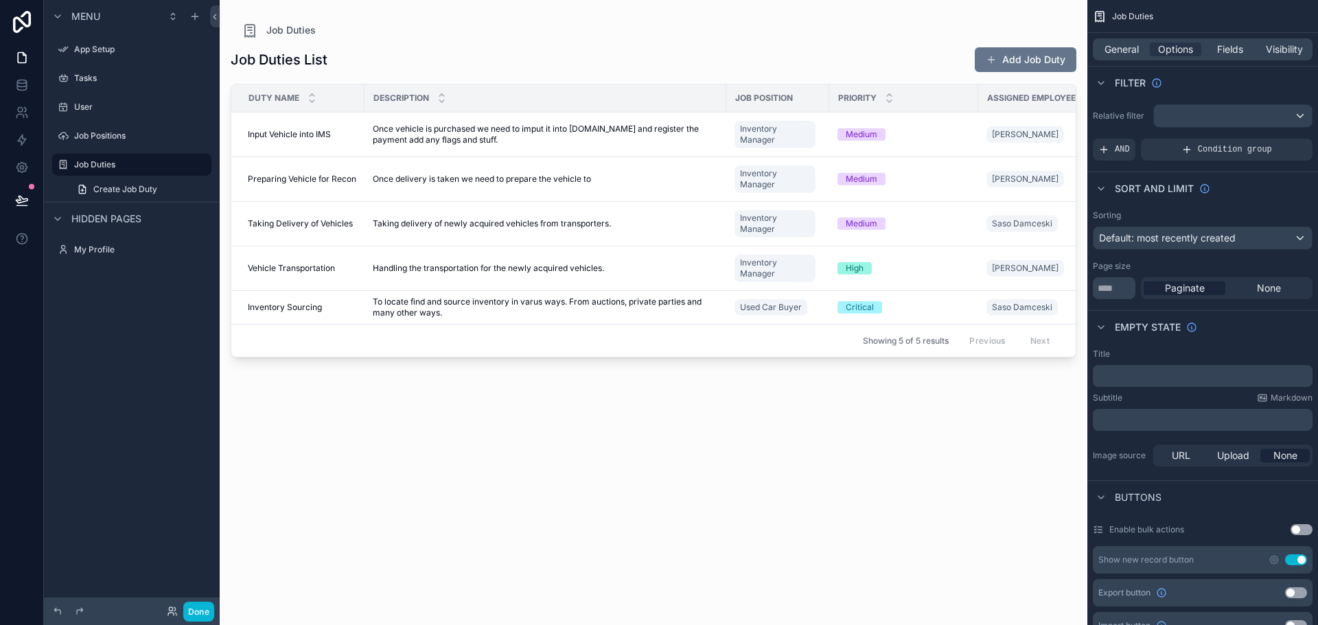
click at [458, 54] on div "scrollable content" at bounding box center [654, 304] width 868 height 609
click at [1011, 54] on button "Add Job Duty" at bounding box center [1026, 59] width 102 height 25
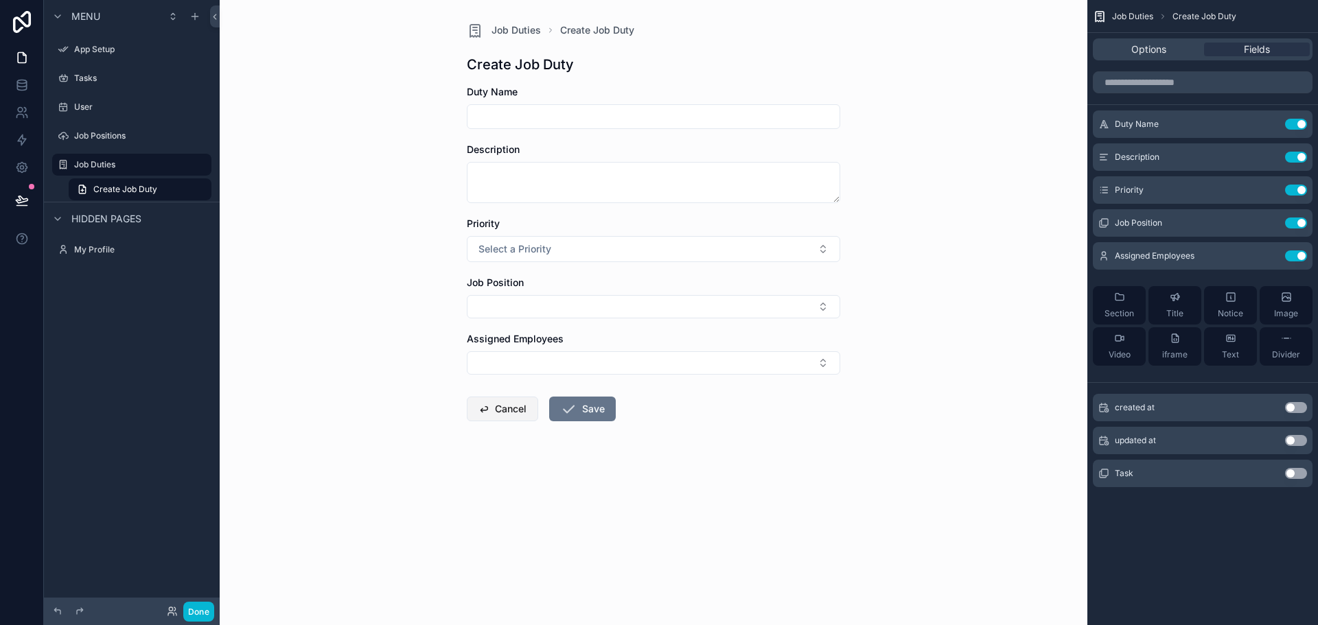
click at [504, 404] on button "Cancel" at bounding box center [502, 409] width 71 height 25
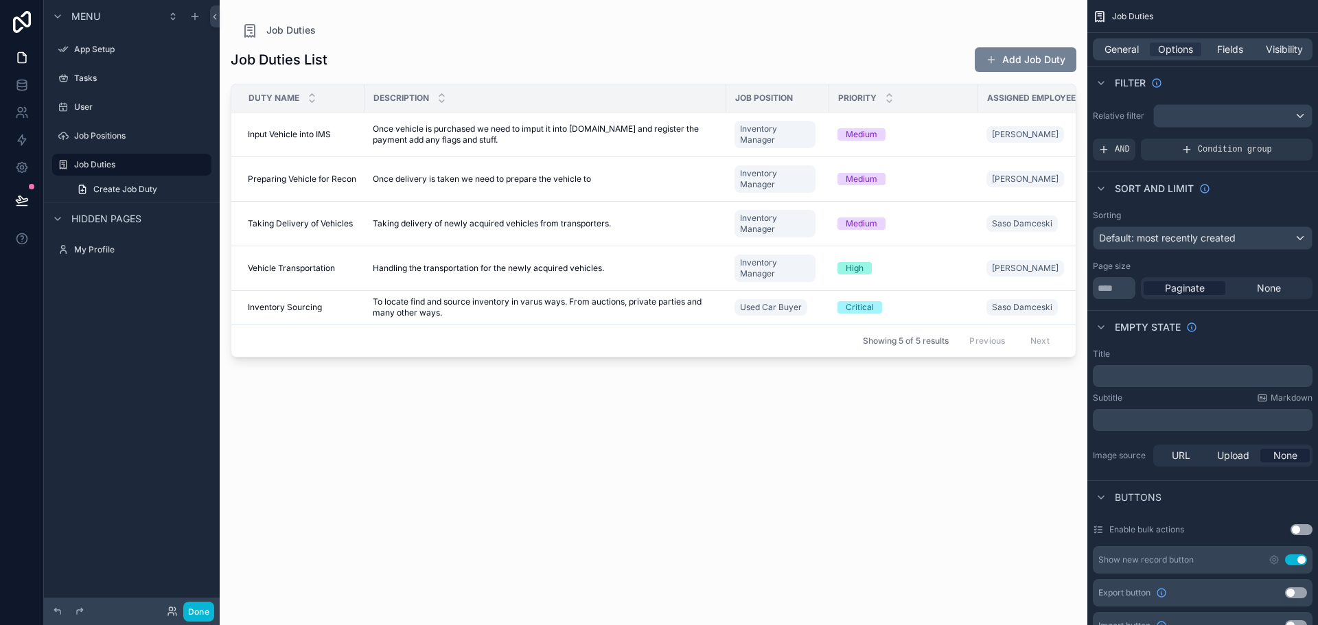
click at [998, 60] on button "Add Job Duty" at bounding box center [1026, 59] width 102 height 25
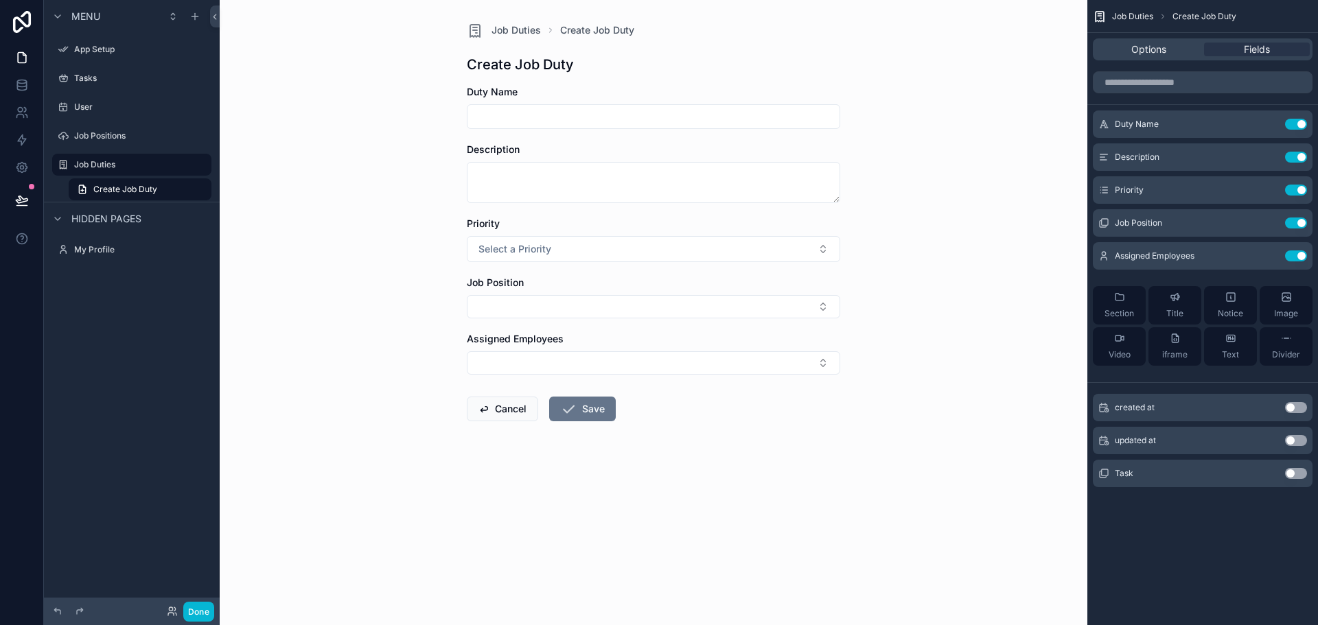
click at [680, 117] on input "scrollable content" at bounding box center [654, 116] width 372 height 19
type input "*"
type input "**********"
click at [605, 207] on form "**********" at bounding box center [653, 297] width 373 height 424
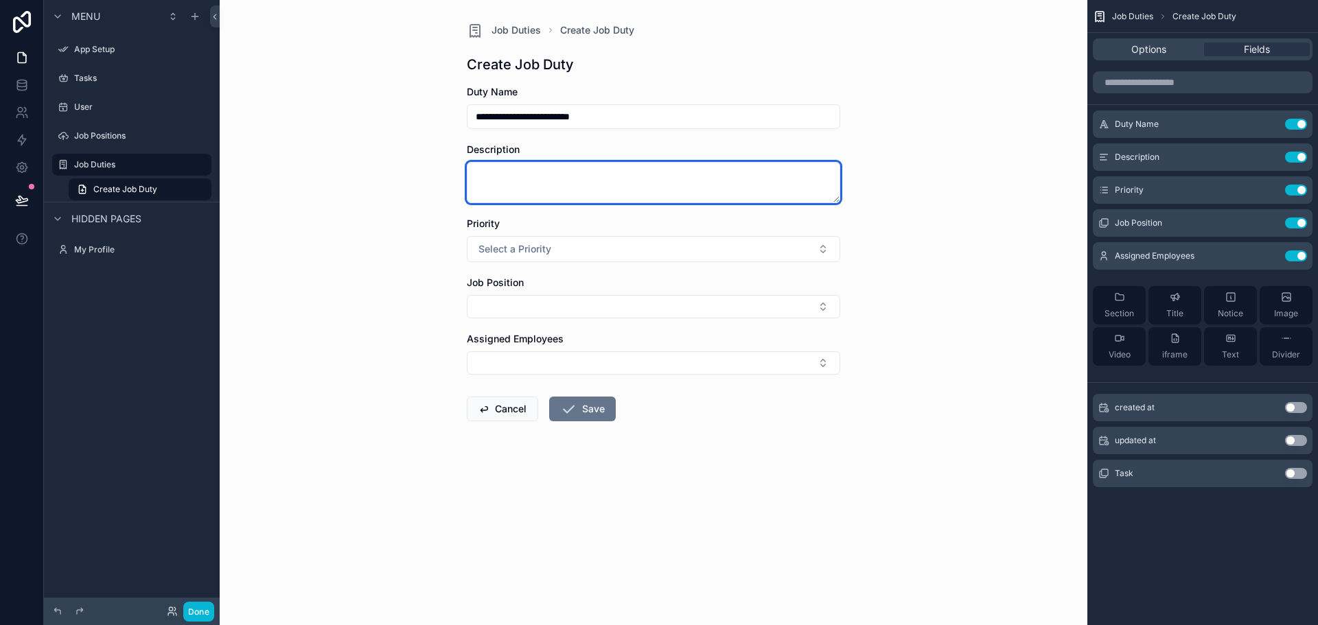
click at [614, 194] on textarea "scrollable content" at bounding box center [653, 182] width 373 height 41
type textarea "*"
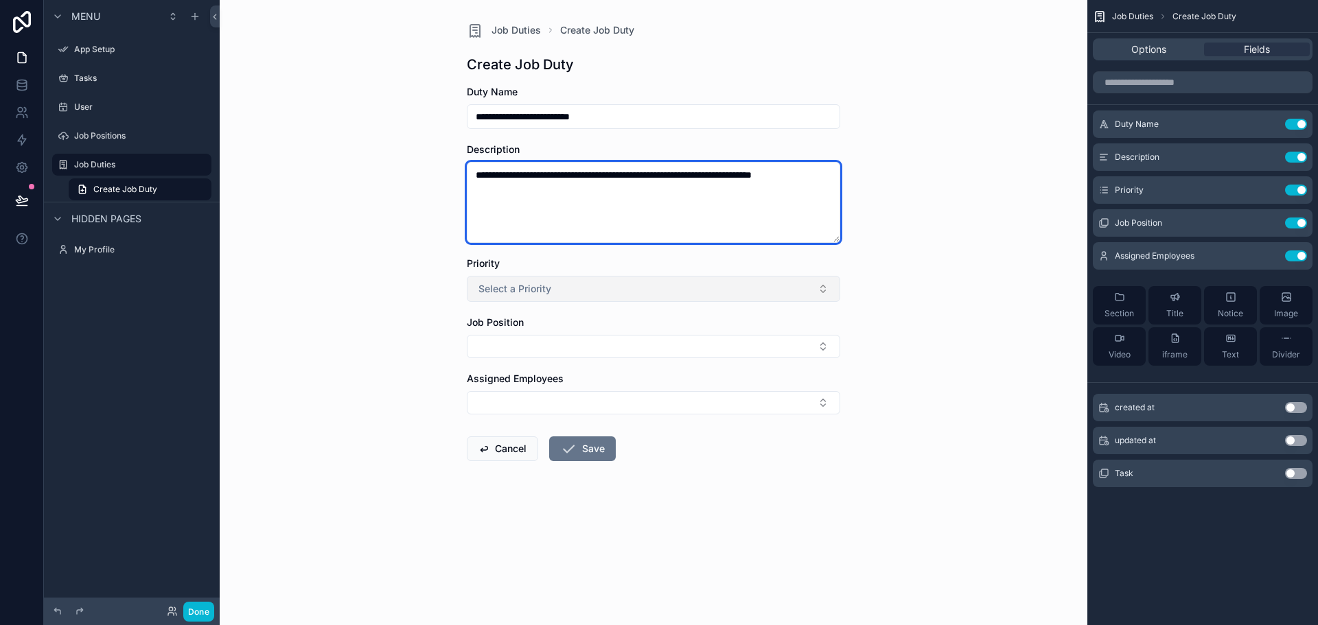
type textarea "**********"
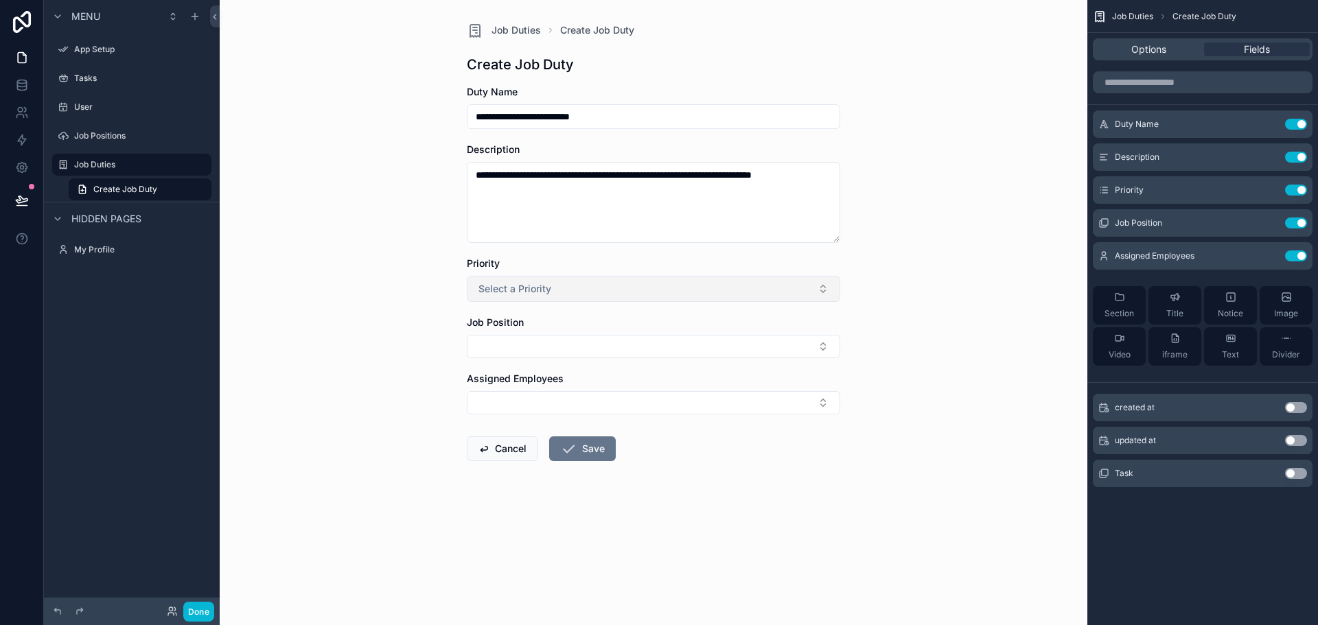
click at [556, 284] on button "Select a Priority" at bounding box center [653, 289] width 373 height 26
click at [527, 382] on div "High" at bounding box center [653, 385] width 367 height 21
click at [538, 347] on button "Select Button" at bounding box center [653, 346] width 373 height 23
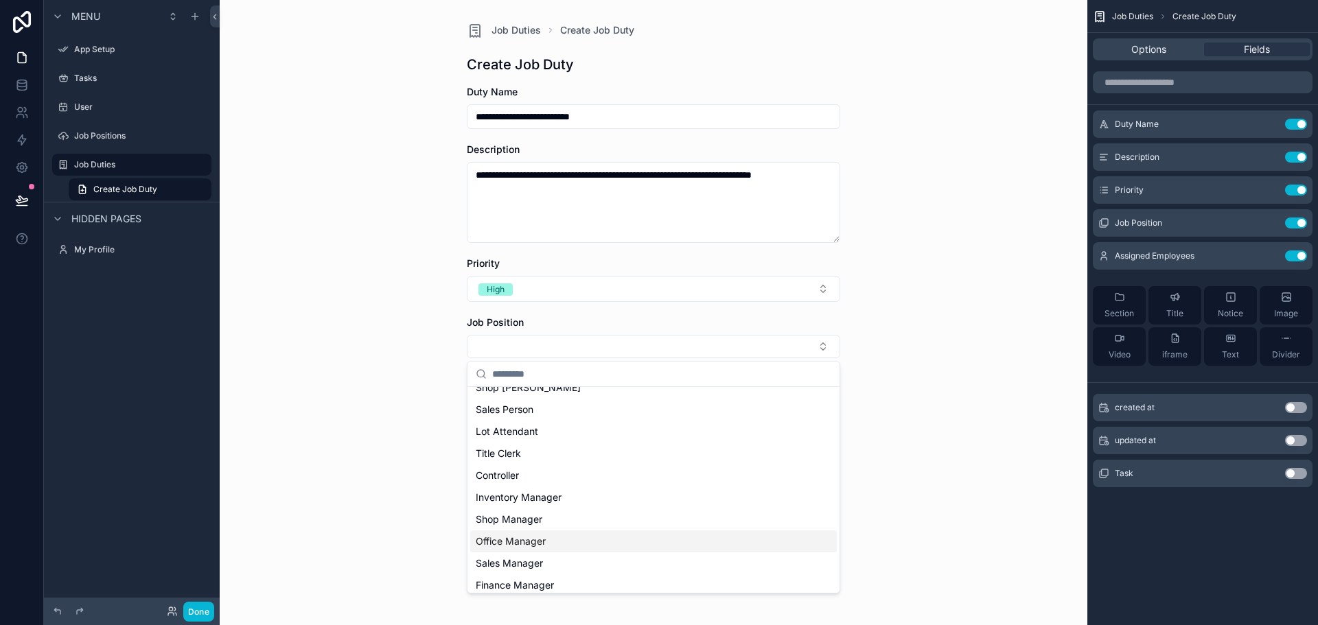
scroll to position [107, 0]
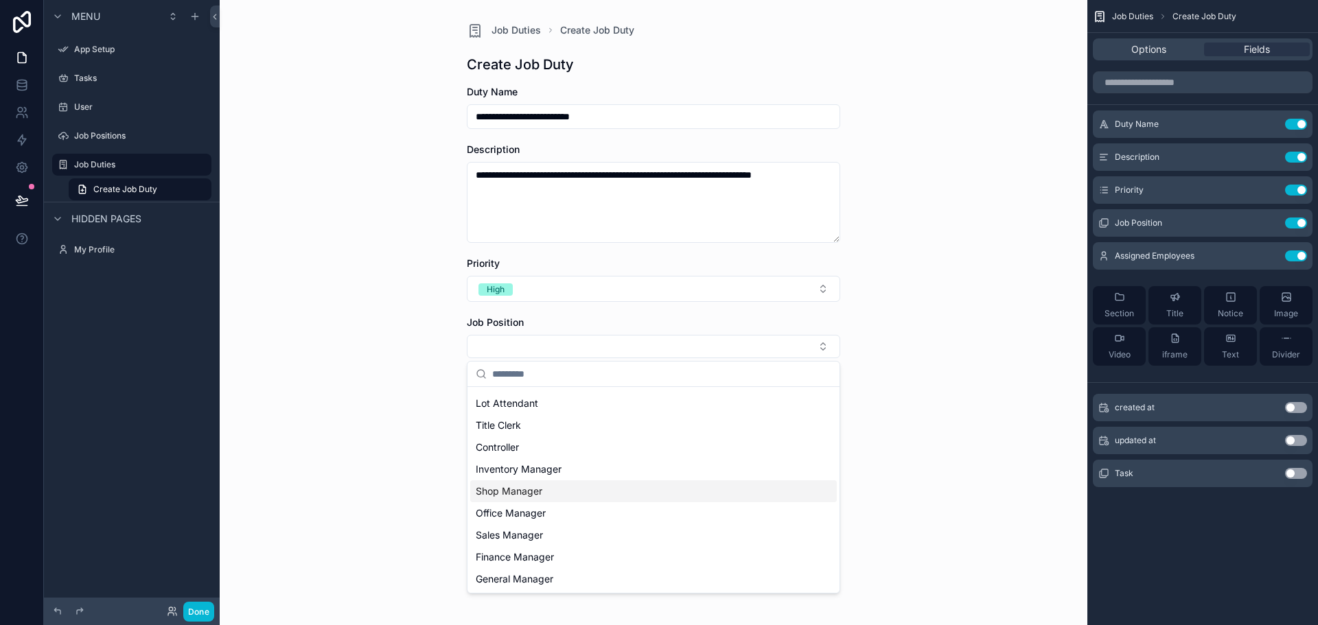
click at [542, 489] on span "Shop Manager" at bounding box center [509, 492] width 67 height 14
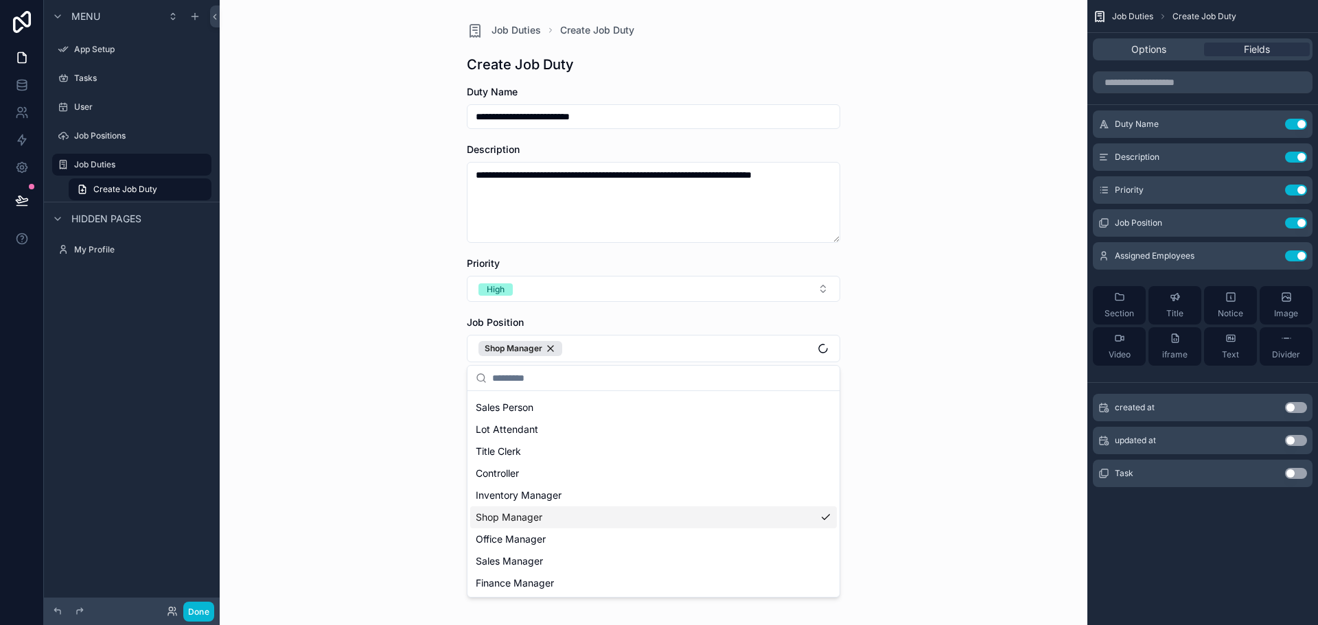
scroll to position [129, 0]
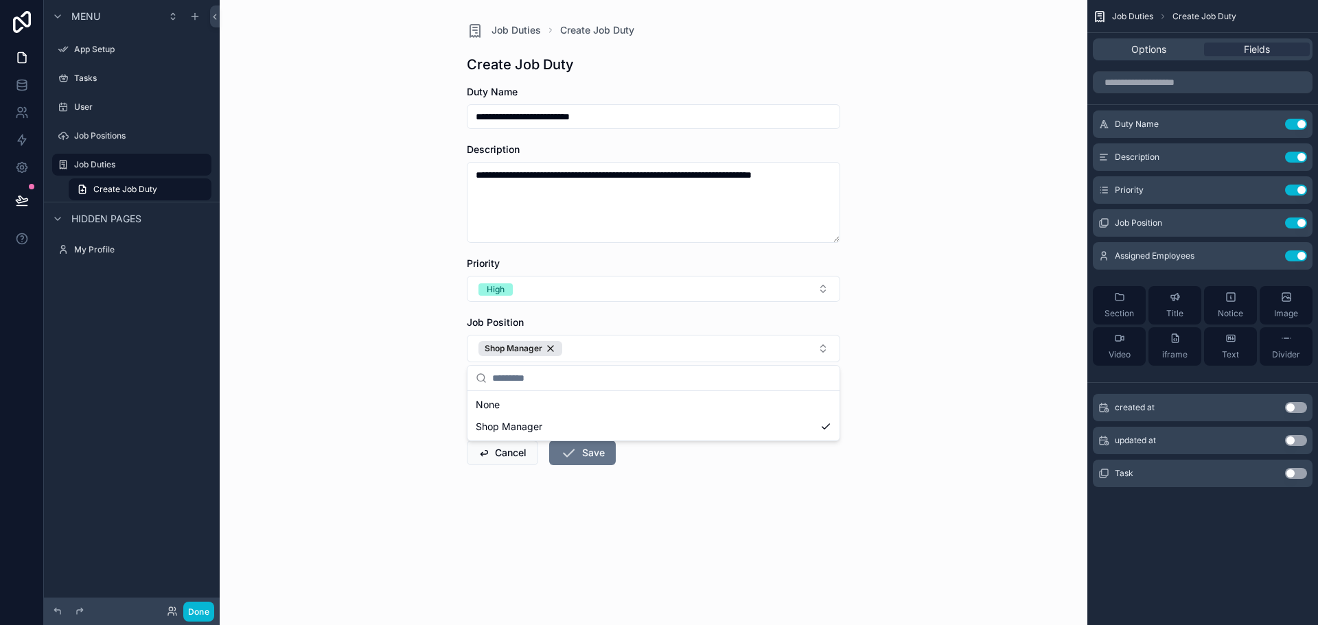
click at [362, 392] on div "**********" at bounding box center [654, 312] width 868 height 625
click at [526, 414] on button "Select Button" at bounding box center [653, 406] width 373 height 23
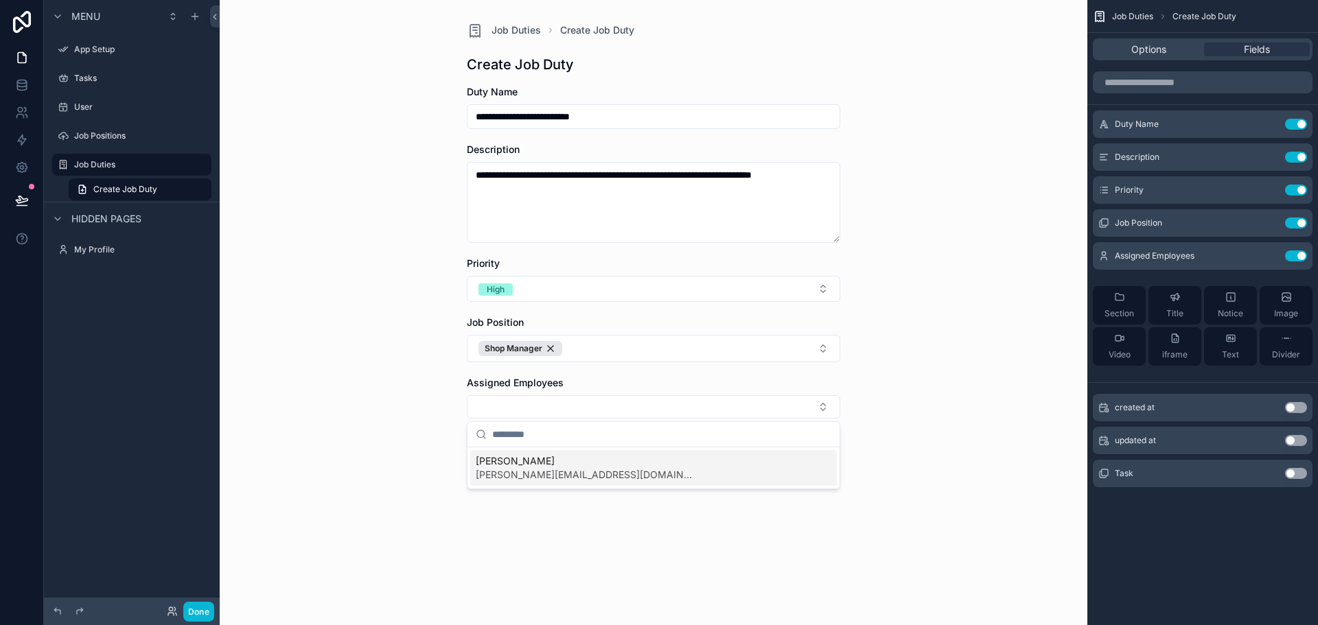
click at [545, 476] on span "[PERSON_NAME][EMAIL_ADDRESS][DOMAIN_NAME]" at bounding box center [586, 475] width 220 height 14
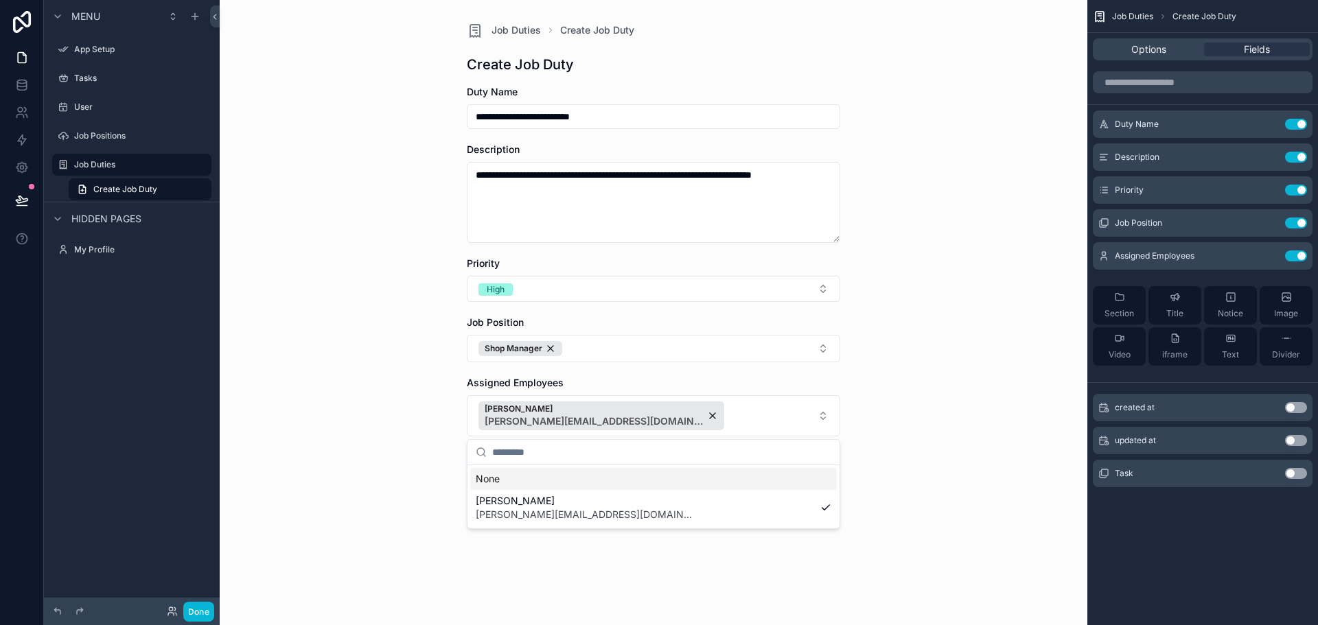
click at [394, 472] on div "**********" at bounding box center [654, 312] width 868 height 625
click at [579, 470] on button "Save" at bounding box center [582, 471] width 67 height 25
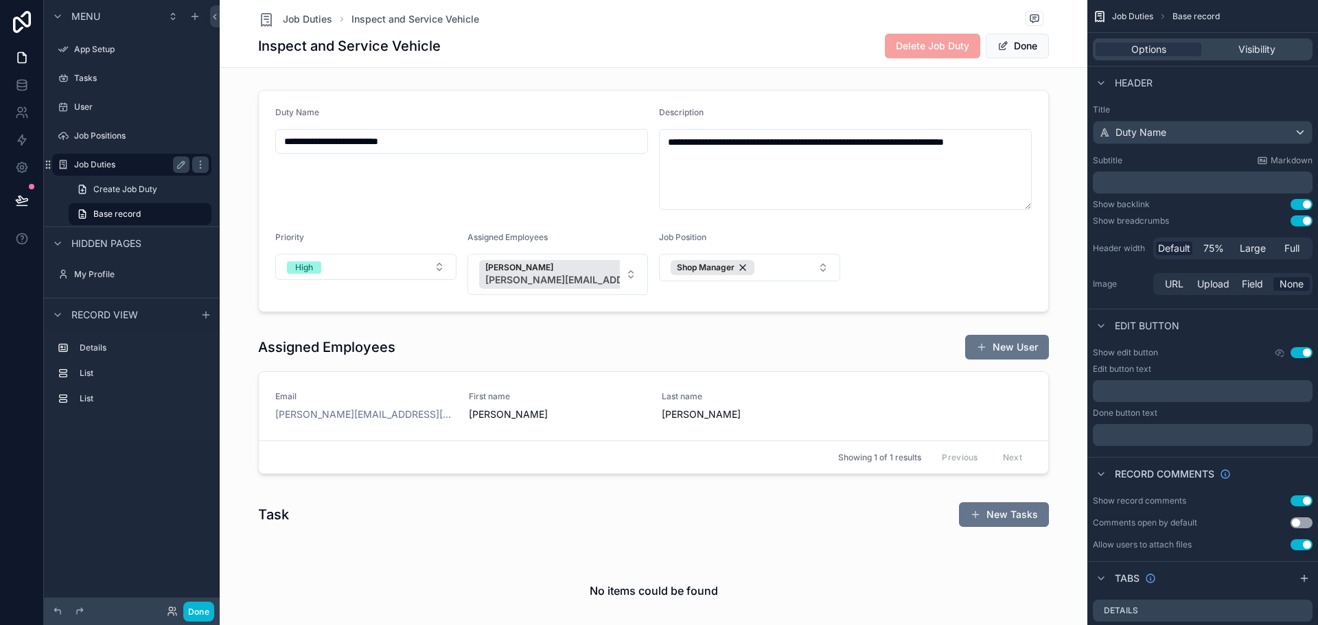
click at [94, 161] on label "Job Duties" at bounding box center [129, 164] width 110 height 11
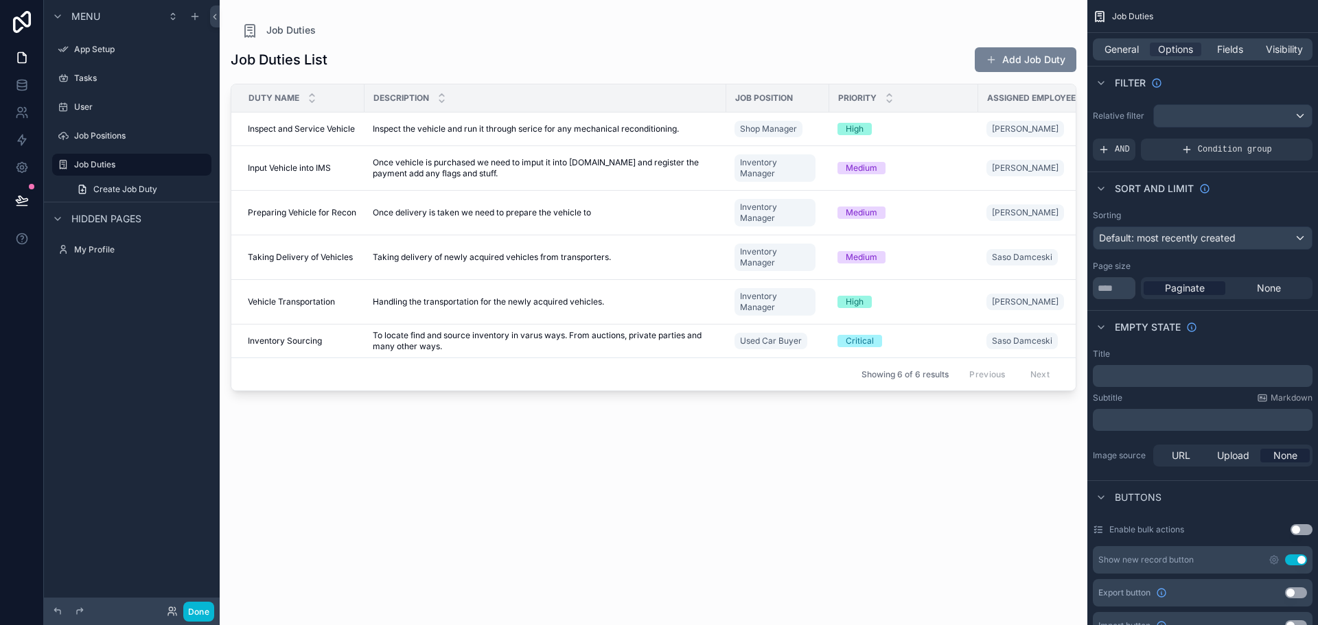
click at [1024, 67] on button "Add Job Duty" at bounding box center [1026, 59] width 102 height 25
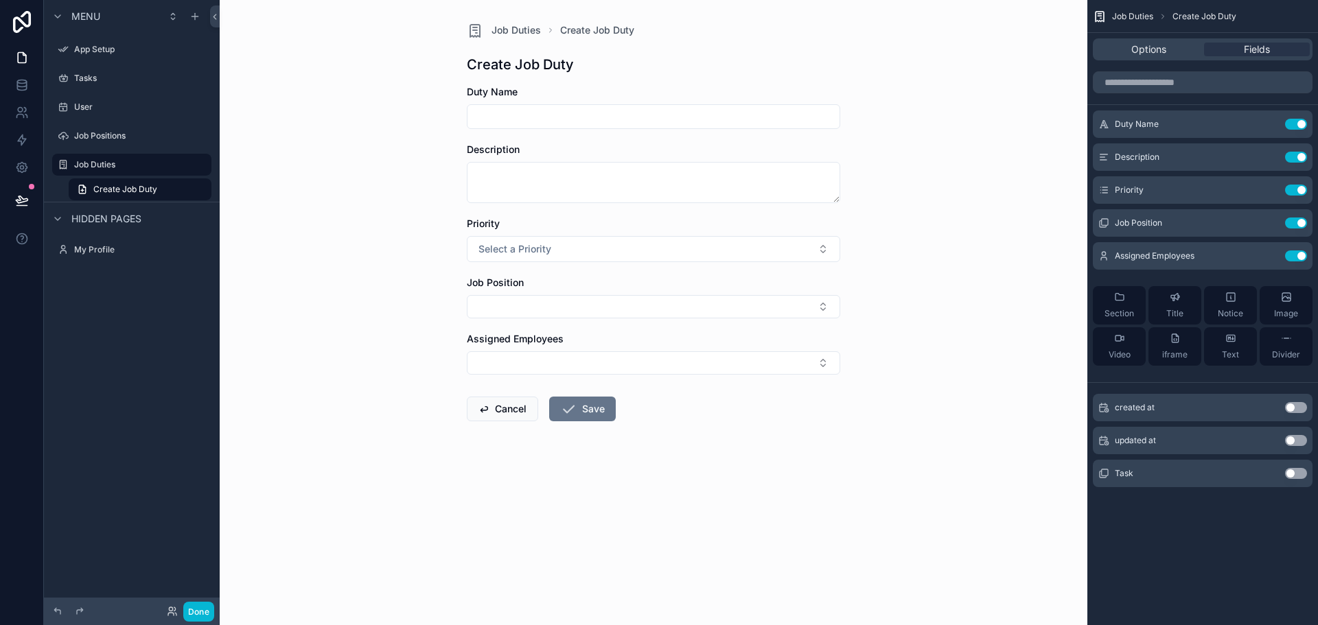
click at [551, 108] on input "scrollable content" at bounding box center [654, 116] width 372 height 19
click at [493, 417] on button "Cancel" at bounding box center [502, 409] width 71 height 25
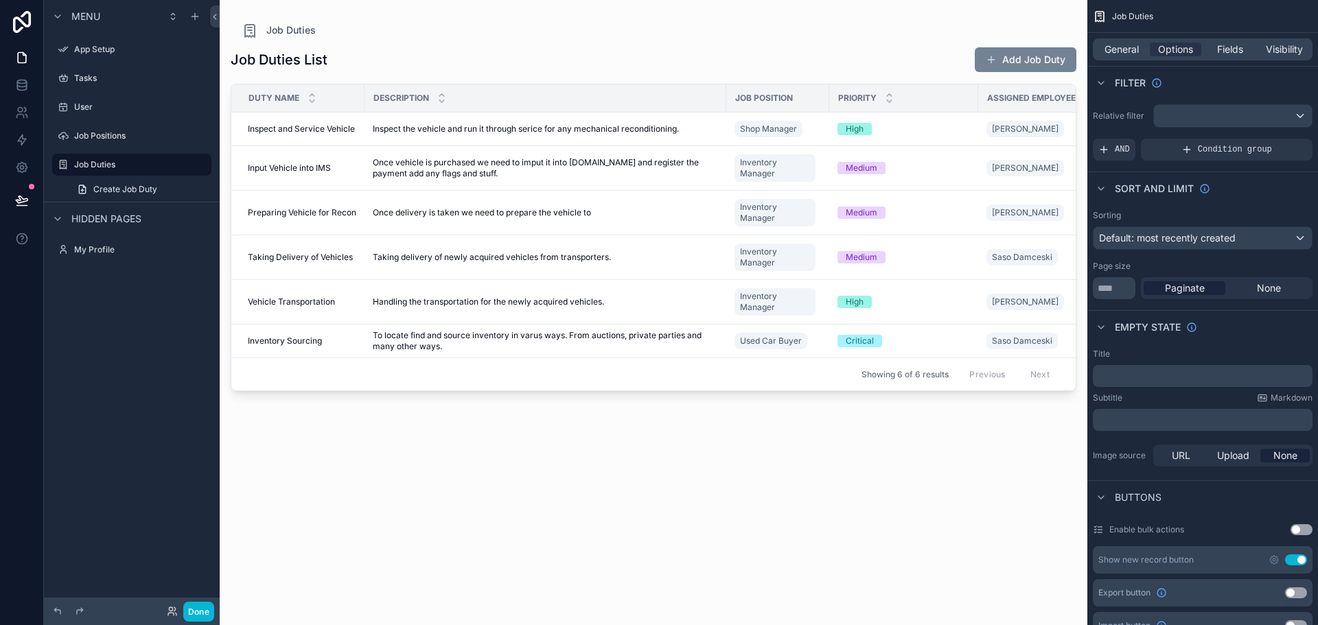
click at [1039, 58] on button "Add Job Duty" at bounding box center [1026, 59] width 102 height 25
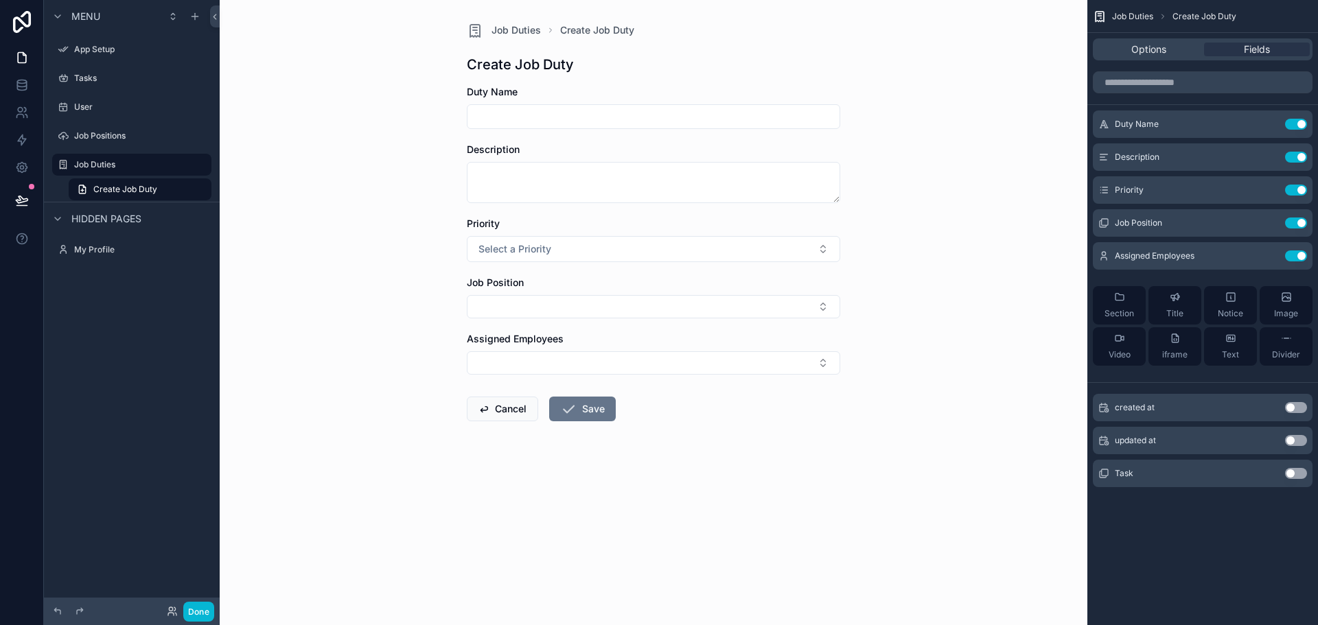
click at [581, 106] on div "scrollable content" at bounding box center [653, 116] width 373 height 25
click at [579, 113] on input "scrollable content" at bounding box center [654, 116] width 372 height 19
type input "**********"
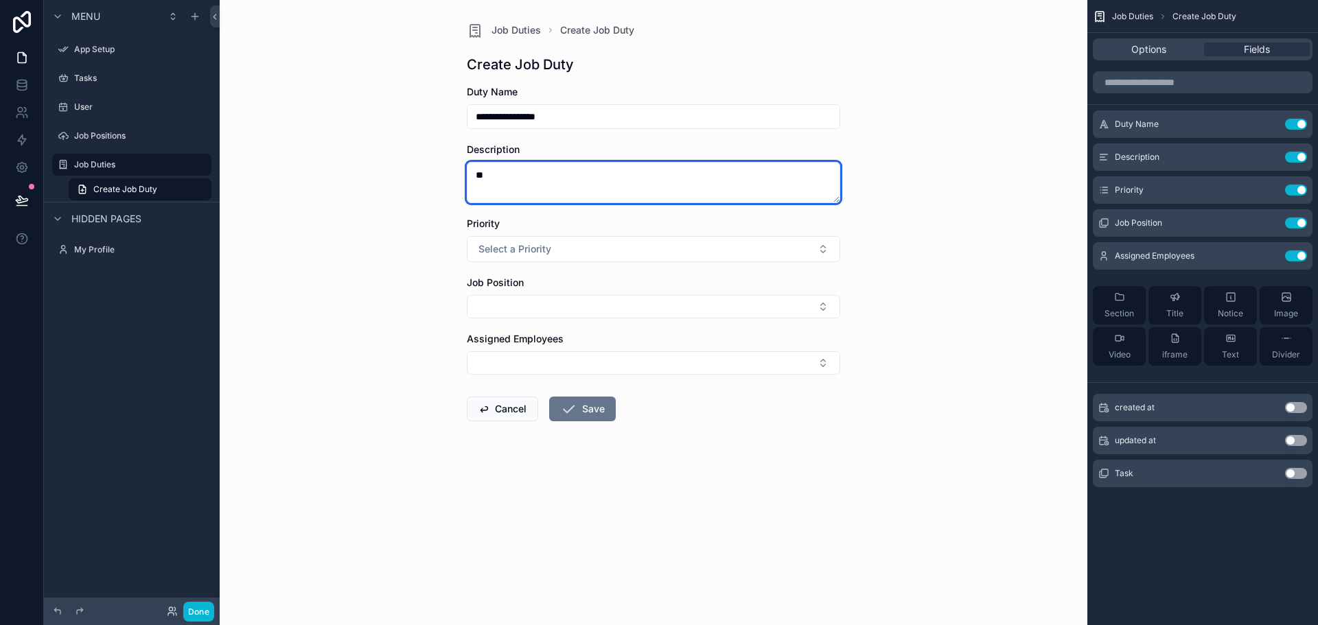
type textarea "*"
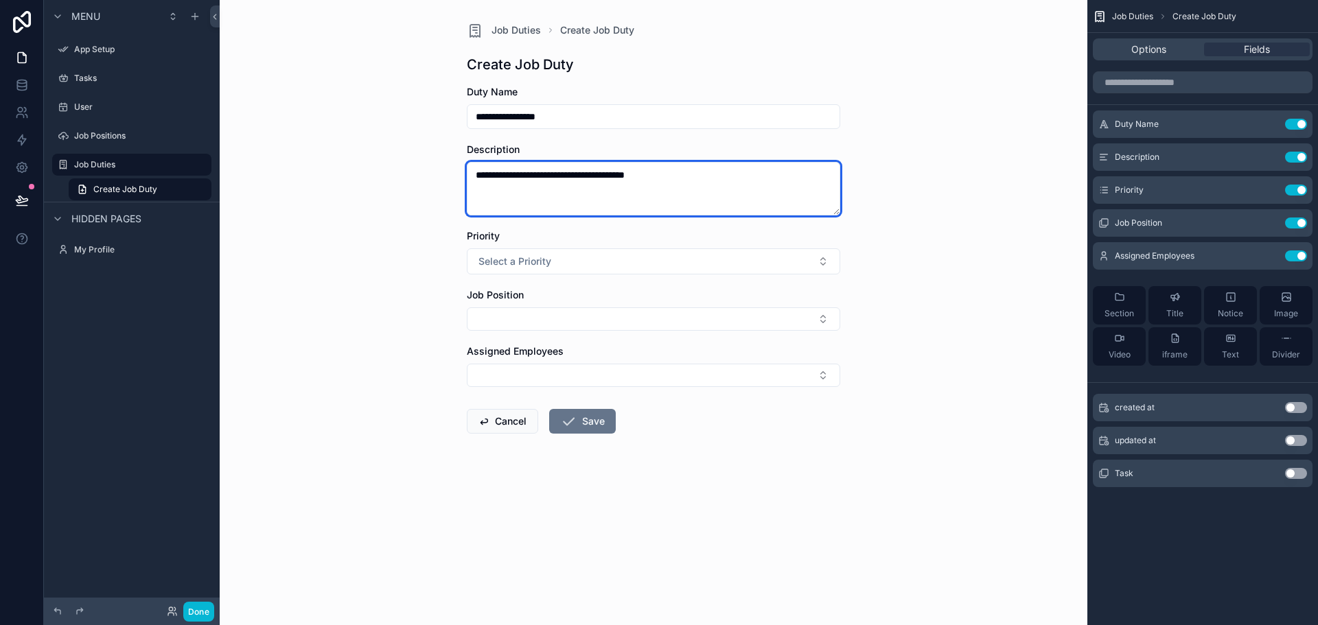
type textarea "**********"
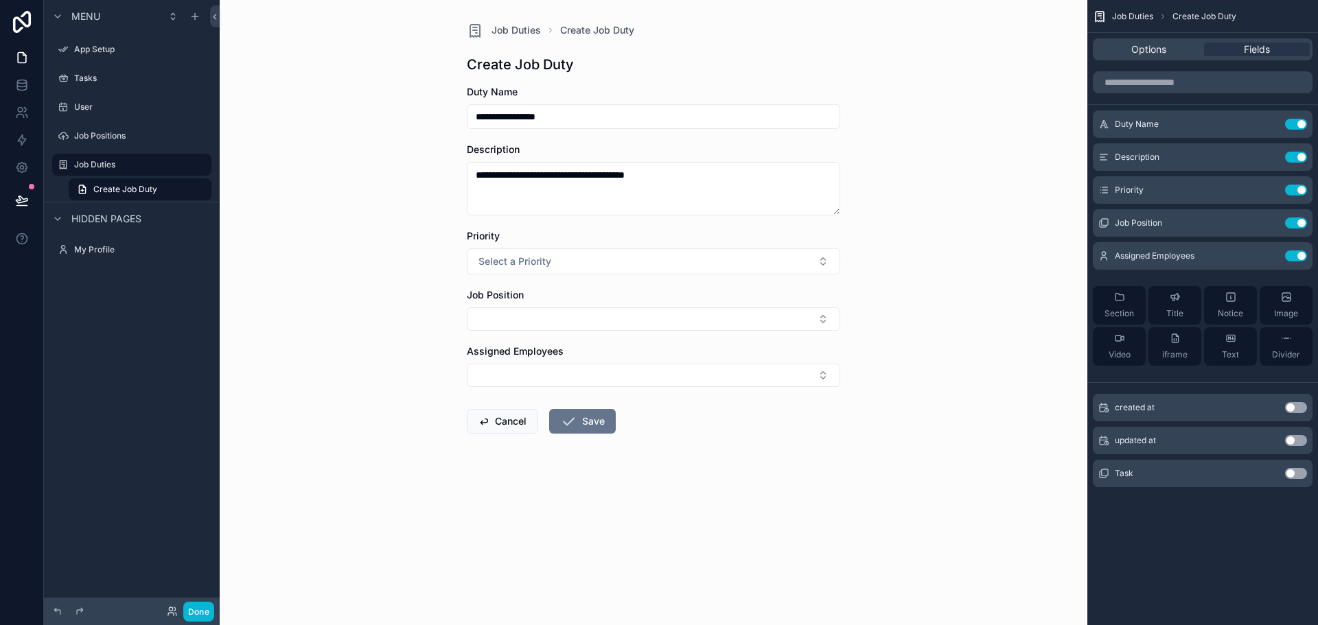
click at [579, 113] on input "**********" at bounding box center [654, 116] width 372 height 19
type input "*"
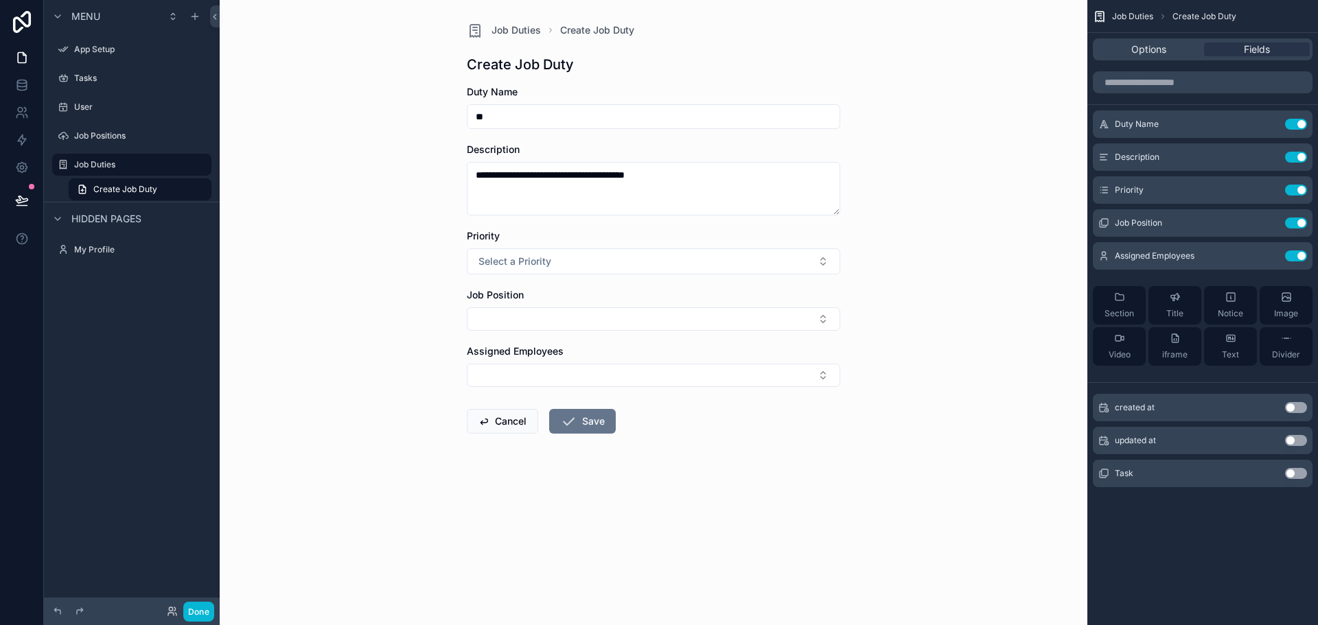
type input "*"
type input "**********"
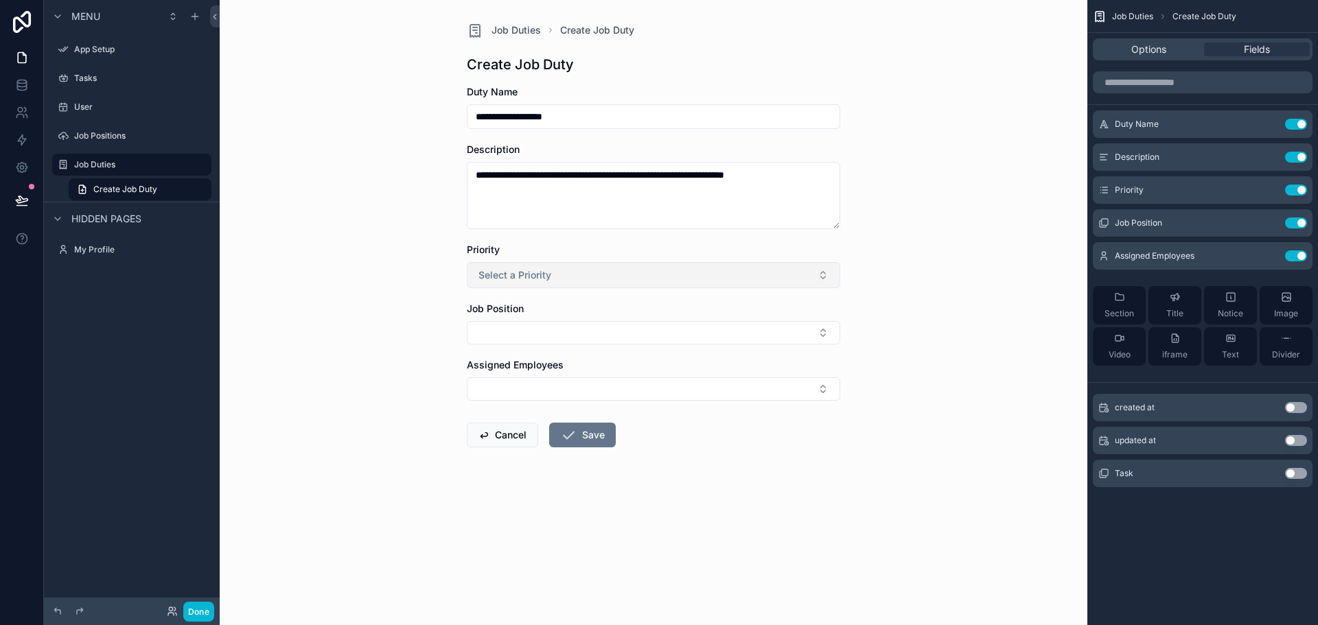
click at [571, 270] on button "Select a Priority" at bounding box center [653, 275] width 373 height 26
click at [531, 373] on div "High" at bounding box center [653, 371] width 367 height 21
click at [533, 314] on div "Job Position" at bounding box center [653, 309] width 373 height 14
click at [532, 330] on button "Select Button" at bounding box center [653, 332] width 373 height 23
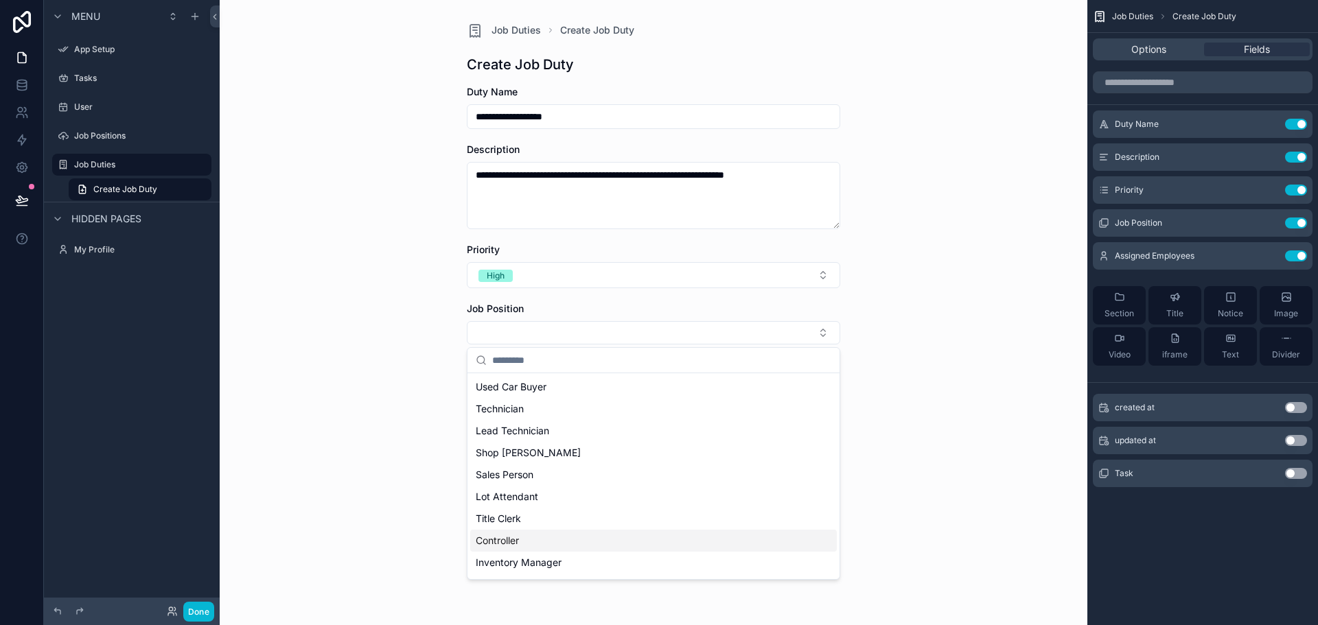
scroll to position [69, 0]
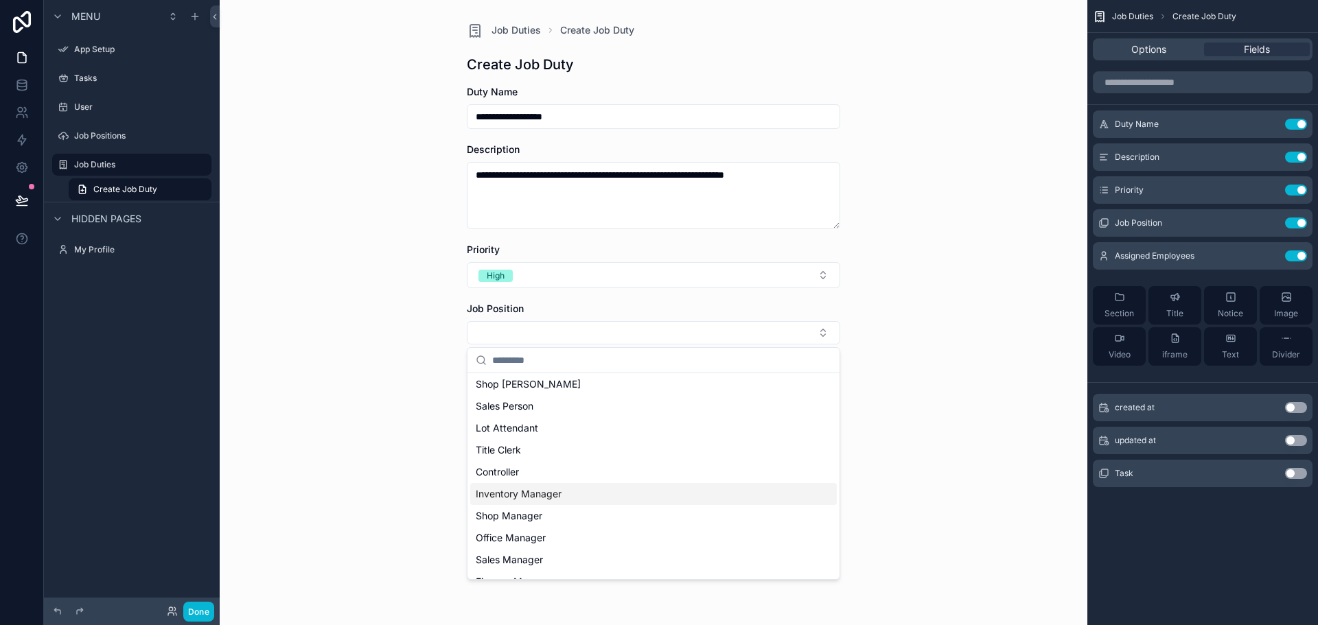
click at [560, 496] on span "Inventory Manager" at bounding box center [519, 494] width 86 height 14
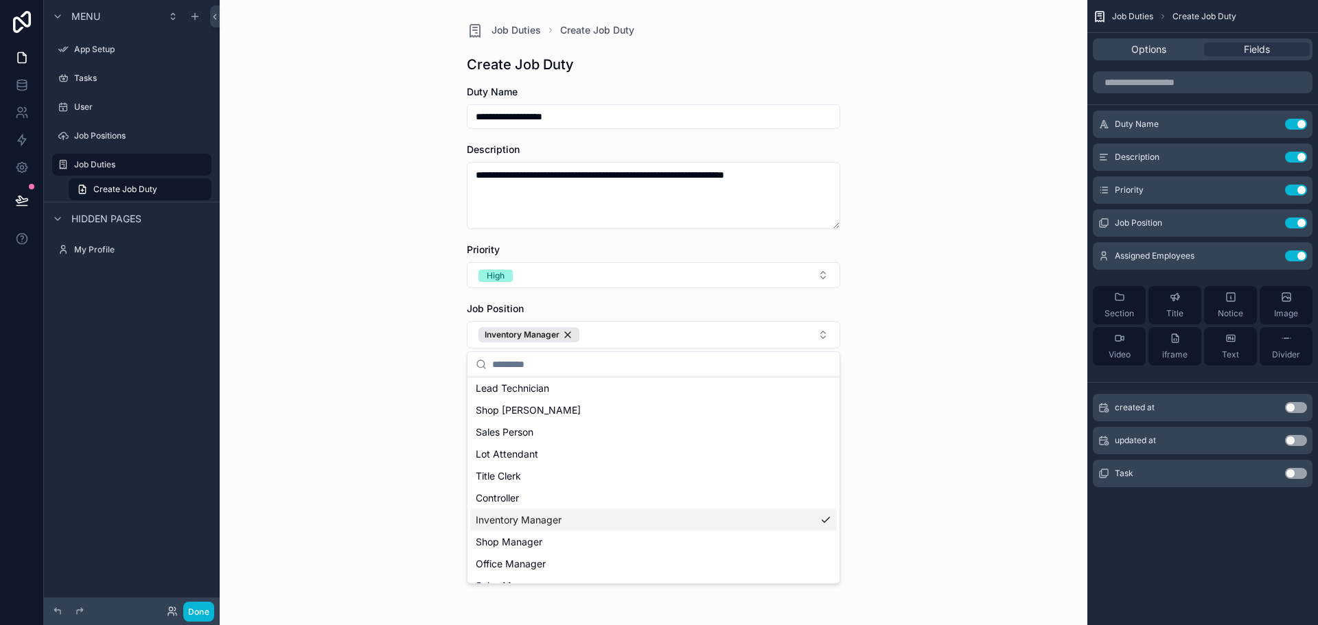
scroll to position [91, 0]
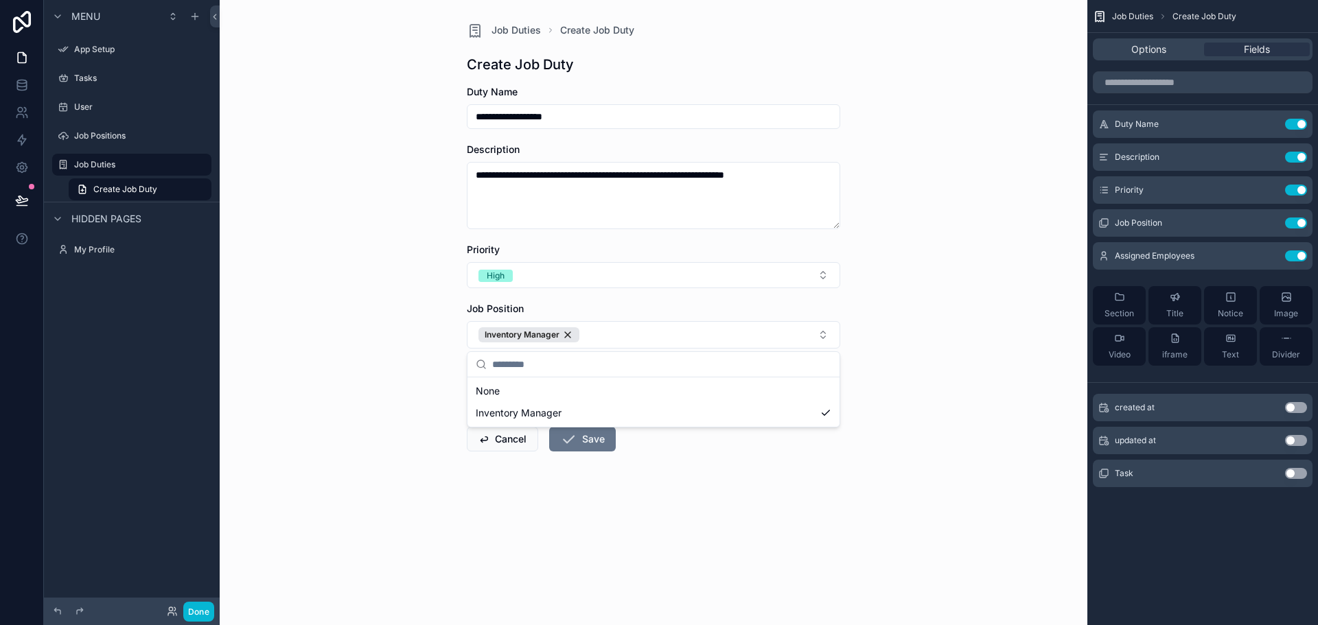
click at [350, 349] on div "**********" at bounding box center [654, 312] width 868 height 625
click at [539, 393] on button "Select Button" at bounding box center [653, 393] width 373 height 23
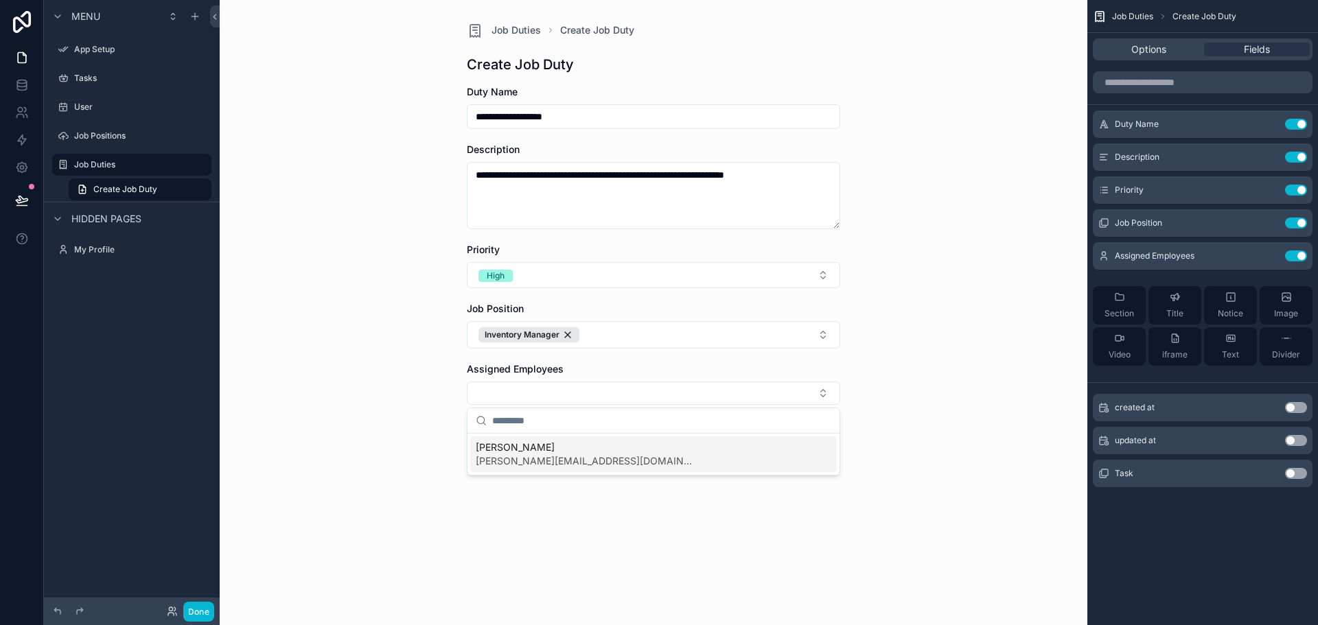
click at [529, 450] on span "[PERSON_NAME]" at bounding box center [586, 448] width 220 height 14
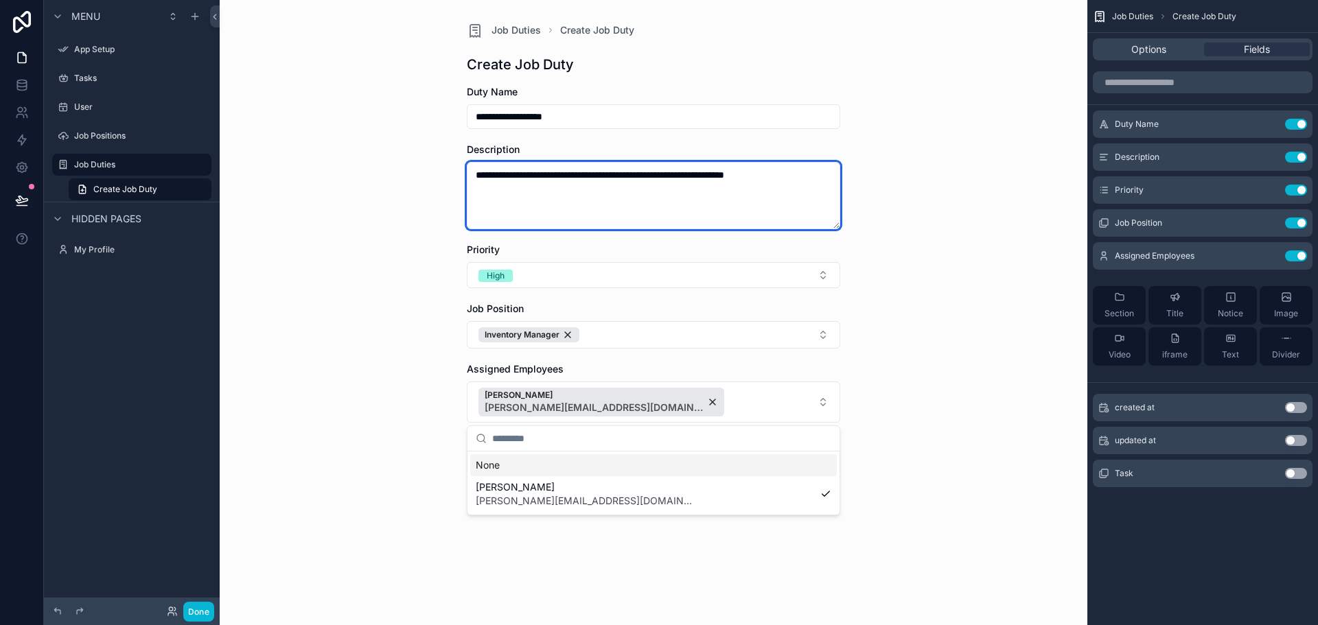
click at [528, 176] on textarea "**********" at bounding box center [653, 195] width 373 height 67
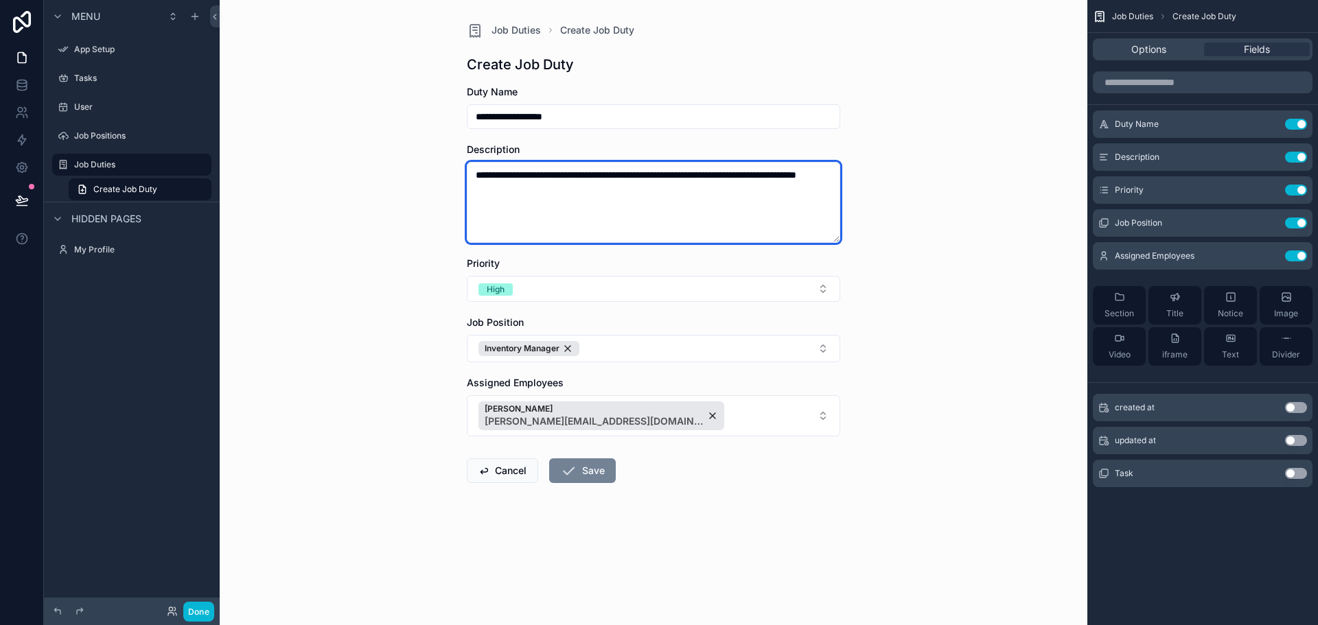
type textarea "**********"
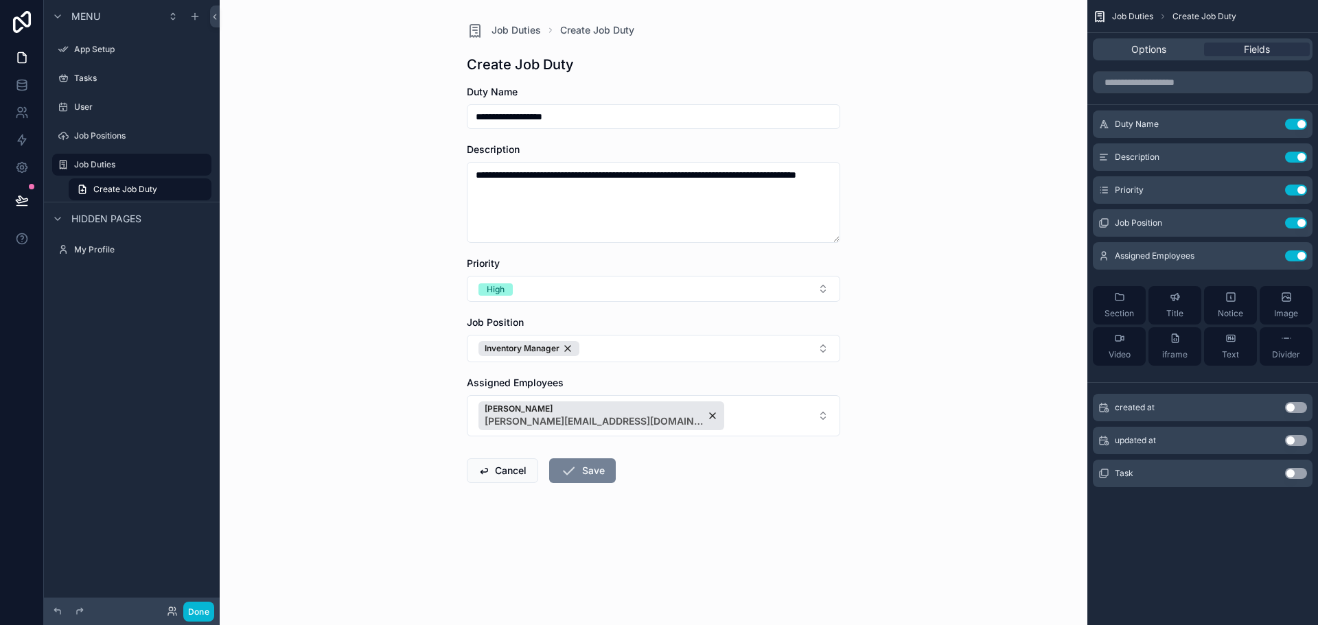
click at [602, 470] on button "Save" at bounding box center [582, 471] width 67 height 25
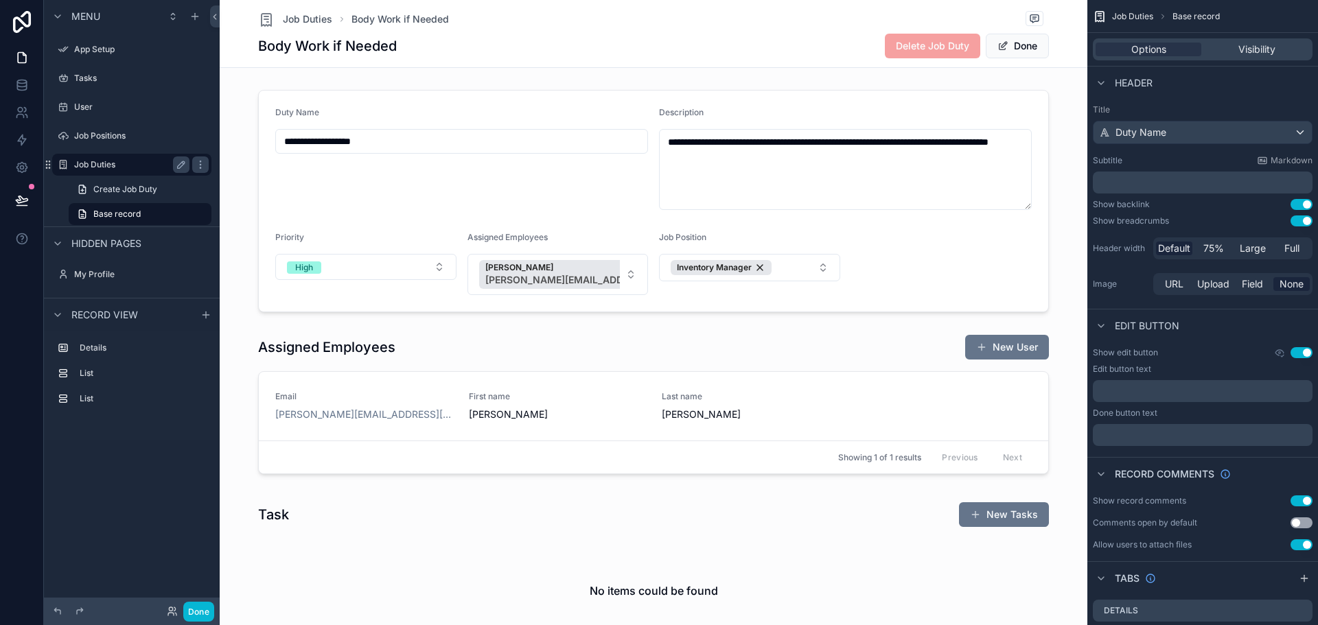
click at [107, 161] on label "Job Duties" at bounding box center [129, 164] width 110 height 11
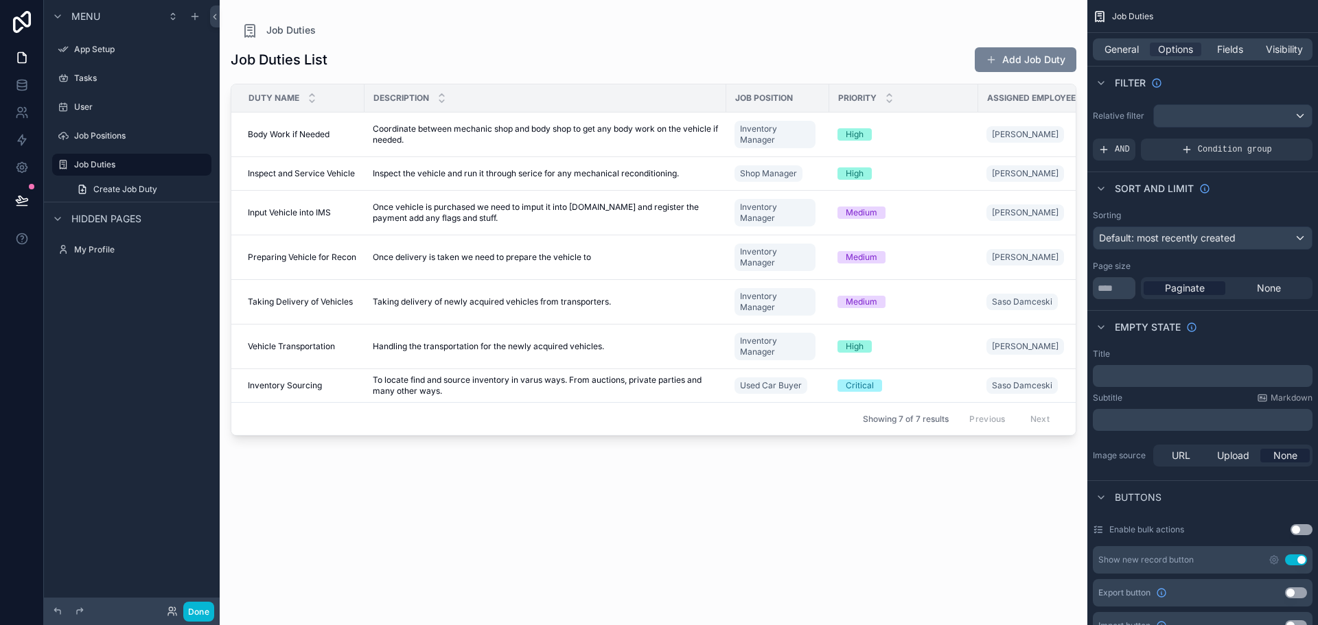
click at [1009, 56] on button "Add Job Duty" at bounding box center [1026, 59] width 102 height 25
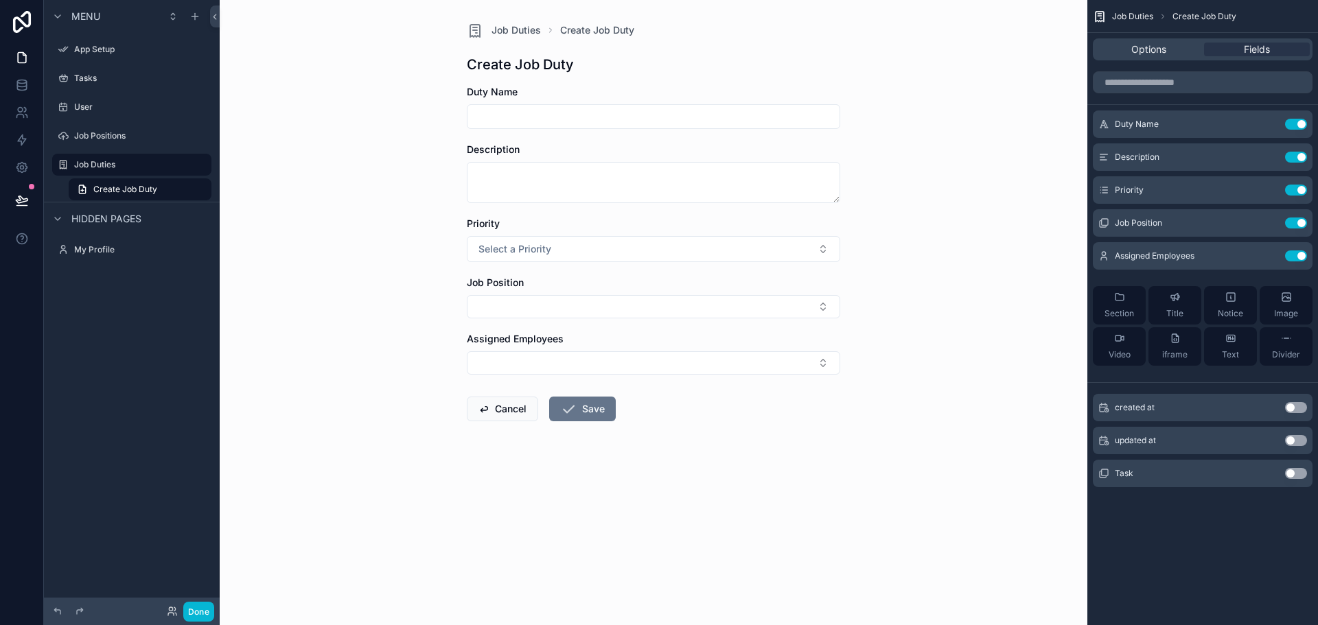
click at [562, 104] on div "scrollable content" at bounding box center [653, 116] width 373 height 25
click at [559, 108] on input "scrollable content" at bounding box center [654, 116] width 372 height 19
type input "**********"
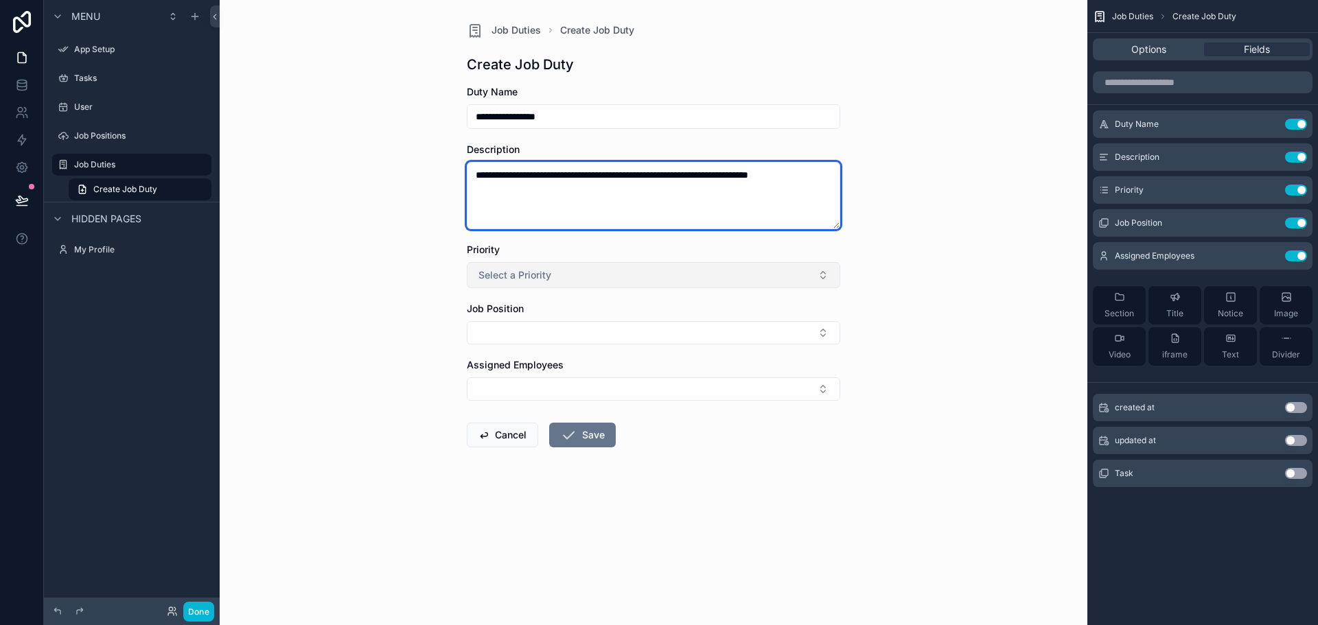
type textarea "**********"
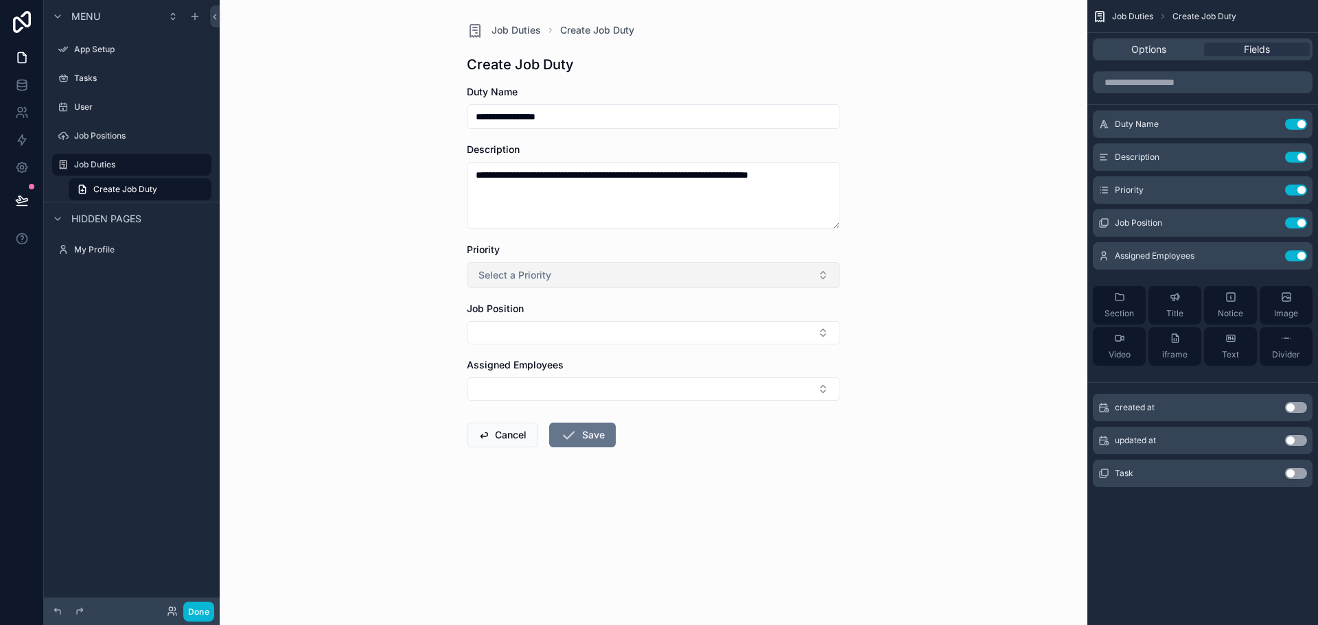
click at [553, 273] on button "Select a Priority" at bounding box center [653, 275] width 373 height 26
click at [514, 368] on div "High" at bounding box center [653, 371] width 367 height 21
click at [524, 332] on button "Select Button" at bounding box center [653, 332] width 373 height 23
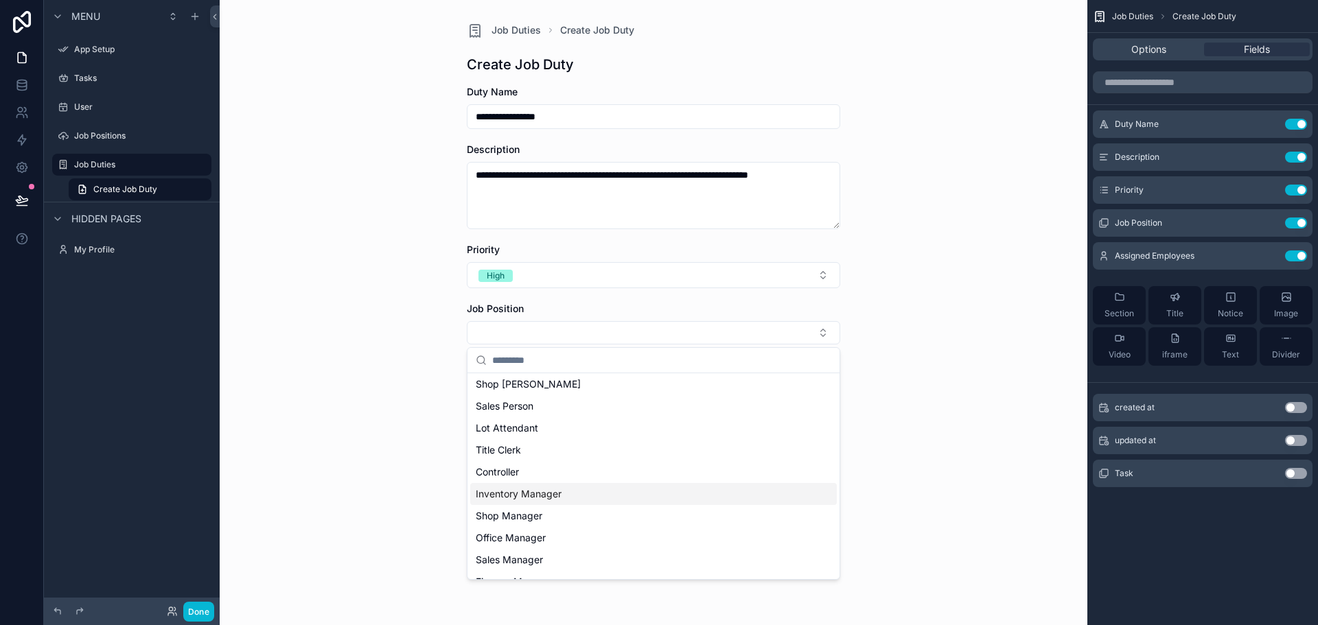
click at [565, 489] on div "Inventory Manager" at bounding box center [653, 494] width 367 height 22
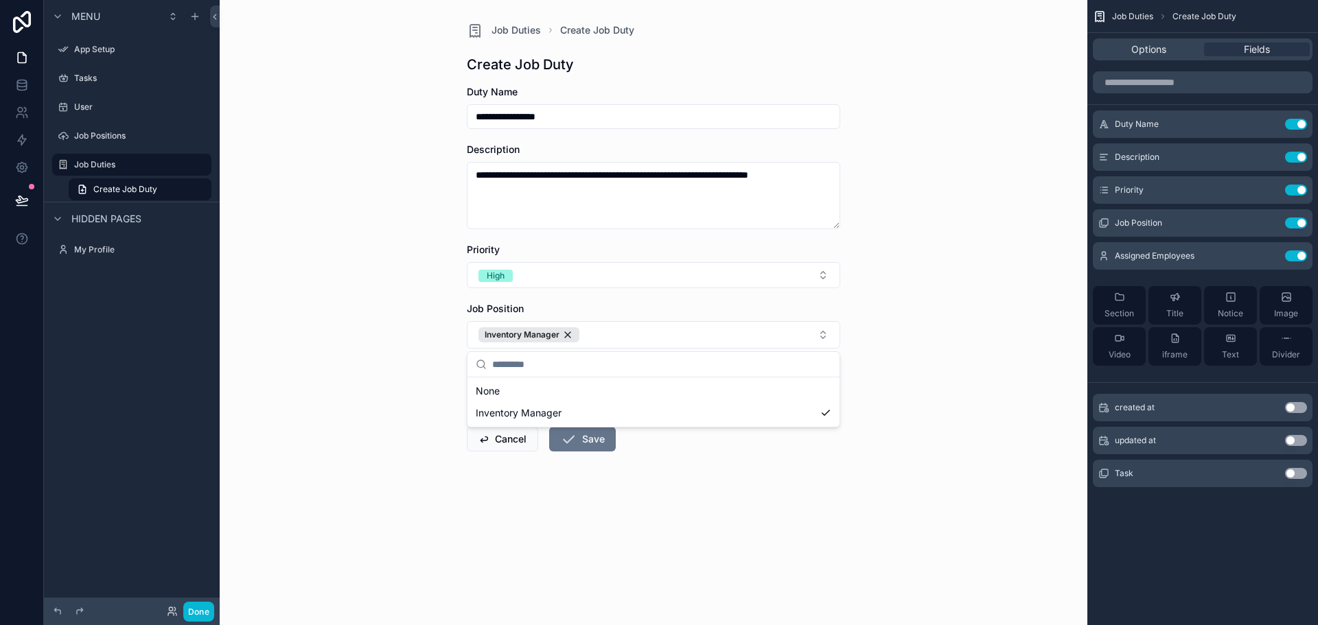
click at [315, 402] on div "**********" at bounding box center [654, 312] width 868 height 625
click at [509, 391] on button "Select Button" at bounding box center [653, 393] width 373 height 23
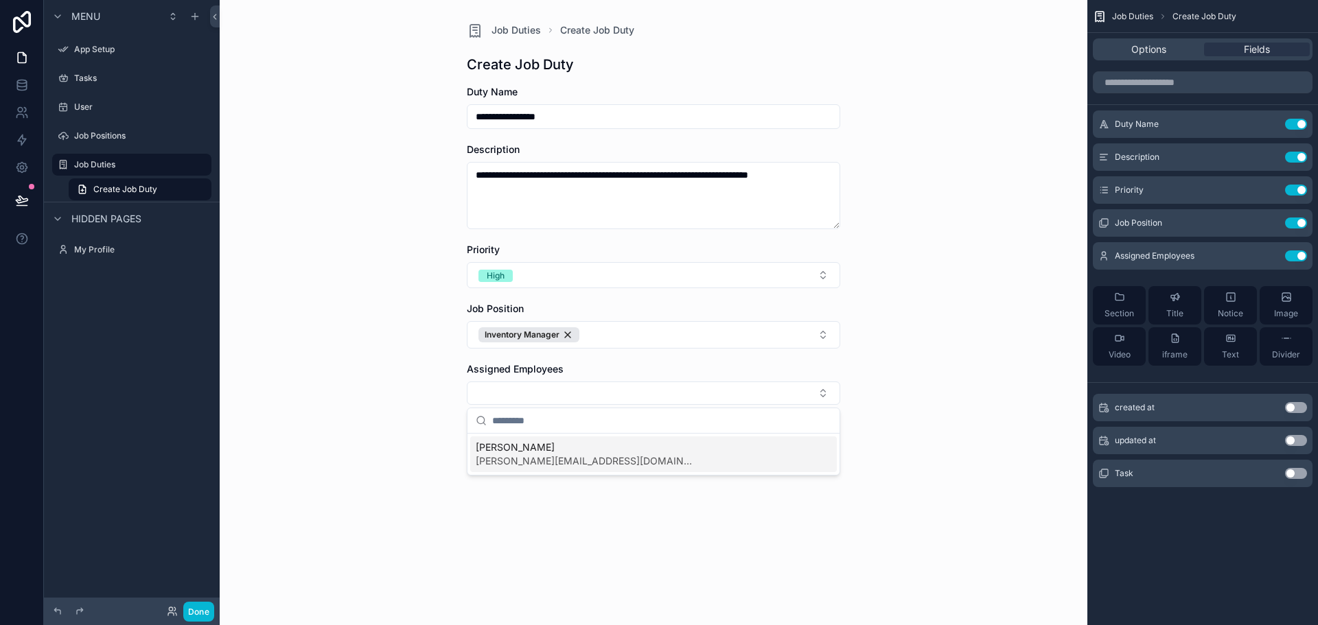
click at [514, 449] on span "[PERSON_NAME]" at bounding box center [586, 448] width 220 height 14
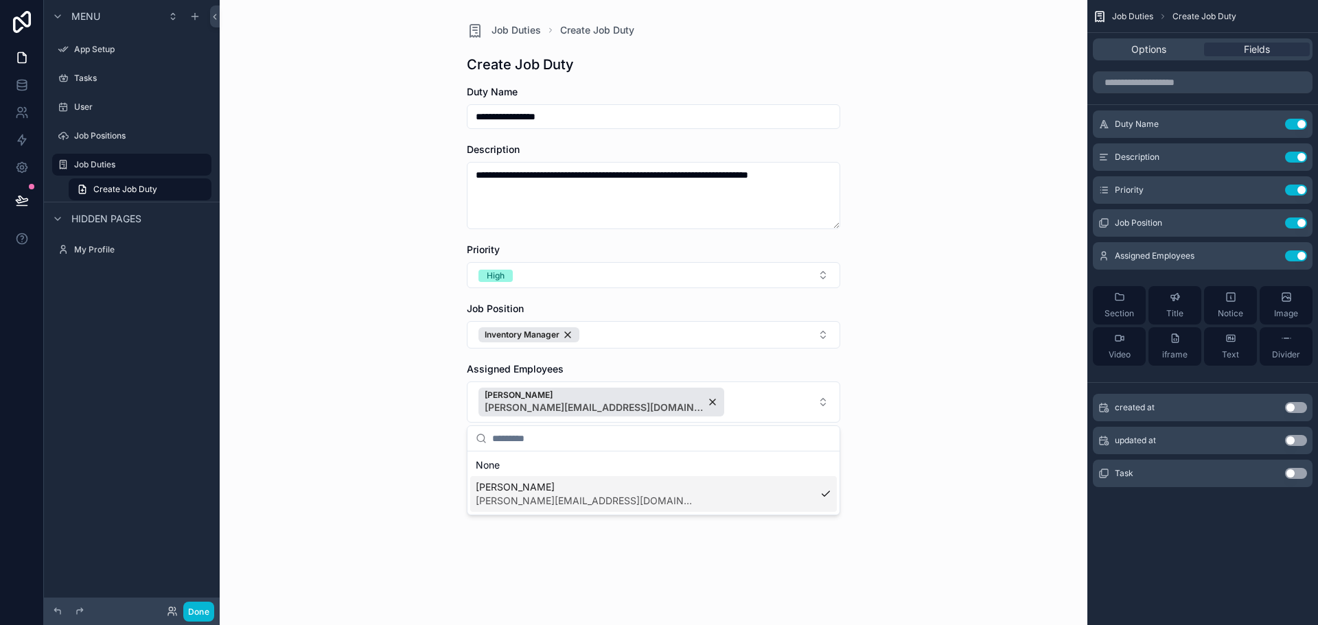
click at [424, 443] on div "**********" at bounding box center [654, 312] width 868 height 625
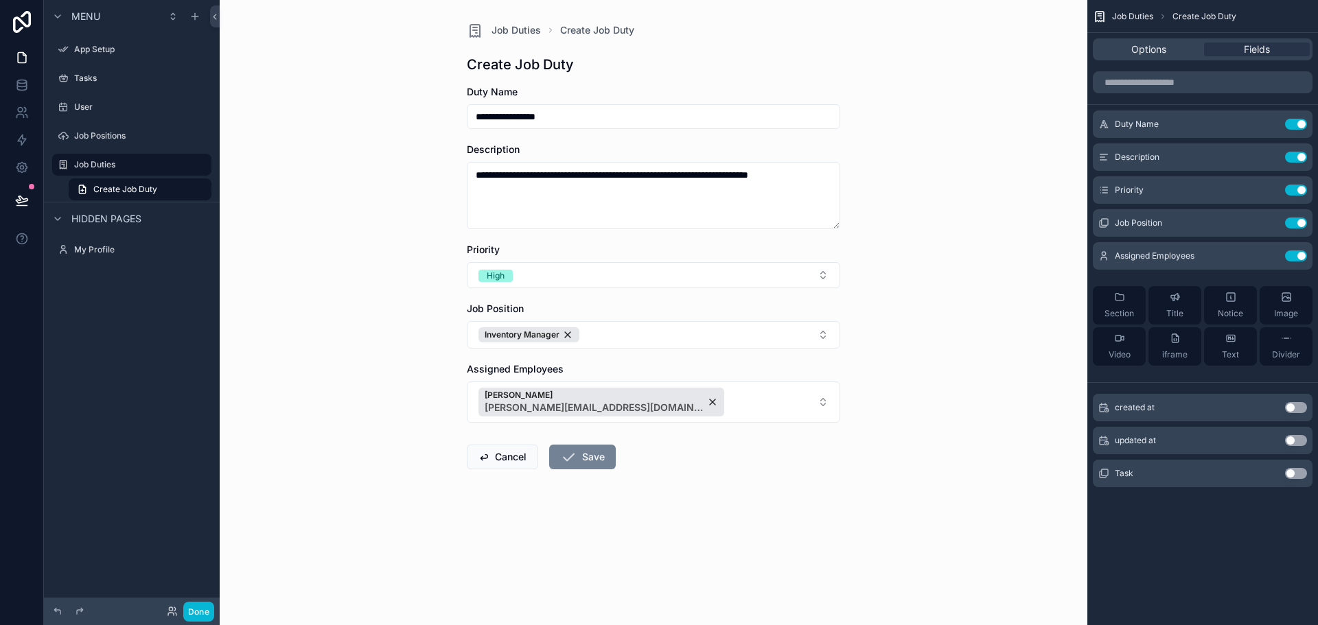
click at [574, 454] on icon "scrollable content" at bounding box center [568, 457] width 16 height 16
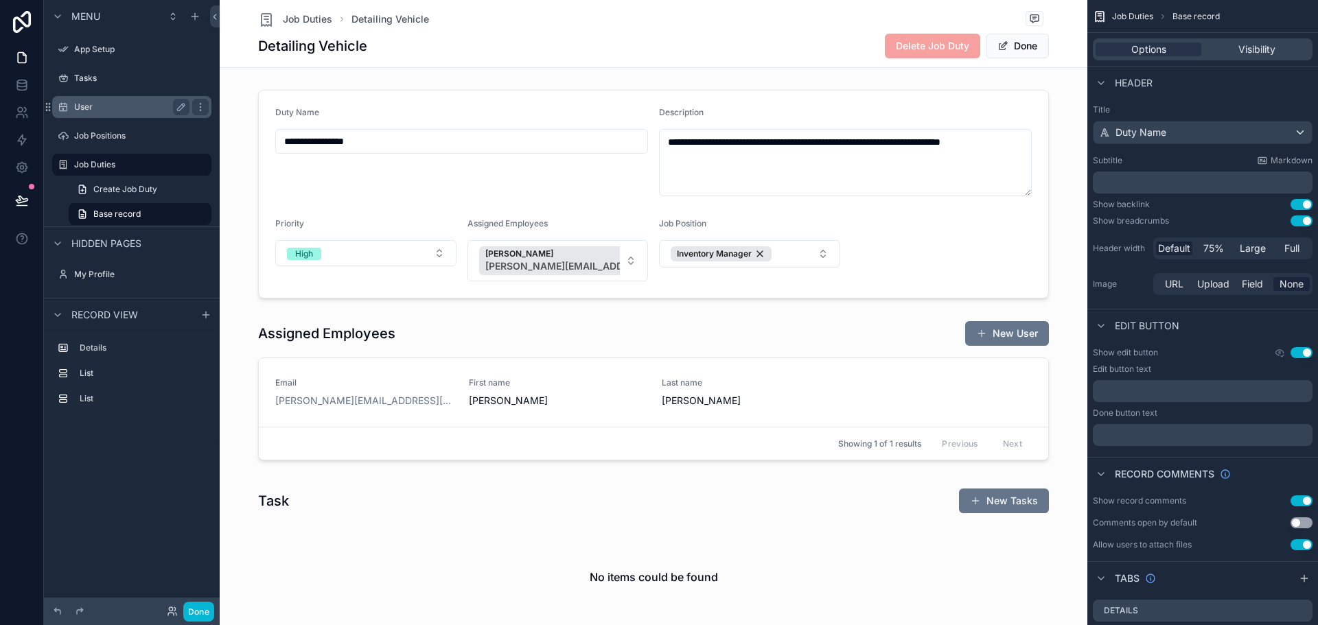
click at [99, 106] on label "User" at bounding box center [129, 107] width 110 height 11
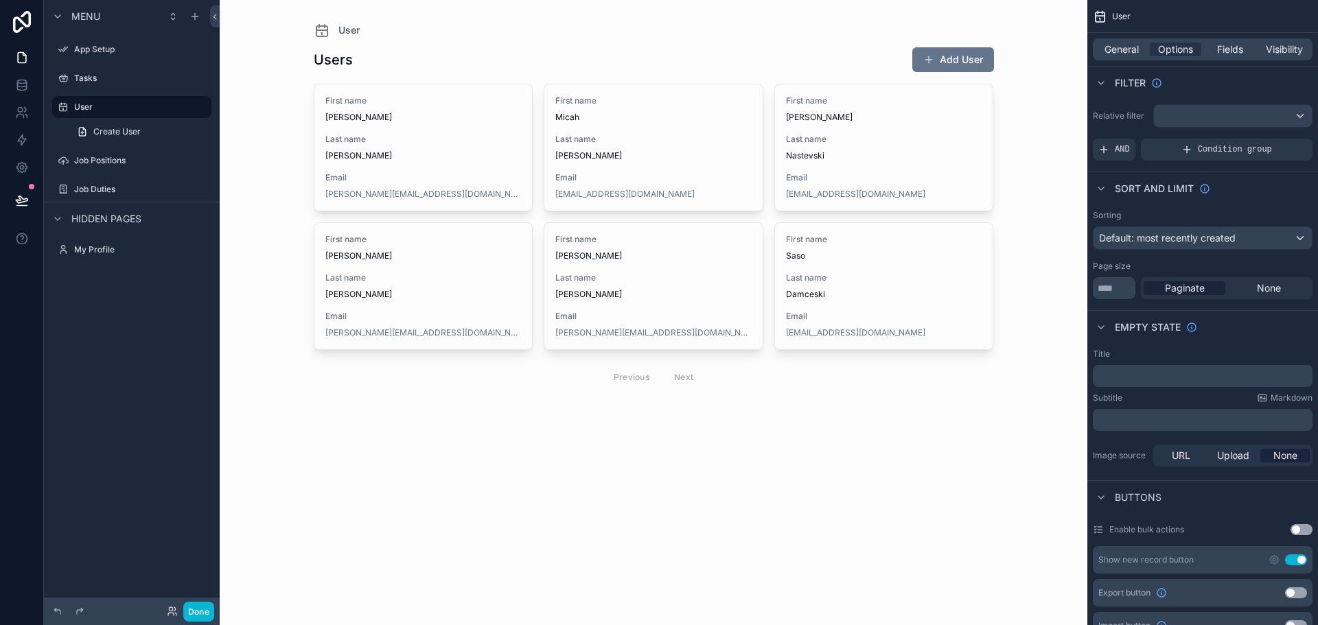
click at [831, 141] on div "scrollable content" at bounding box center [654, 218] width 702 height 437
click at [831, 141] on span "Last name" at bounding box center [884, 139] width 196 height 11
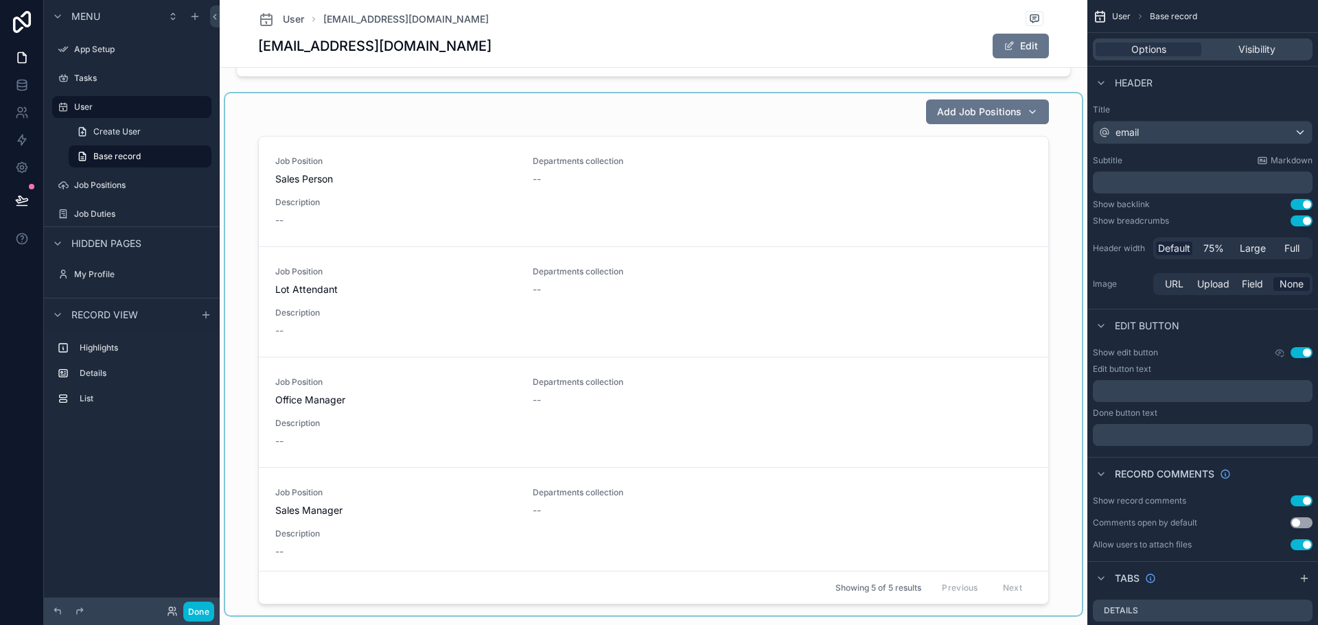
scroll to position [343, 0]
click at [977, 114] on div "scrollable content" at bounding box center [653, 353] width 857 height 522
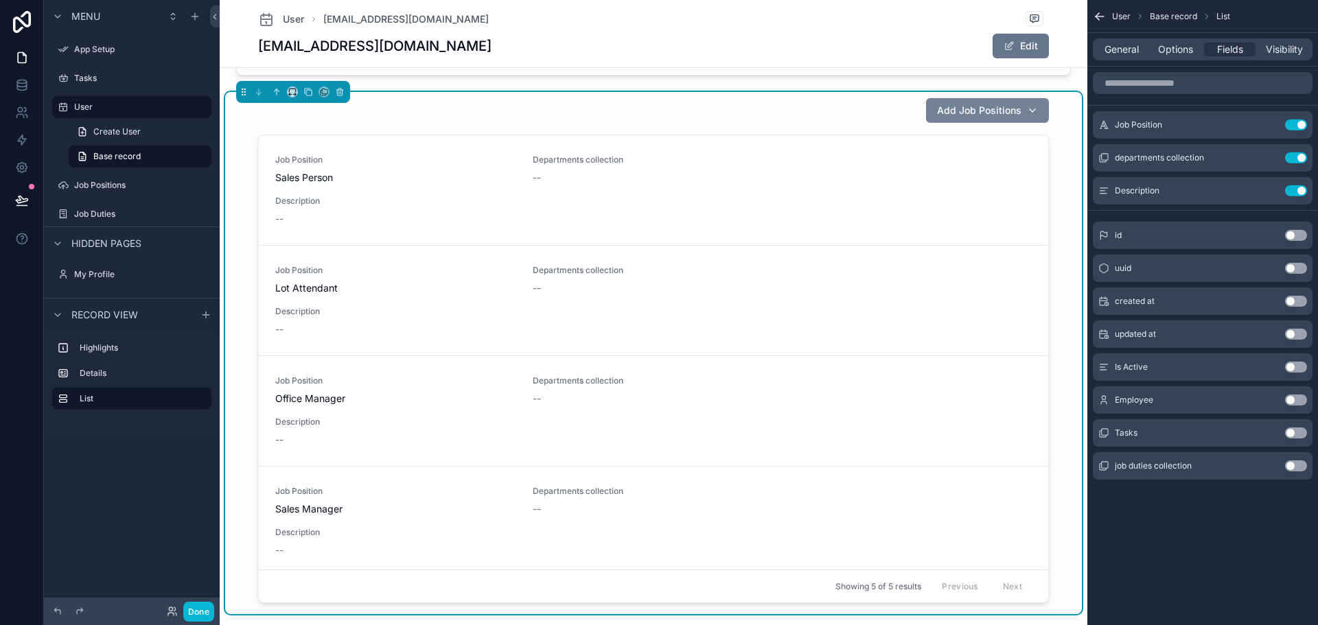
click at [980, 113] on span "Add Job Positions" at bounding box center [979, 111] width 84 height 14
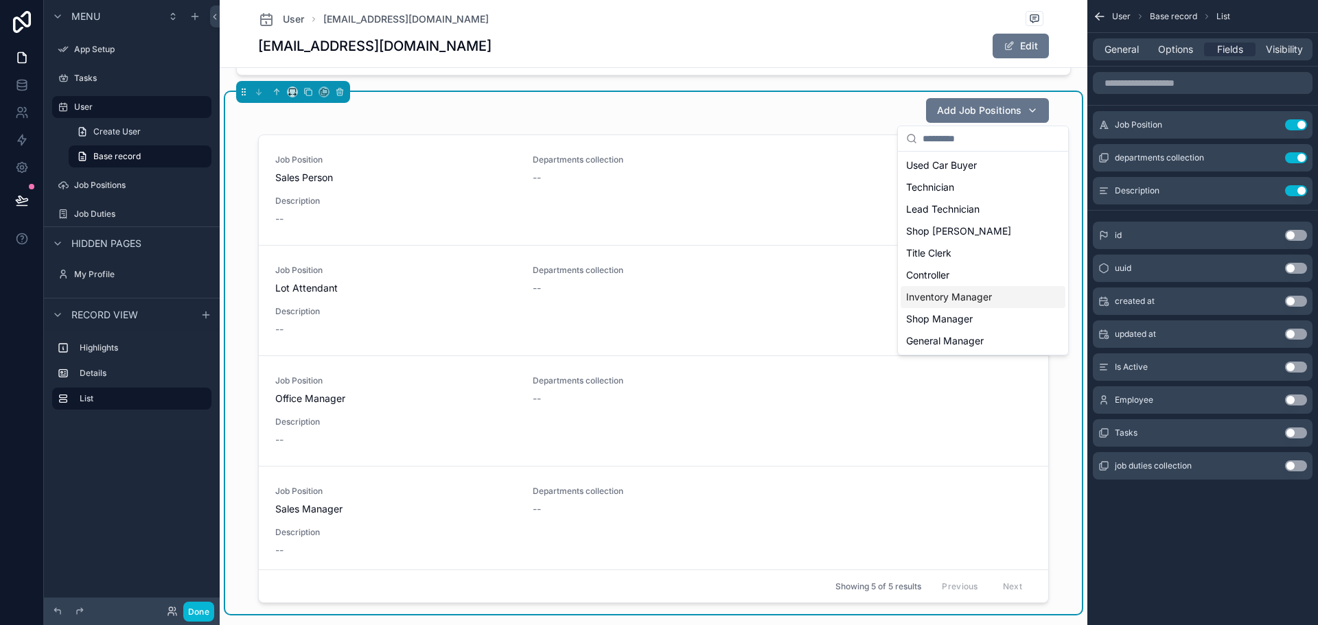
click at [986, 293] on span "Inventory Manager" at bounding box center [949, 297] width 86 height 14
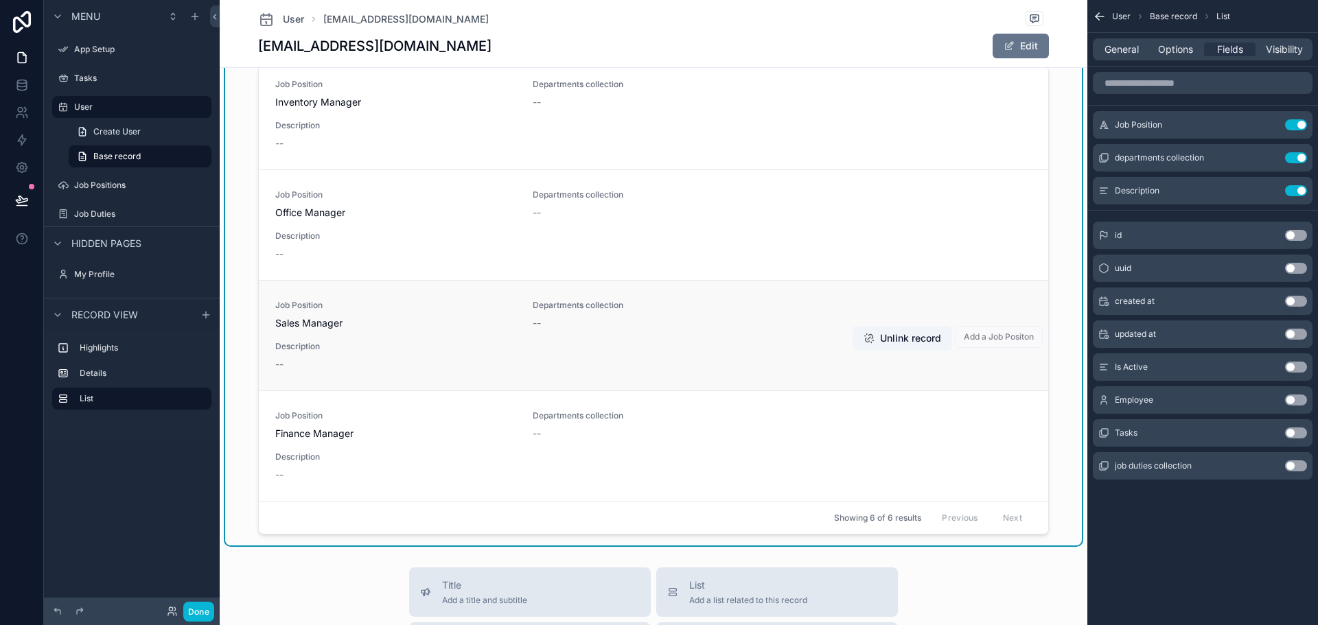
scroll to position [0, 0]
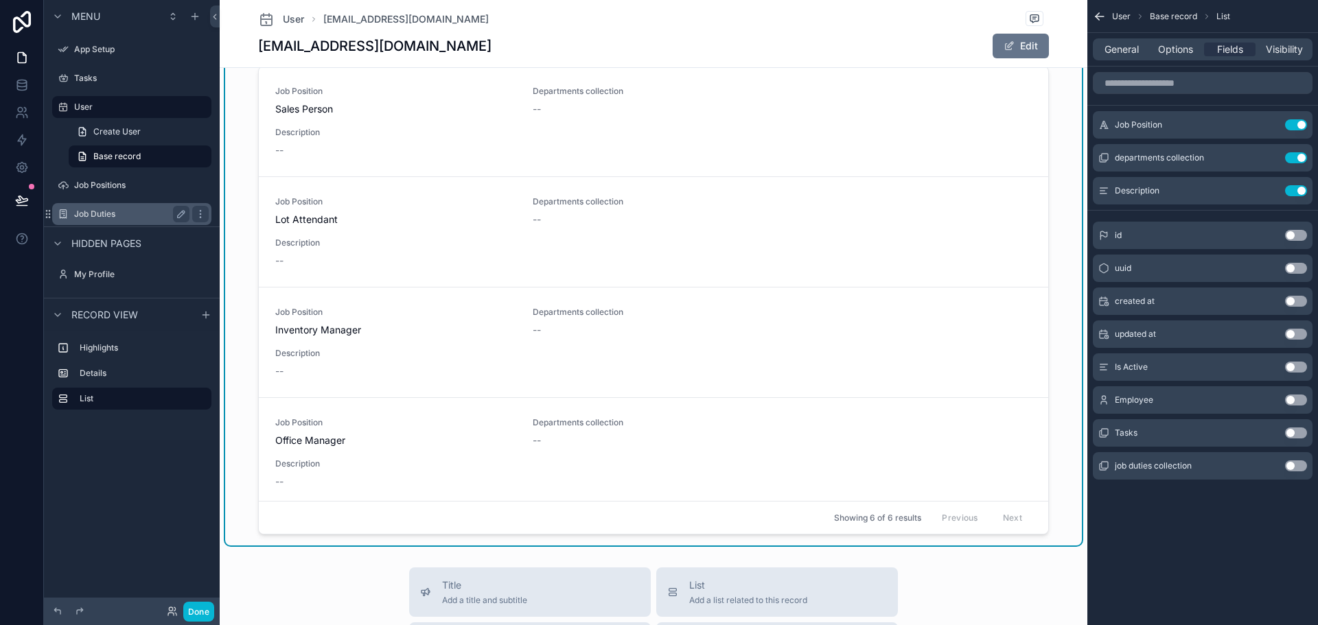
click at [110, 218] on label "Job Duties" at bounding box center [129, 214] width 110 height 11
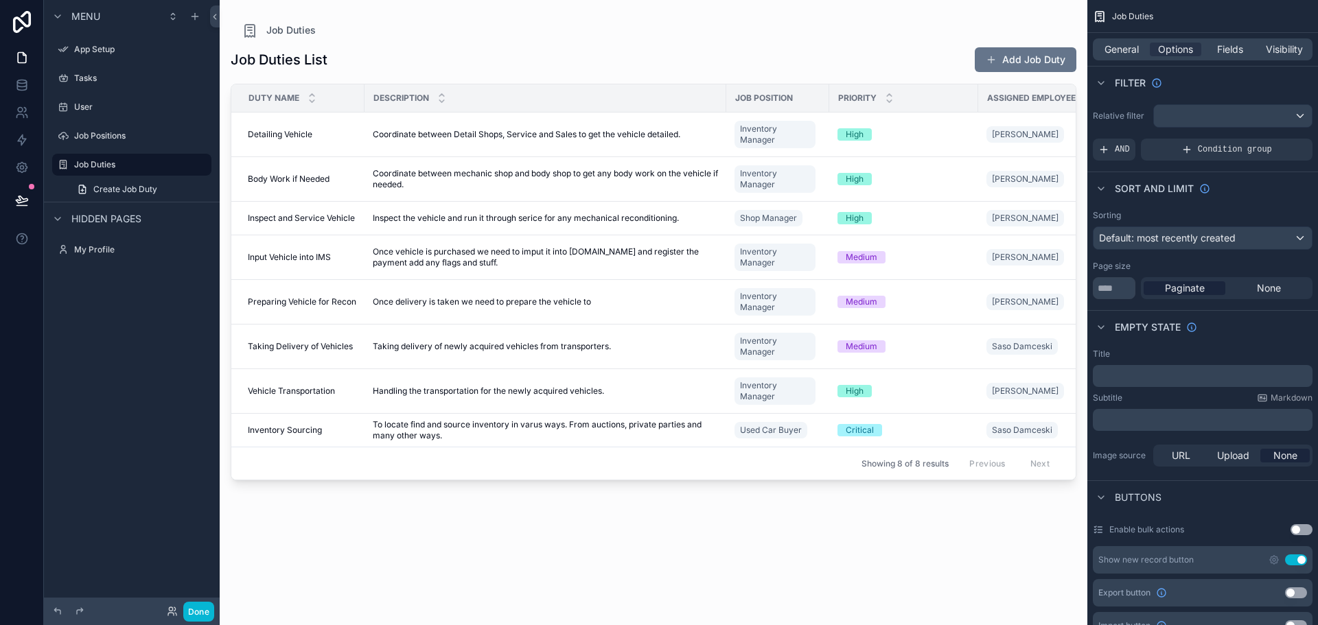
click at [555, 49] on div "scrollable content" at bounding box center [654, 304] width 868 height 609
click at [1015, 59] on button "Add Job Duty" at bounding box center [1026, 59] width 102 height 25
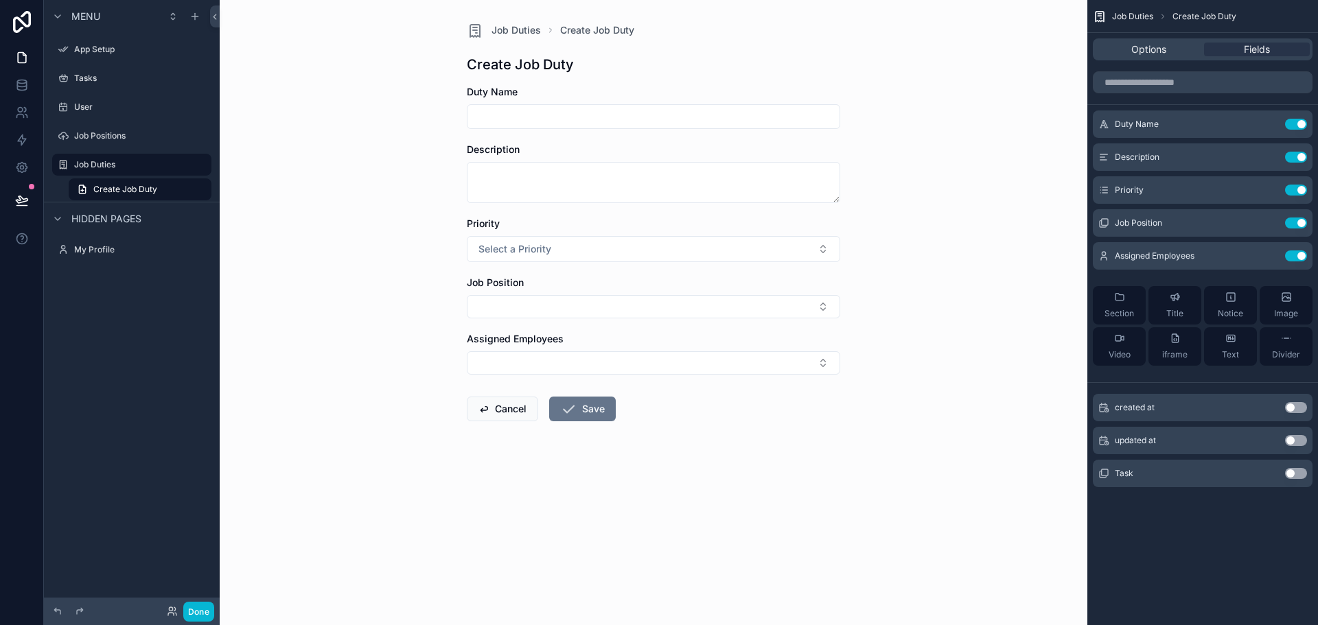
click at [610, 115] on input "scrollable content" at bounding box center [654, 116] width 372 height 19
type input "*"
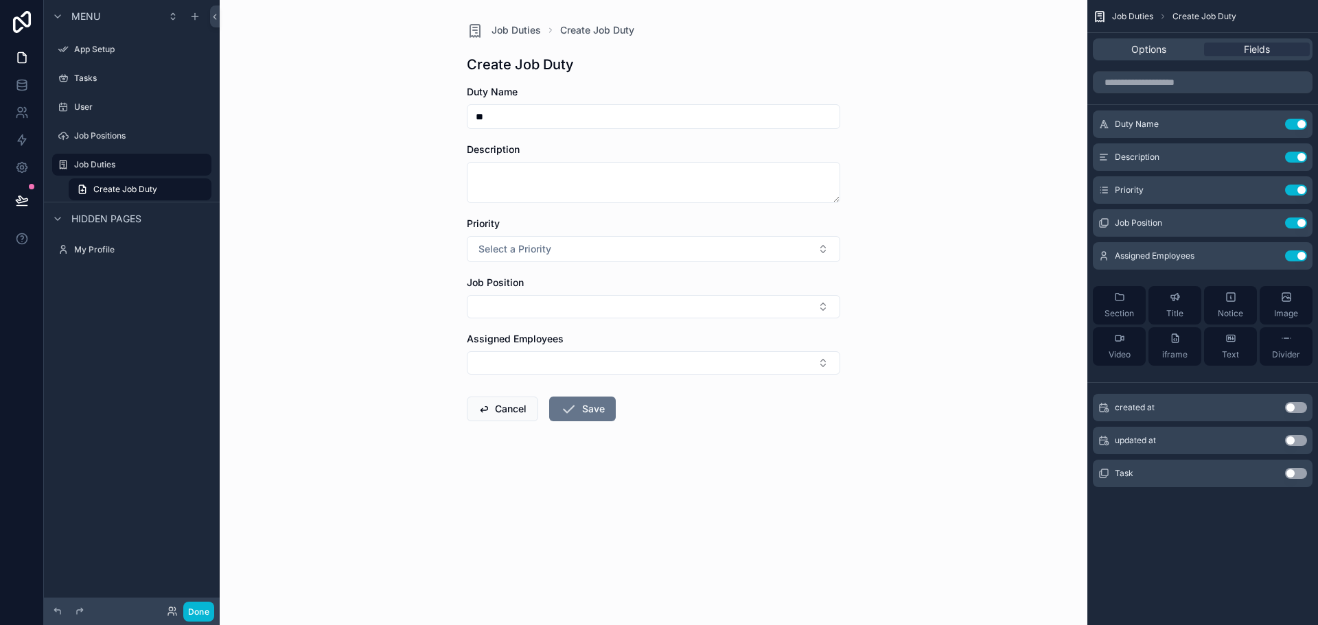
type input "*"
type input "**********"
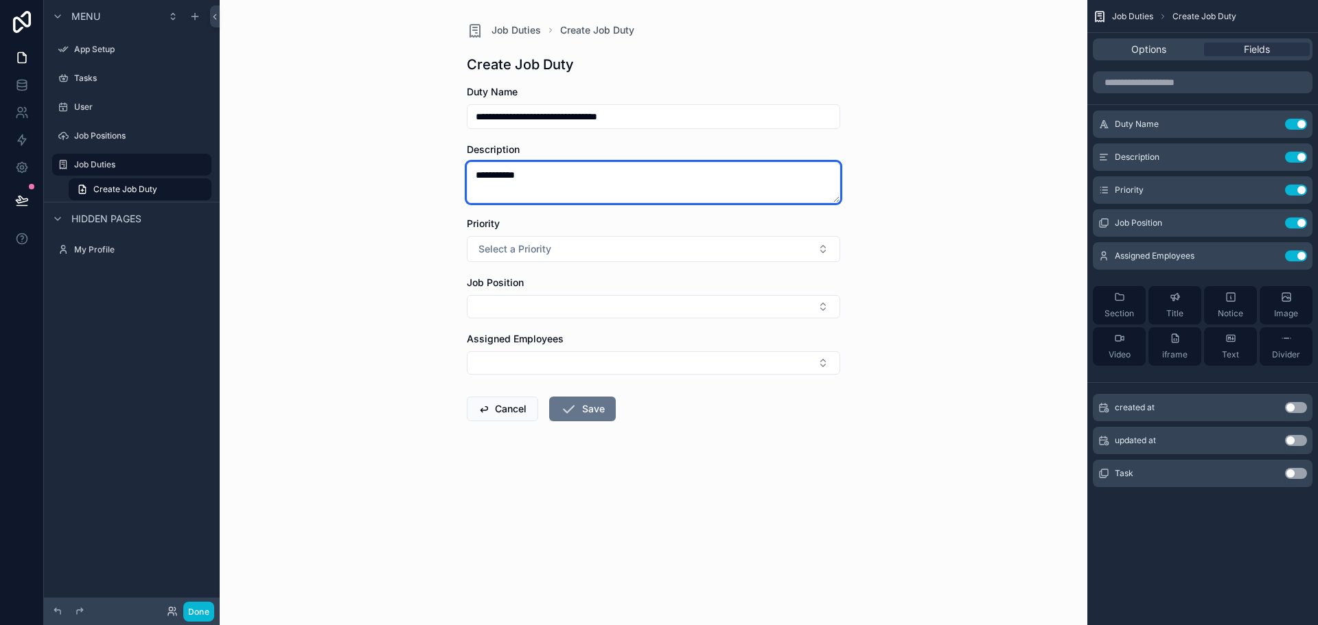
type textarea "**********"
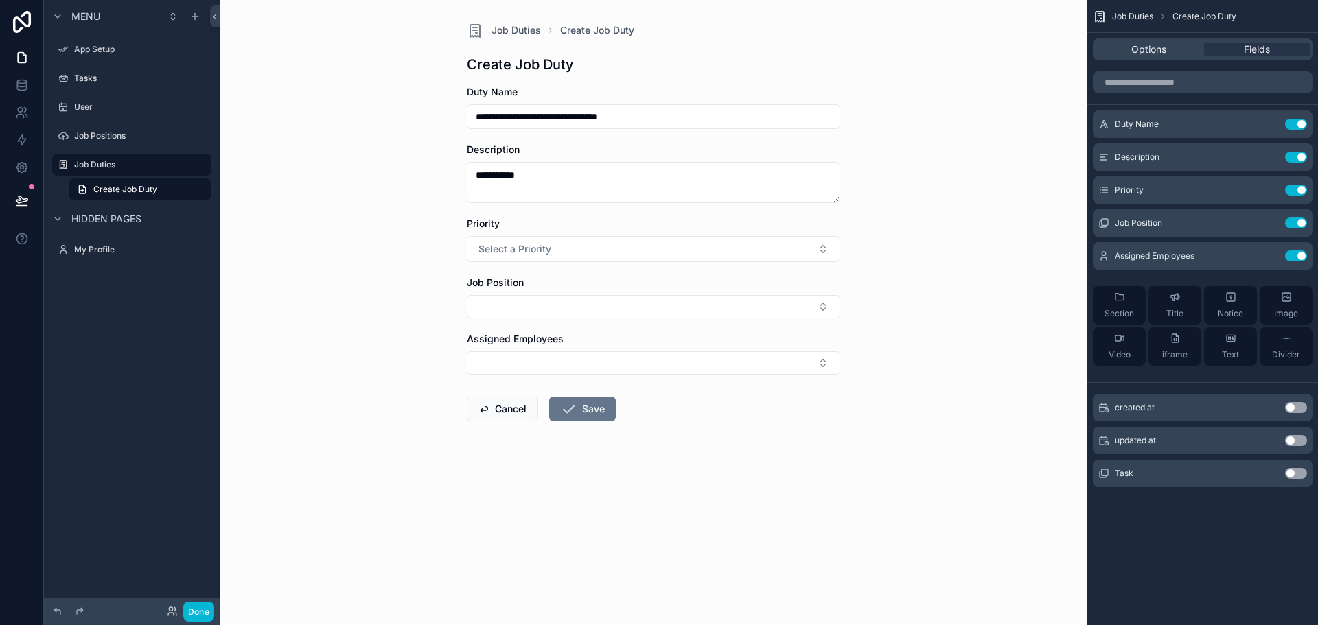
click at [610, 115] on input "**********" at bounding box center [654, 116] width 372 height 19
type input "*"
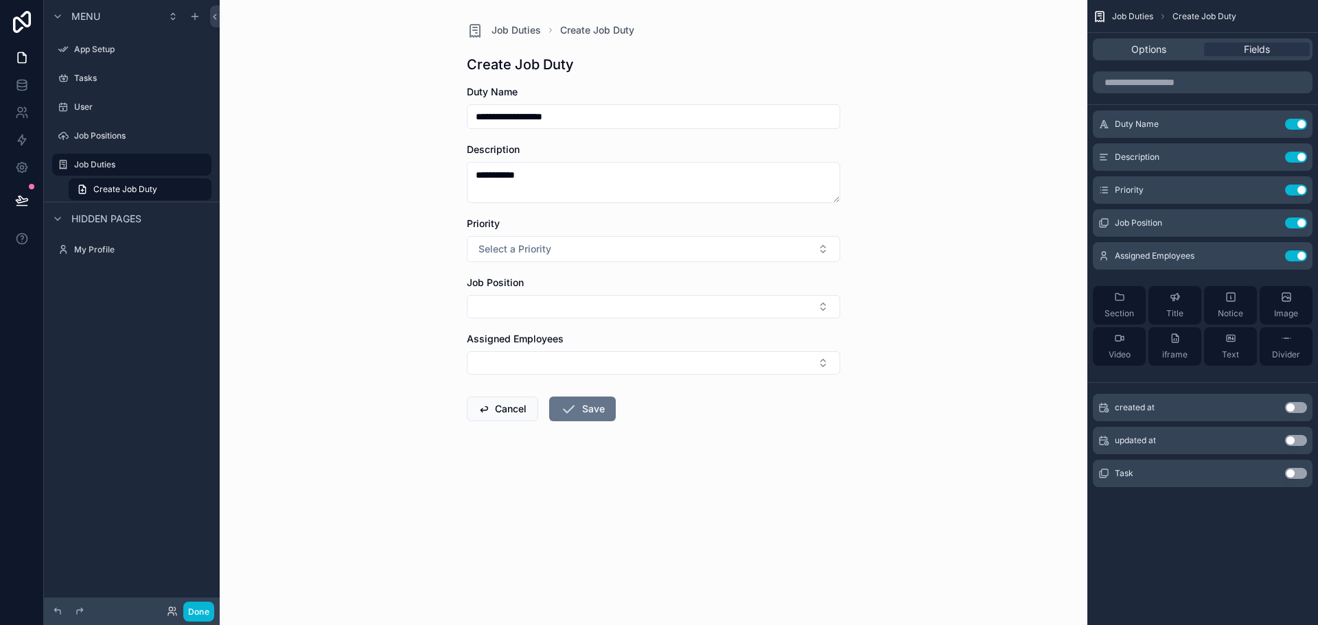
type input "**********"
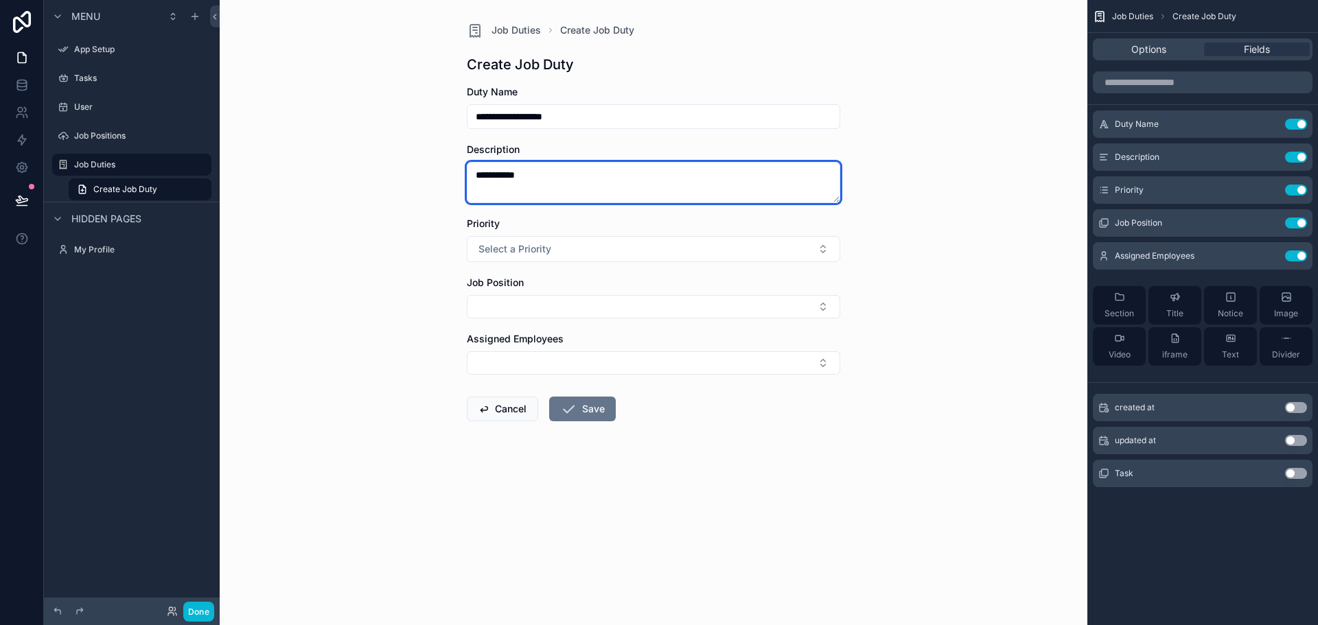
type textarea "**********"
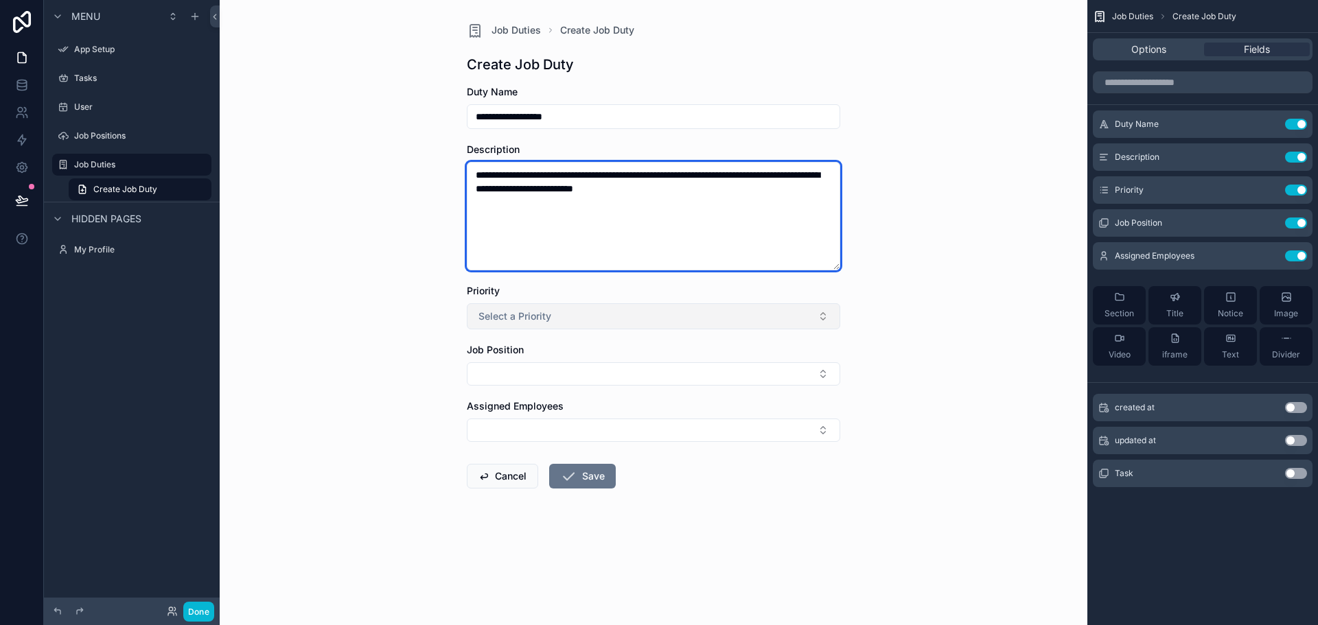
type textarea "**********"
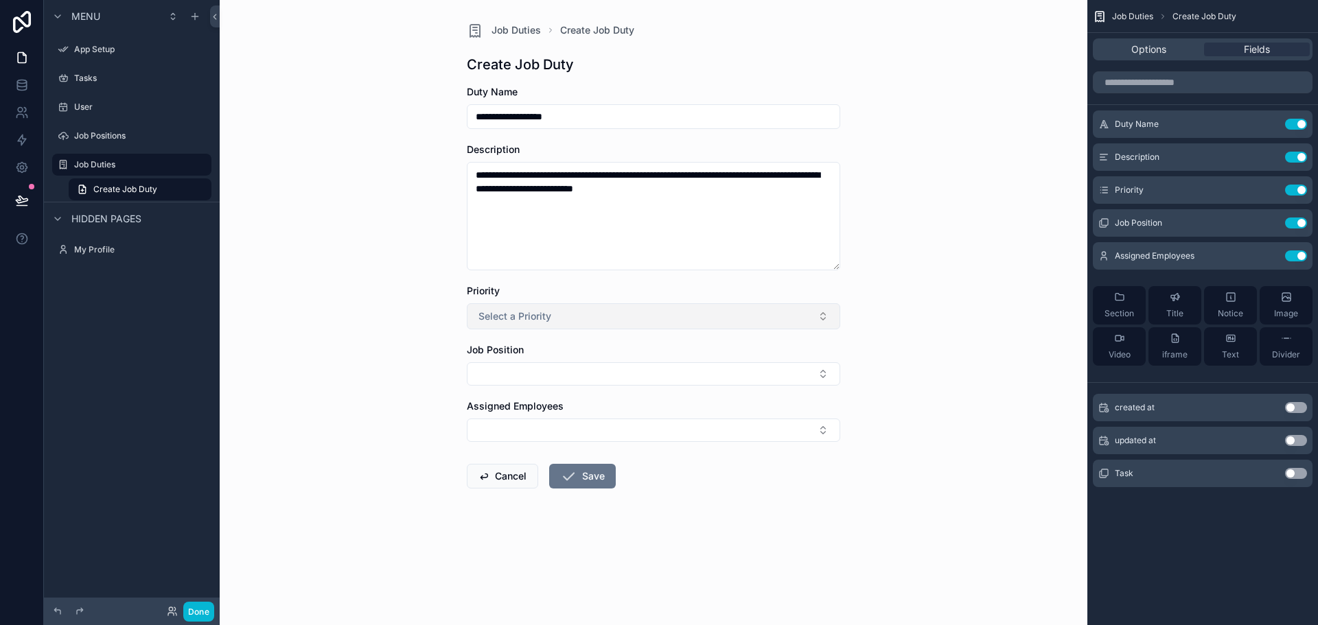
click at [551, 310] on span "Select a Priority" at bounding box center [515, 317] width 73 height 14
click at [521, 422] on div "High" at bounding box center [653, 412] width 367 height 21
click at [522, 365] on div "Job Position" at bounding box center [653, 364] width 373 height 43
click at [522, 365] on button "Select Button" at bounding box center [653, 373] width 373 height 23
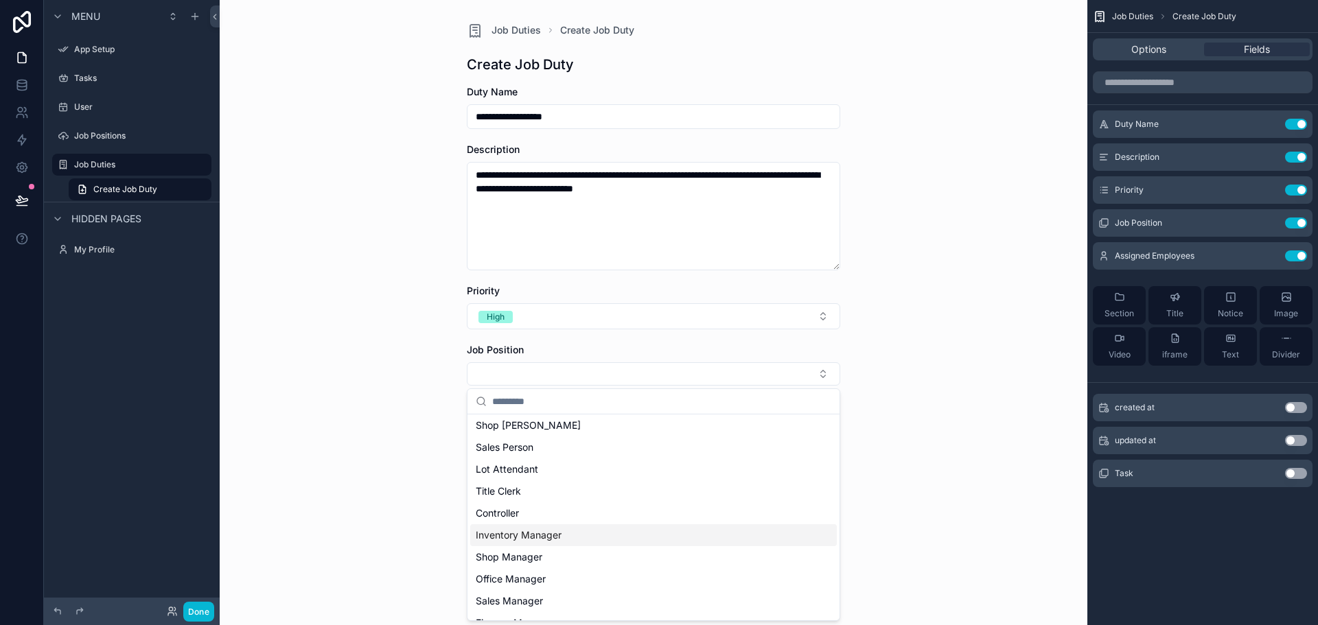
click at [538, 531] on span "Inventory Manager" at bounding box center [519, 536] width 86 height 14
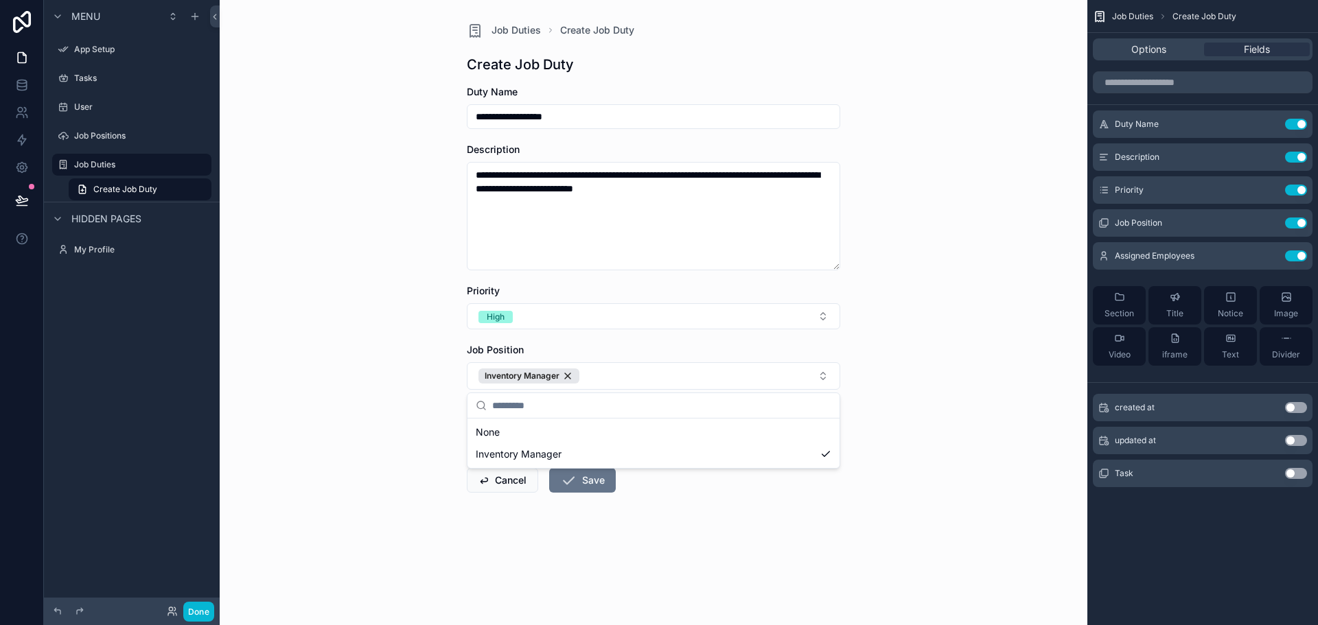
click at [390, 420] on div "**********" at bounding box center [654, 312] width 868 height 625
click at [504, 437] on button "Select Button" at bounding box center [653, 434] width 373 height 23
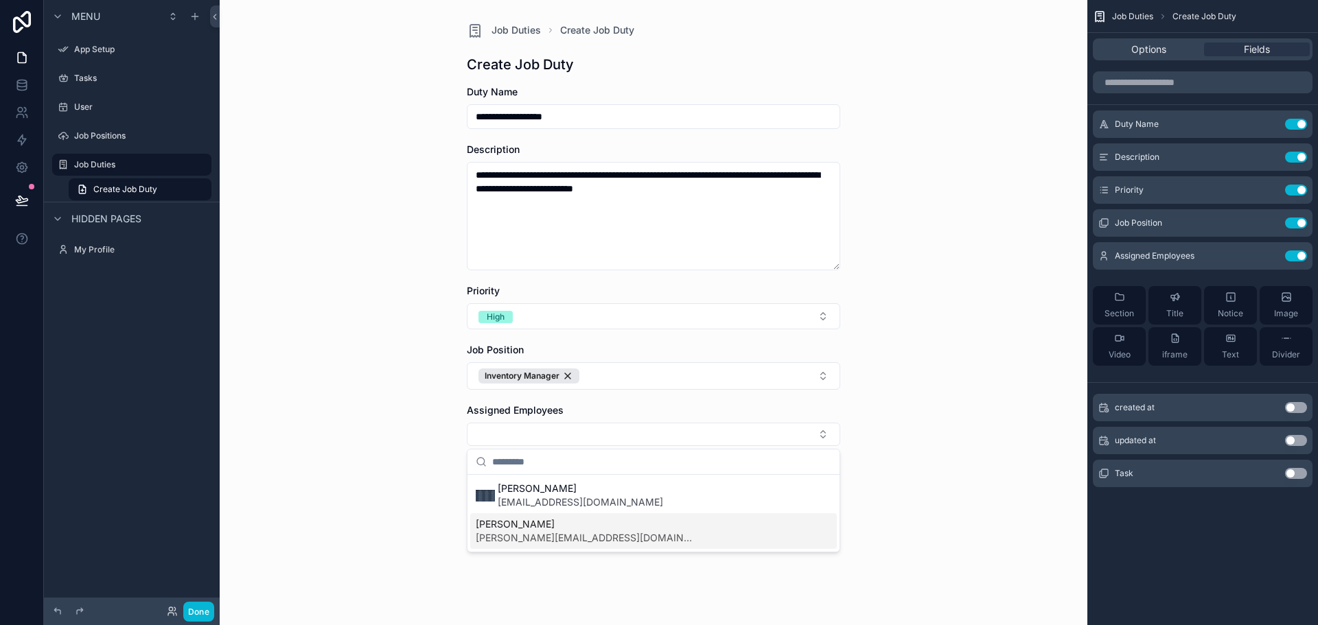
click at [557, 535] on span "[PERSON_NAME][EMAIL_ADDRESS][DOMAIN_NAME]" at bounding box center [586, 538] width 220 height 14
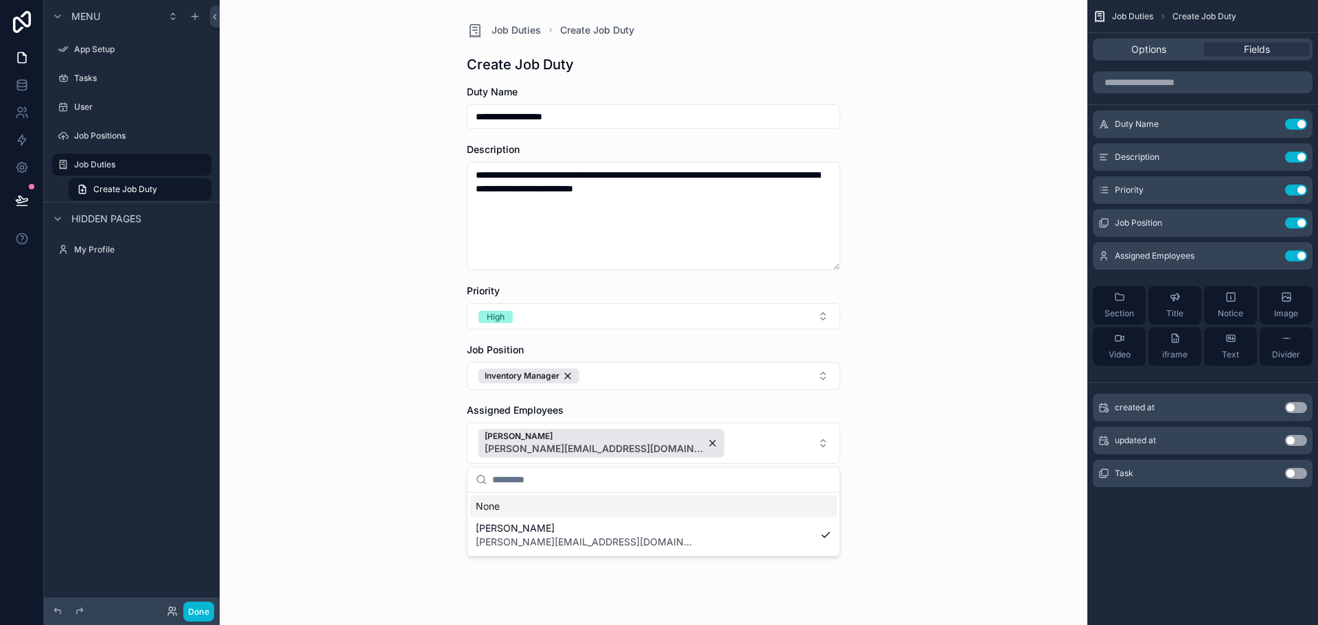
click at [952, 455] on div "**********" at bounding box center [654, 312] width 868 height 625
click at [576, 500] on icon "scrollable content" at bounding box center [568, 498] width 16 height 16
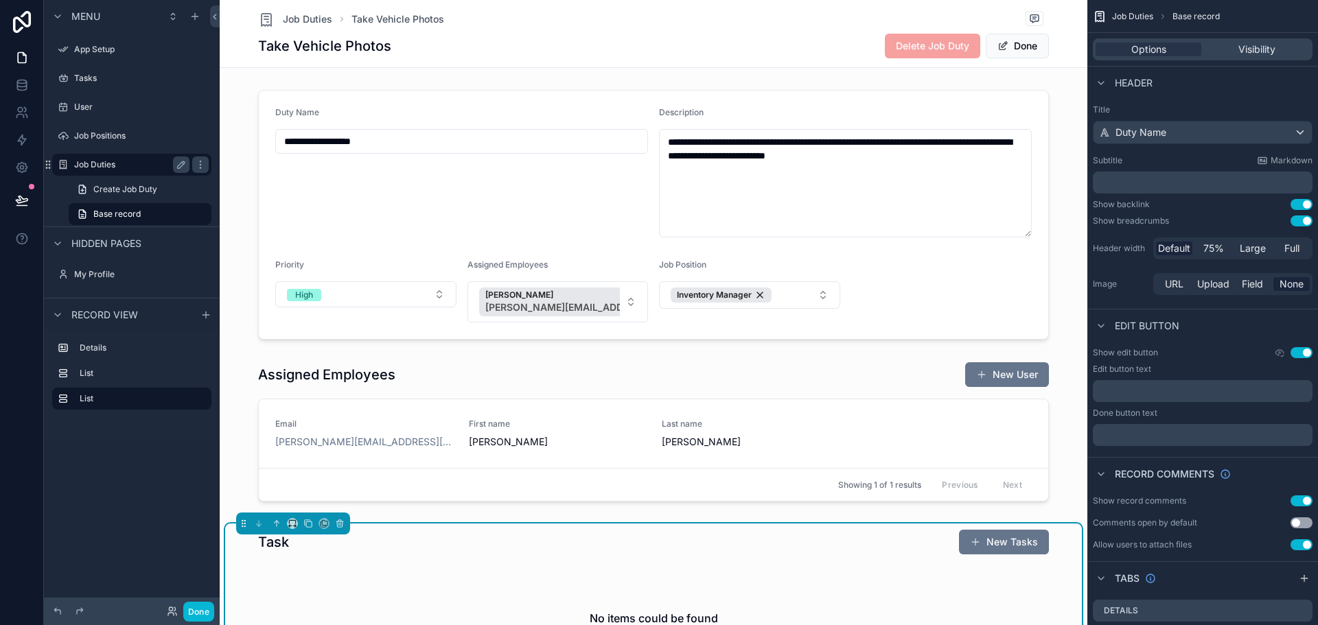
click at [114, 161] on label "Job Duties" at bounding box center [129, 164] width 110 height 11
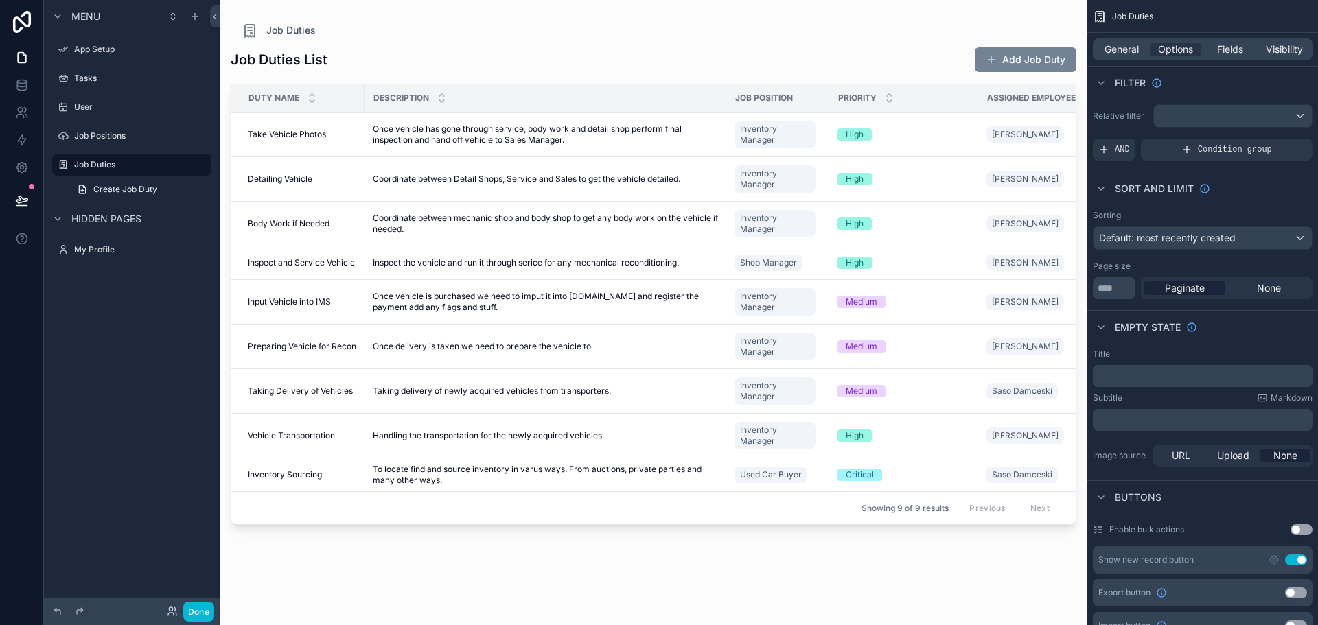
click at [1015, 70] on button "Add Job Duty" at bounding box center [1026, 59] width 102 height 25
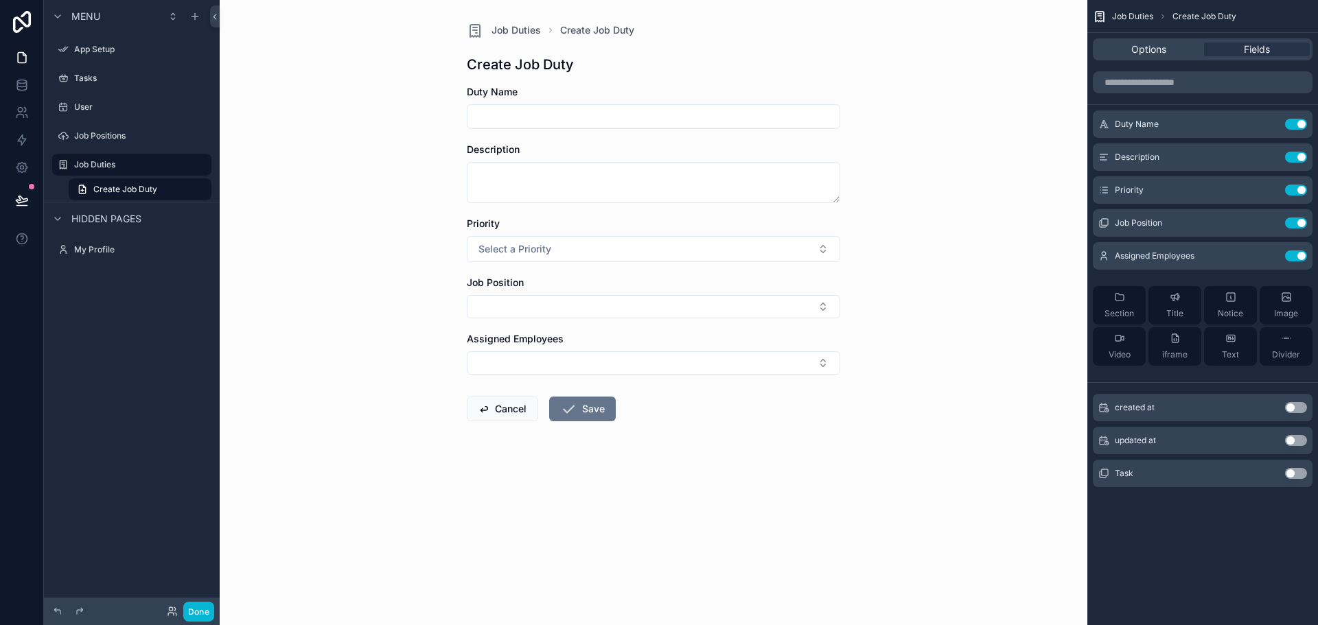
click at [526, 118] on input "scrollable content" at bounding box center [654, 116] width 372 height 19
type input "**********"
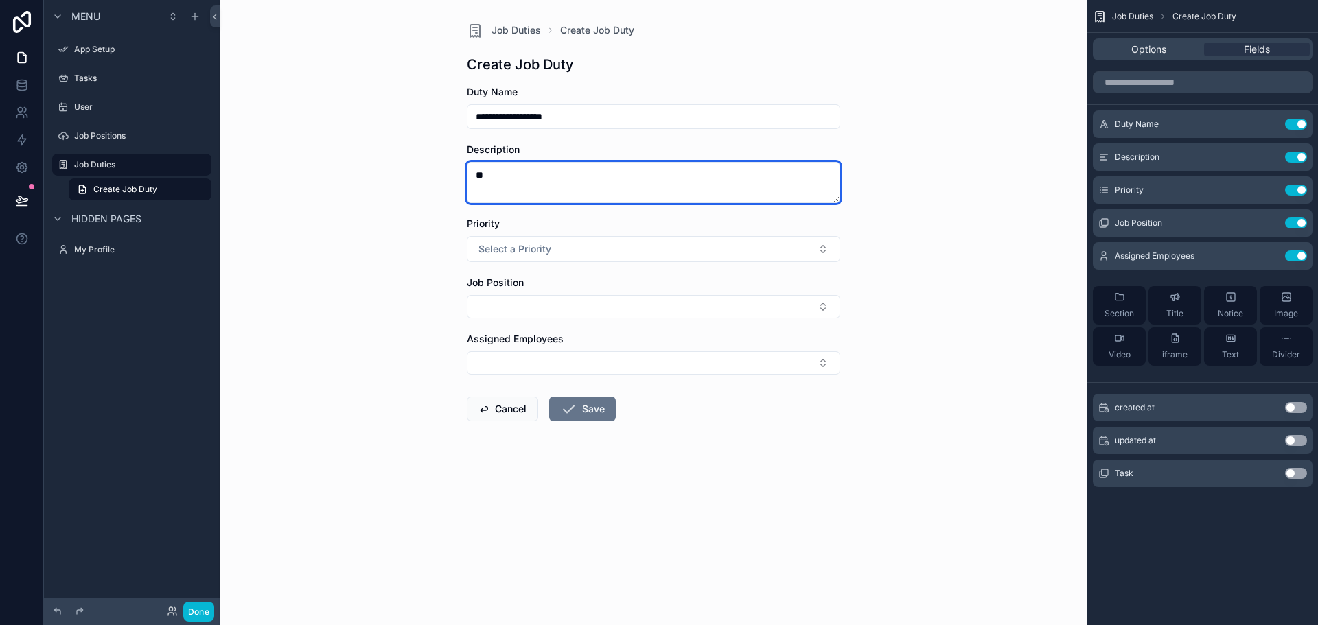
type textarea "*"
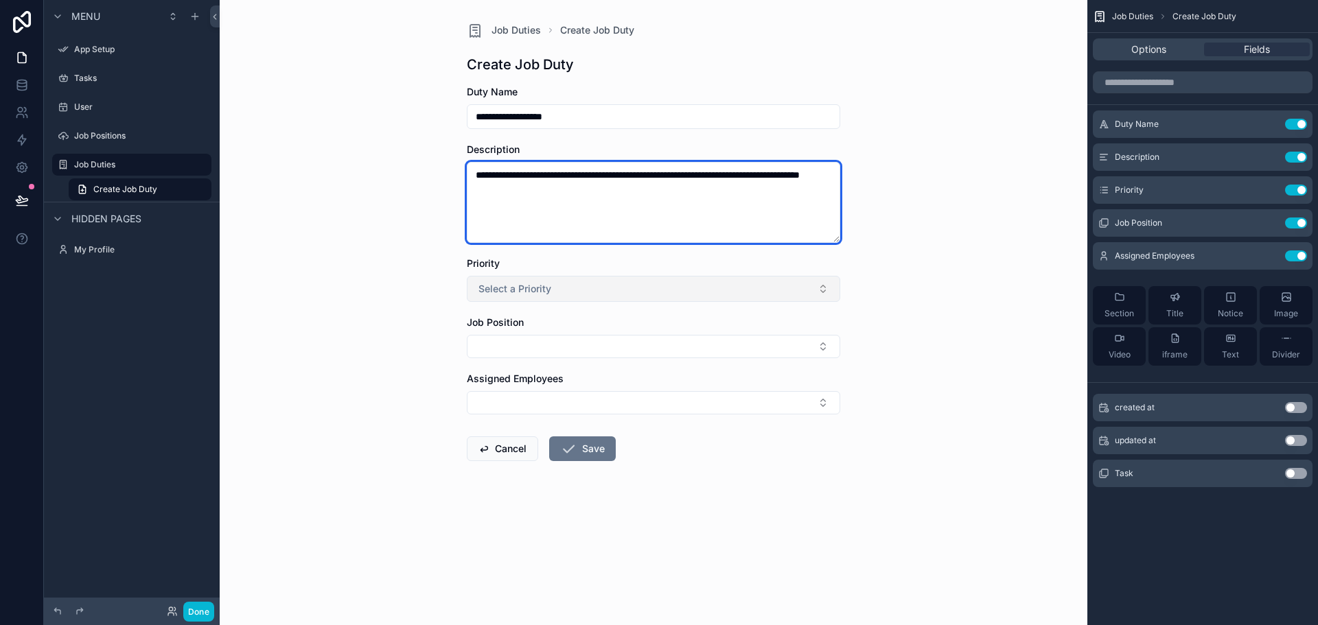
type textarea "**********"
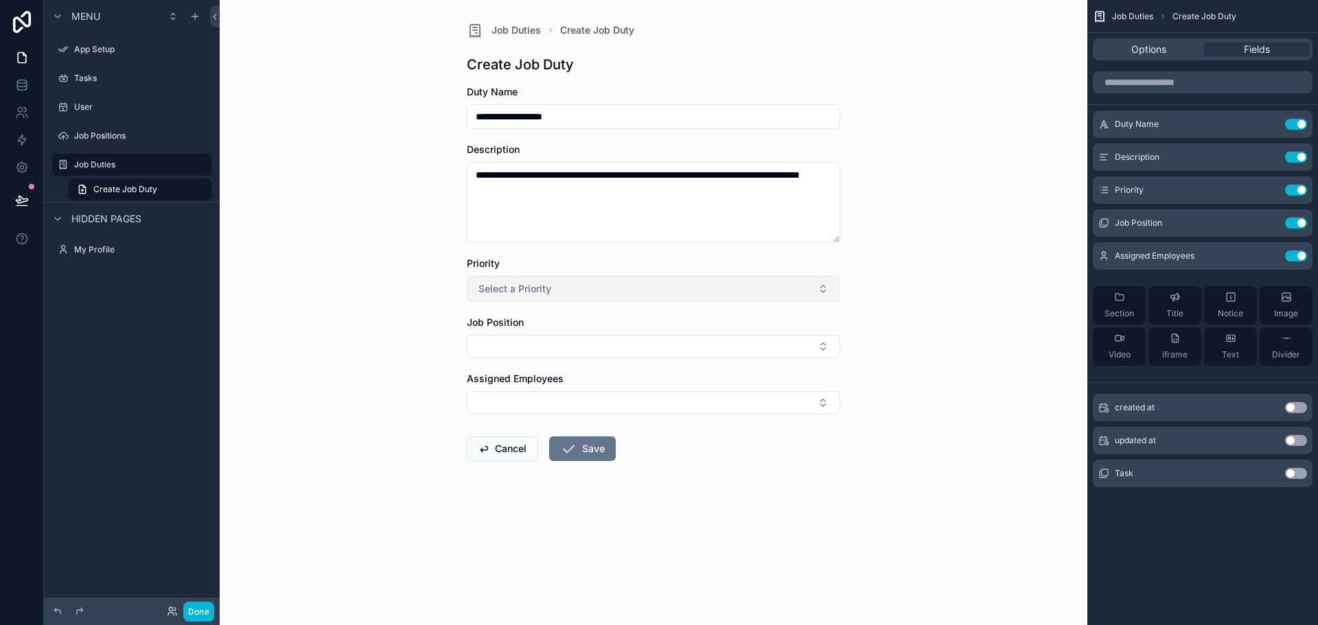
click at [525, 284] on span "Select a Priority" at bounding box center [515, 289] width 73 height 14
click at [506, 391] on div "High" at bounding box center [653, 385] width 367 height 21
click at [522, 372] on label "Assigned Employees" at bounding box center [515, 379] width 97 height 14
click at [516, 353] on button "Select Button" at bounding box center [653, 346] width 373 height 23
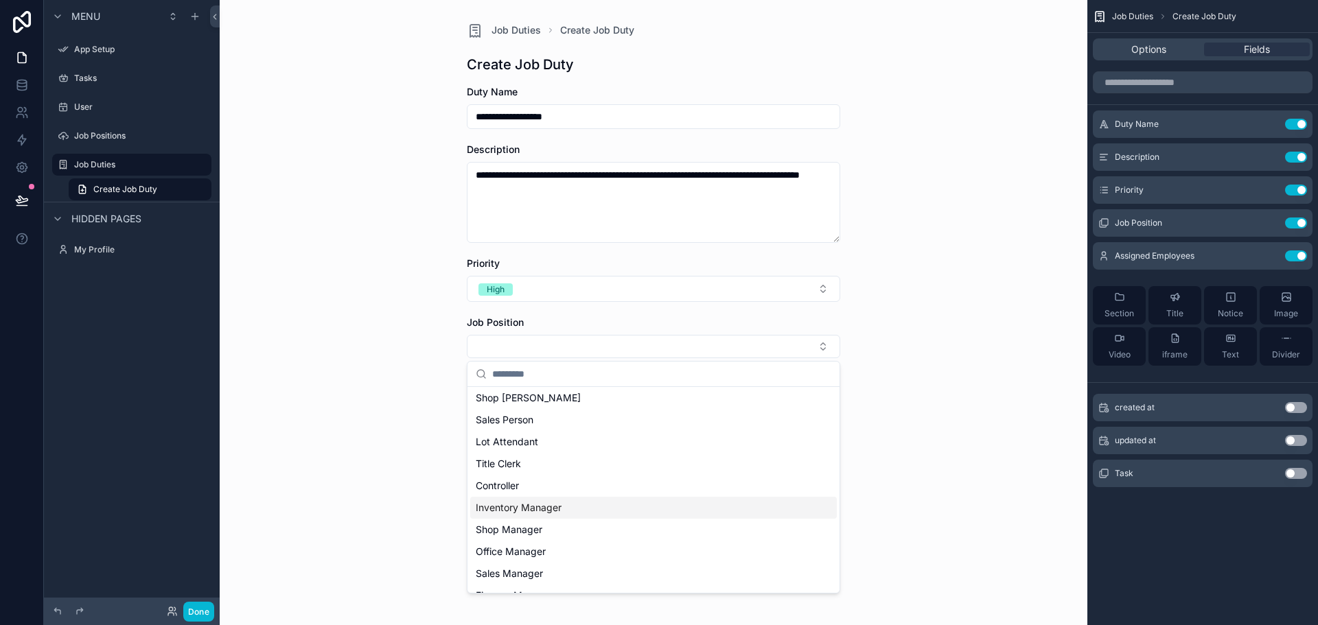
click at [551, 505] on span "Inventory Manager" at bounding box center [519, 508] width 86 height 14
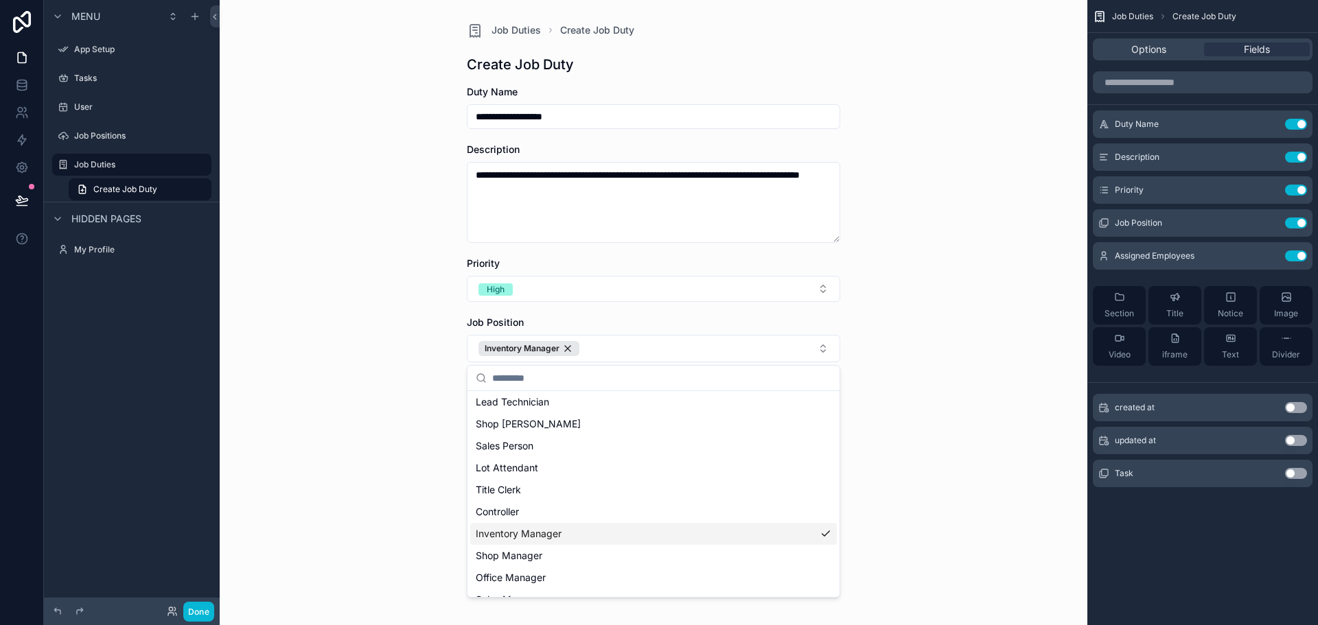
scroll to position [91, 0]
click at [384, 402] on div "**********" at bounding box center [654, 312] width 868 height 625
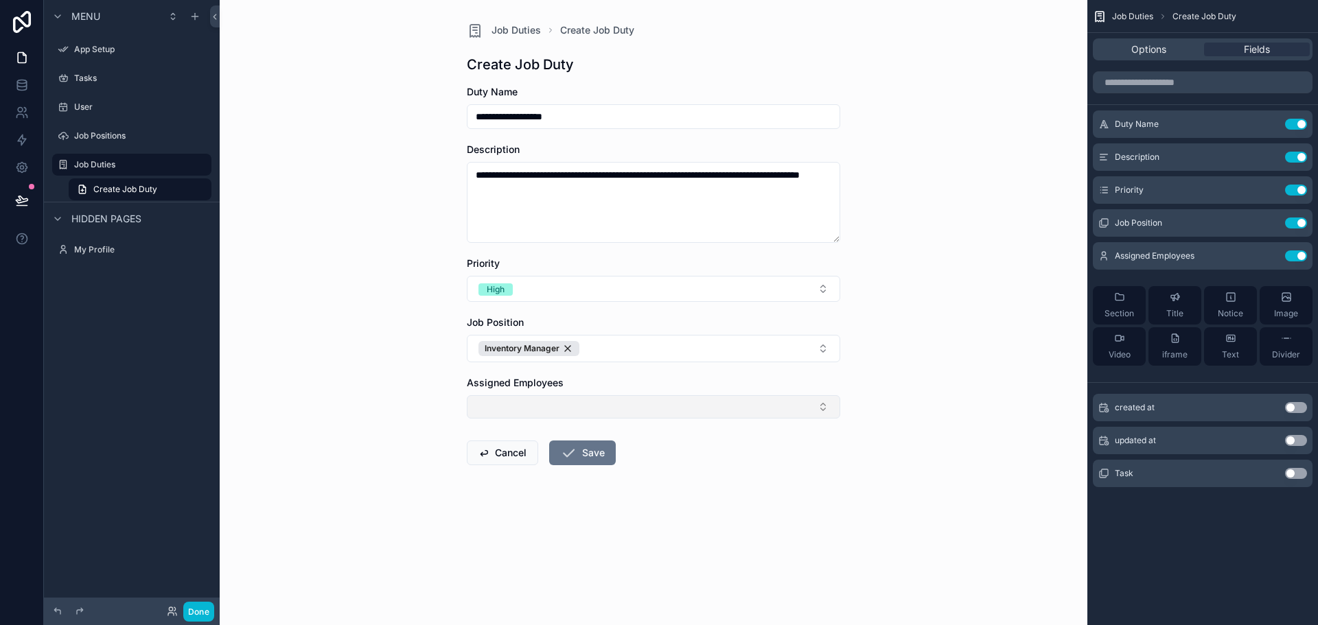
click at [532, 412] on button "Select Button" at bounding box center [653, 406] width 373 height 23
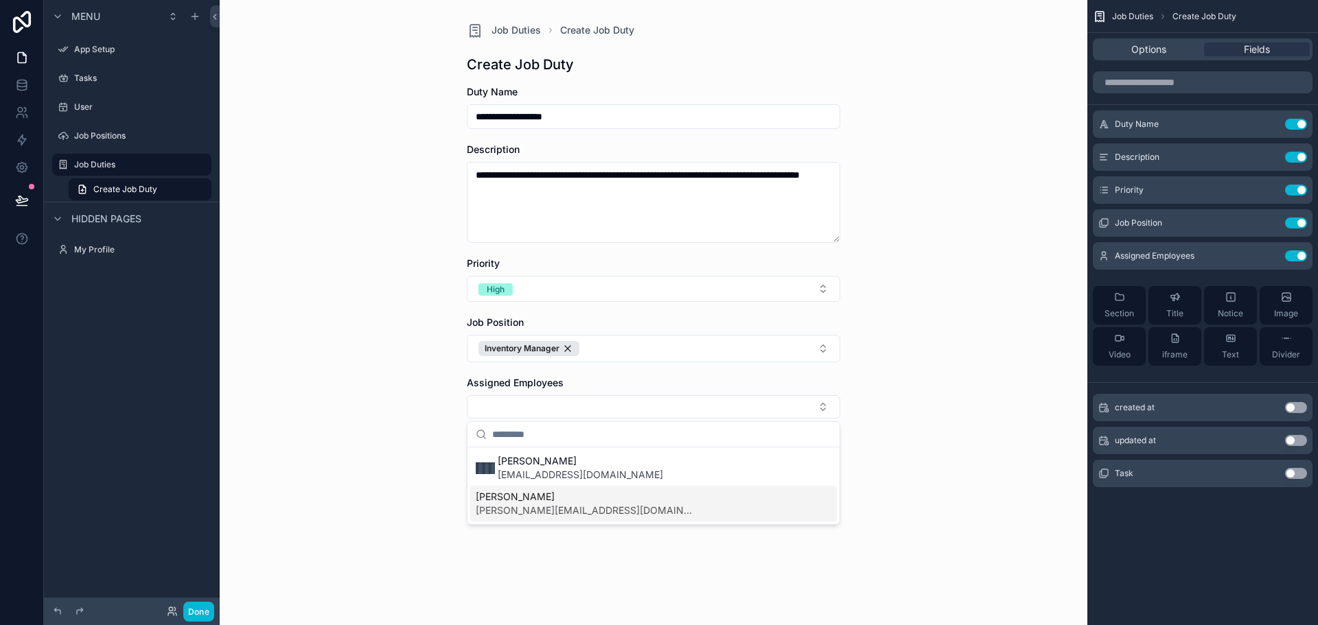
click at [567, 503] on span "[PERSON_NAME]" at bounding box center [586, 497] width 220 height 14
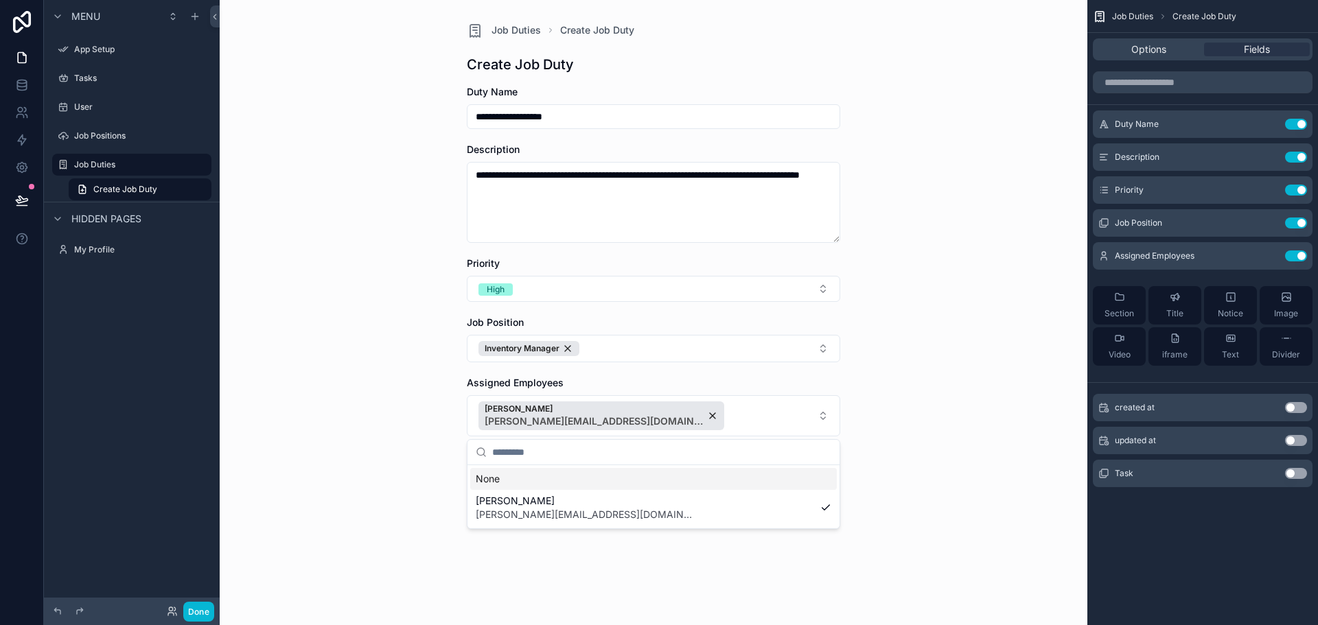
click at [393, 465] on div "**********" at bounding box center [654, 312] width 868 height 625
click at [568, 475] on icon "scrollable content" at bounding box center [568, 471] width 16 height 16
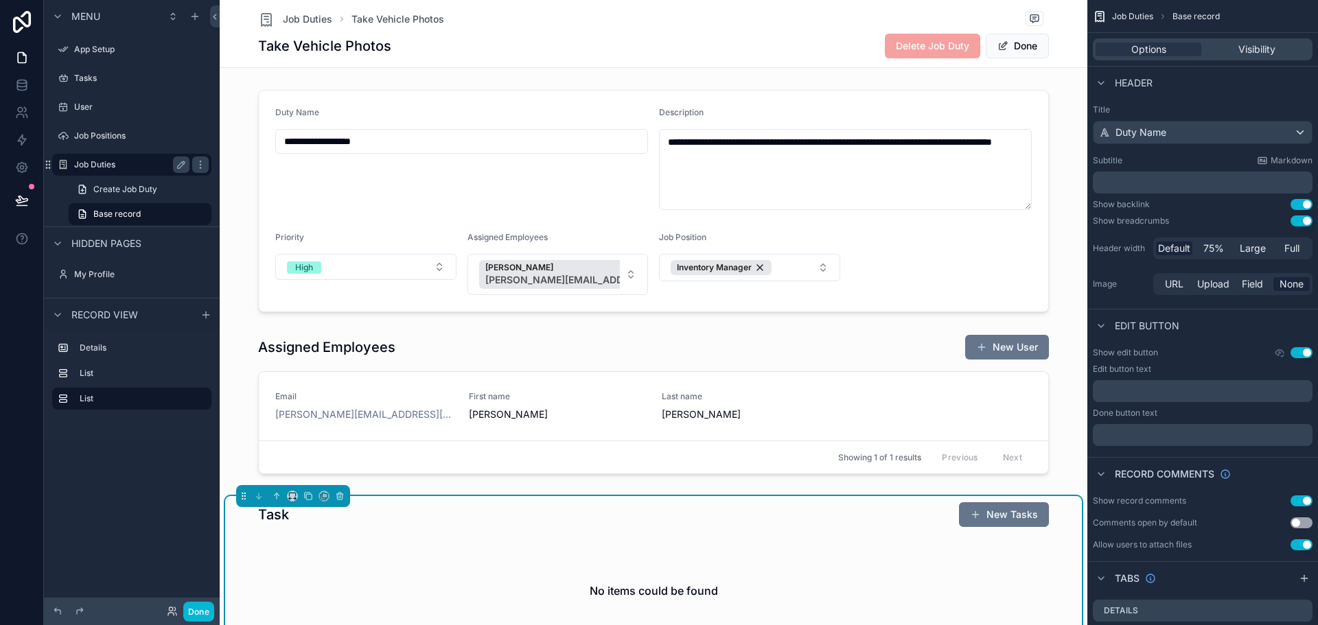
click at [106, 161] on label "Job Duties" at bounding box center [129, 164] width 110 height 11
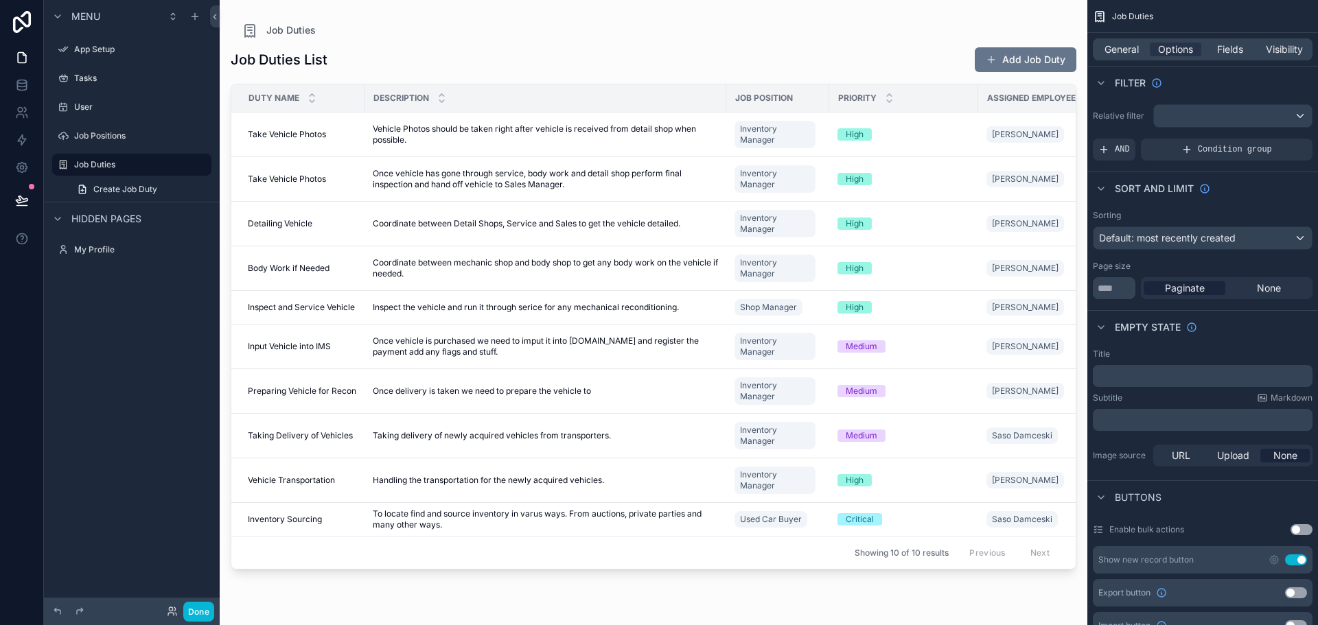
click at [656, 19] on div "Job Duties Job Duties List Add Job Duty Duty Name Description Job Position Prio…" at bounding box center [654, 304] width 868 height 609
click at [1002, 64] on button "Add Job Duty" at bounding box center [1026, 59] width 102 height 25
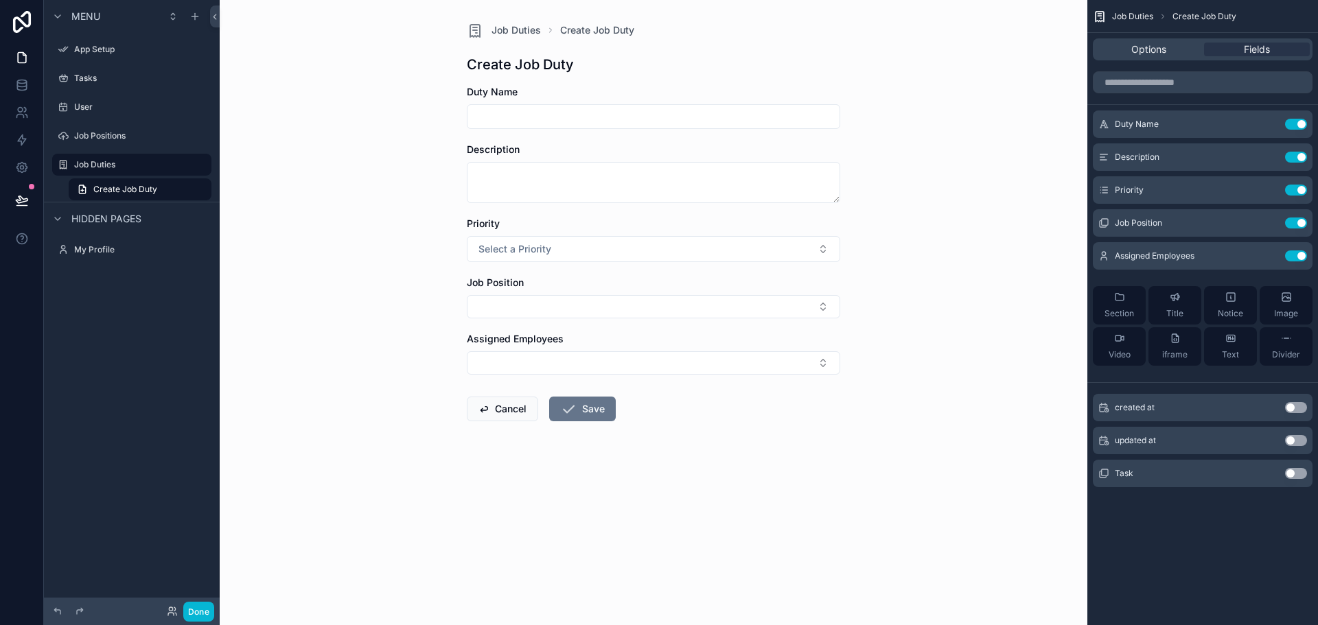
click at [642, 115] on input "scrollable content" at bounding box center [654, 116] width 372 height 19
type input "*"
drag, startPoint x: 706, startPoint y: 123, endPoint x: 379, endPoint y: 115, distance: 326.9
click at [379, 115] on div "**********" at bounding box center [654, 312] width 868 height 625
type input "**********"
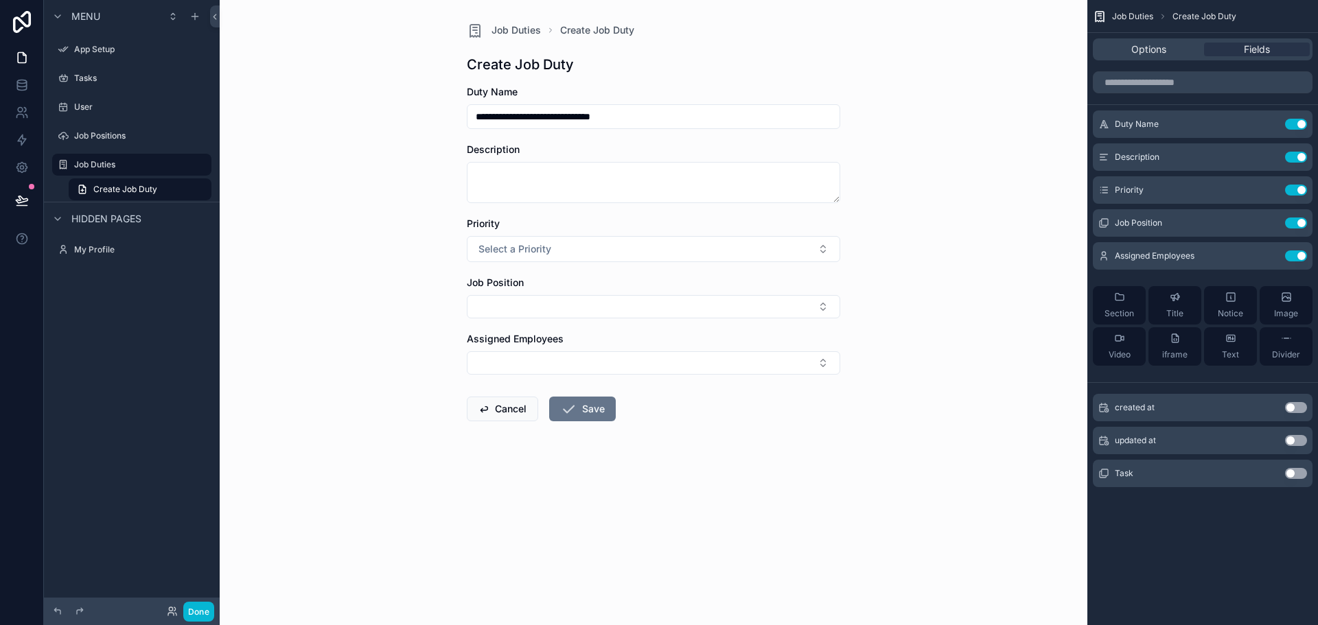
click button "Cancel" at bounding box center [502, 409] width 71 height 25
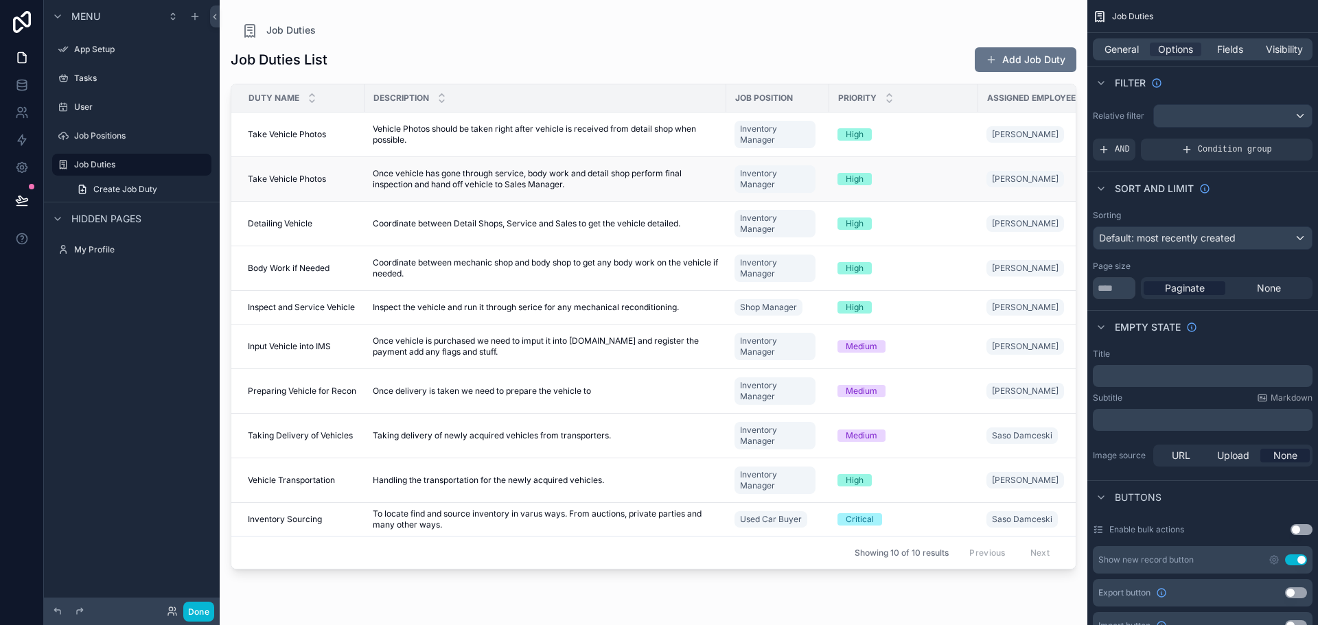
click at [434, 183] on span "Once vehicle has gone through service, body work and detail shop perform final …" at bounding box center [545, 179] width 345 height 22
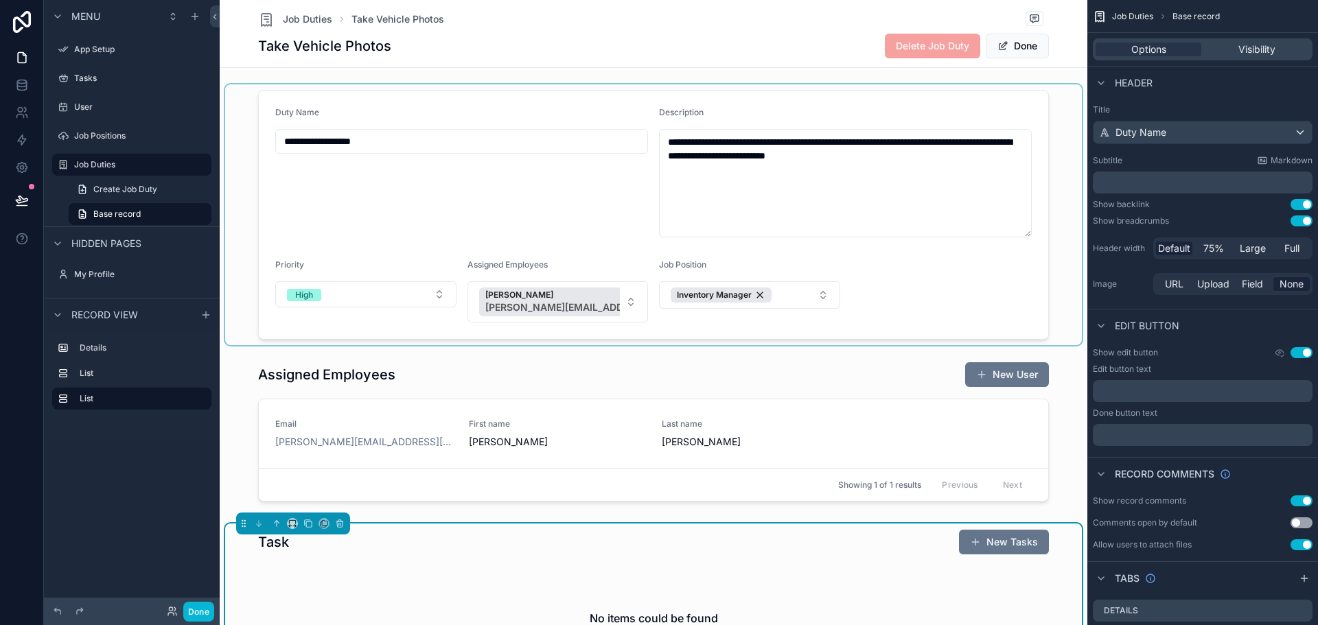
click at [475, 139] on div "scrollable content" at bounding box center [653, 214] width 857 height 261
click at [475, 139] on input "**********" at bounding box center [461, 141] width 371 height 19
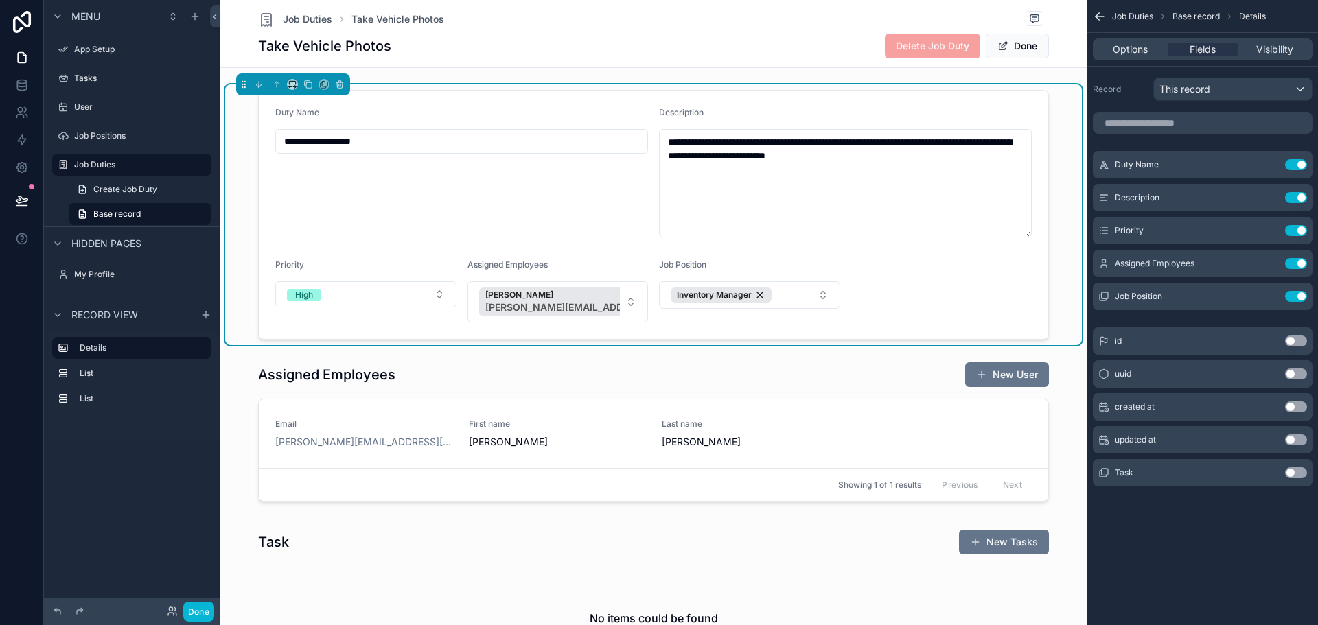
click at [475, 139] on input "**********" at bounding box center [461, 141] width 371 height 19
type input "*"
click at [113, 163] on label "Job Duties" at bounding box center [129, 164] width 110 height 11
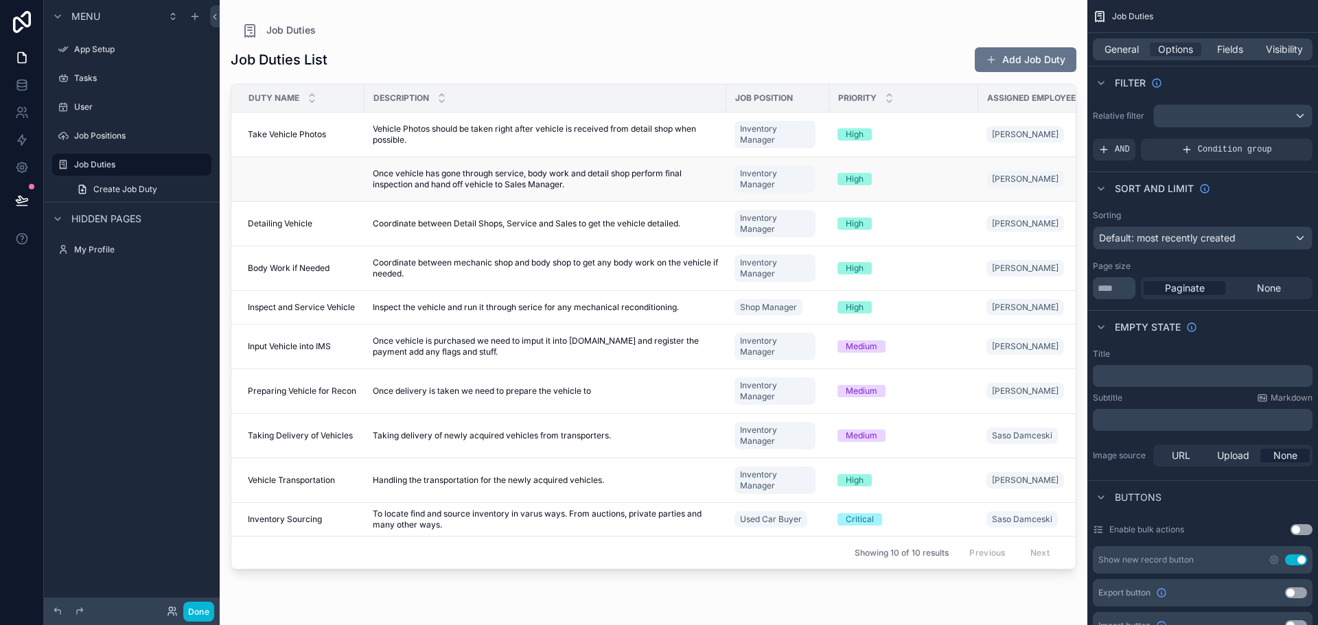
click at [454, 173] on span "Once vehicle has gone through service, body work and detail shop perform final …" at bounding box center [545, 179] width 345 height 22
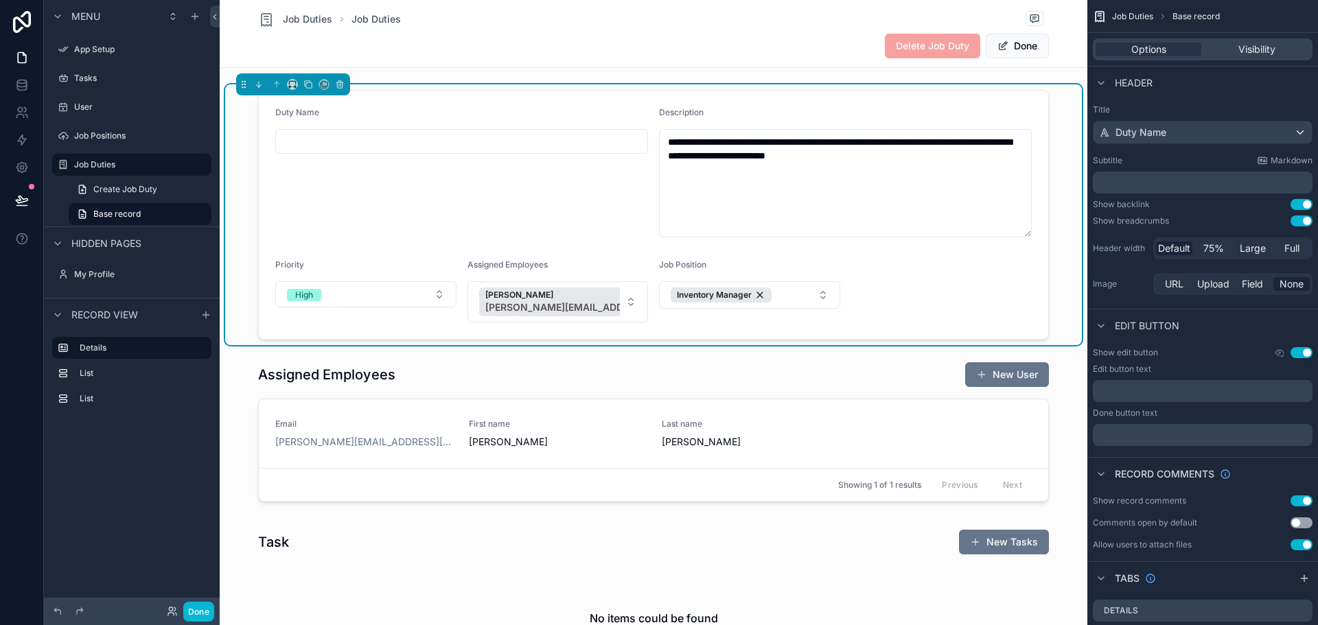
click at [361, 143] on input "scrollable content" at bounding box center [461, 141] width 371 height 19
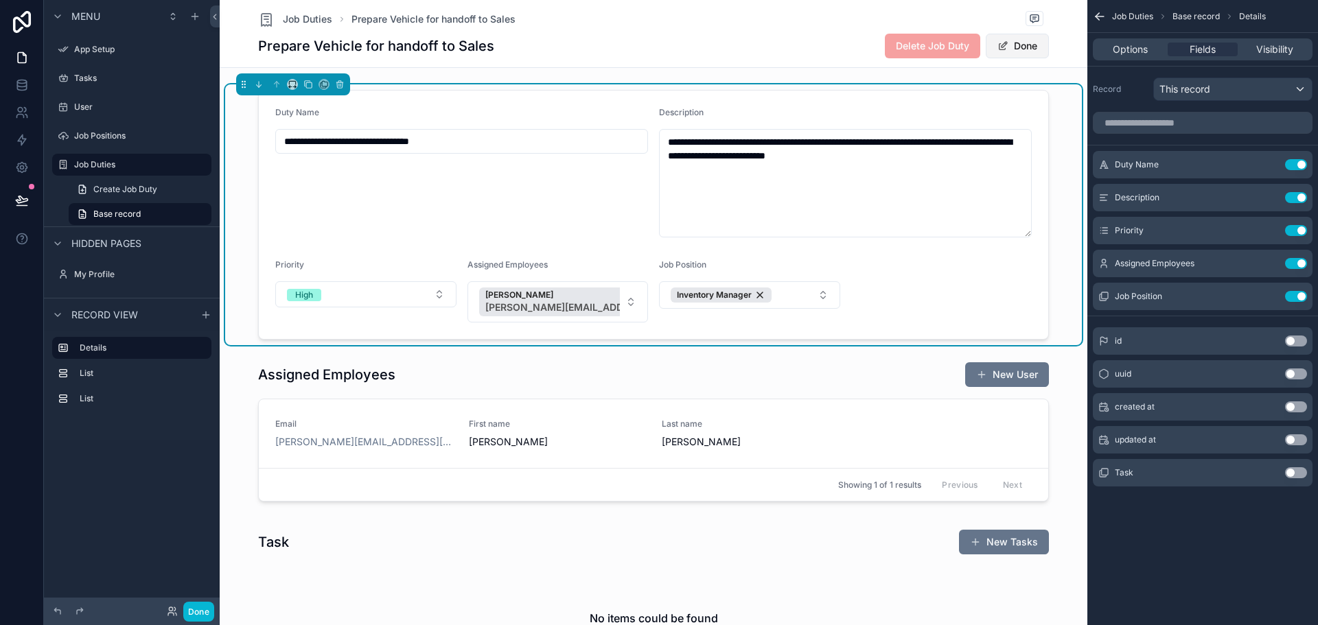
type input "**********"
click at [1004, 43] on button "Done" at bounding box center [1017, 46] width 63 height 25
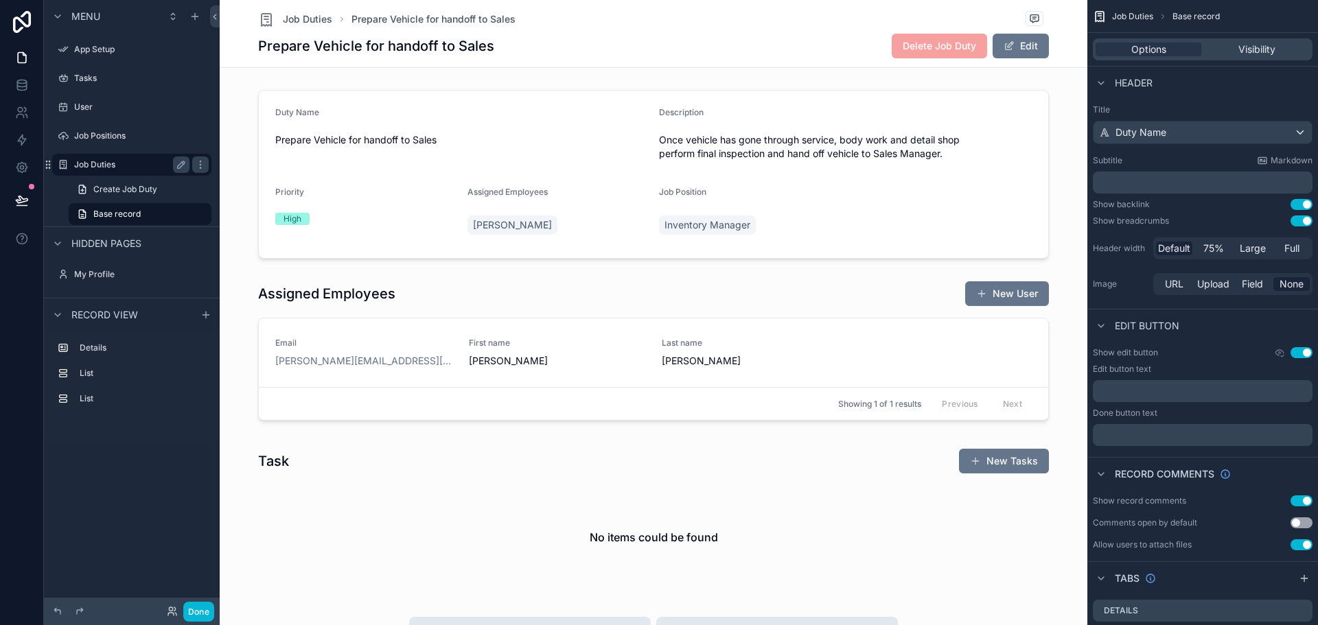
click at [130, 168] on label "Job Duties" at bounding box center [129, 164] width 110 height 11
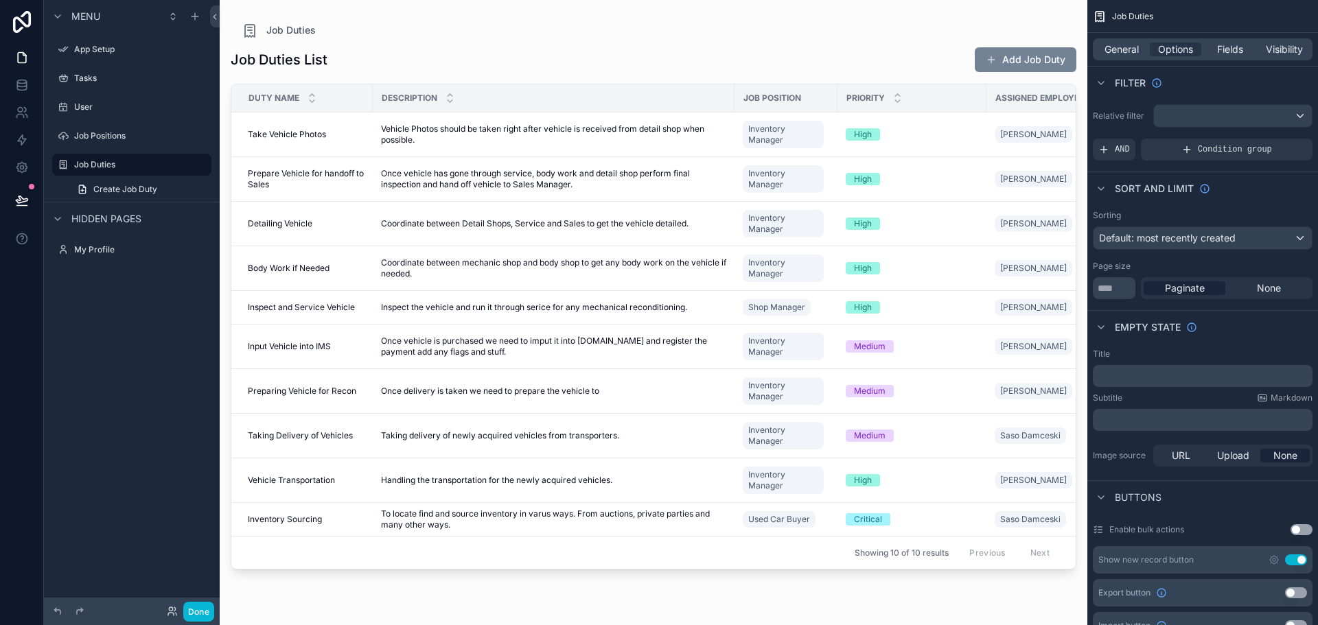
click at [1008, 58] on button "Add Job Duty" at bounding box center [1026, 59] width 102 height 25
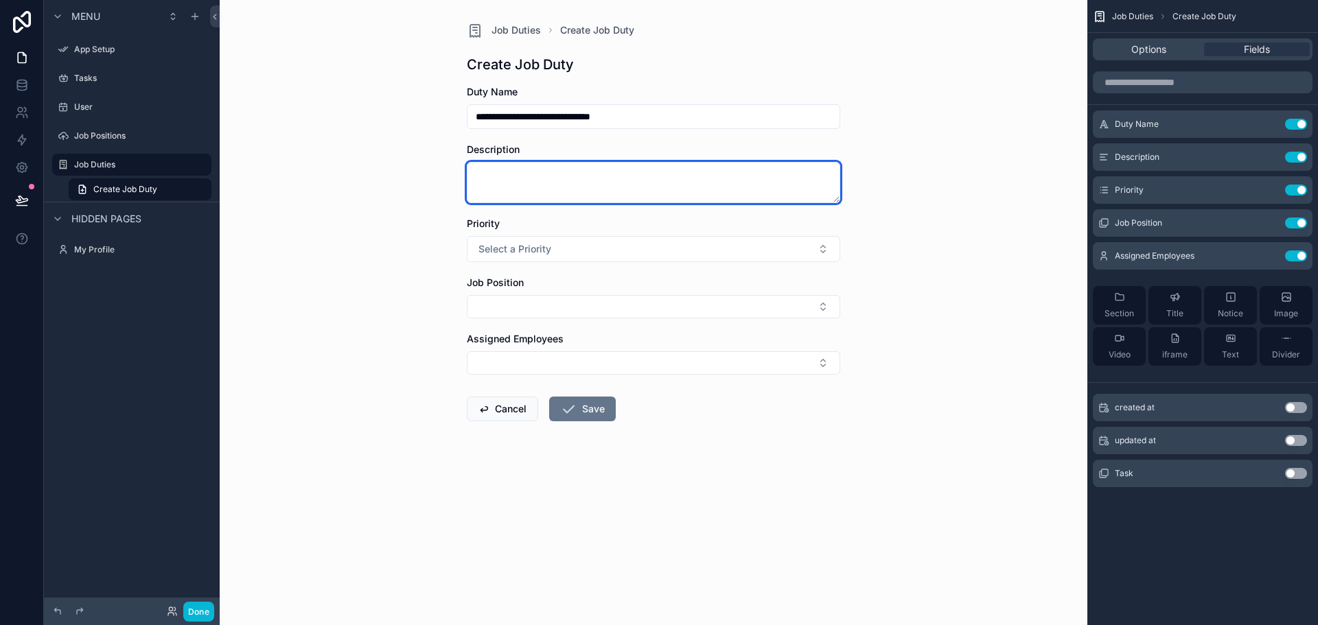
click at [642, 185] on textarea "scrollable content" at bounding box center [653, 182] width 373 height 41
type textarea "**********"
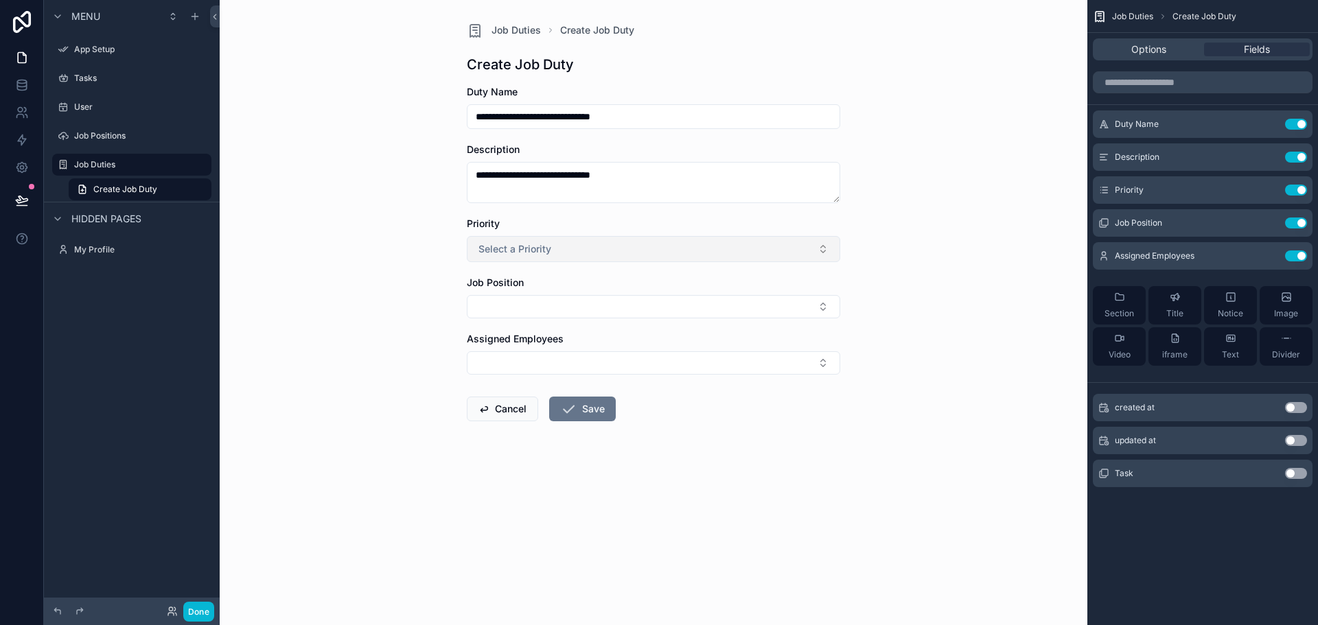
click at [564, 253] on button "Select a Priority" at bounding box center [653, 249] width 373 height 26
click at [533, 346] on div "High" at bounding box center [653, 345] width 367 height 21
click at [552, 309] on button "Select Button" at bounding box center [653, 306] width 373 height 23
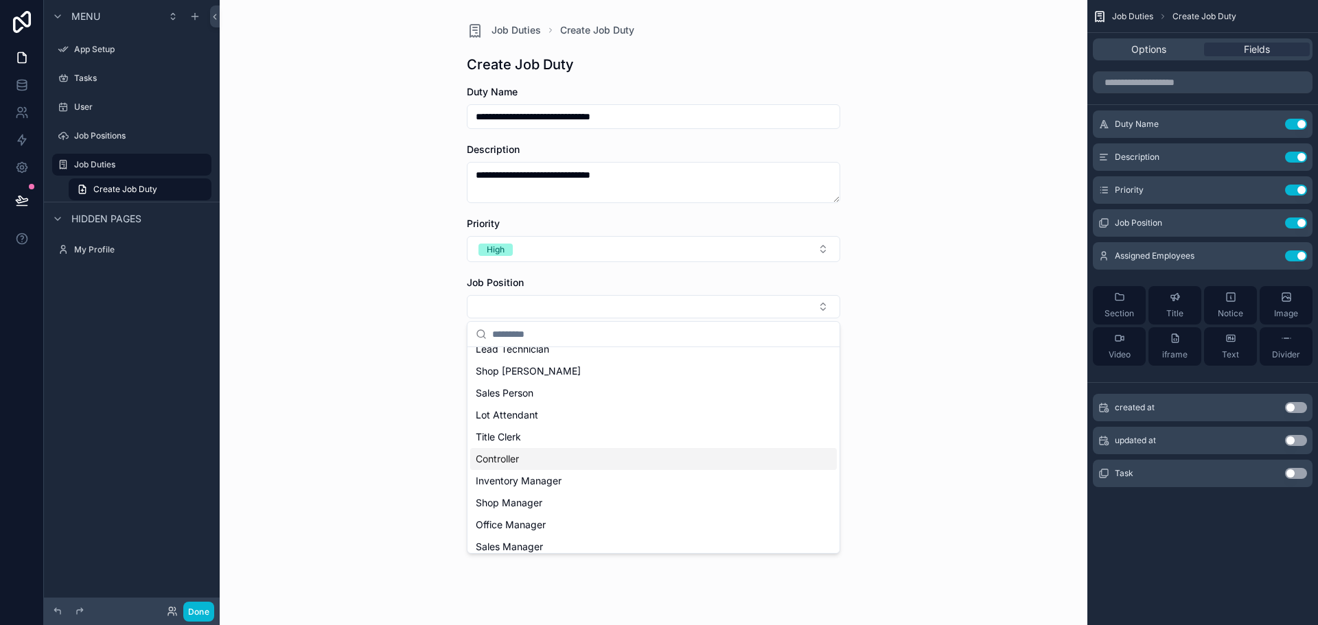
scroll to position [107, 0]
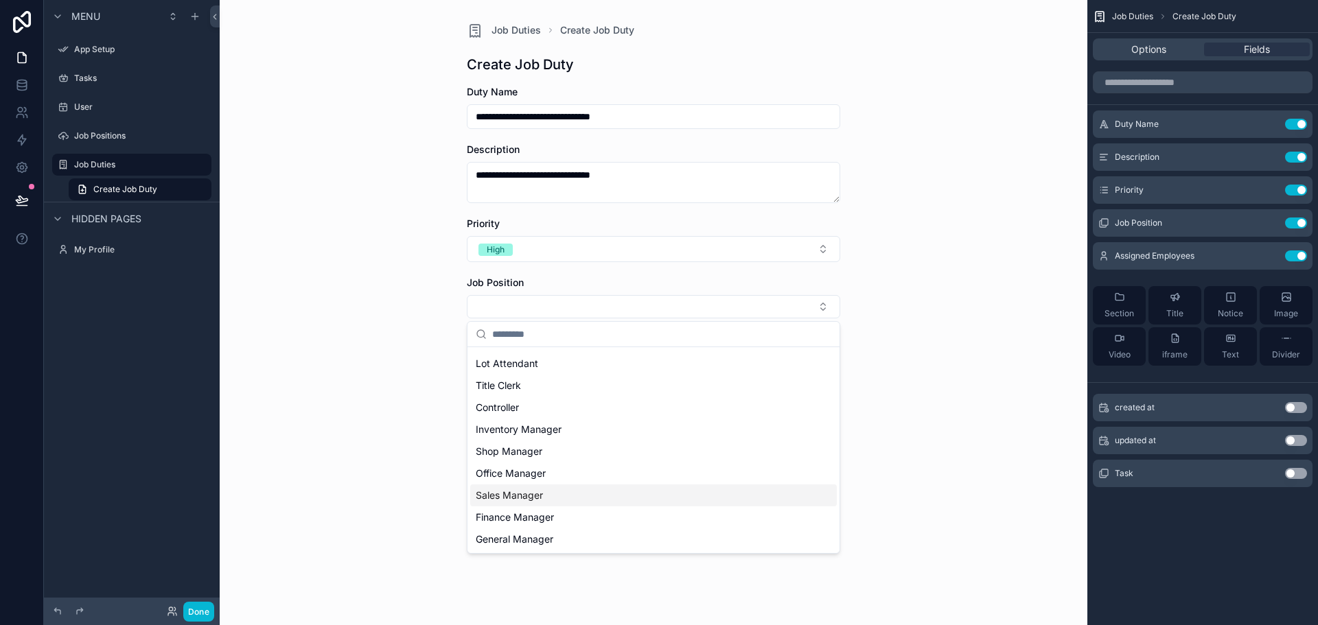
click at [540, 494] on span "Sales Manager" at bounding box center [509, 496] width 67 height 14
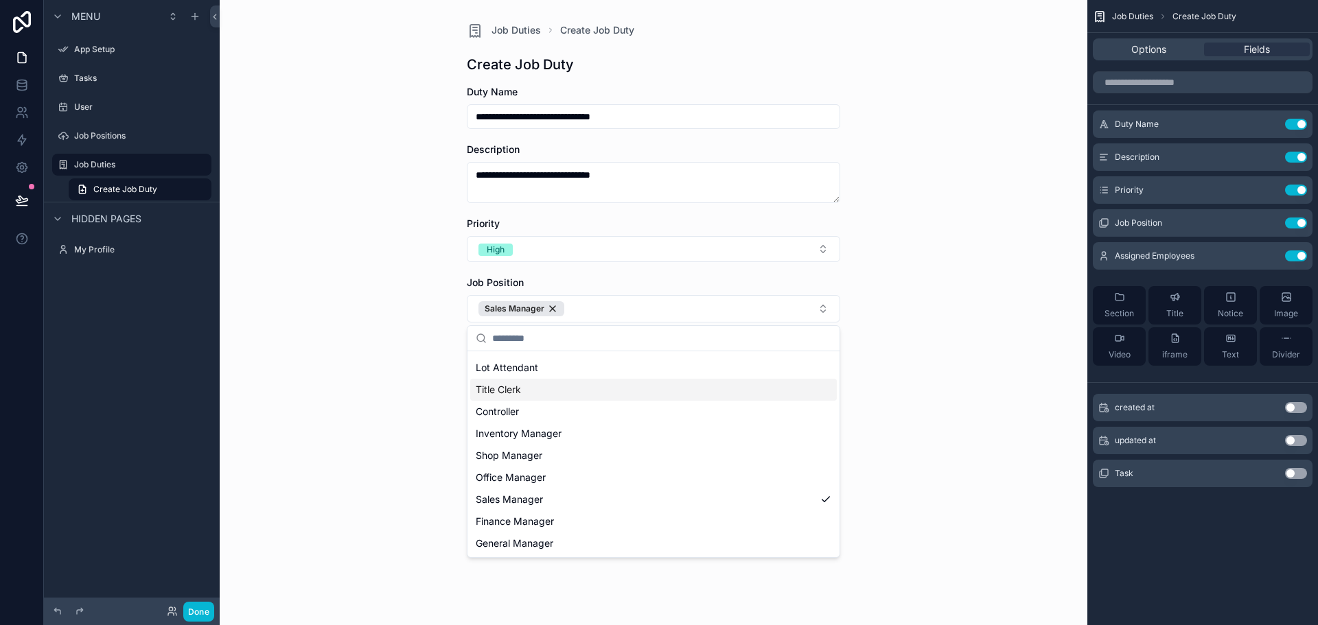
click at [408, 383] on div "**********" at bounding box center [654, 312] width 868 height 625
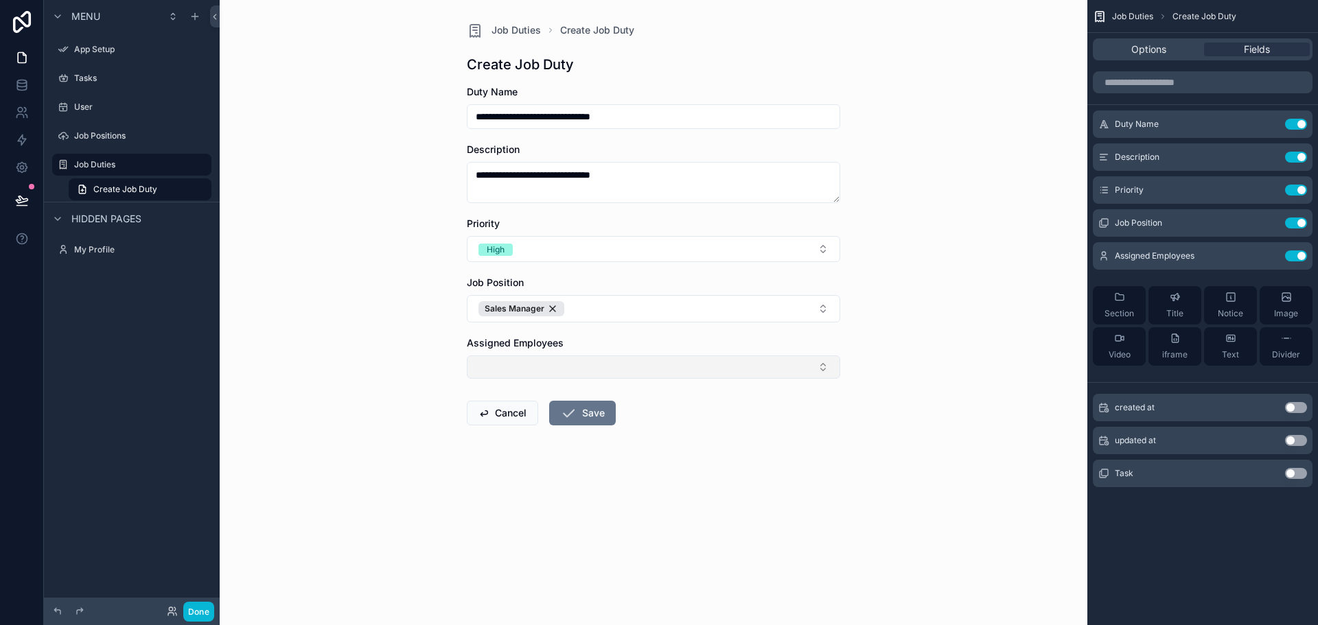
click at [512, 365] on button "Select Button" at bounding box center [653, 367] width 373 height 23
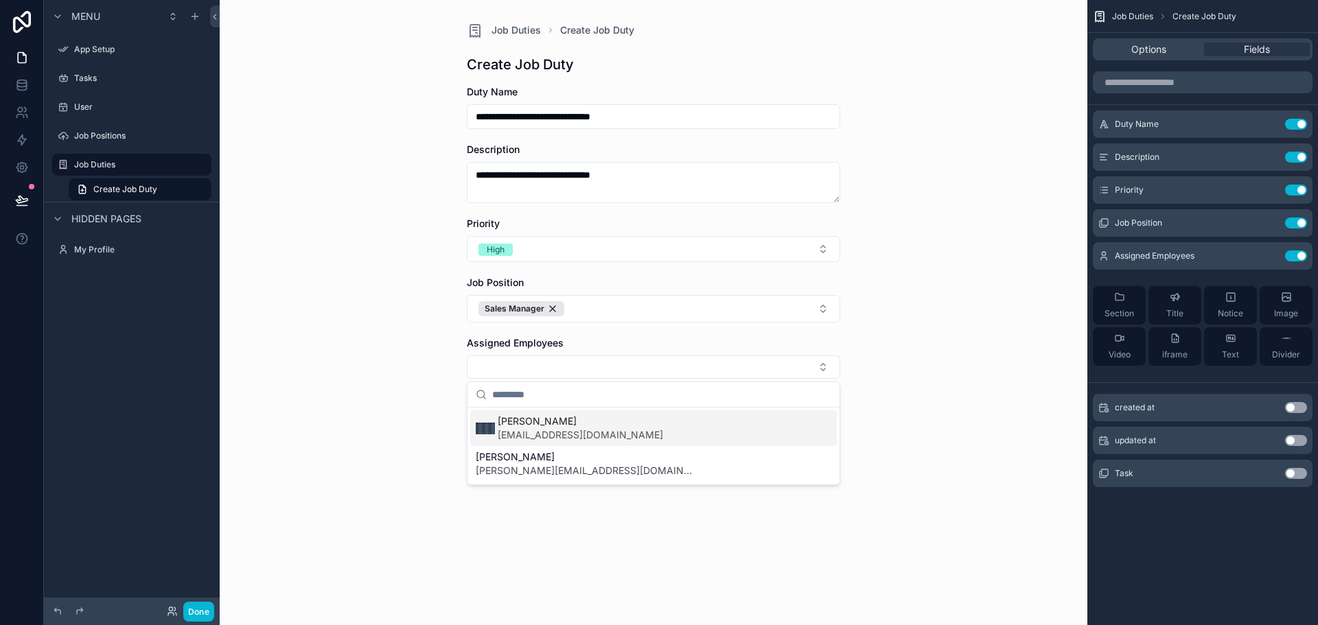
click at [589, 426] on span "[PERSON_NAME]" at bounding box center [580, 422] width 165 height 14
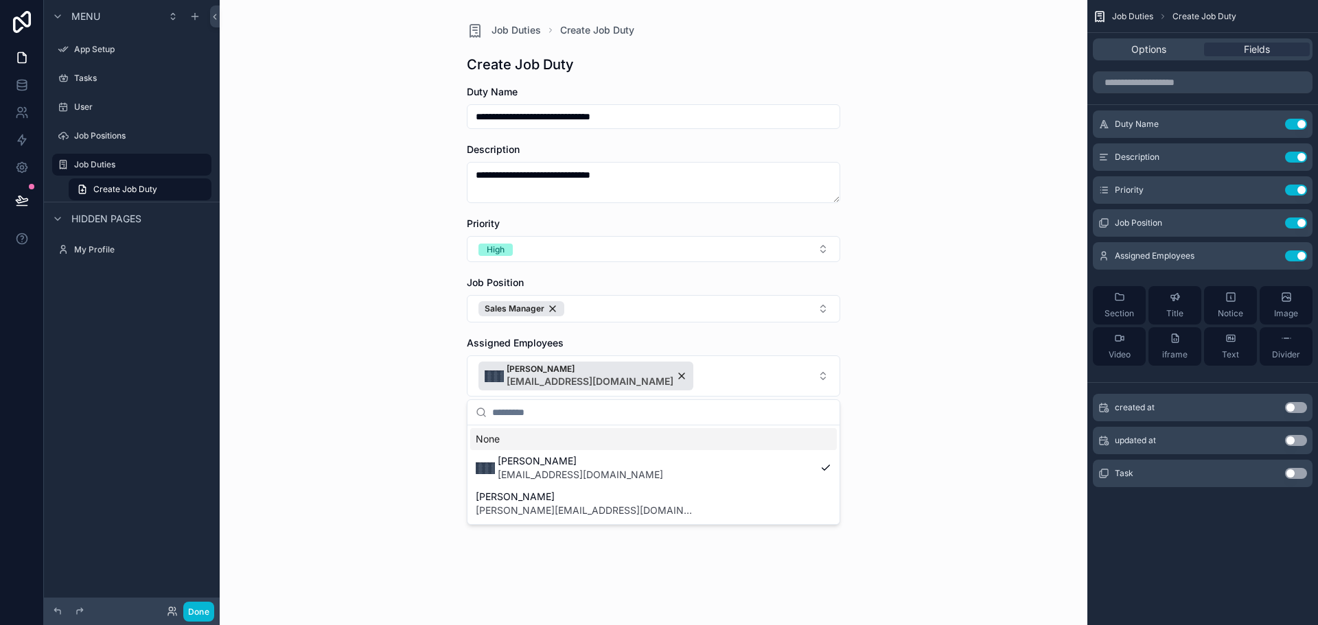
click at [422, 408] on div "**********" at bounding box center [654, 312] width 868 height 625
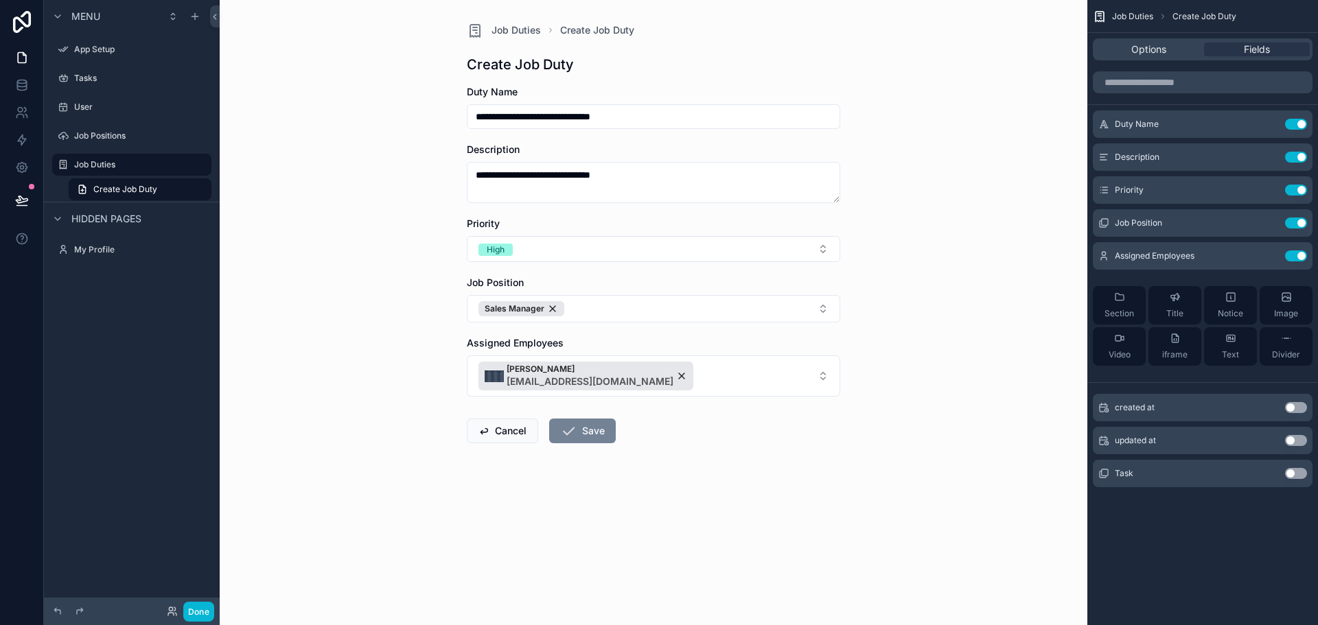
click at [578, 430] on button "Save" at bounding box center [582, 431] width 67 height 25
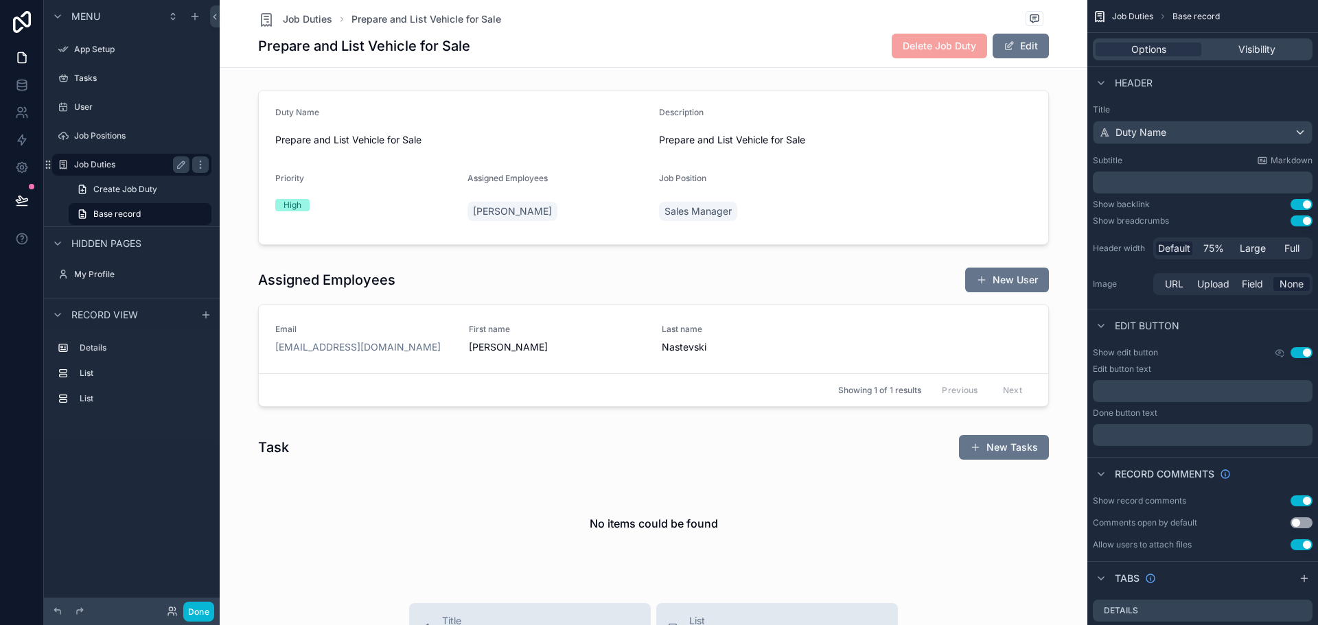
click at [91, 160] on label "Job Duties" at bounding box center [129, 164] width 110 height 11
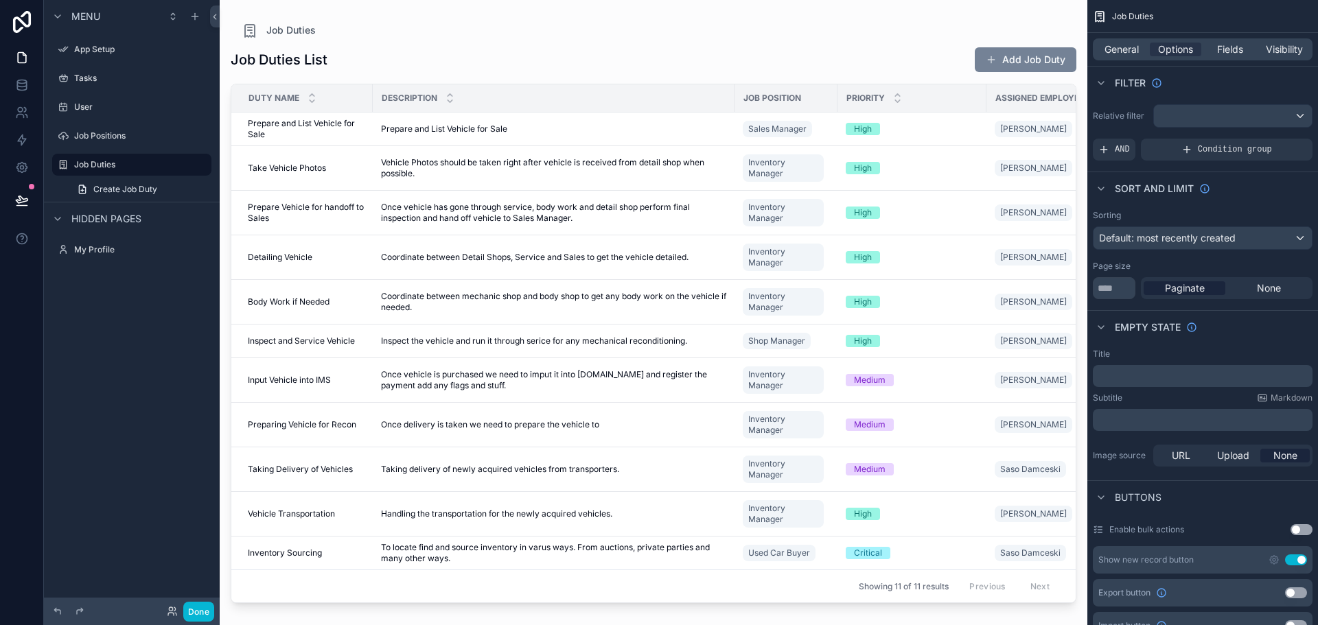
click at [1033, 58] on button "Add Job Duty" at bounding box center [1026, 59] width 102 height 25
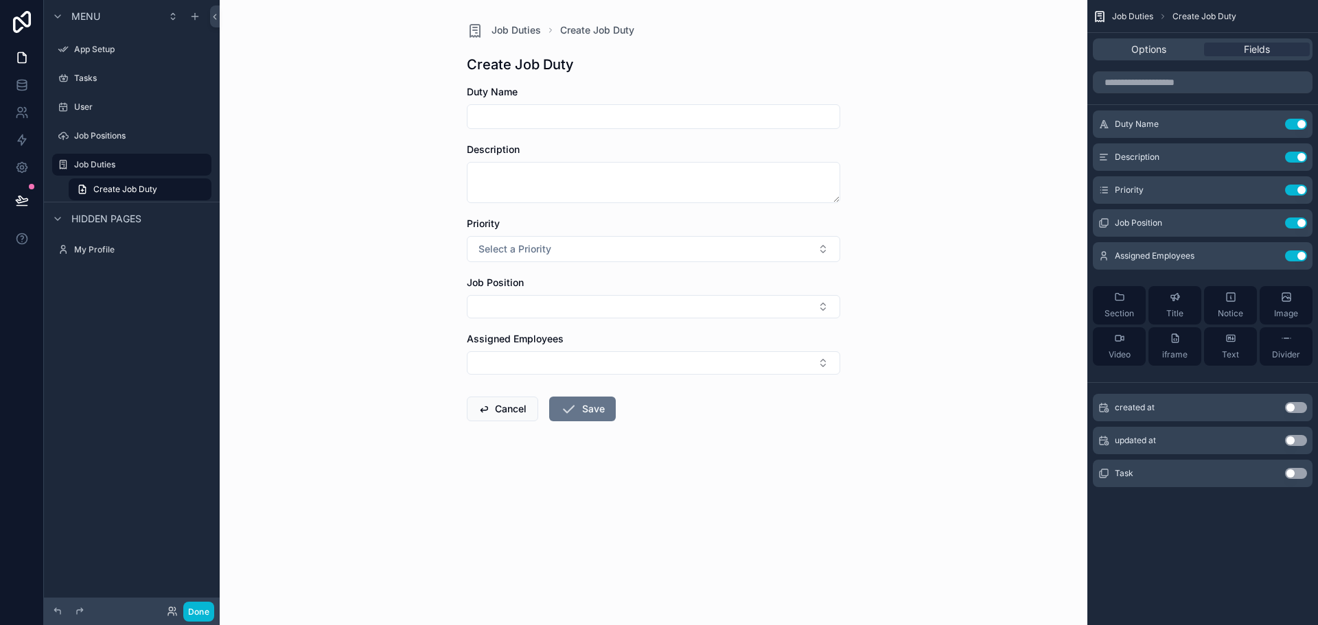
click at [583, 122] on input "scrollable content" at bounding box center [654, 116] width 372 height 19
type input "*"
click at [590, 121] on input "**********" at bounding box center [654, 116] width 372 height 19
type input "**********"
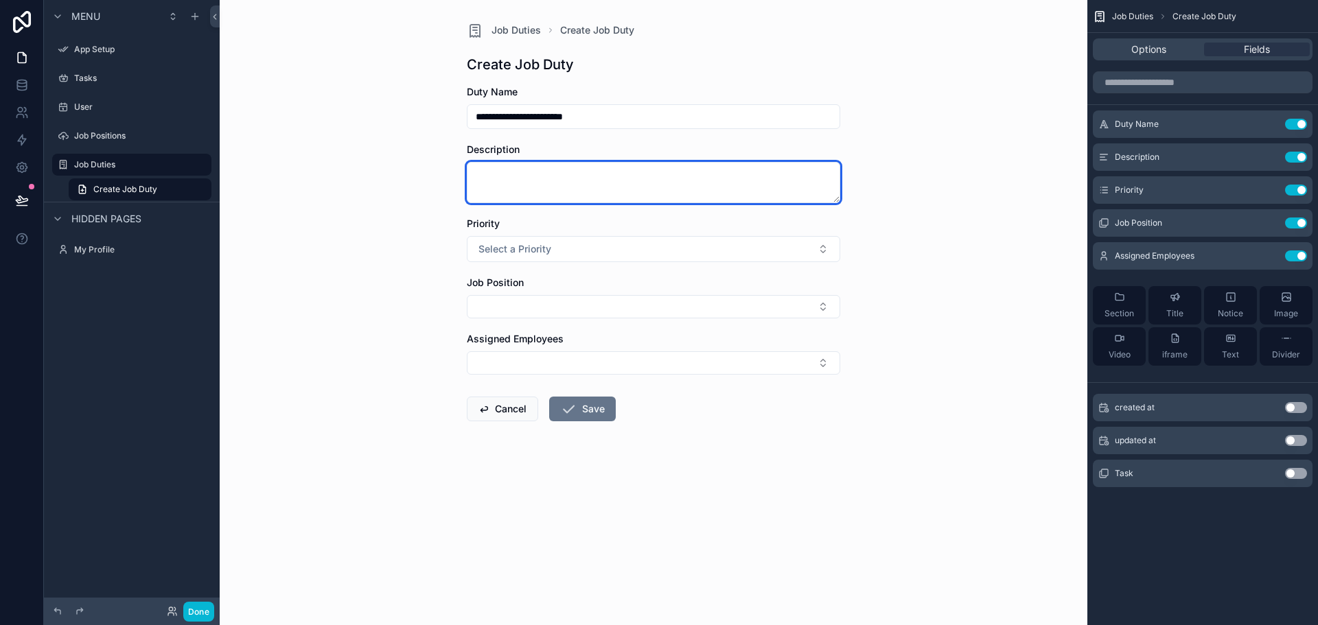
click at [588, 169] on textarea "scrollable content" at bounding box center [653, 182] width 373 height 41
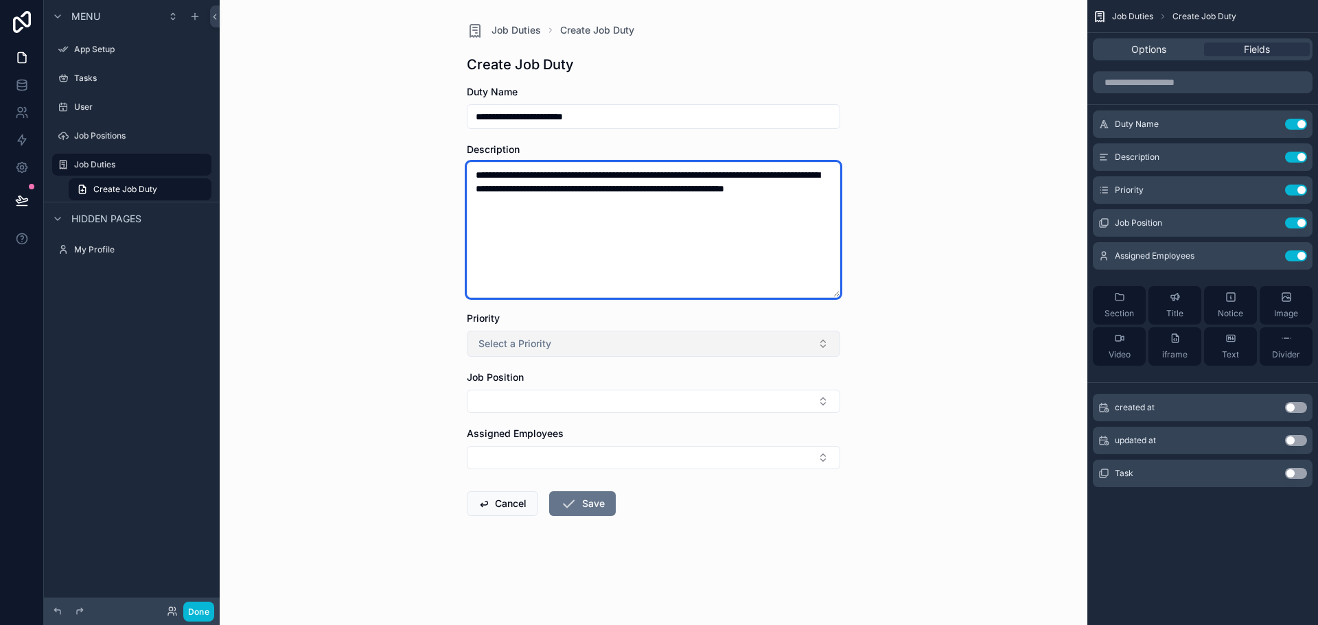
type textarea "**********"
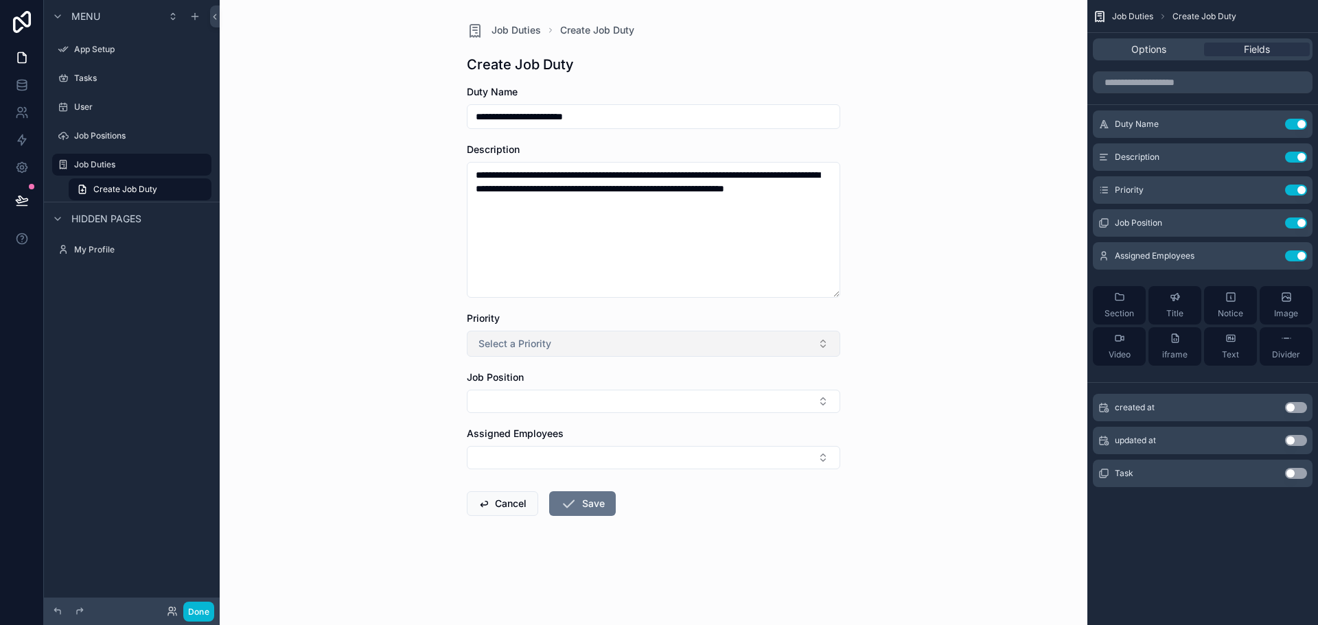
click at [599, 348] on button "Select a Priority" at bounding box center [653, 344] width 373 height 26
click at [534, 451] on div "Critical" at bounding box center [653, 460] width 367 height 21
click at [541, 400] on button "Select Button" at bounding box center [653, 401] width 373 height 23
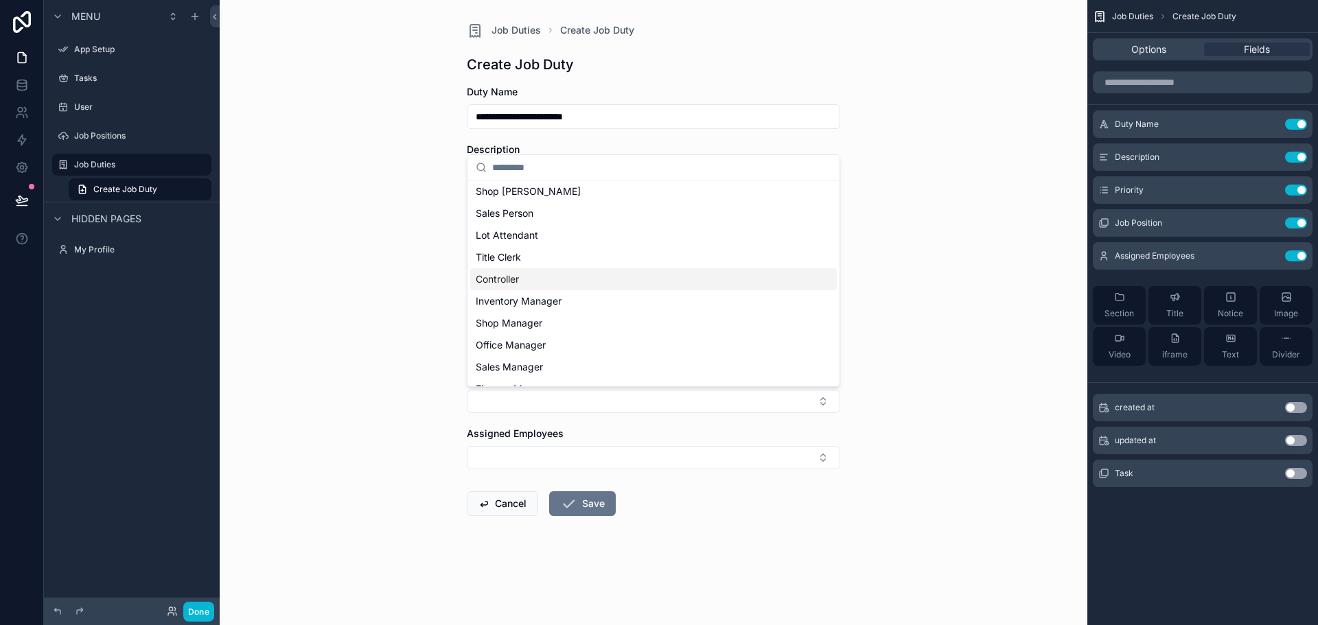
scroll to position [107, 0]
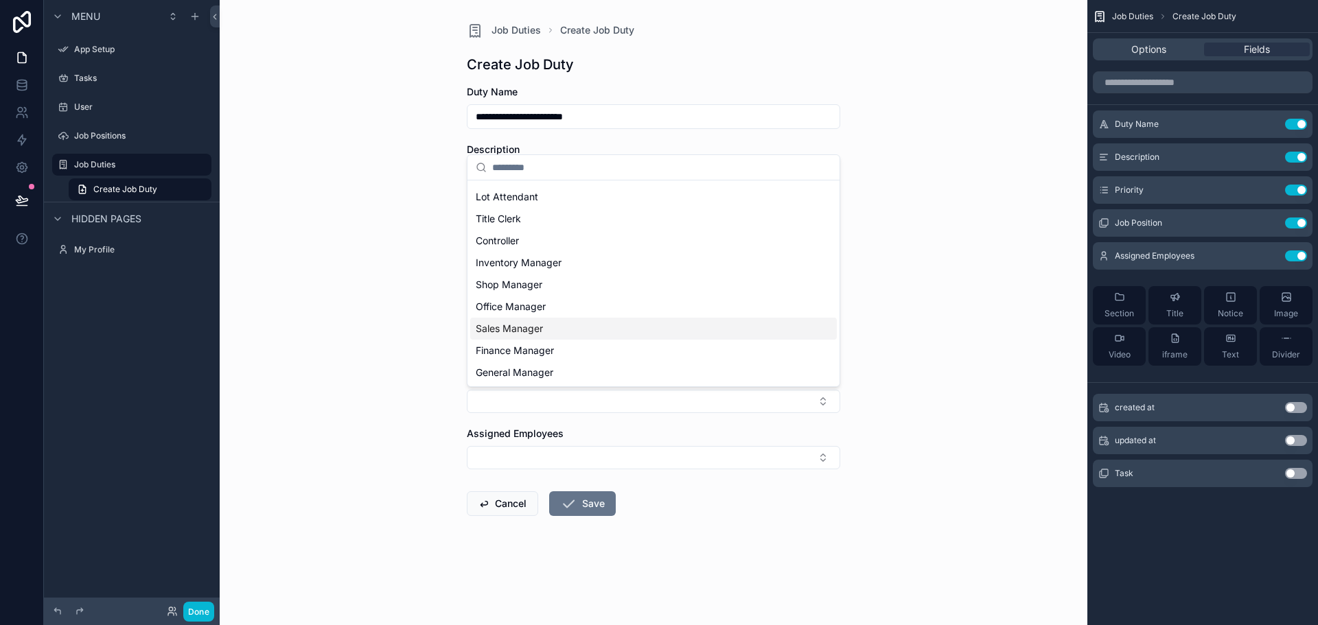
click at [545, 330] on div "Sales Manager" at bounding box center [653, 329] width 367 height 22
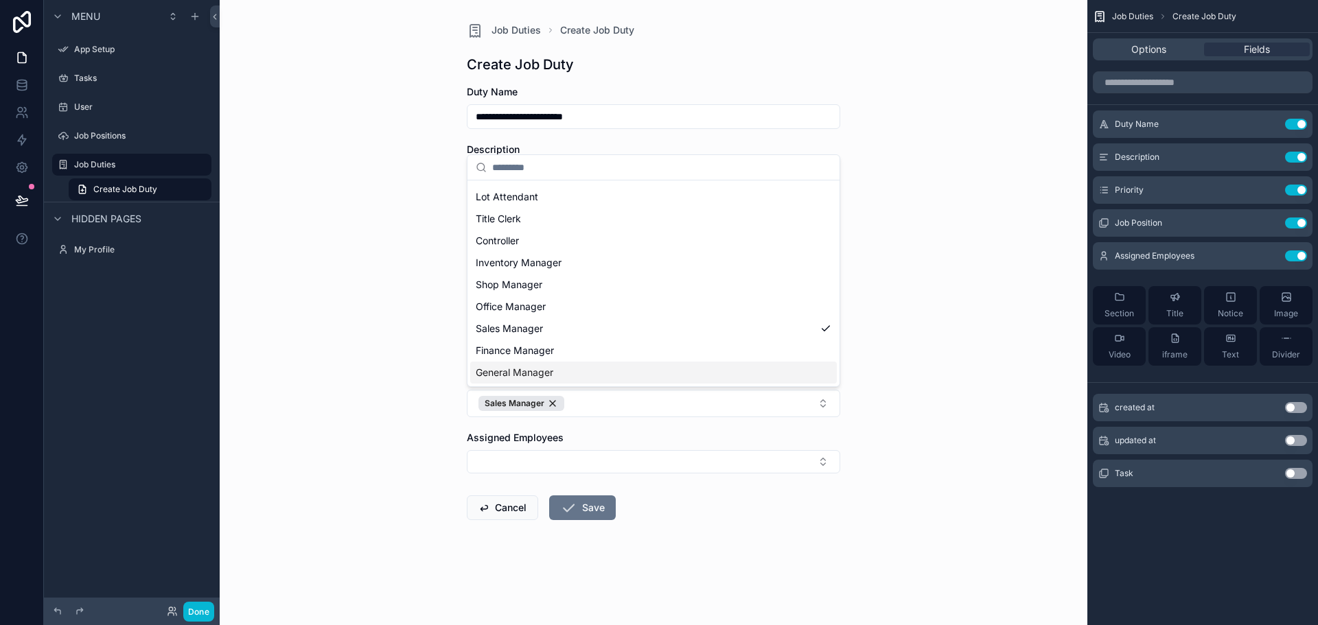
click at [441, 422] on div "**********" at bounding box center [654, 312] width 868 height 625
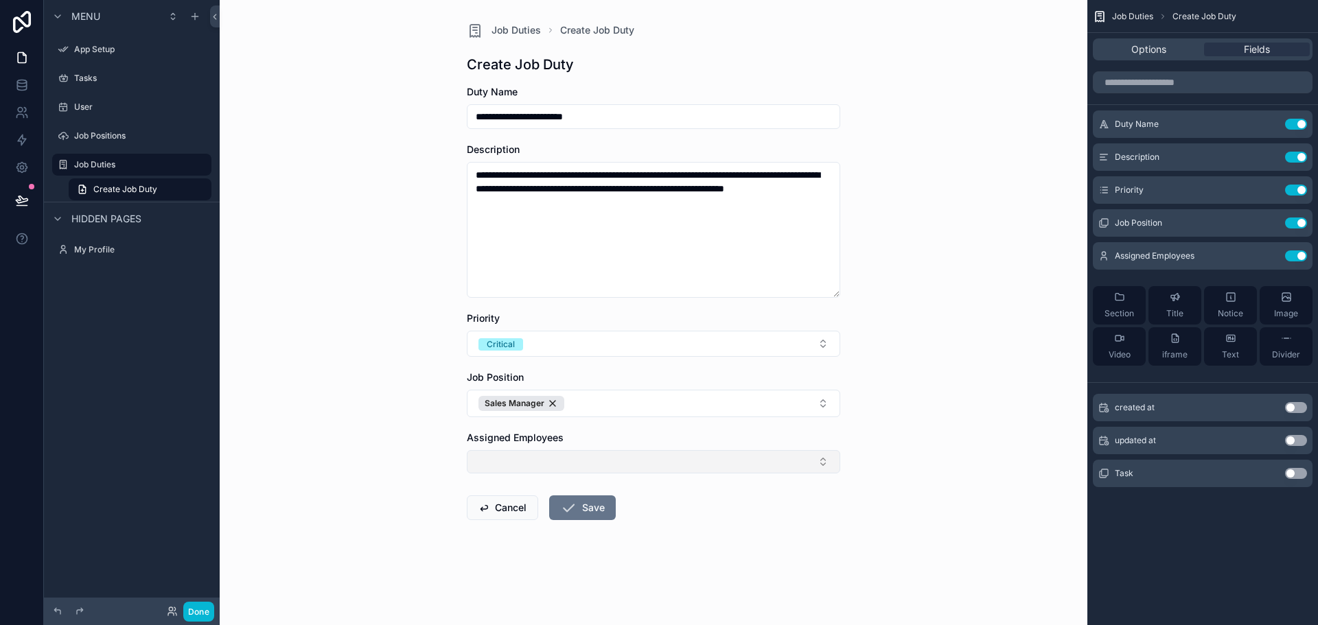
click at [576, 450] on button "Select Button" at bounding box center [653, 461] width 373 height 23
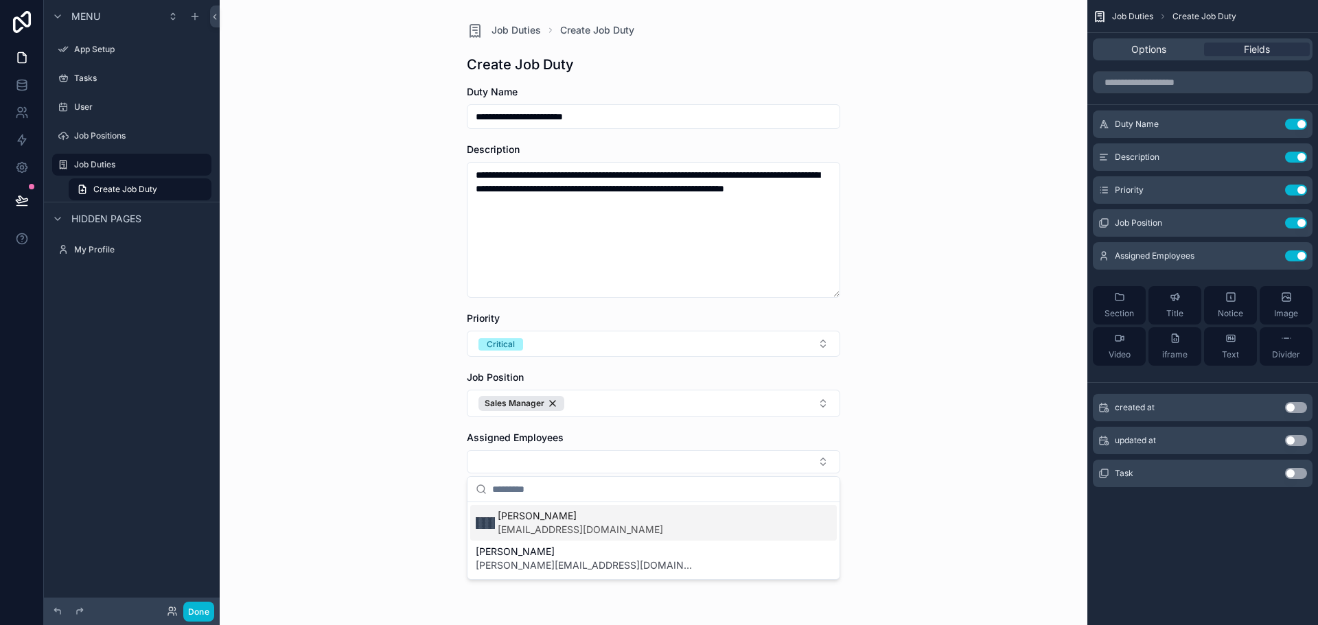
click at [600, 520] on span "[PERSON_NAME]" at bounding box center [580, 516] width 165 height 14
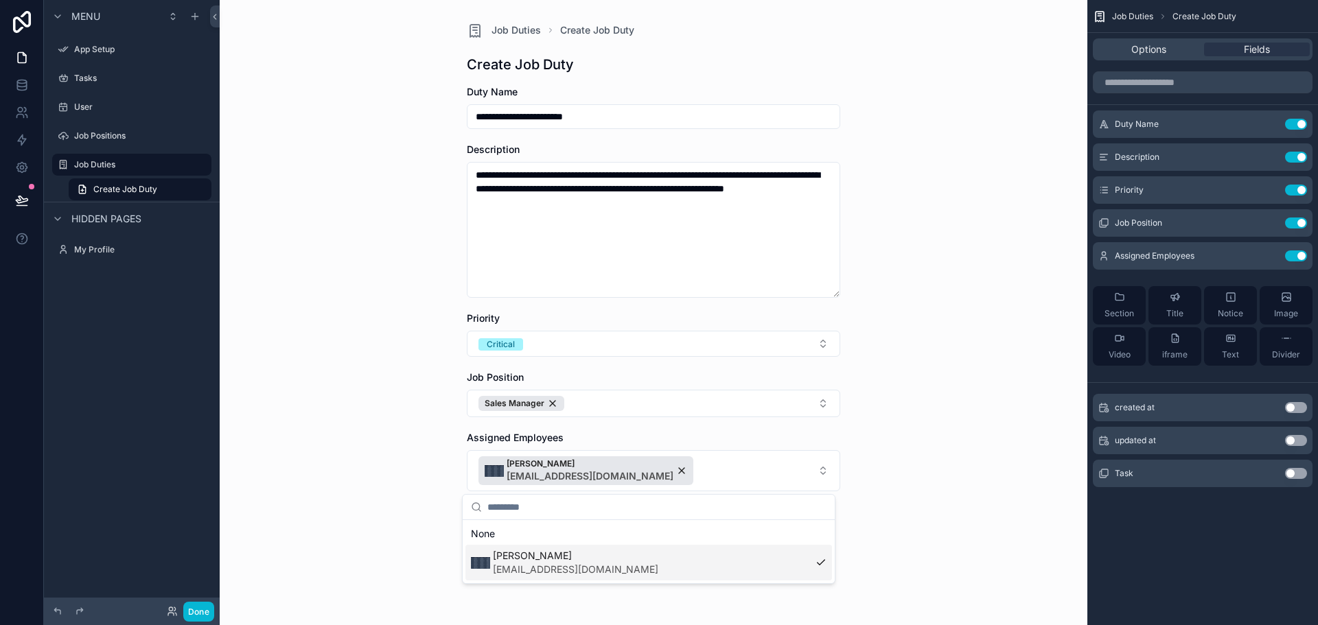
click at [391, 454] on div "**********" at bounding box center [654, 312] width 868 height 625
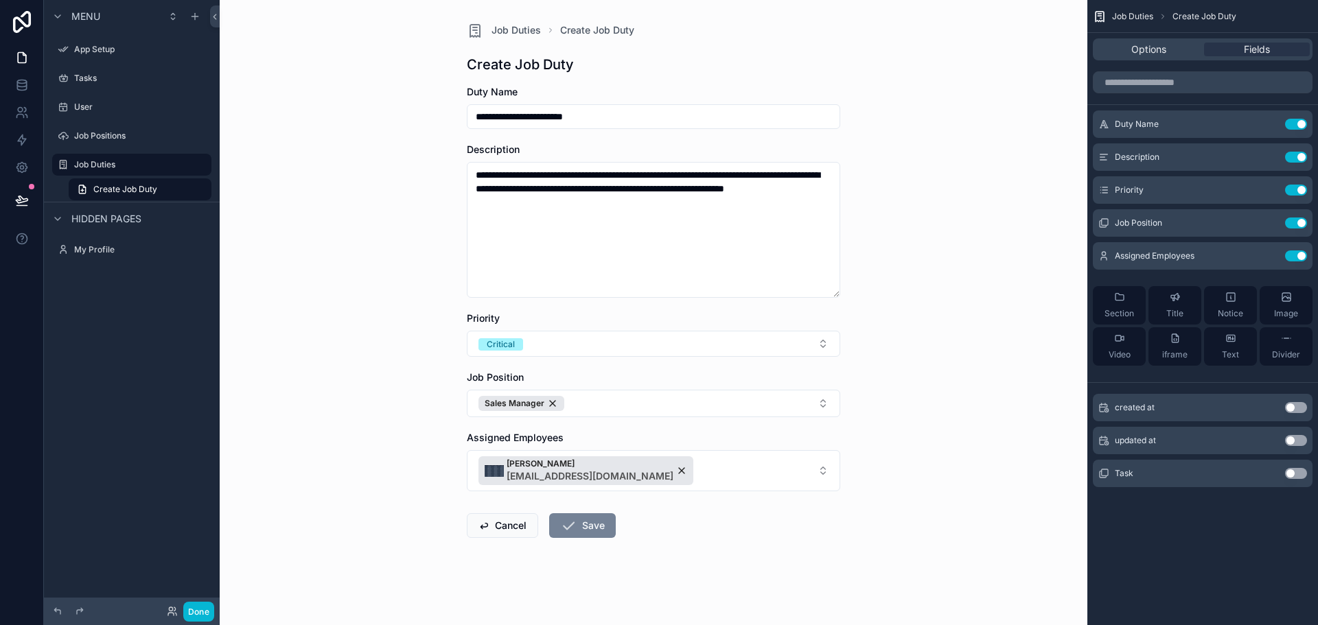
click at [577, 531] on button "Save" at bounding box center [582, 526] width 67 height 25
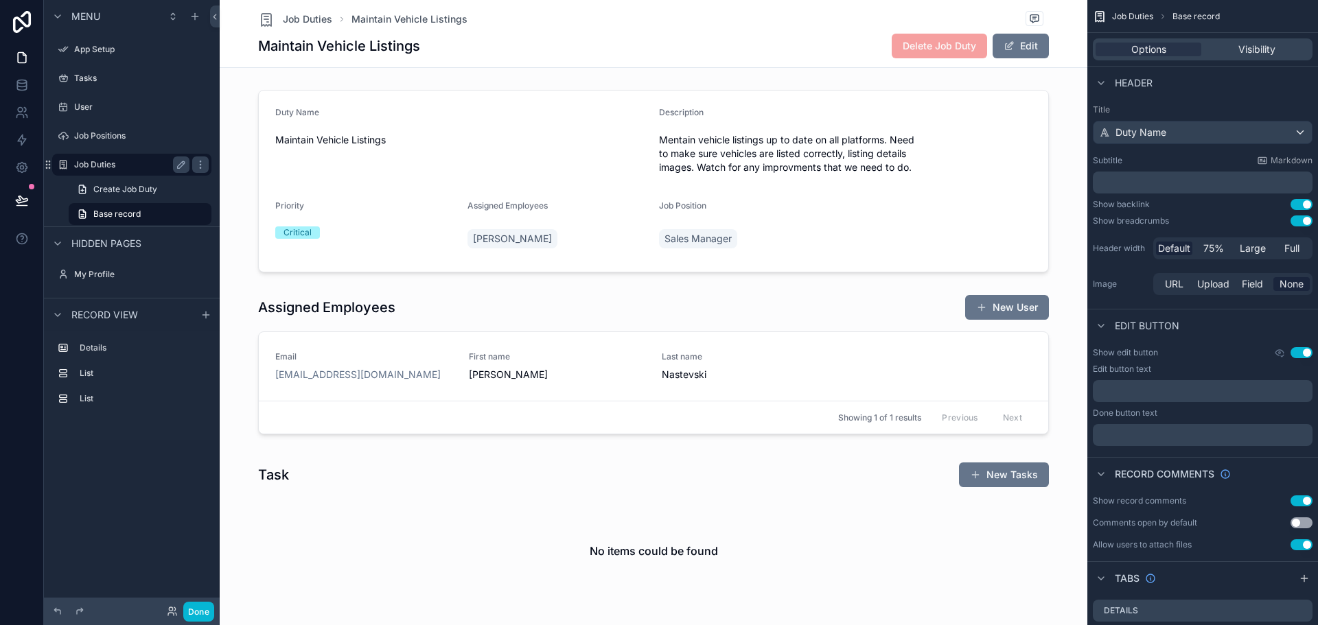
click at [107, 162] on label "Job Duties" at bounding box center [129, 164] width 110 height 11
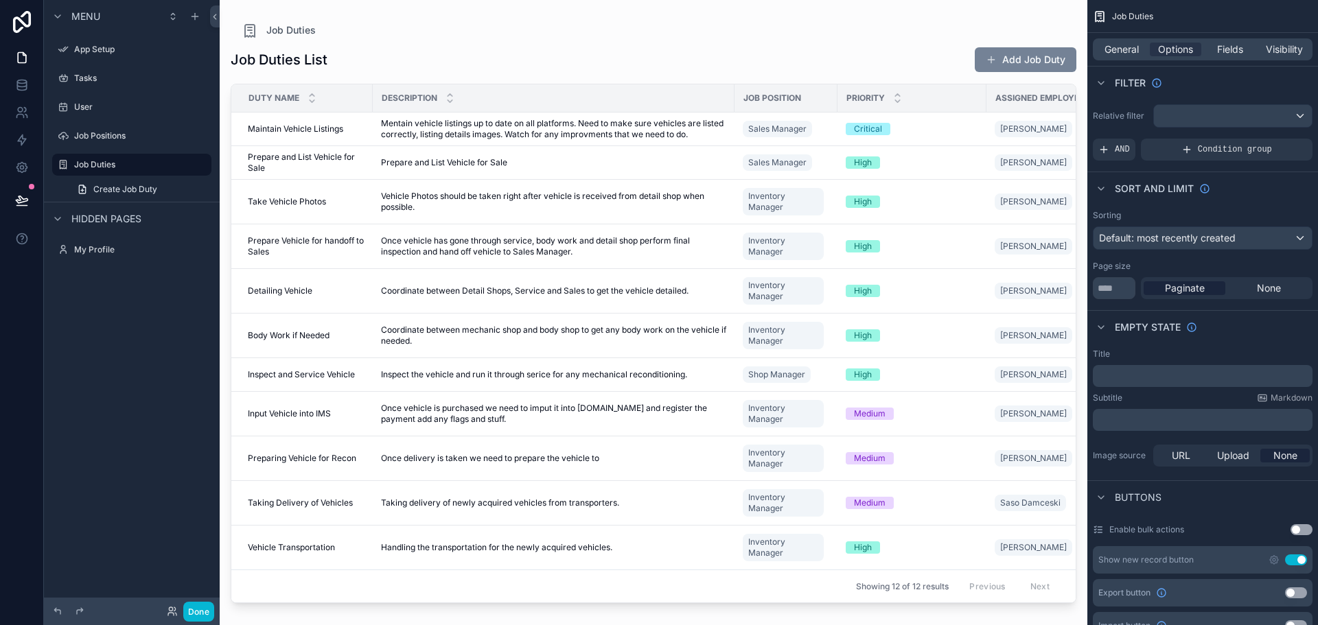
click at [1016, 59] on button "Add Job Duty" at bounding box center [1026, 59] width 102 height 25
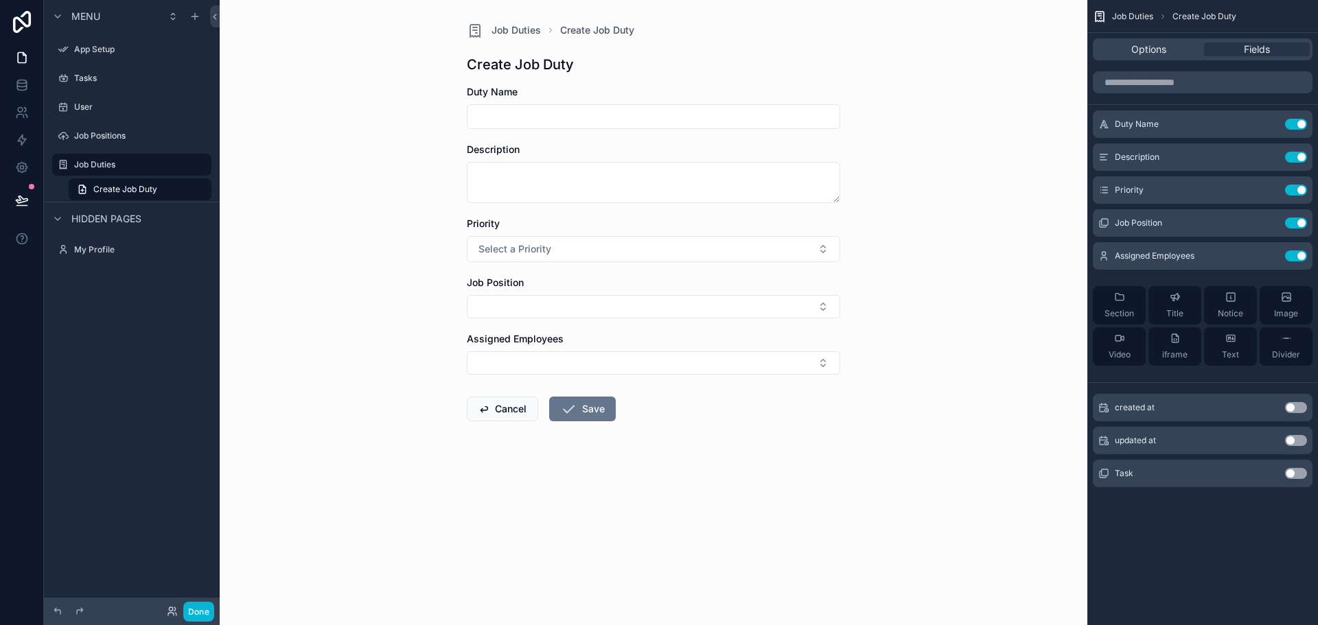
click at [588, 122] on input "scrollable content" at bounding box center [654, 116] width 372 height 19
click at [518, 421] on button "Cancel" at bounding box center [502, 409] width 71 height 25
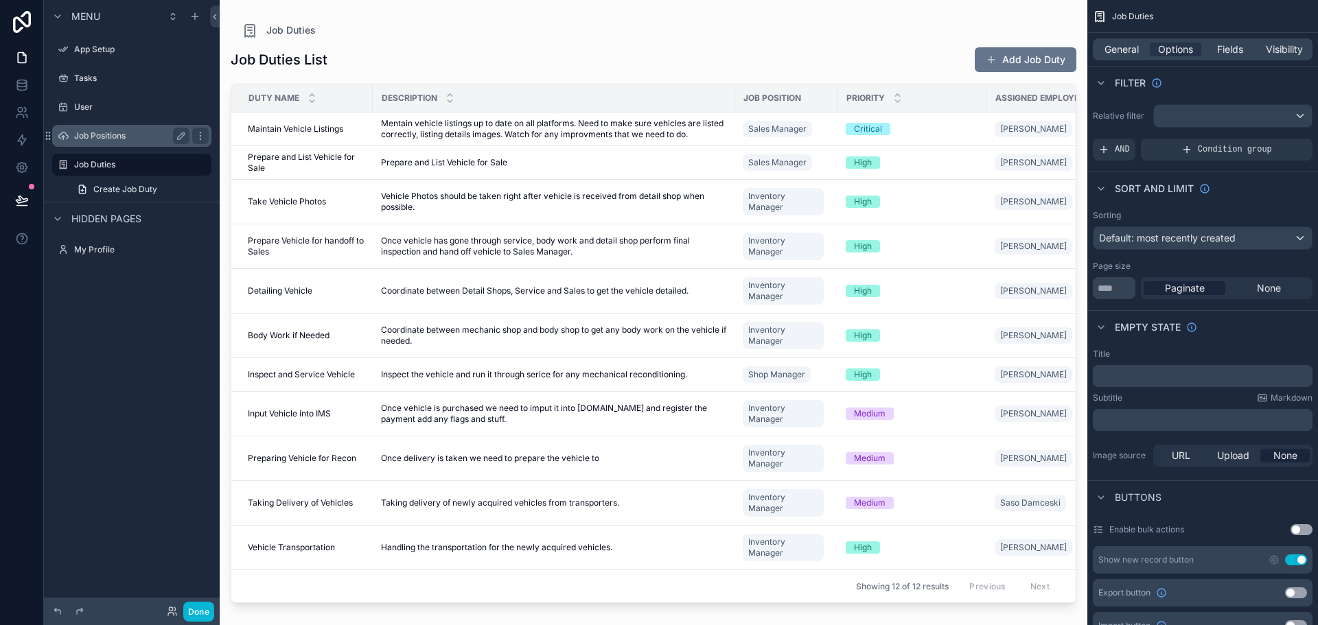
click at [109, 138] on label "Job Positions" at bounding box center [129, 135] width 110 height 11
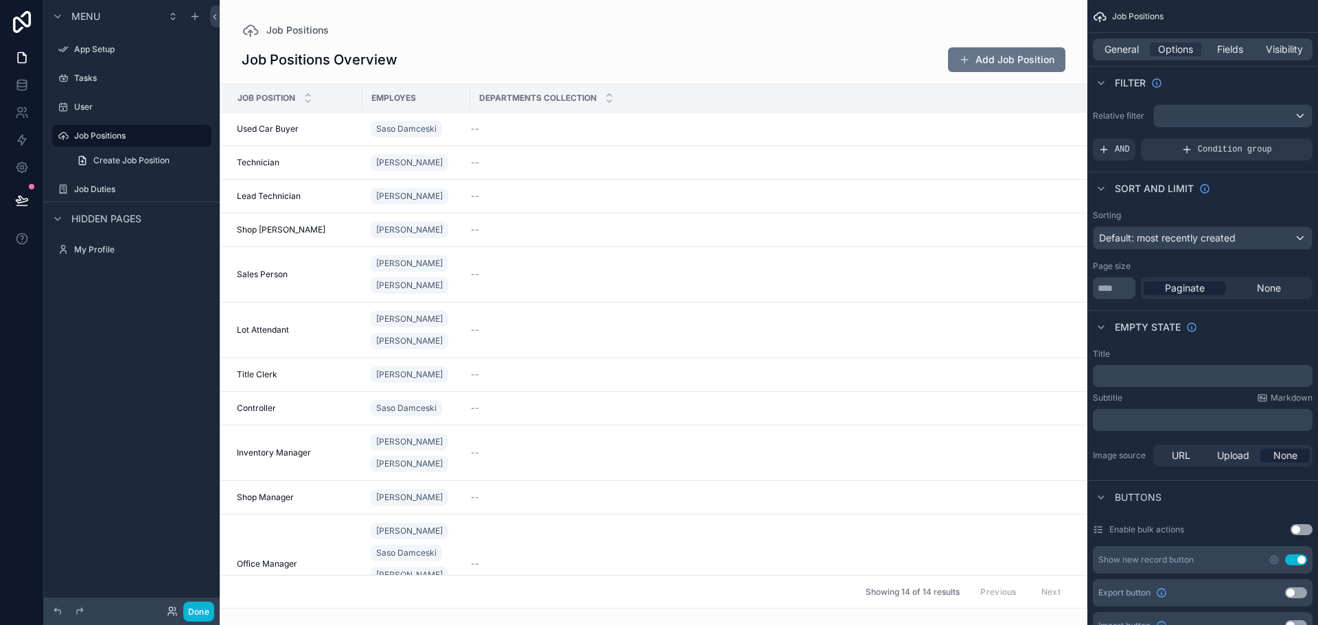
click at [287, 374] on div "scrollable content" at bounding box center [654, 312] width 868 height 625
click at [287, 336] on span "Lot Attendant" at bounding box center [263, 330] width 52 height 11
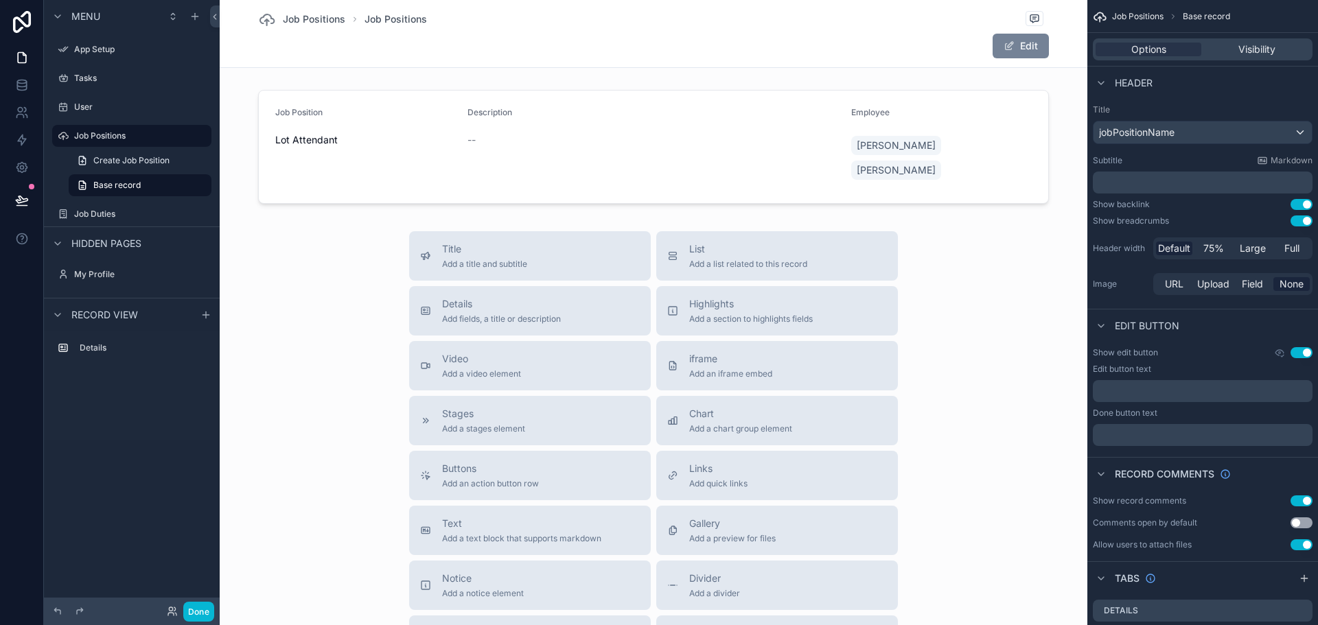
click at [1011, 47] on button "Edit" at bounding box center [1021, 46] width 56 height 25
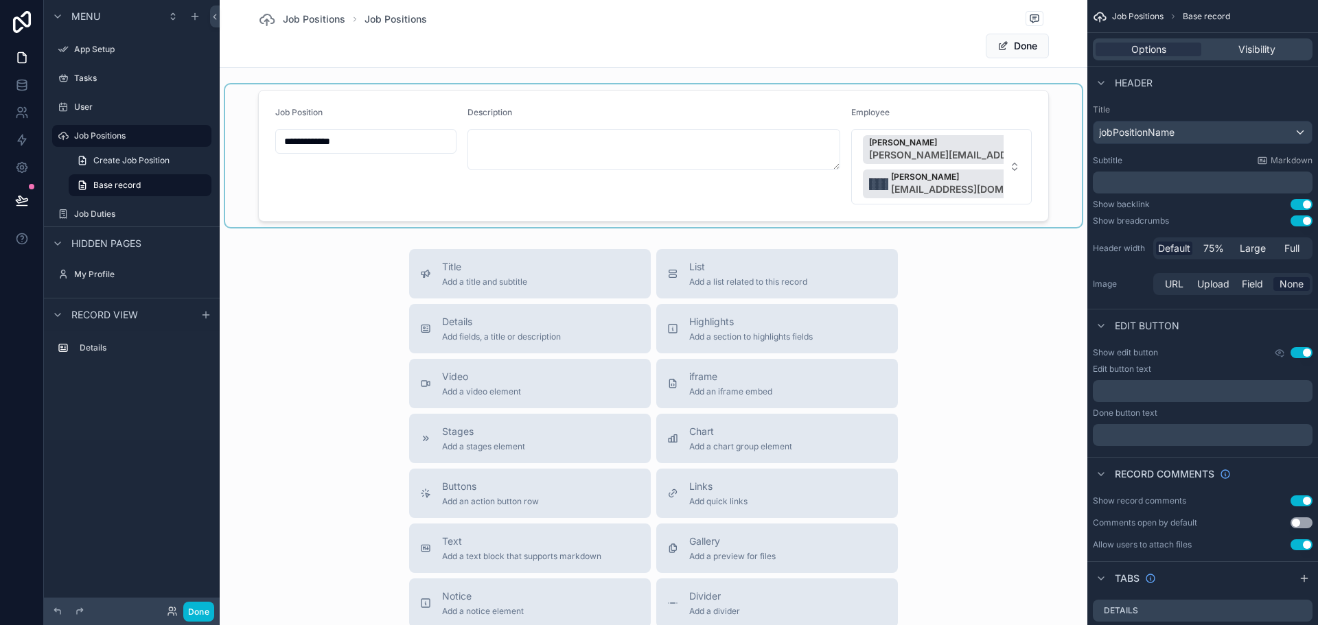
click at [1008, 169] on div "scrollable content" at bounding box center [653, 155] width 857 height 143
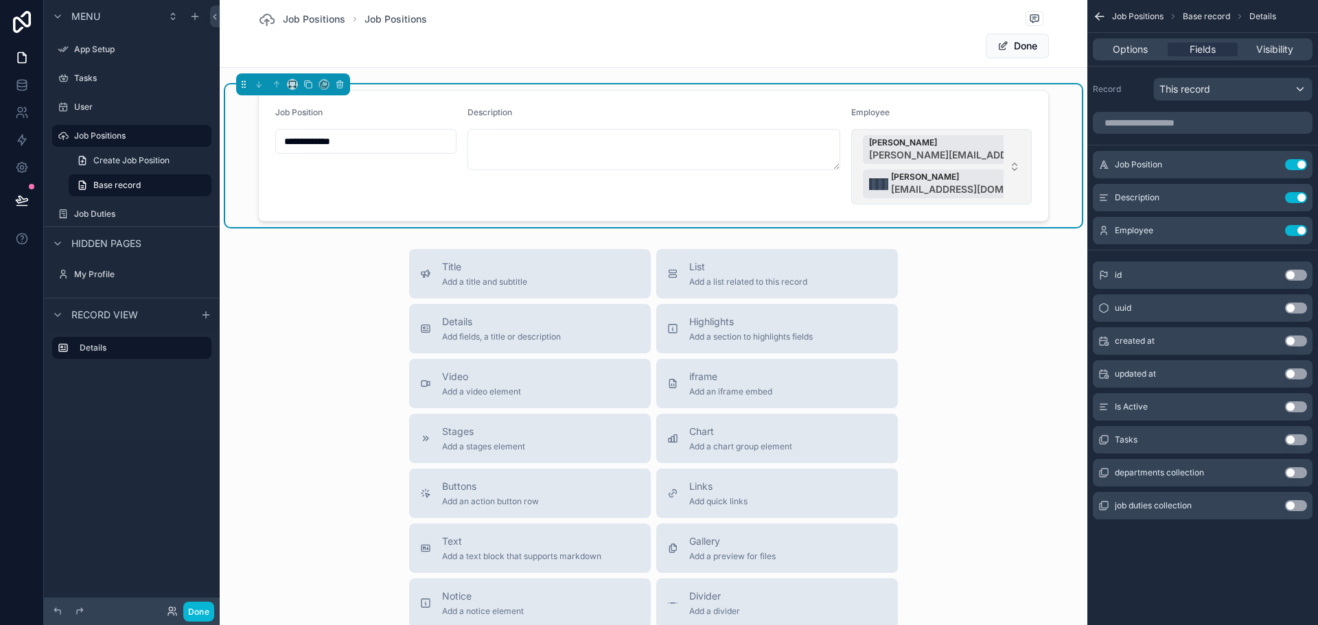
click at [1004, 165] on button "[PERSON_NAME] [PERSON_NAME][EMAIL_ADDRESS][DOMAIN_NAME] [PERSON_NAME] [EMAIL_AD…" at bounding box center [941, 167] width 181 height 76
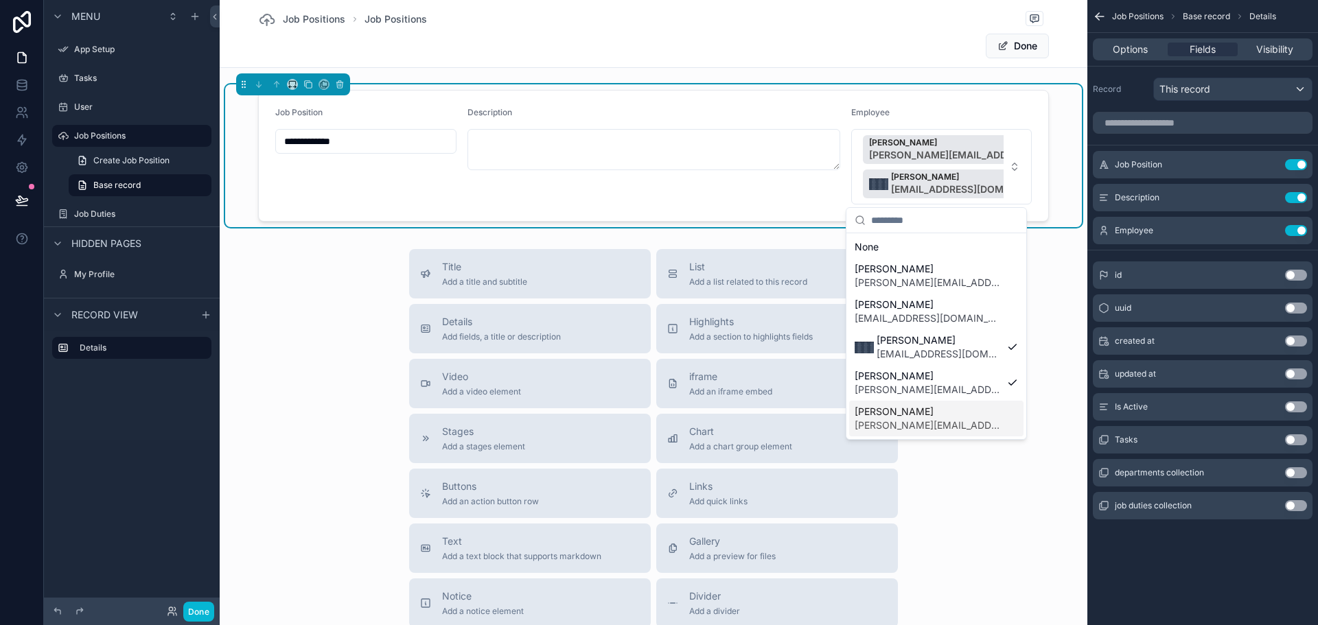
click at [954, 418] on span "[PERSON_NAME]" at bounding box center [928, 412] width 147 height 14
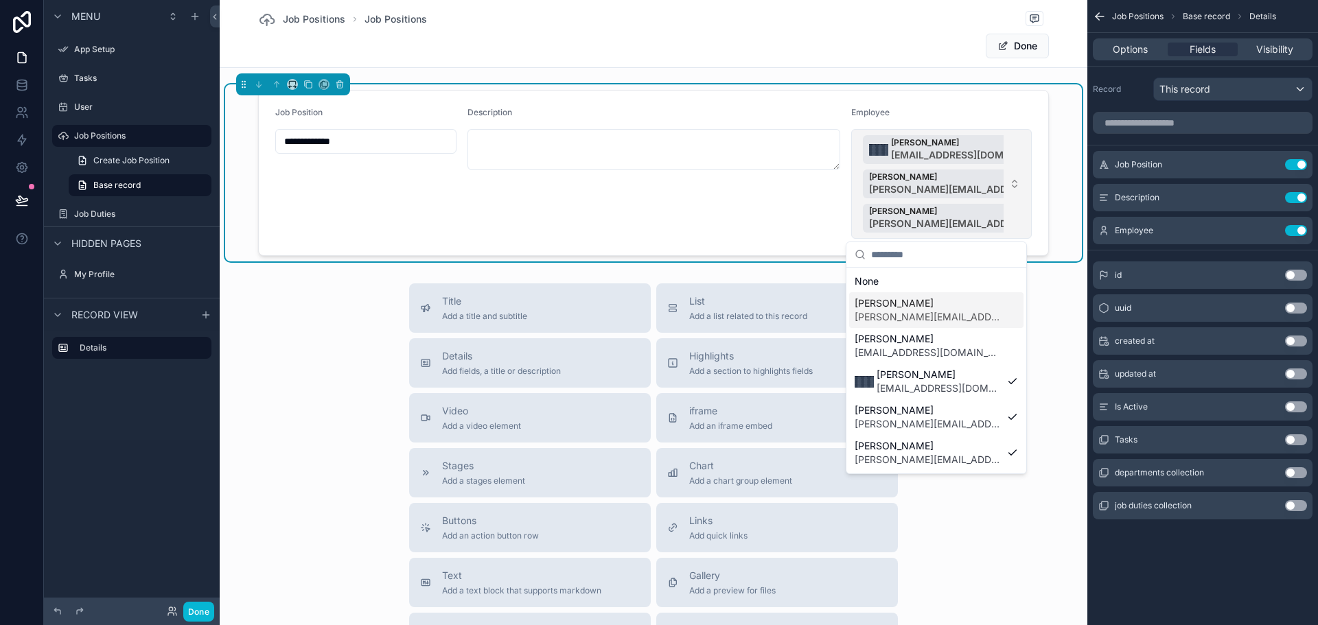
click at [1013, 183] on button "[PERSON_NAME] [EMAIL_ADDRESS][DOMAIN_NAME] [PERSON_NAME] [PERSON_NAME][EMAIL_AD…" at bounding box center [941, 184] width 181 height 110
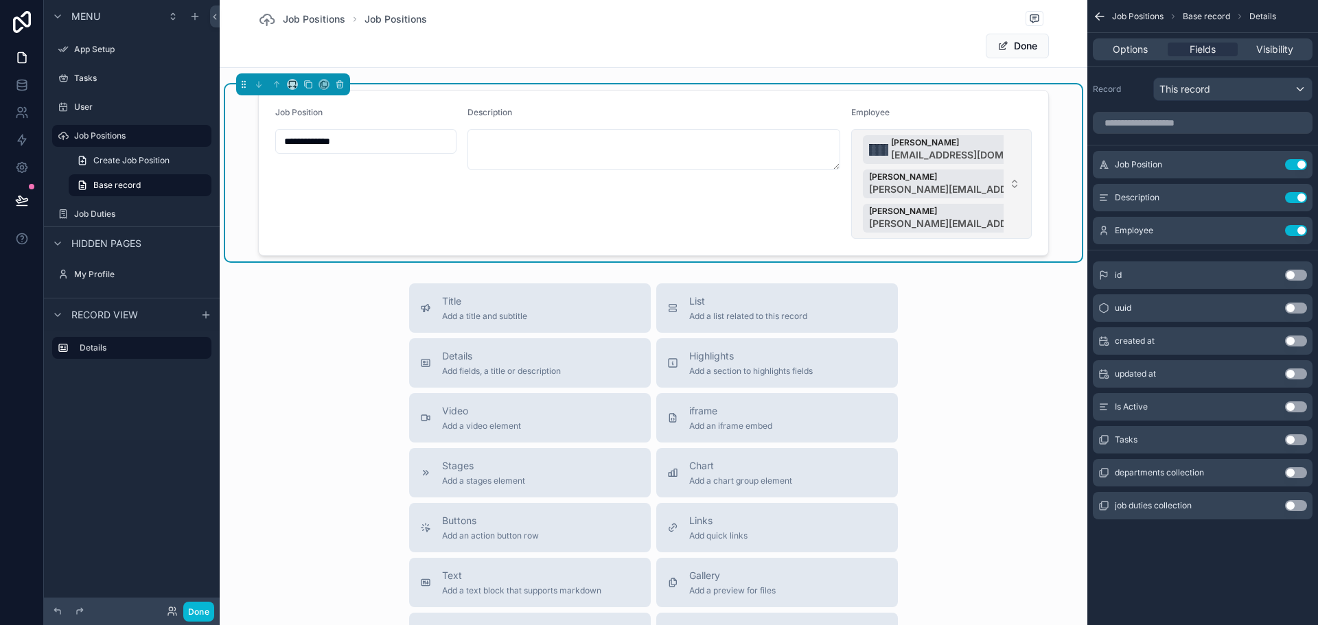
click at [1007, 176] on button "[PERSON_NAME] [EMAIL_ADDRESS][DOMAIN_NAME] [PERSON_NAME] [PERSON_NAME][EMAIL_AD…" at bounding box center [941, 184] width 181 height 110
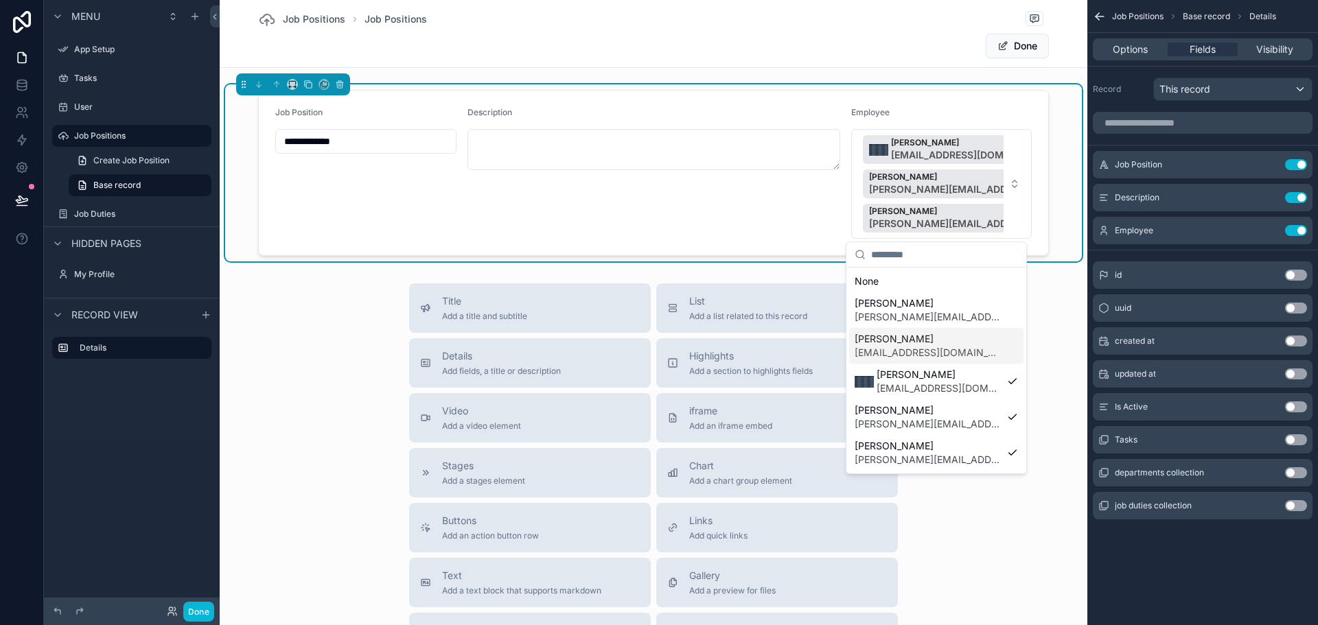
scroll to position [36, 0]
click at [936, 456] on span "[EMAIL_ADDRESS][DOMAIN_NAME]" at bounding box center [928, 460] width 147 height 14
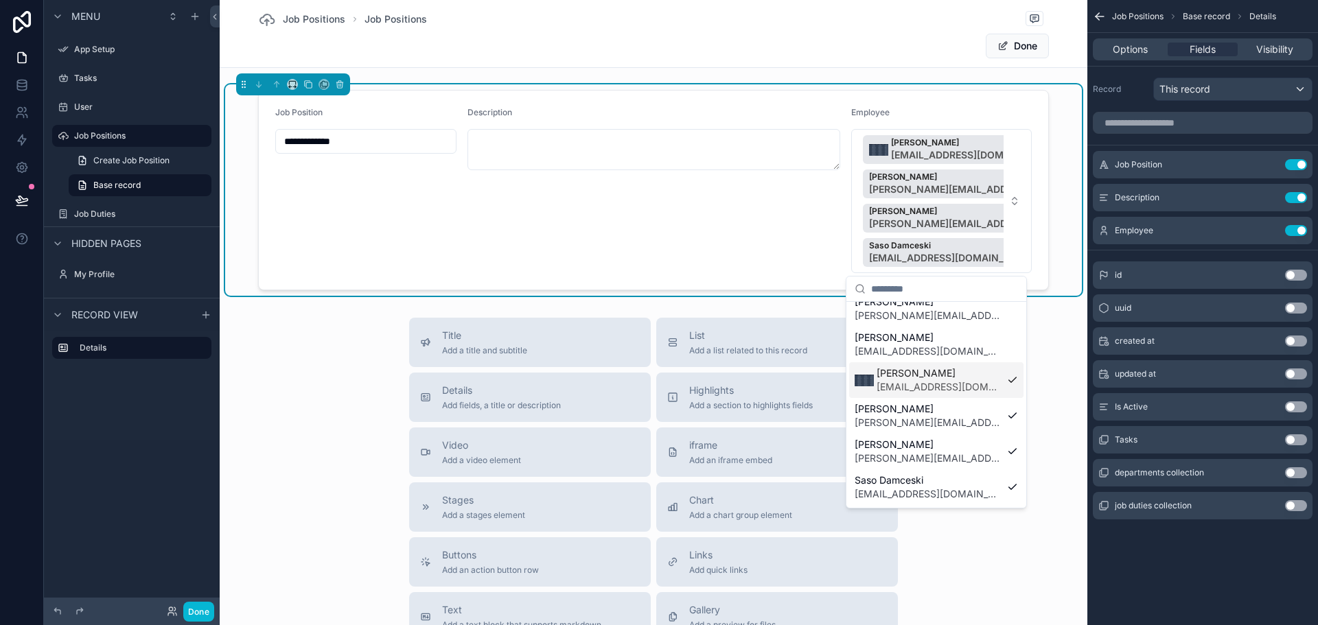
click at [549, 233] on div "Description" at bounding box center [654, 190] width 373 height 166
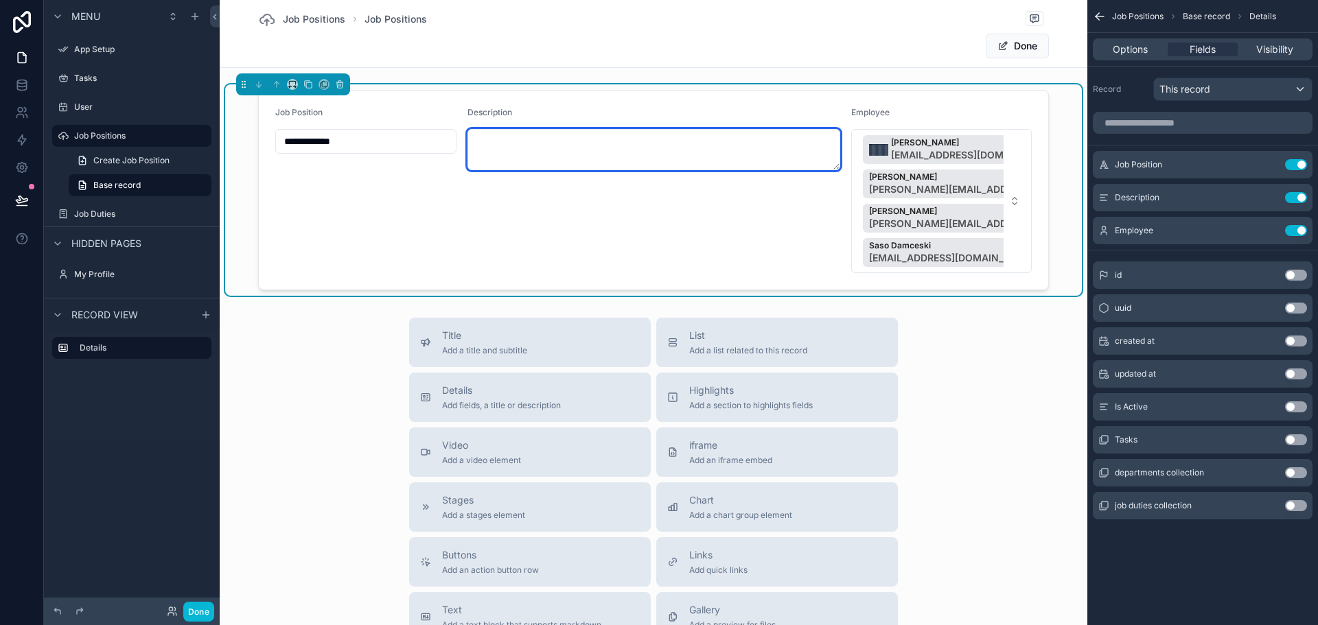
click at [557, 152] on textarea "scrollable content" at bounding box center [654, 149] width 373 height 41
click at [471, 135] on textarea "**********" at bounding box center [654, 149] width 373 height 41
type textarea "**********"
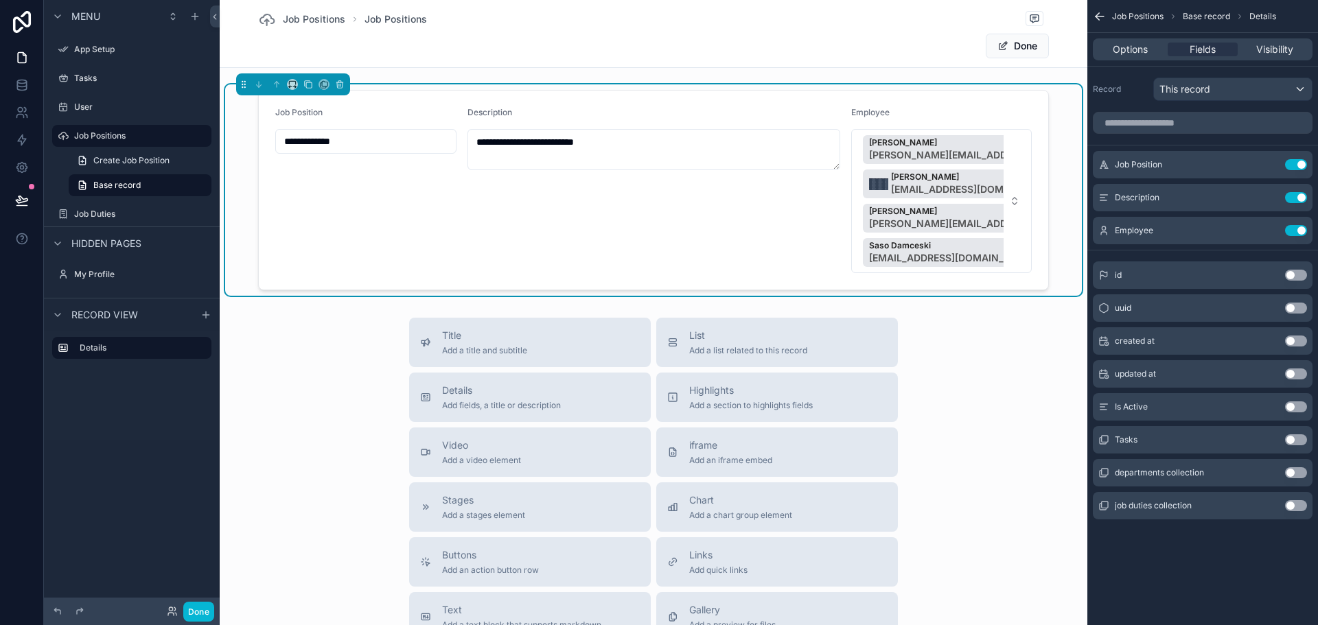
click at [549, 190] on div "**********" at bounding box center [654, 190] width 373 height 166
click at [1008, 43] on button "Done" at bounding box center [1017, 46] width 63 height 25
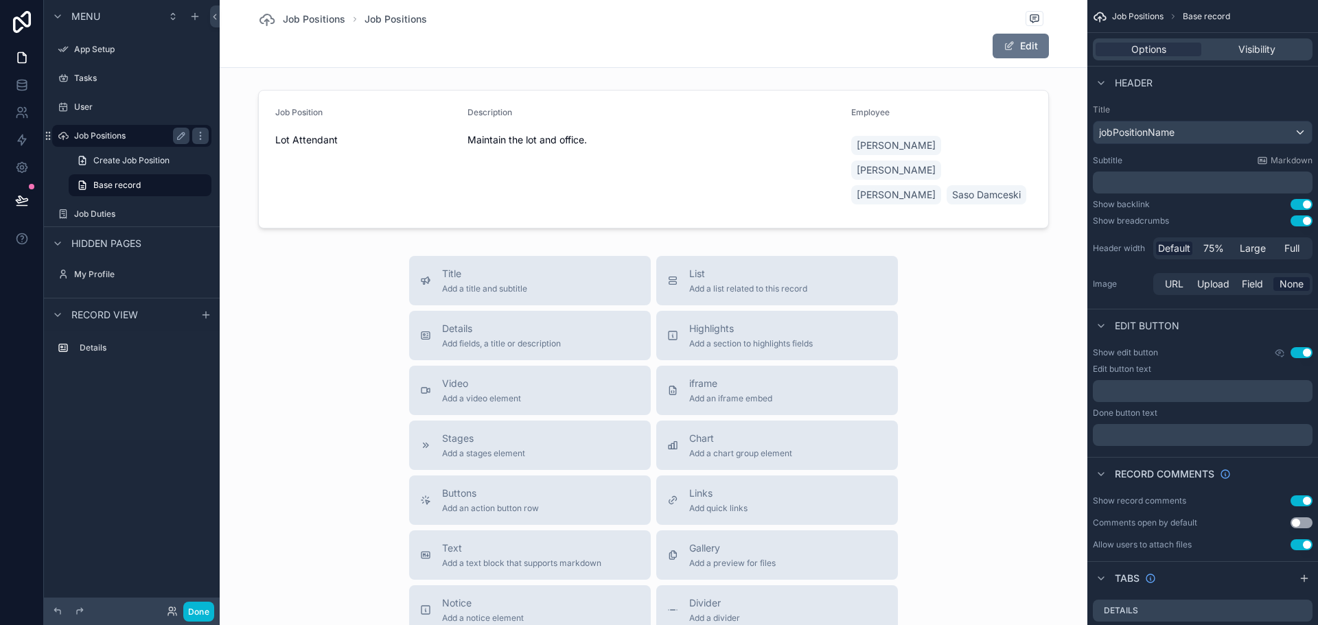
click at [106, 135] on label "Job Positions" at bounding box center [129, 135] width 110 height 11
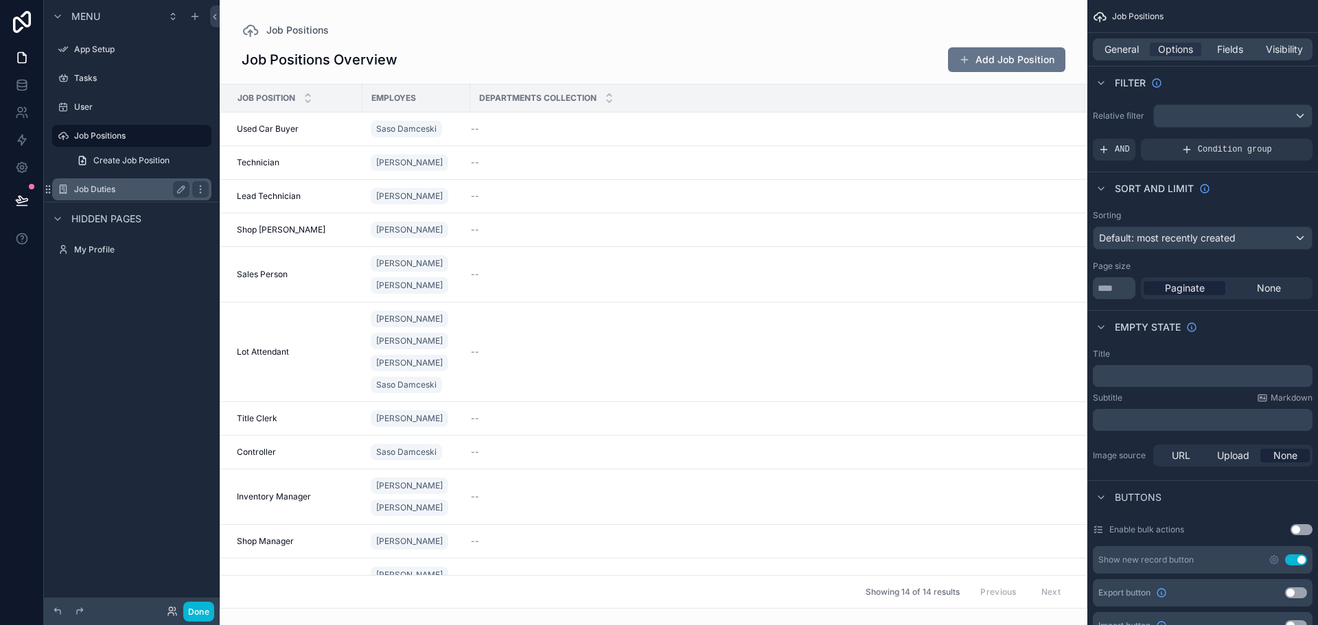
click at [95, 187] on label "Job Duties" at bounding box center [129, 189] width 110 height 11
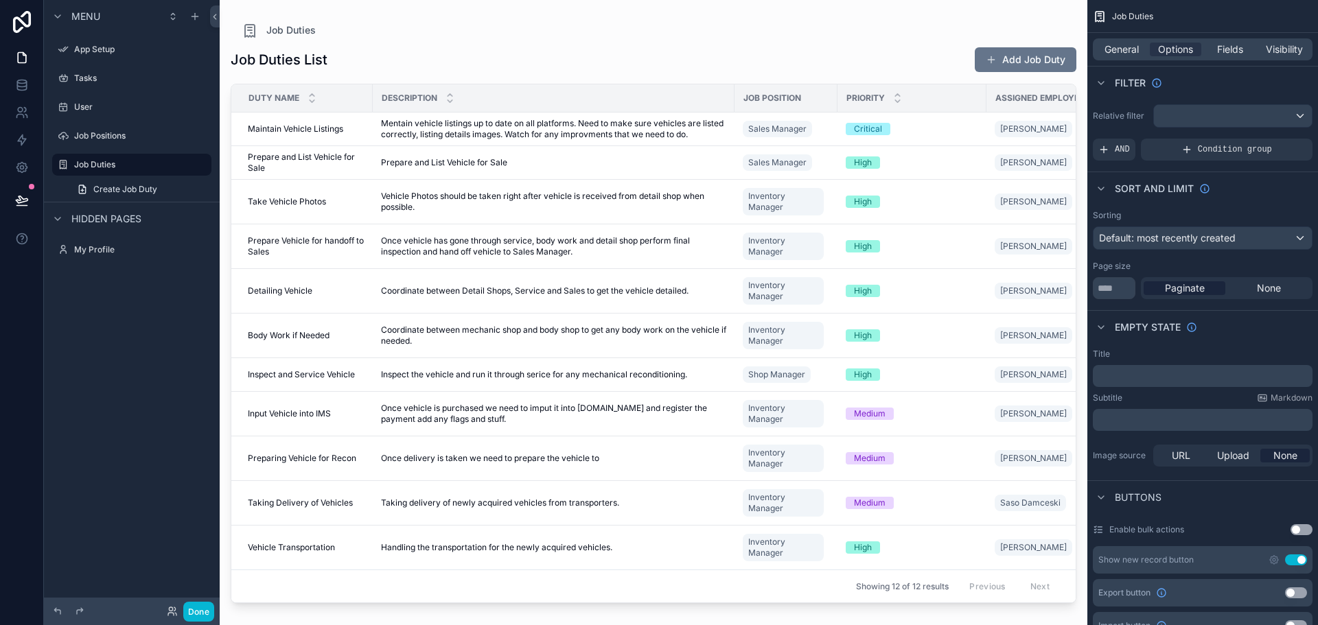
click at [415, 46] on div "scrollable content" at bounding box center [654, 304] width 868 height 609
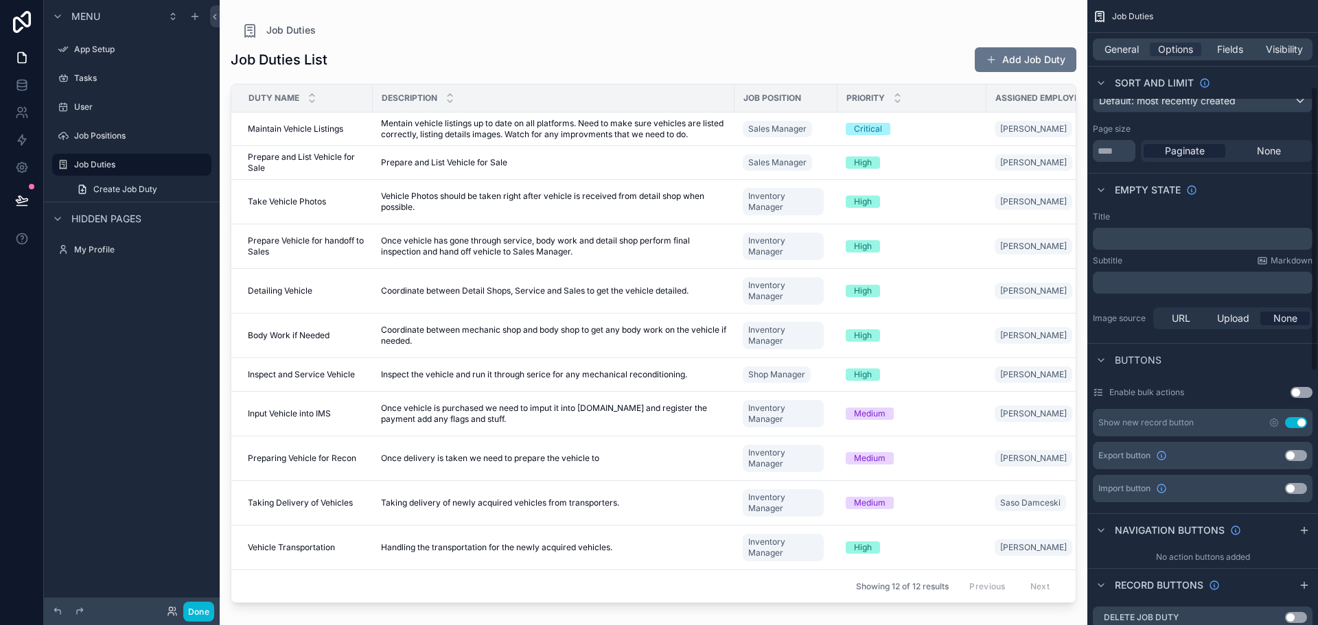
scroll to position [343, 0]
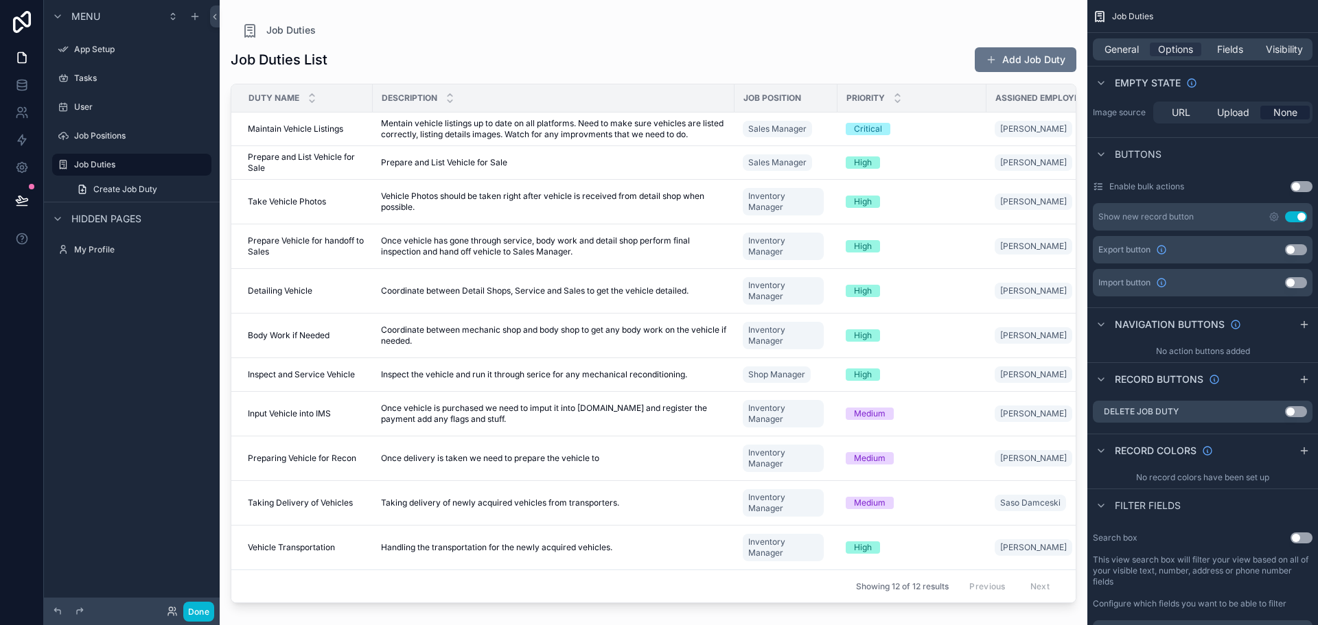
click at [1300, 536] on button "Use setting" at bounding box center [1302, 538] width 22 height 11
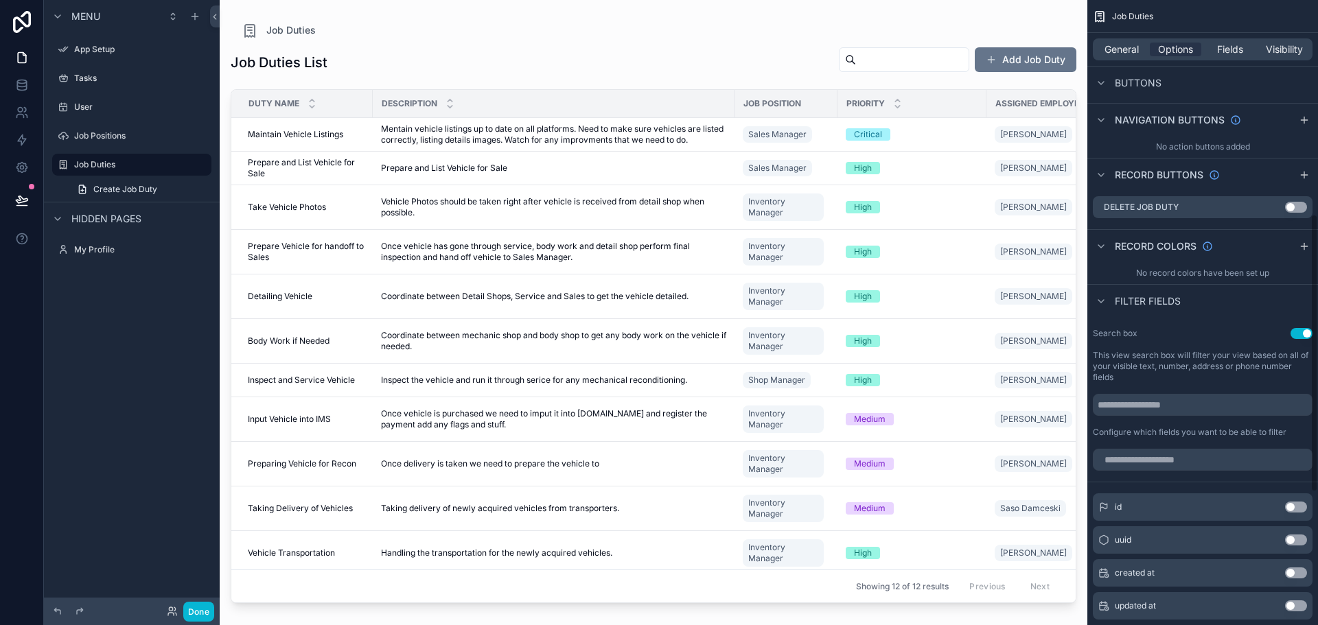
scroll to position [549, 0]
click at [1295, 334] on button "Use setting" at bounding box center [1302, 332] width 22 height 11
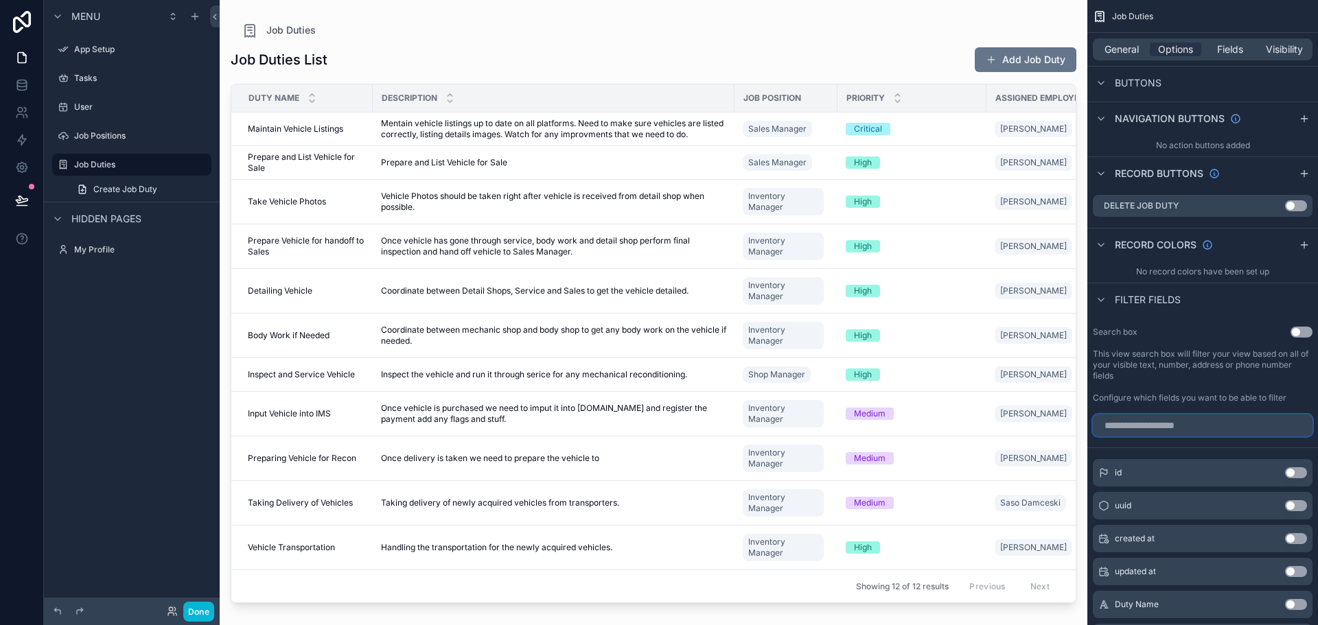
click at [1172, 428] on input "scrollable content" at bounding box center [1203, 426] width 220 height 22
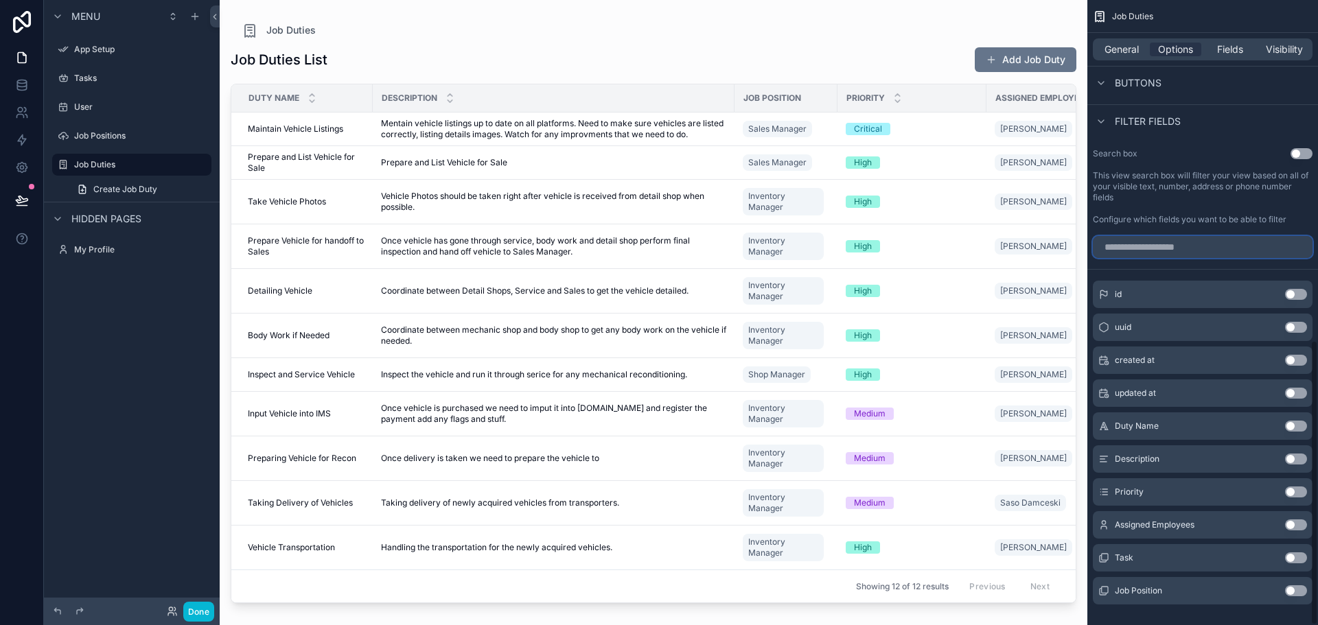
scroll to position [746, 0]
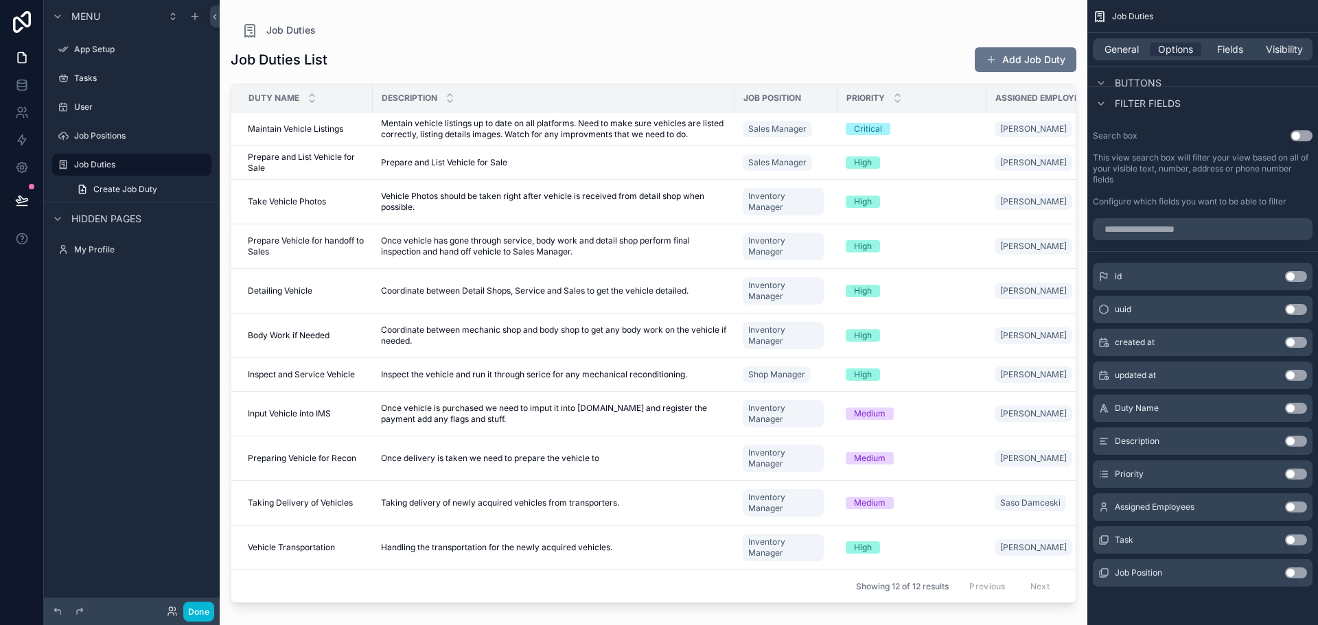
click at [1297, 507] on button "Use setting" at bounding box center [1296, 507] width 22 height 11
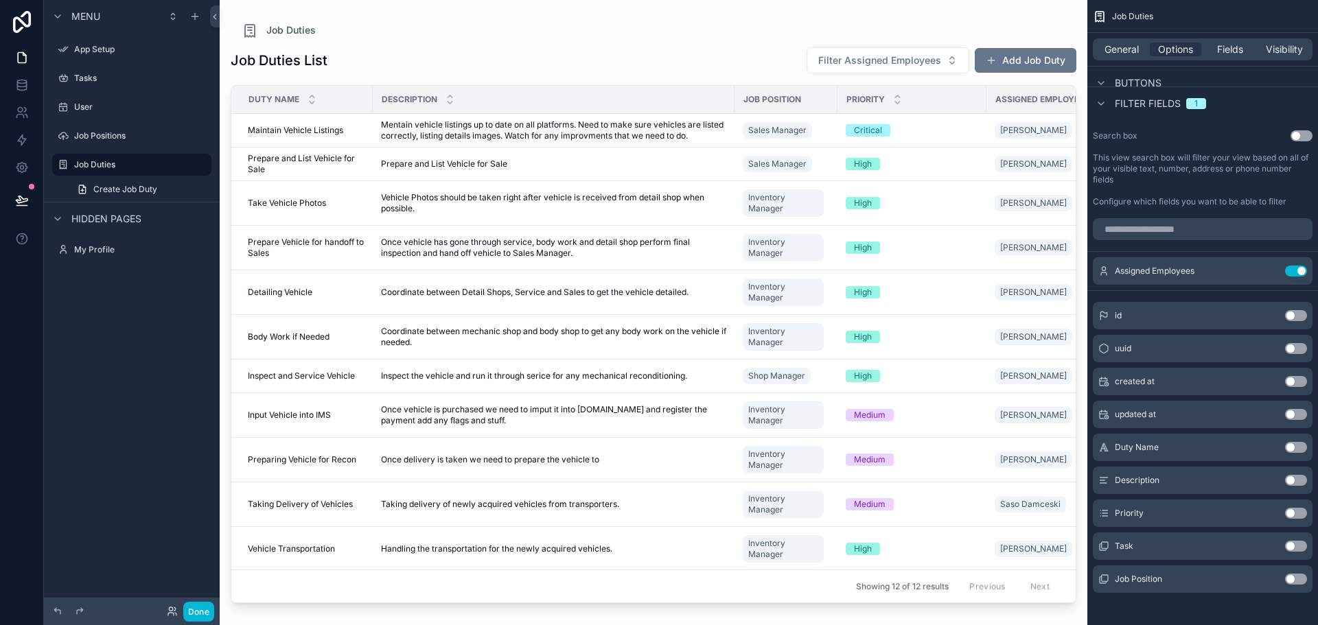
click at [1294, 581] on button "Use setting" at bounding box center [1296, 579] width 22 height 11
click at [892, 60] on span "Filter Job Position" at bounding box center [899, 61] width 83 height 14
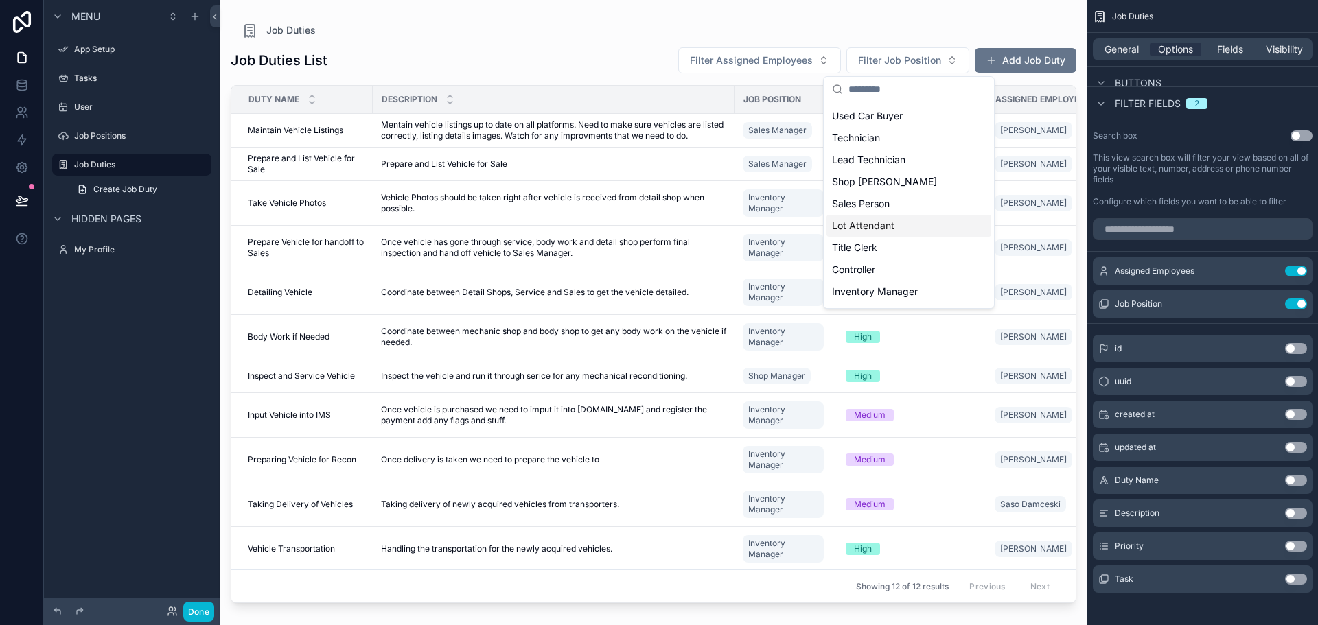
click at [901, 233] on div "Lot Attendant" at bounding box center [909, 226] width 165 height 22
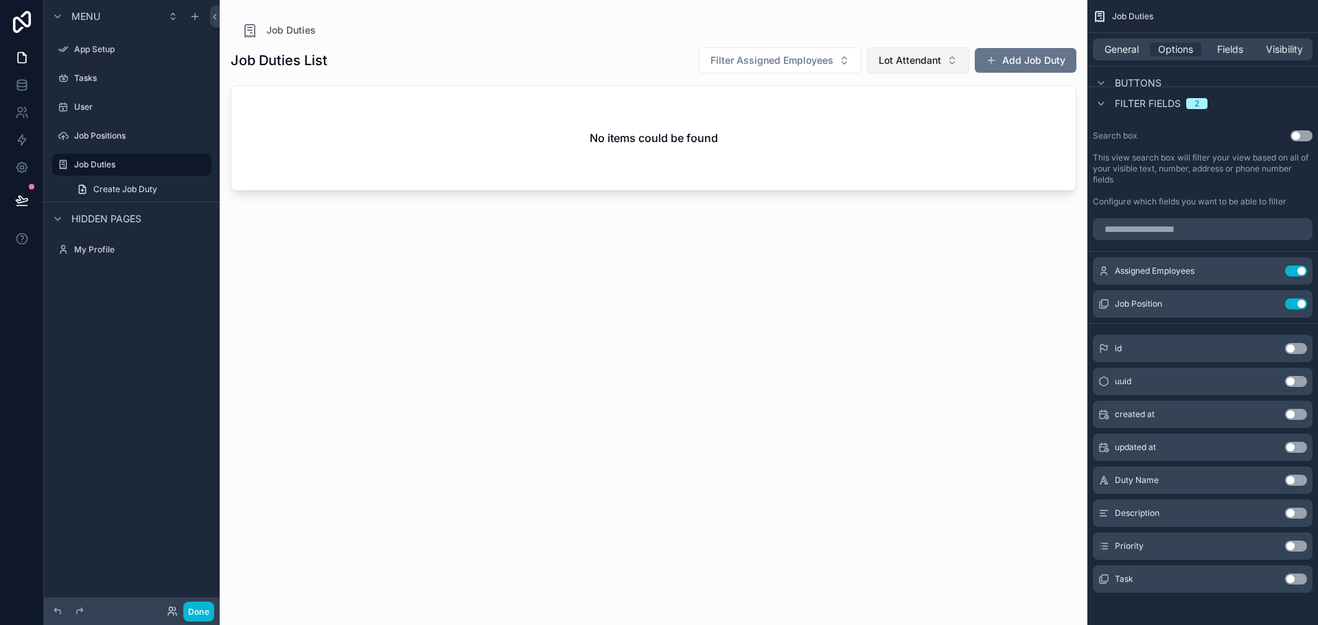
click at [914, 67] on span "Lot Attendant" at bounding box center [910, 61] width 62 height 14
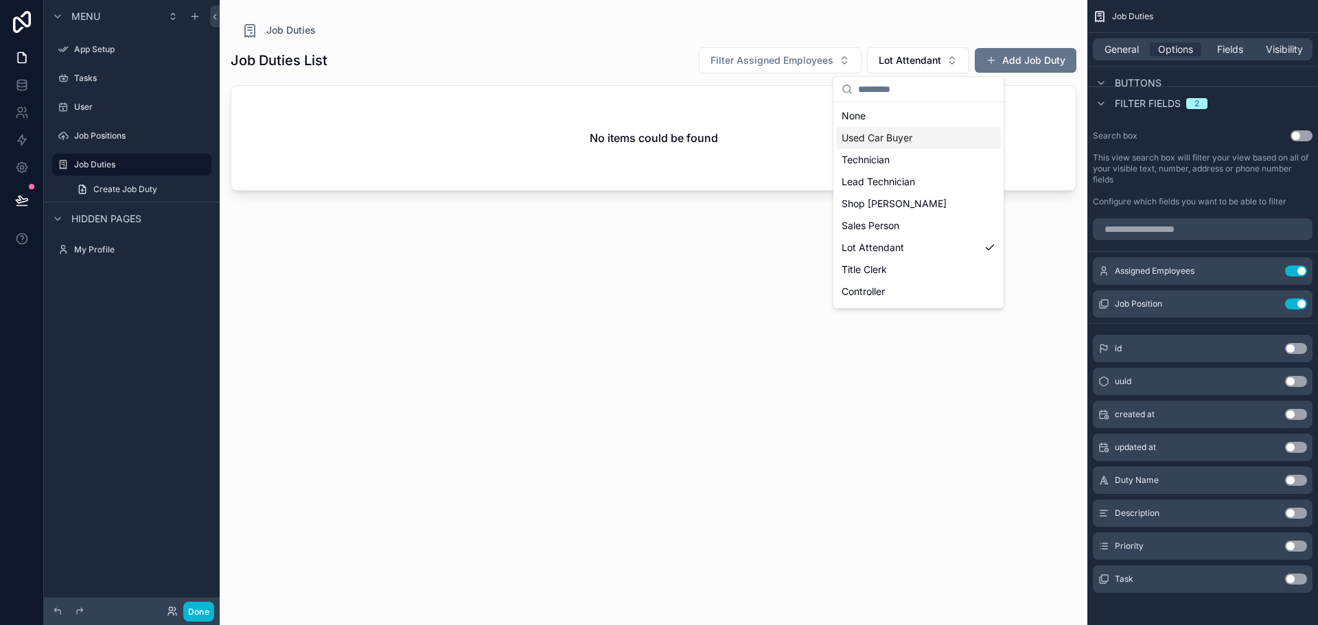
click at [919, 141] on div "Used Car Buyer" at bounding box center [918, 138] width 165 height 22
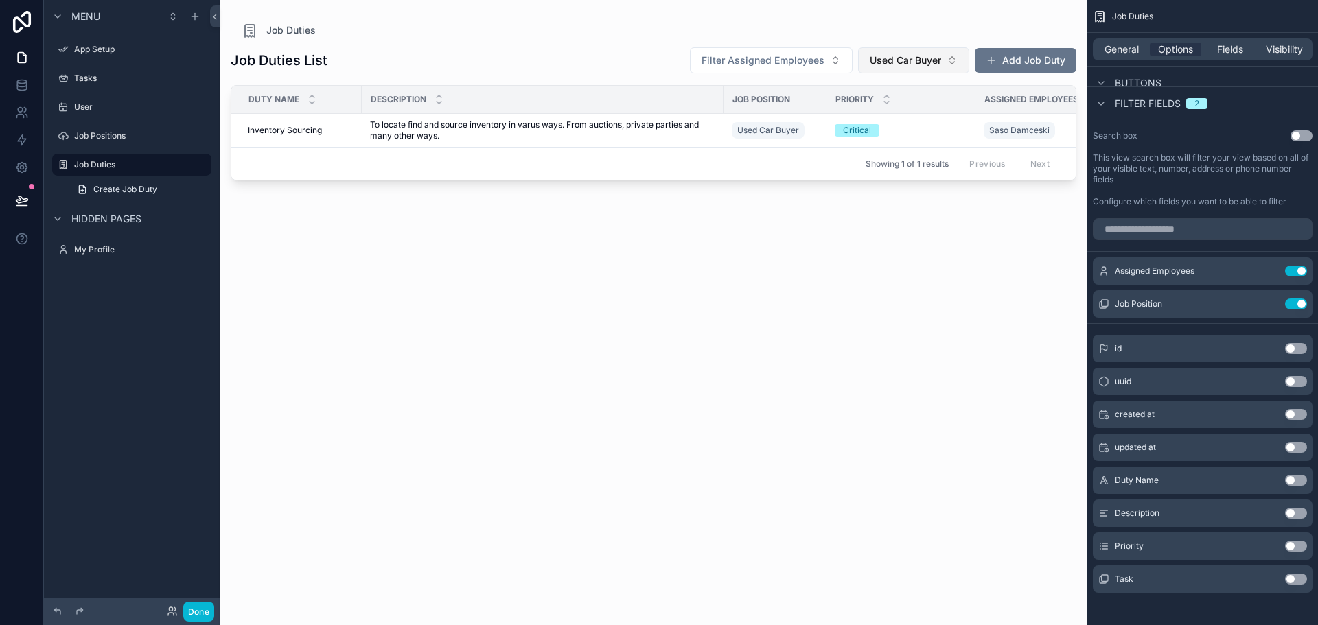
click at [898, 58] on span "Used Car Buyer" at bounding box center [905, 61] width 71 height 14
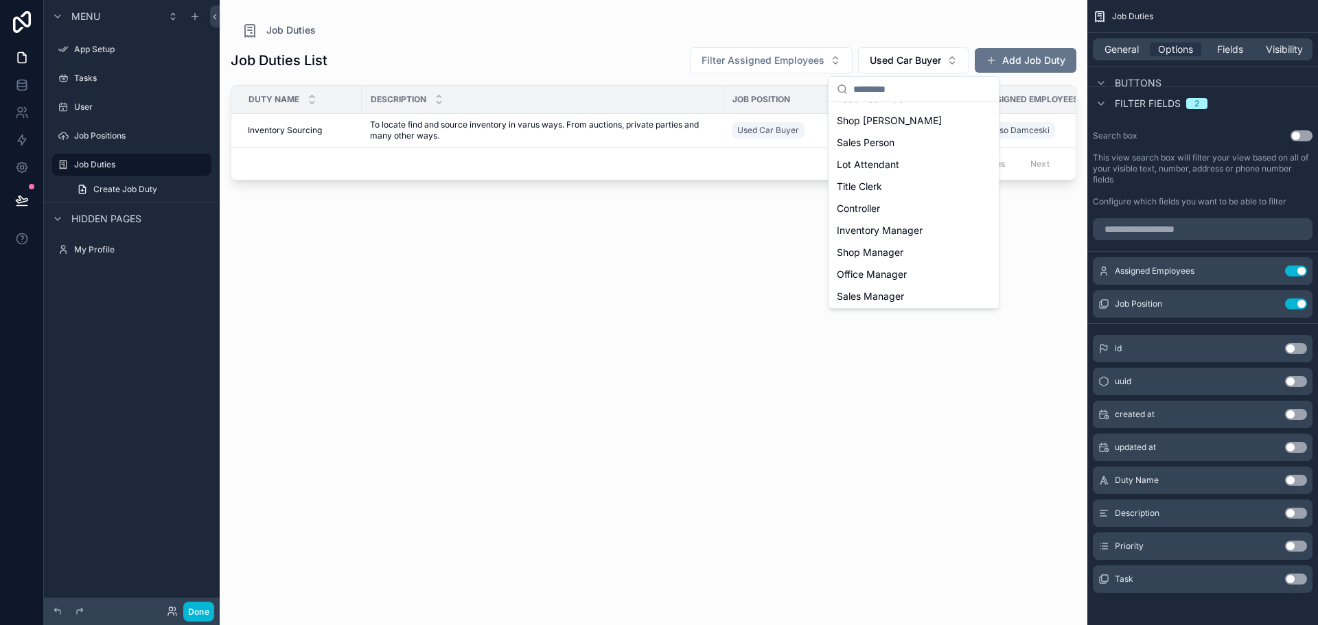
scroll to position [129, 0]
click at [927, 251] on div "Sales Manager" at bounding box center [913, 251] width 165 height 22
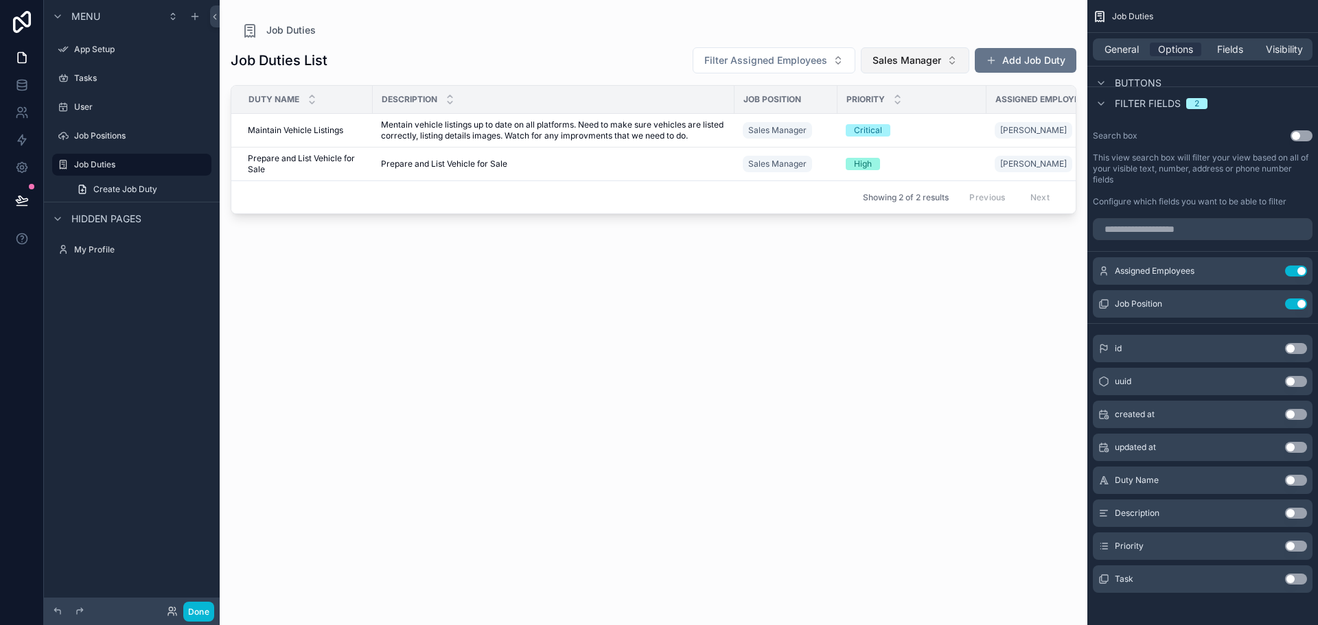
click at [931, 58] on span "Sales Manager" at bounding box center [907, 61] width 69 height 14
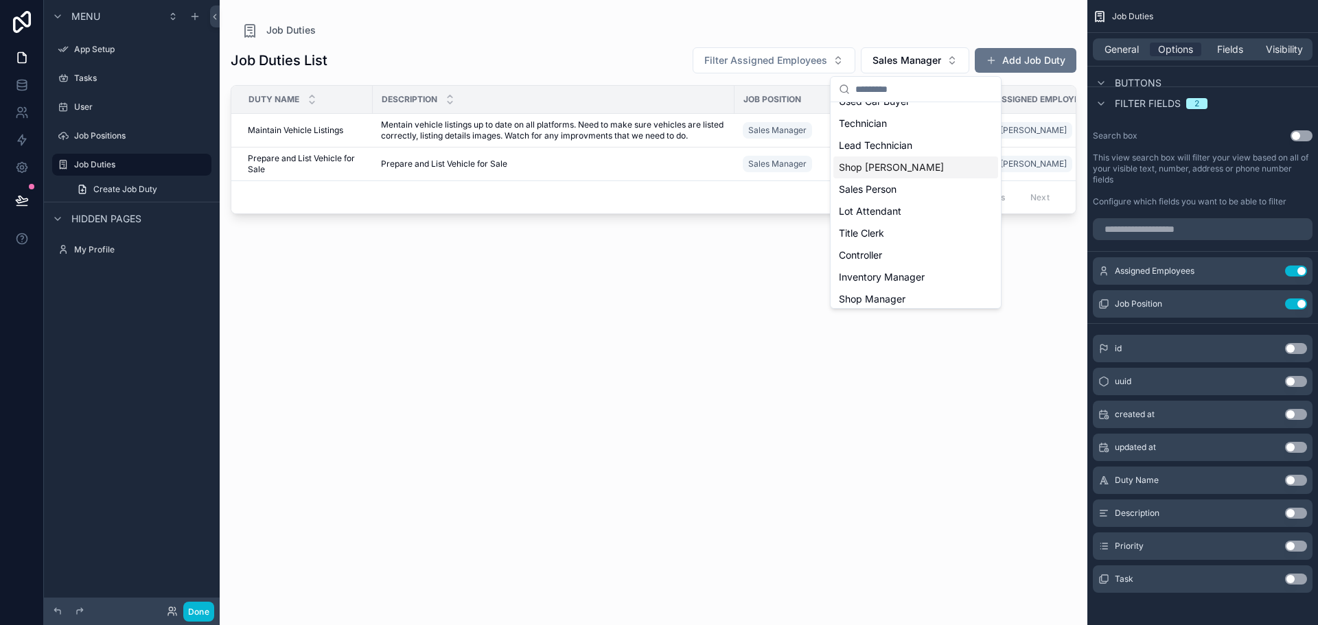
scroll to position [69, 0]
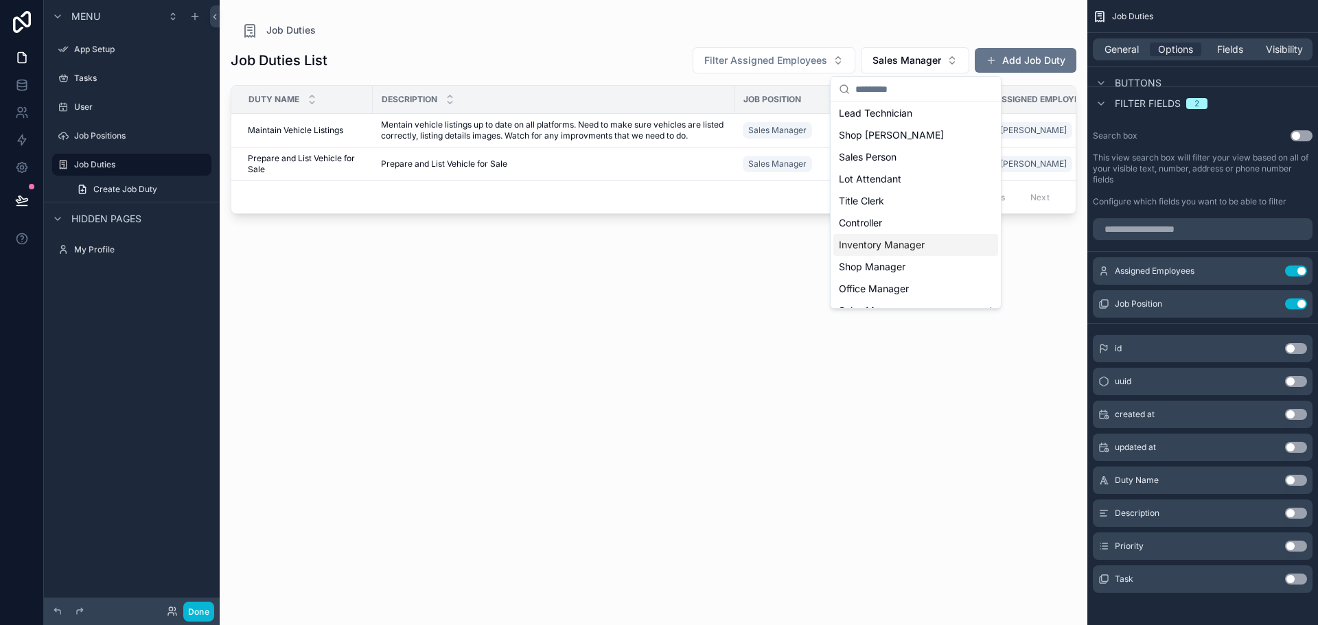
click at [920, 243] on span "Inventory Manager" at bounding box center [882, 245] width 86 height 14
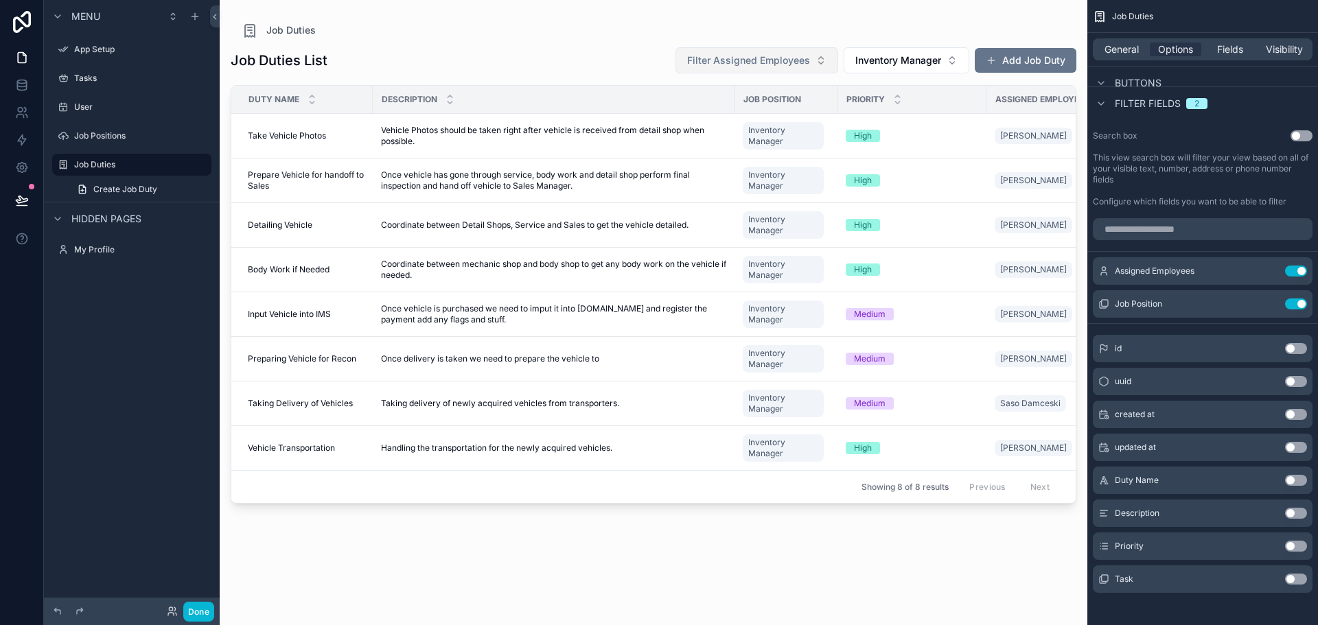
click at [771, 50] on button "Filter Assigned Employees" at bounding box center [757, 60] width 163 height 26
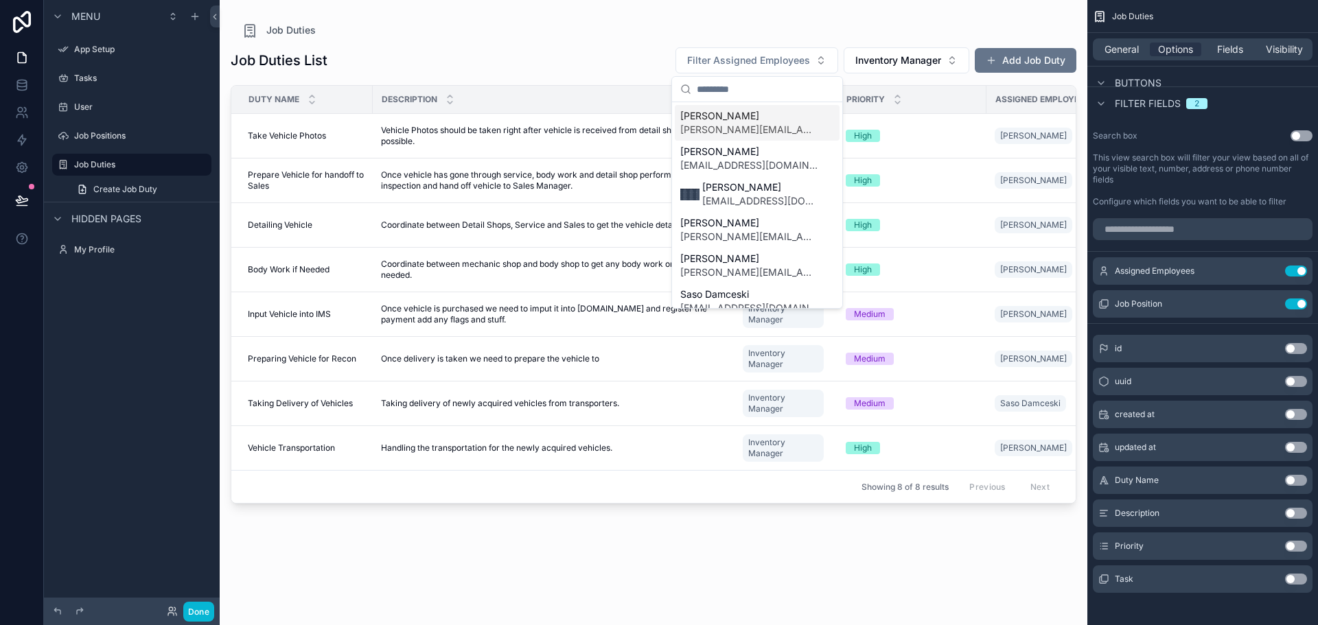
click at [801, 27] on div "Job Duties" at bounding box center [654, 30] width 824 height 16
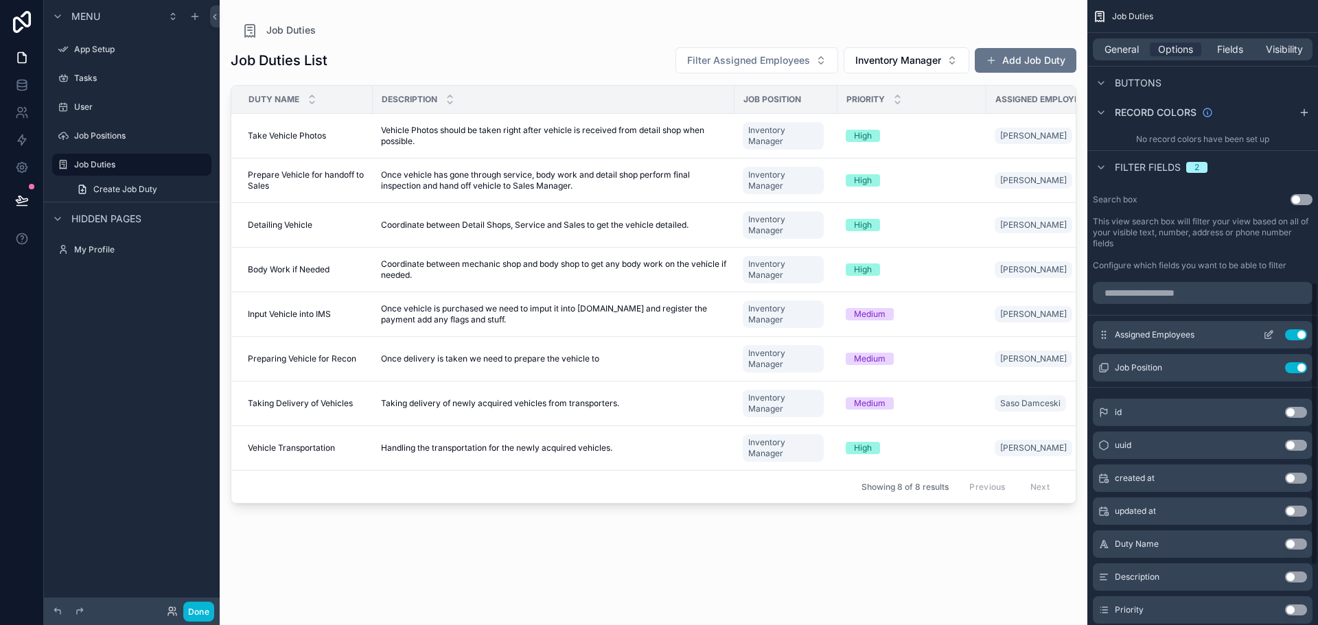
scroll to position [614, 0]
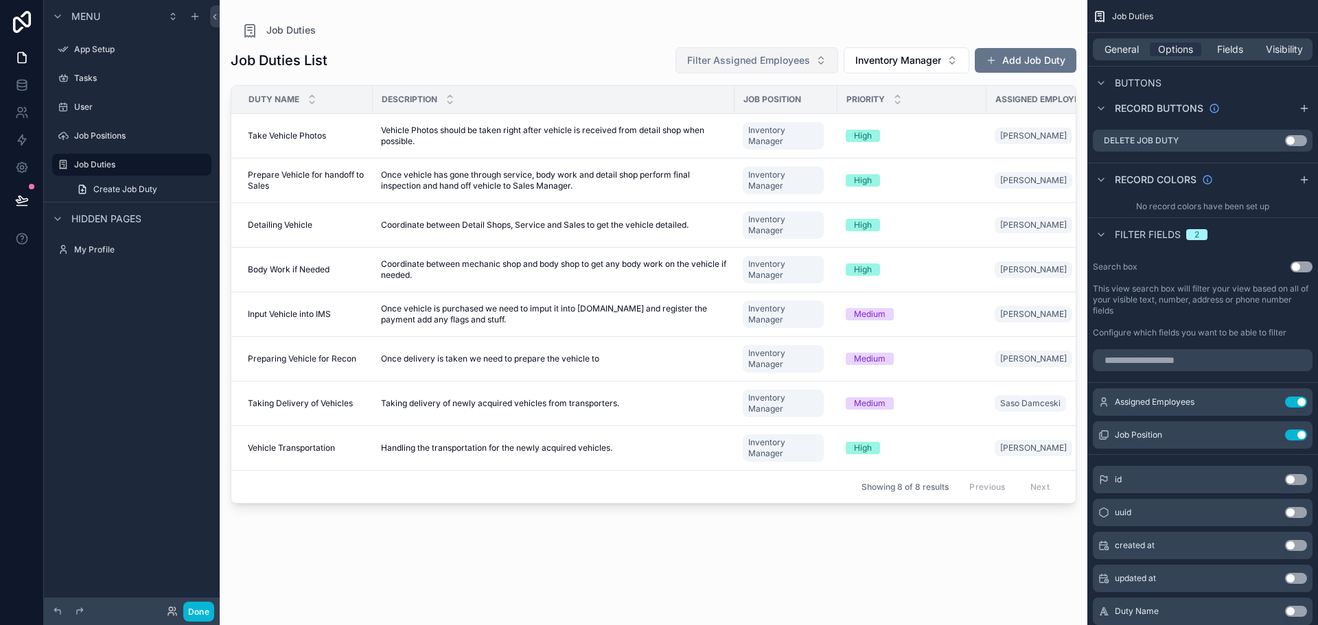
click at [790, 65] on span "Filter Assigned Employees" at bounding box center [748, 61] width 123 height 14
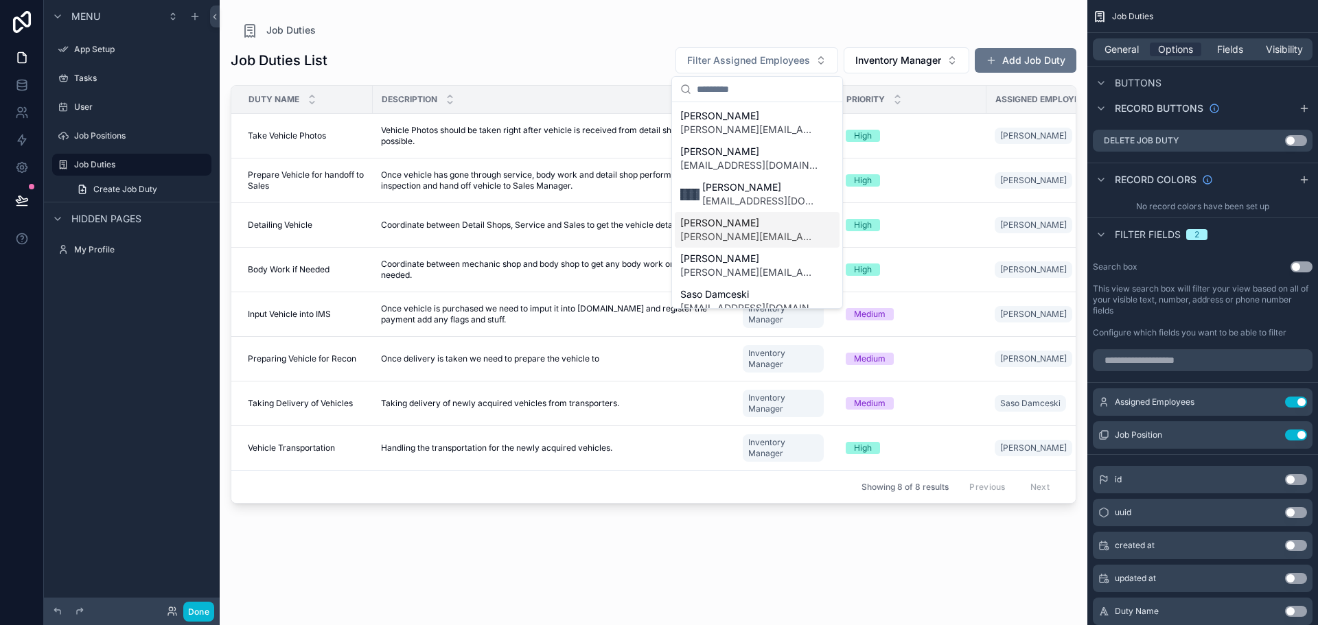
click at [776, 229] on span "[PERSON_NAME]" at bounding box center [748, 223] width 137 height 14
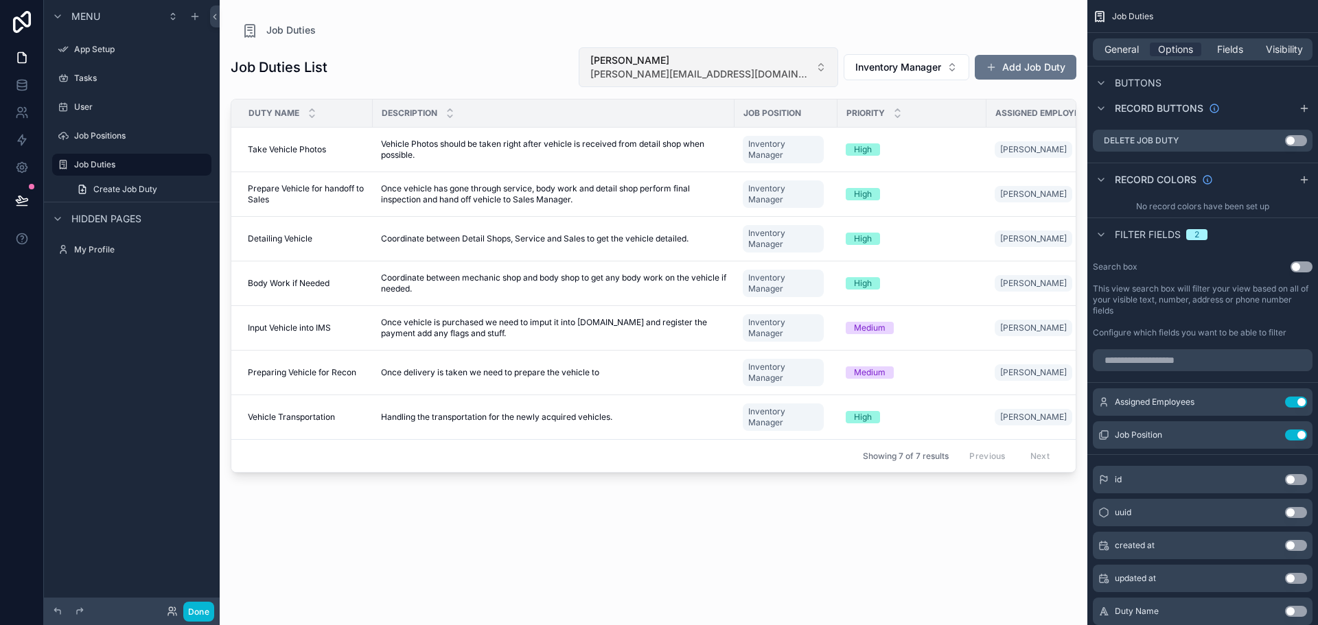
click at [790, 67] on span "[PERSON_NAME]" at bounding box center [700, 61] width 220 height 14
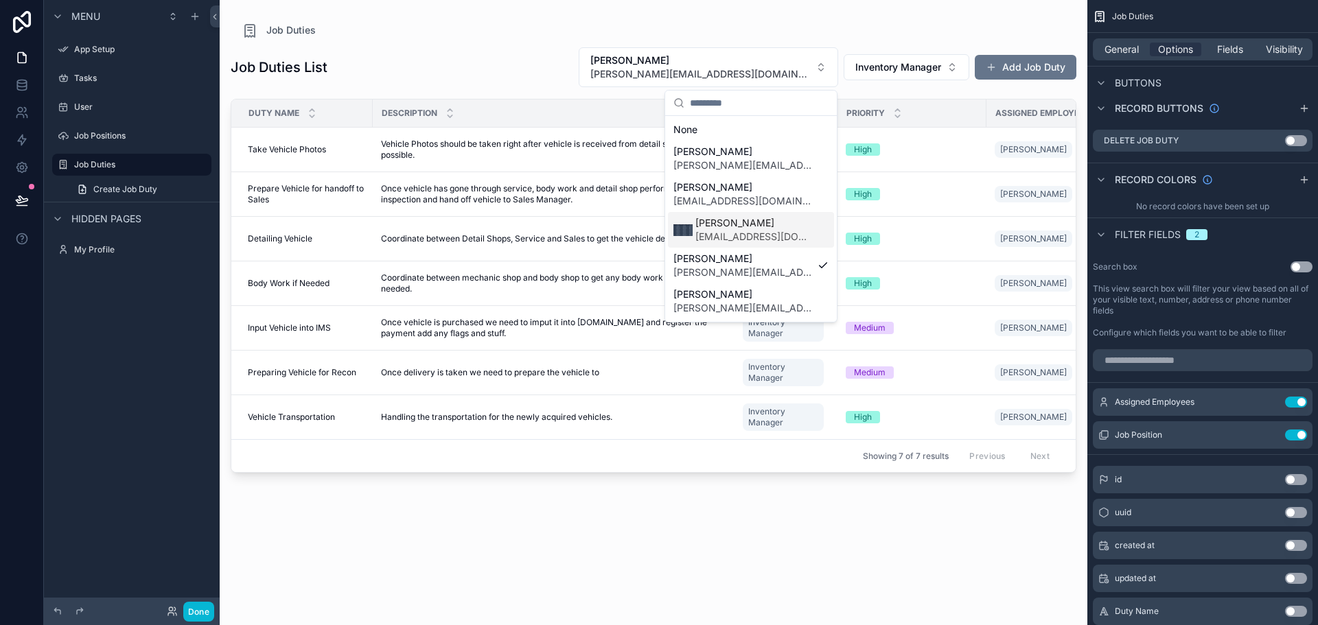
click at [774, 231] on span "[EMAIL_ADDRESS][DOMAIN_NAME]" at bounding box center [753, 237] width 117 height 14
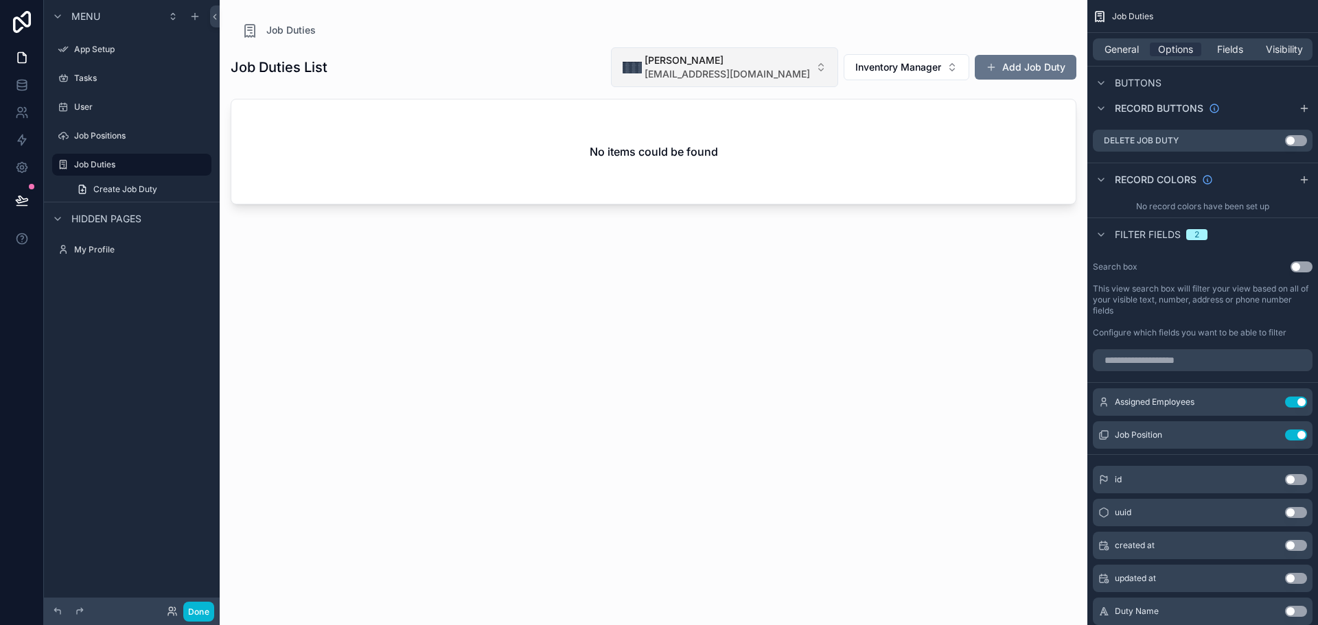
click at [777, 70] on span "[EMAIL_ADDRESS][DOMAIN_NAME]" at bounding box center [727, 74] width 165 height 14
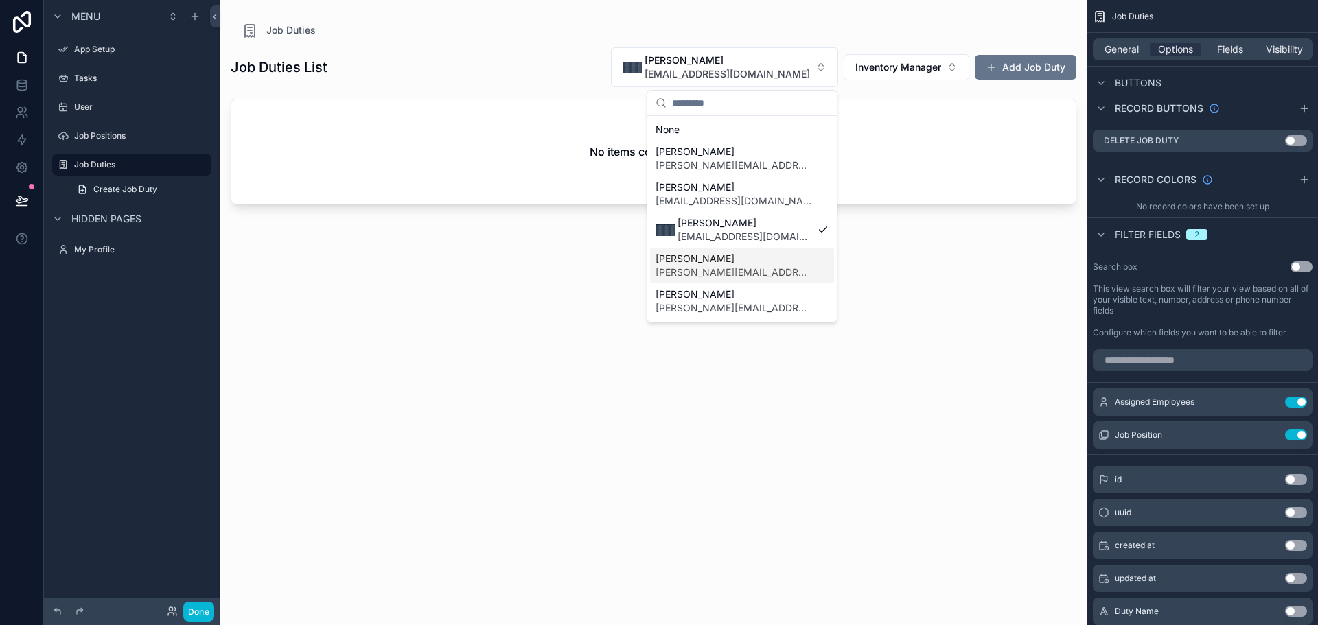
click at [748, 268] on span "[PERSON_NAME][EMAIL_ADDRESS][DOMAIN_NAME]" at bounding box center [734, 273] width 157 height 14
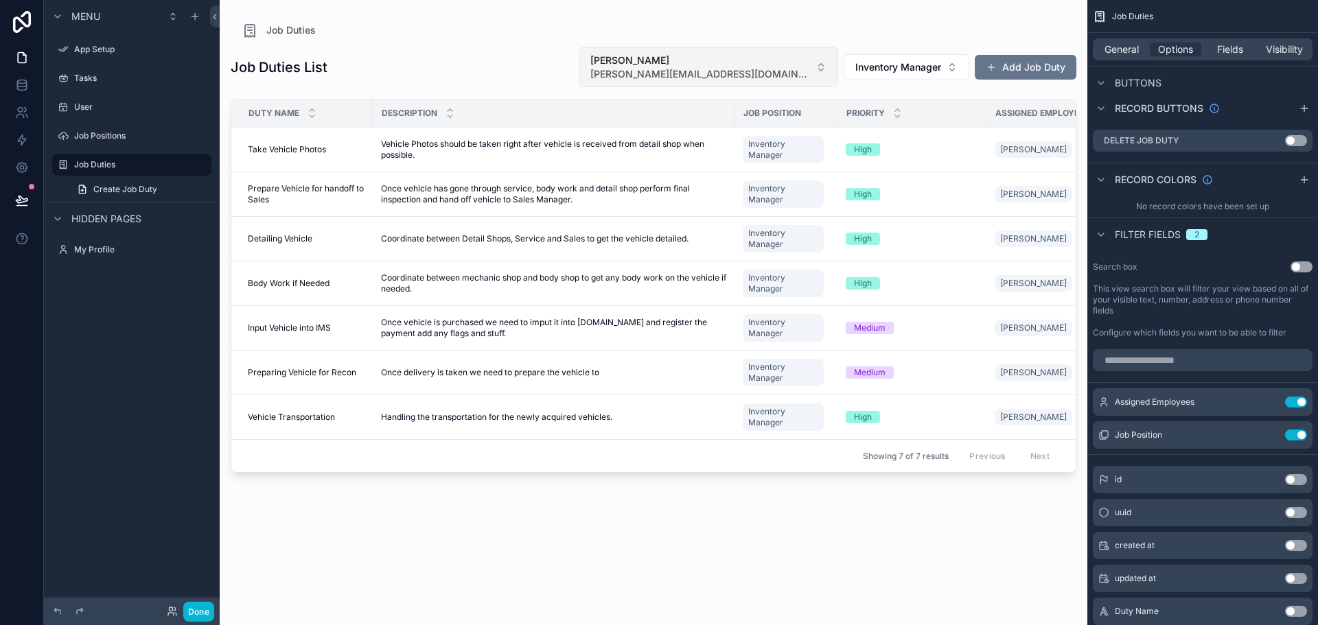
click at [770, 67] on span "[PERSON_NAME][EMAIL_ADDRESS][DOMAIN_NAME]" at bounding box center [700, 74] width 220 height 14
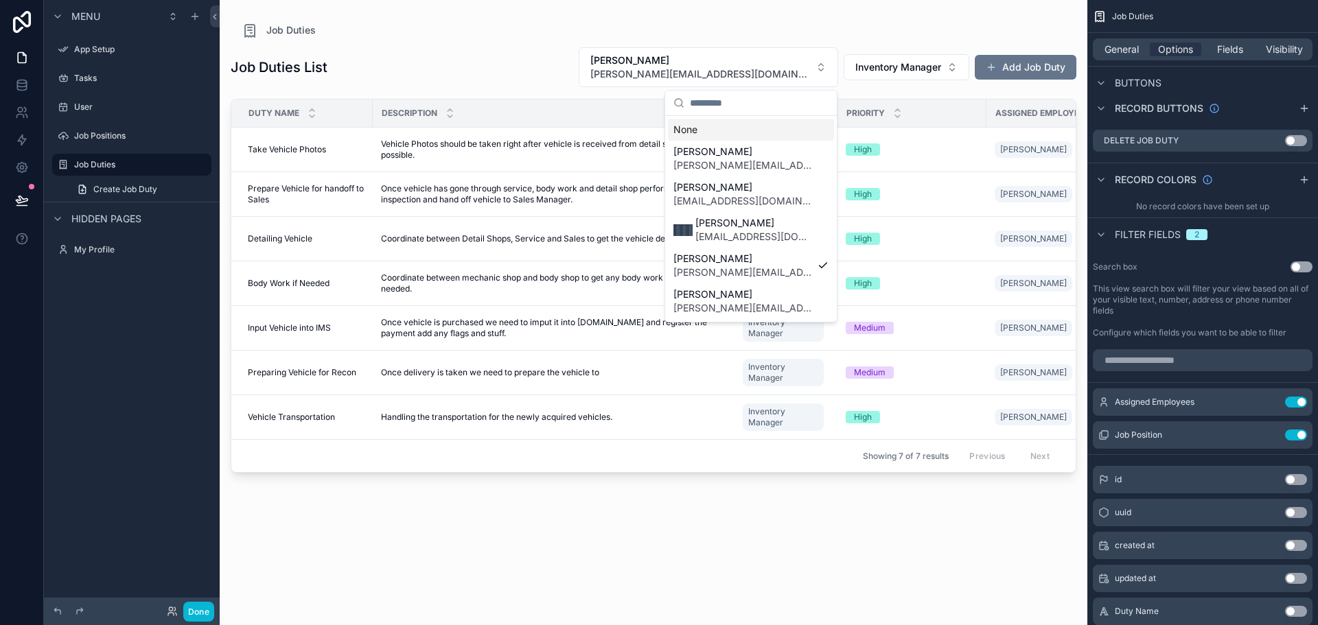
click at [707, 131] on div "None" at bounding box center [751, 130] width 166 height 22
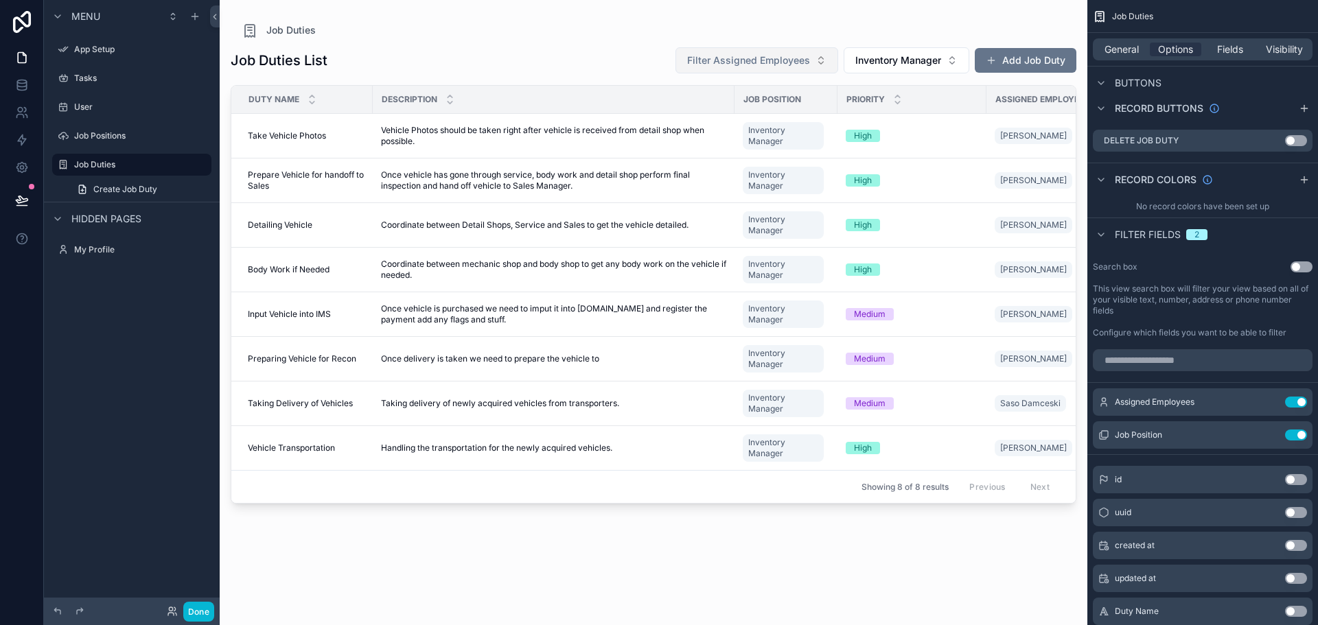
click at [803, 64] on span "Filter Assigned Employees" at bounding box center [748, 61] width 123 height 14
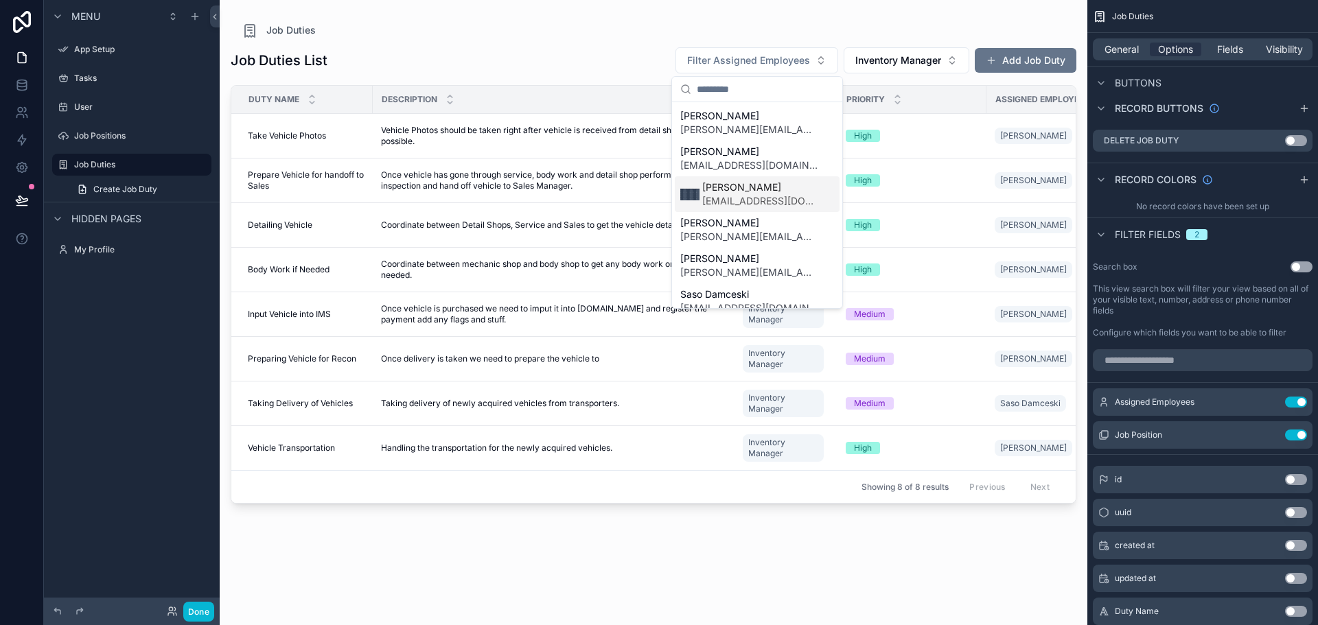
click at [756, 187] on span "[PERSON_NAME]" at bounding box center [759, 188] width 115 height 14
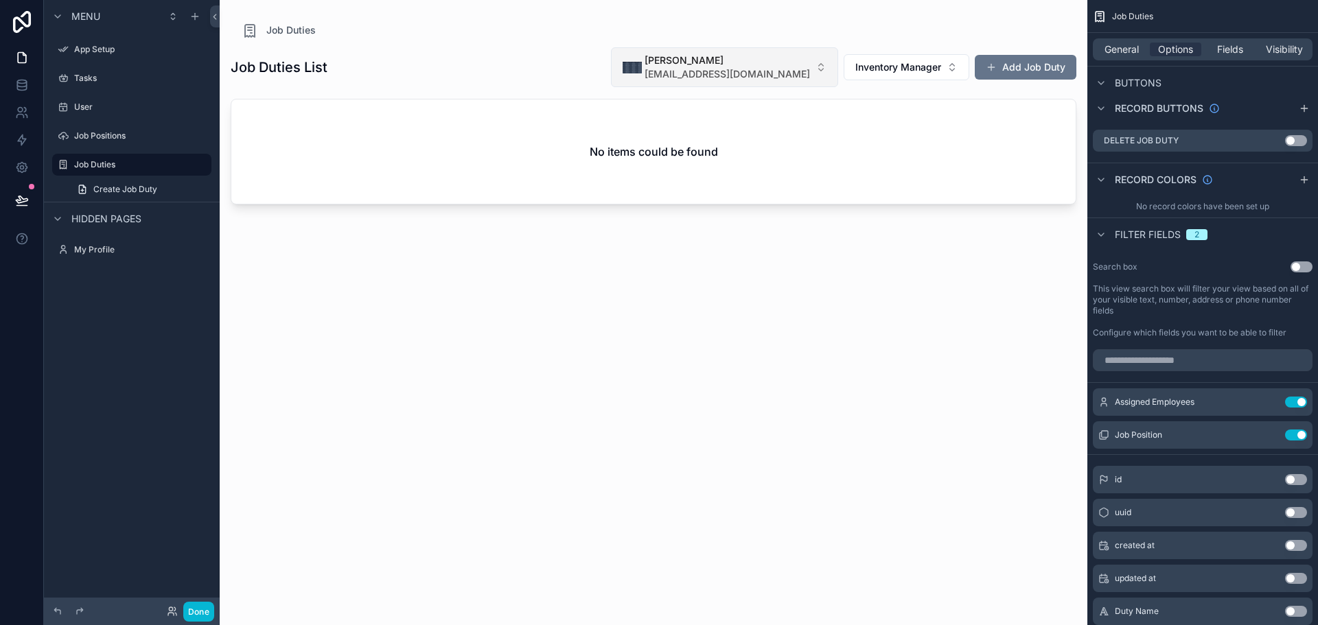
click at [783, 74] on span "[EMAIL_ADDRESS][DOMAIN_NAME]" at bounding box center [727, 74] width 165 height 14
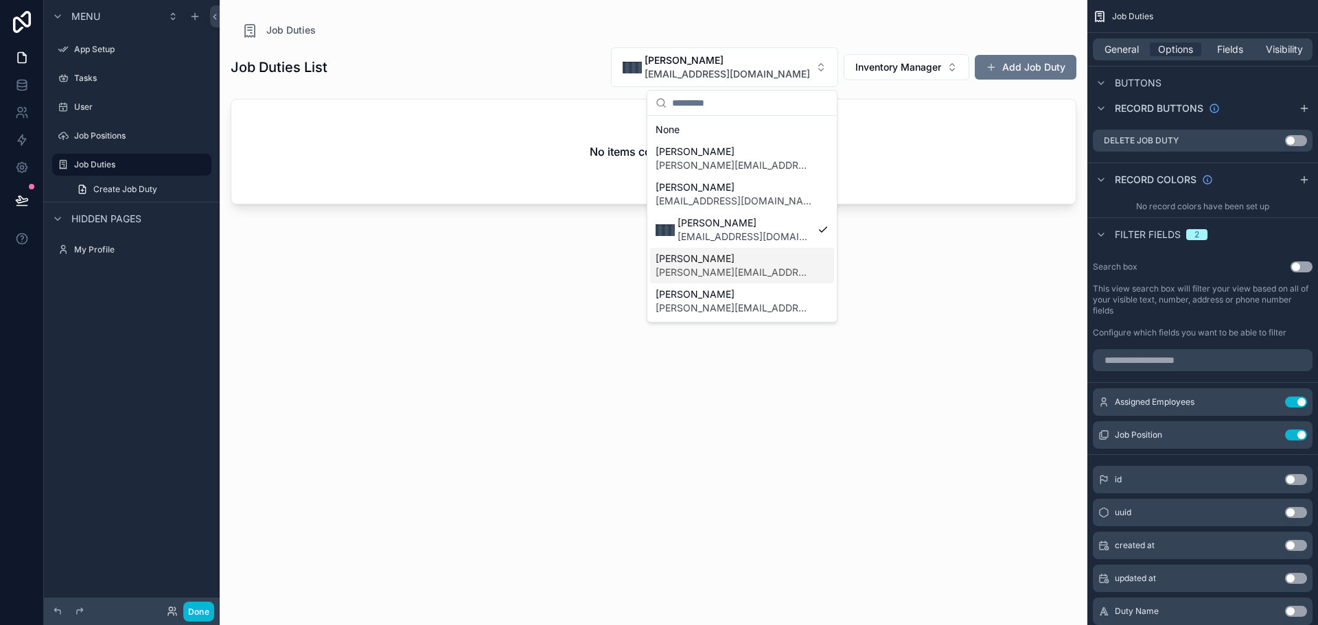
click at [739, 256] on span "[PERSON_NAME]" at bounding box center [734, 259] width 157 height 14
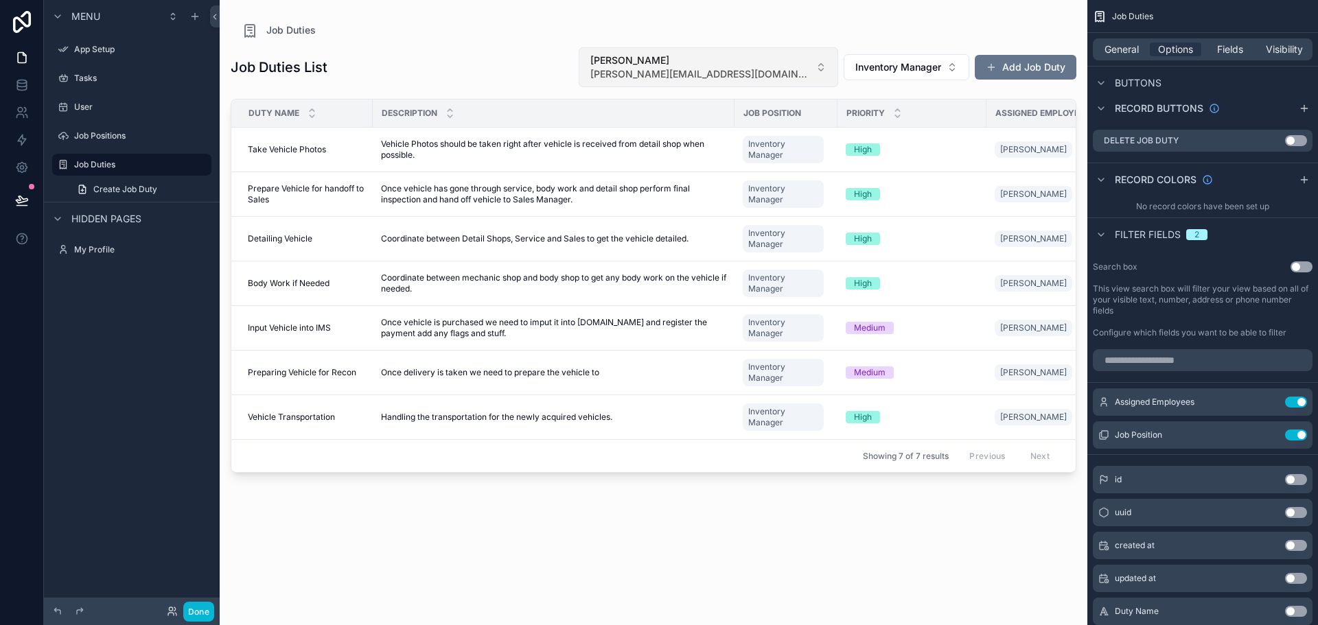
click at [754, 67] on span "[PERSON_NAME]" at bounding box center [700, 61] width 220 height 14
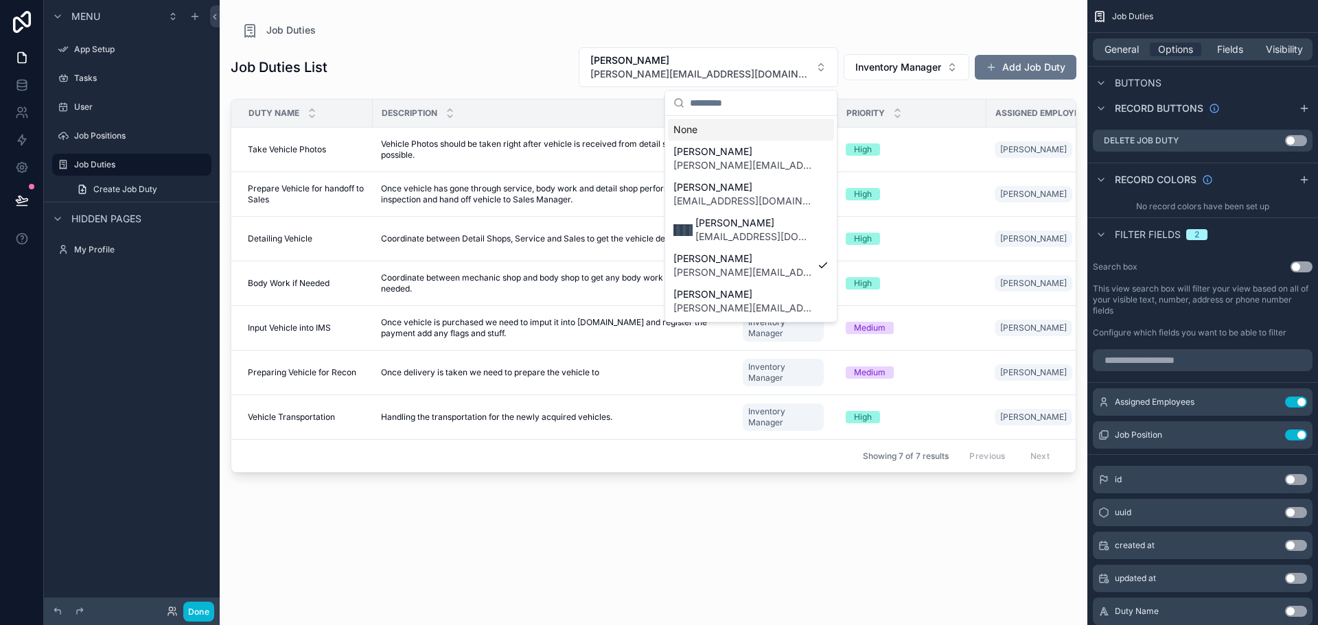
click at [769, 125] on div "None" at bounding box center [751, 130] width 166 height 22
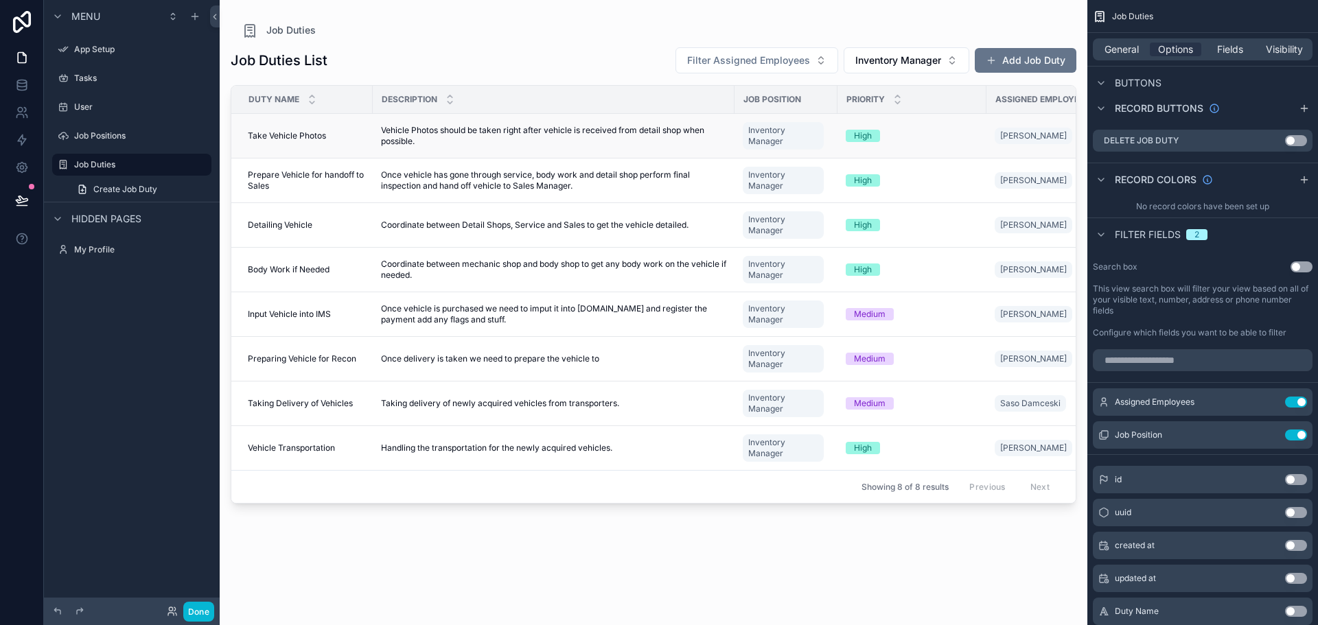
click at [590, 131] on span "Vehicle Photos should be taken right after vehicle is received from detail shop…" at bounding box center [553, 136] width 345 height 22
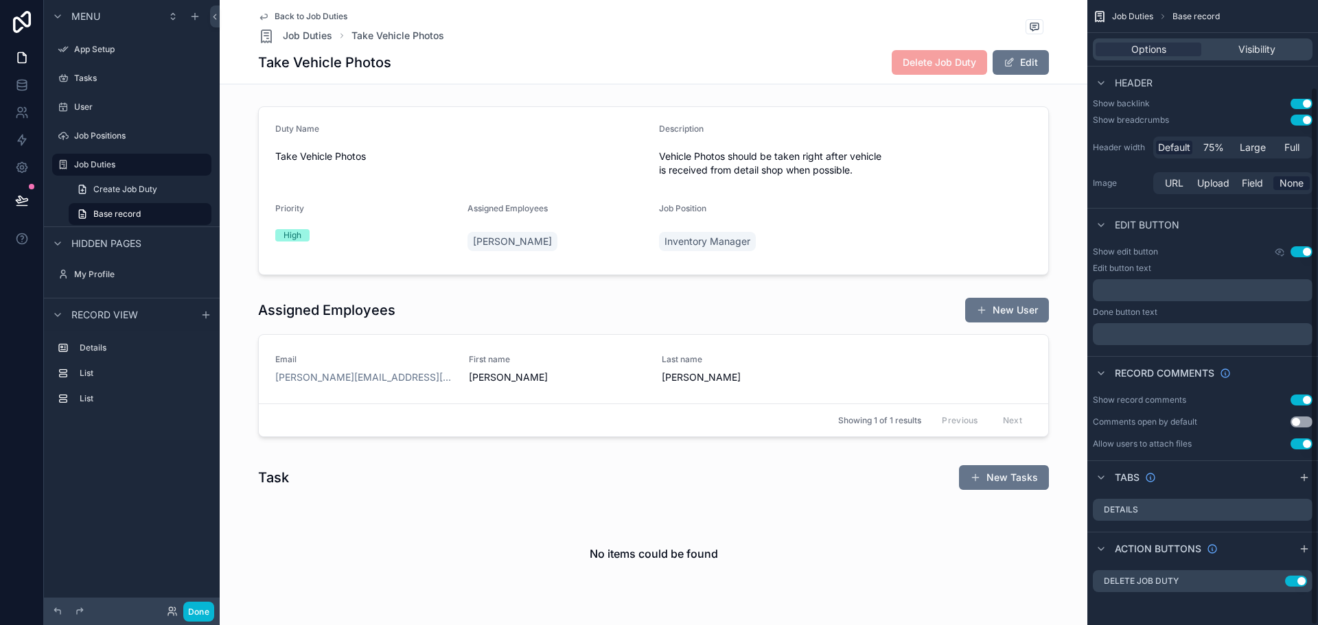
scroll to position [101, 0]
click at [258, 16] on icon "scrollable content" at bounding box center [263, 16] width 11 height 11
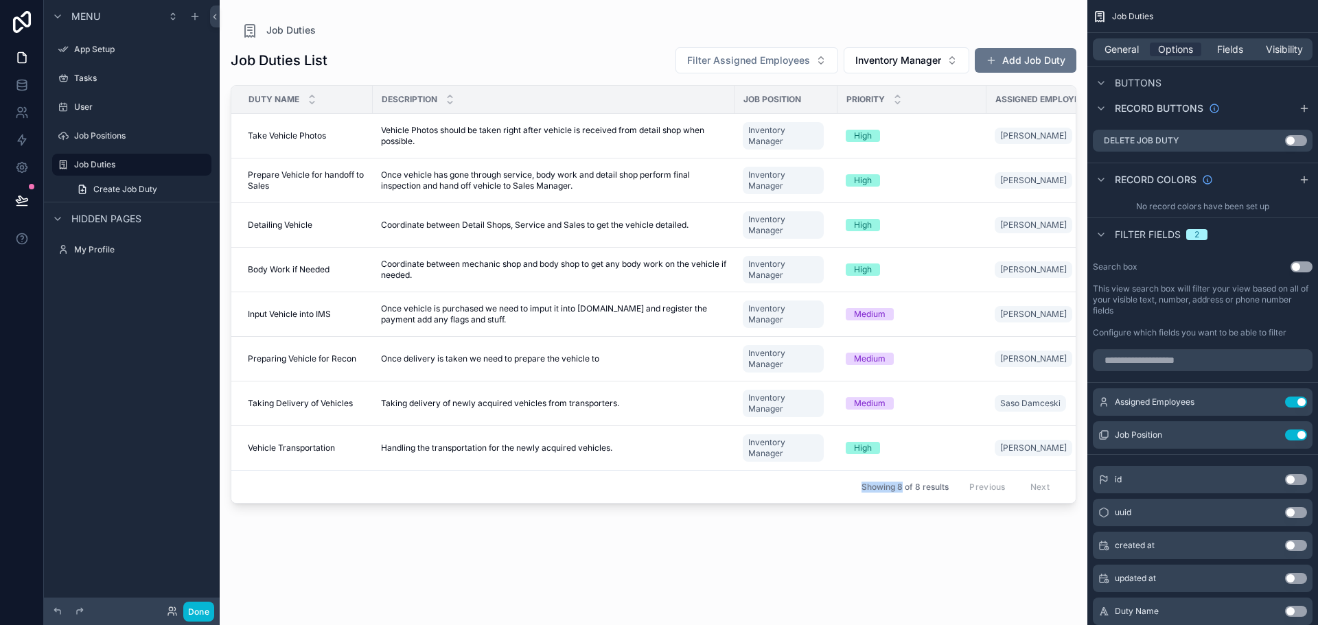
drag, startPoint x: 800, startPoint y: 521, endPoint x: 901, endPoint y: 533, distance: 101.6
click at [901, 533] on div "Job Duties List Filter Assigned Employees Inventory Manager Add Job Duty Duty N…" at bounding box center [654, 323] width 846 height 571
click at [933, 572] on div "Job Duties List Filter Assigned Employees Inventory Manager Add Job Duty Duty N…" at bounding box center [654, 323] width 846 height 571
click at [472, 403] on span "Taking delivery of newly acquired vehicles from transporters." at bounding box center [500, 403] width 238 height 11
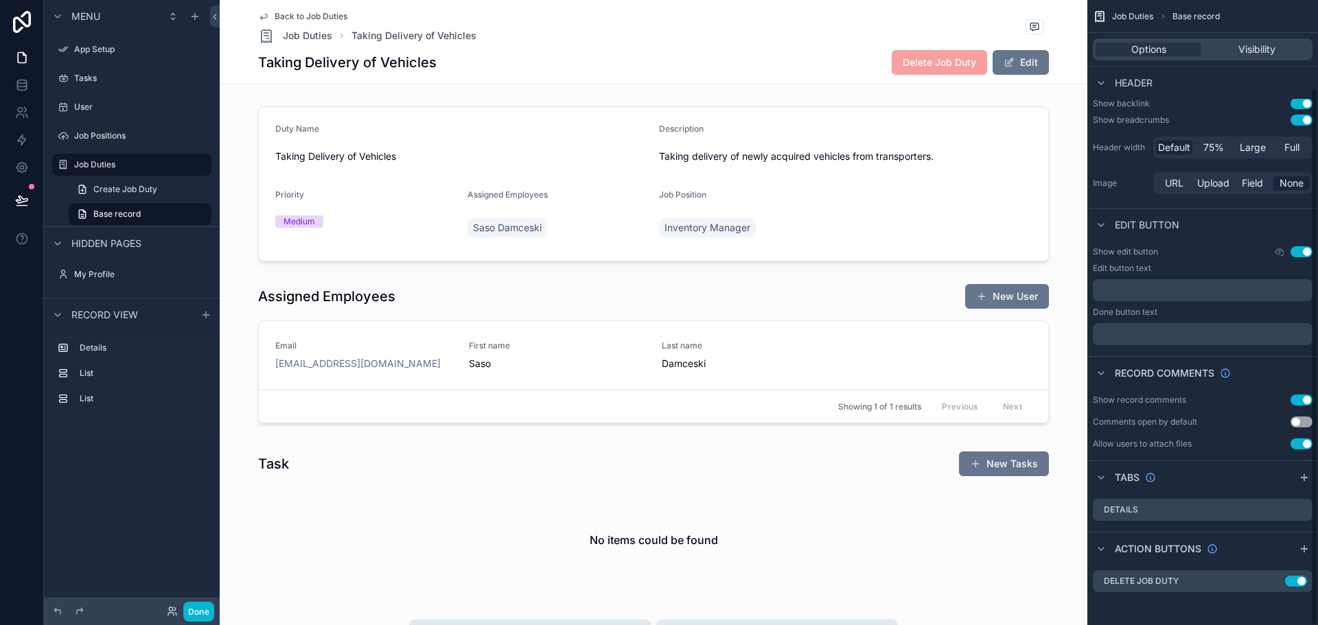
scroll to position [101, 0]
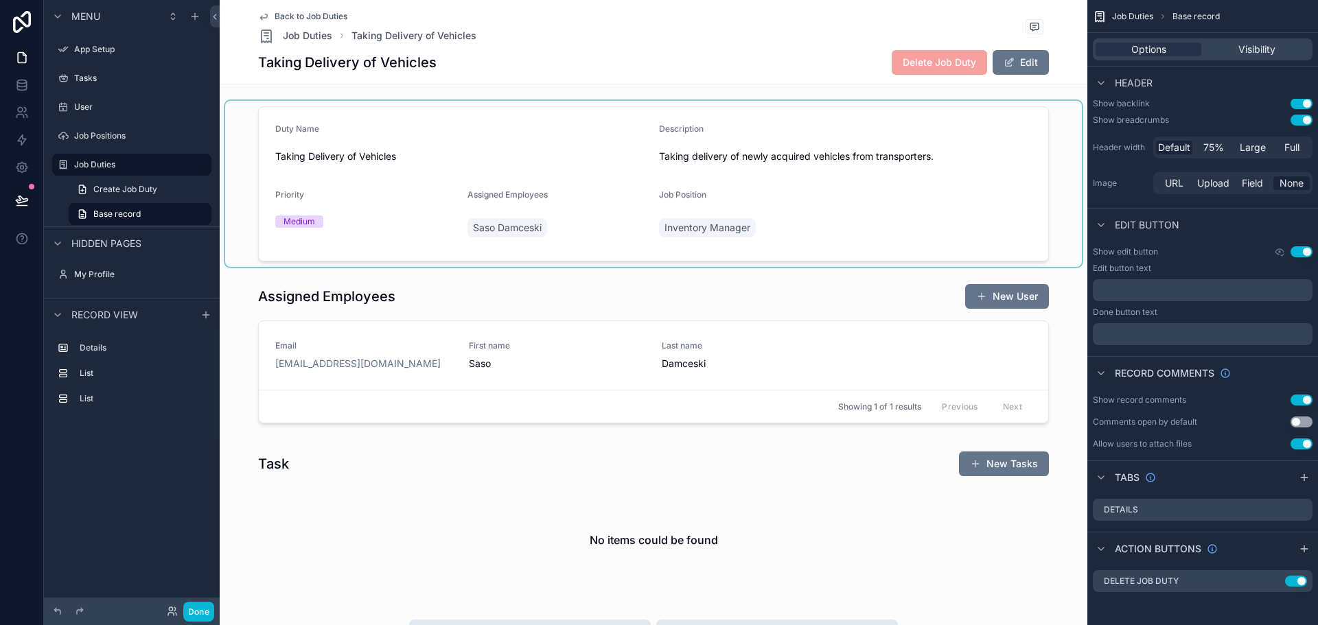
click at [572, 224] on div "scrollable content" at bounding box center [653, 184] width 857 height 166
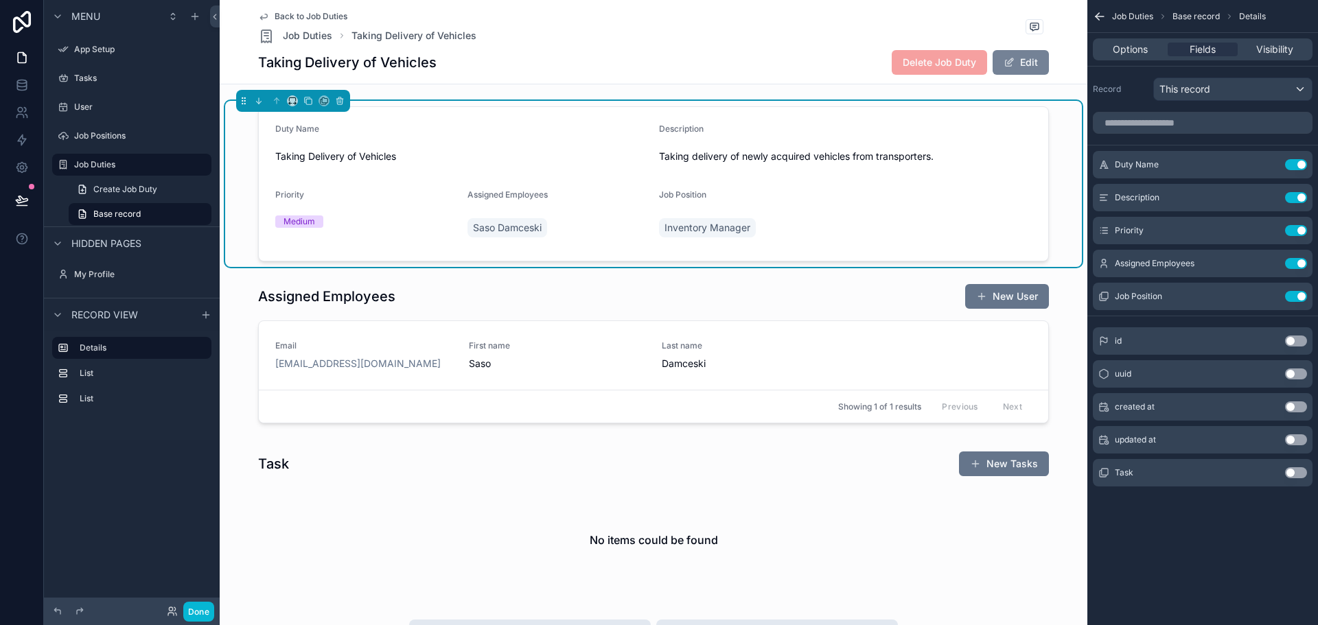
click at [1014, 63] on button "Edit" at bounding box center [1021, 62] width 56 height 25
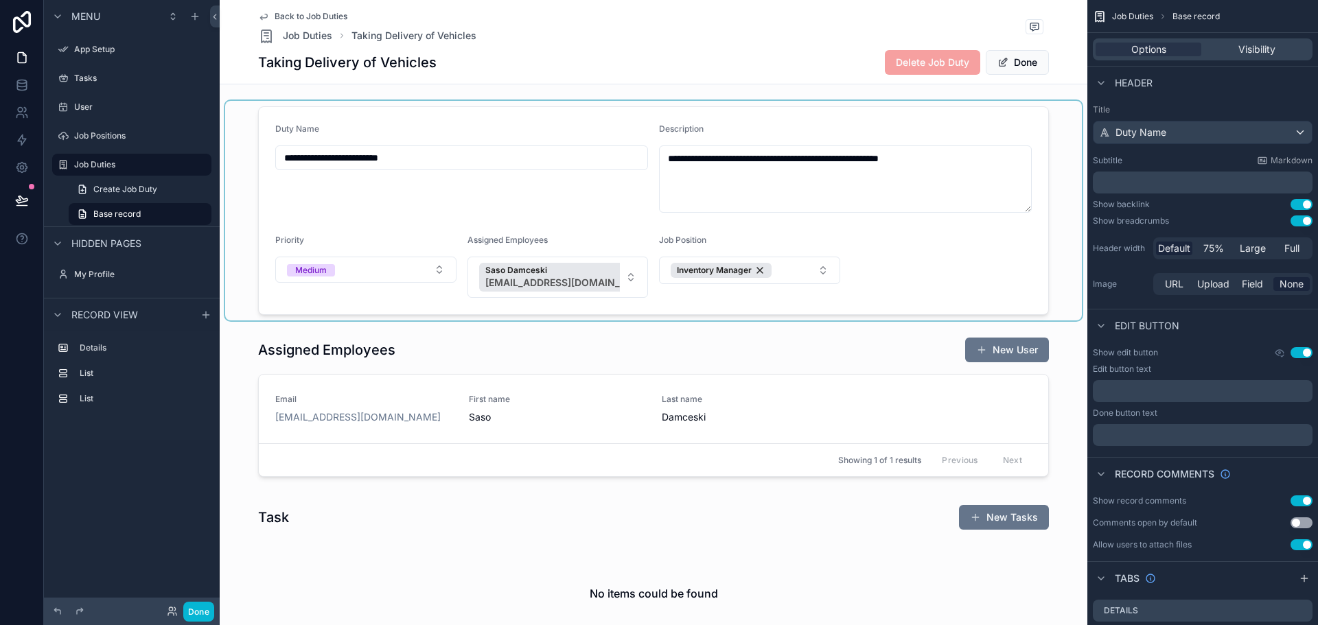
click at [599, 275] on div "scrollable content" at bounding box center [653, 211] width 857 height 220
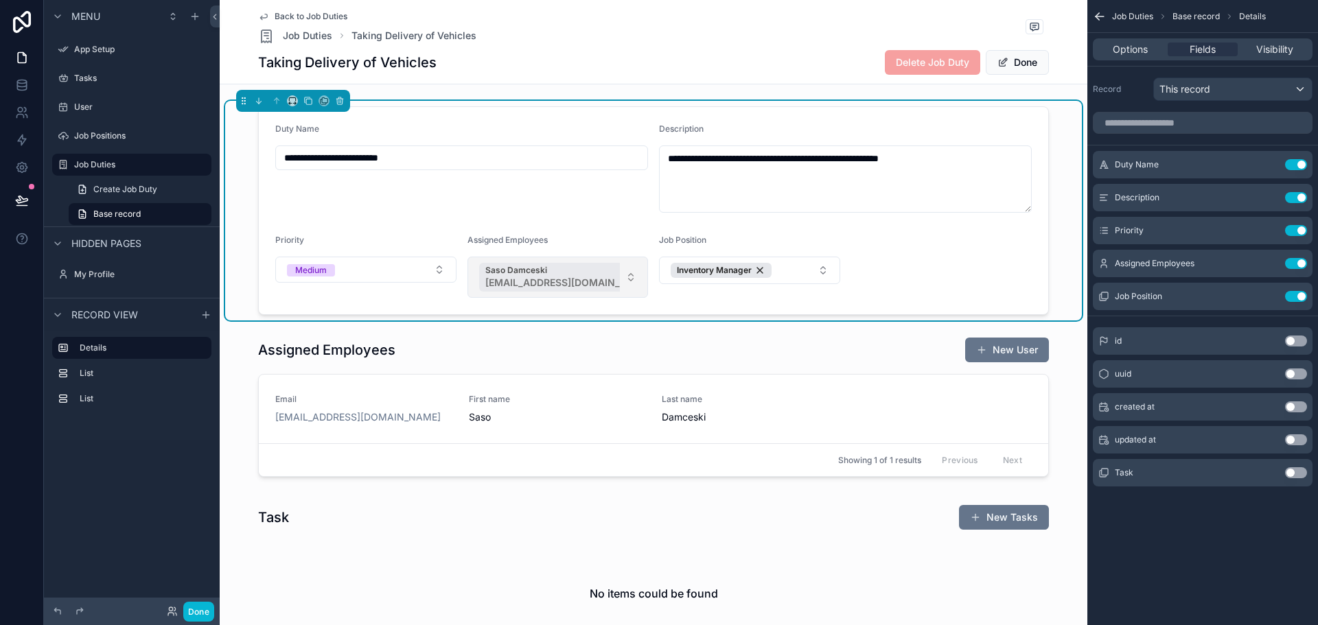
click at [599, 277] on div "Saso Damceski [EMAIL_ADDRESS][DOMAIN_NAME]" at bounding box center [575, 277] width 193 height 29
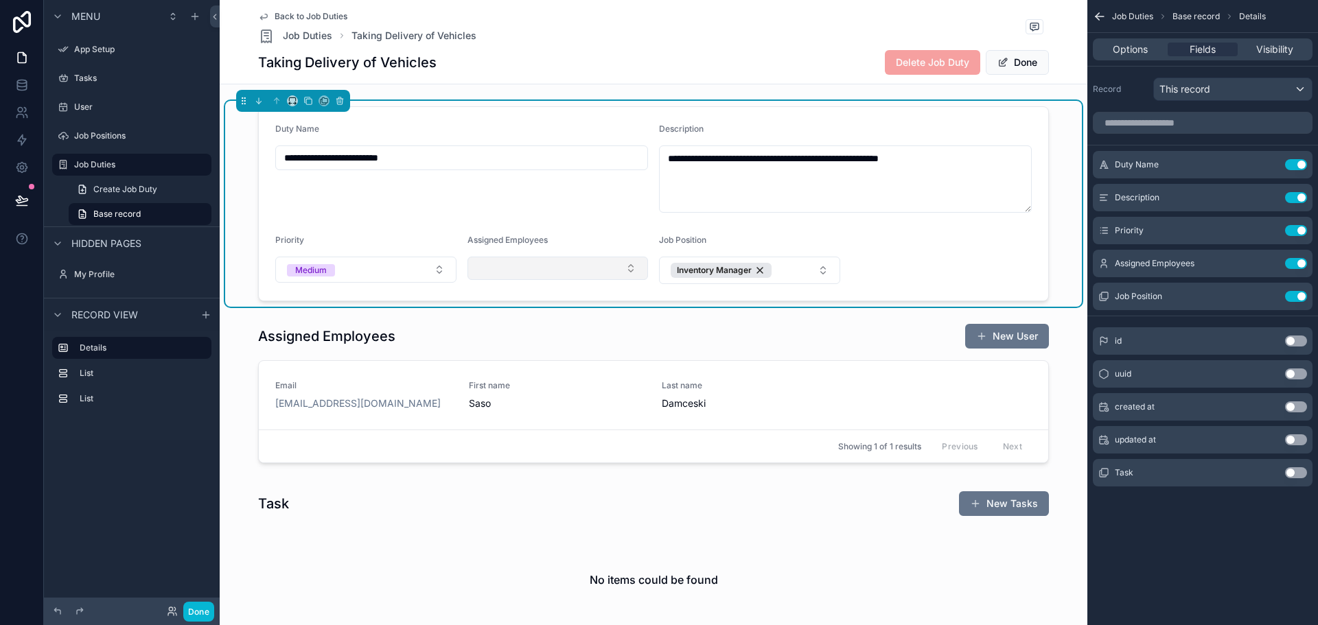
click at [627, 273] on button "Select Button" at bounding box center [558, 268] width 181 height 23
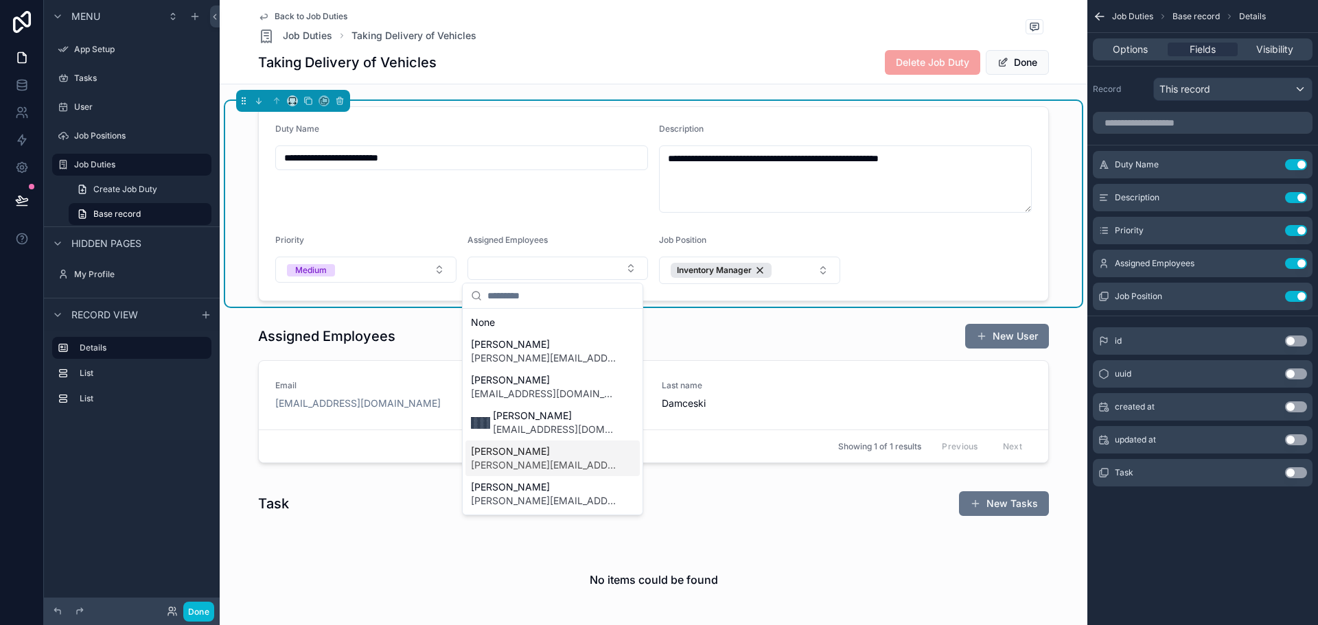
click at [556, 460] on span "[PERSON_NAME][EMAIL_ADDRESS][DOMAIN_NAME]" at bounding box center [544, 466] width 147 height 14
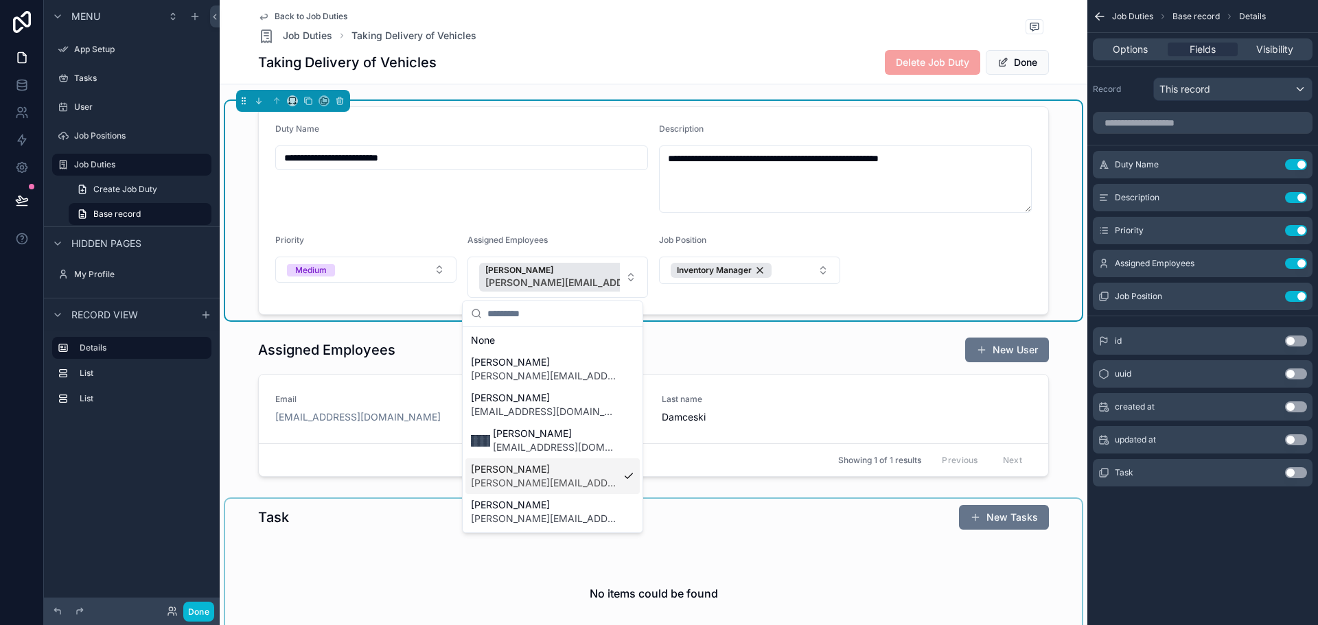
click at [714, 537] on div "scrollable content" at bounding box center [653, 575] width 857 height 152
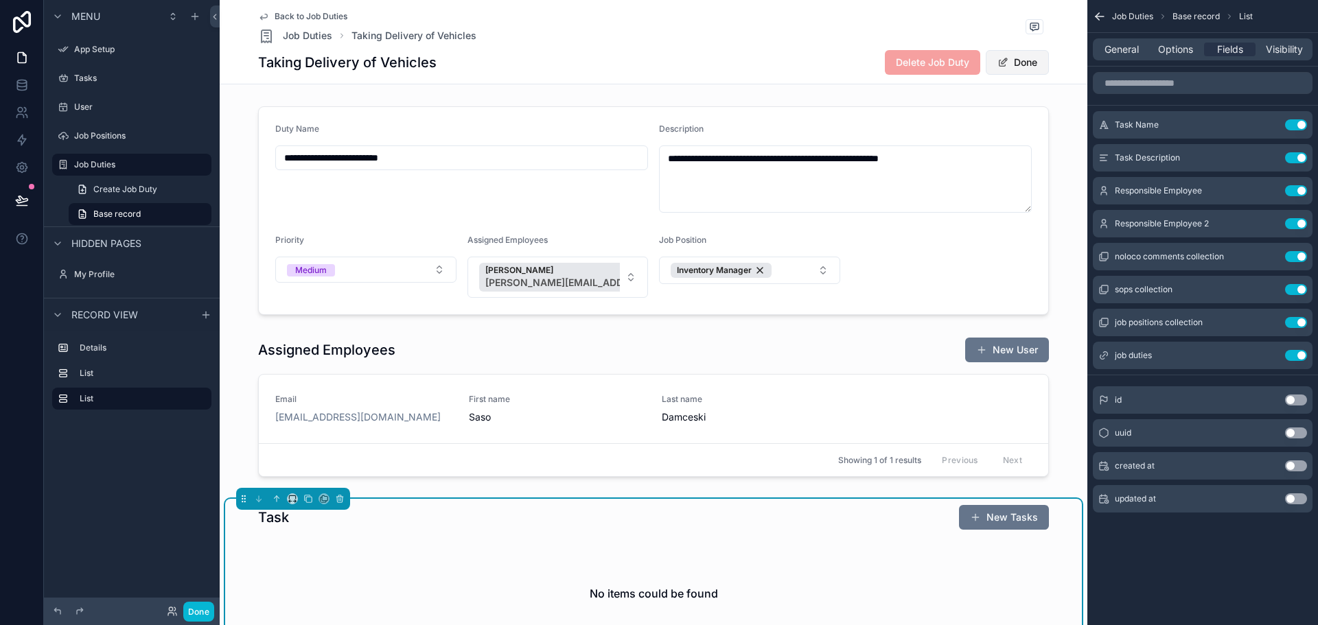
click at [1018, 67] on button "Done" at bounding box center [1017, 62] width 63 height 25
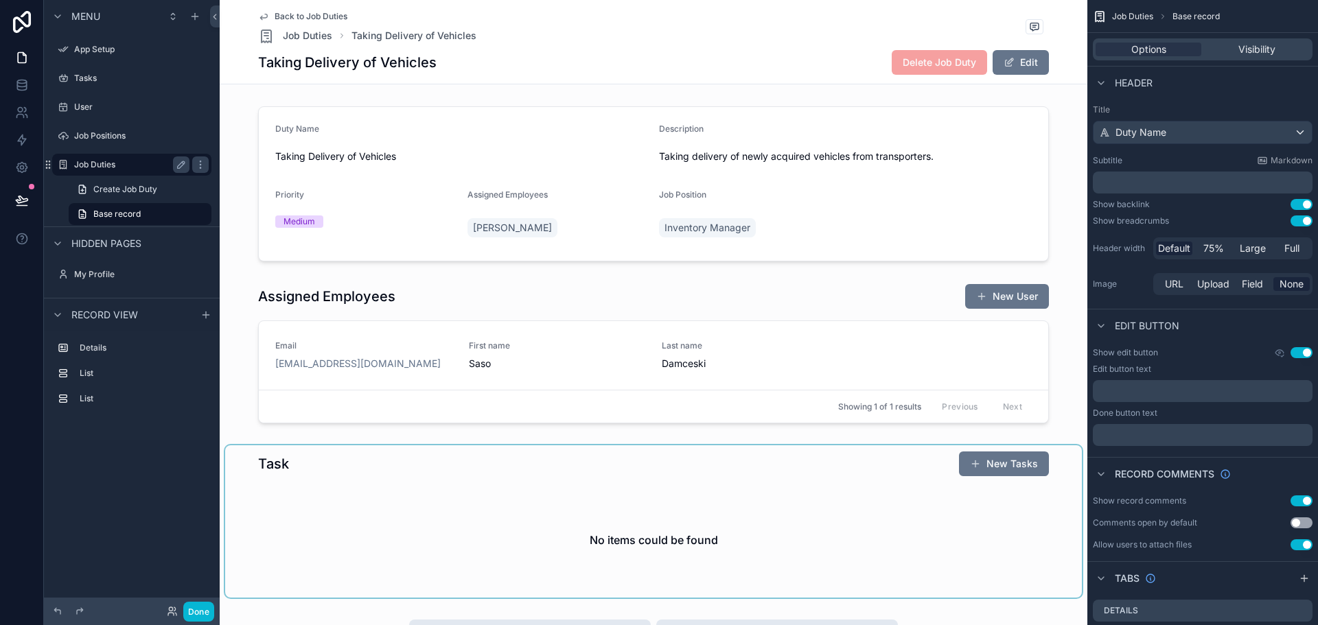
click at [114, 163] on label "Job Duties" at bounding box center [129, 164] width 110 height 11
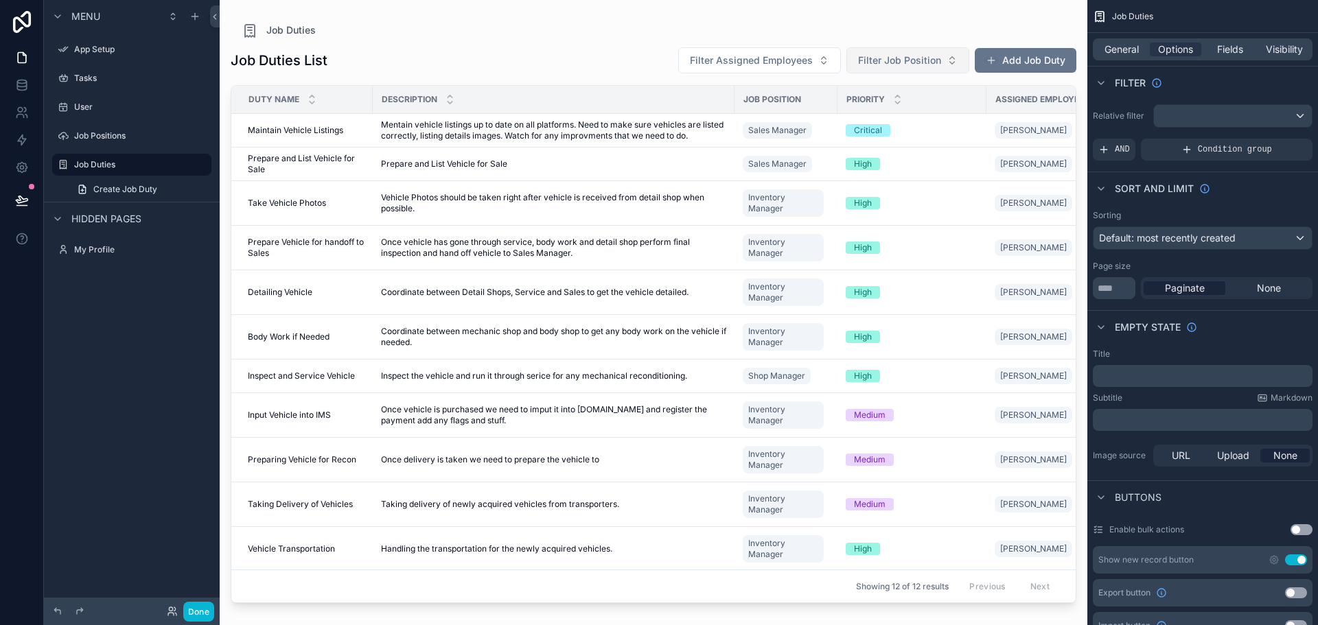
click at [899, 59] on span "Filter Job Position" at bounding box center [899, 61] width 83 height 14
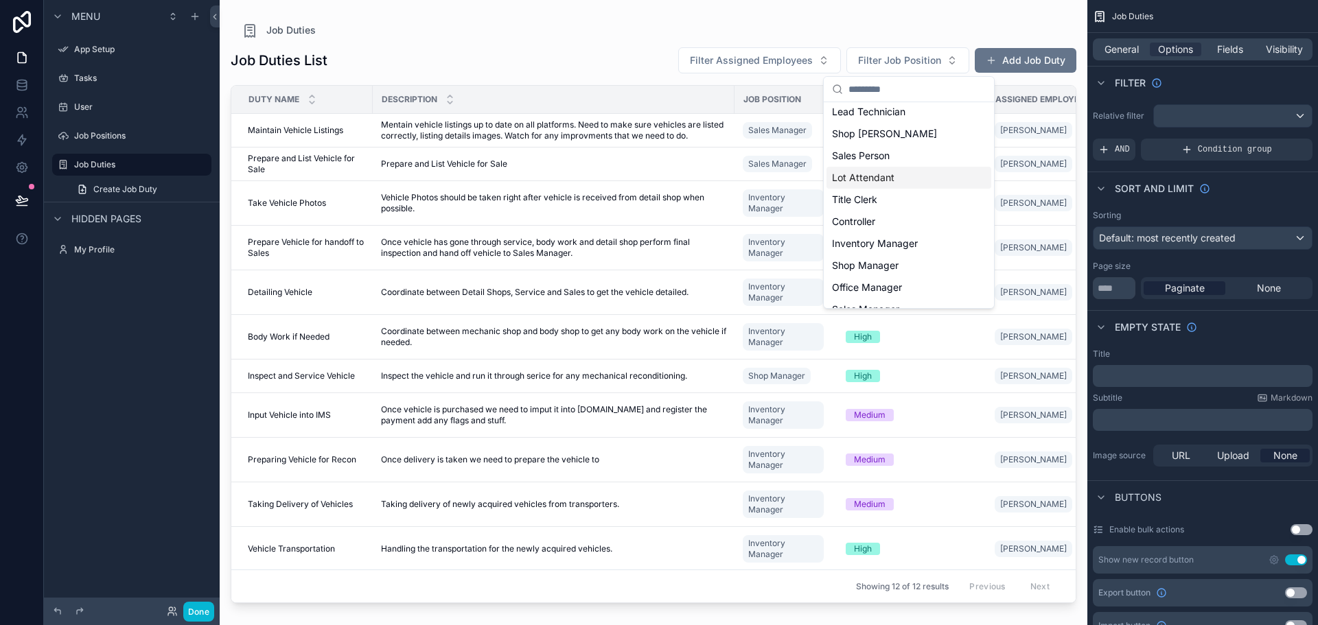
scroll to position [69, 0]
click at [910, 220] on span "Inventory Manager" at bounding box center [875, 223] width 86 height 14
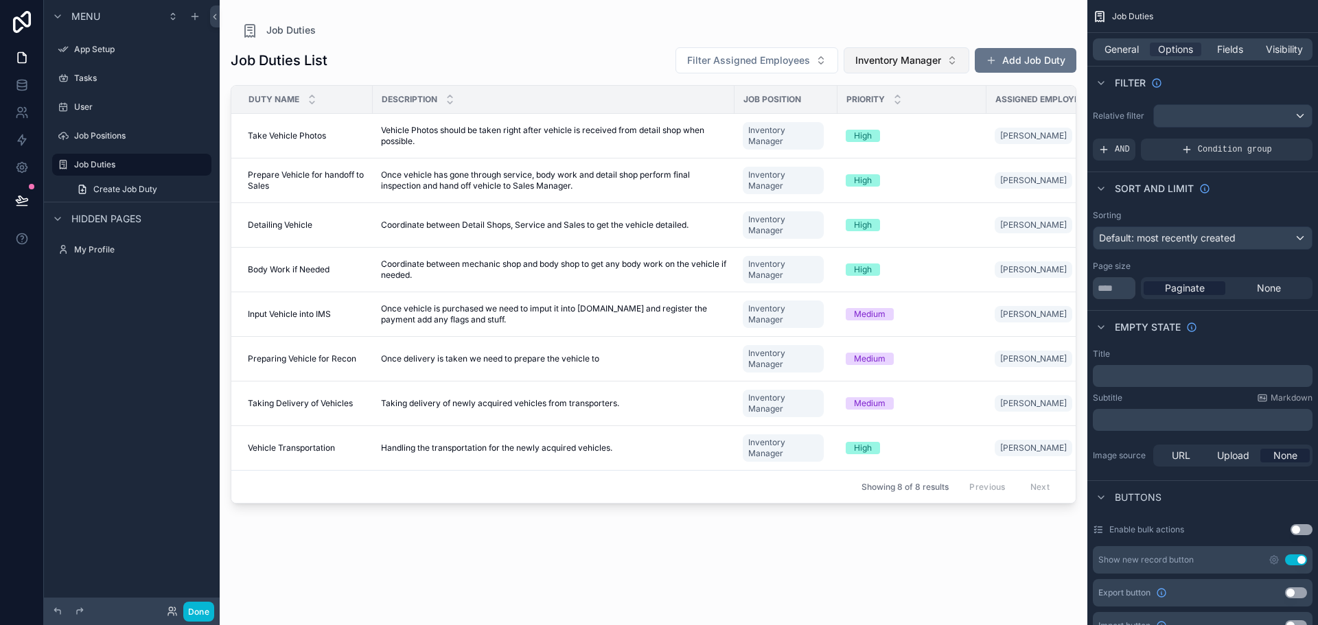
click at [915, 60] on span "Inventory Manager" at bounding box center [898, 61] width 86 height 14
click at [913, 27] on div "Job Duties" at bounding box center [654, 30] width 824 height 16
click at [142, 155] on div "Job Duties" at bounding box center [132, 165] width 154 height 22
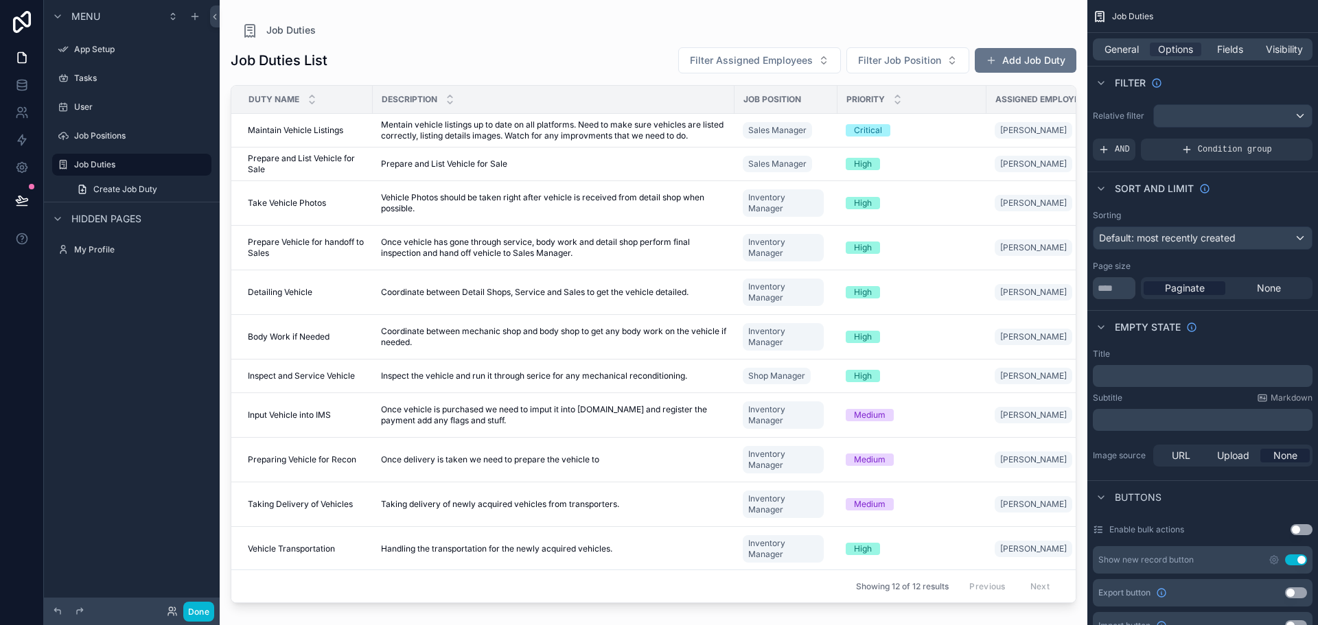
click at [567, 21] on div "Job Duties Job Duties List Filter Assigned Employees Filter Job Position Add Jo…" at bounding box center [654, 304] width 868 height 609
click at [675, 34] on div "Job Duties" at bounding box center [654, 30] width 824 height 16
click at [1019, 56] on button "Add Job Duty" at bounding box center [1026, 60] width 102 height 25
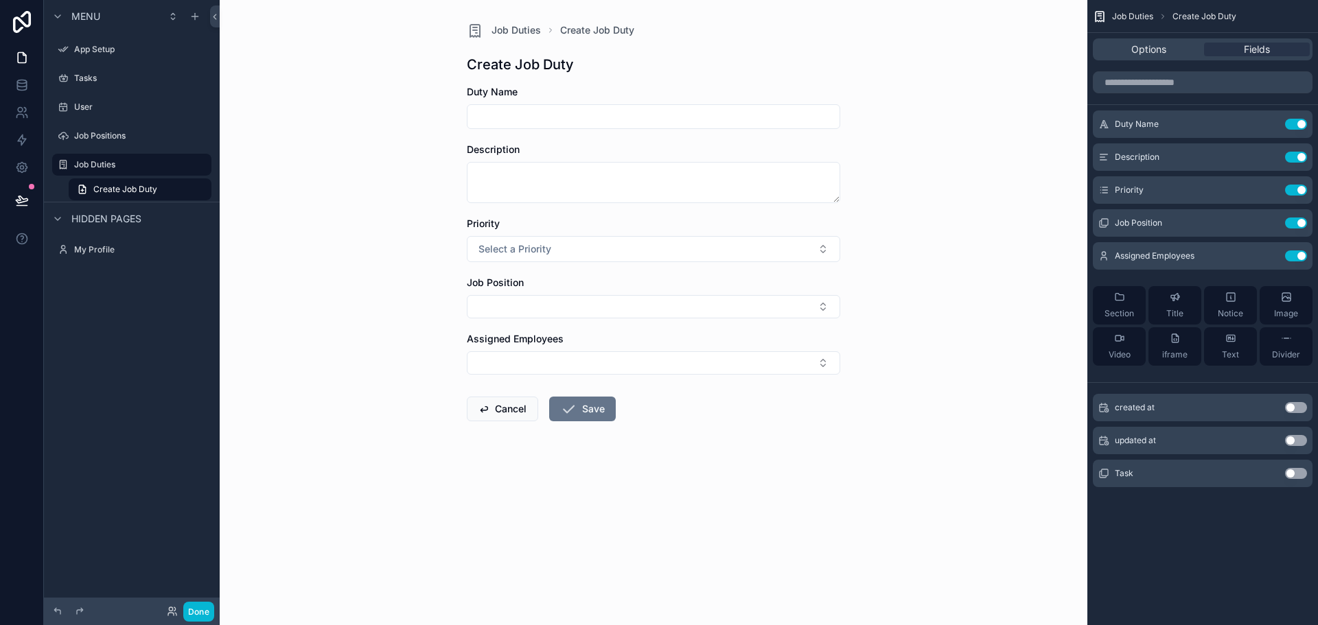
click at [633, 116] on input "scrollable content" at bounding box center [654, 116] width 372 height 19
click at [619, 112] on input "**********" at bounding box center [654, 116] width 372 height 19
type input "*"
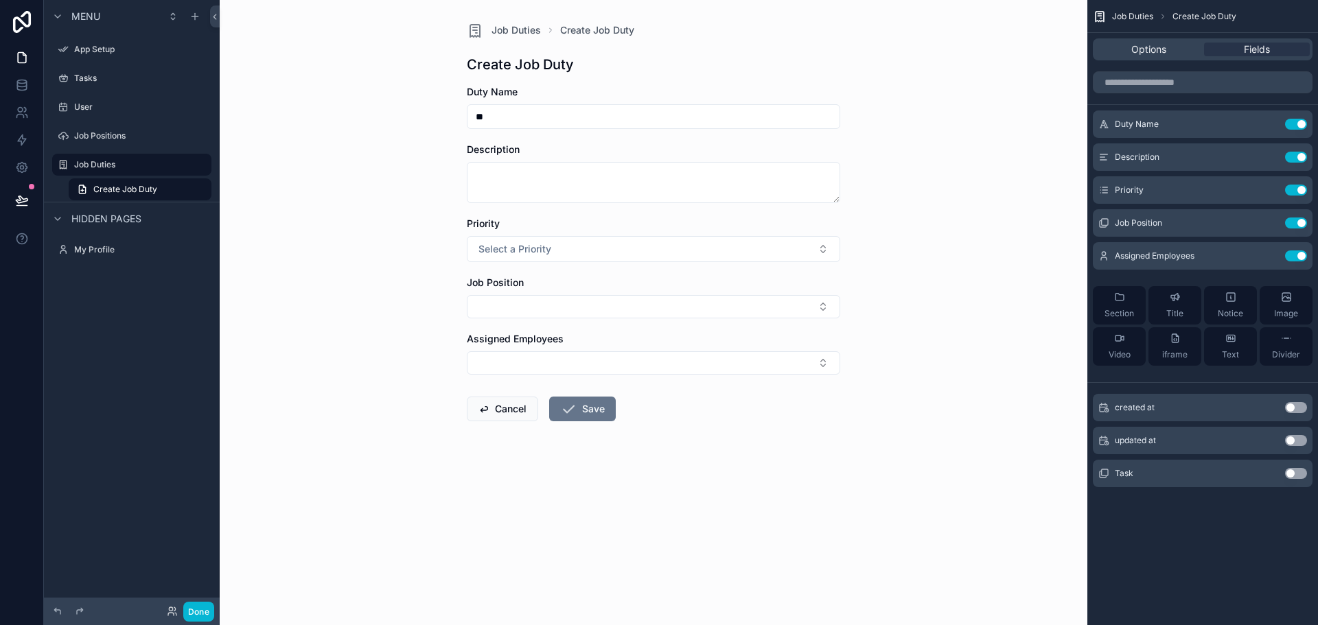
type input "*"
type input "**********"
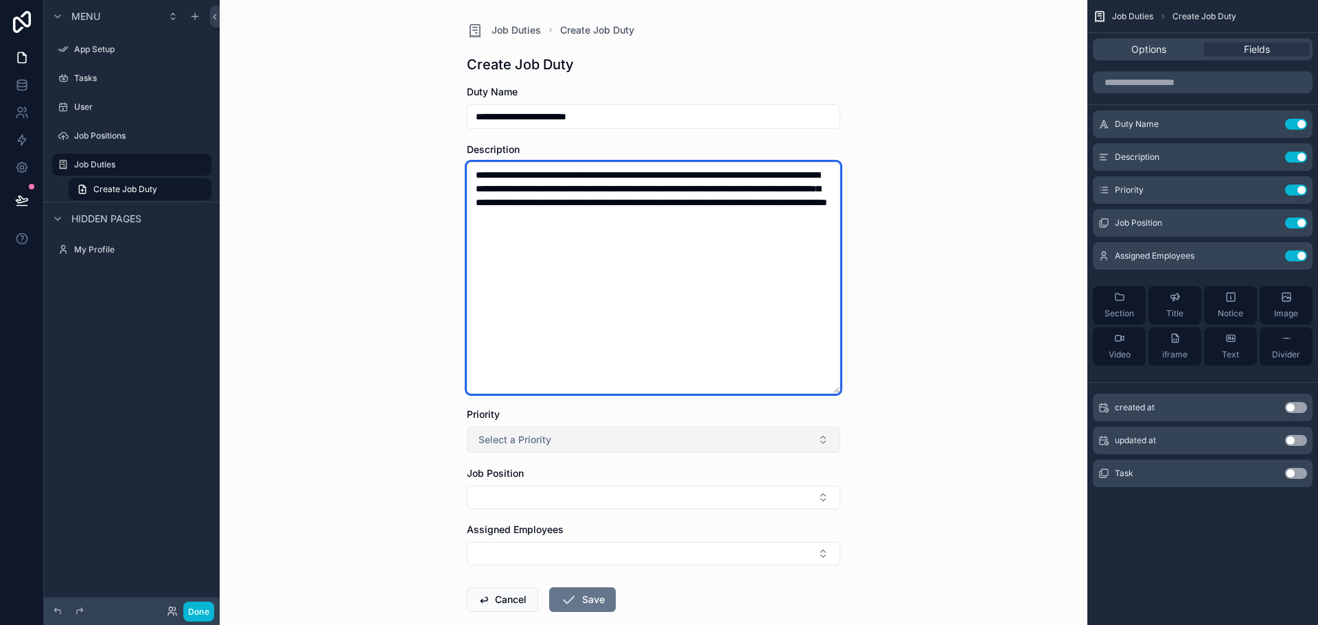
type textarea "**********"
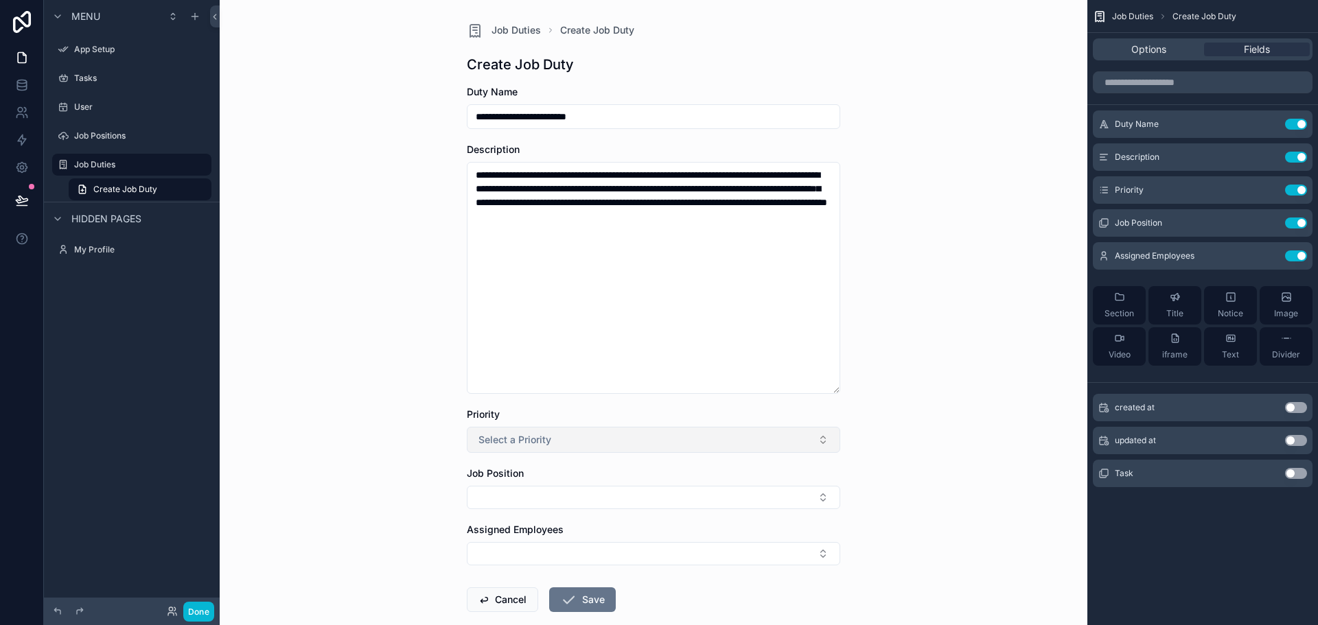
click at [499, 445] on span "Select a Priority" at bounding box center [515, 440] width 73 height 14
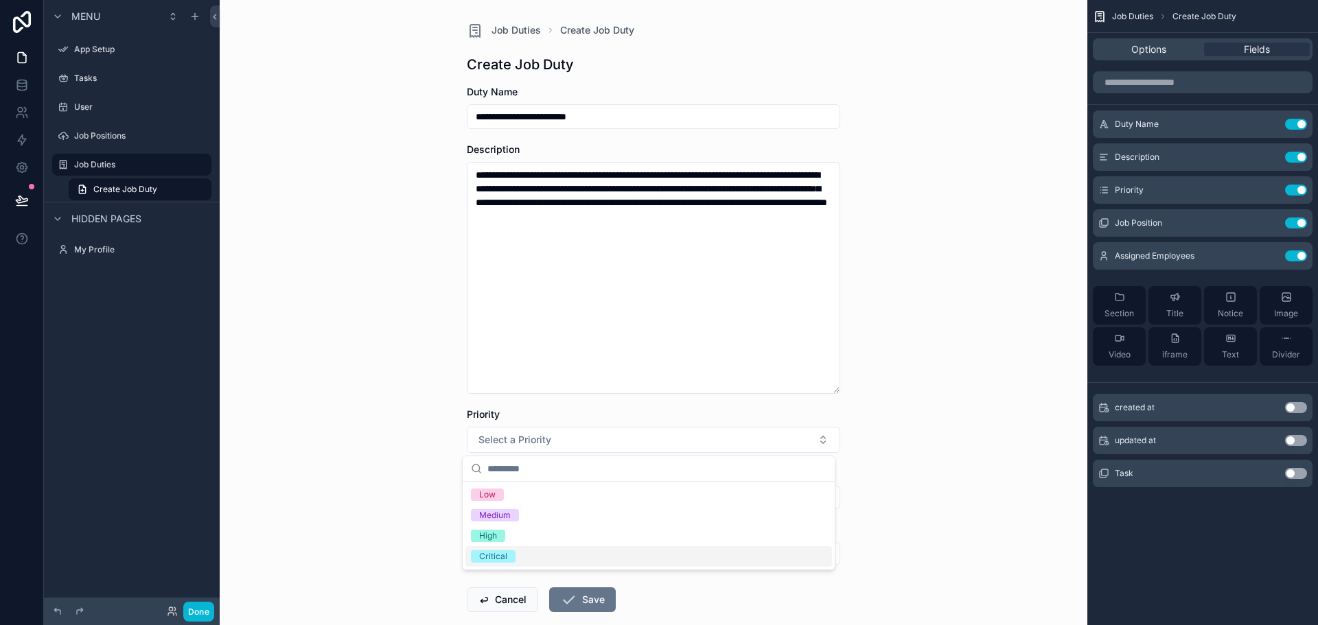
click at [515, 552] on div "Critical" at bounding box center [648, 556] width 367 height 21
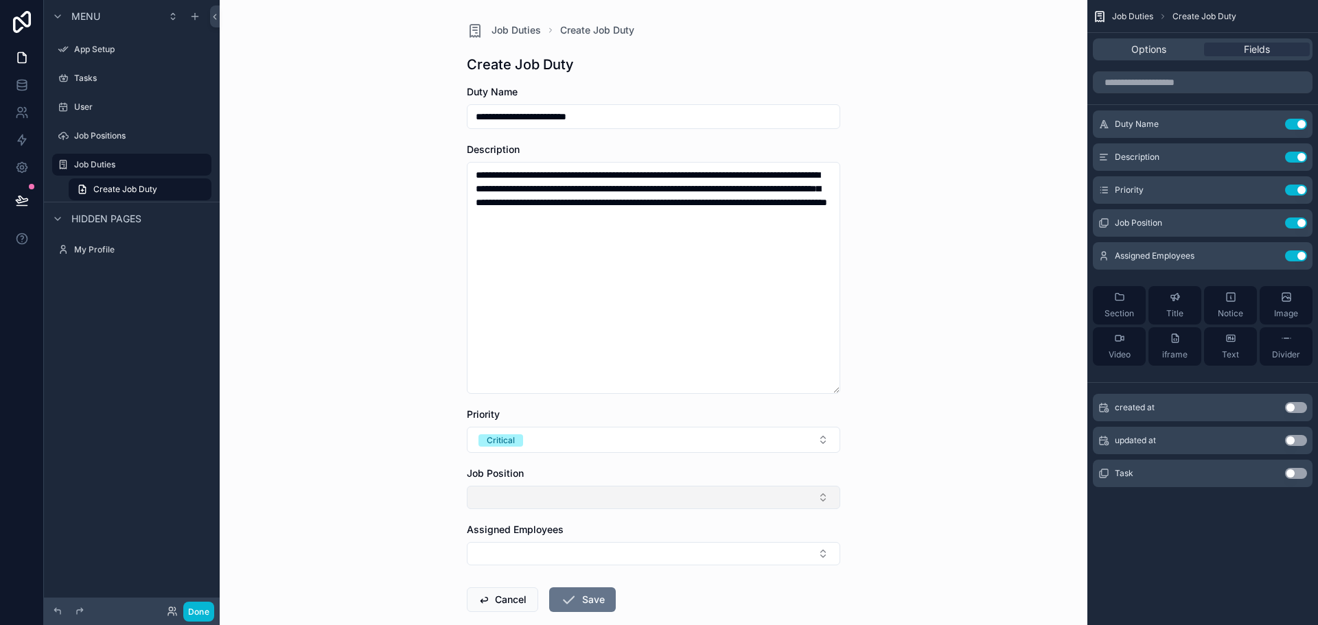
click at [507, 498] on button "Select Button" at bounding box center [653, 497] width 373 height 23
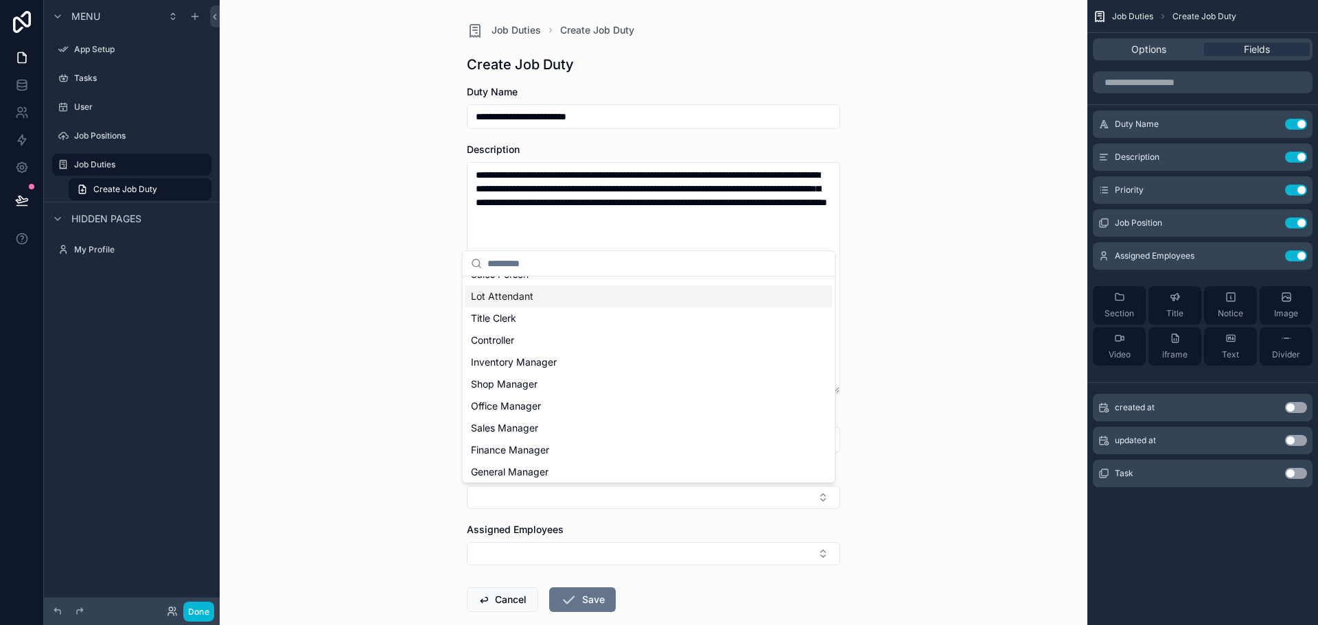
scroll to position [107, 0]
click at [538, 429] on span "Sales Manager" at bounding box center [504, 425] width 67 height 14
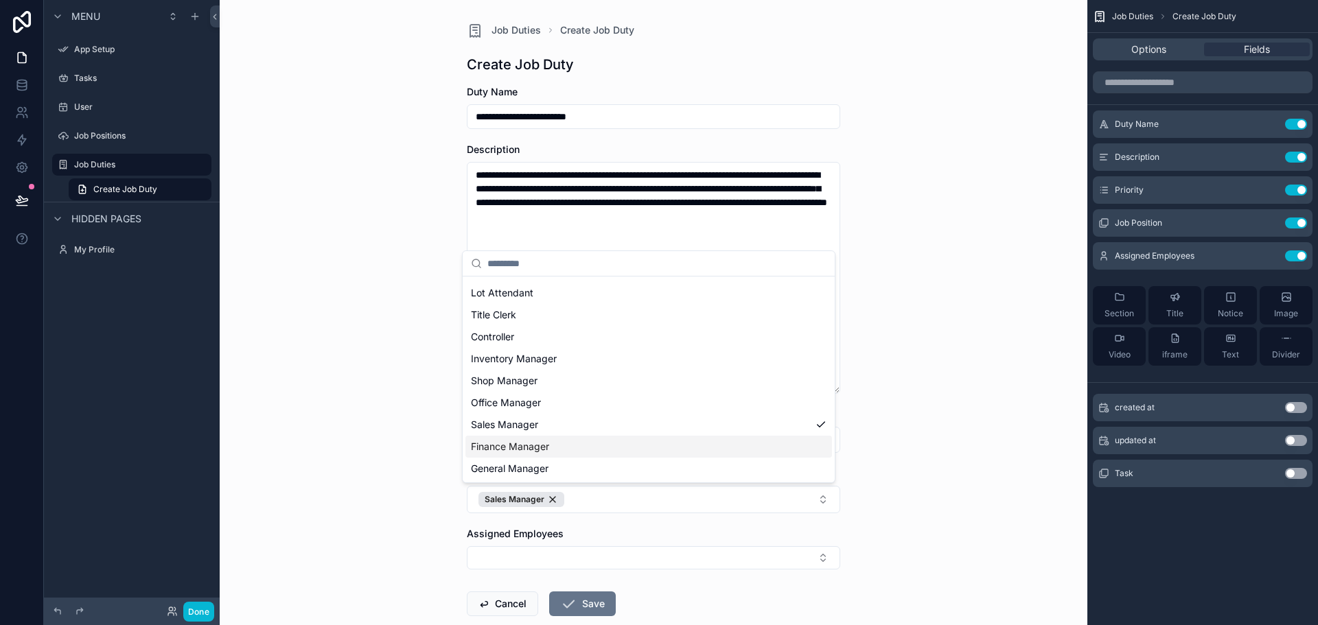
click at [966, 458] on div "**********" at bounding box center [654, 312] width 868 height 625
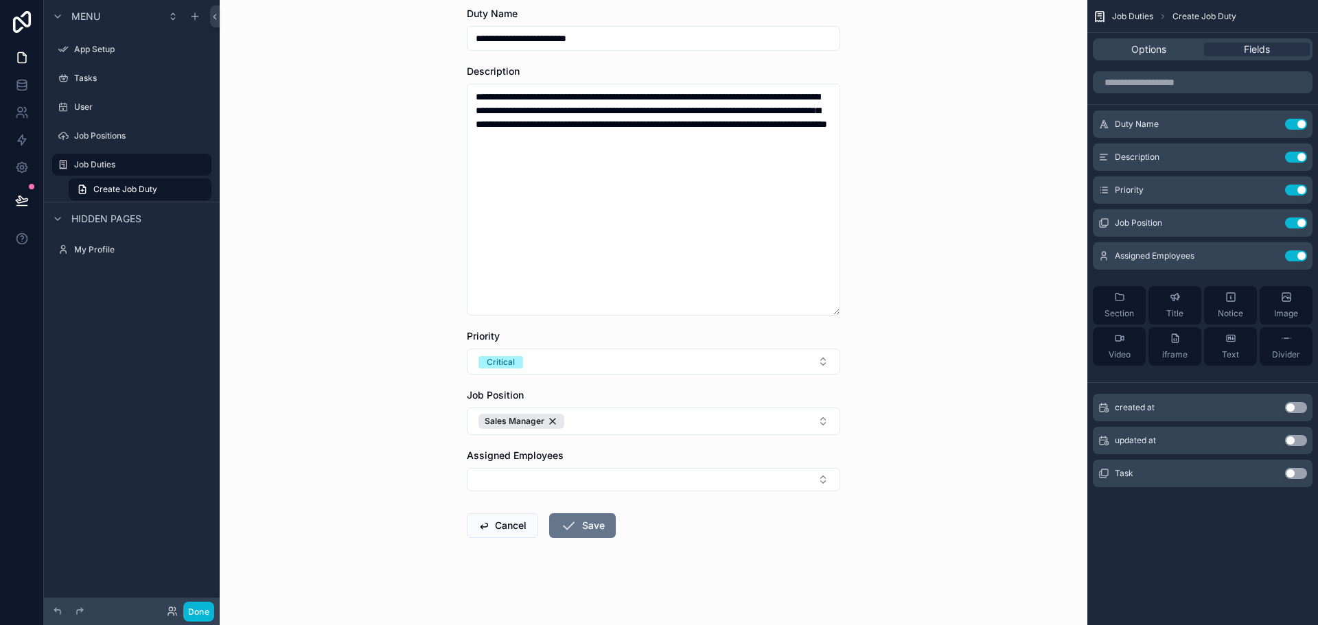
scroll to position [79, 0]
click at [609, 473] on button "Select Button" at bounding box center [653, 479] width 373 height 23
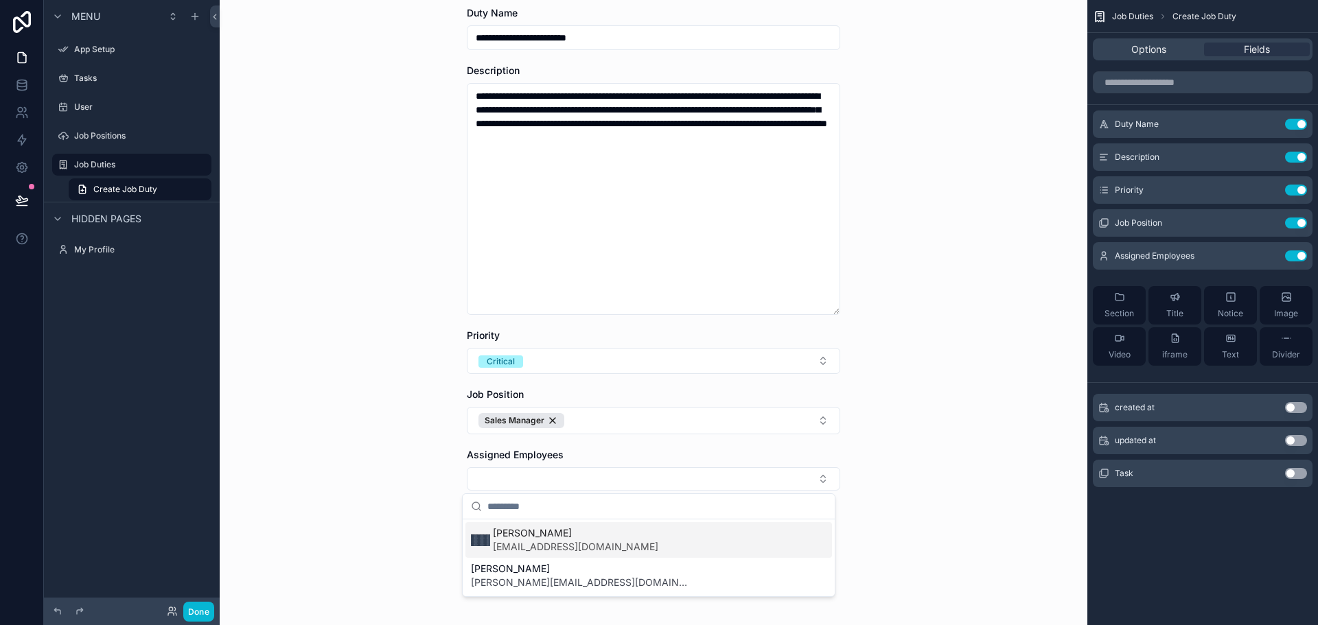
click at [582, 544] on span "[EMAIL_ADDRESS][DOMAIN_NAME]" at bounding box center [575, 547] width 165 height 14
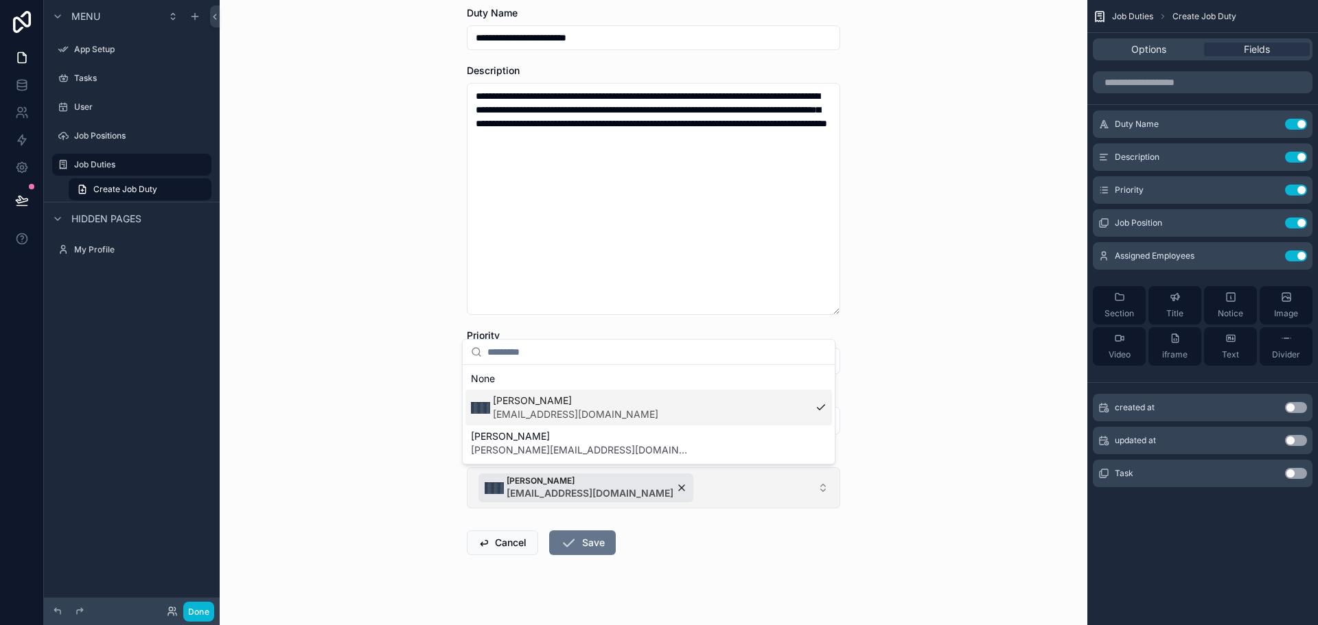
click at [708, 496] on button "[PERSON_NAME] [EMAIL_ADDRESS][DOMAIN_NAME]" at bounding box center [653, 488] width 373 height 41
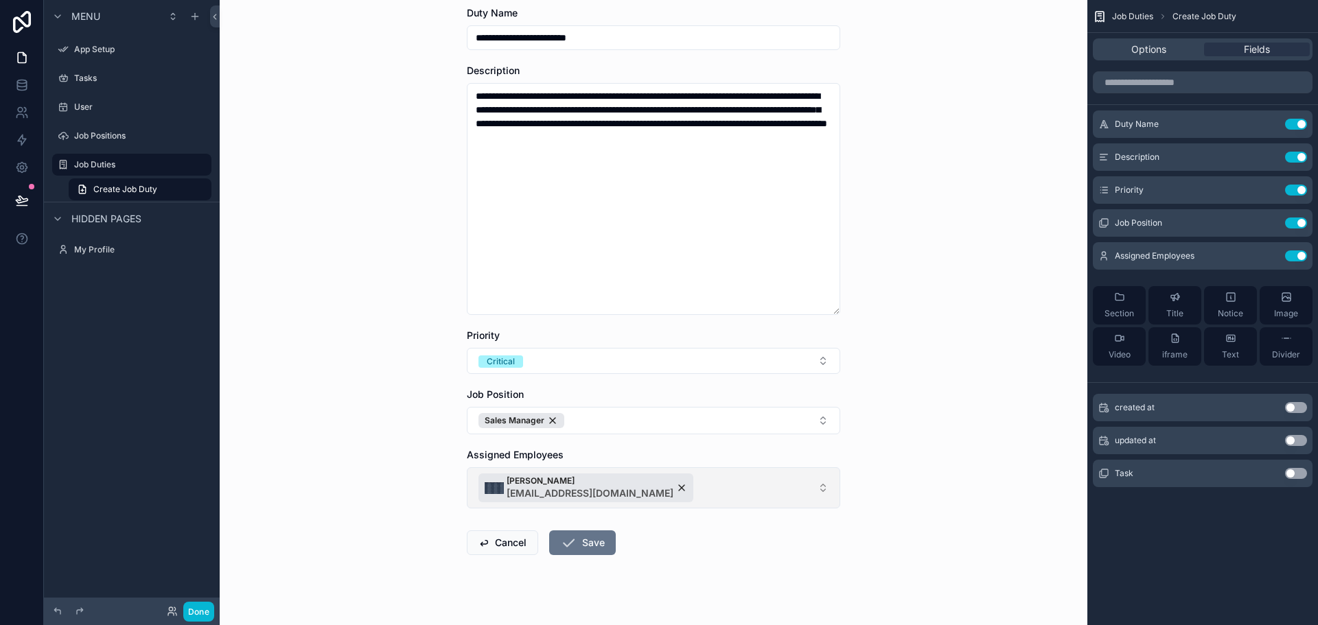
click at [696, 484] on button "[PERSON_NAME] [EMAIL_ADDRESS][DOMAIN_NAME]" at bounding box center [653, 488] width 373 height 41
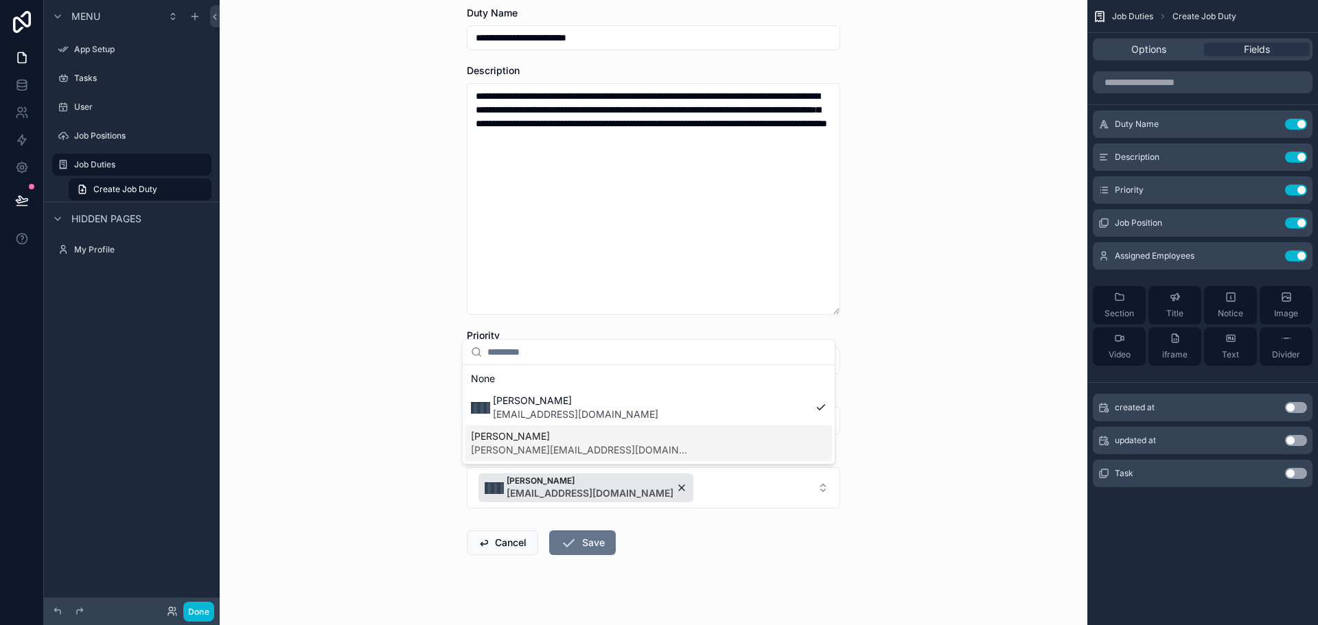
click at [662, 454] on div "[PERSON_NAME] [PERSON_NAME][EMAIL_ADDRESS][DOMAIN_NAME]" at bounding box center [648, 444] width 367 height 36
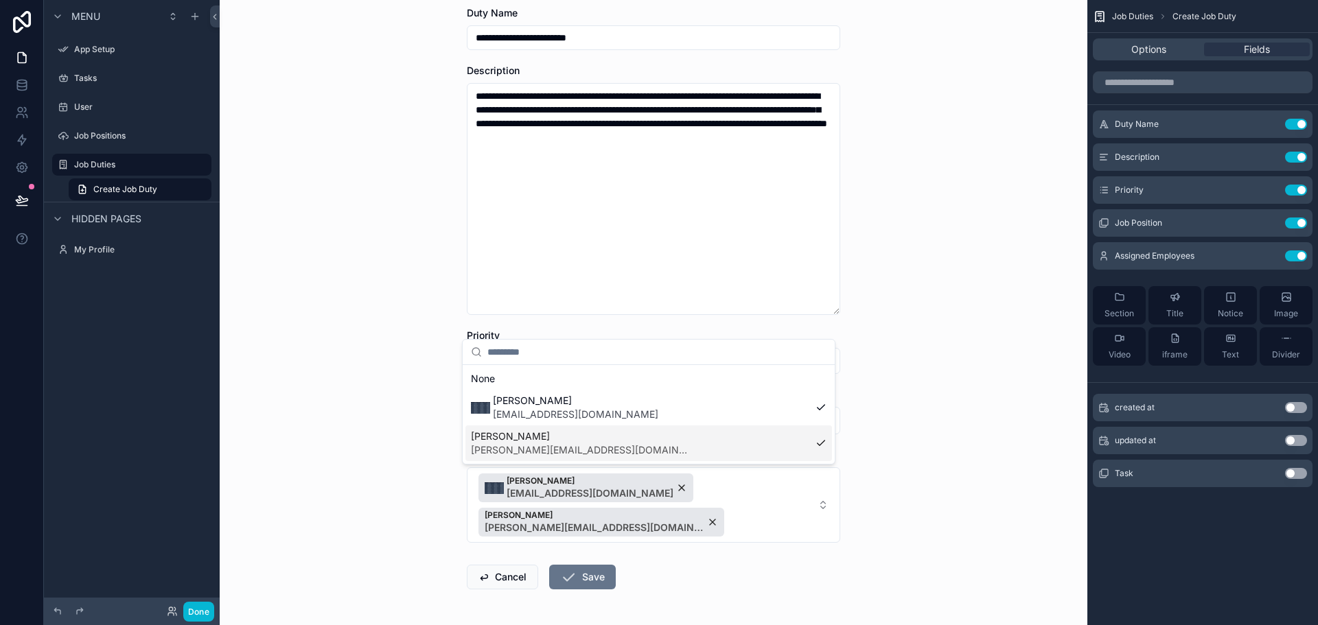
click at [941, 535] on div "**********" at bounding box center [654, 233] width 868 height 625
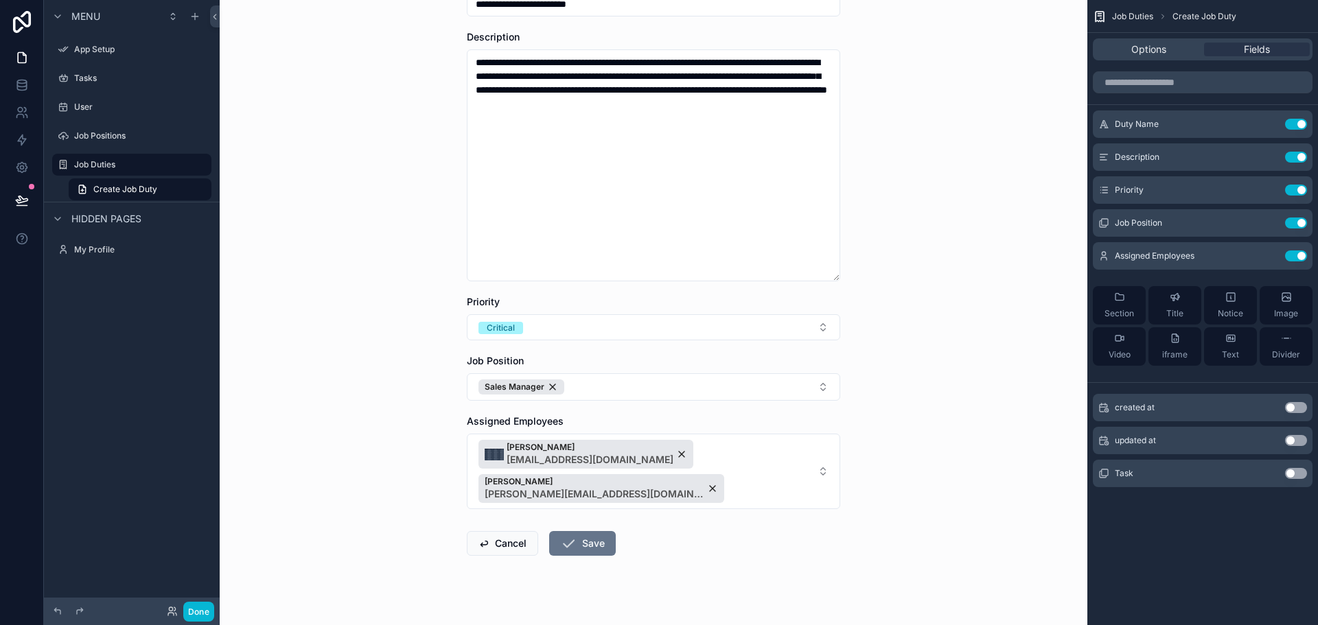
scroll to position [131, 0]
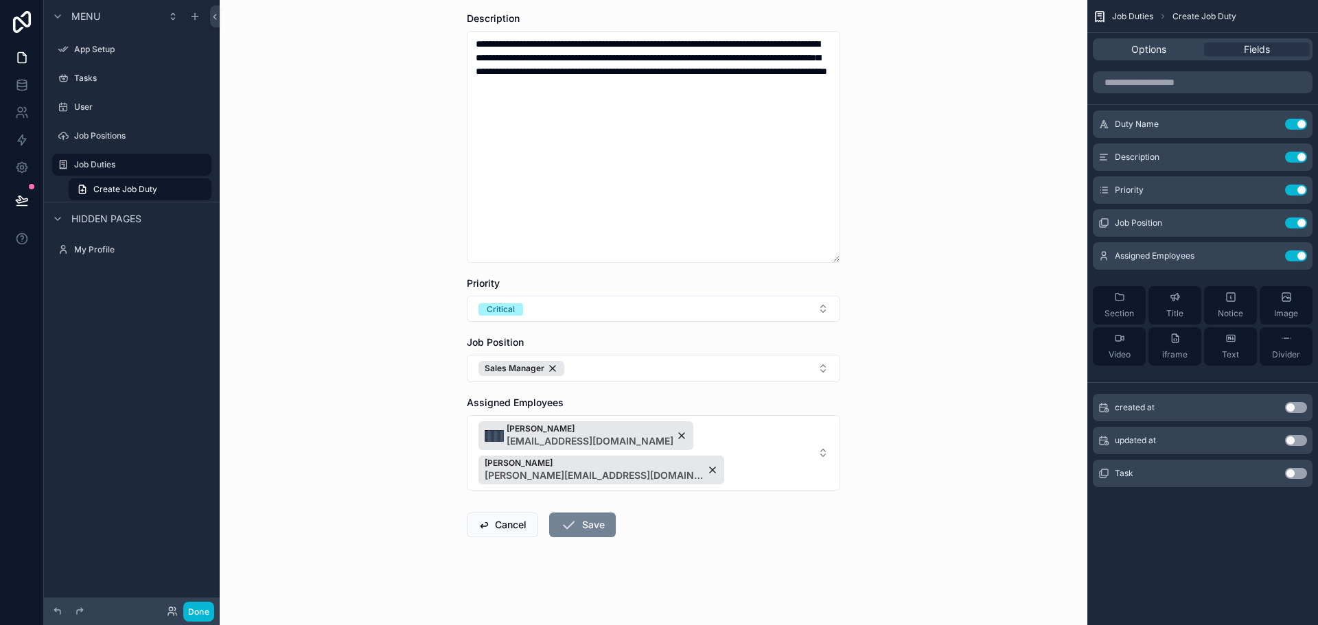
click at [601, 524] on button "Save" at bounding box center [582, 525] width 67 height 25
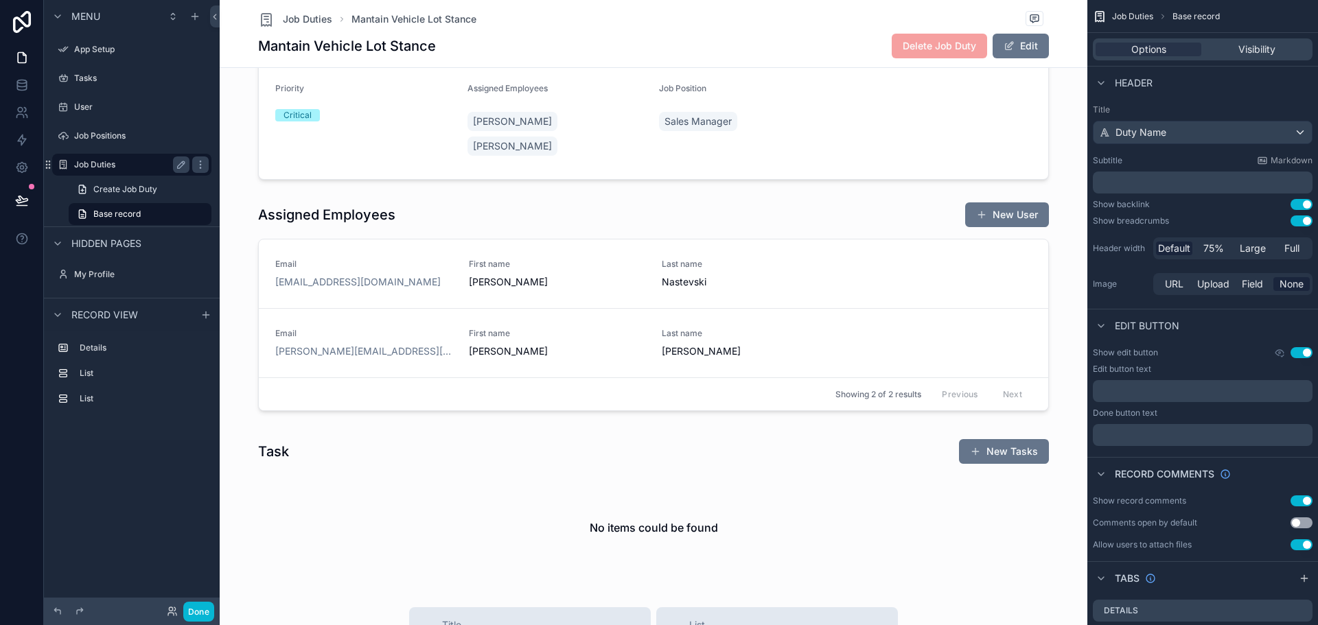
click at [111, 166] on label "Job Duties" at bounding box center [129, 164] width 110 height 11
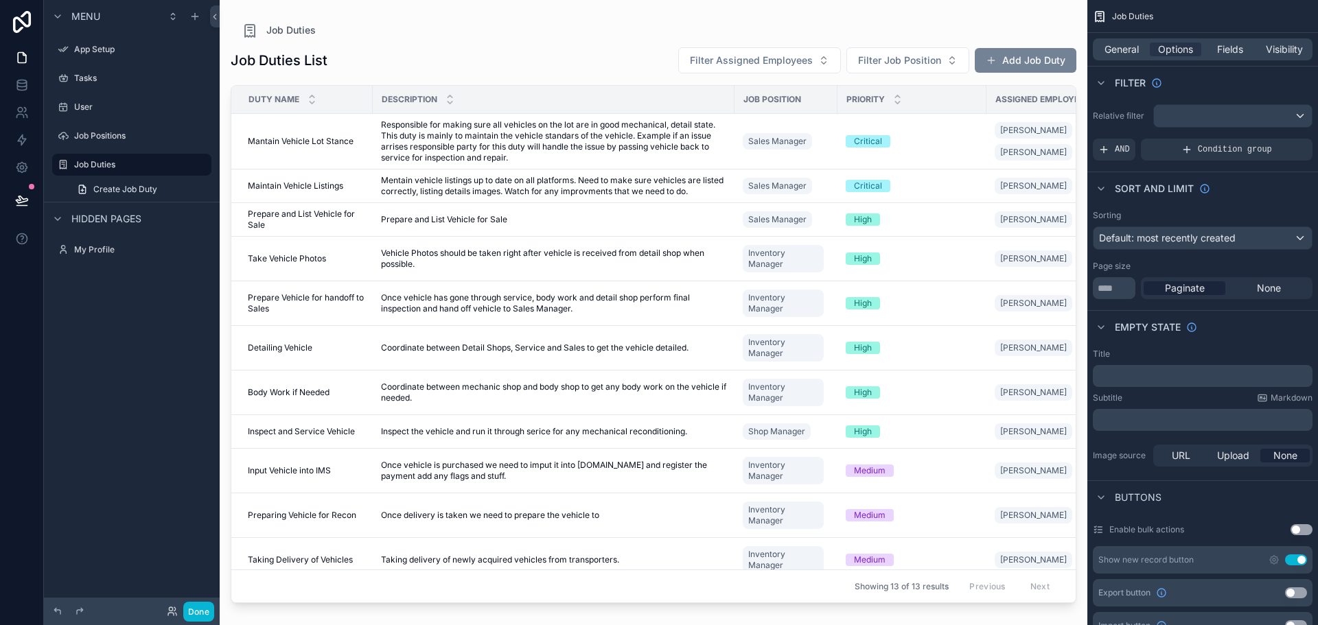
click at [1013, 62] on button "Add Job Duty" at bounding box center [1026, 60] width 102 height 25
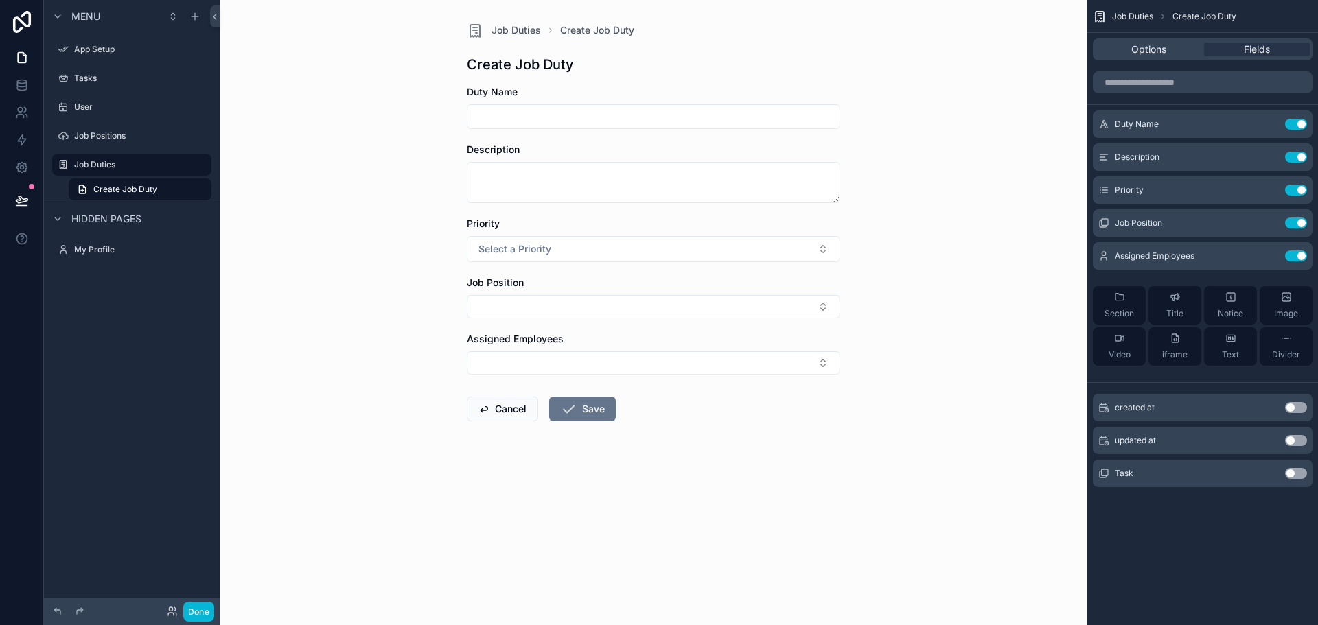
click at [523, 116] on input "scrollable content" at bounding box center [654, 116] width 372 height 19
type input "**********"
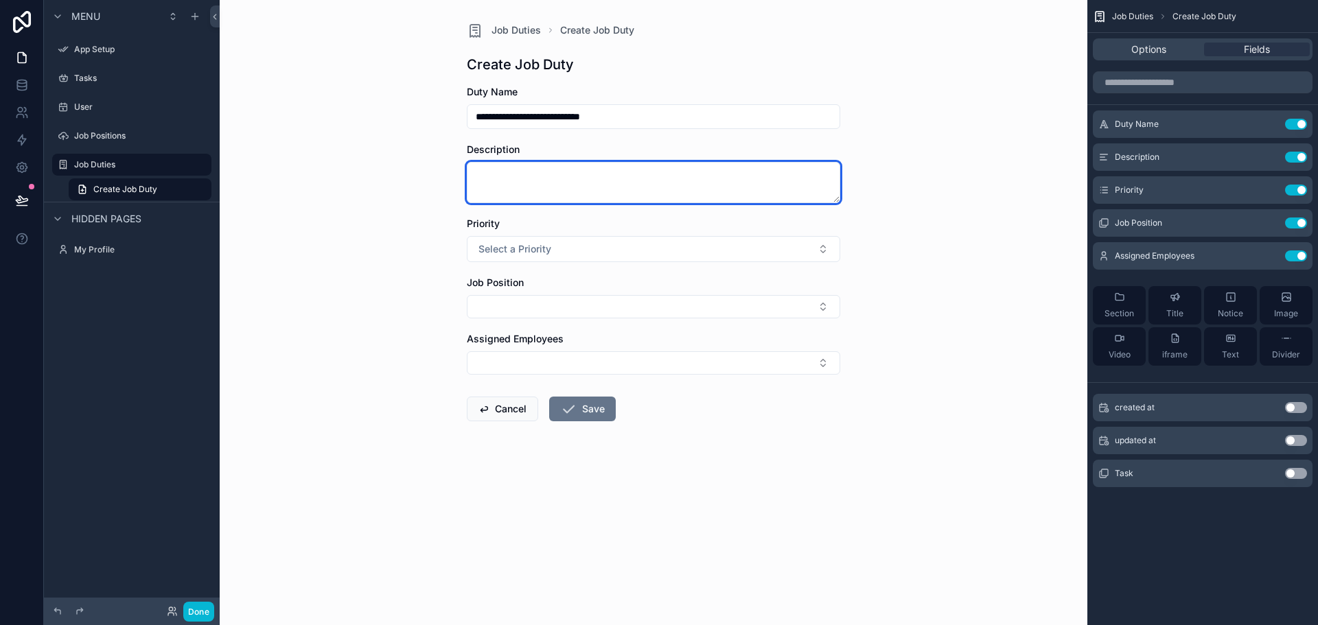
click at [562, 168] on textarea "scrollable content" at bounding box center [653, 182] width 373 height 41
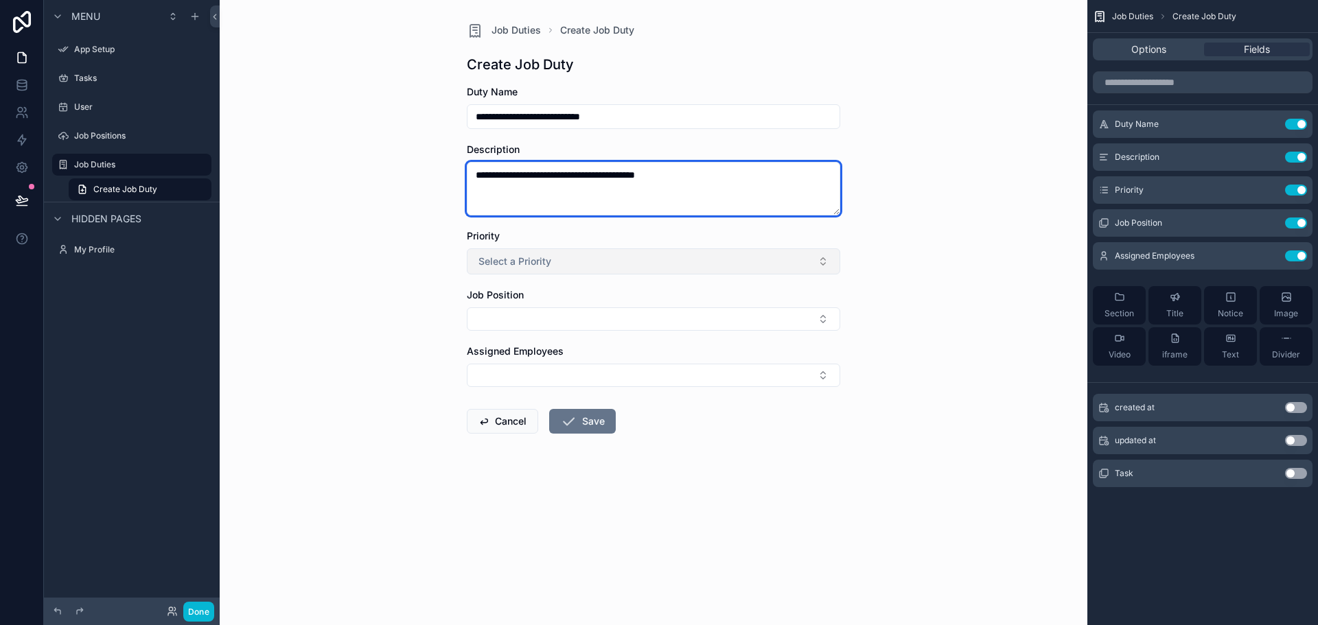
type textarea "**********"
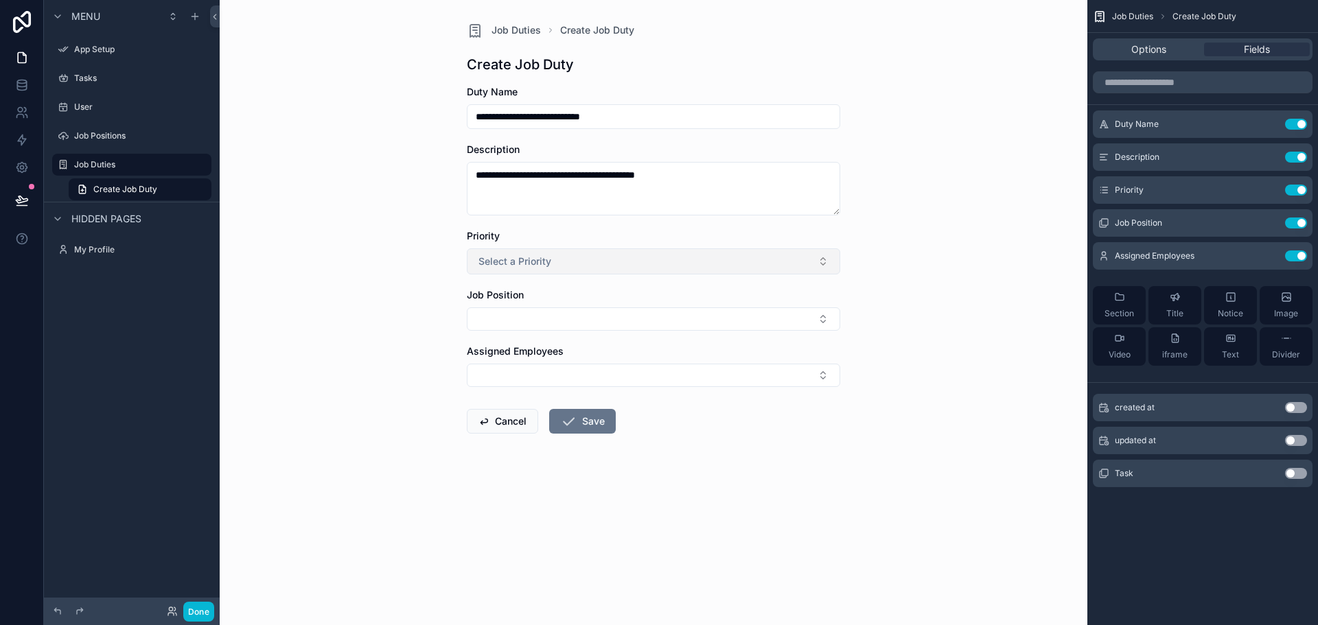
click at [555, 265] on button "Select a Priority" at bounding box center [653, 262] width 373 height 26
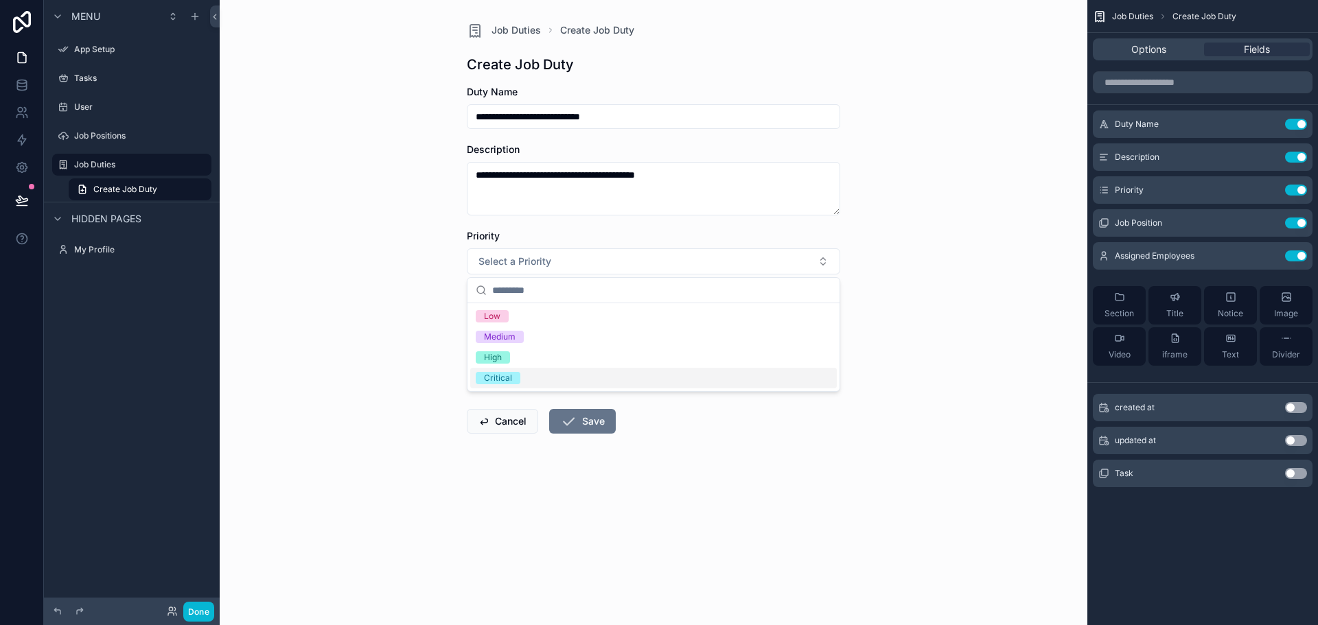
click at [520, 375] on div "Critical" at bounding box center [653, 378] width 367 height 21
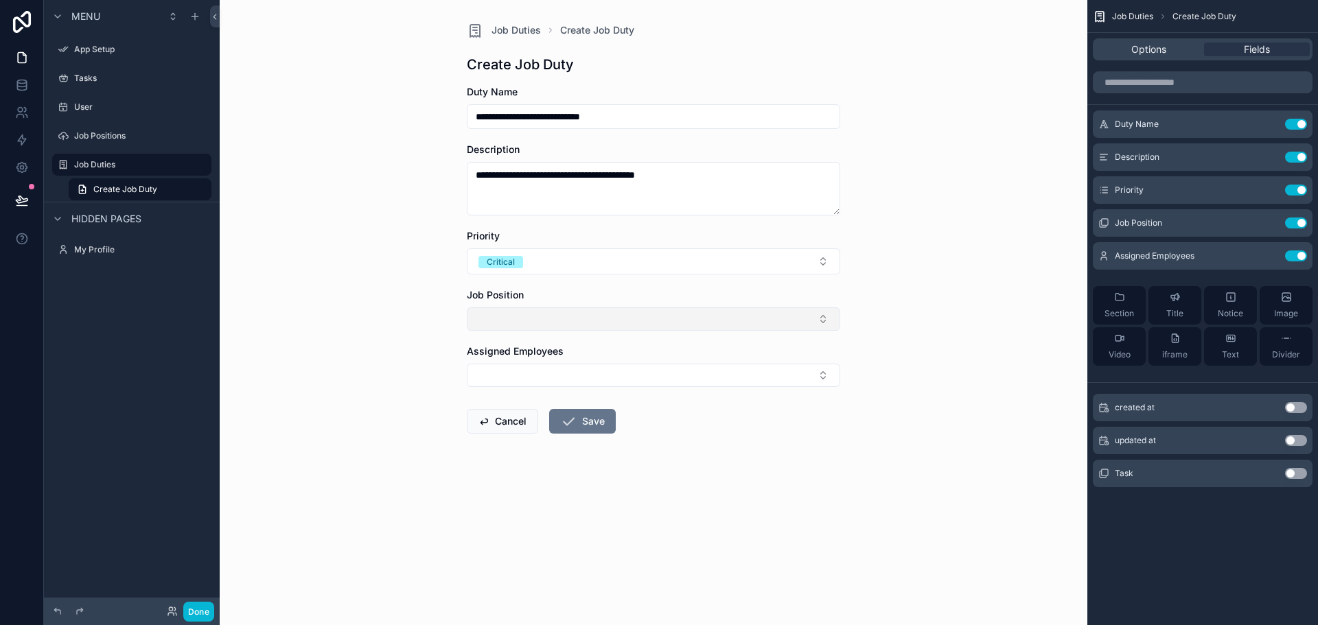
click at [546, 319] on button "Select Button" at bounding box center [653, 319] width 373 height 23
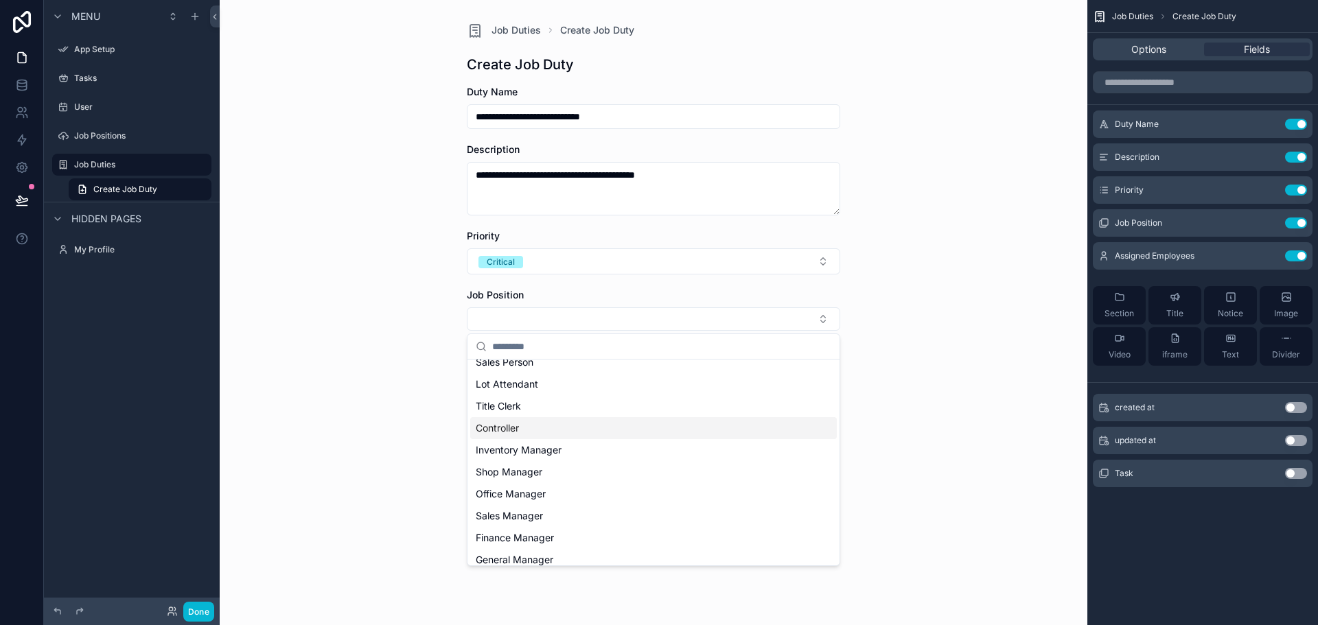
scroll to position [107, 0]
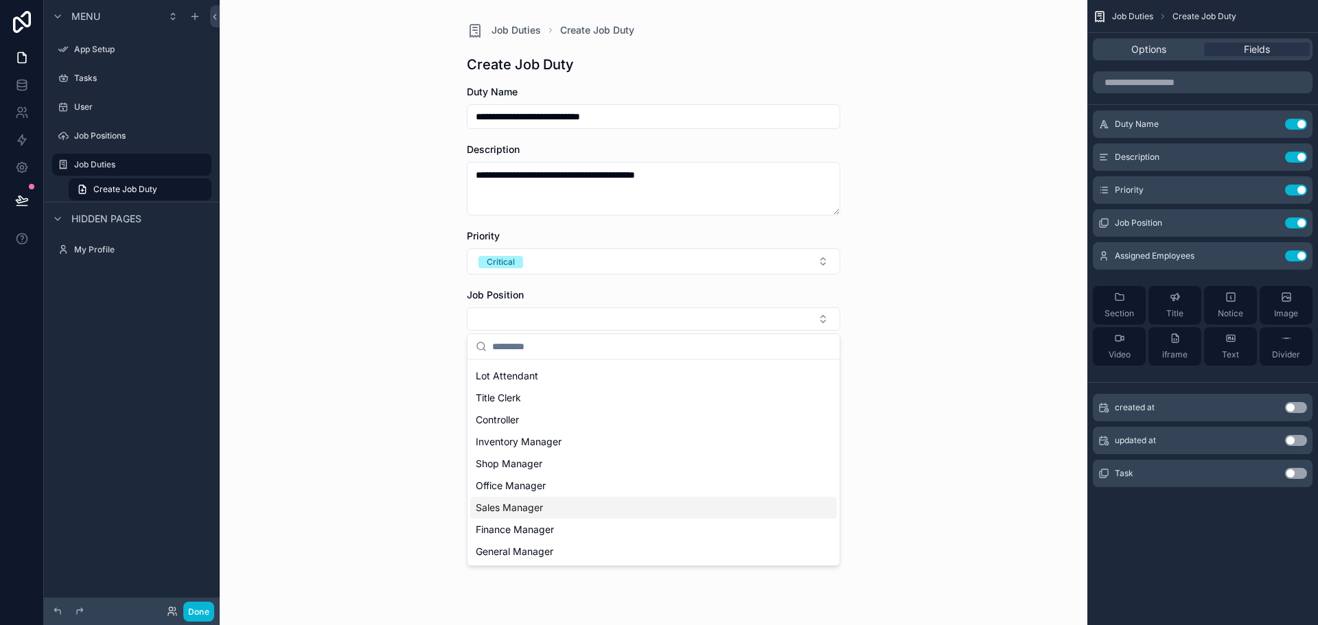
click at [560, 509] on div "Sales Manager" at bounding box center [653, 508] width 367 height 22
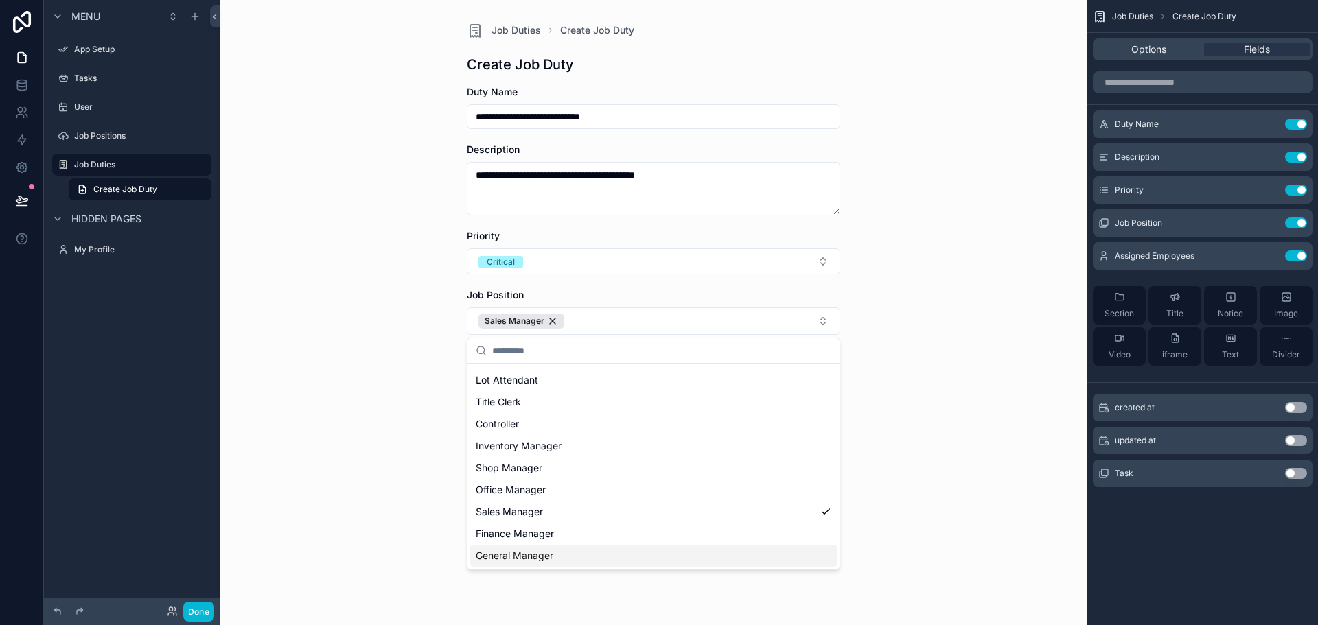
click at [536, 564] on div "General Manager" at bounding box center [653, 556] width 367 height 22
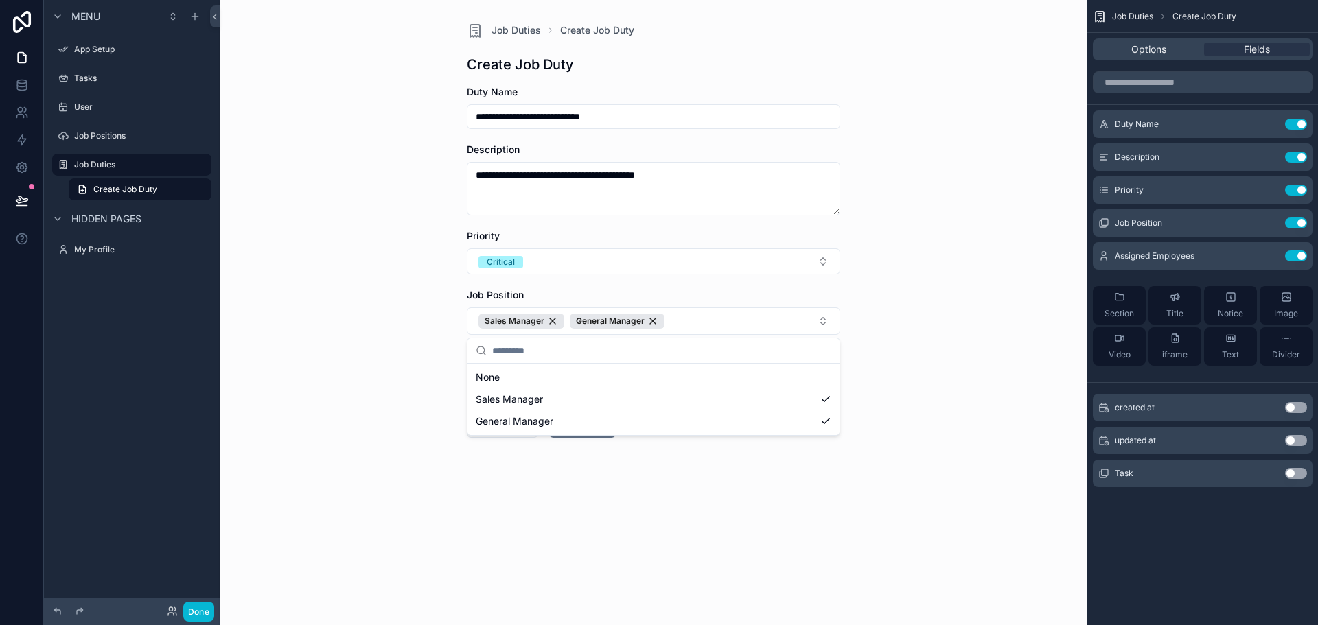
click at [406, 420] on div "**********" at bounding box center [654, 312] width 868 height 625
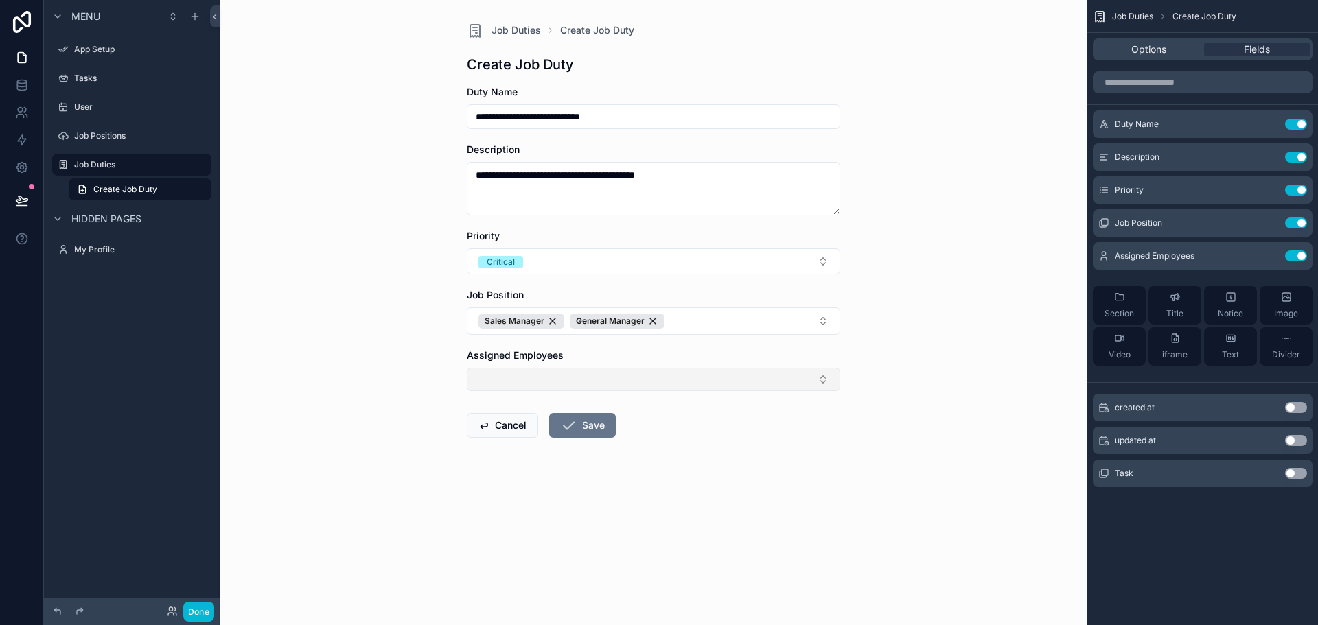
click at [532, 391] on button "Select Button" at bounding box center [653, 379] width 373 height 23
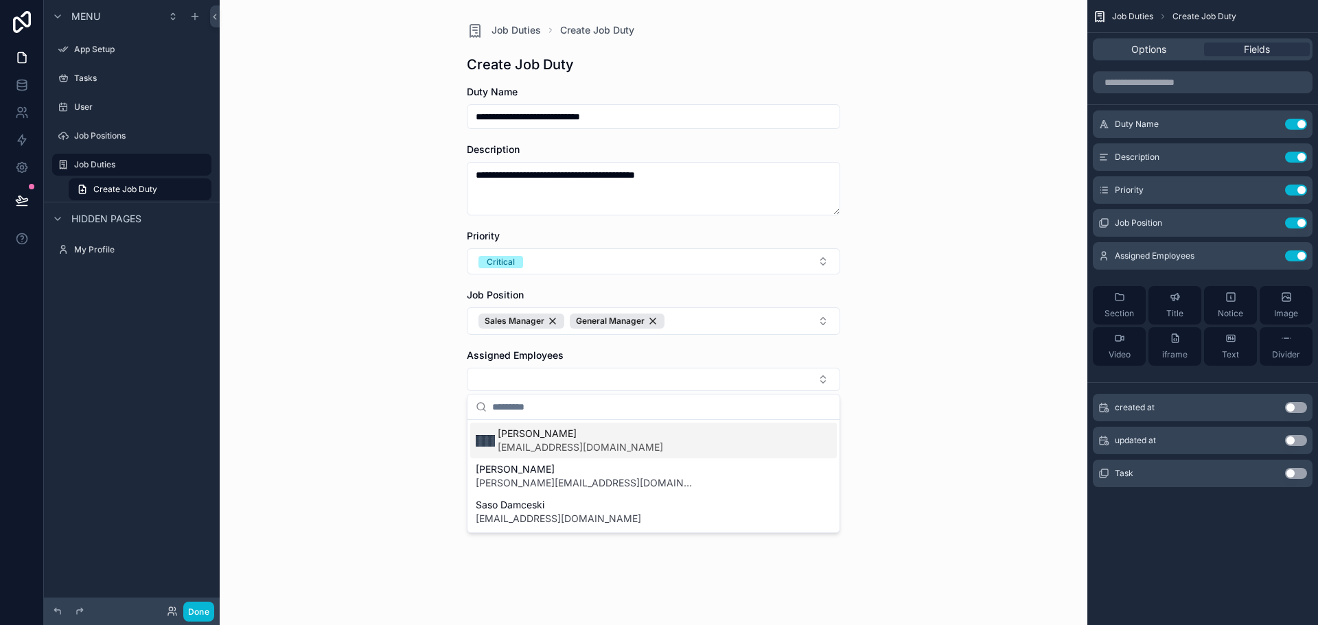
click at [537, 441] on span "[EMAIL_ADDRESS][DOMAIN_NAME]" at bounding box center [580, 448] width 165 height 14
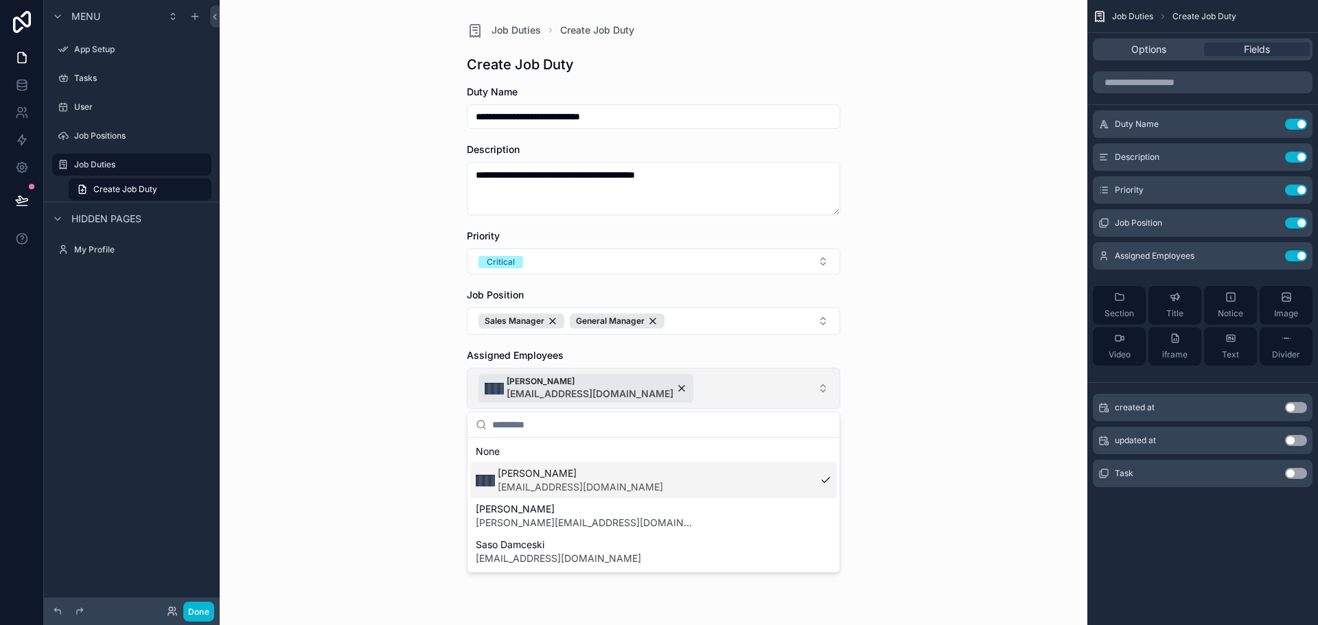
click at [739, 396] on button "[PERSON_NAME] [EMAIL_ADDRESS][DOMAIN_NAME]" at bounding box center [653, 388] width 373 height 41
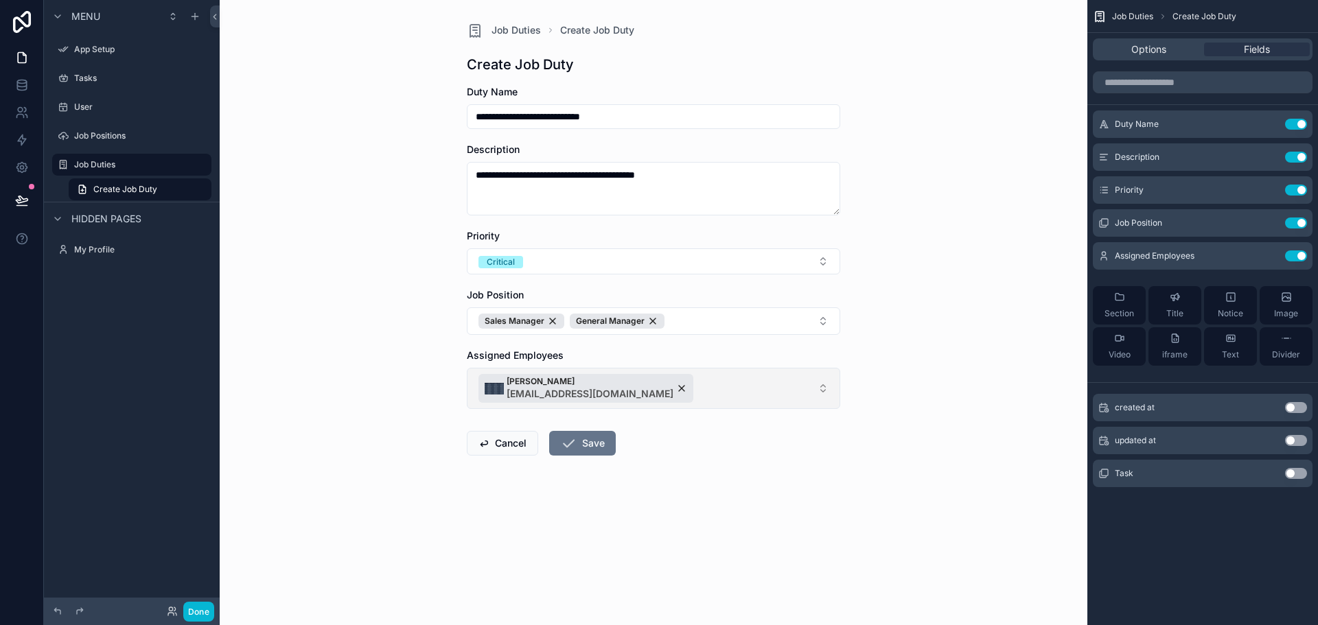
click at [739, 396] on button "[PERSON_NAME] [EMAIL_ADDRESS][DOMAIN_NAME]" at bounding box center [653, 388] width 373 height 41
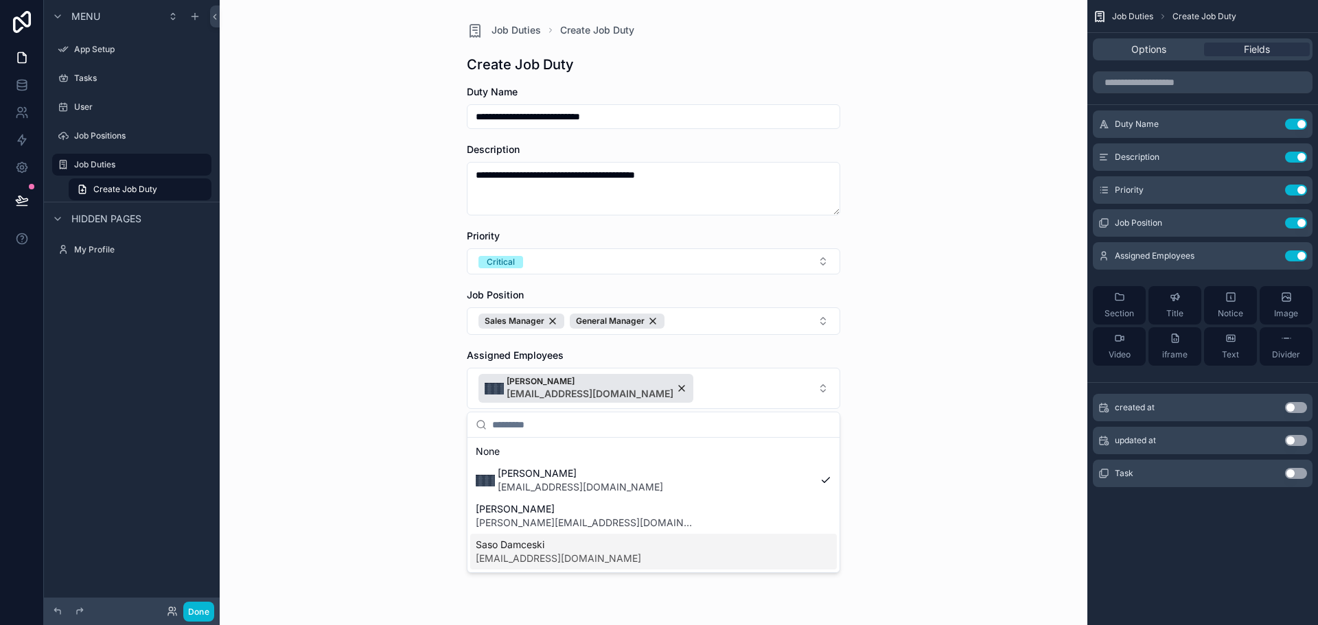
click at [610, 552] on div "Saso Damceski [EMAIL_ADDRESS][DOMAIN_NAME]" at bounding box center [653, 552] width 367 height 36
click at [967, 468] on div "**********" at bounding box center [654, 312] width 868 height 625
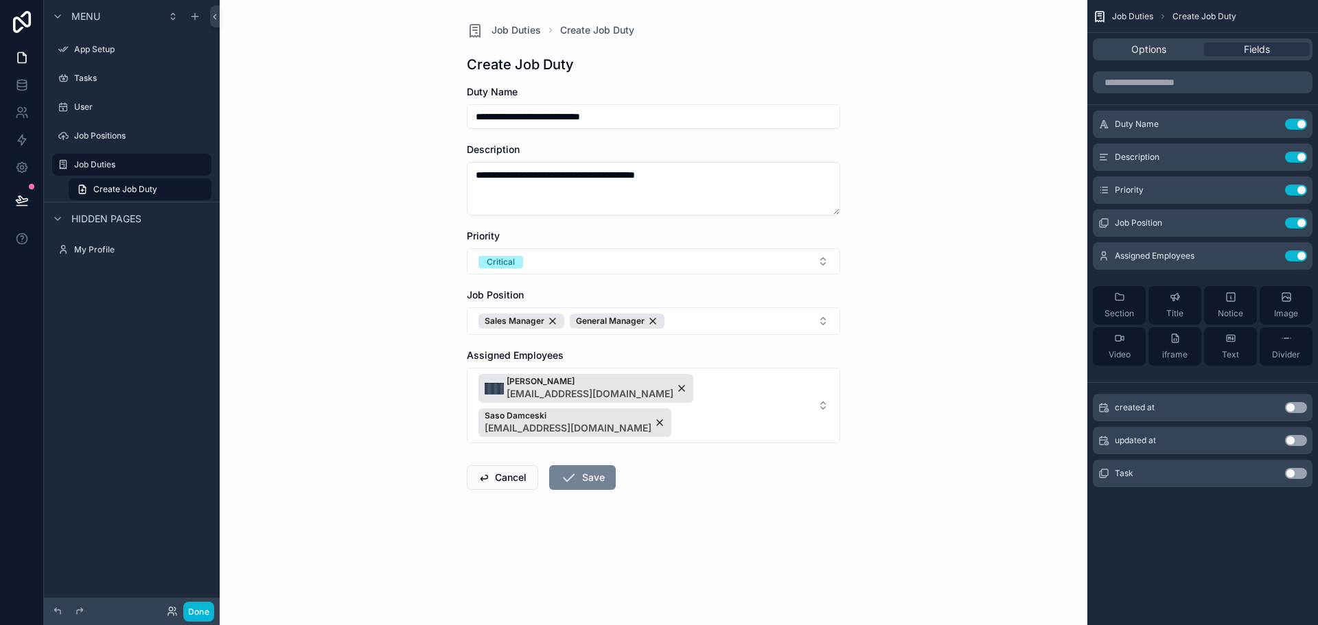
click at [577, 465] on button "Save" at bounding box center [582, 477] width 67 height 25
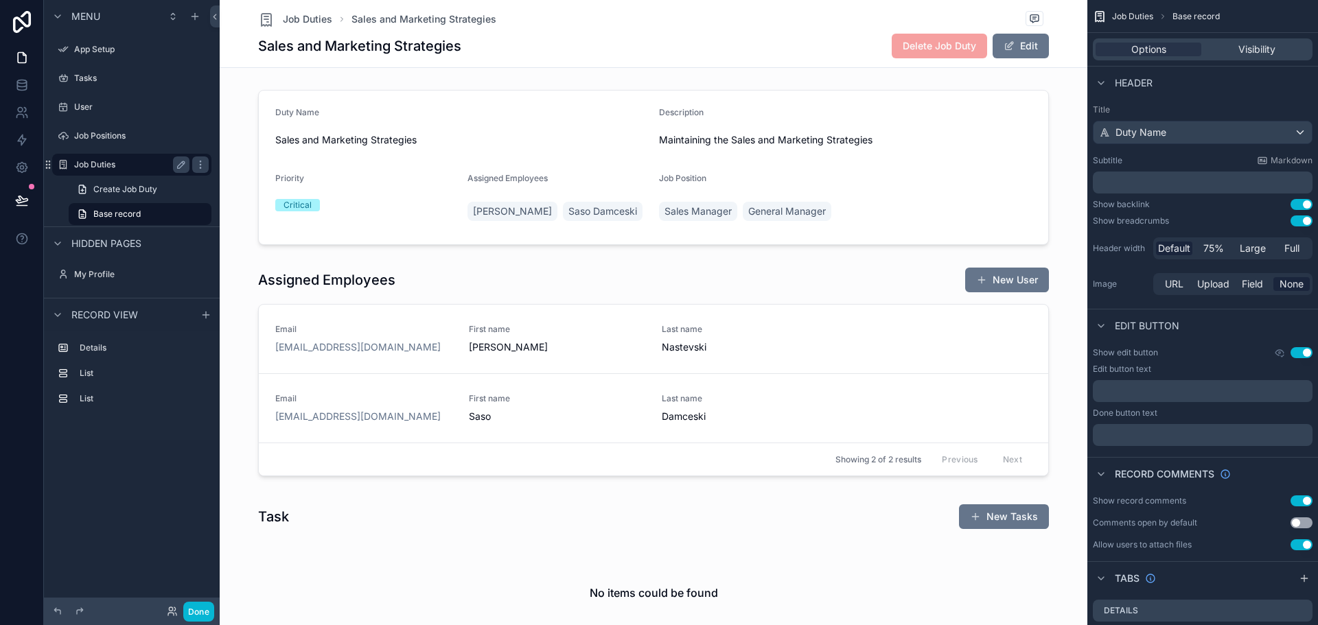
click at [93, 165] on label "Job Duties" at bounding box center [129, 164] width 110 height 11
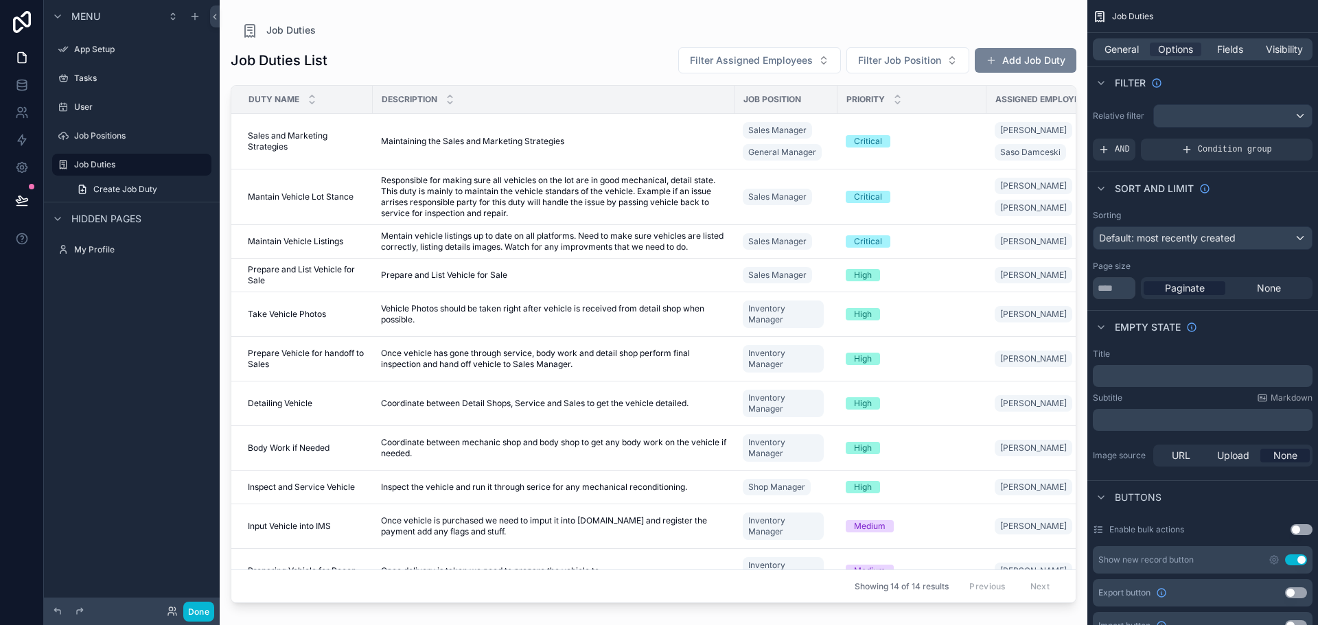
click at [1014, 62] on button "Add Job Duty" at bounding box center [1026, 60] width 102 height 25
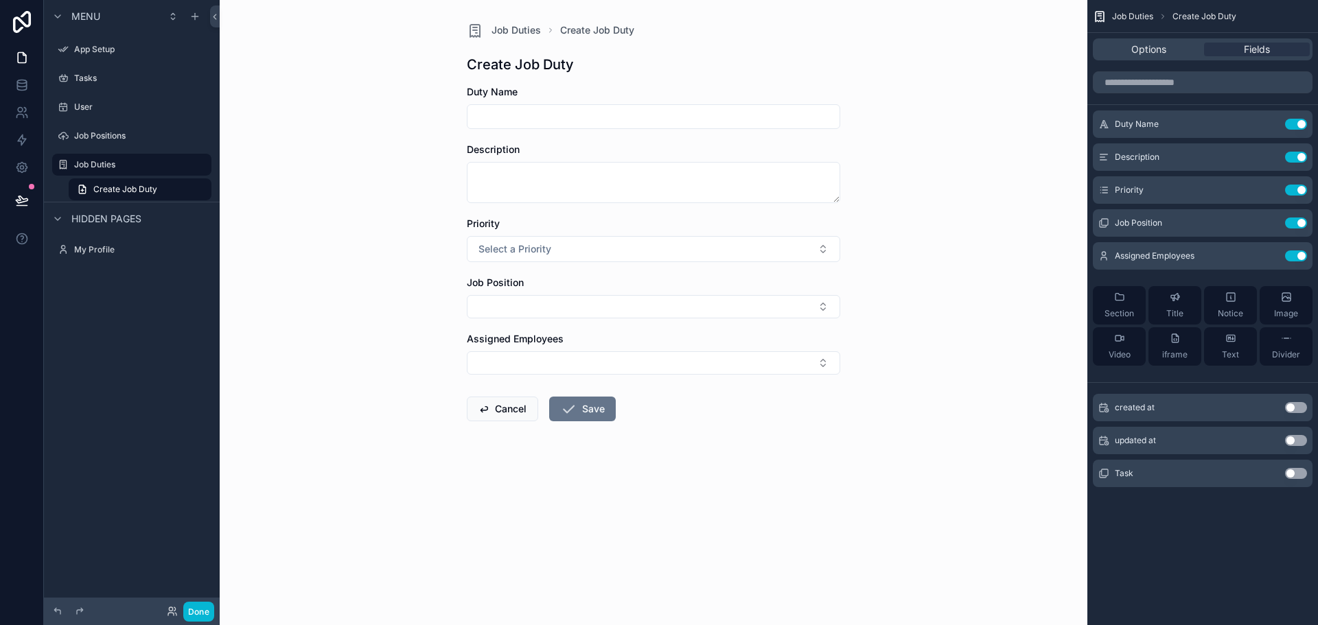
click at [506, 116] on input "scrollable content" at bounding box center [654, 116] width 372 height 19
type input "*"
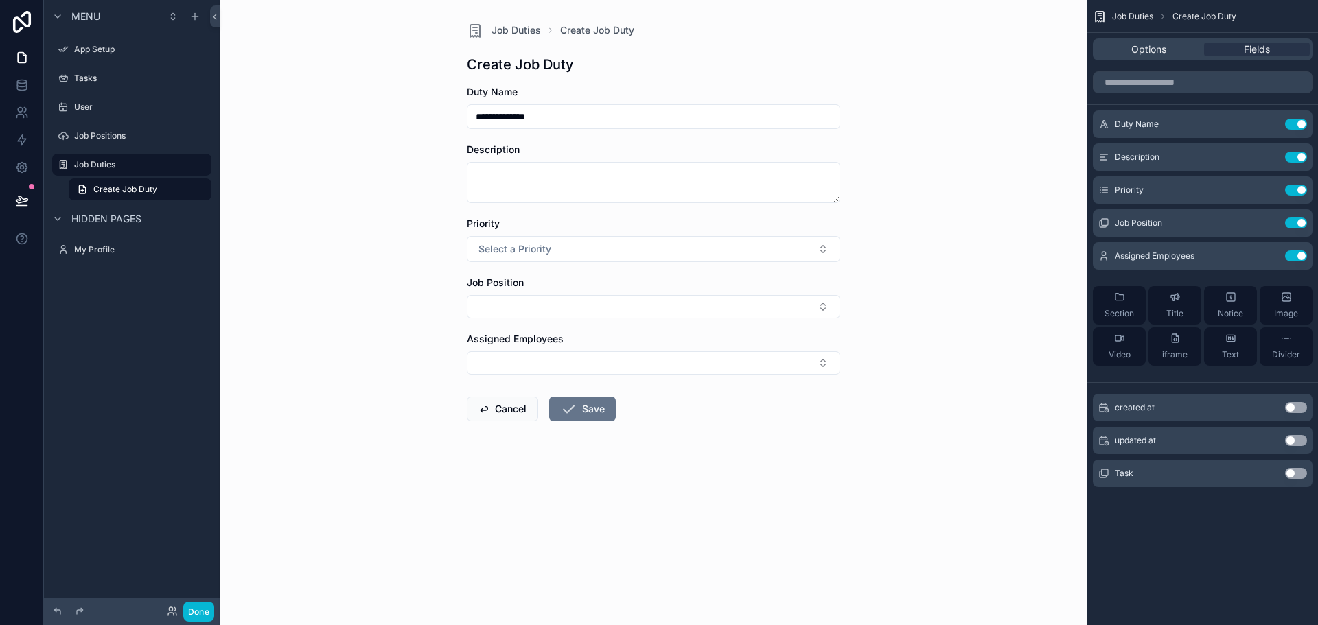
type input "**********"
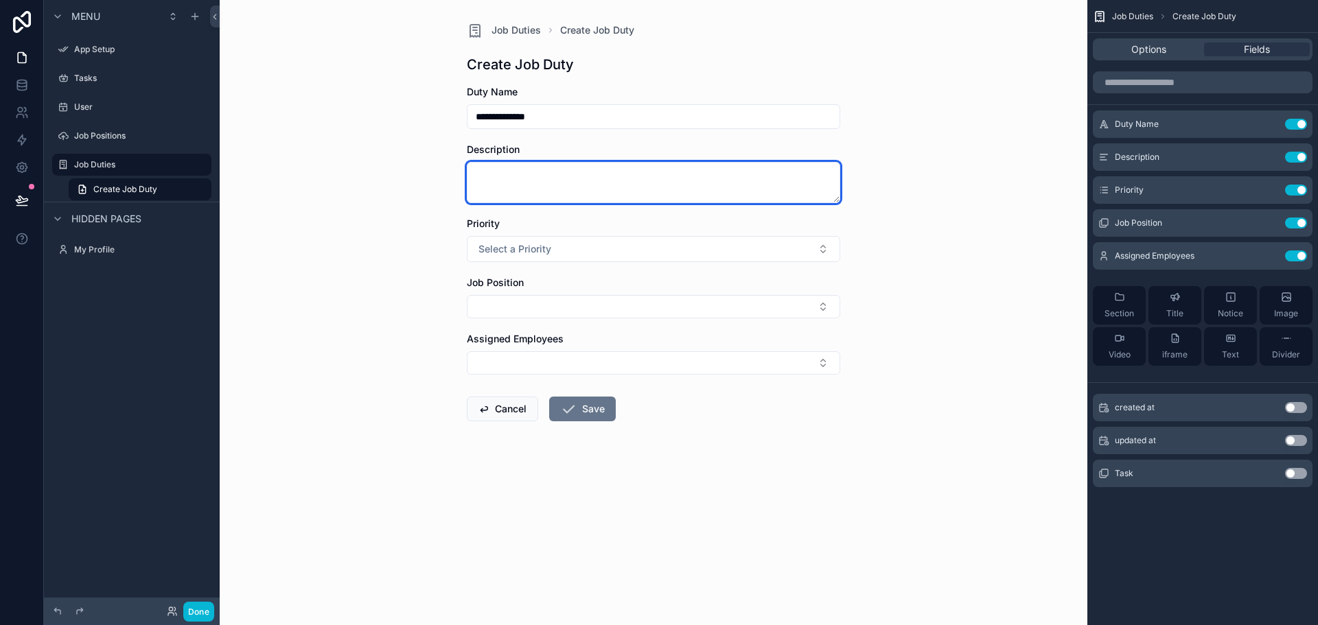
click at [518, 182] on textarea "scrollable content" at bounding box center [653, 182] width 373 height 41
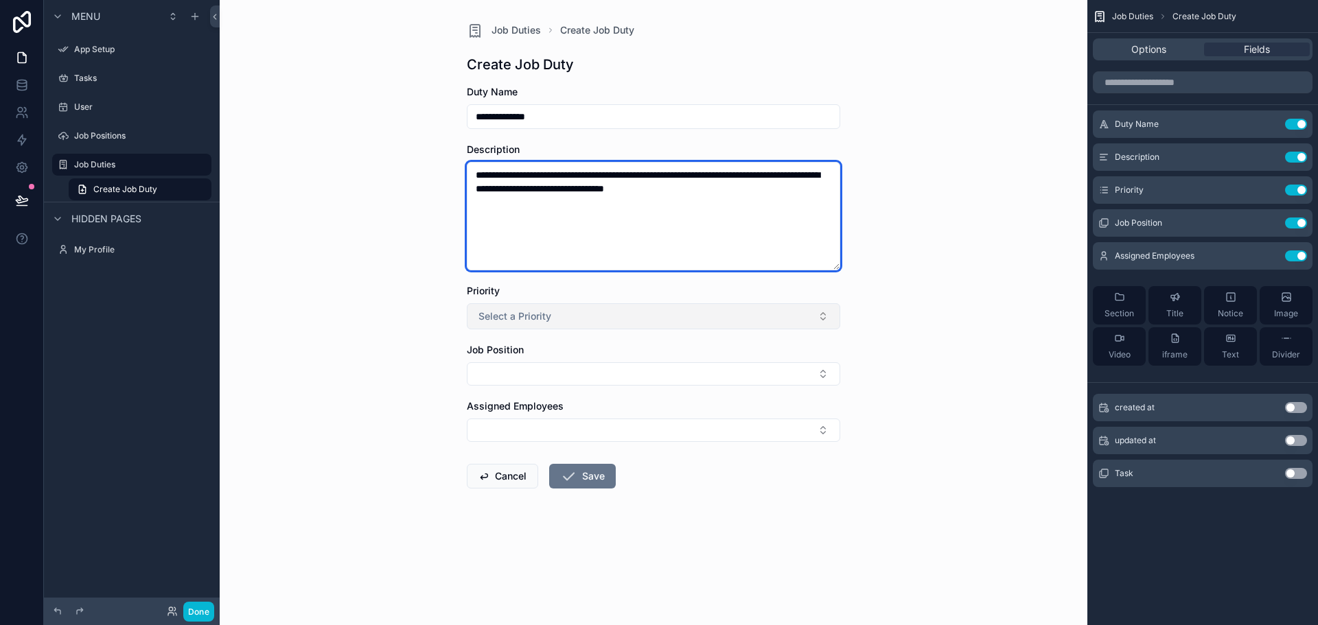
type textarea "**********"
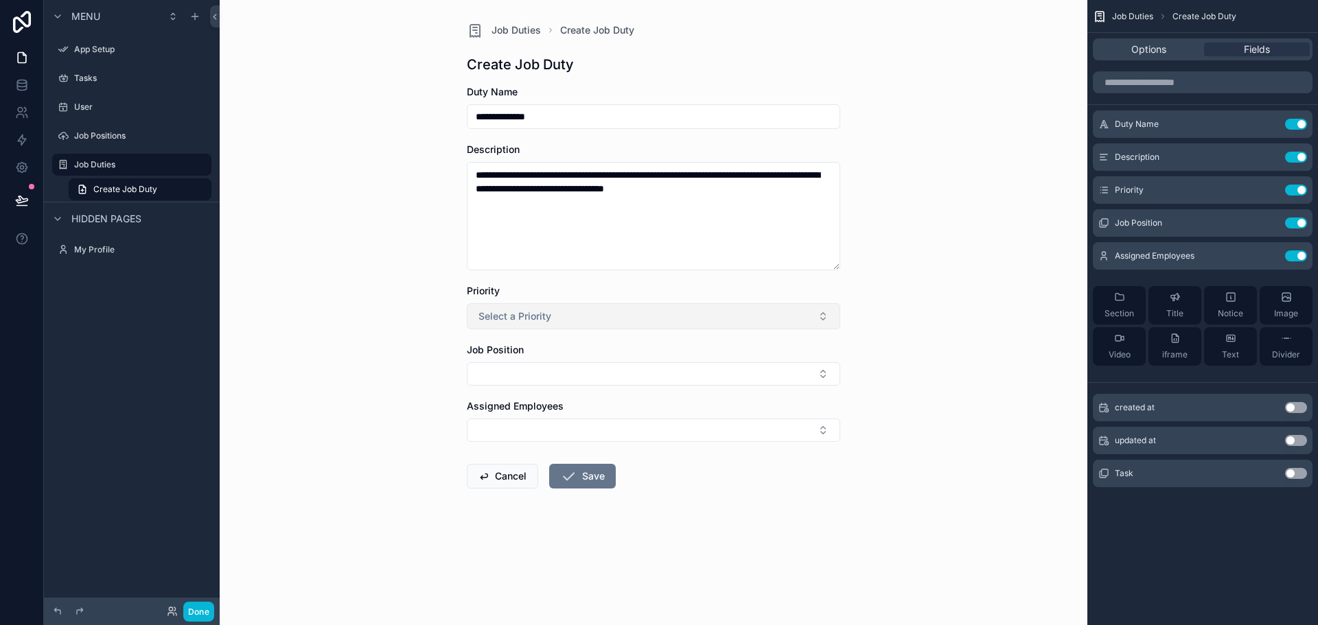
click at [505, 316] on span "Select a Priority" at bounding box center [515, 317] width 73 height 14
click at [511, 415] on div "High" at bounding box center [653, 412] width 367 height 21
click at [529, 371] on button "Select Button" at bounding box center [653, 373] width 373 height 23
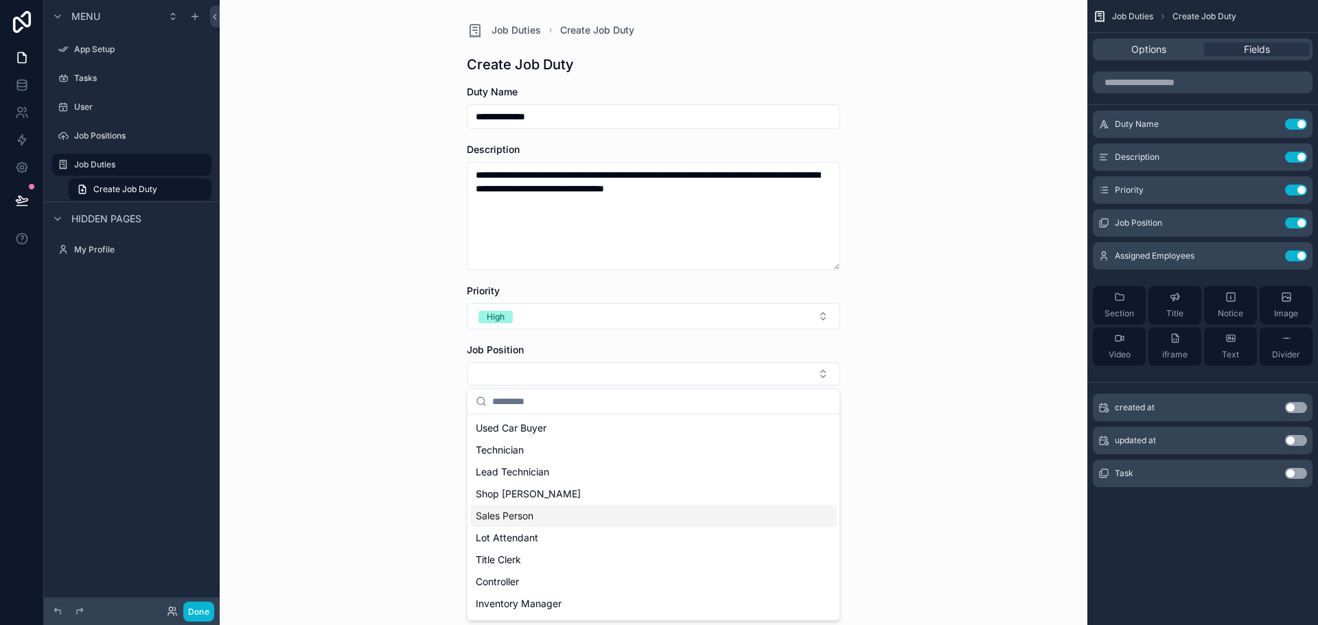
click at [559, 516] on div "Sales Person" at bounding box center [653, 516] width 367 height 22
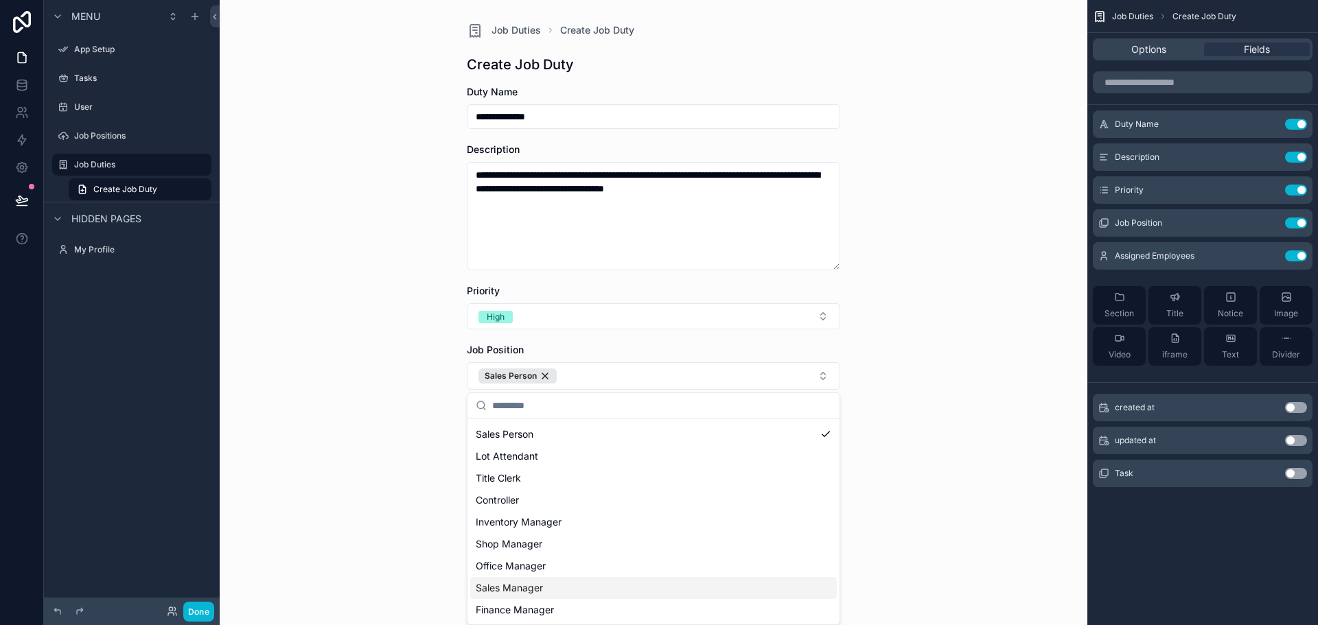
scroll to position [129, 0]
click at [553, 564] on div "Sales Manager" at bounding box center [653, 567] width 367 height 22
click at [555, 596] on div "Finance Manager" at bounding box center [653, 589] width 367 height 22
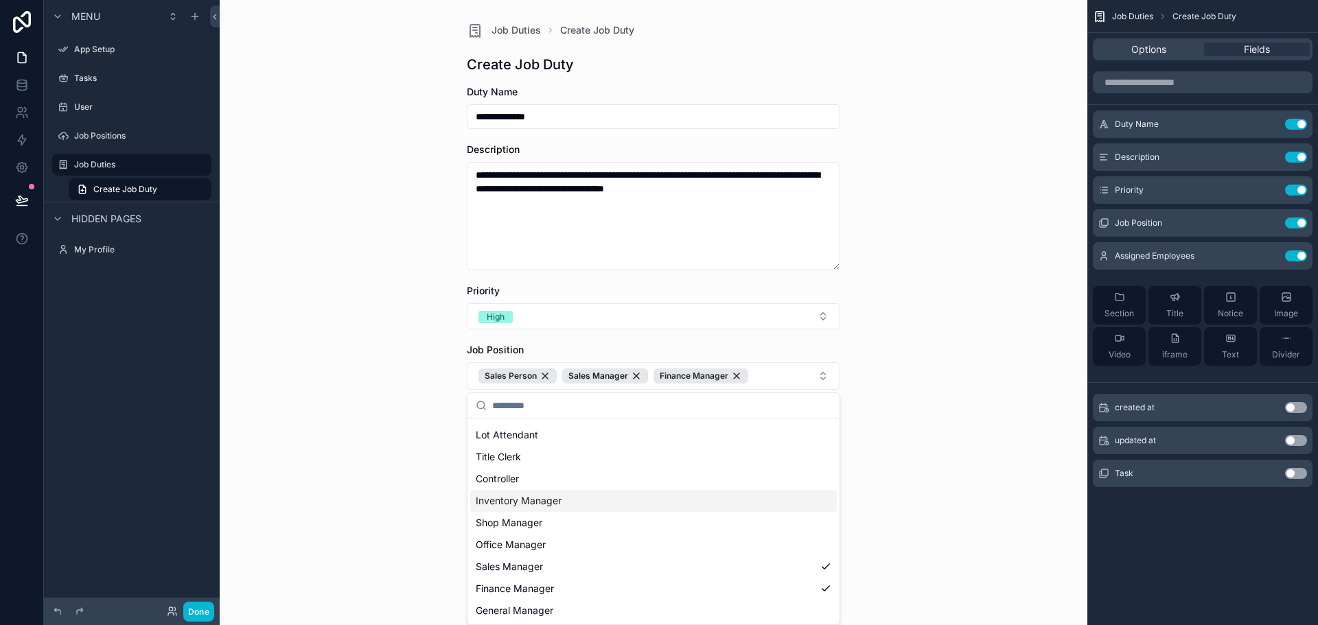
click at [914, 462] on div "**********" at bounding box center [654, 312] width 868 height 625
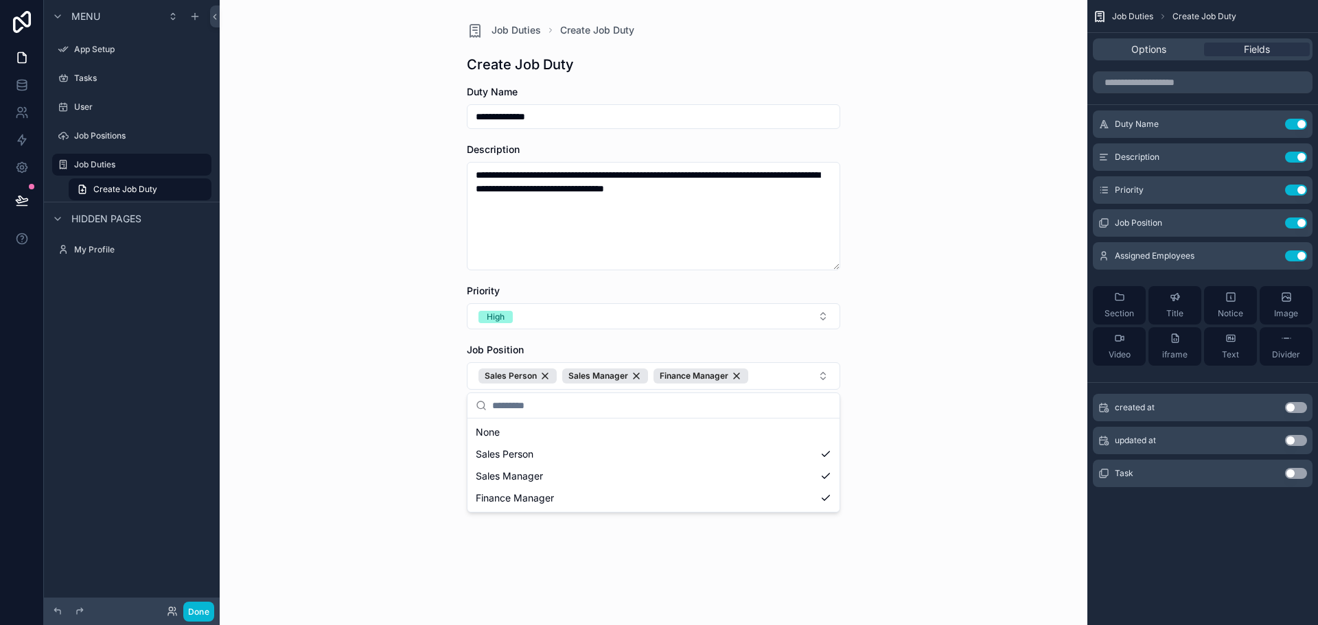
scroll to position [0, 0]
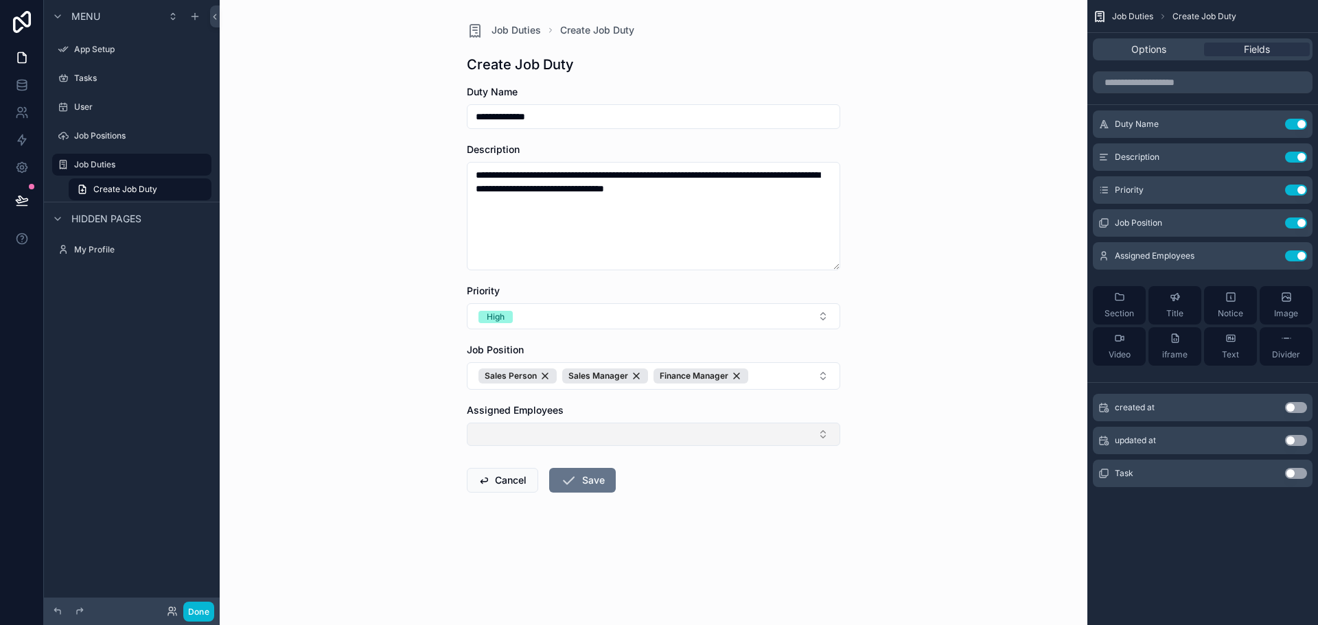
click at [662, 446] on button "Select Button" at bounding box center [653, 434] width 373 height 23
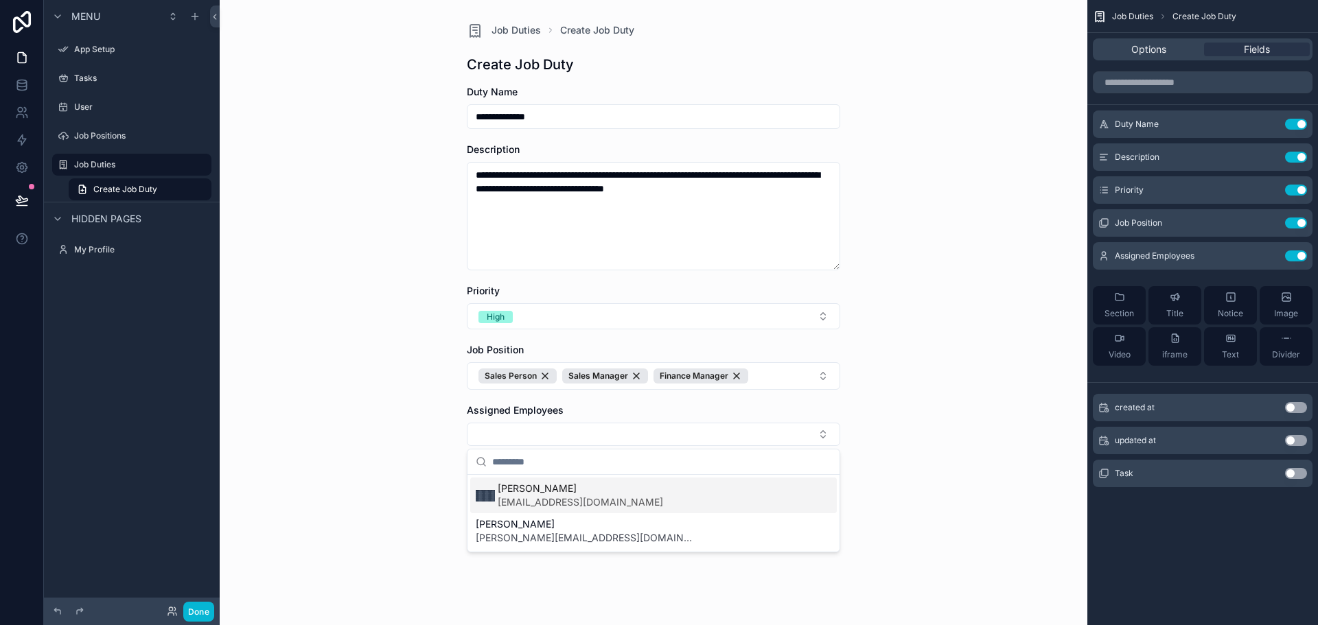
click at [583, 496] on span "[EMAIL_ADDRESS][DOMAIN_NAME]" at bounding box center [580, 503] width 165 height 14
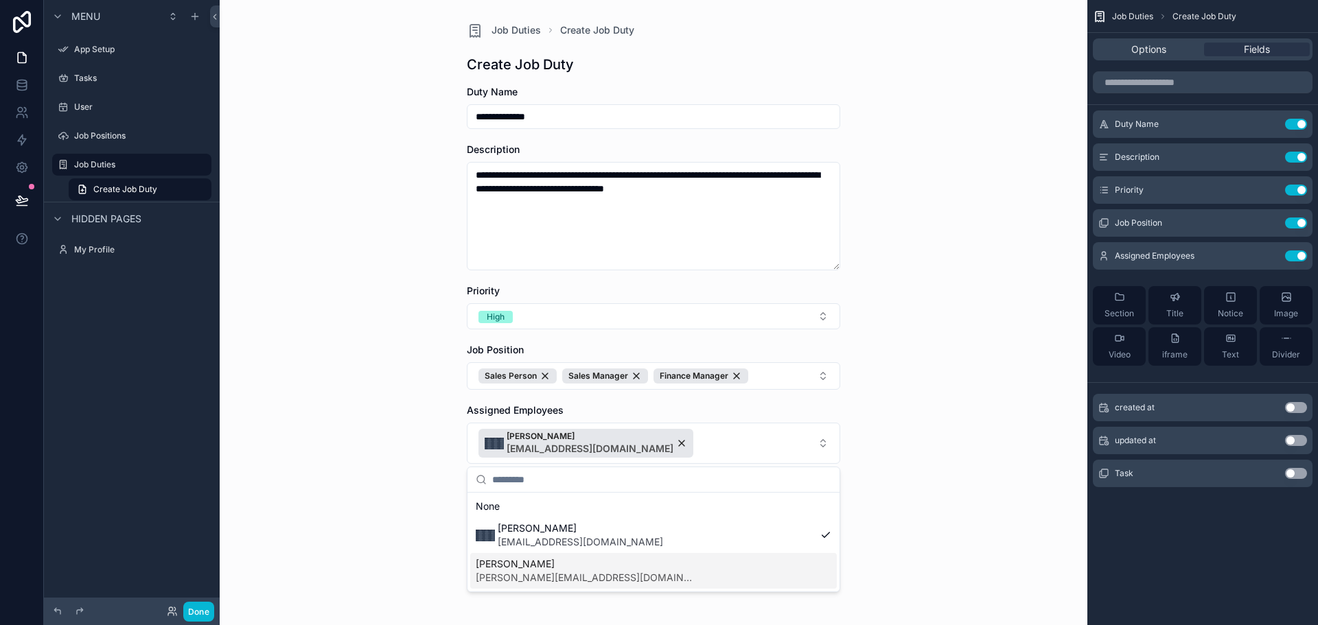
click at [561, 579] on span "[PERSON_NAME][EMAIL_ADDRESS][DOMAIN_NAME]" at bounding box center [586, 578] width 220 height 14
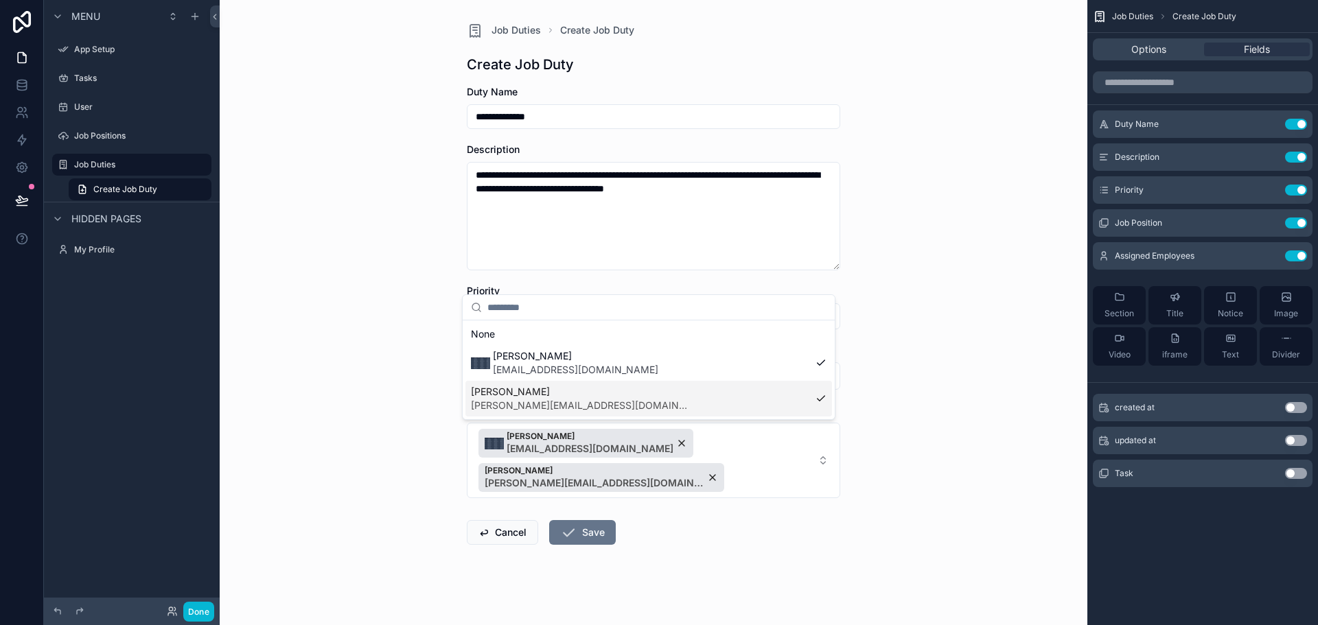
click at [934, 488] on div "**********" at bounding box center [654, 312] width 868 height 625
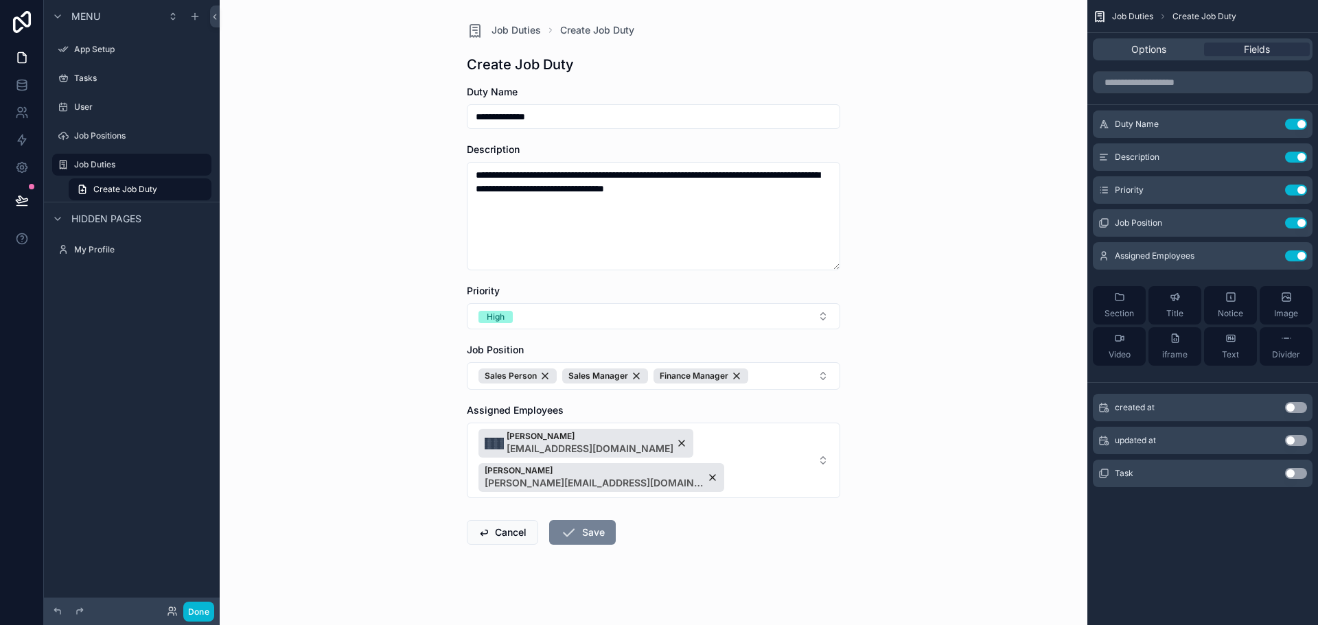
click at [574, 531] on button "Save" at bounding box center [582, 532] width 67 height 25
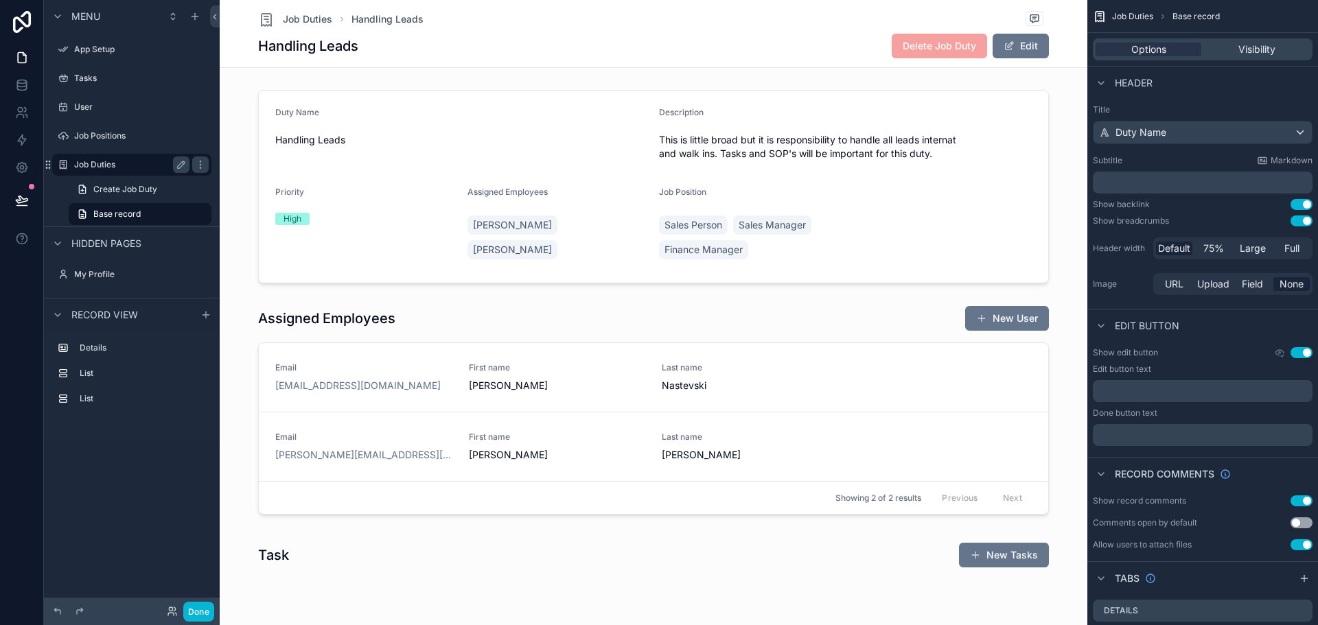
click at [112, 164] on label "Job Duties" at bounding box center [129, 164] width 110 height 11
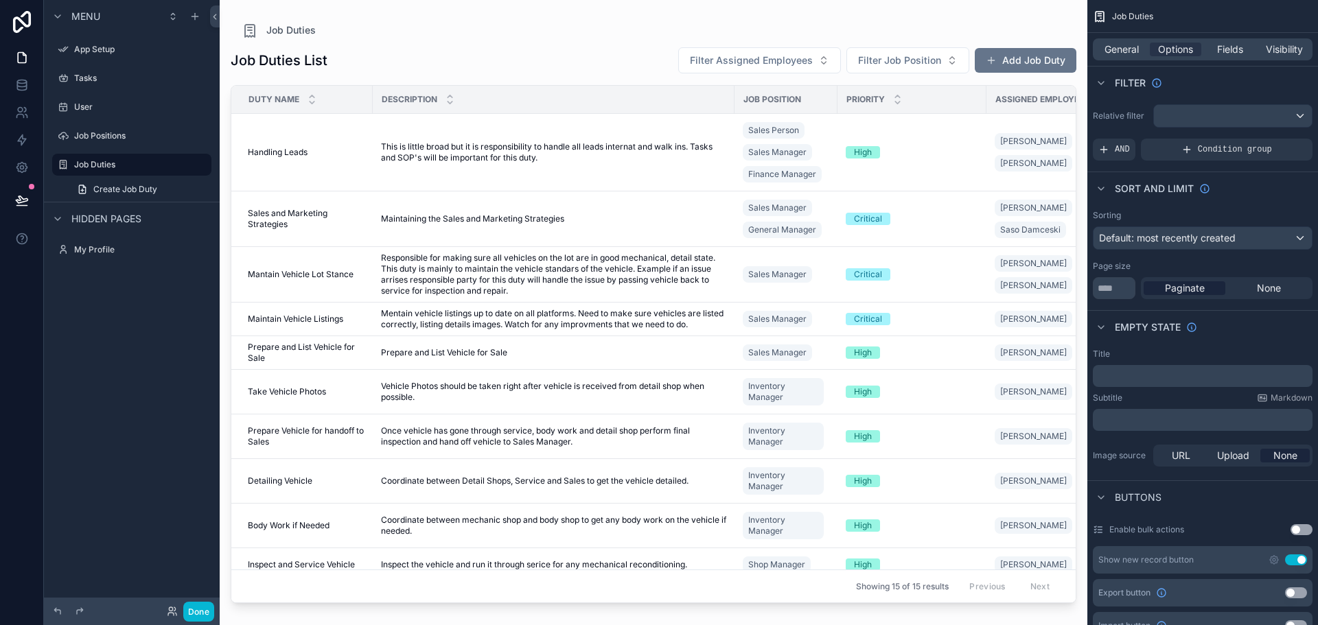
click at [598, 30] on div "Job Duties" at bounding box center [654, 30] width 824 height 16
click at [1045, 65] on button "Add Job Duty" at bounding box center [1026, 60] width 102 height 25
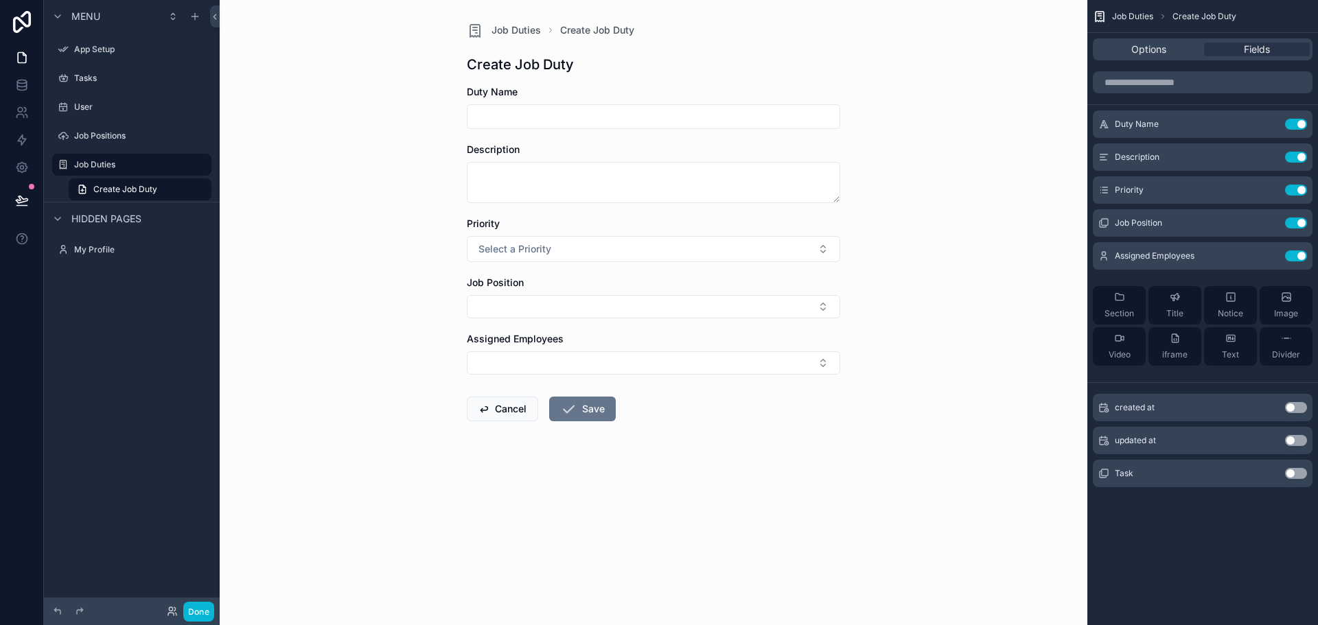
click at [588, 126] on div "scrollable content" at bounding box center [653, 116] width 373 height 25
click at [588, 122] on input "scrollable content" at bounding box center [654, 116] width 372 height 19
type input "*"
type input "**********"
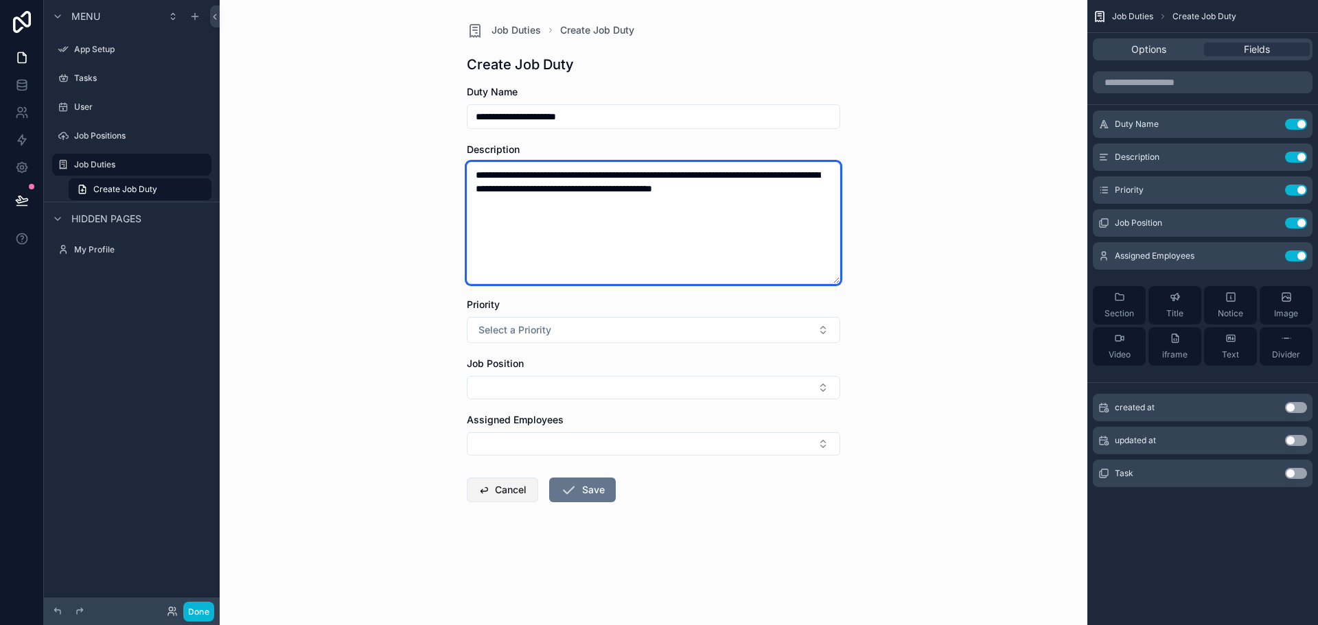
type textarea "**********"
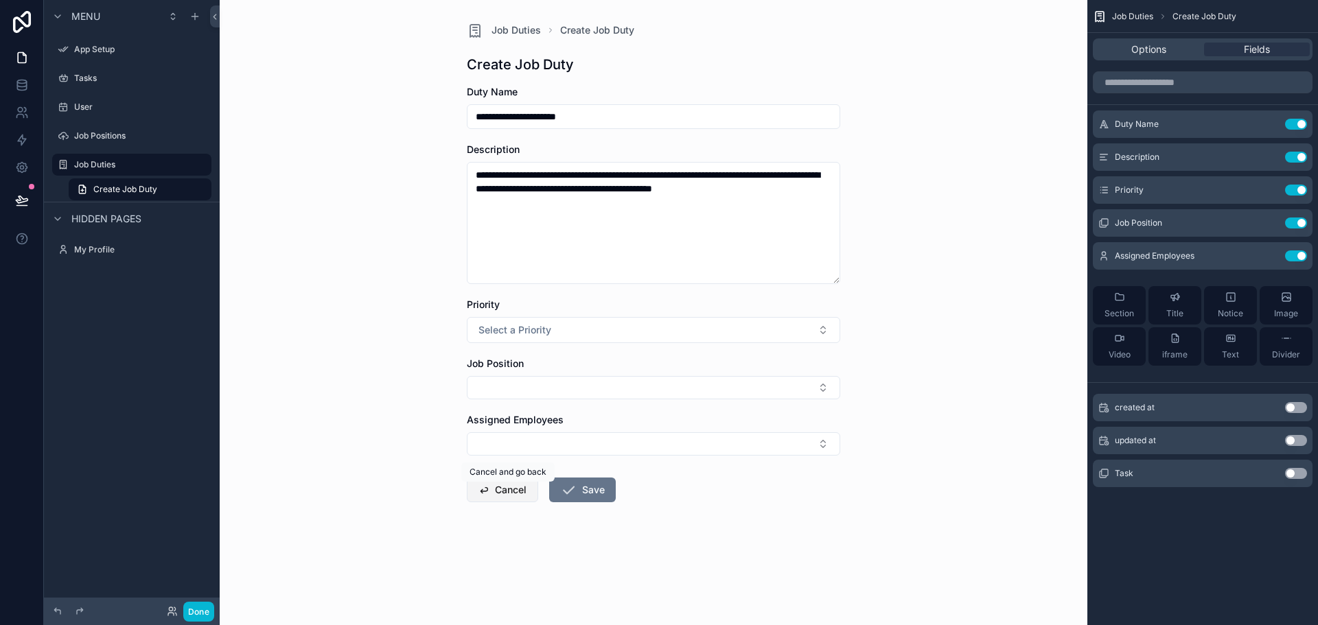
click at [481, 487] on div "**********" at bounding box center [654, 312] width 868 height 625
click at [489, 492] on button "Cancel" at bounding box center [502, 490] width 71 height 25
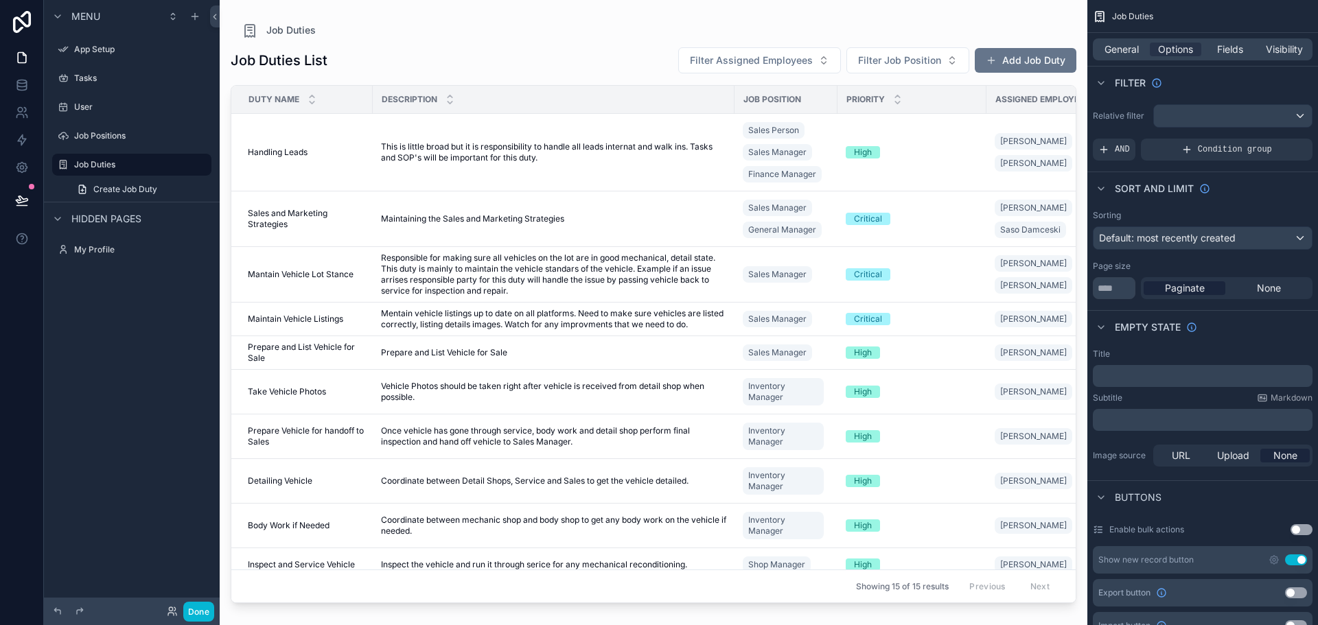
click at [597, 47] on div "Job Duties List Filter Assigned Employees Filter Job Position Add Job Duty" at bounding box center [654, 60] width 846 height 27
click at [664, 19] on div "Job Duties Job Duties List Filter Assigned Employees Filter Job Position Add Jo…" at bounding box center [654, 304] width 868 height 609
click at [1024, 60] on button "Add Job Duty" at bounding box center [1026, 60] width 102 height 25
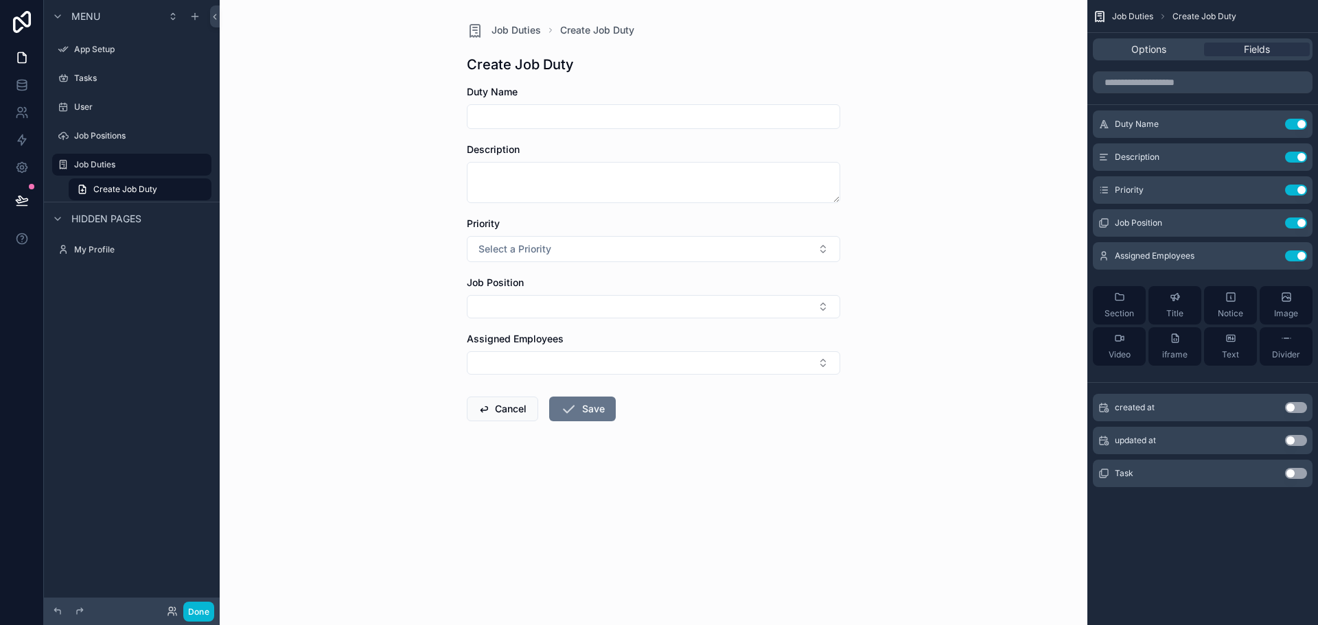
click at [592, 124] on input "scrollable content" at bounding box center [654, 116] width 372 height 19
type input "*"
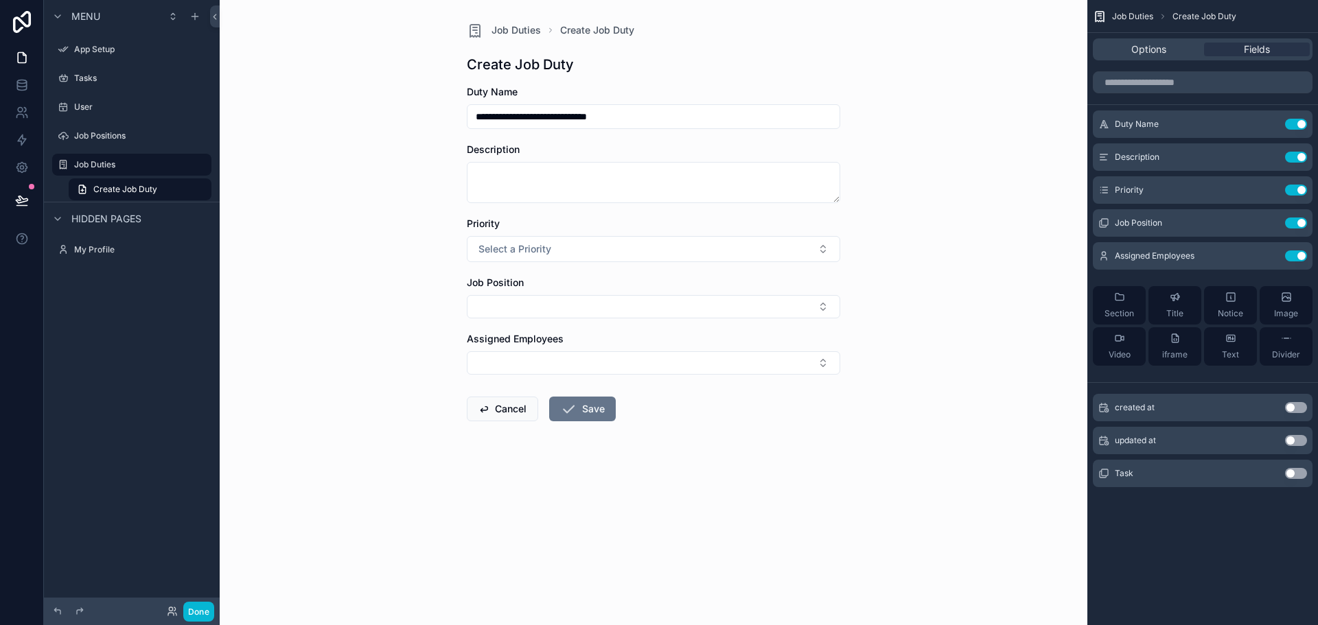
type input "**********"
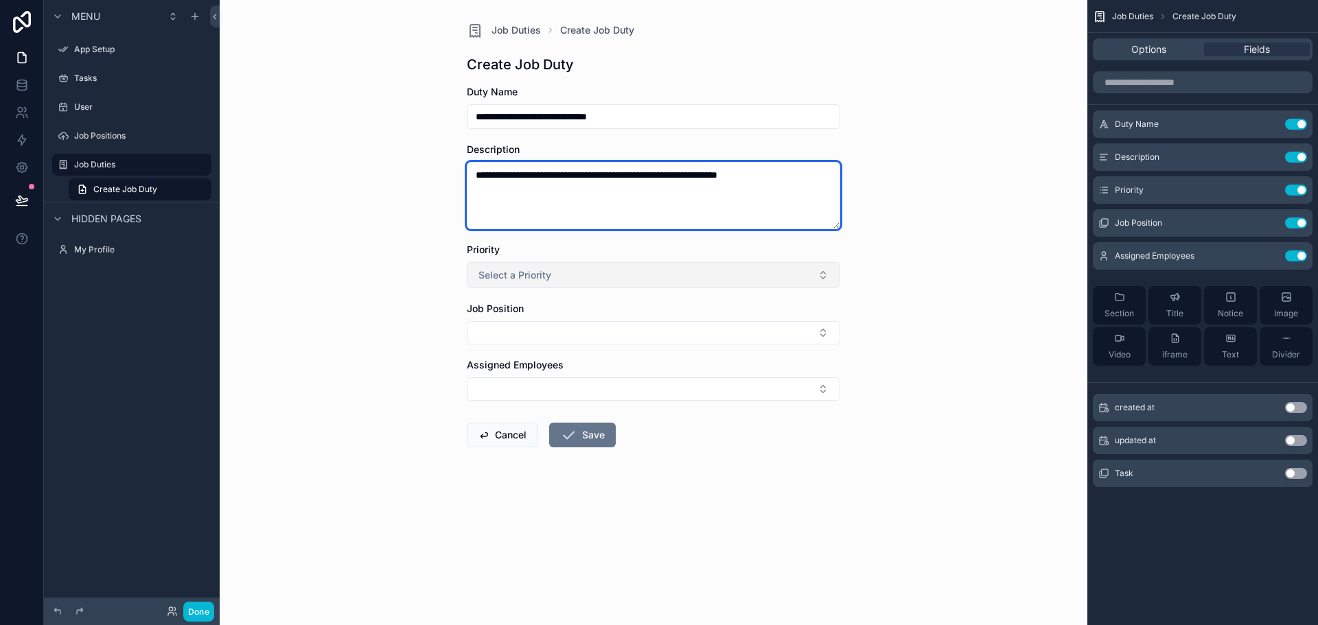
type textarea "**********"
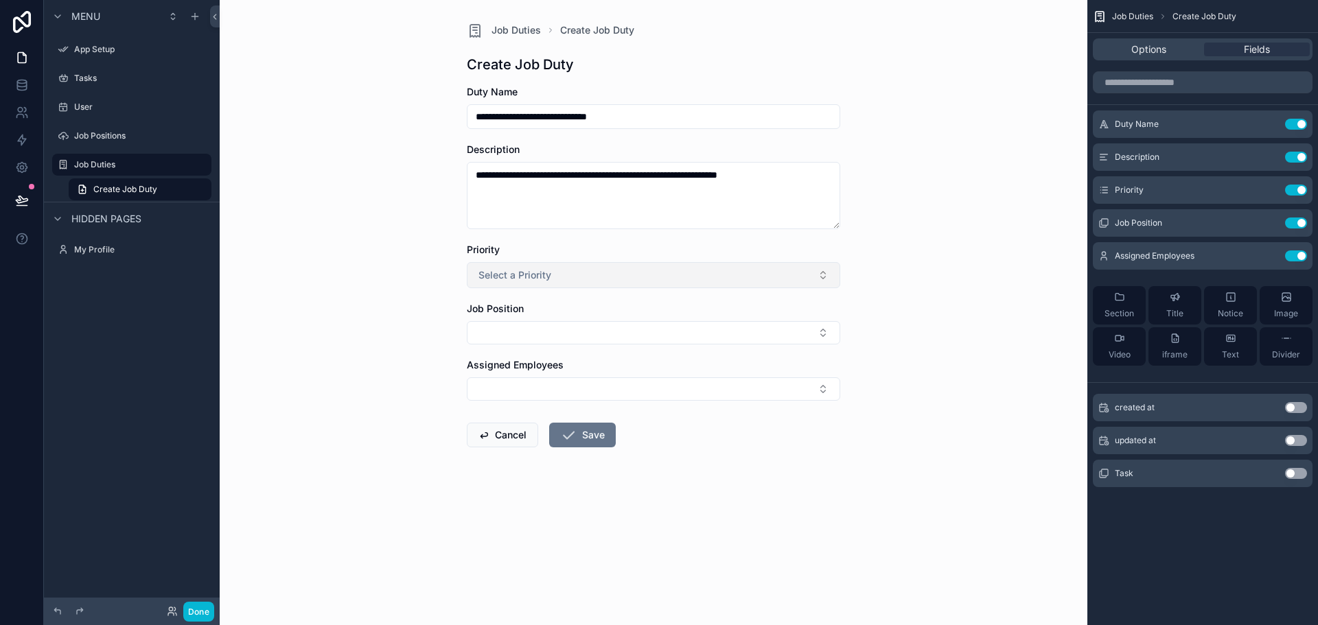
click at [563, 282] on button "Select a Priority" at bounding box center [653, 275] width 373 height 26
click at [567, 388] on div "Critical" at bounding box center [653, 392] width 367 height 21
click at [582, 338] on button "Select Button" at bounding box center [653, 332] width 373 height 23
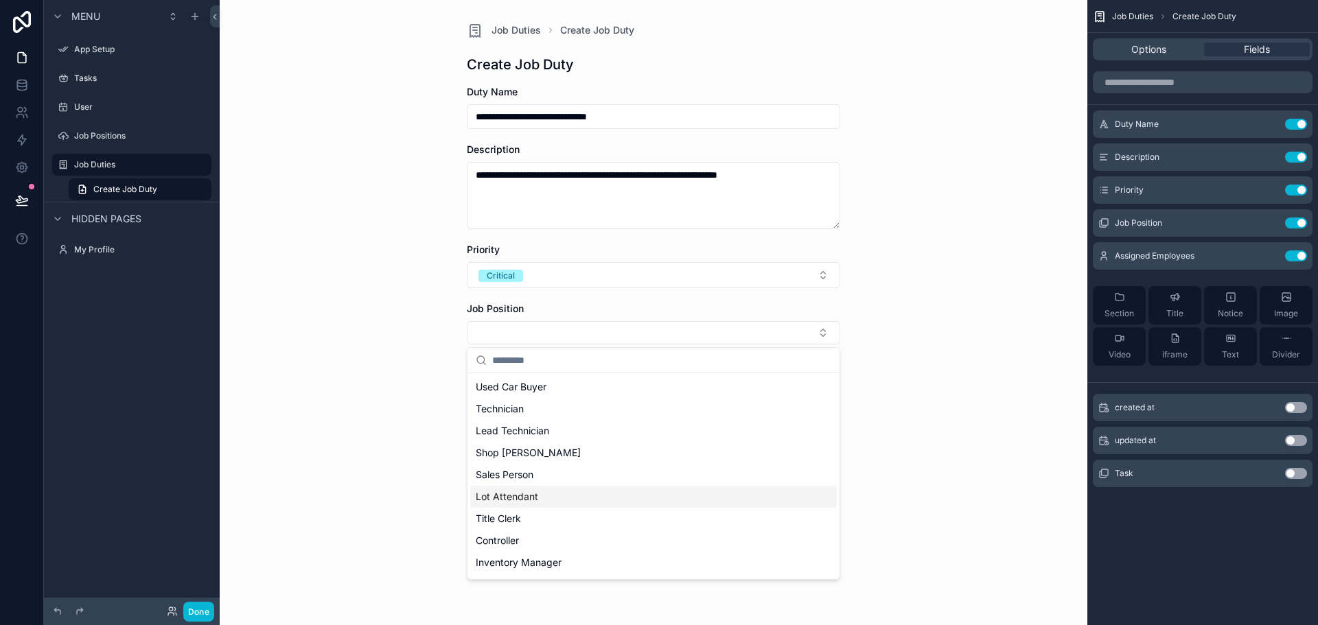
scroll to position [107, 0]
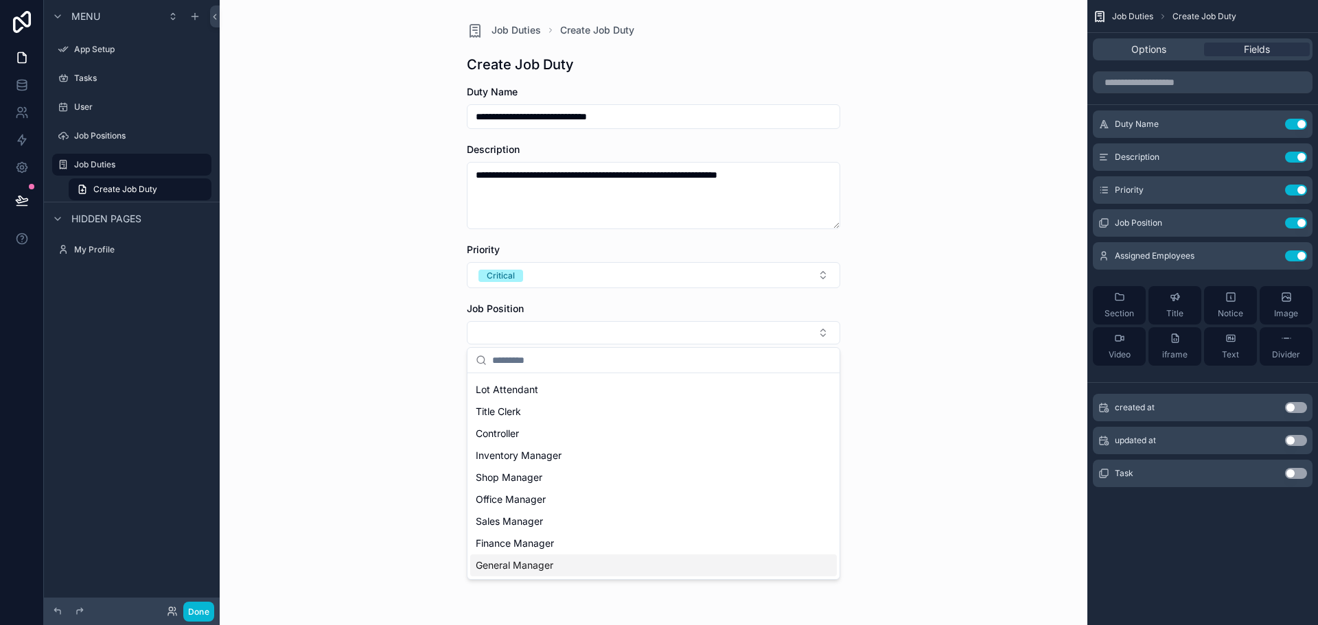
click at [575, 560] on div "General Manager" at bounding box center [653, 566] width 367 height 22
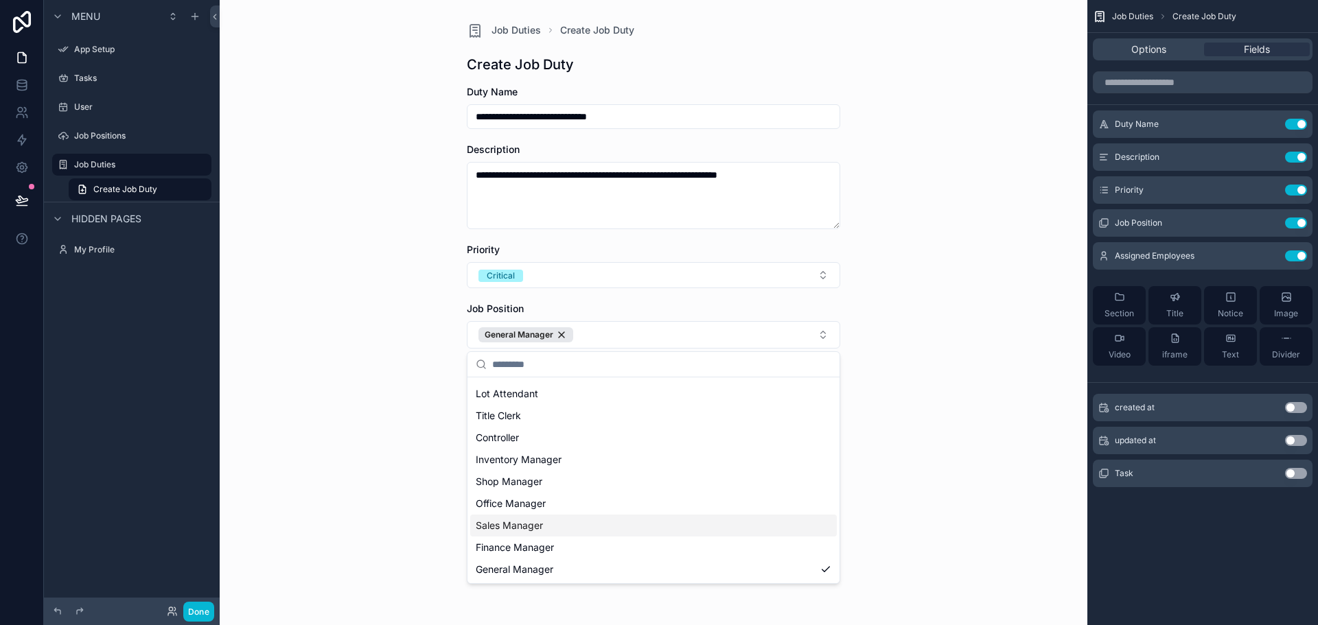
click at [546, 528] on div "Sales Manager" at bounding box center [653, 526] width 367 height 22
click at [546, 545] on span "Finance Manager" at bounding box center [515, 548] width 78 height 14
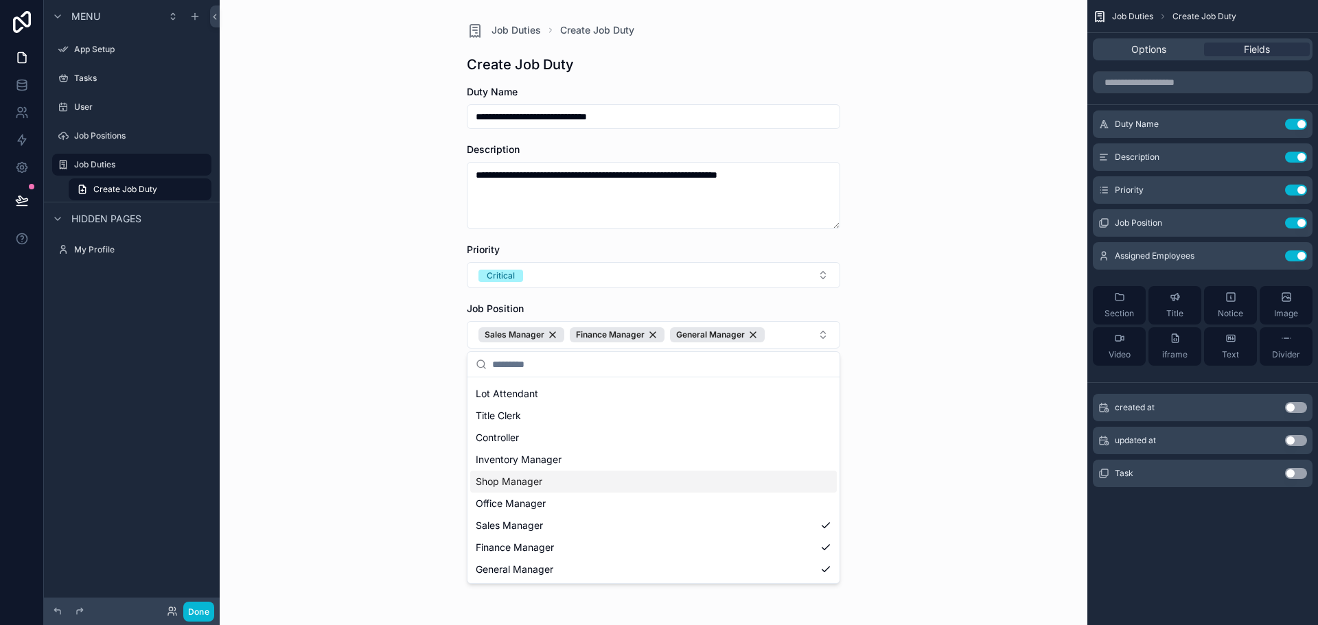
click at [389, 404] on div "**********" at bounding box center [654, 312] width 868 height 625
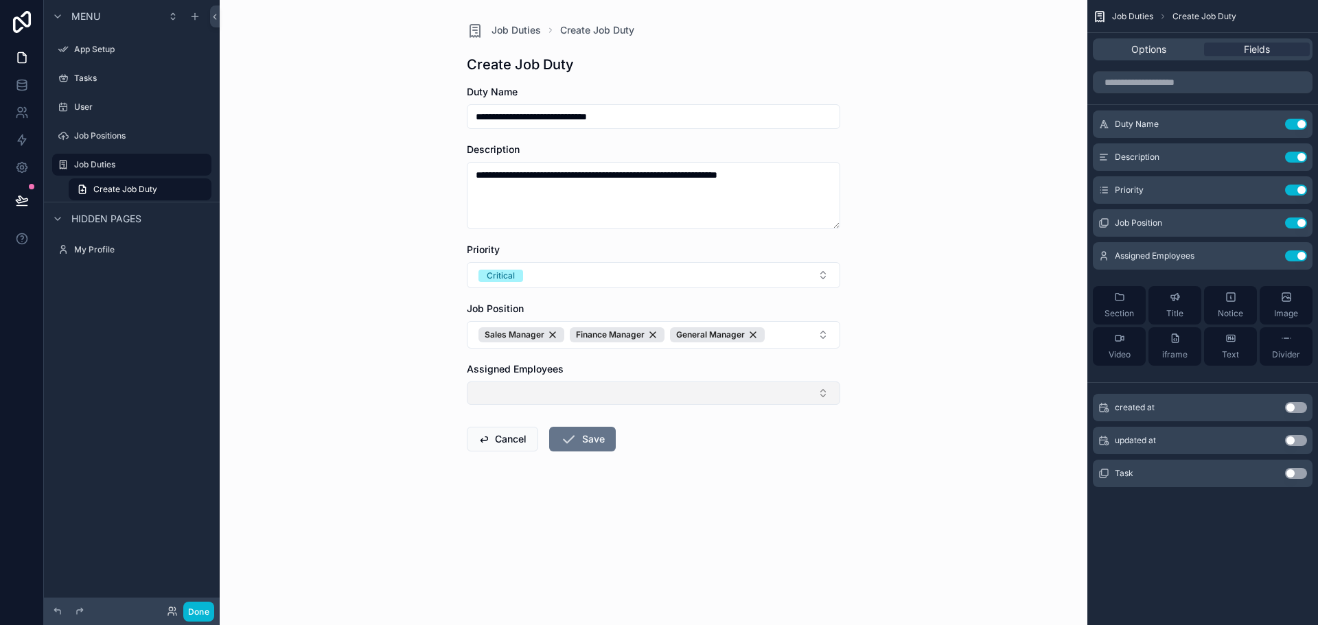
click at [503, 404] on button "Select Button" at bounding box center [653, 393] width 373 height 23
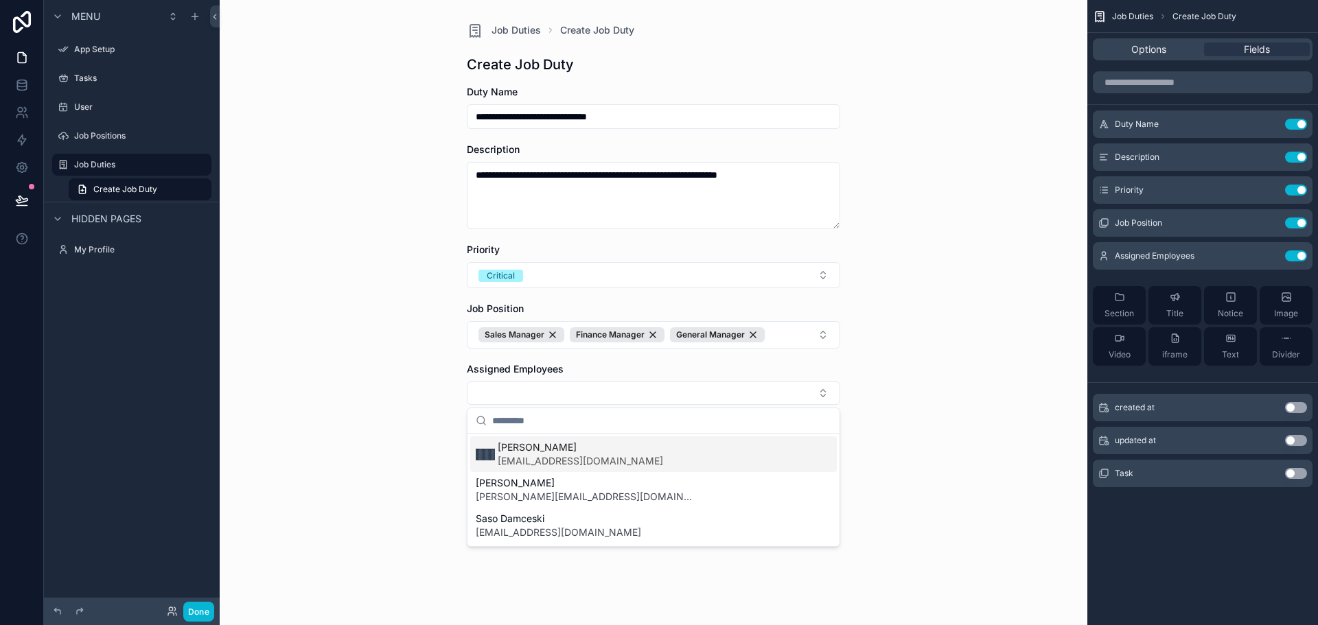
click at [524, 450] on span "[PERSON_NAME]" at bounding box center [580, 448] width 165 height 14
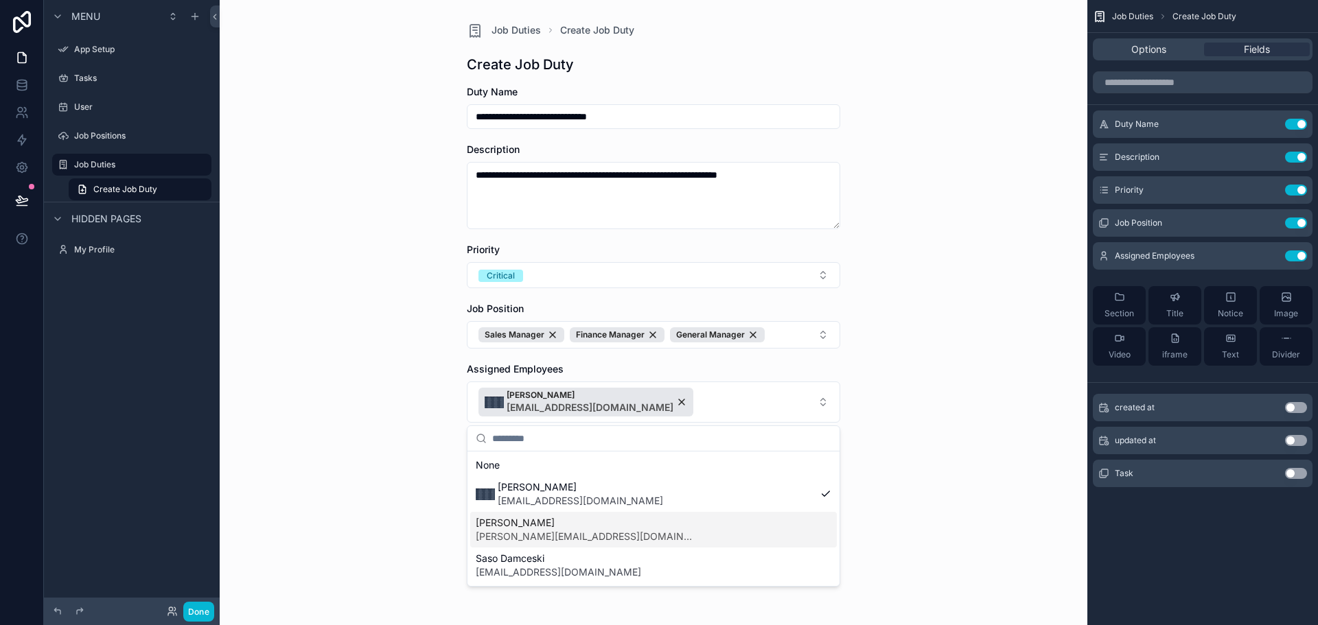
click at [515, 527] on span "[PERSON_NAME]" at bounding box center [586, 523] width 220 height 14
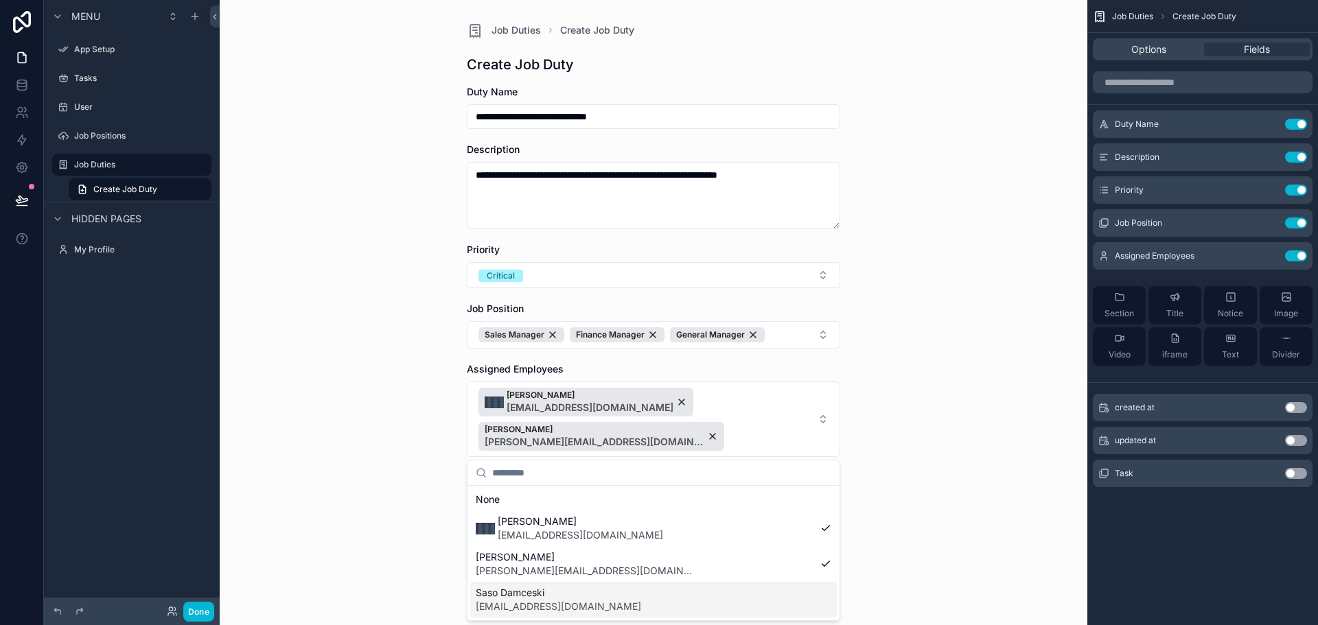
click at [520, 599] on span "Saso Damceski" at bounding box center [558, 593] width 165 height 14
click at [895, 446] on div "**********" at bounding box center [654, 312] width 868 height 625
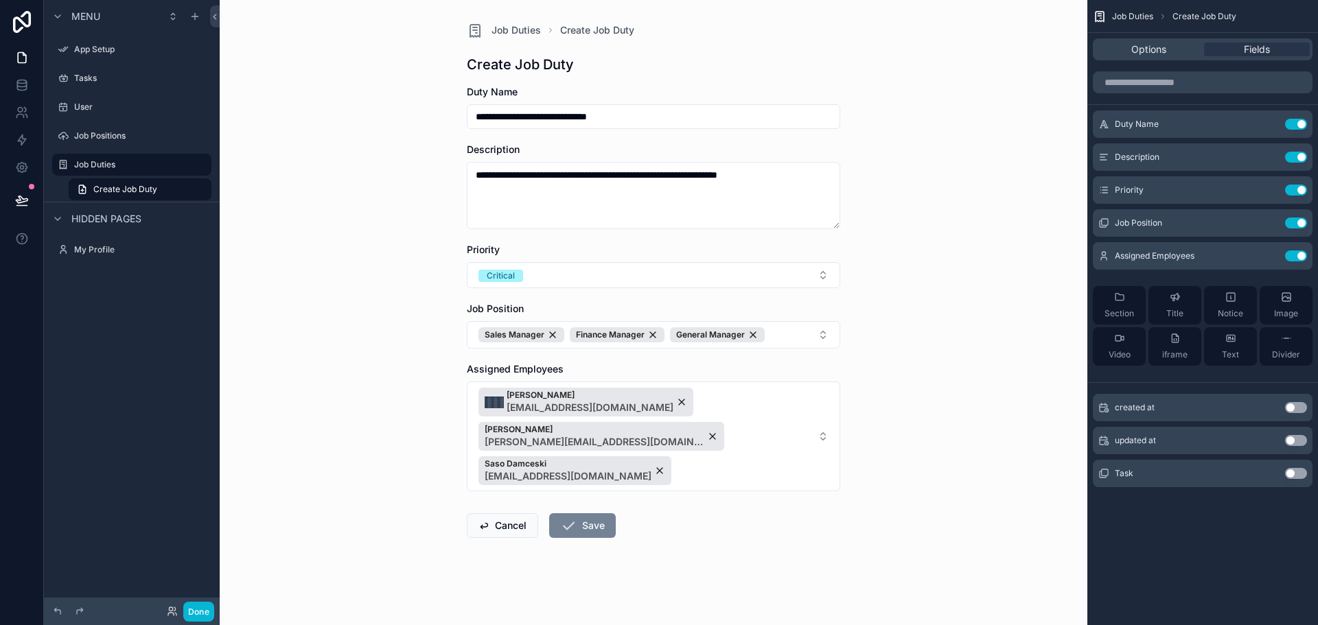
click at [592, 514] on button "Save" at bounding box center [582, 526] width 67 height 25
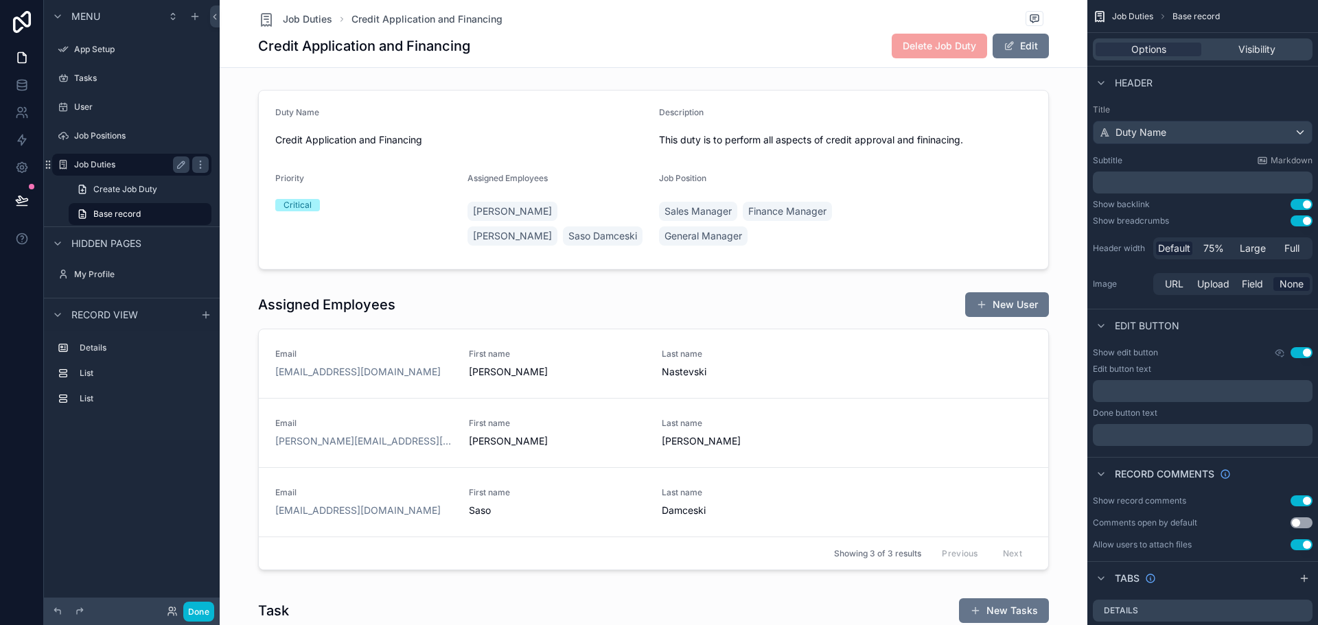
click at [93, 170] on label "Job Duties" at bounding box center [129, 164] width 110 height 11
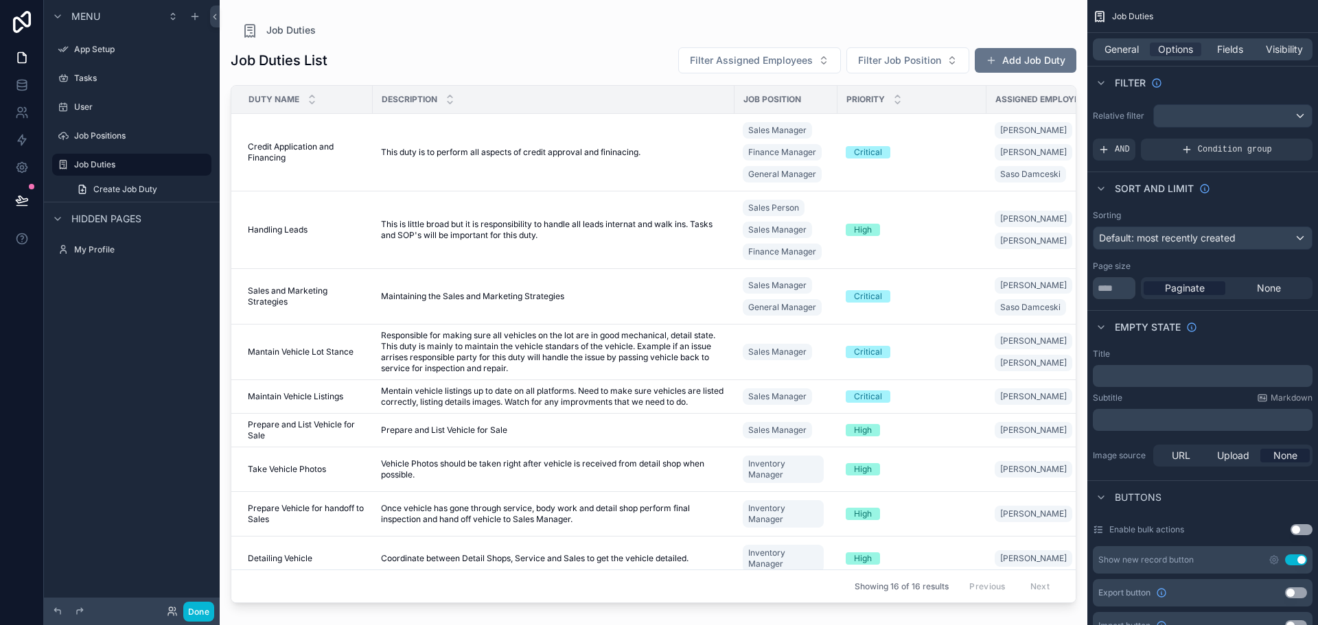
click at [505, 38] on div "Job Duties" at bounding box center [654, 30] width 824 height 16
click at [1039, 51] on button "Add Job Duty" at bounding box center [1026, 60] width 102 height 25
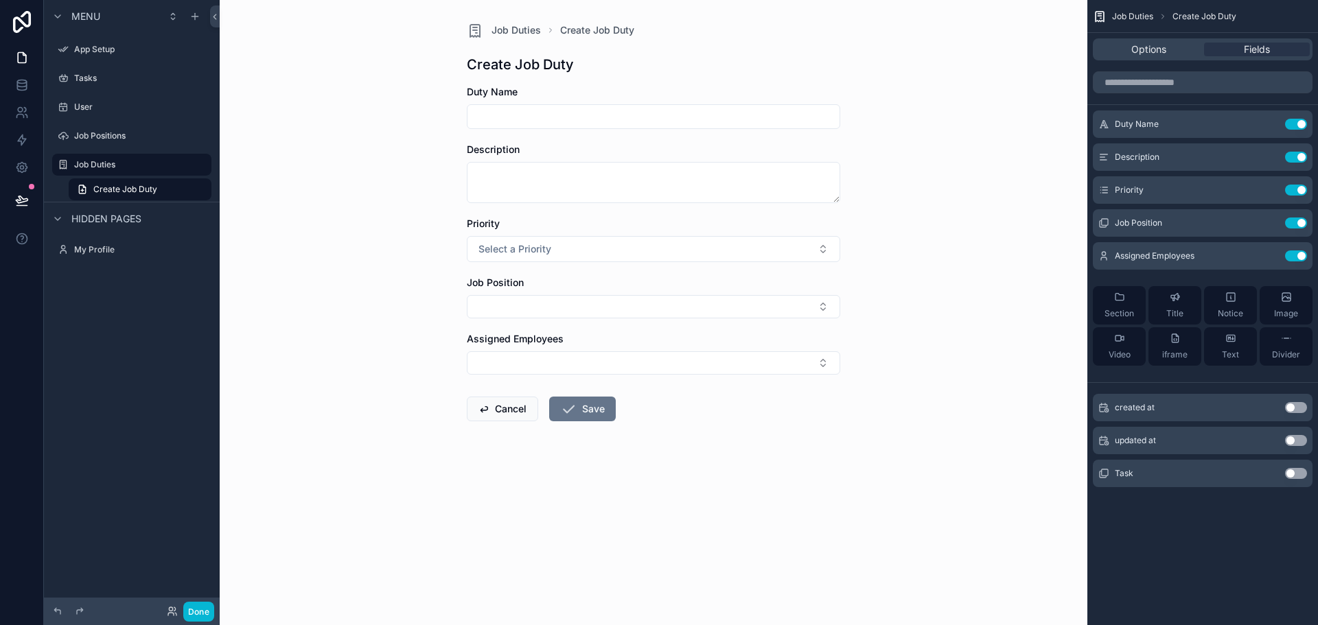
click at [602, 100] on div "Duty Name" at bounding box center [653, 107] width 373 height 44
click at [608, 113] on input "scrollable content" at bounding box center [654, 116] width 372 height 19
type input "**********"
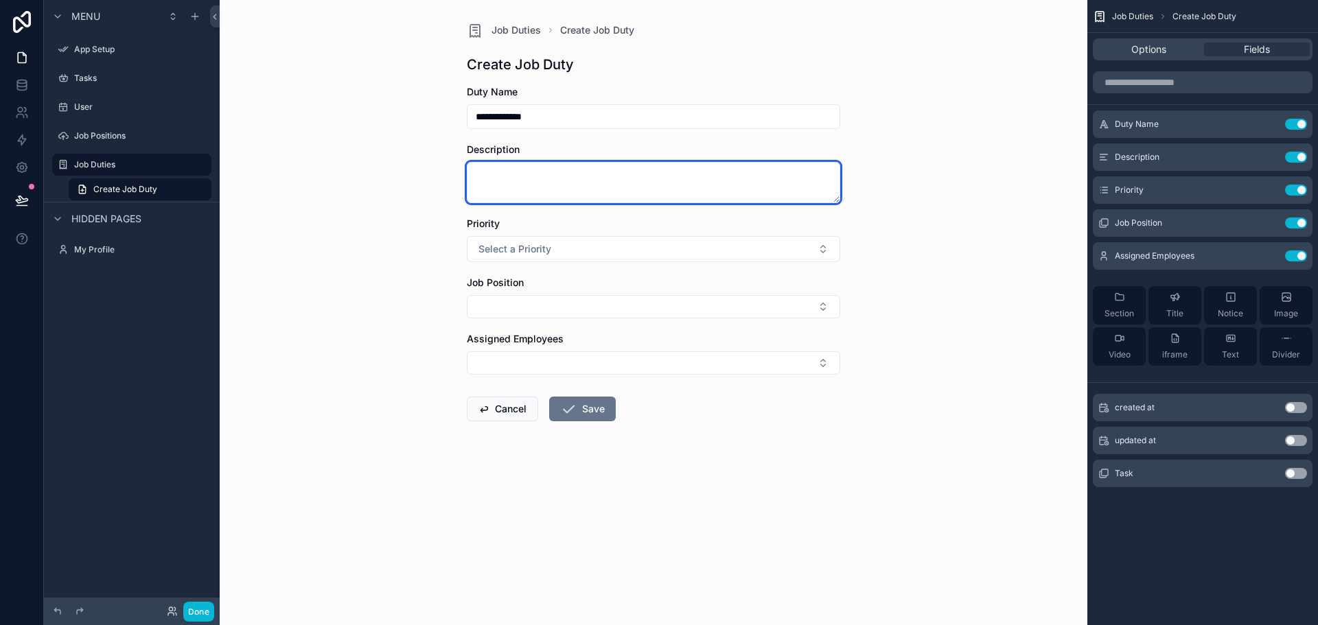
click at [699, 183] on textarea "scrollable content" at bounding box center [653, 182] width 373 height 41
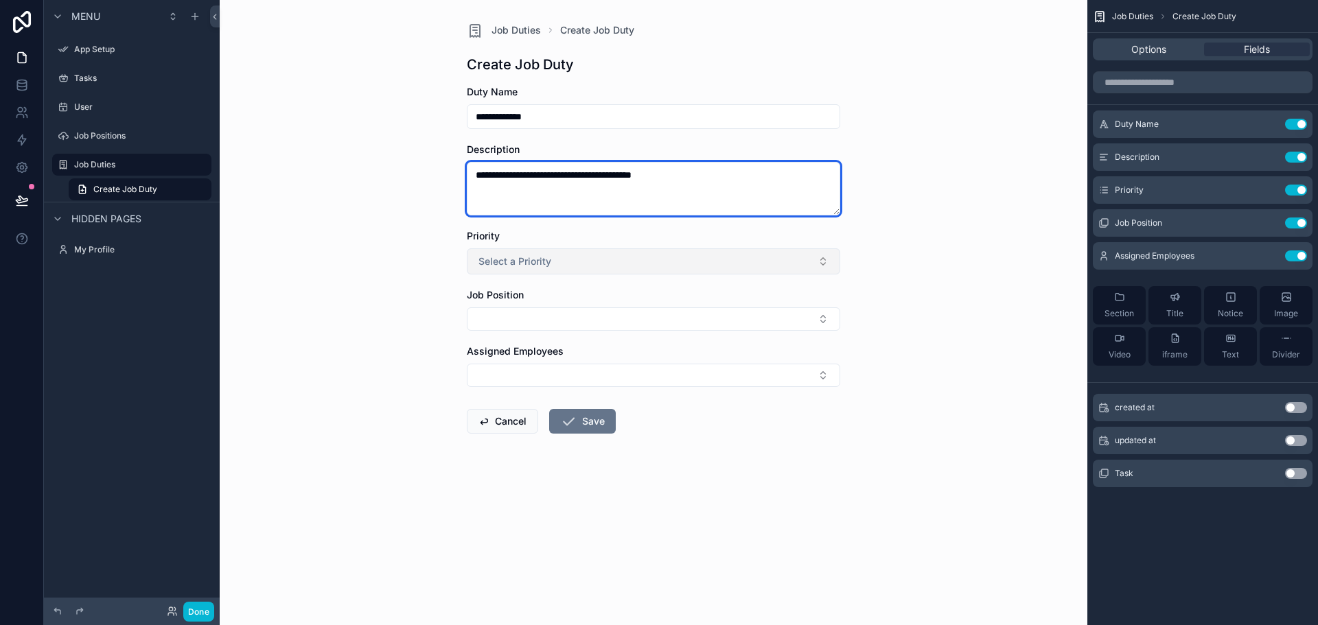
type textarea "**********"
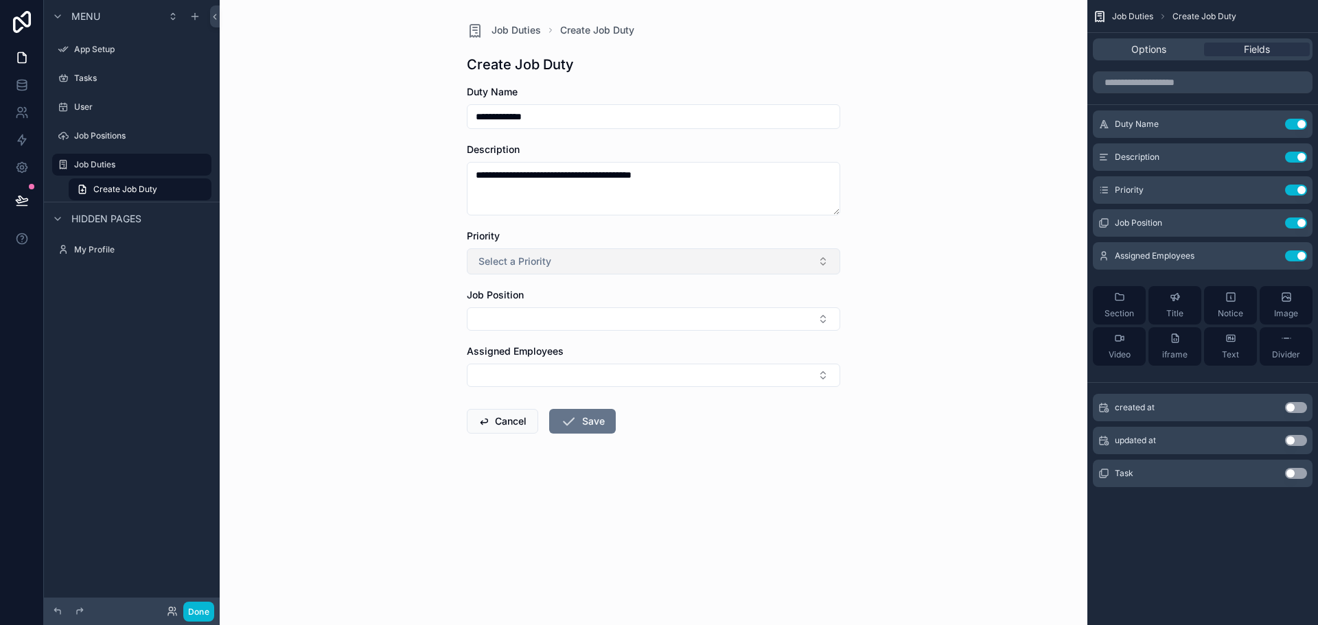
click at [629, 261] on button "Select a Priority" at bounding box center [653, 262] width 373 height 26
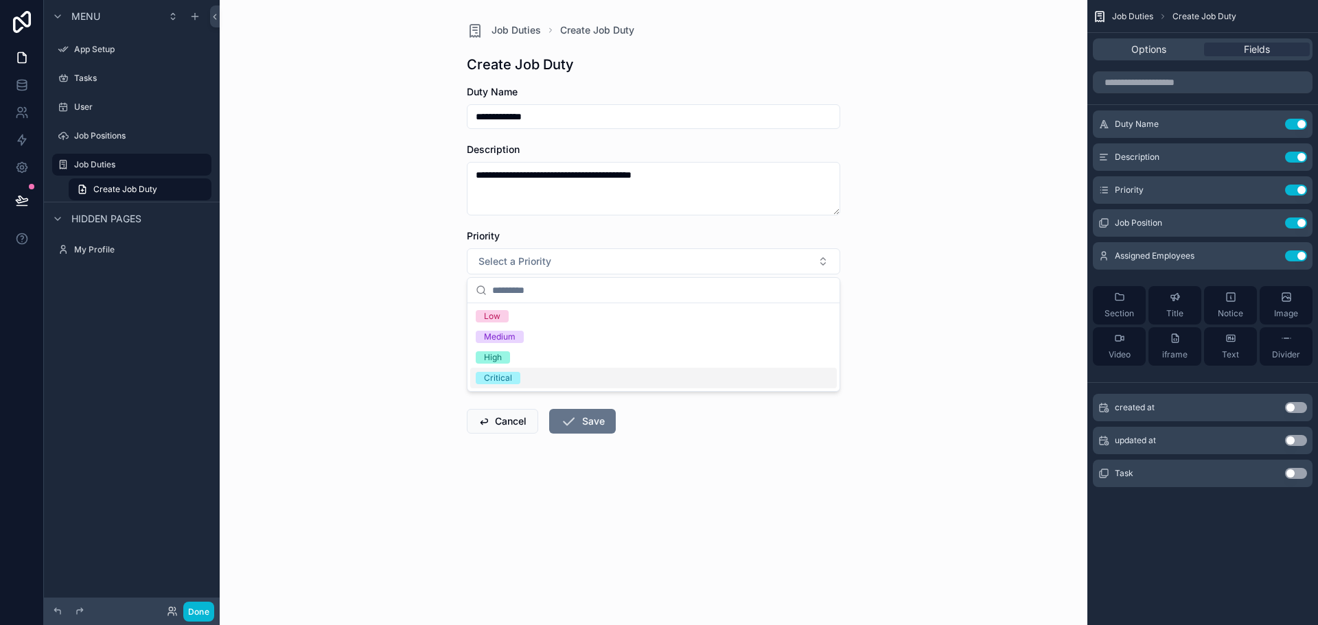
click at [542, 382] on div "Critical" at bounding box center [653, 378] width 367 height 21
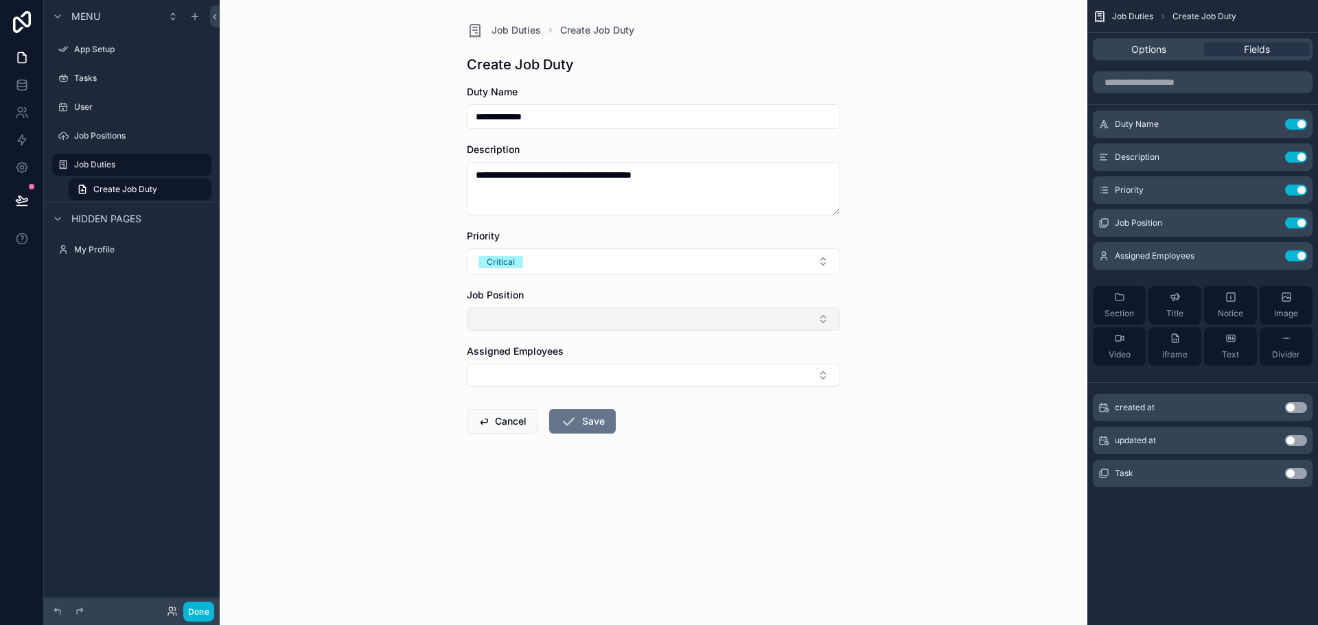
click at [544, 328] on button "Select Button" at bounding box center [653, 319] width 373 height 23
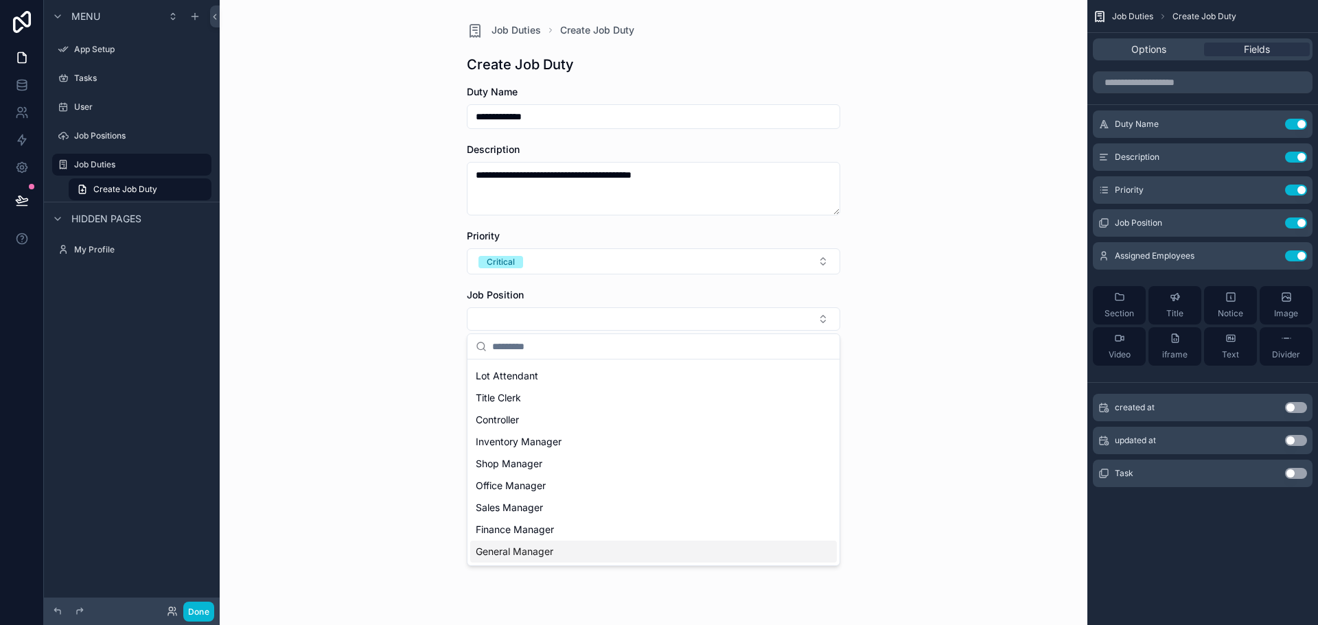
click at [540, 553] on span "General Manager" at bounding box center [515, 552] width 78 height 14
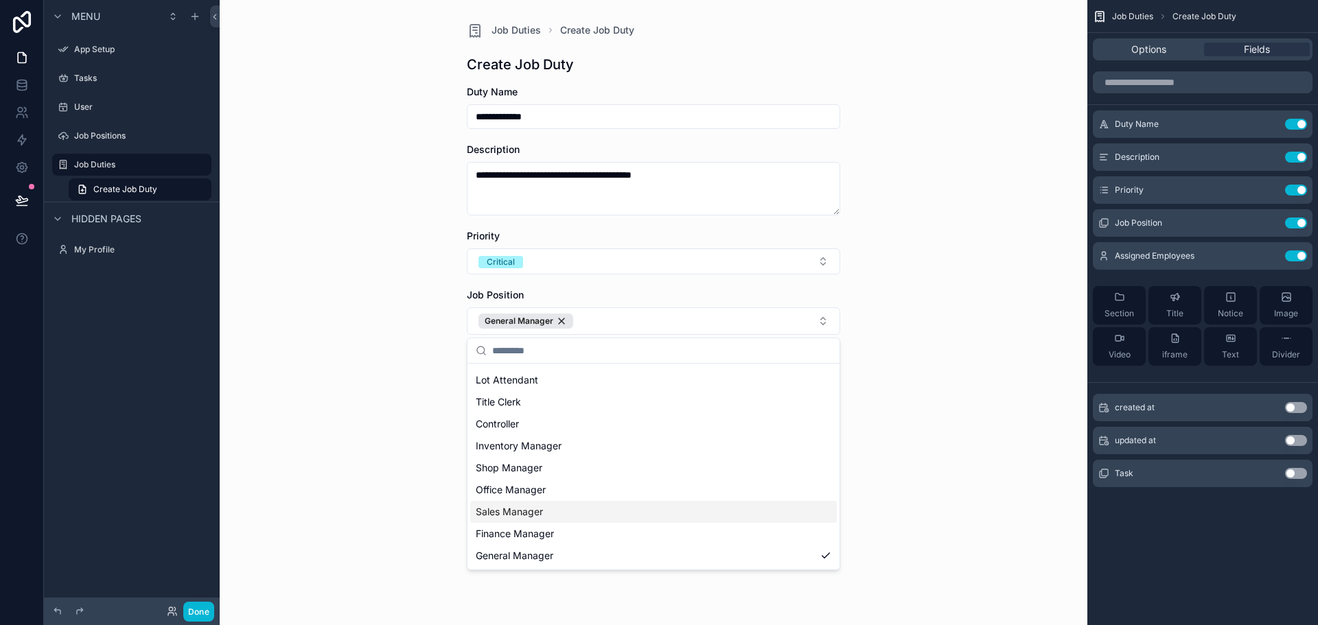
click at [537, 514] on span "Sales Manager" at bounding box center [509, 512] width 67 height 14
click at [531, 536] on span "Finance Manager" at bounding box center [515, 534] width 78 height 14
click at [964, 442] on div "**********" at bounding box center [654, 312] width 868 height 625
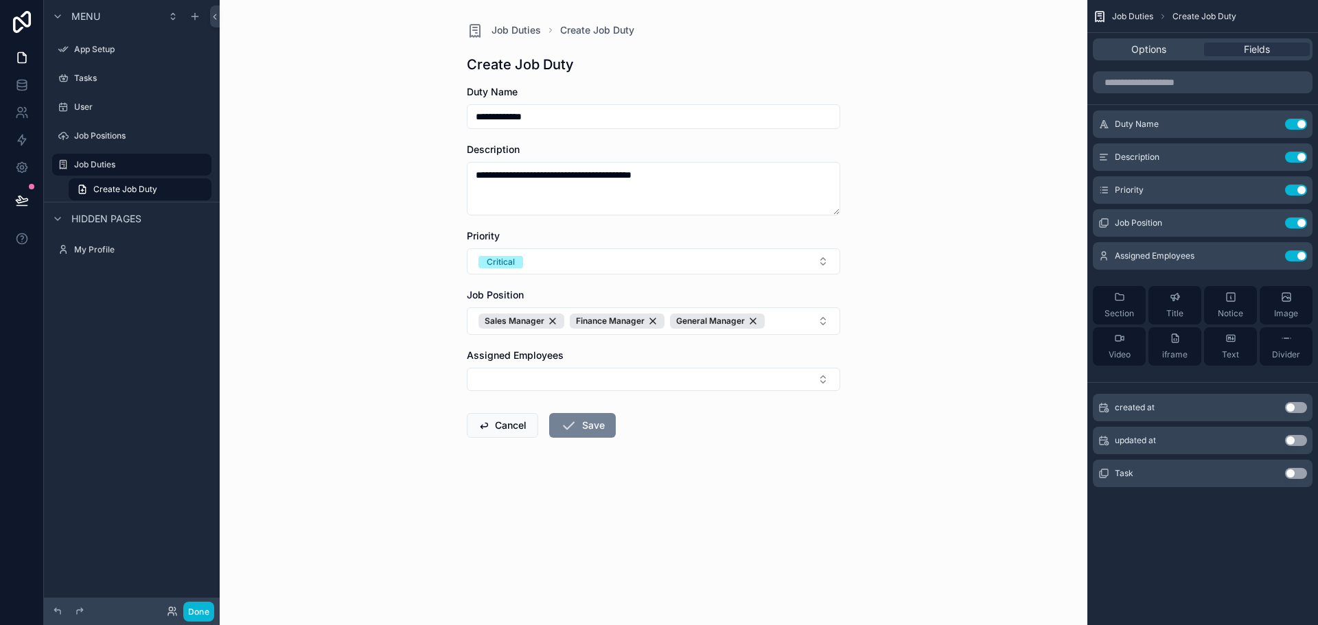
click at [597, 435] on button "Save" at bounding box center [582, 425] width 67 height 25
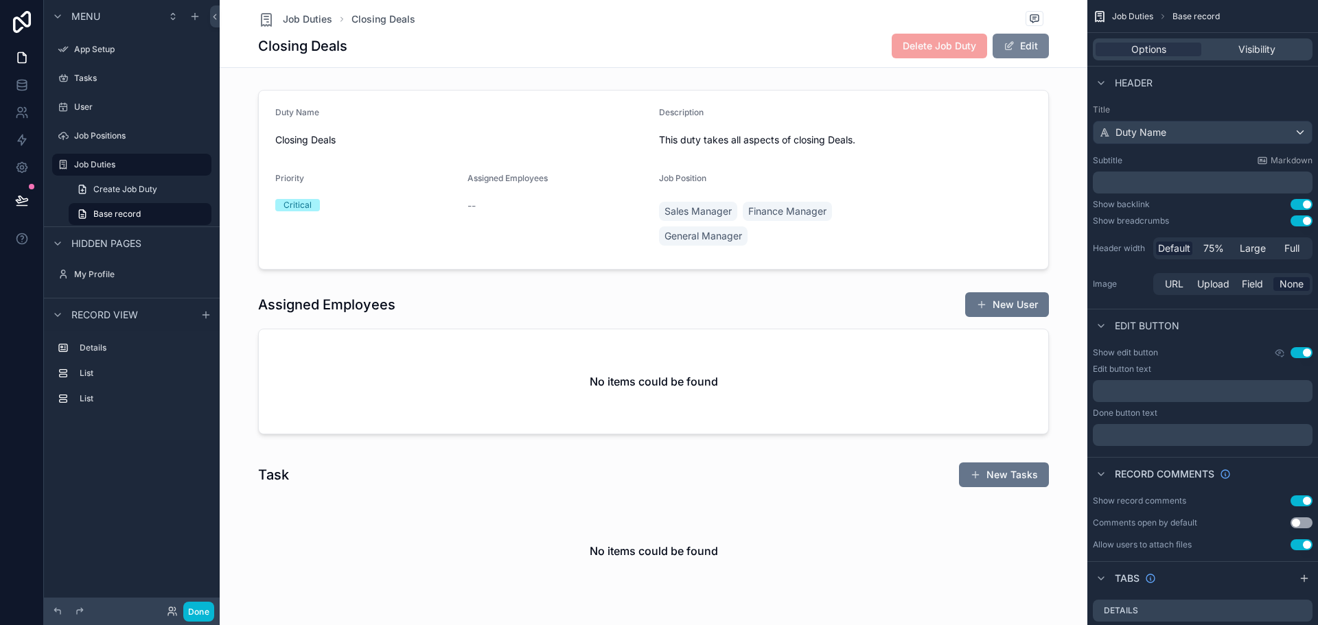
click at [1004, 49] on span "scrollable content" at bounding box center [1009, 46] width 11 height 11
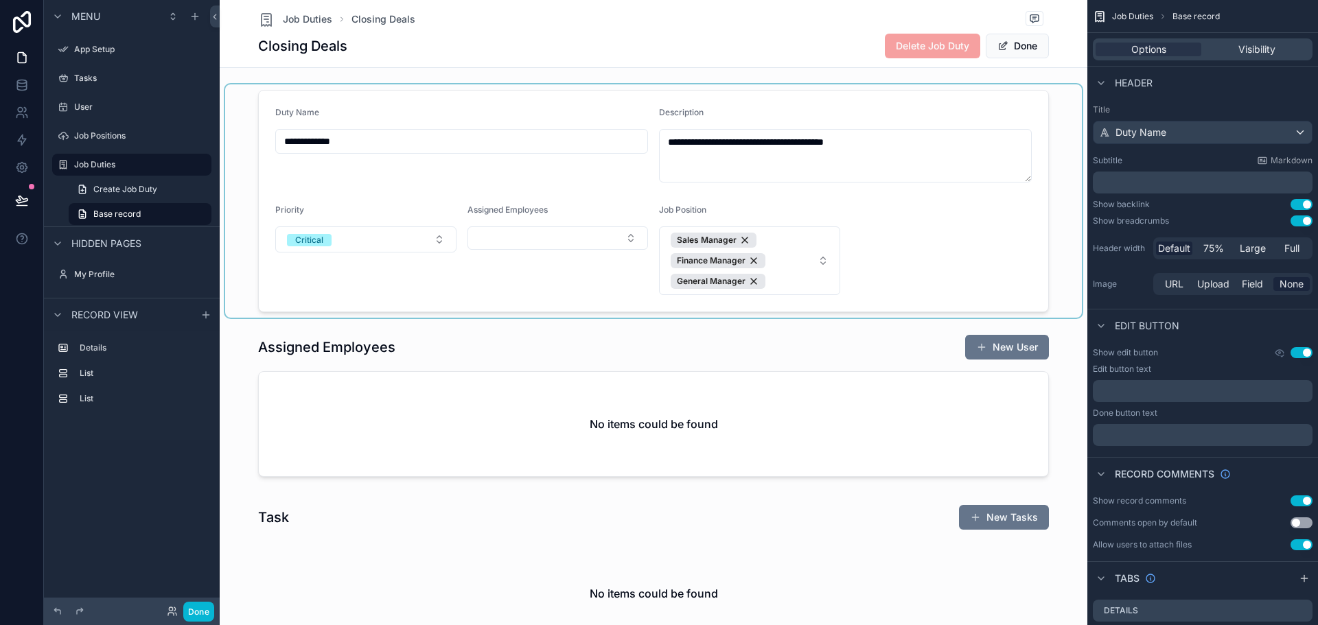
click at [545, 246] on div "scrollable content" at bounding box center [653, 200] width 857 height 233
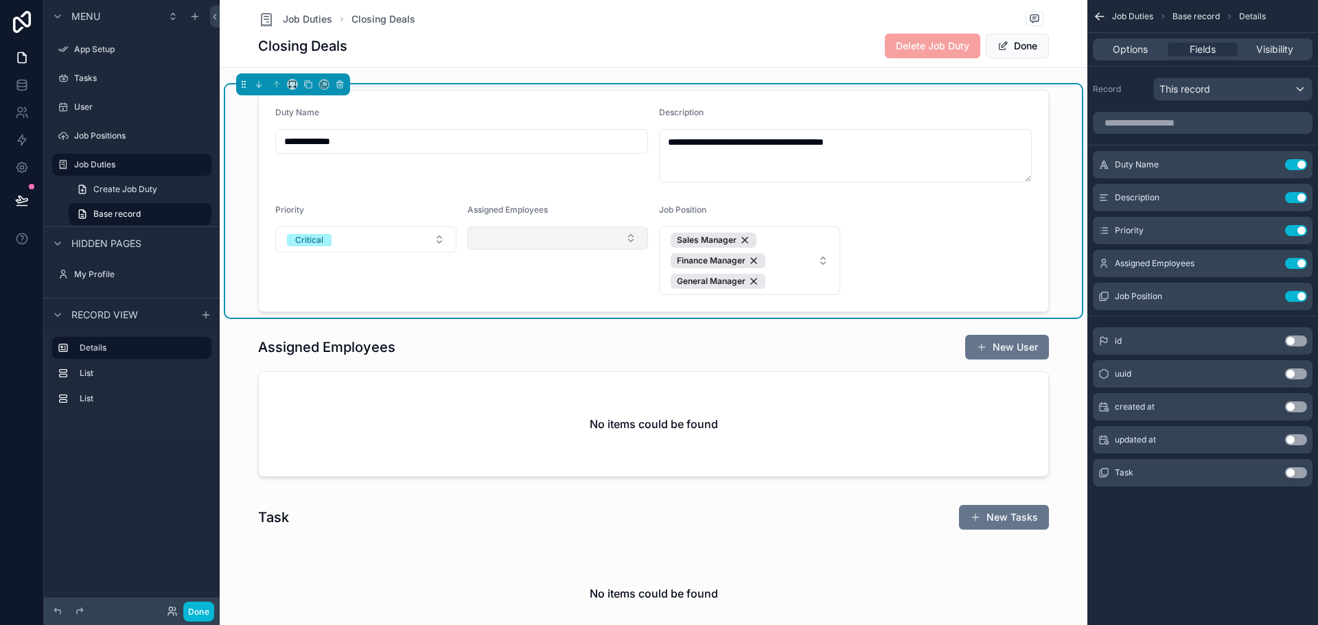
click at [551, 233] on button "Select Button" at bounding box center [558, 238] width 181 height 23
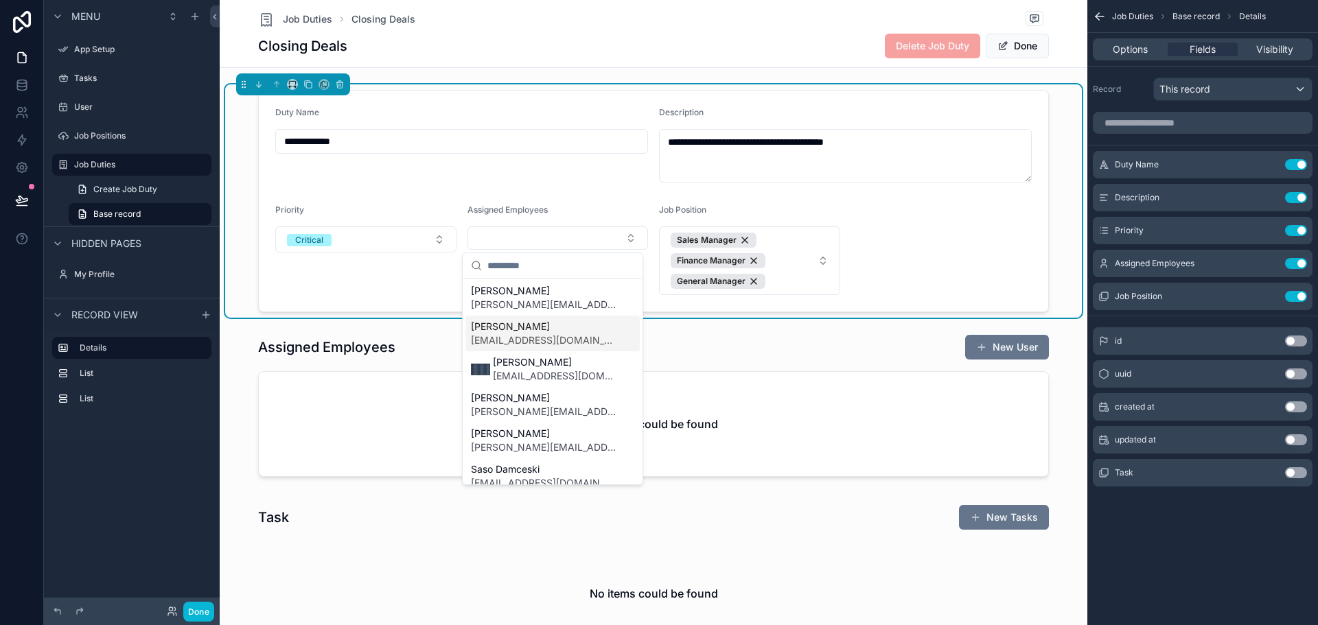
scroll to position [36, 0]
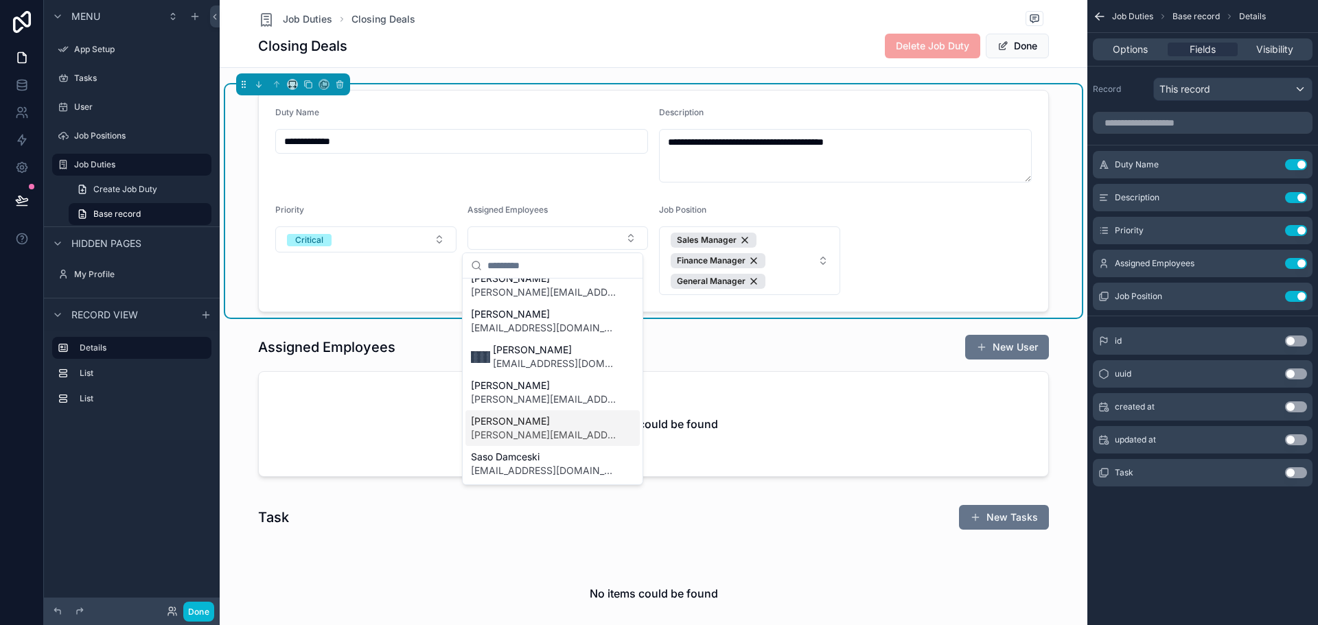
click at [531, 428] on span "[PERSON_NAME][EMAIL_ADDRESS][DOMAIN_NAME]" at bounding box center [544, 435] width 147 height 14
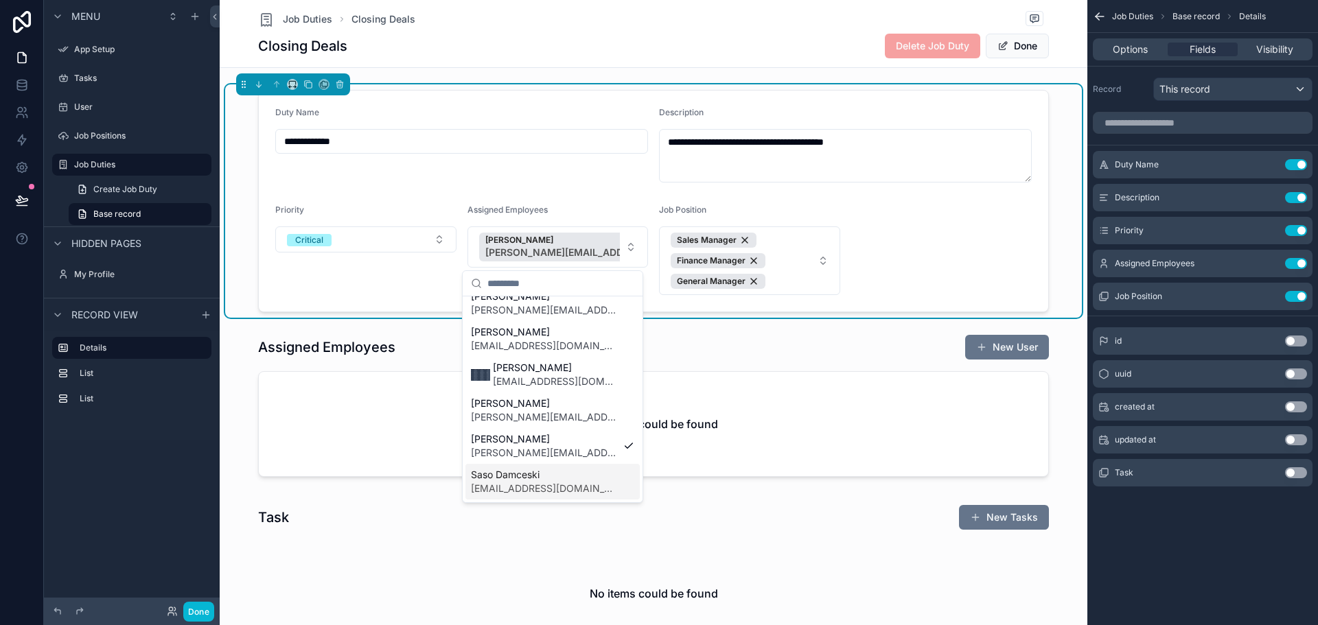
click at [521, 484] on span "[EMAIL_ADDRESS][DOMAIN_NAME]" at bounding box center [544, 489] width 147 height 14
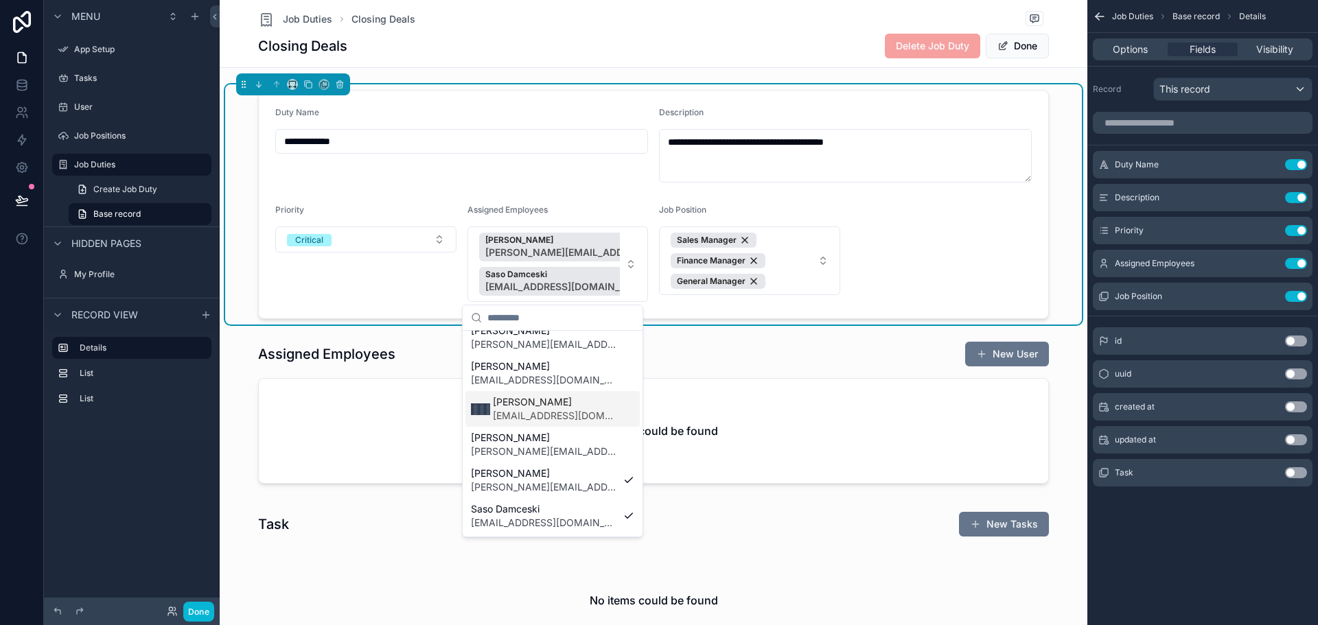
click at [557, 413] on span "[EMAIL_ADDRESS][DOMAIN_NAME]" at bounding box center [555, 416] width 125 height 14
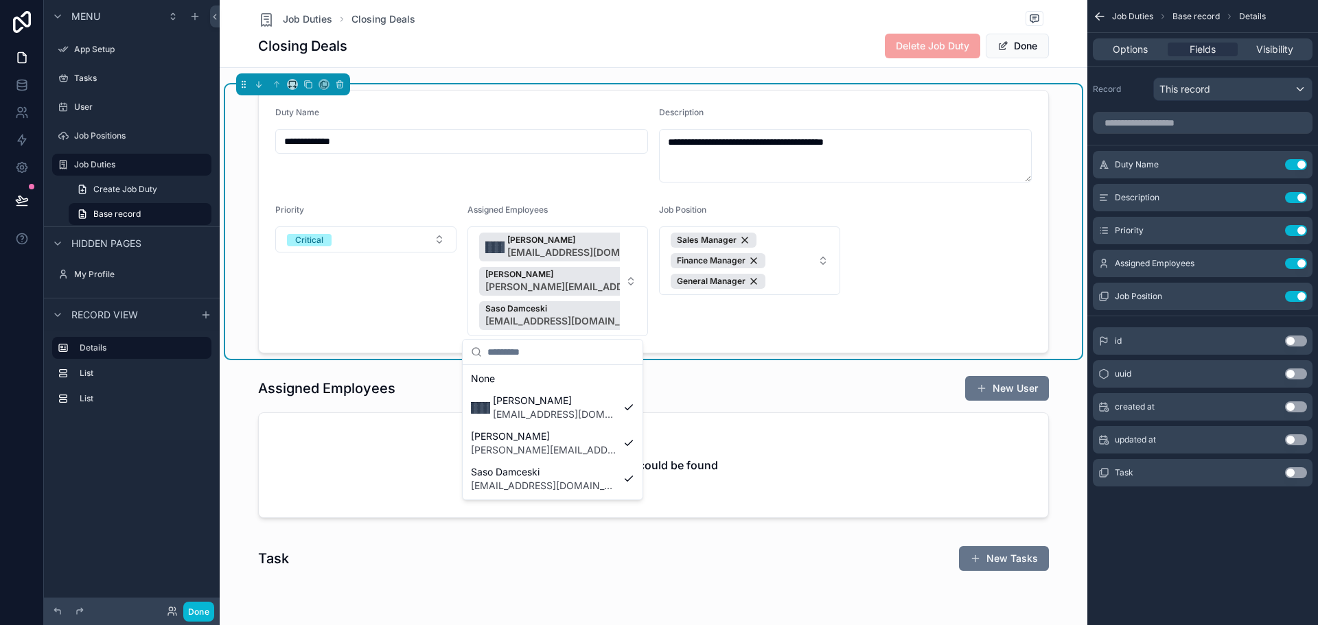
click at [779, 347] on form "**********" at bounding box center [654, 222] width 790 height 262
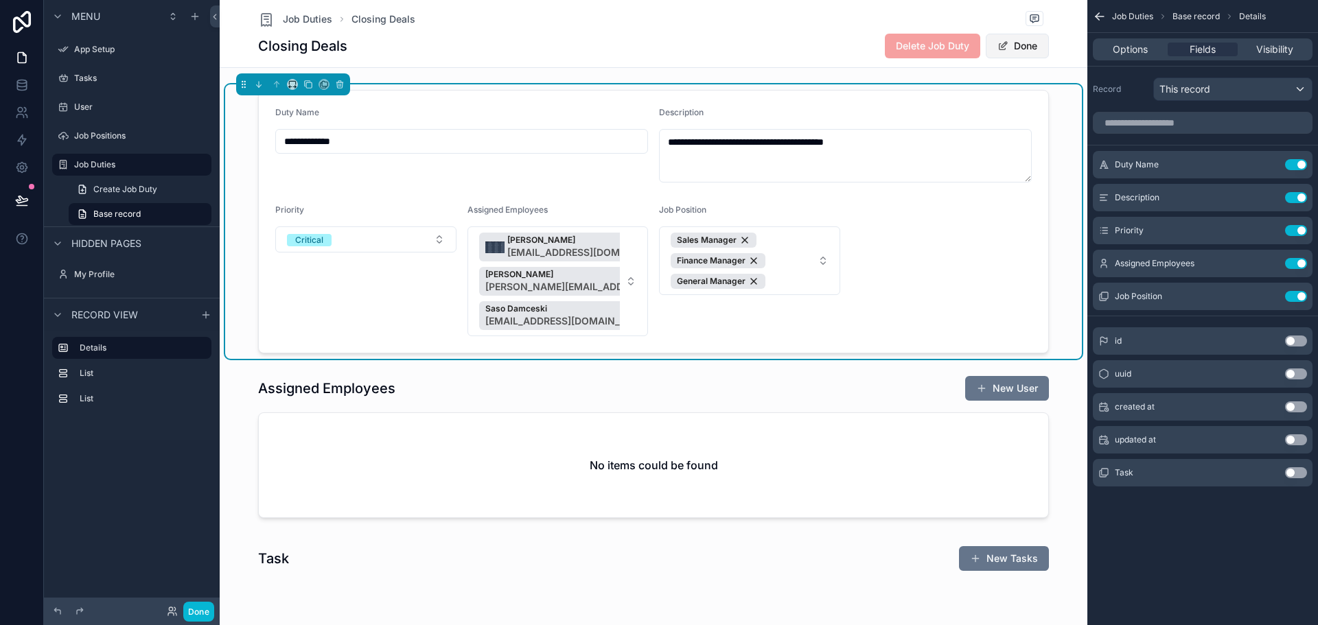
click at [1011, 53] on button "Done" at bounding box center [1017, 46] width 63 height 25
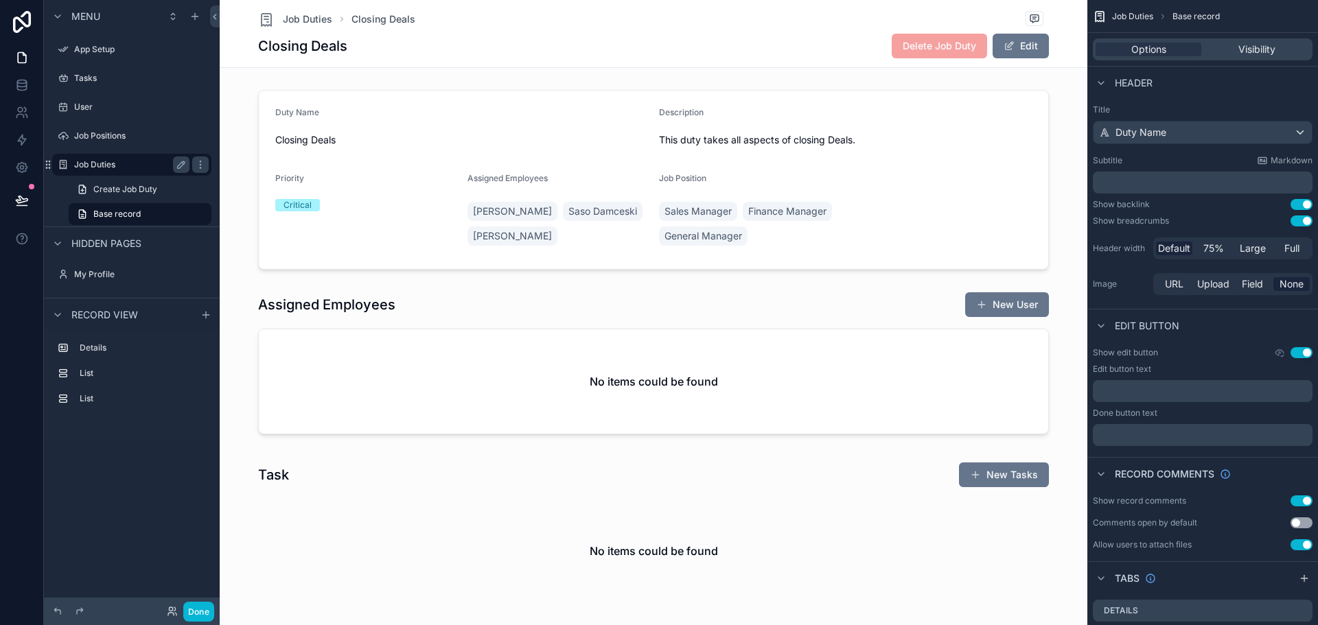
click at [102, 165] on label "Job Duties" at bounding box center [129, 164] width 110 height 11
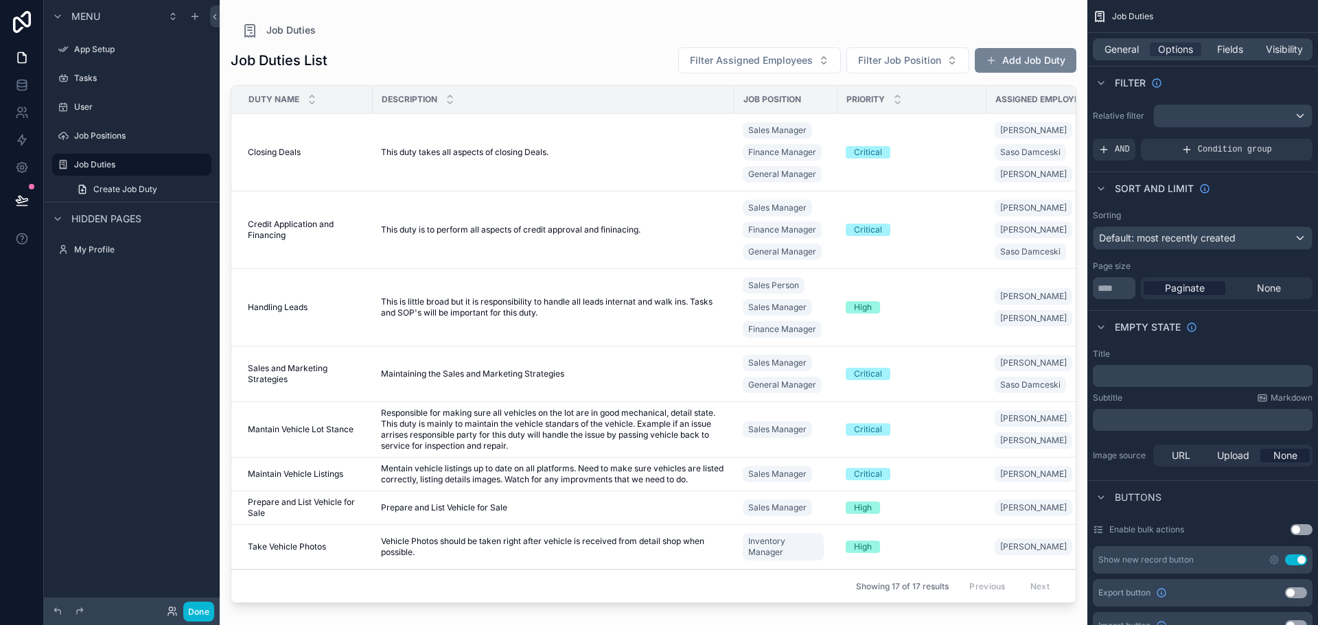
click at [1029, 64] on button "Add Job Duty" at bounding box center [1026, 60] width 102 height 25
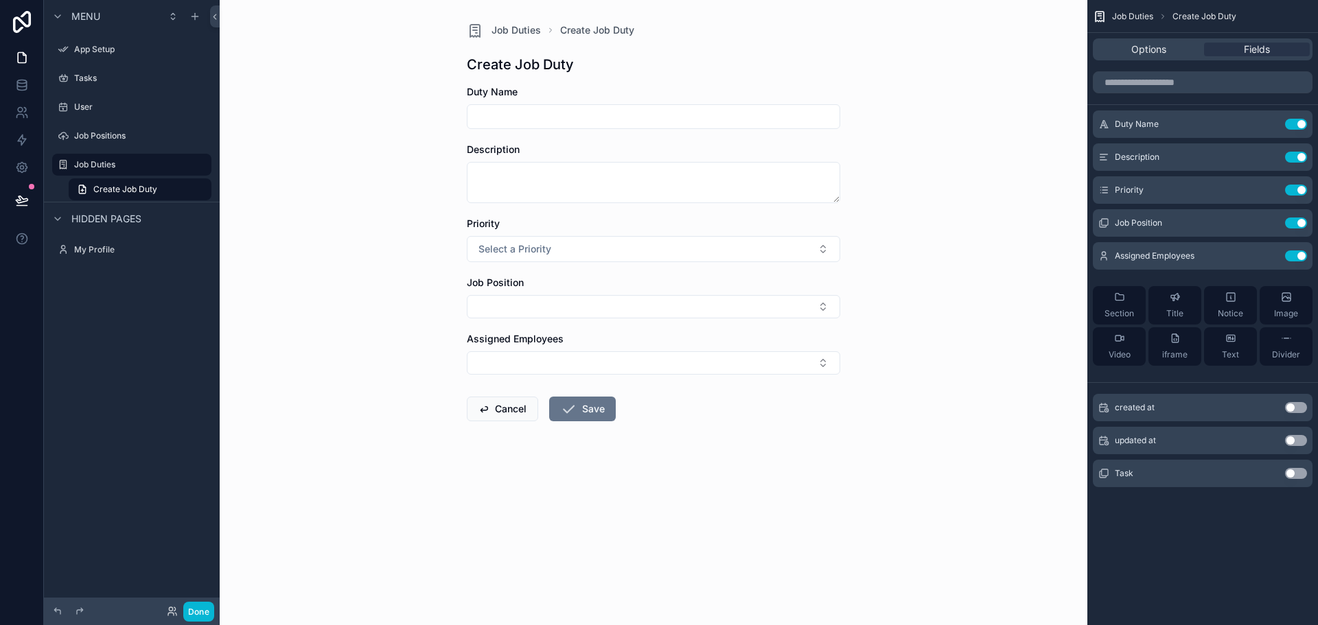
click at [573, 124] on input "scrollable content" at bounding box center [654, 116] width 372 height 19
type input "**********"
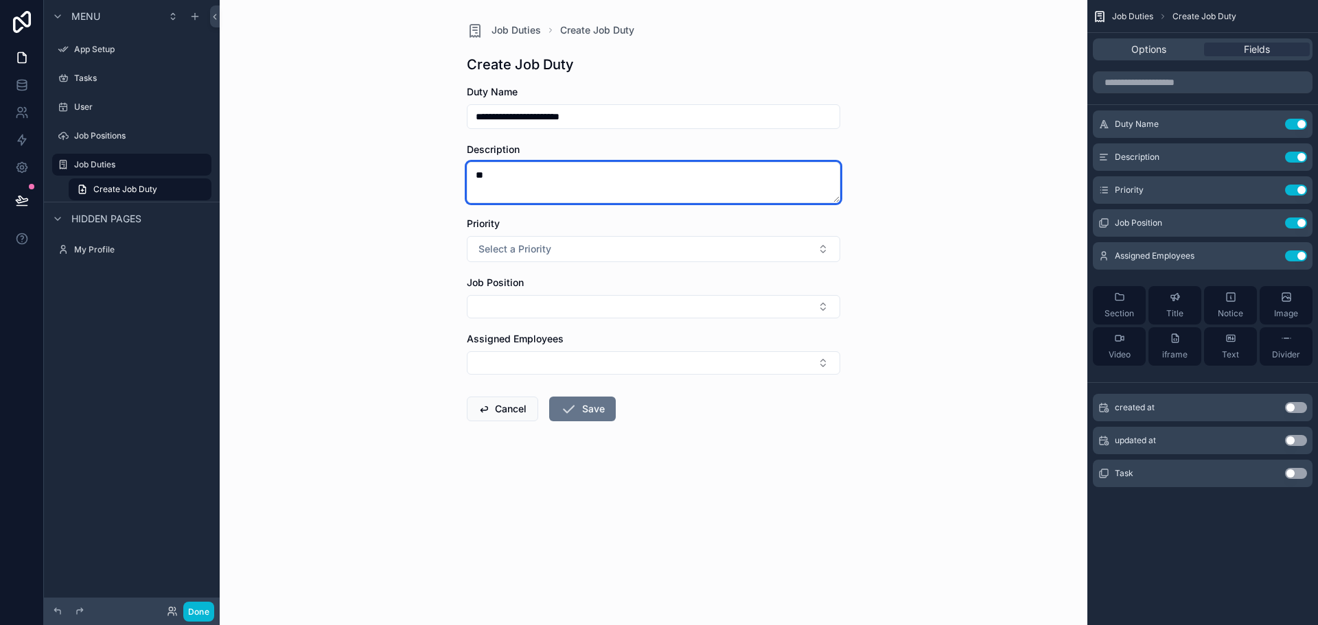
type textarea "*"
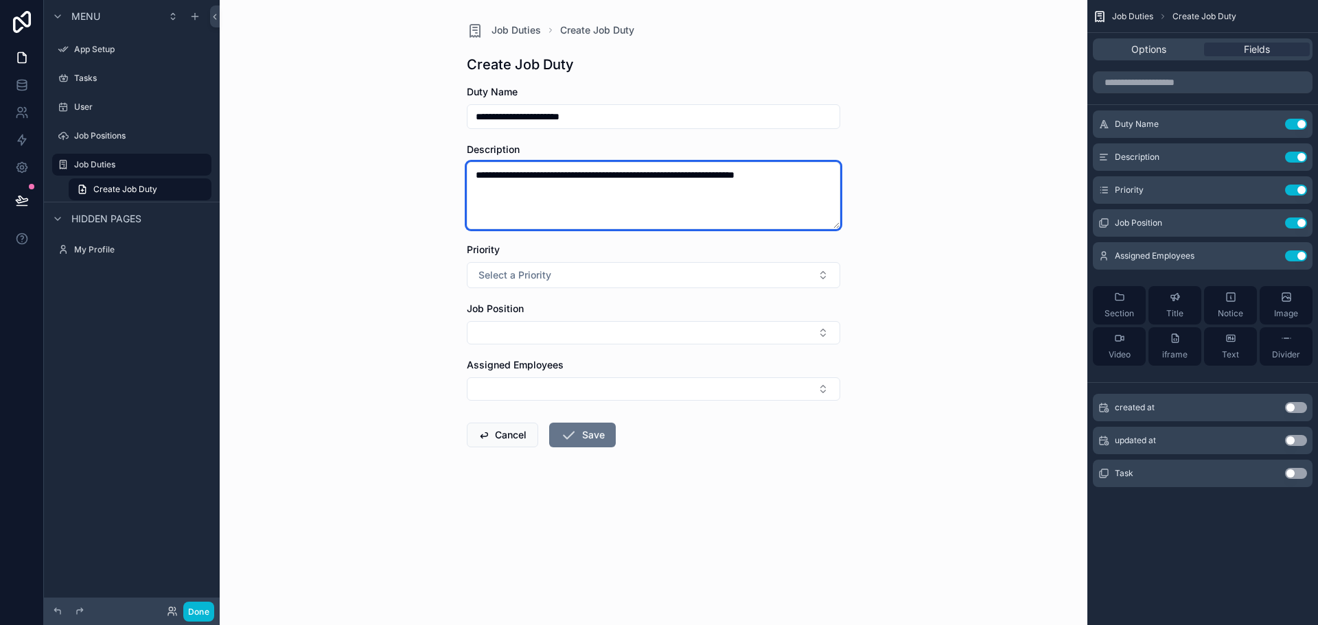
type textarea "**********"
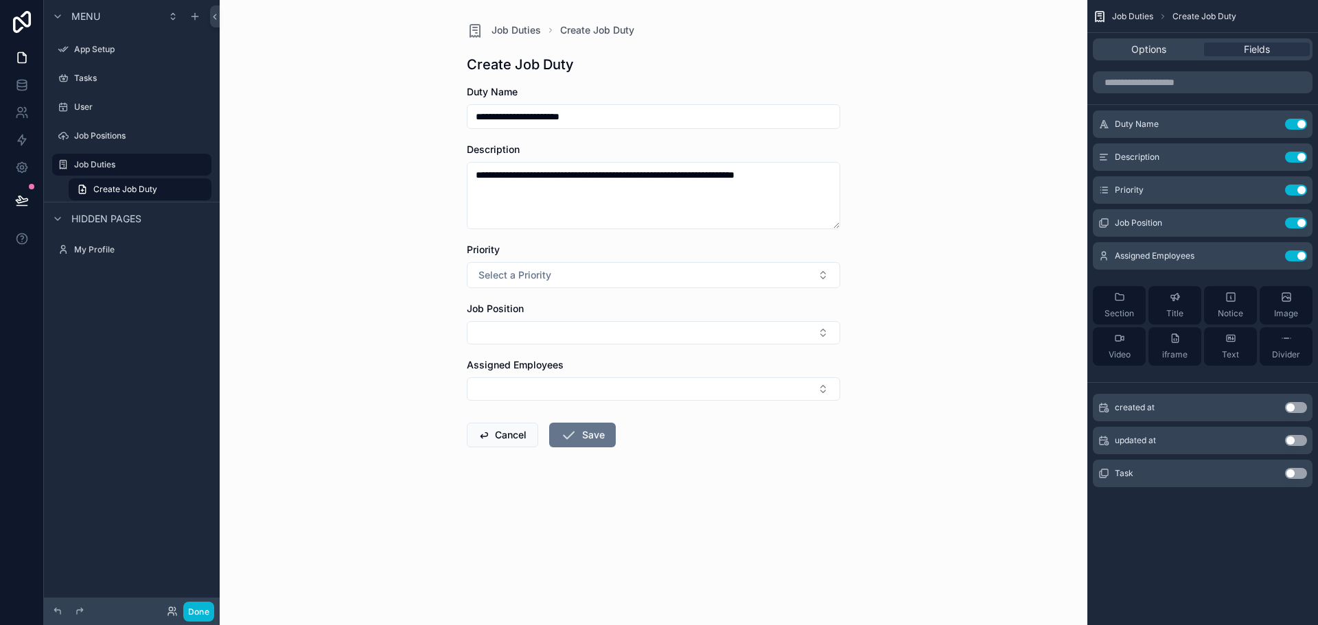
click at [560, 253] on div "Priority" at bounding box center [653, 250] width 373 height 14
click at [562, 276] on button "Select a Priority" at bounding box center [653, 275] width 373 height 26
click at [543, 357] on div "Medium" at bounding box center [653, 351] width 367 height 21
click at [547, 341] on button "Select Button" at bounding box center [653, 332] width 373 height 23
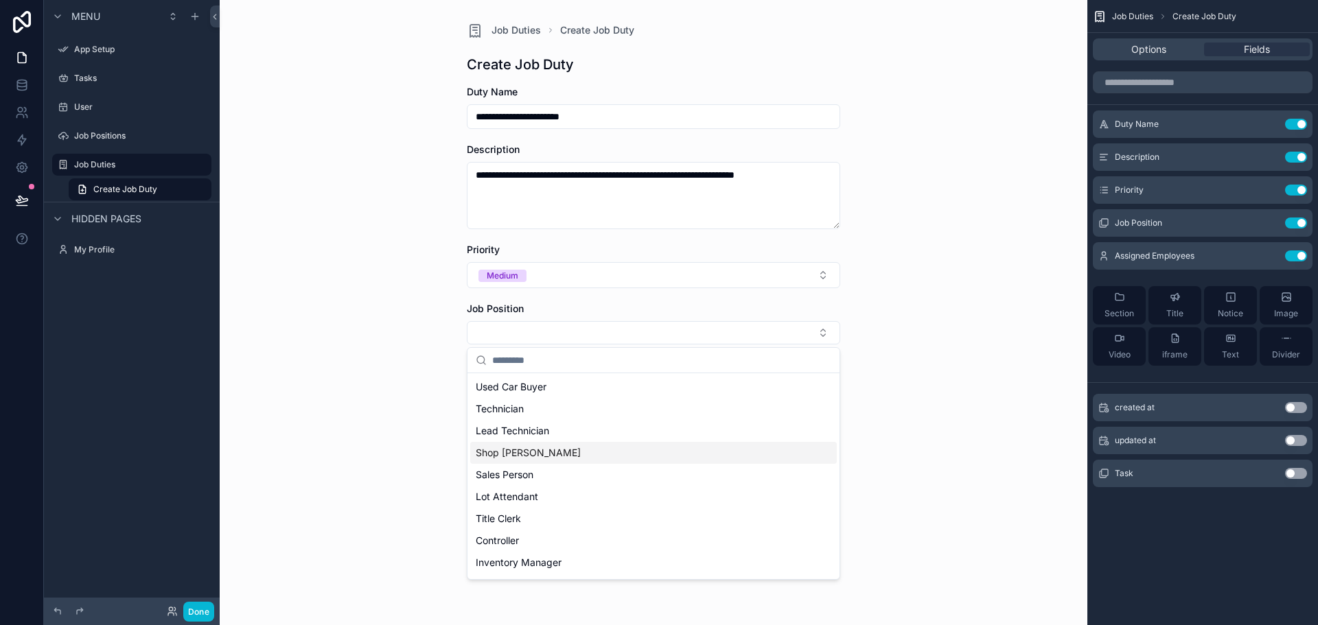
scroll to position [107, 0]
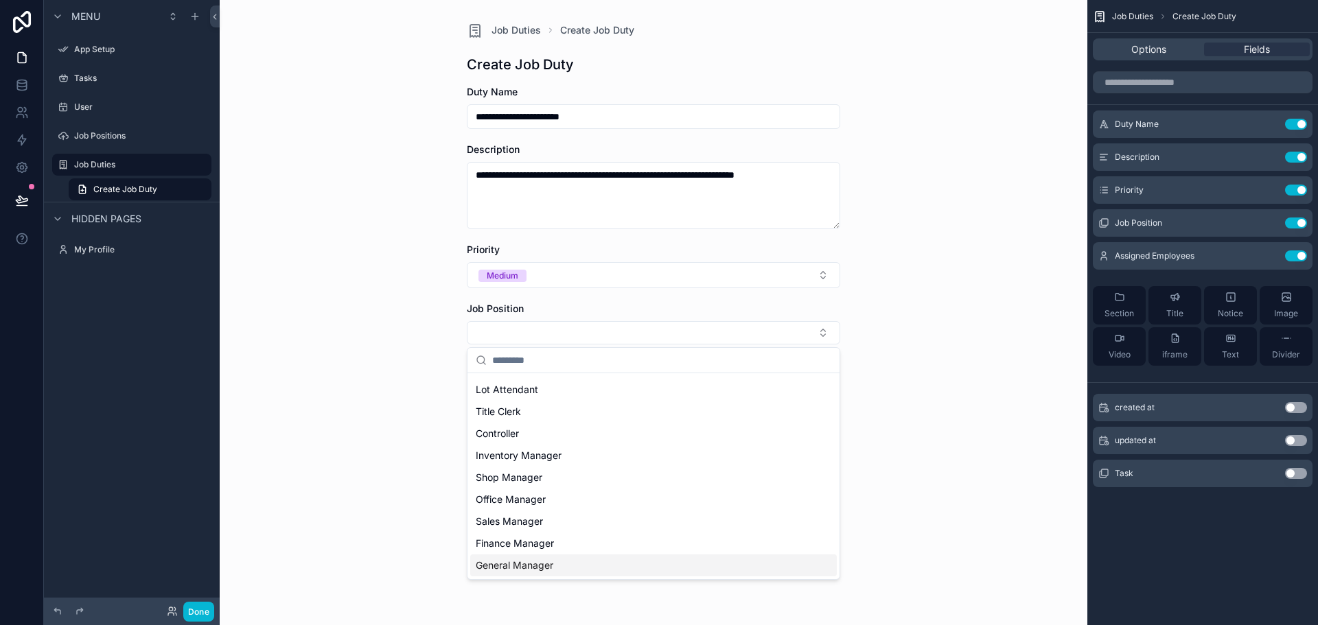
click at [540, 569] on span "General Manager" at bounding box center [515, 566] width 78 height 14
click at [541, 544] on span "Finance Manager" at bounding box center [515, 548] width 78 height 14
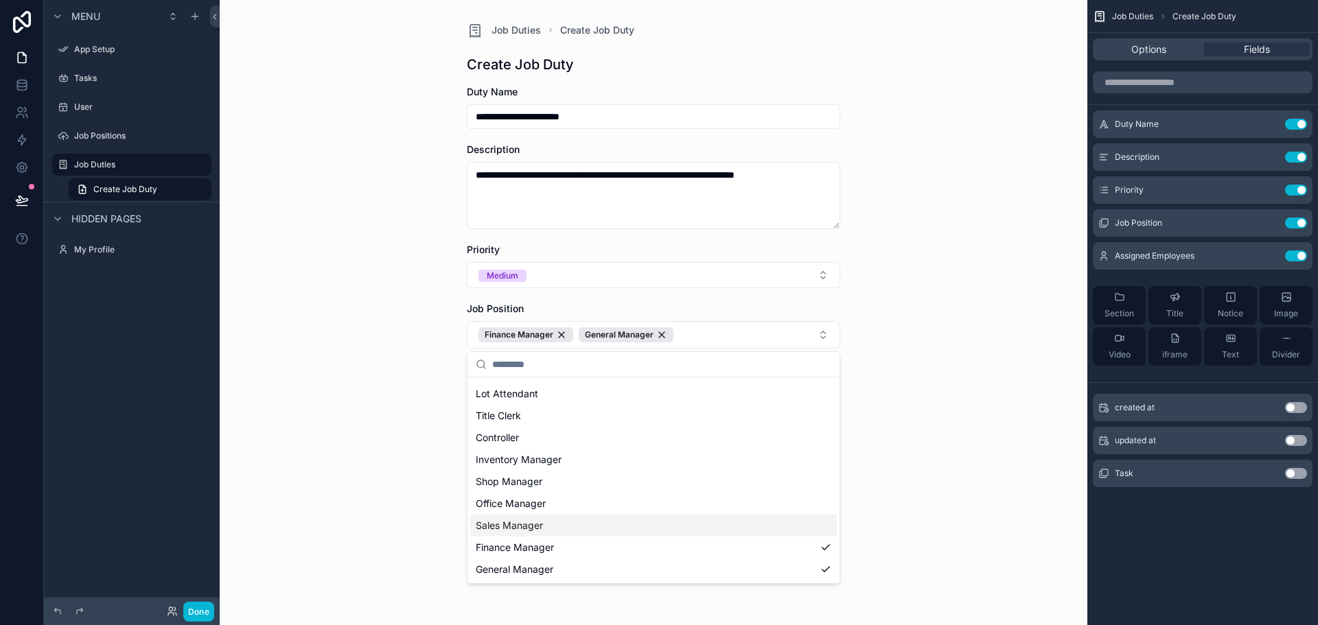
click at [538, 523] on span "Sales Manager" at bounding box center [509, 526] width 67 height 14
drag, startPoint x: 992, startPoint y: 451, endPoint x: 981, endPoint y: 451, distance: 11.0
click at [991, 451] on div "**********" at bounding box center [654, 312] width 868 height 625
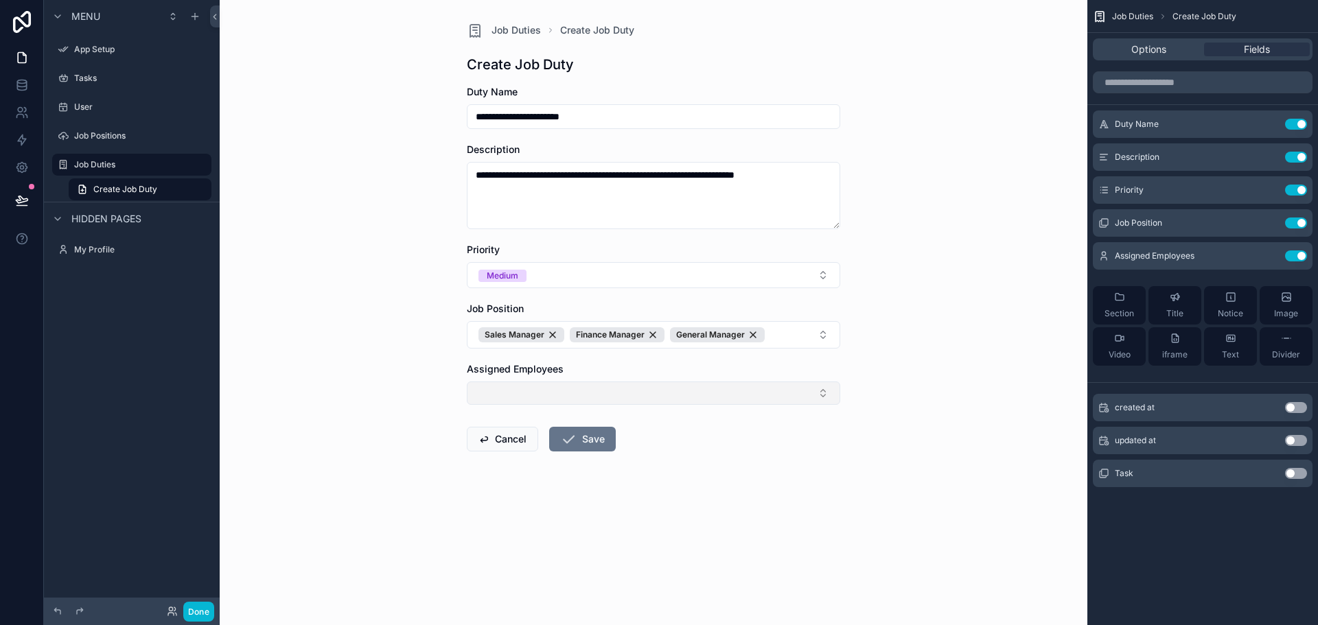
click at [636, 391] on button "Select Button" at bounding box center [653, 393] width 373 height 23
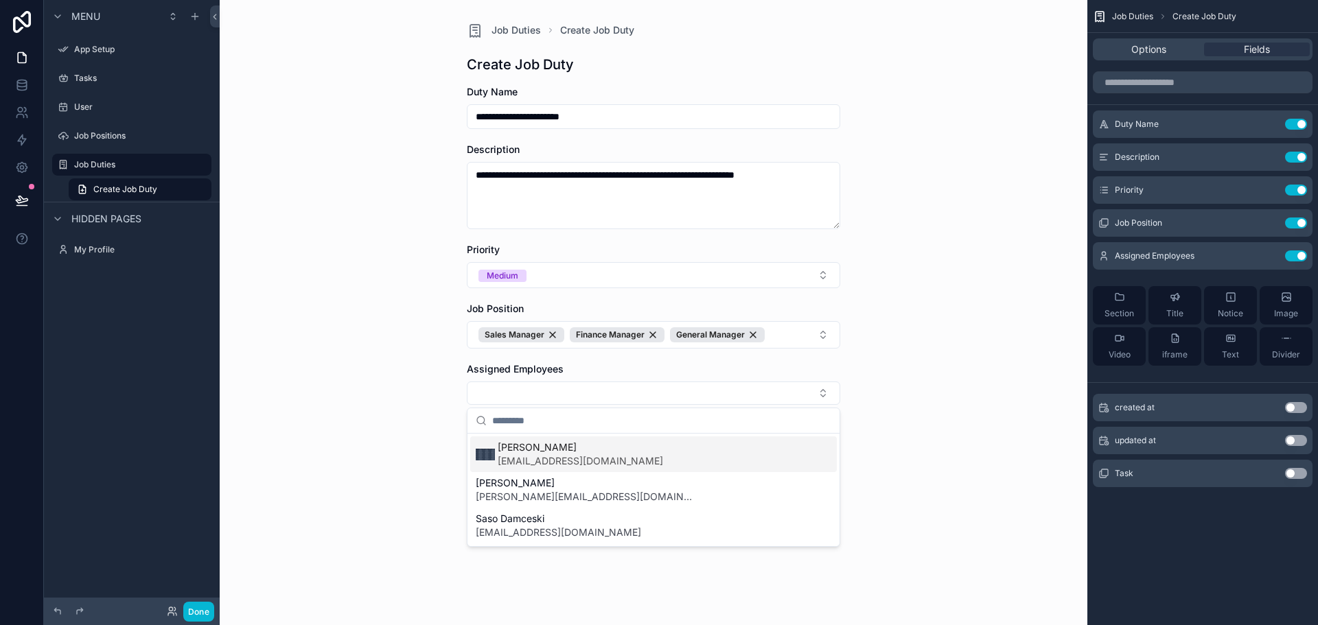
click at [572, 465] on span "[EMAIL_ADDRESS][DOMAIN_NAME]" at bounding box center [580, 461] width 165 height 14
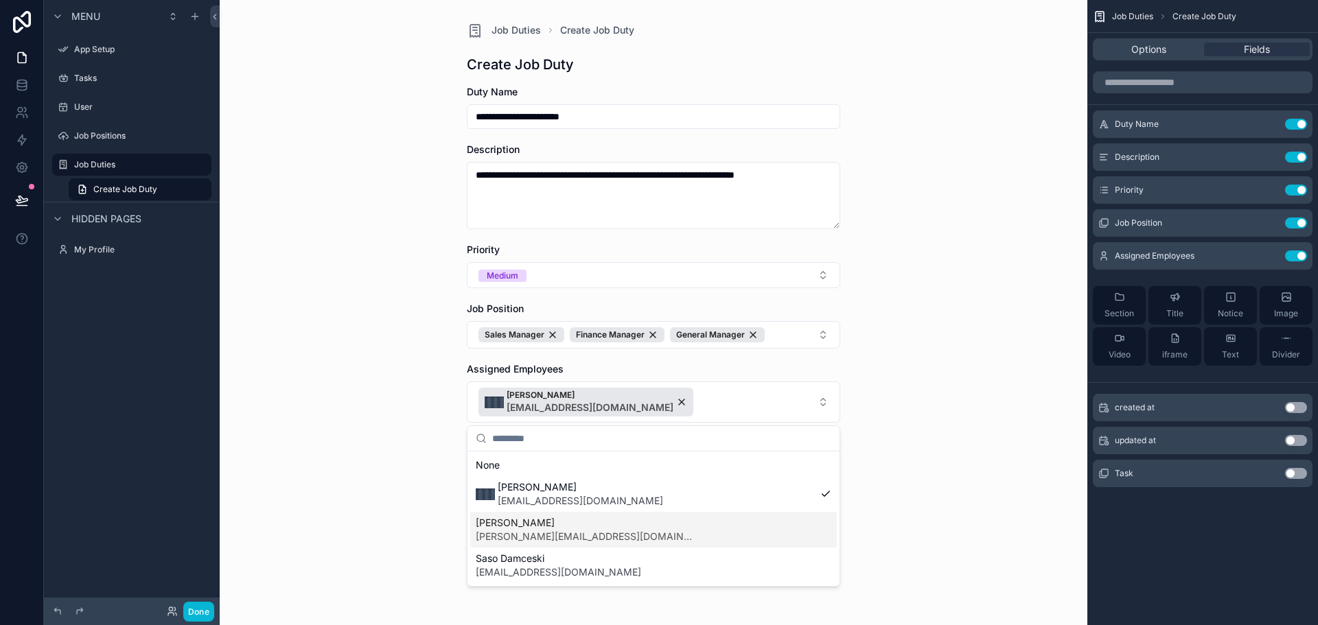
click at [550, 531] on span "[PERSON_NAME][EMAIL_ADDRESS][DOMAIN_NAME]" at bounding box center [586, 537] width 220 height 14
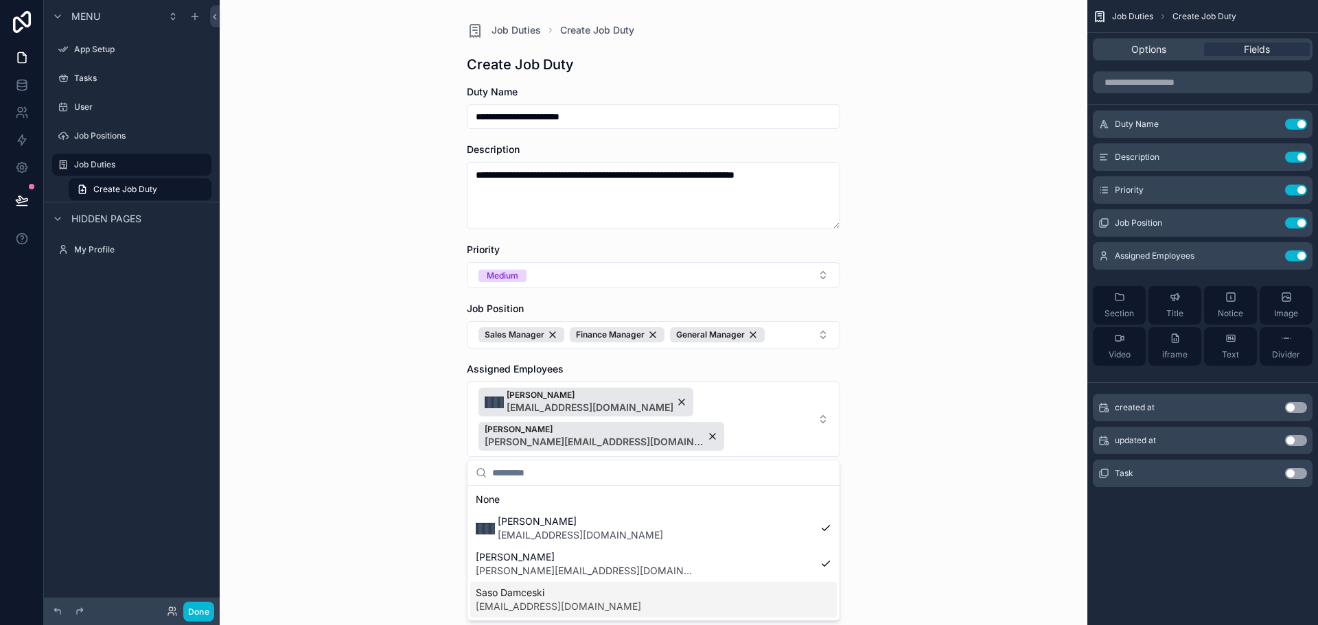
click at [535, 601] on span "[EMAIL_ADDRESS][DOMAIN_NAME]" at bounding box center [558, 607] width 165 height 14
click at [987, 373] on div "**********" at bounding box center [654, 312] width 868 height 625
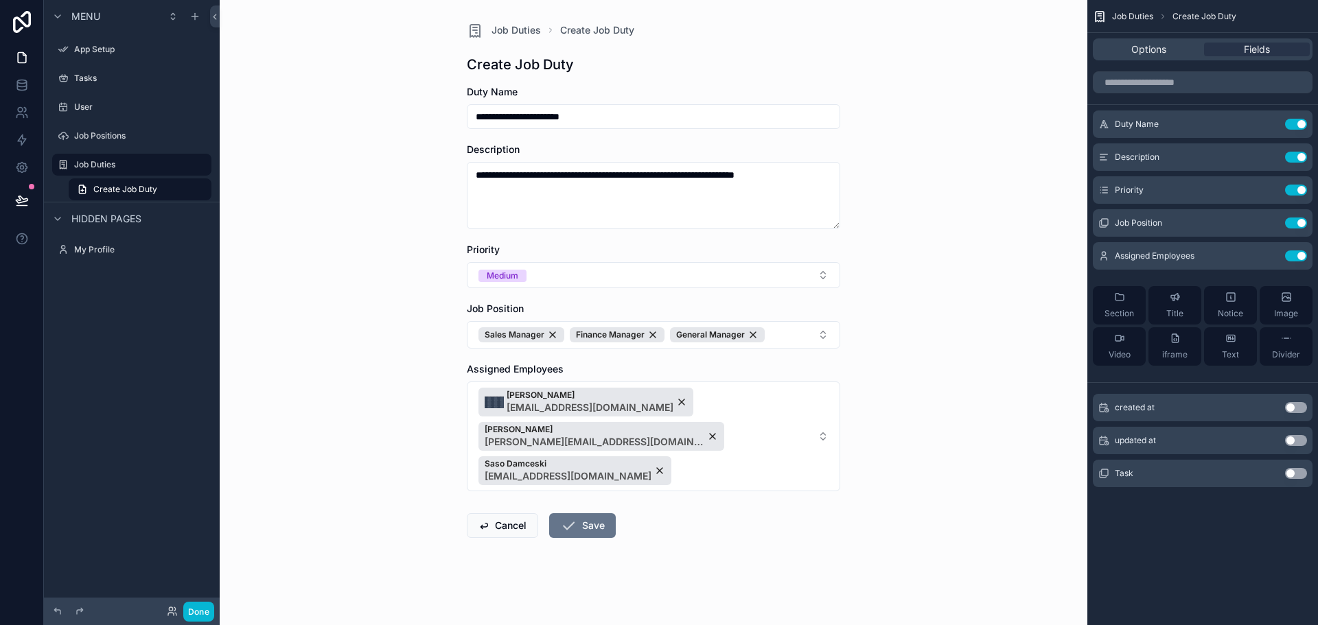
click at [549, 514] on div "Save" at bounding box center [582, 526] width 67 height 25
click at [557, 514] on button "Save" at bounding box center [582, 526] width 67 height 25
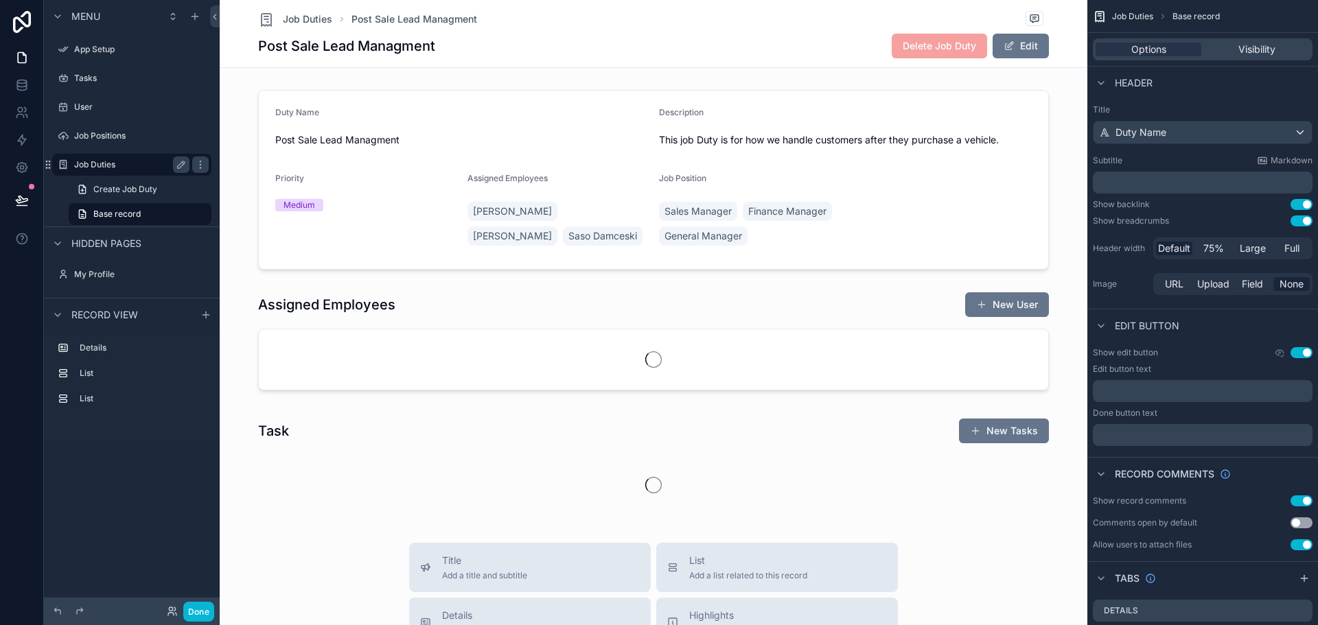
click at [103, 165] on label "Job Duties" at bounding box center [129, 164] width 110 height 11
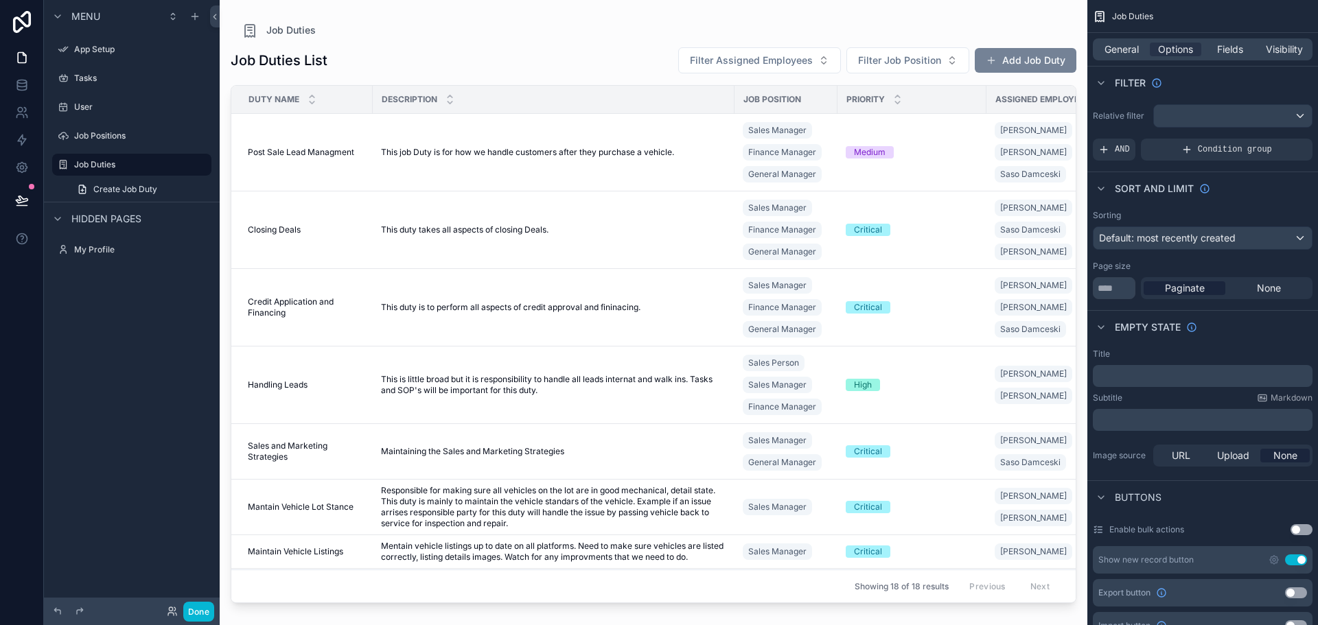
click at [1020, 67] on button "Add Job Duty" at bounding box center [1026, 60] width 102 height 25
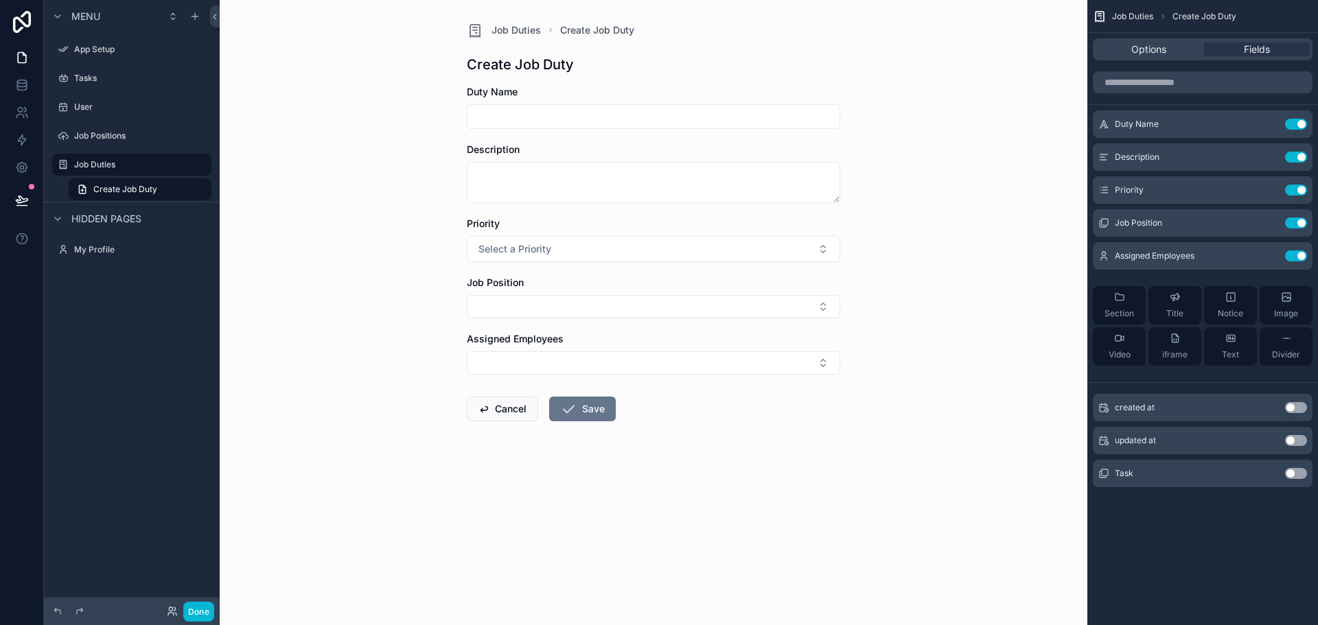
click at [666, 117] on input "scrollable content" at bounding box center [654, 116] width 372 height 19
type input "*"
type input "**********"
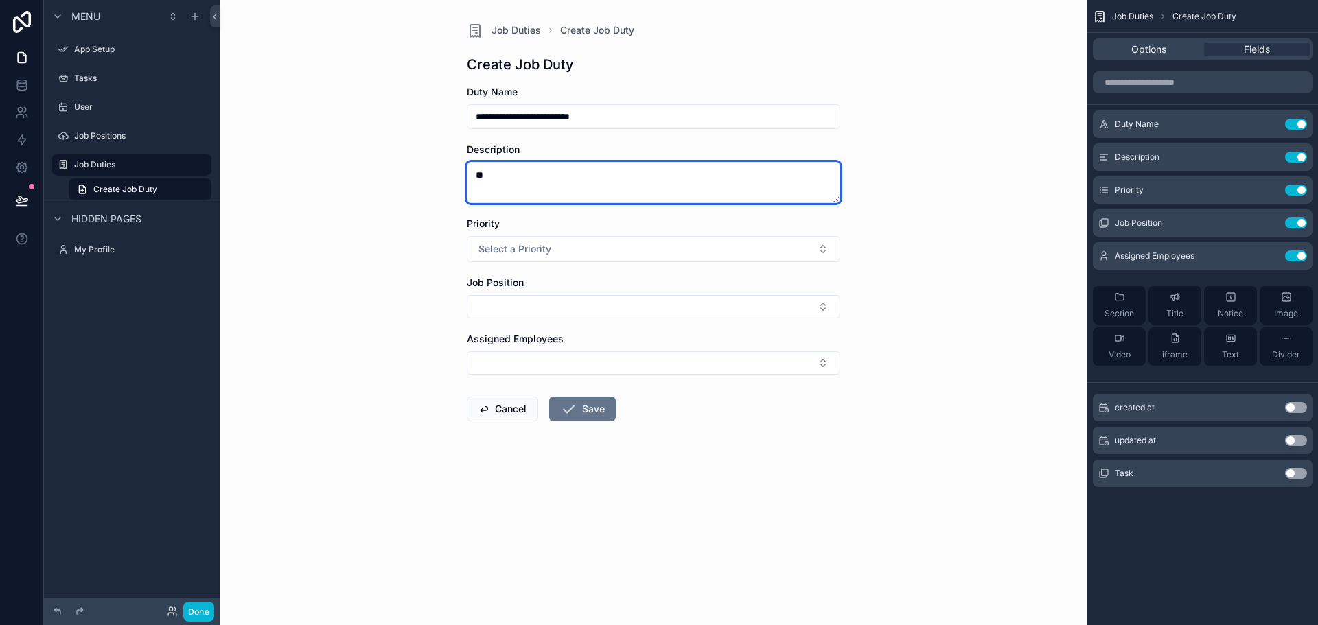
type textarea "*"
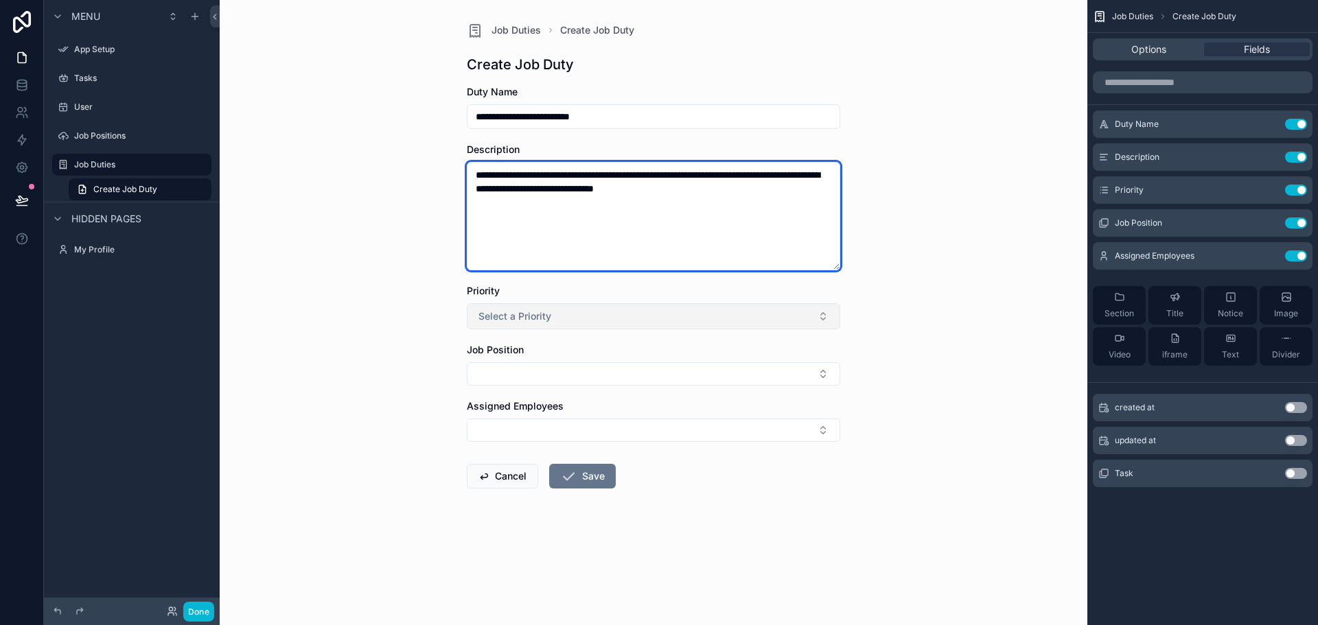
type textarea "**********"
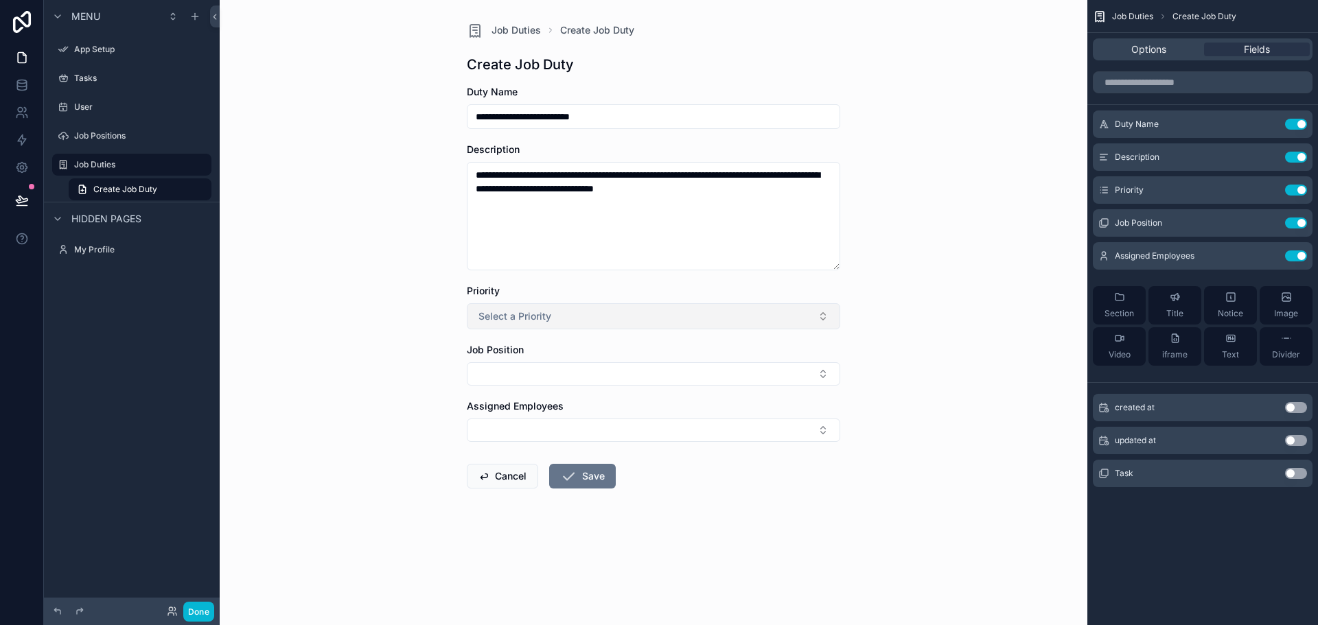
click at [608, 314] on button "Select a Priority" at bounding box center [653, 316] width 373 height 26
click at [590, 397] on div "Medium" at bounding box center [653, 392] width 367 height 21
click at [571, 382] on button "Select Button" at bounding box center [653, 373] width 373 height 23
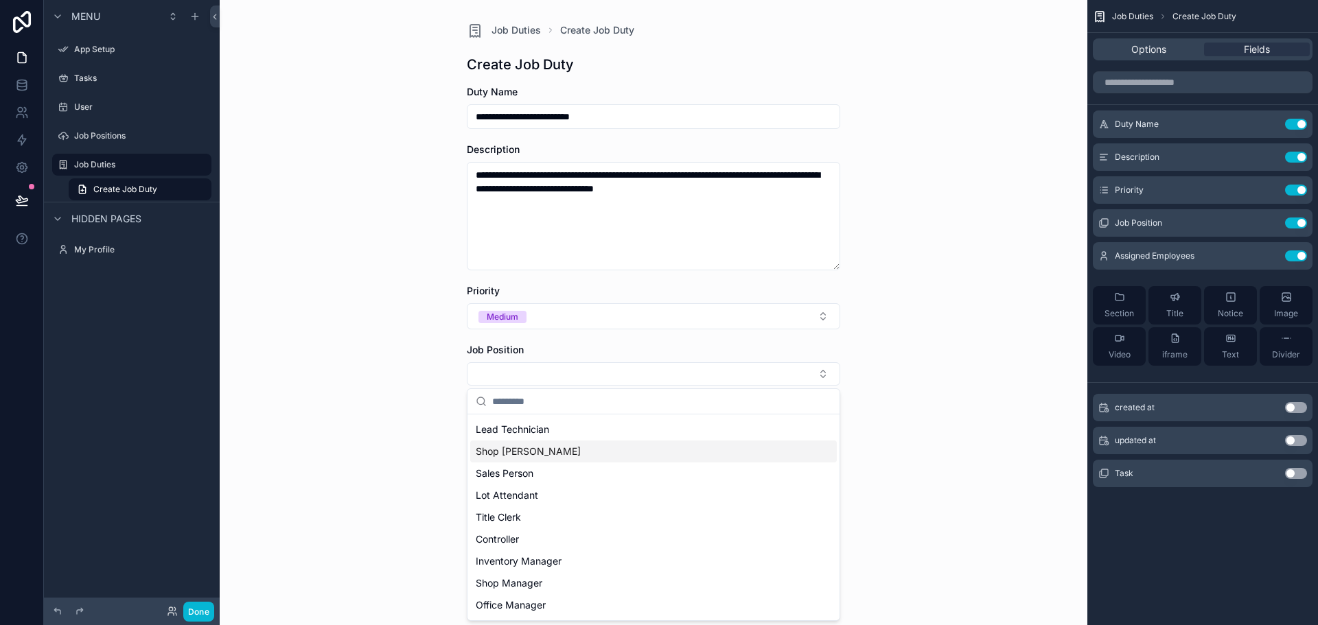
scroll to position [107, 0]
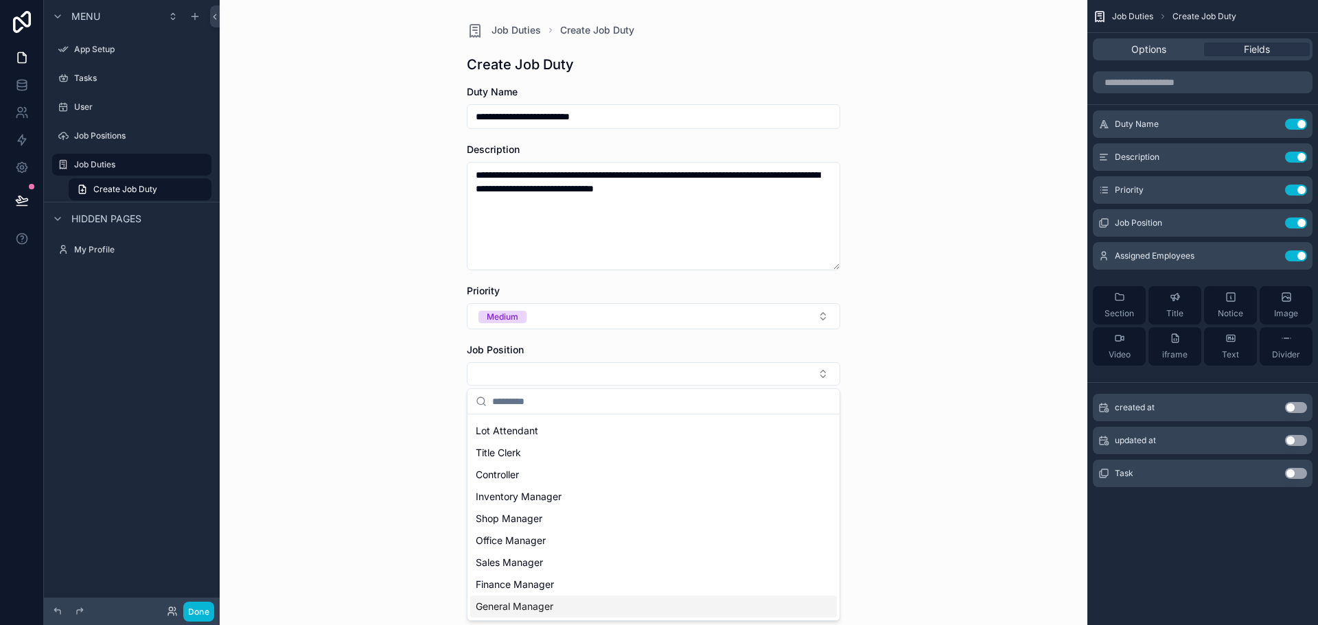
click at [549, 605] on span "General Manager" at bounding box center [515, 607] width 78 height 14
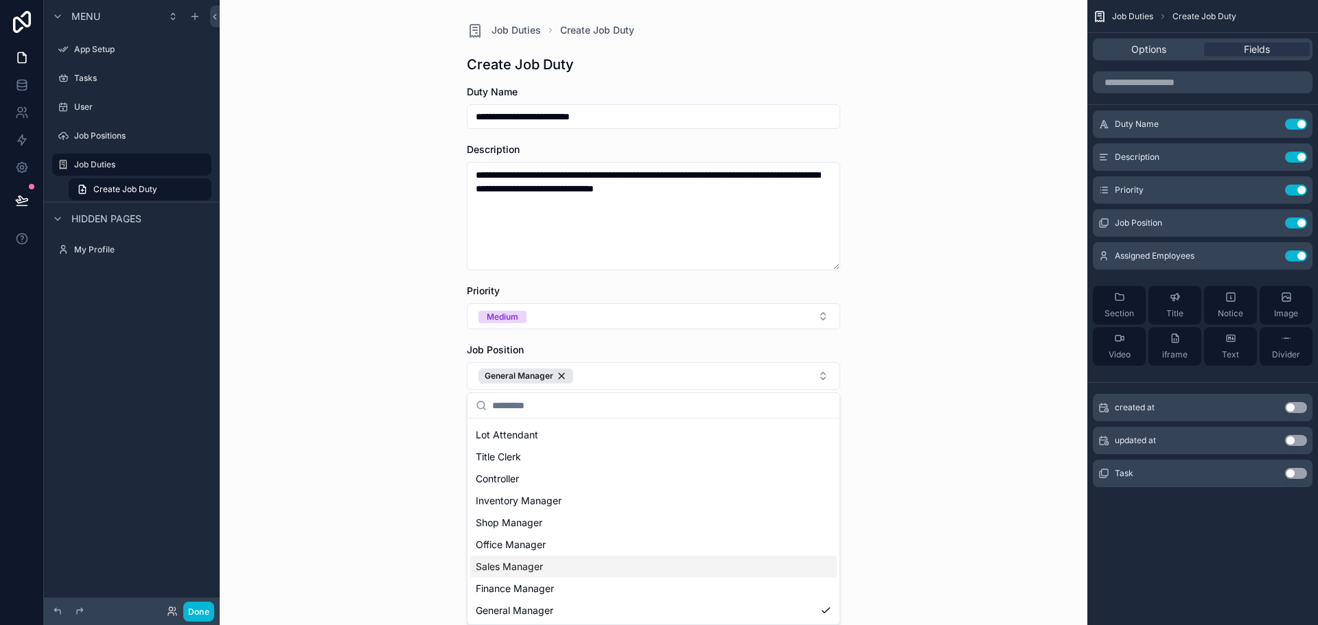
click at [549, 566] on div "Sales Manager" at bounding box center [653, 567] width 367 height 22
click at [486, 590] on span "Finance Manager" at bounding box center [515, 589] width 78 height 14
click at [394, 457] on div "**********" at bounding box center [654, 312] width 868 height 625
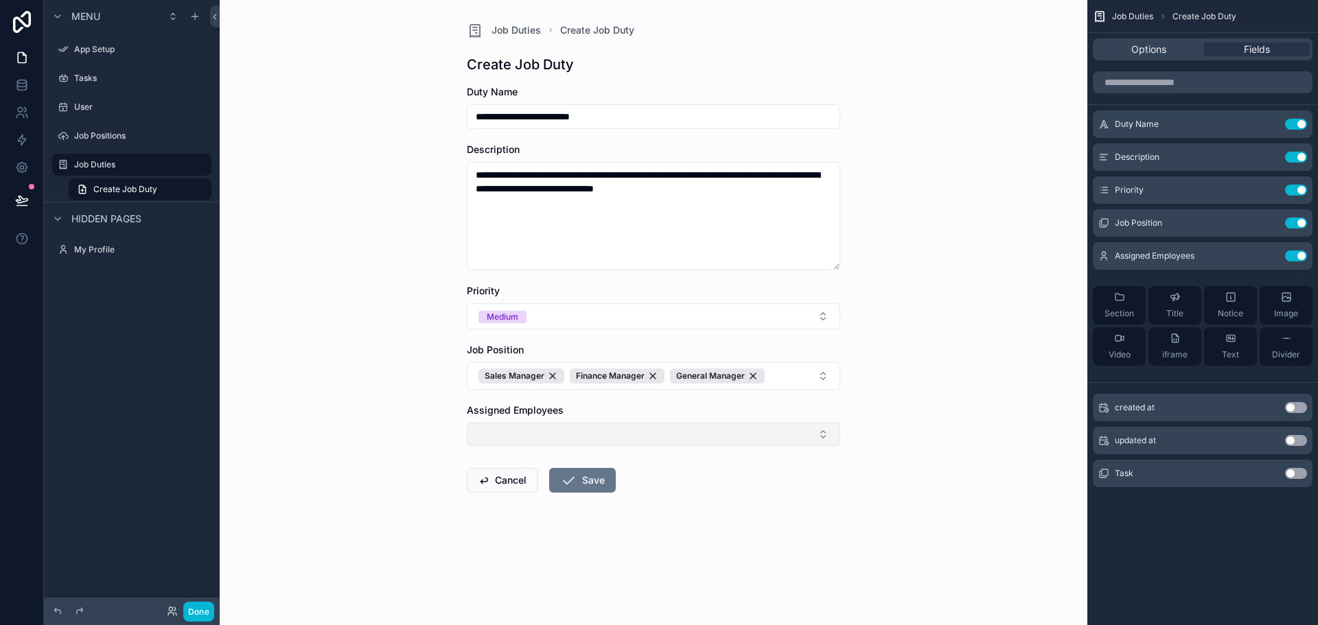
click at [516, 430] on button "Select Button" at bounding box center [653, 434] width 373 height 23
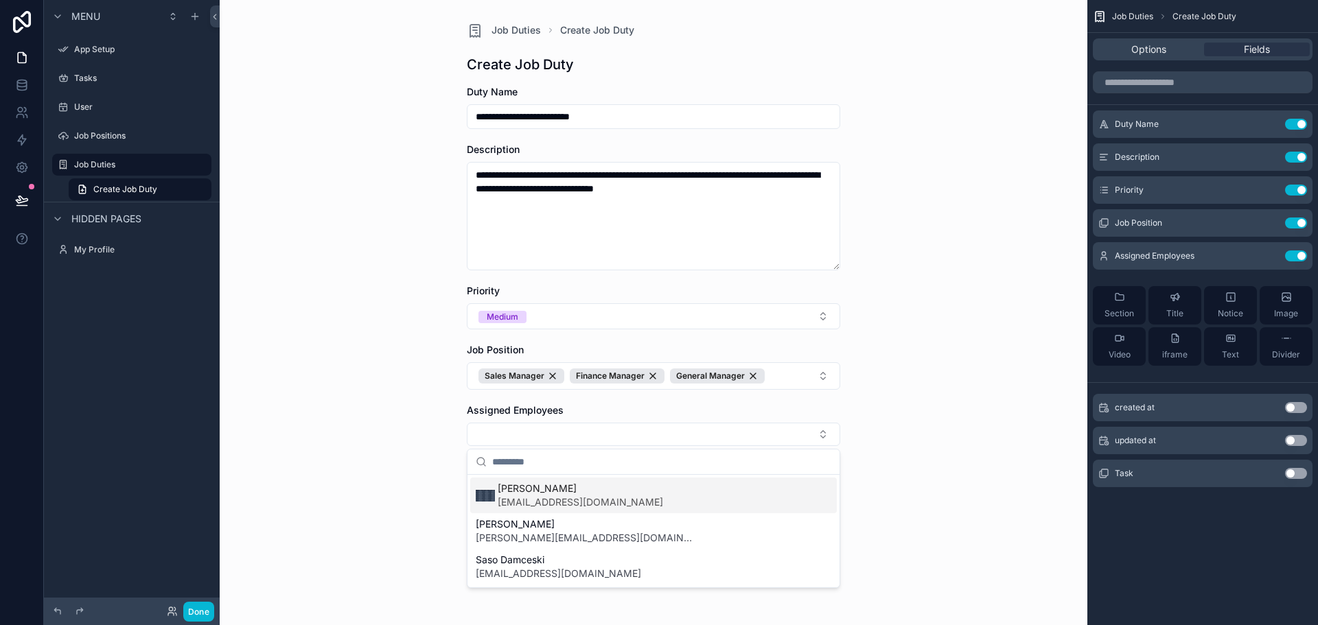
click at [519, 483] on span "[PERSON_NAME]" at bounding box center [580, 489] width 165 height 14
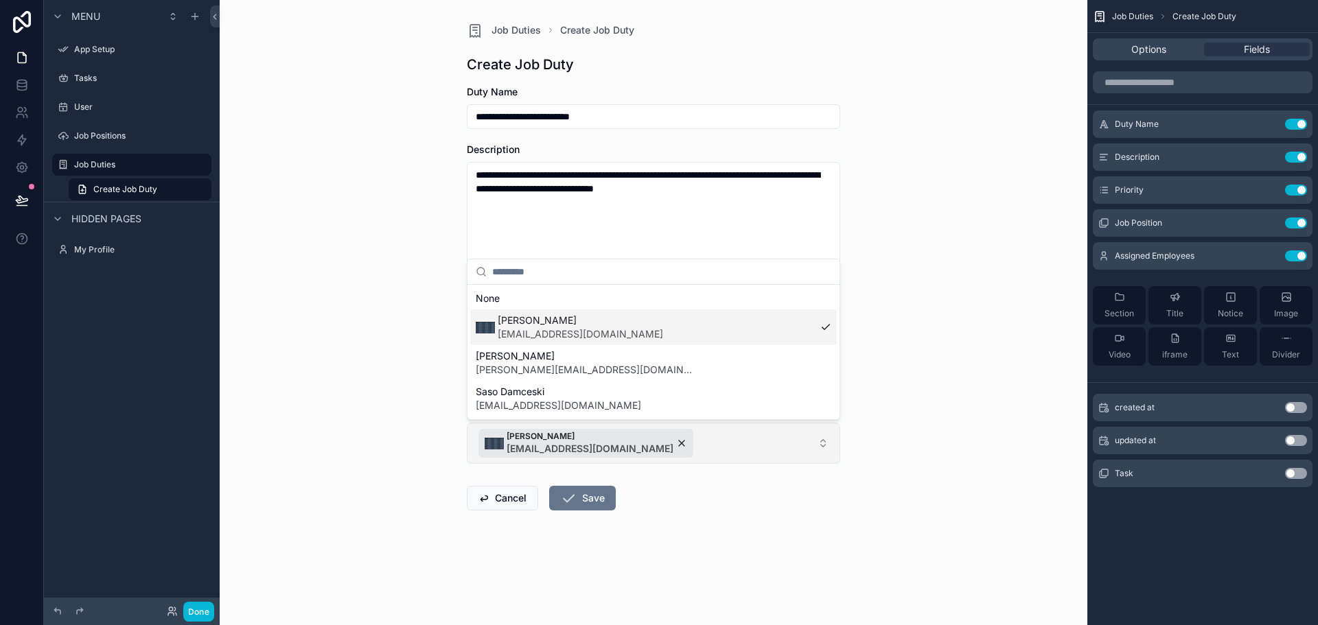
click at [687, 440] on button "[PERSON_NAME] [EMAIL_ADDRESS][DOMAIN_NAME]" at bounding box center [653, 443] width 373 height 41
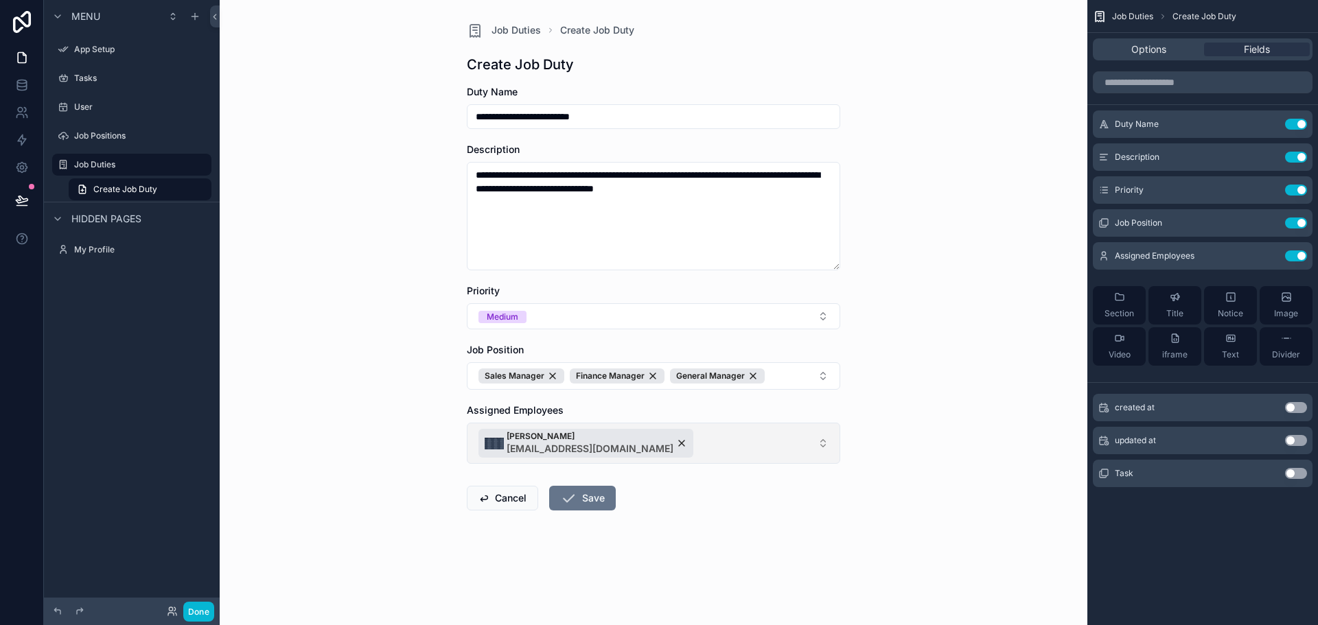
click at [702, 446] on button "[PERSON_NAME] [EMAIL_ADDRESS][DOMAIN_NAME]" at bounding box center [653, 443] width 373 height 41
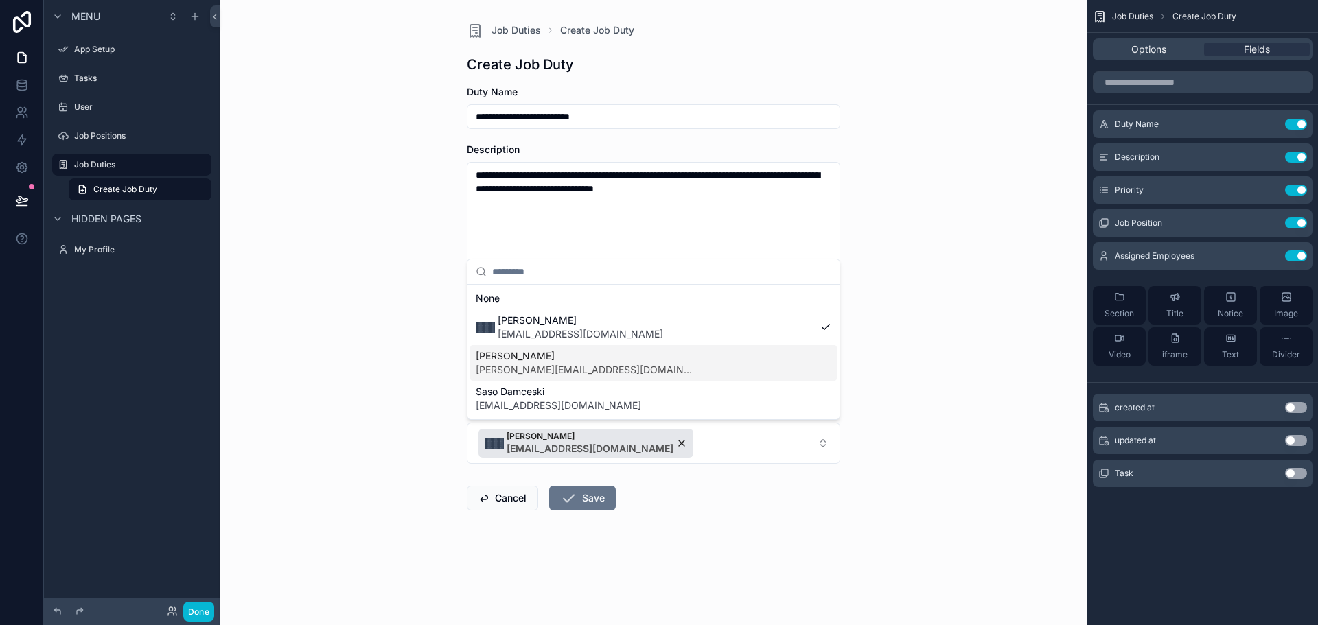
click at [644, 367] on div "[PERSON_NAME] [PERSON_NAME][EMAIL_ADDRESS][DOMAIN_NAME]" at bounding box center [653, 363] width 367 height 36
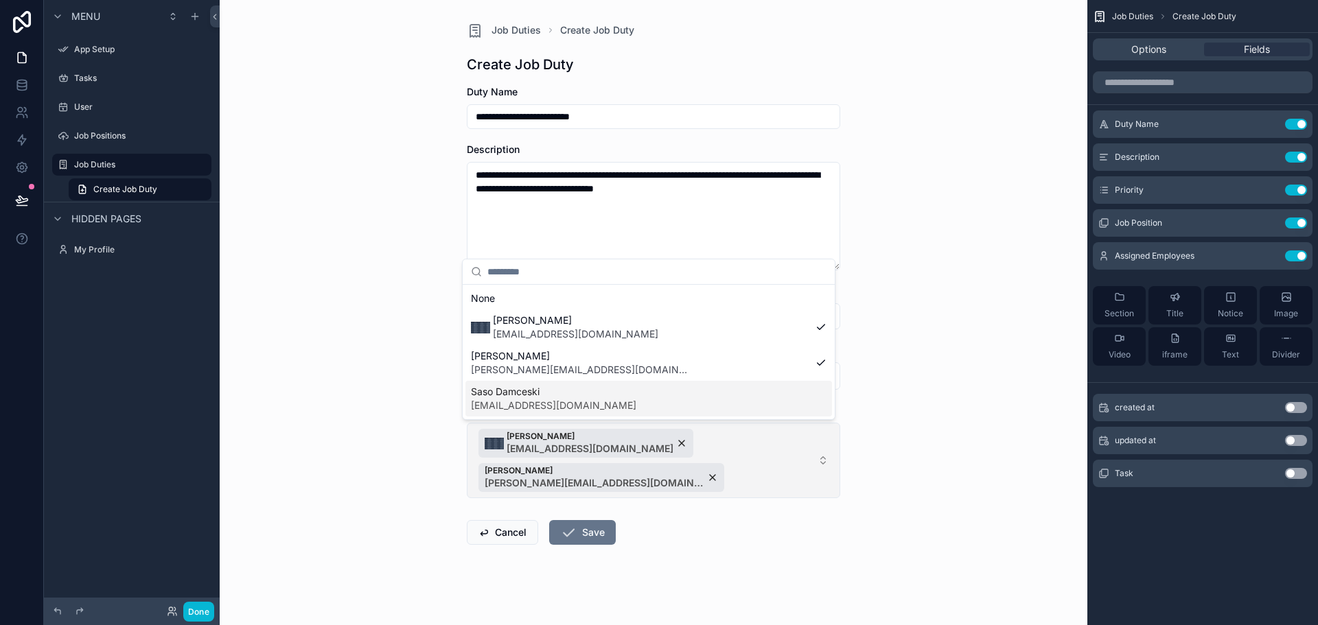
click at [689, 479] on span "[PERSON_NAME] [EMAIL_ADDRESS][DOMAIN_NAME] [PERSON_NAME] [PERSON_NAME][EMAIL_AD…" at bounding box center [646, 460] width 334 height 63
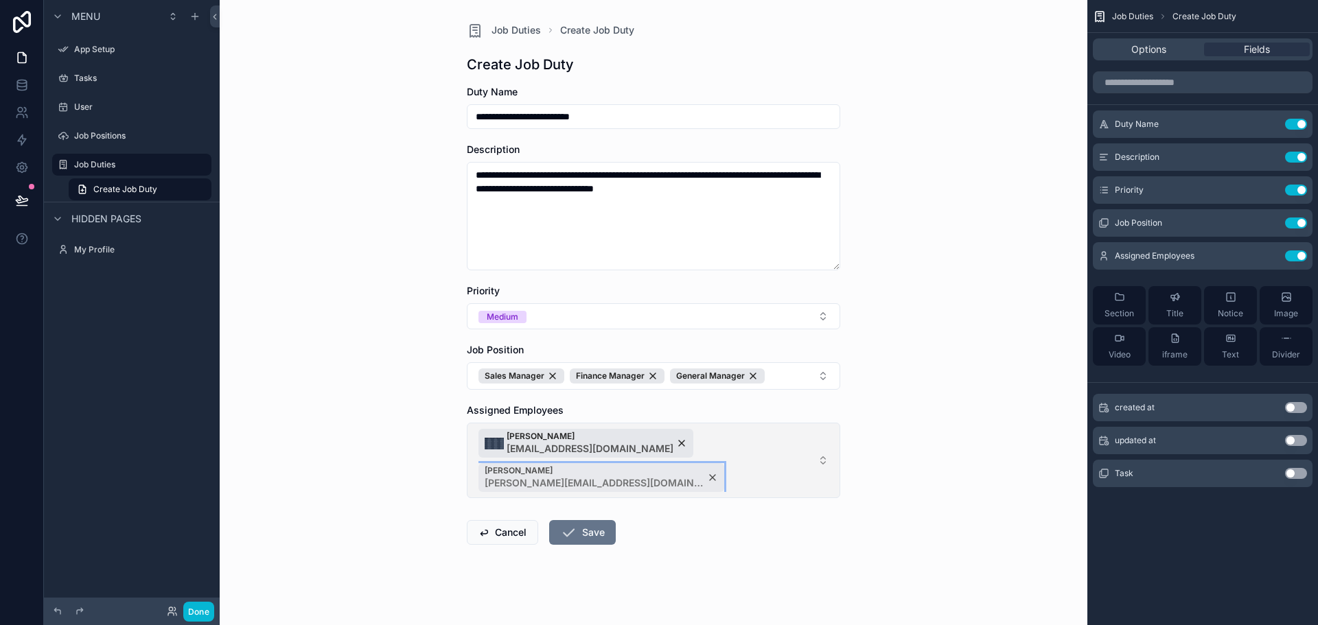
click at [638, 474] on div "[PERSON_NAME] [PERSON_NAME][EMAIL_ADDRESS][DOMAIN_NAME]" at bounding box center [602, 477] width 246 height 29
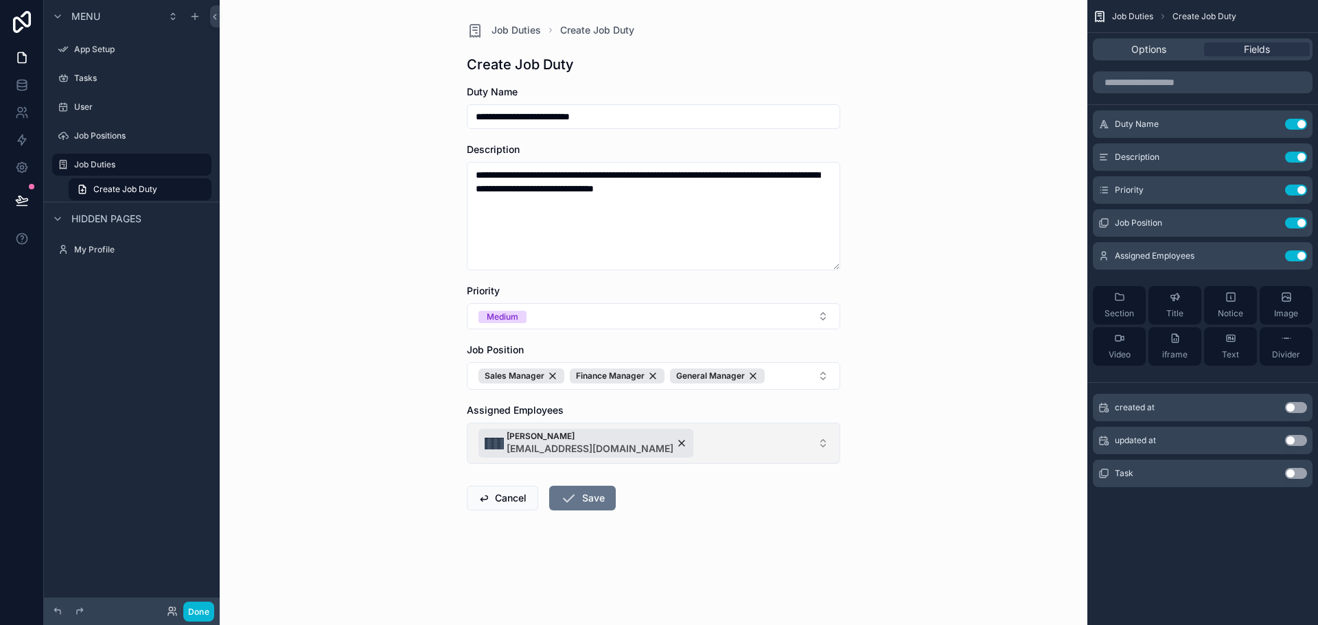
click at [673, 444] on button "[PERSON_NAME] [EMAIL_ADDRESS][DOMAIN_NAME]" at bounding box center [653, 443] width 373 height 41
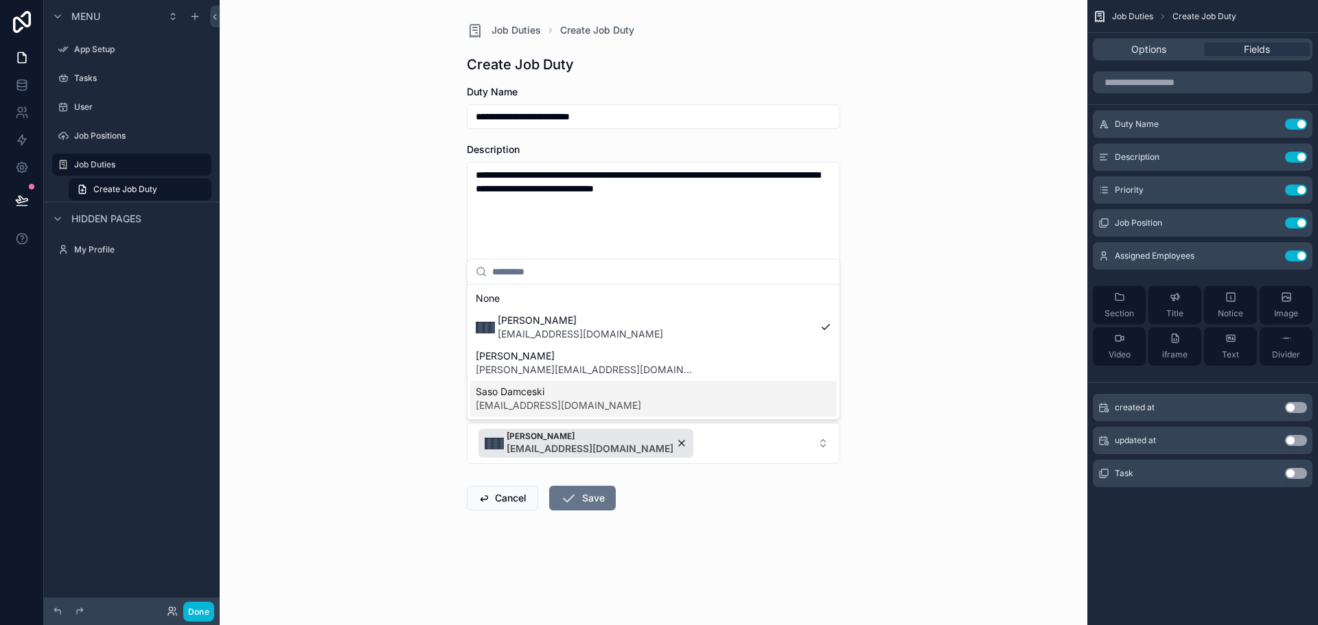
click at [586, 405] on div "Saso Damceski [EMAIL_ADDRESS][DOMAIN_NAME]" at bounding box center [653, 399] width 367 height 36
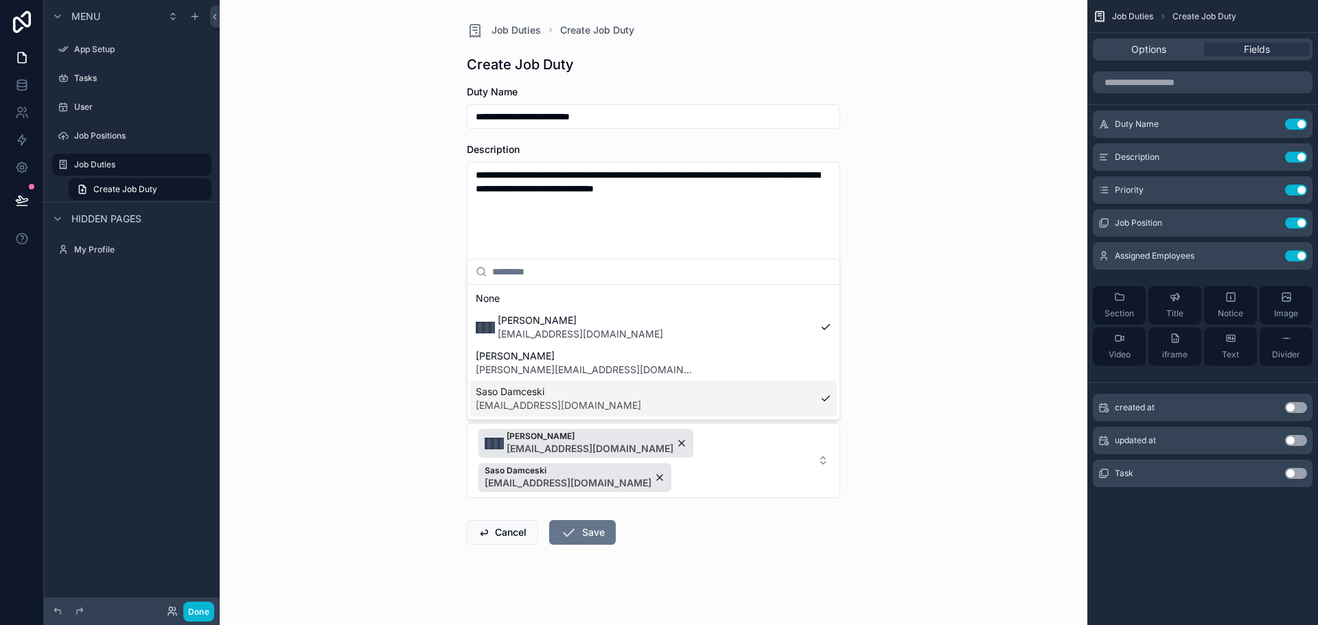
click at [636, 373] on div "[PERSON_NAME] [PERSON_NAME][EMAIL_ADDRESS][DOMAIN_NAME]" at bounding box center [653, 363] width 367 height 36
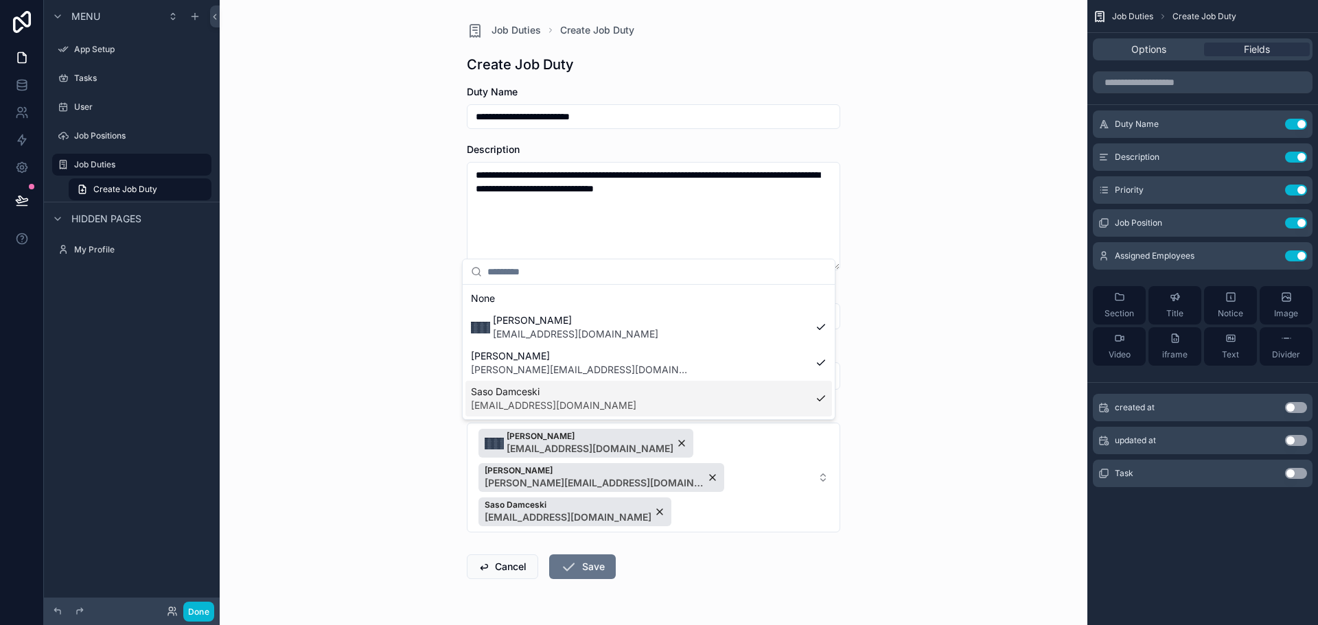
click at [934, 448] on div "**********" at bounding box center [654, 312] width 868 height 625
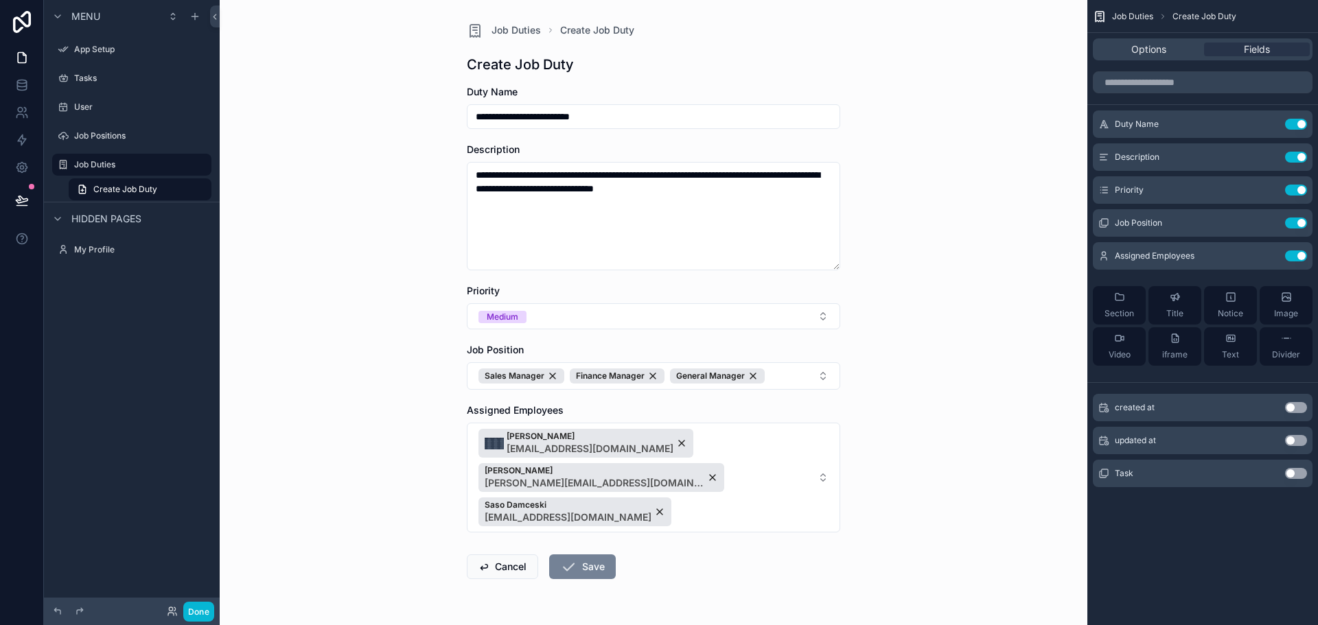
click at [582, 555] on button "Save" at bounding box center [582, 567] width 67 height 25
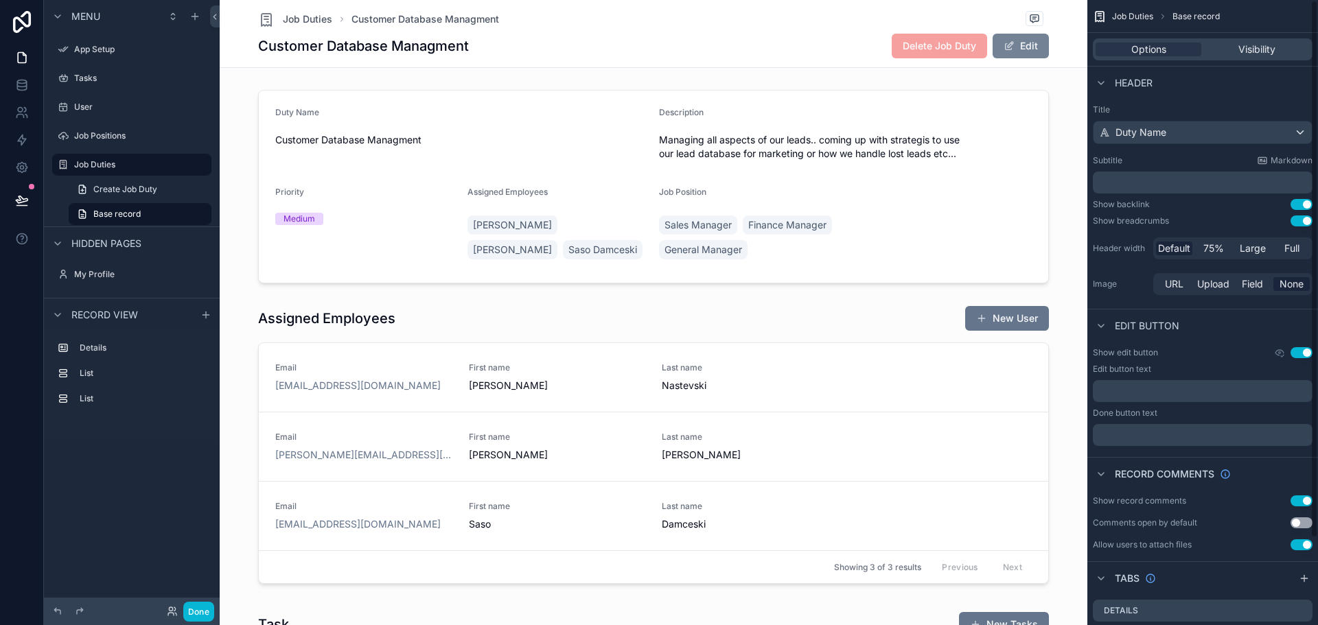
click at [1028, 48] on button "Edit" at bounding box center [1021, 46] width 56 height 25
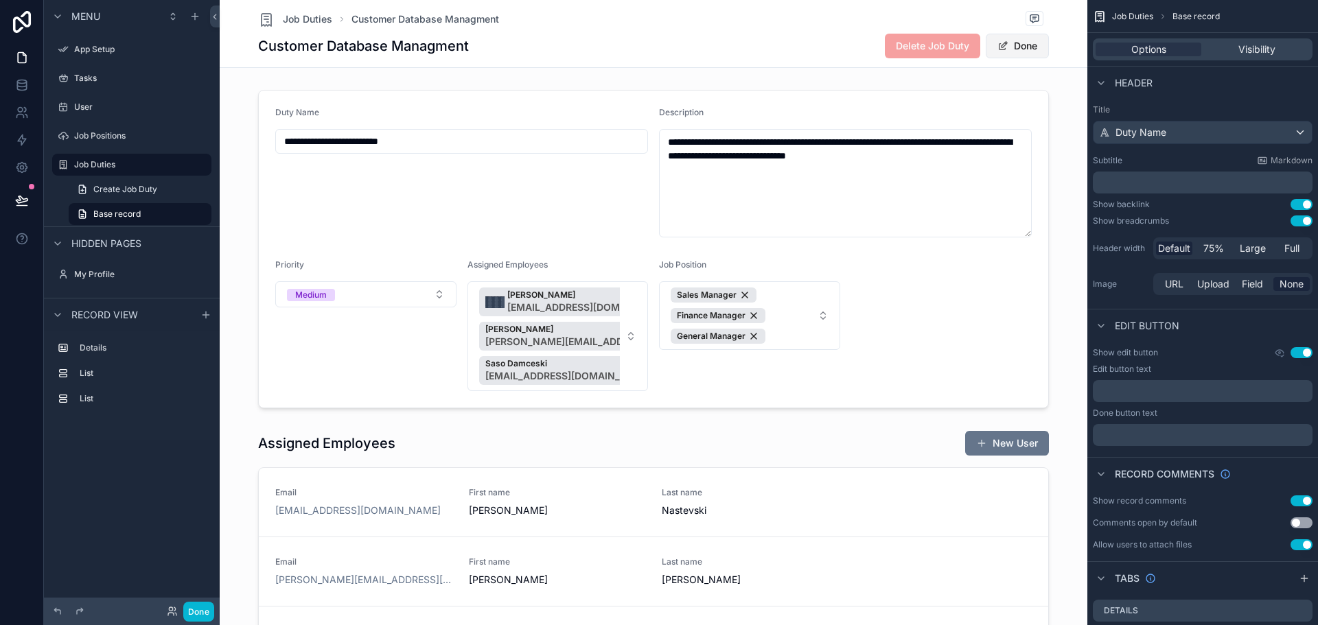
click at [1028, 48] on button "Done" at bounding box center [1017, 46] width 63 height 25
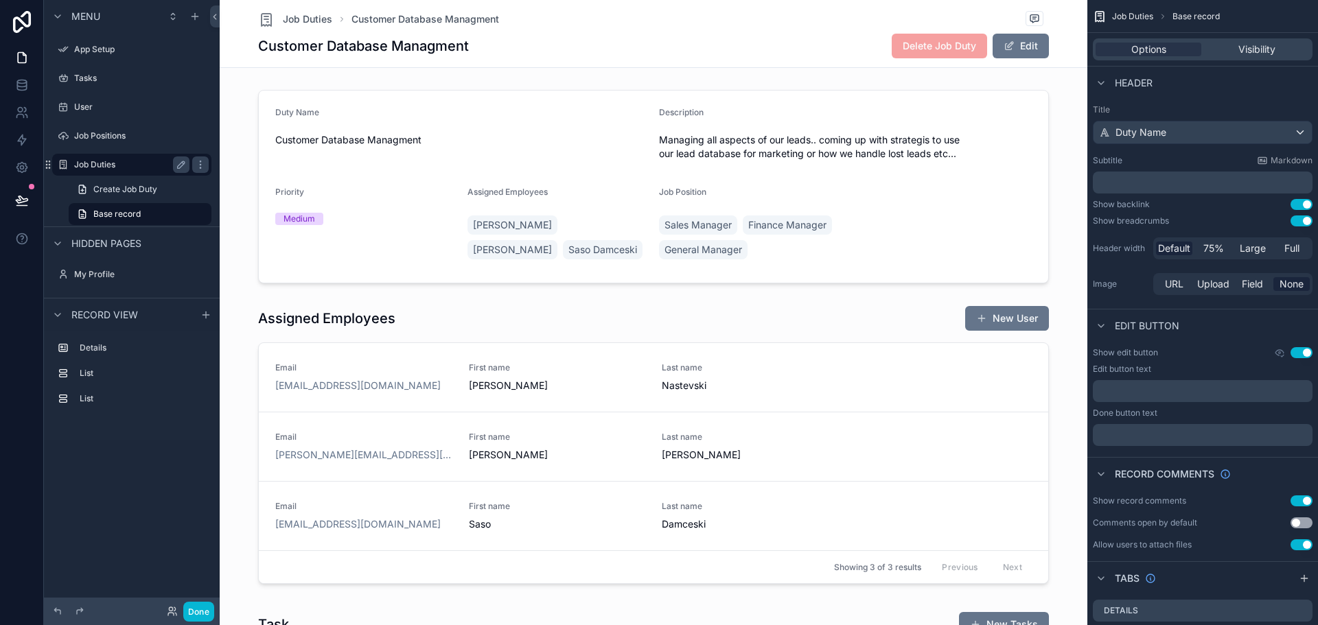
click at [136, 164] on label "Job Duties" at bounding box center [129, 164] width 110 height 11
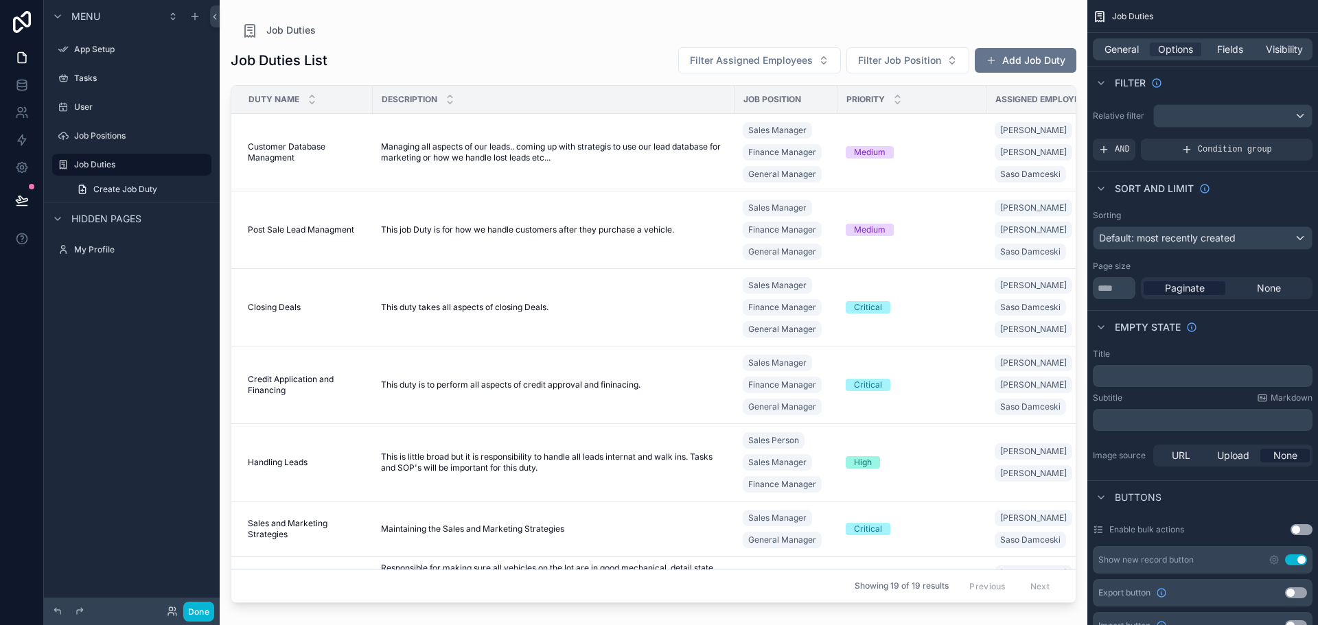
click at [1032, 60] on button "Add Job Duty" at bounding box center [1026, 60] width 102 height 25
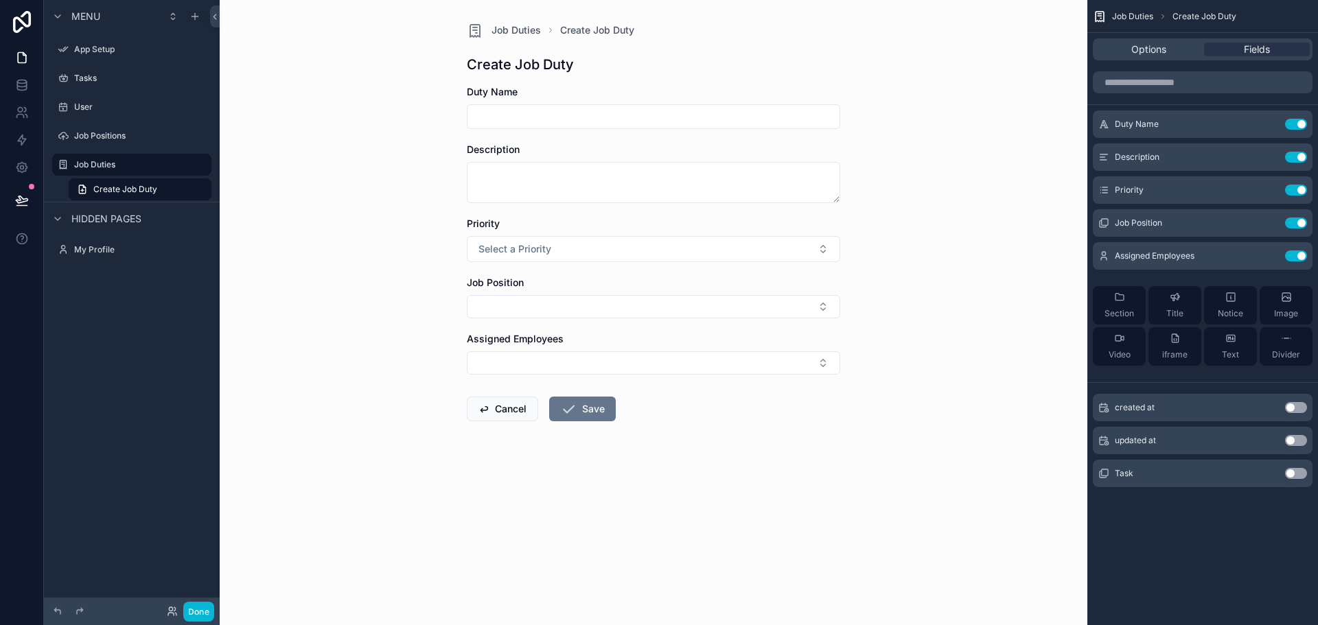
click at [603, 118] on input "scrollable content" at bounding box center [654, 116] width 372 height 19
type input "*"
type input "**********"
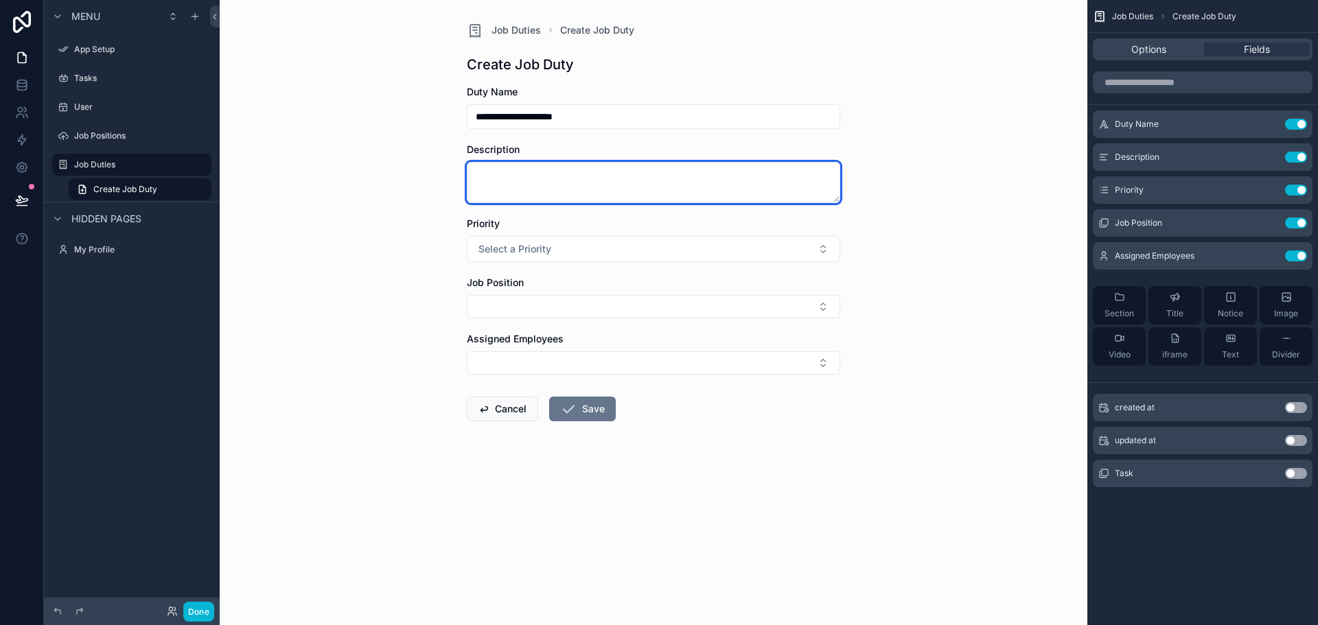
click at [548, 178] on textarea "scrollable content" at bounding box center [653, 182] width 373 height 41
type textarea "**********"
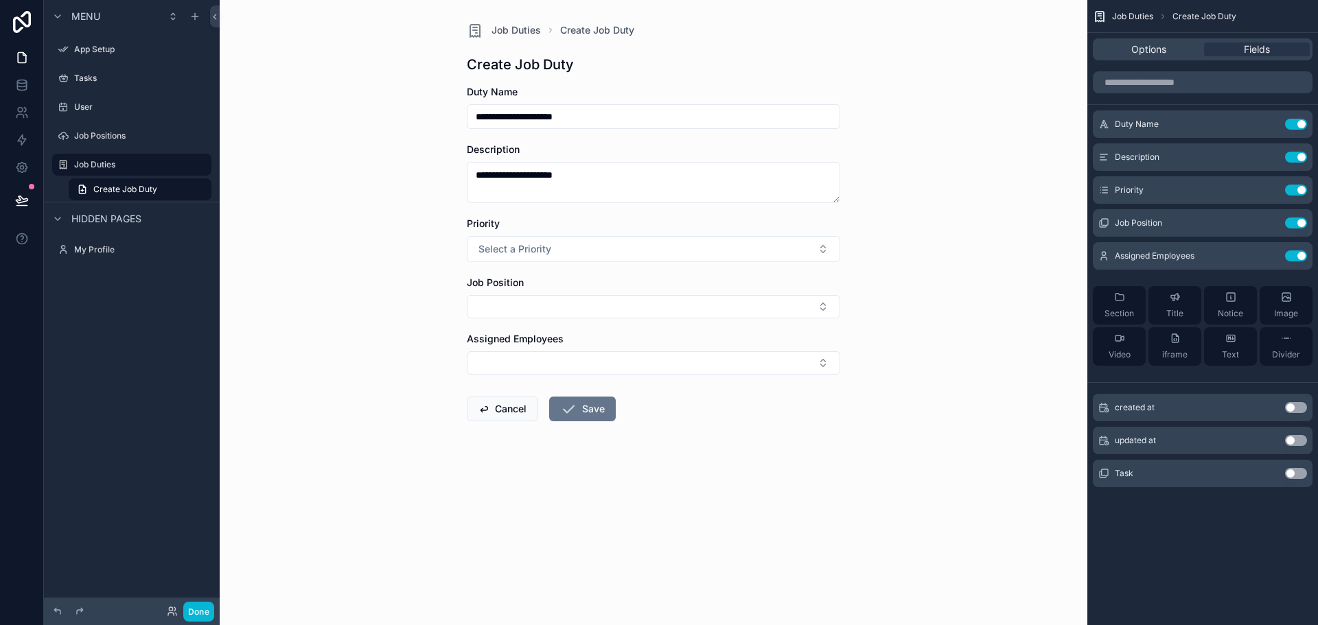
click at [597, 118] on input "**********" at bounding box center [654, 116] width 372 height 19
click at [601, 114] on input "**********" at bounding box center [654, 116] width 372 height 19
type input "**********"
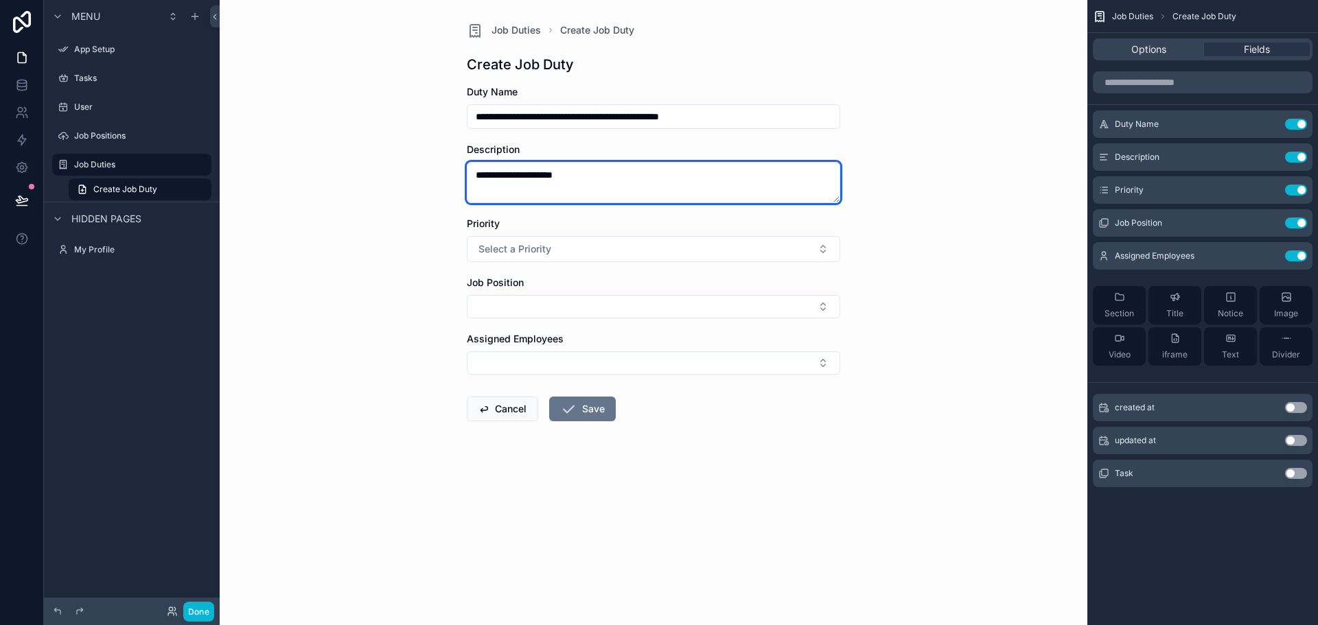
click at [619, 179] on textarea "**********" at bounding box center [653, 182] width 373 height 41
click at [743, 183] on textarea "**********" at bounding box center [653, 182] width 373 height 41
type textarea "**********"
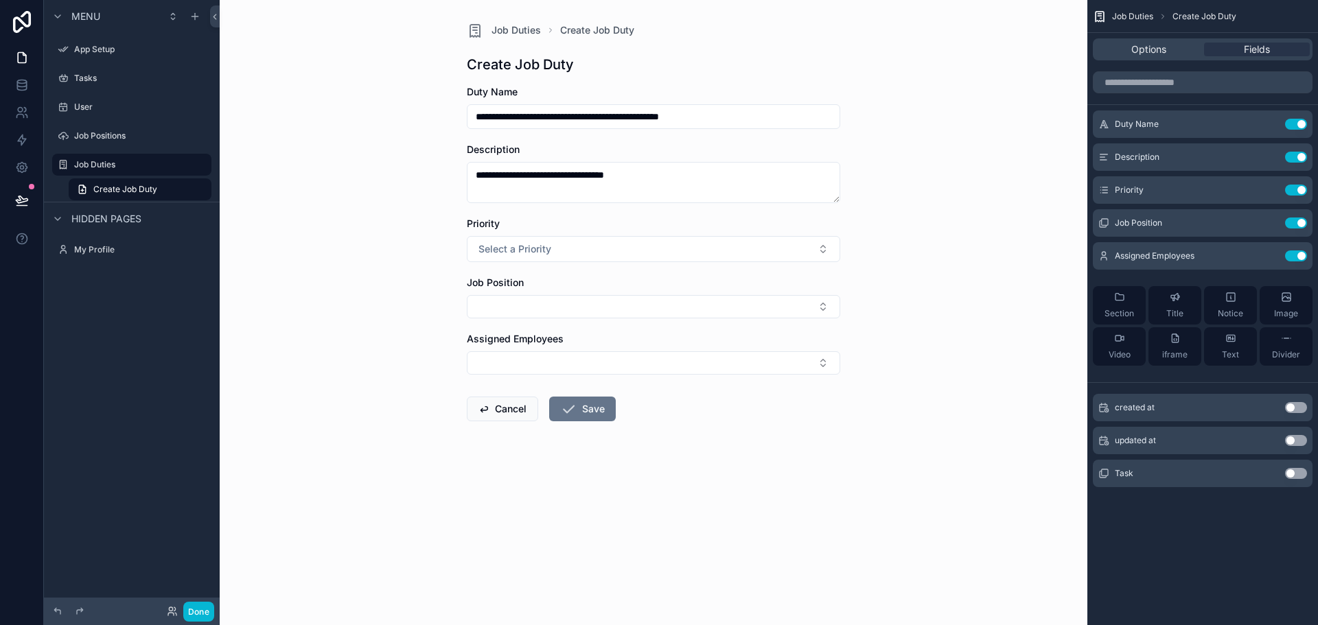
click at [730, 117] on input "**********" at bounding box center [654, 116] width 372 height 19
click at [626, 119] on input "**********" at bounding box center [654, 116] width 372 height 19
type input "**********"
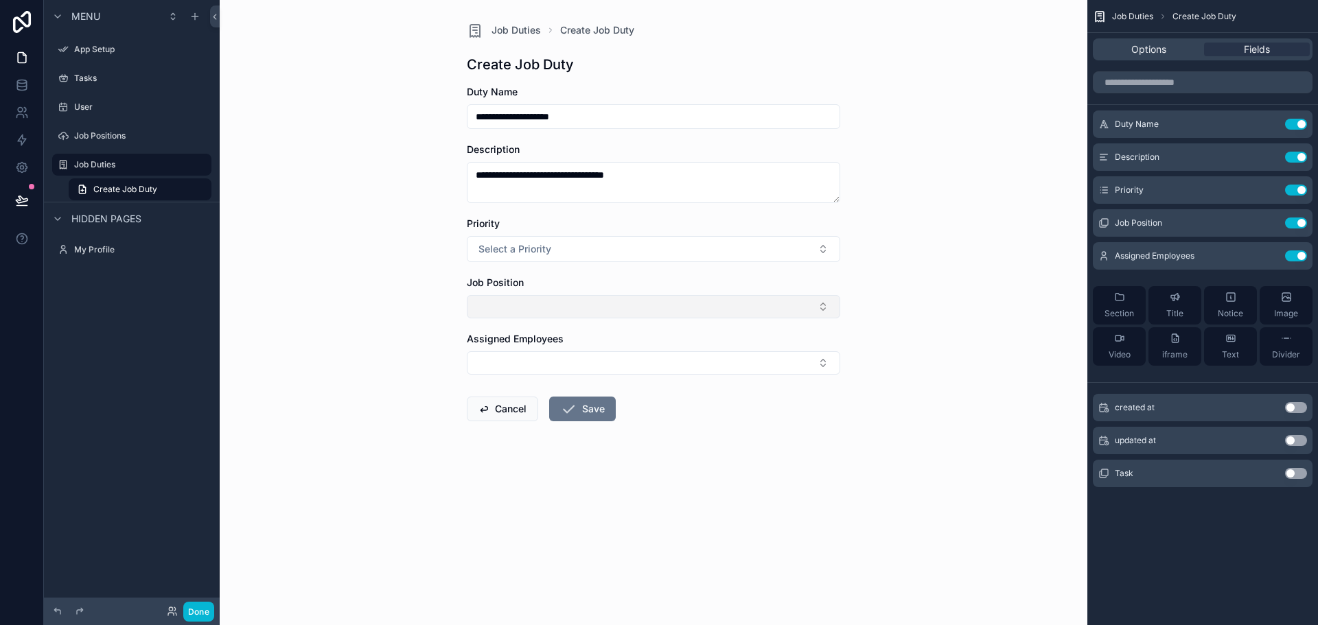
click at [575, 306] on button "Select Button" at bounding box center [653, 306] width 373 height 23
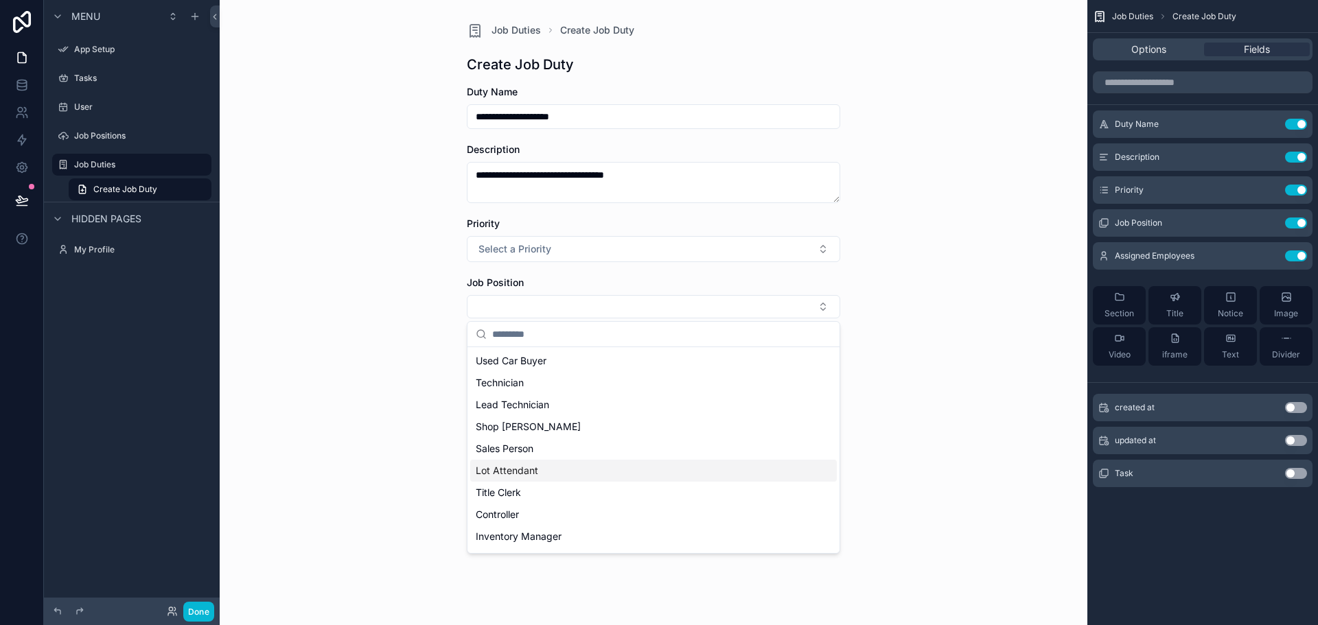
click at [573, 467] on div "Lot Attendant" at bounding box center [653, 471] width 367 height 22
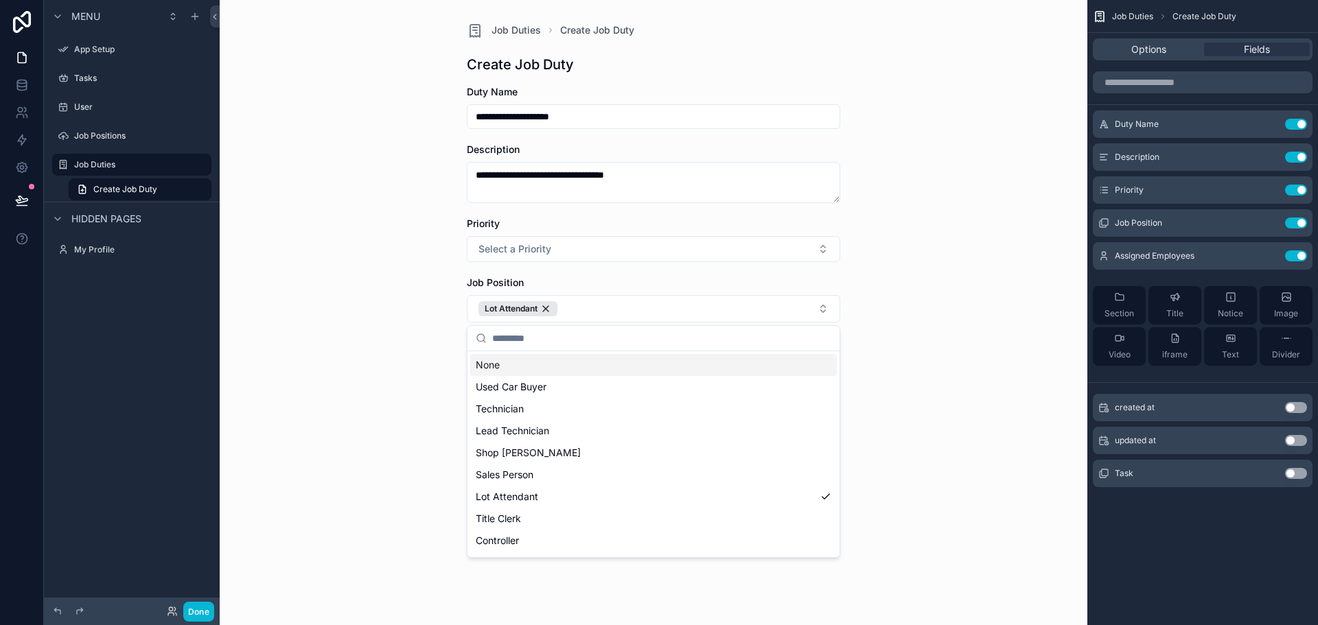
click at [583, 221] on div "Priority" at bounding box center [653, 224] width 373 height 14
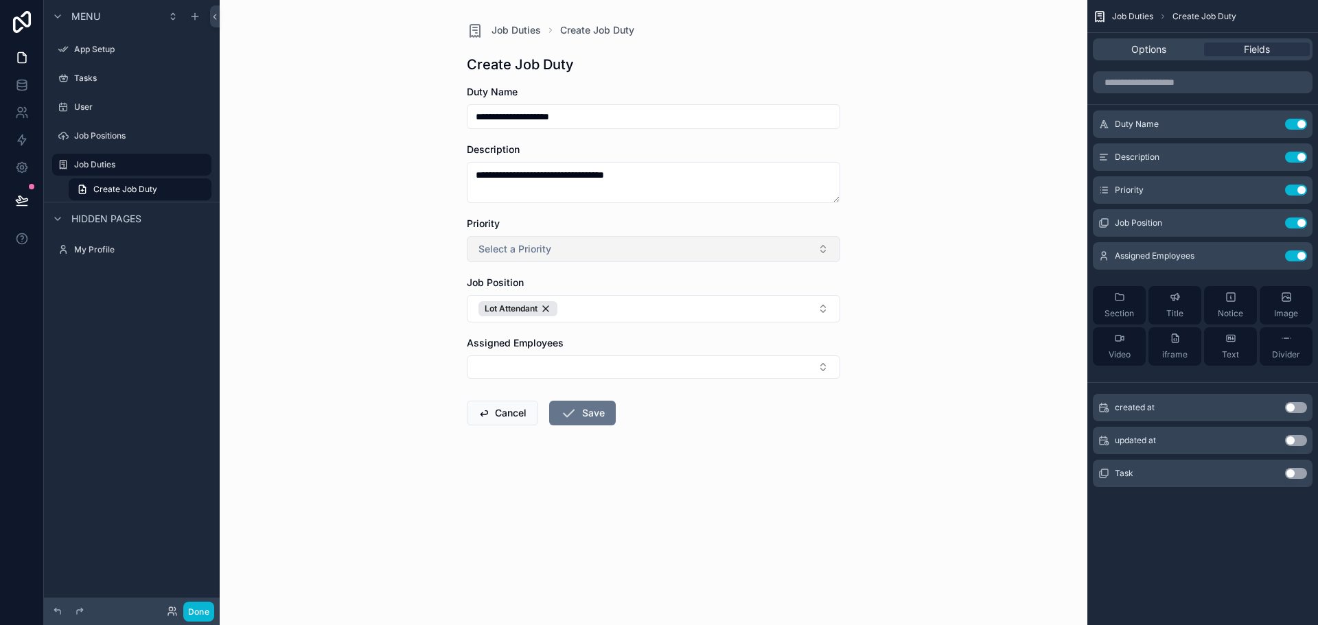
click at [568, 248] on button "Select a Priority" at bounding box center [653, 249] width 373 height 26
click at [531, 348] on div "High" at bounding box center [653, 345] width 367 height 21
click at [525, 370] on button "Select Button" at bounding box center [653, 367] width 373 height 23
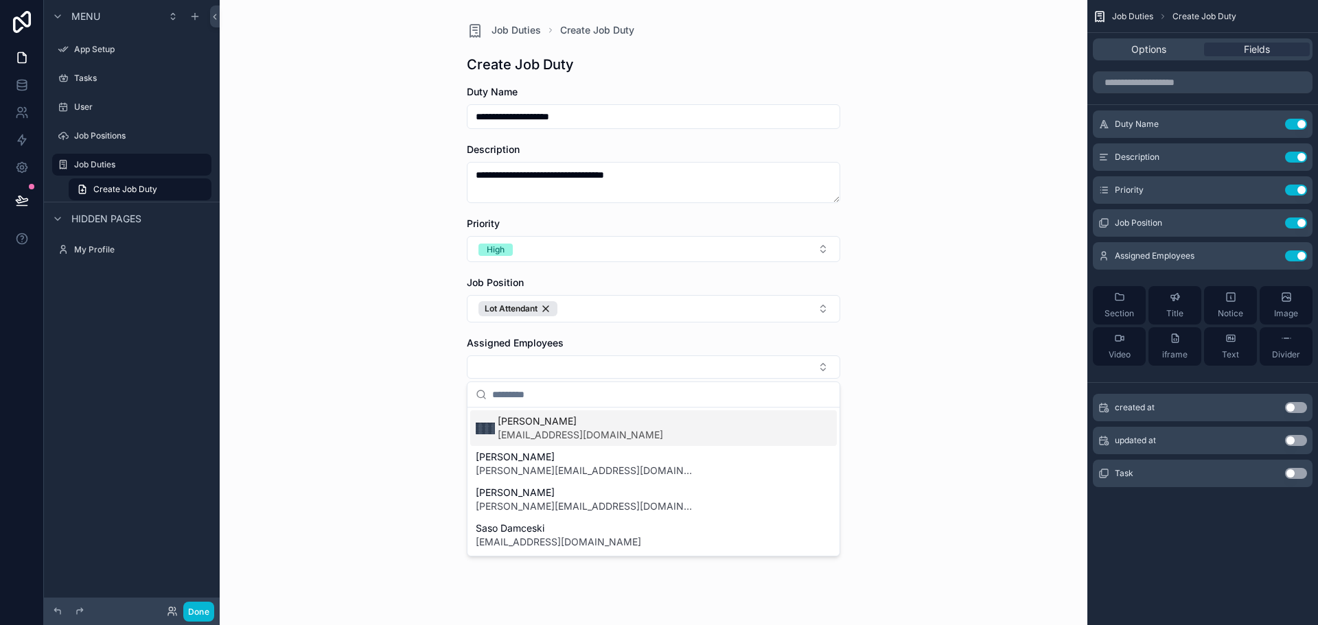
click at [541, 424] on span "[PERSON_NAME]" at bounding box center [580, 422] width 165 height 14
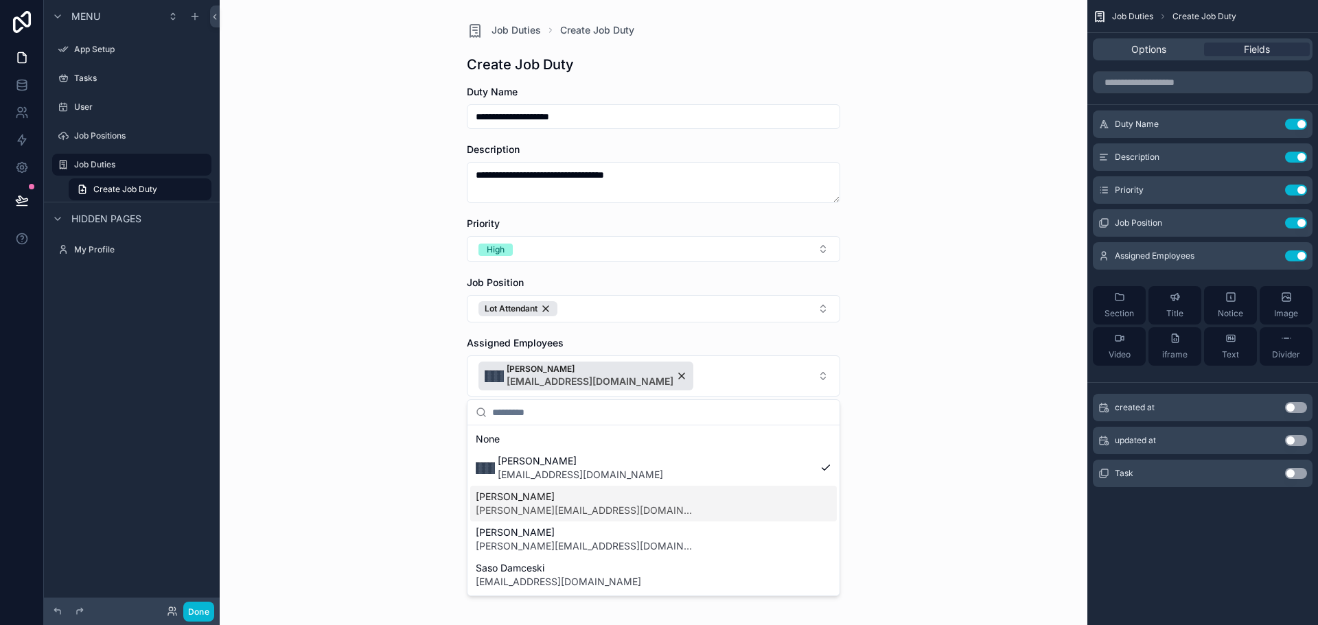
click at [523, 516] on span "[PERSON_NAME][EMAIL_ADDRESS][DOMAIN_NAME]" at bounding box center [586, 511] width 220 height 14
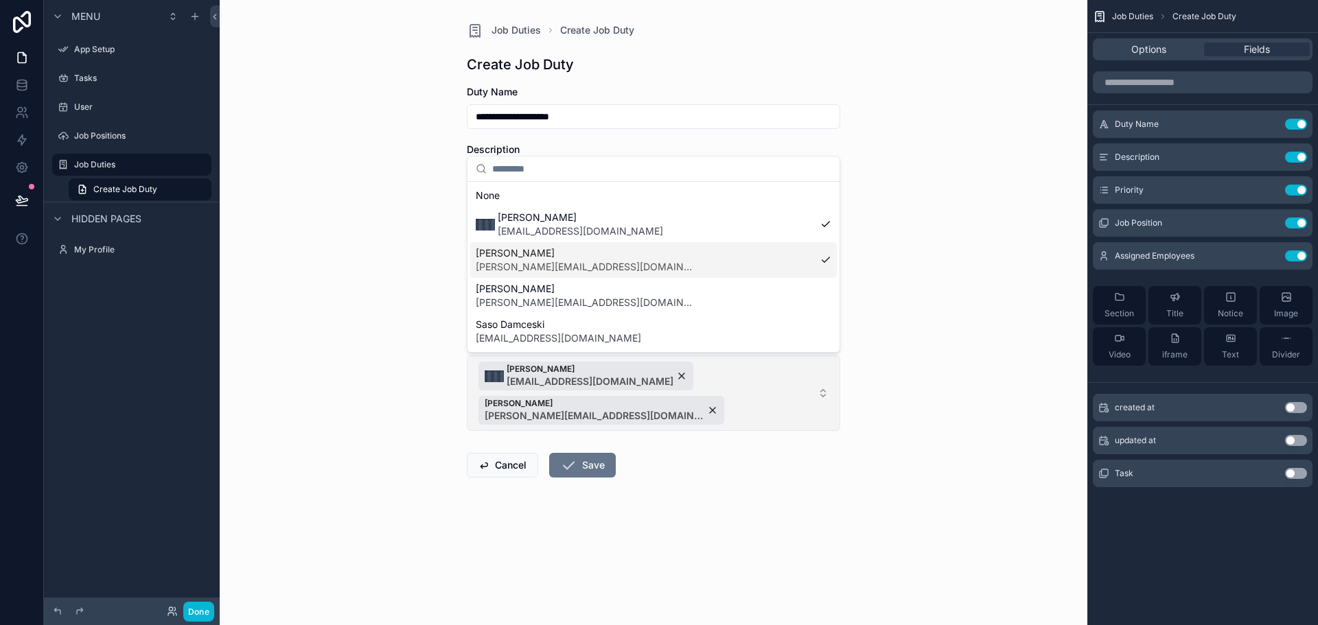
click at [746, 414] on span "[PERSON_NAME] [EMAIL_ADDRESS][DOMAIN_NAME] [PERSON_NAME] [PERSON_NAME][EMAIL_AD…" at bounding box center [646, 393] width 334 height 63
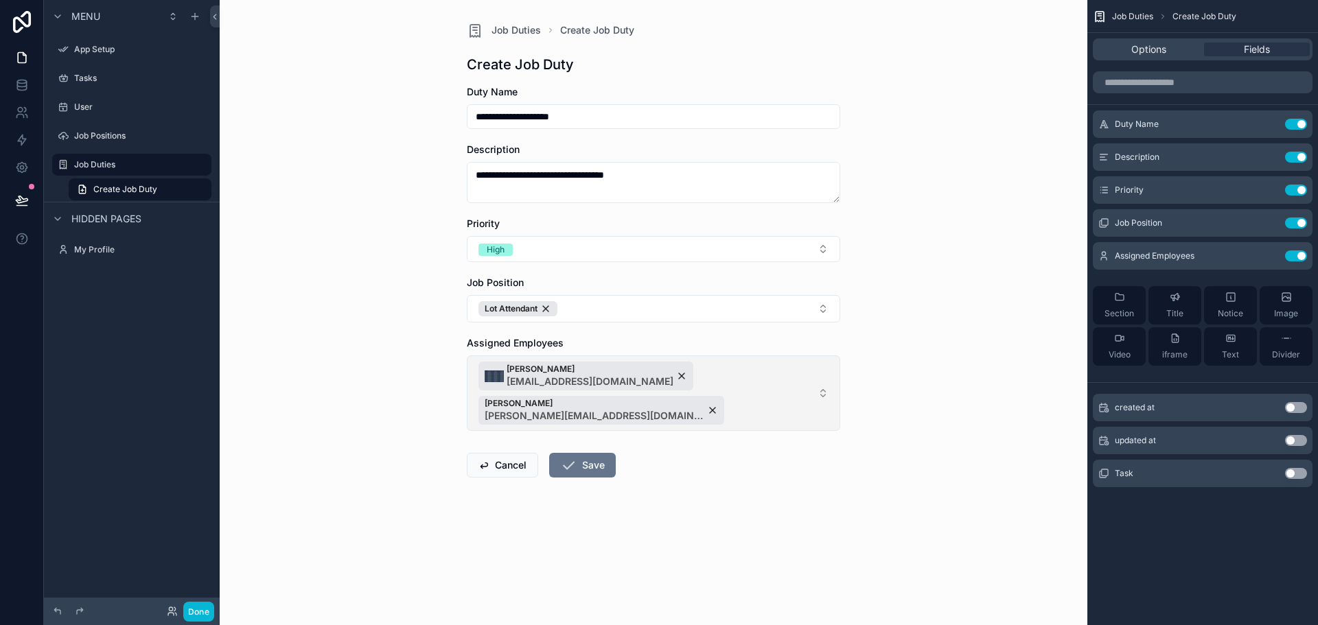
click at [703, 421] on span "[PERSON_NAME] [EMAIL_ADDRESS][DOMAIN_NAME] [PERSON_NAME] [PERSON_NAME][EMAIL_AD…" at bounding box center [646, 393] width 334 height 63
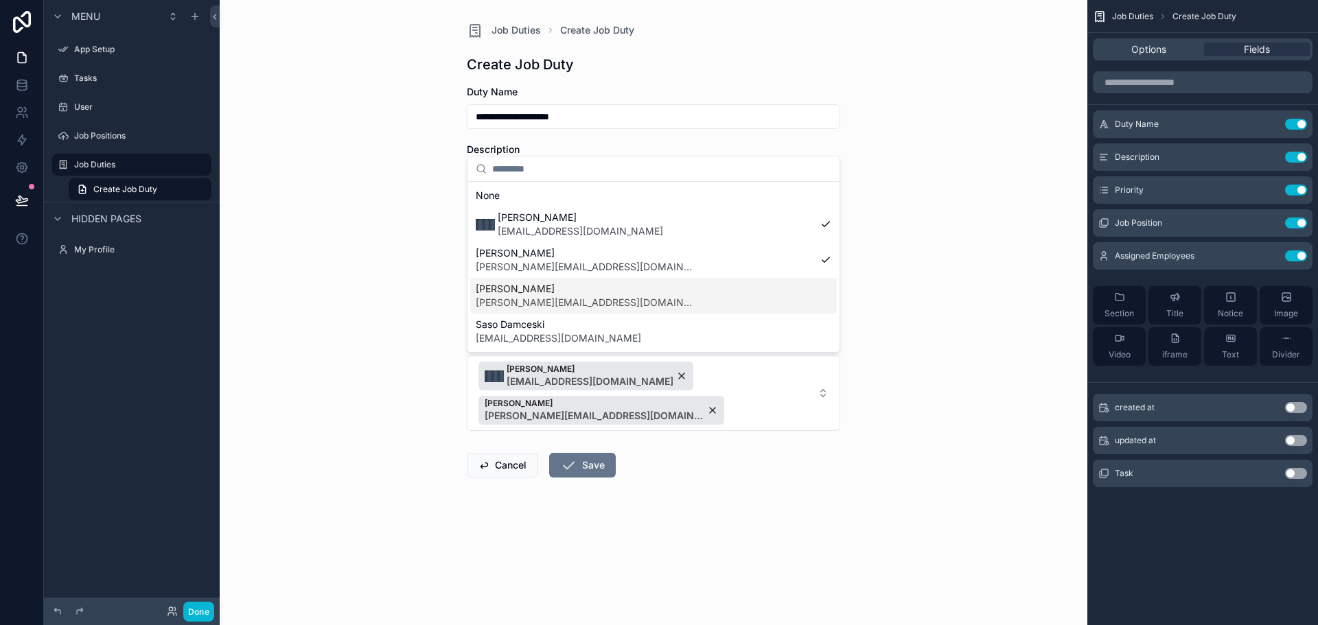
click at [628, 297] on div "[PERSON_NAME] [PERSON_NAME][EMAIL_ADDRESS][DOMAIN_NAME]" at bounding box center [653, 296] width 367 height 36
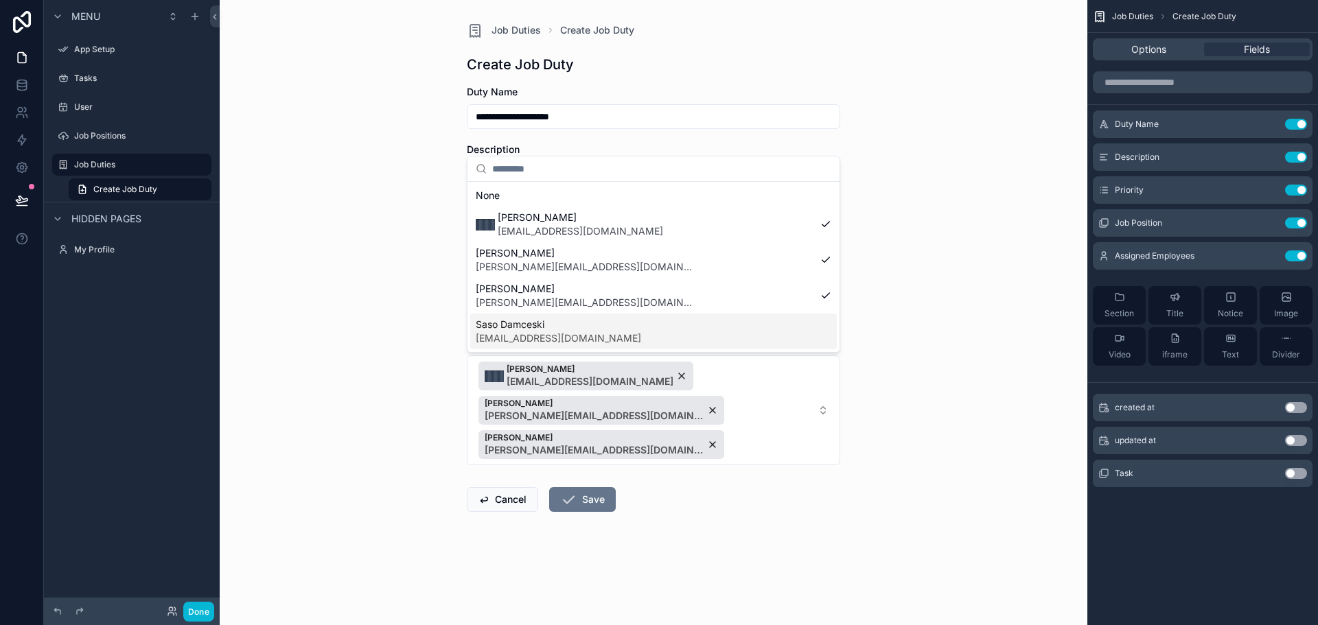
click at [625, 337] on div "Saso Damceski [EMAIL_ADDRESS][DOMAIN_NAME]" at bounding box center [653, 332] width 367 height 36
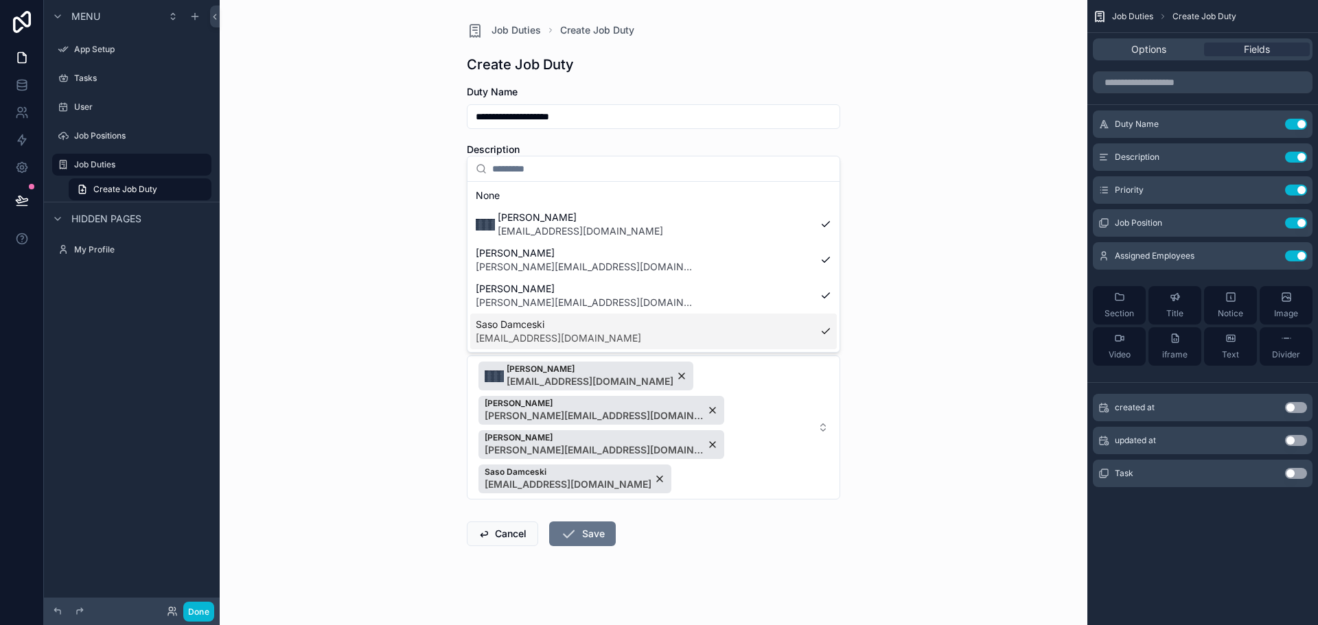
click at [995, 395] on div "**********" at bounding box center [654, 312] width 868 height 625
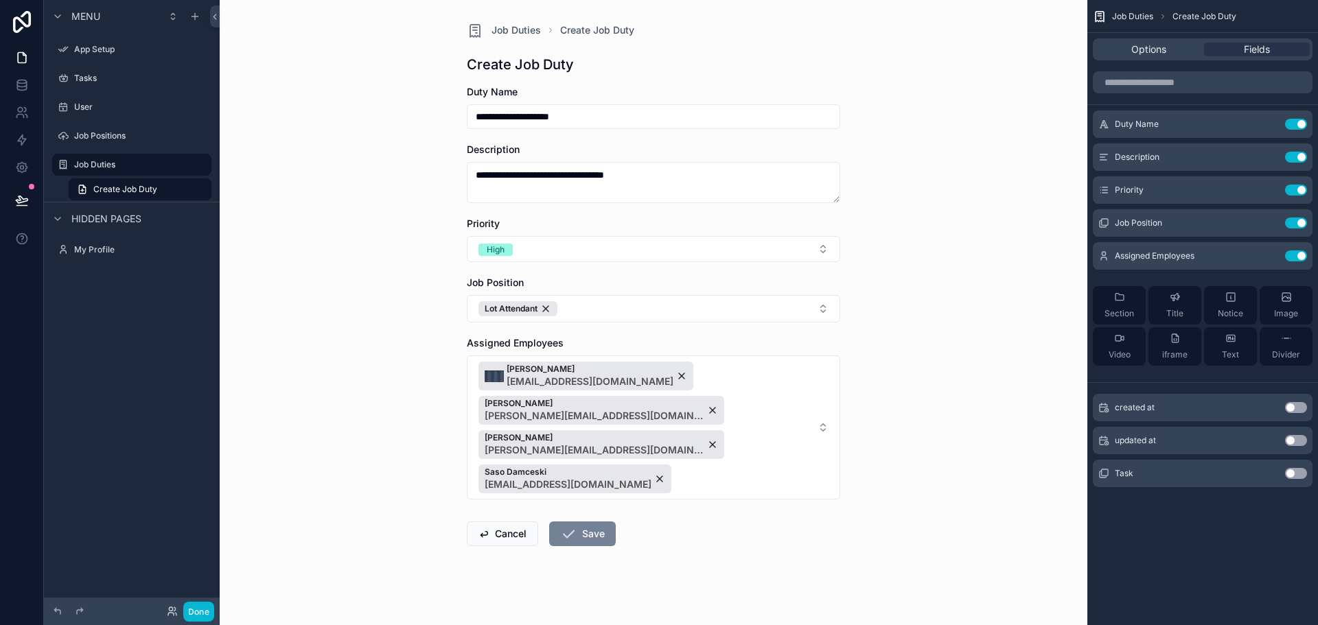
click at [603, 522] on button "Save" at bounding box center [582, 534] width 67 height 25
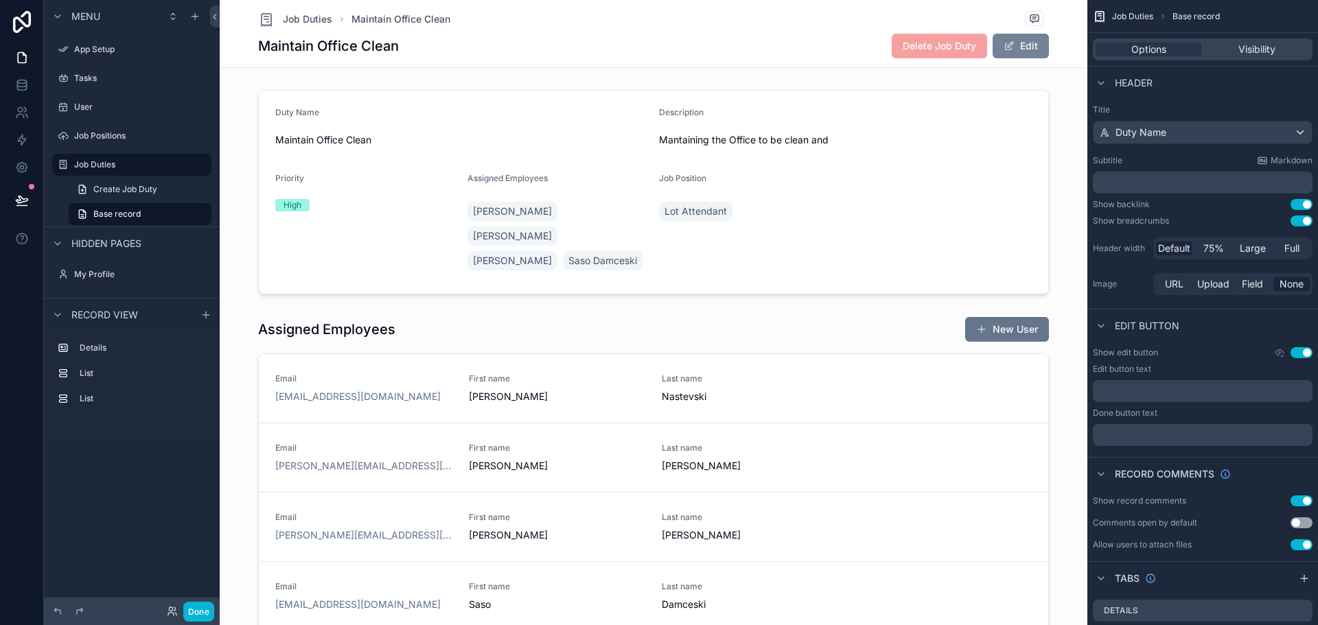
click at [1010, 50] on span "scrollable content" at bounding box center [1009, 46] width 11 height 11
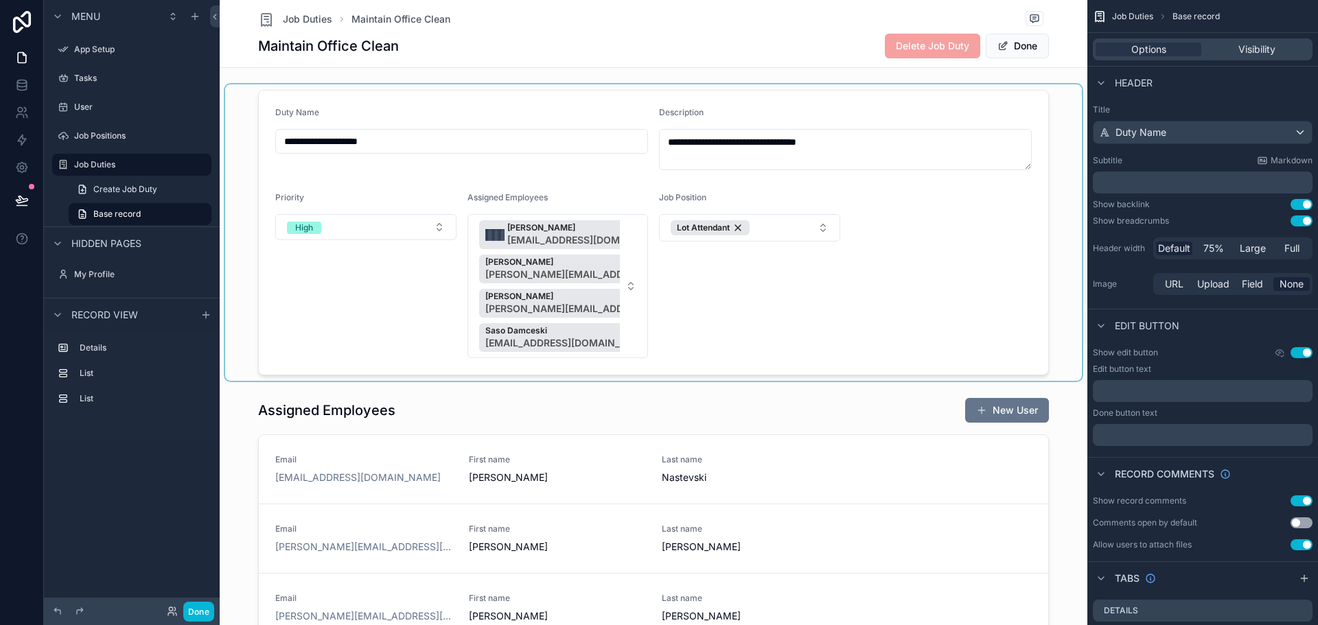
click at [434, 137] on div "scrollable content" at bounding box center [653, 232] width 857 height 297
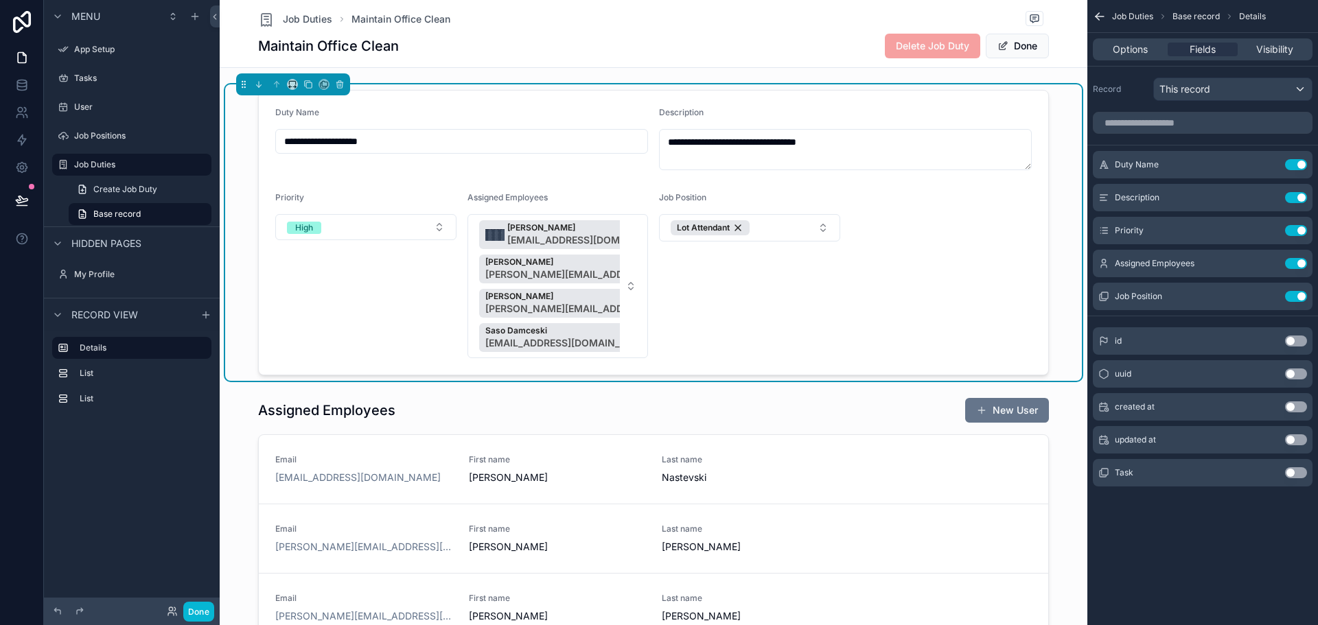
click at [444, 141] on input "**********" at bounding box center [461, 141] width 371 height 19
click at [347, 144] on input "**********" at bounding box center [461, 141] width 371 height 19
drag, startPoint x: 385, startPoint y: 140, endPoint x: 597, endPoint y: 159, distance: 212.9
click at [597, 159] on div "**********" at bounding box center [461, 138] width 373 height 63
type input "**********"
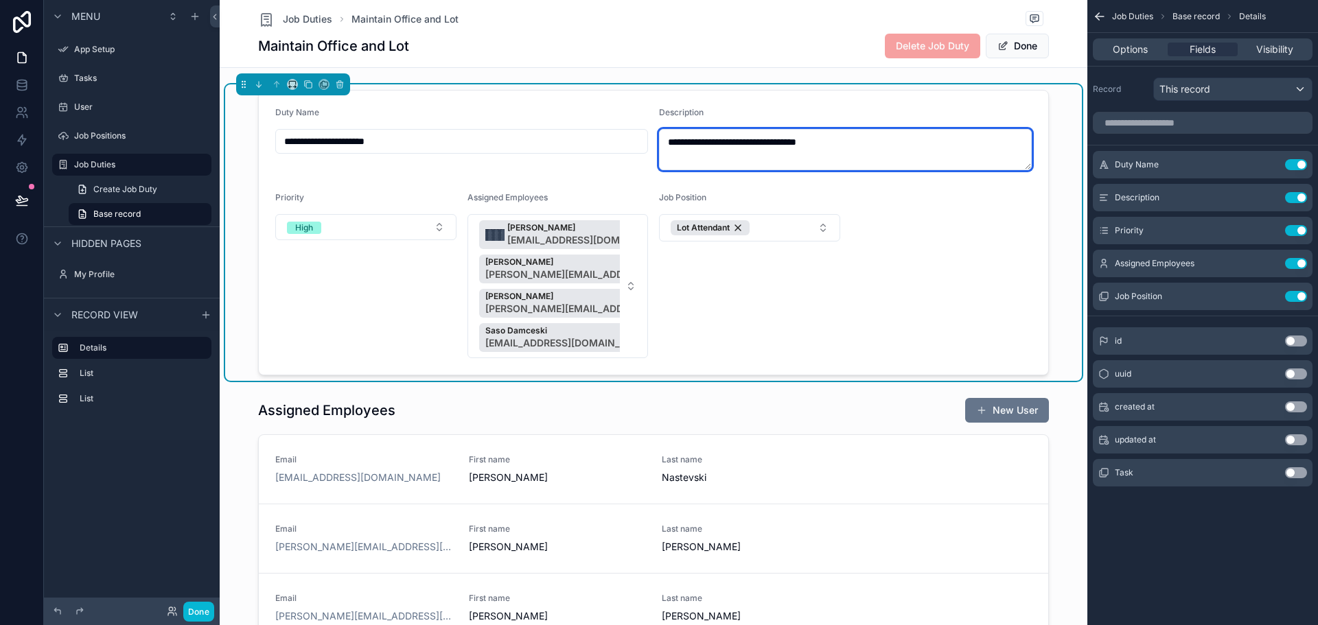
click at [763, 141] on textarea "**********" at bounding box center [845, 149] width 373 height 41
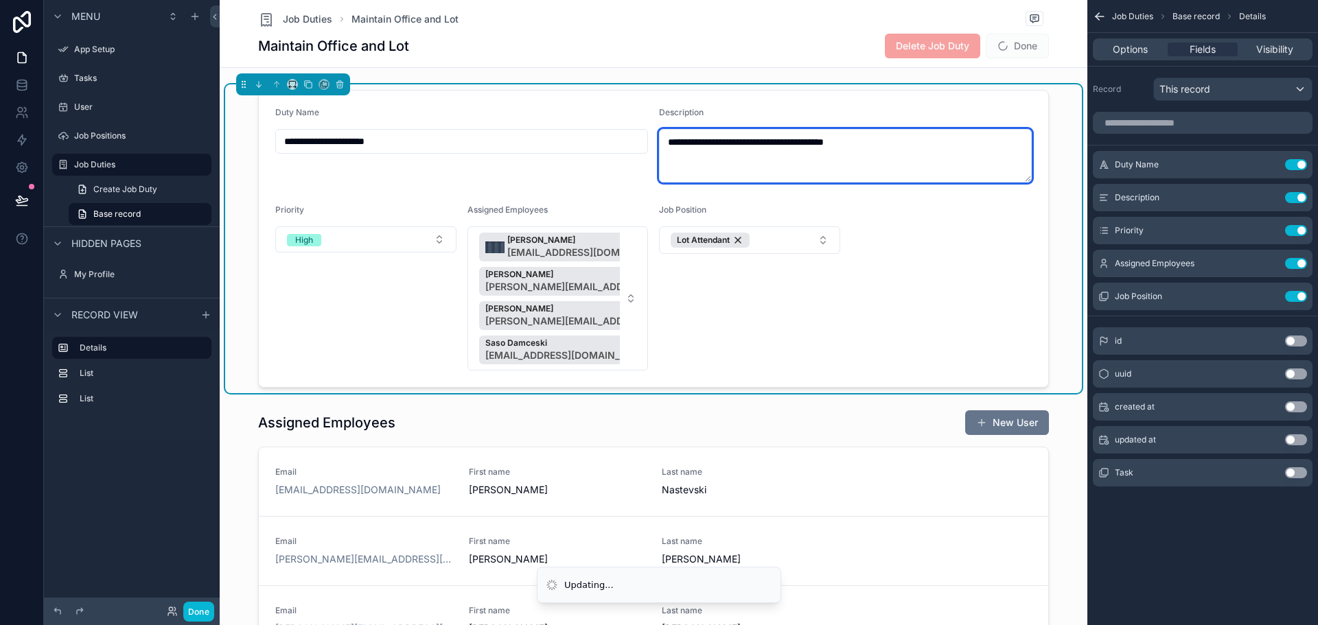
click at [882, 142] on textarea "**********" at bounding box center [845, 156] width 373 height 54
drag, startPoint x: 850, startPoint y: 141, endPoint x: 895, endPoint y: 148, distance: 45.8
click at [895, 148] on textarea "**********" at bounding box center [845, 156] width 373 height 54
type textarea "**********"
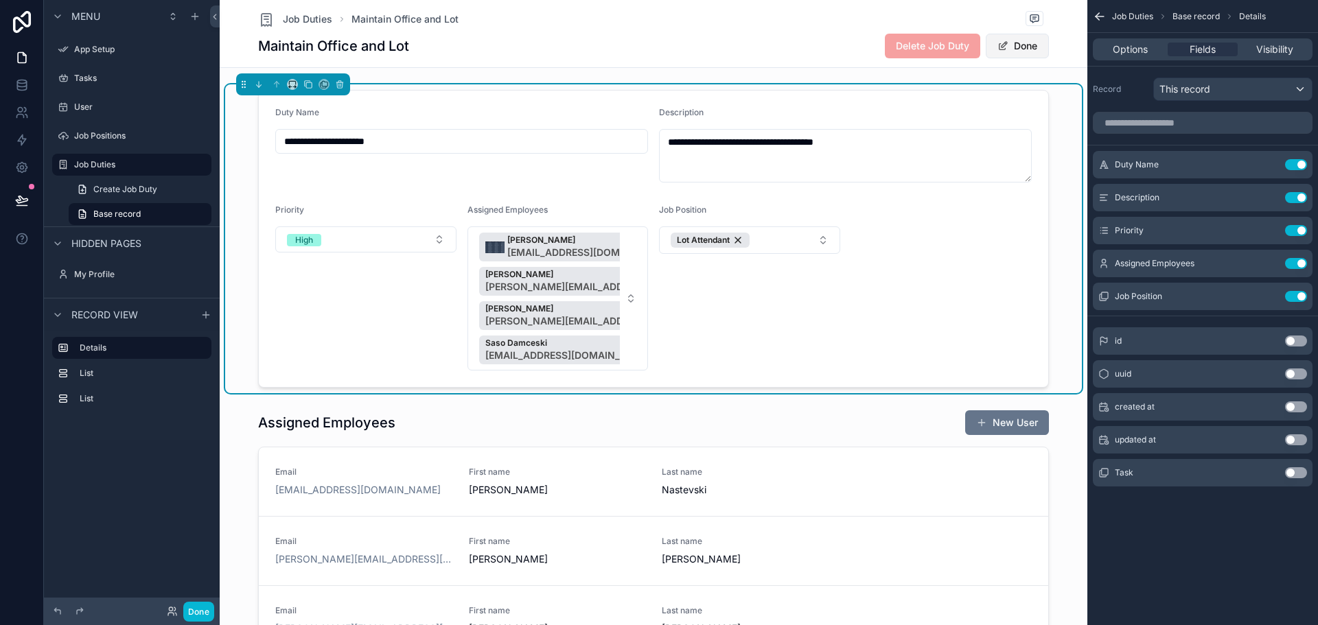
click at [998, 47] on span "scrollable content" at bounding box center [1003, 46] width 11 height 11
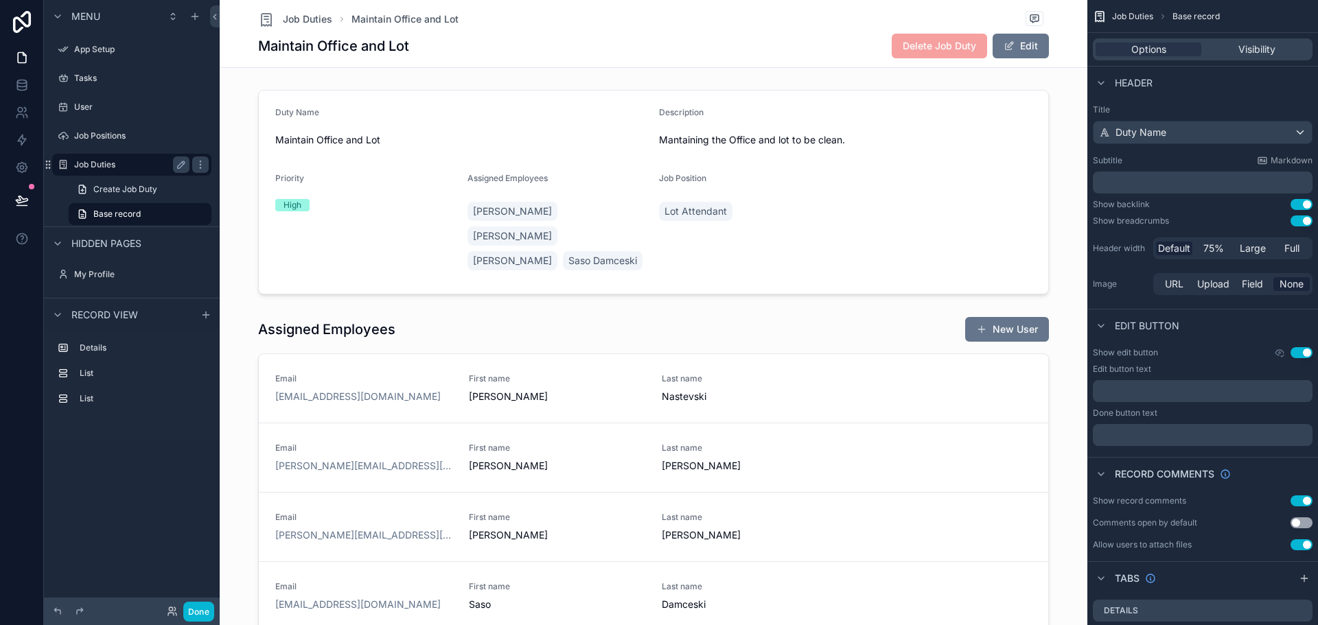
click at [147, 165] on label "Job Duties" at bounding box center [129, 164] width 110 height 11
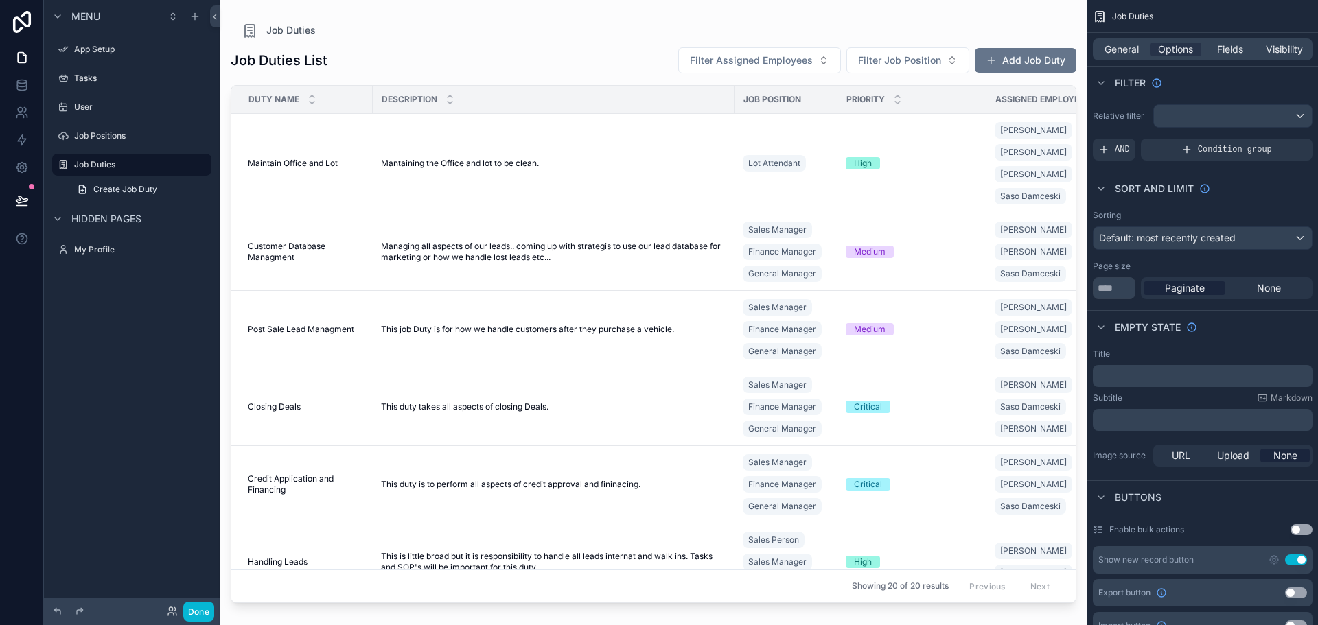
click at [1009, 74] on div "Job Duties List Filter Assigned Employees Filter Job Position Add Job Duty" at bounding box center [654, 63] width 846 height 33
click at [1012, 69] on button "Add Job Duty" at bounding box center [1026, 60] width 102 height 25
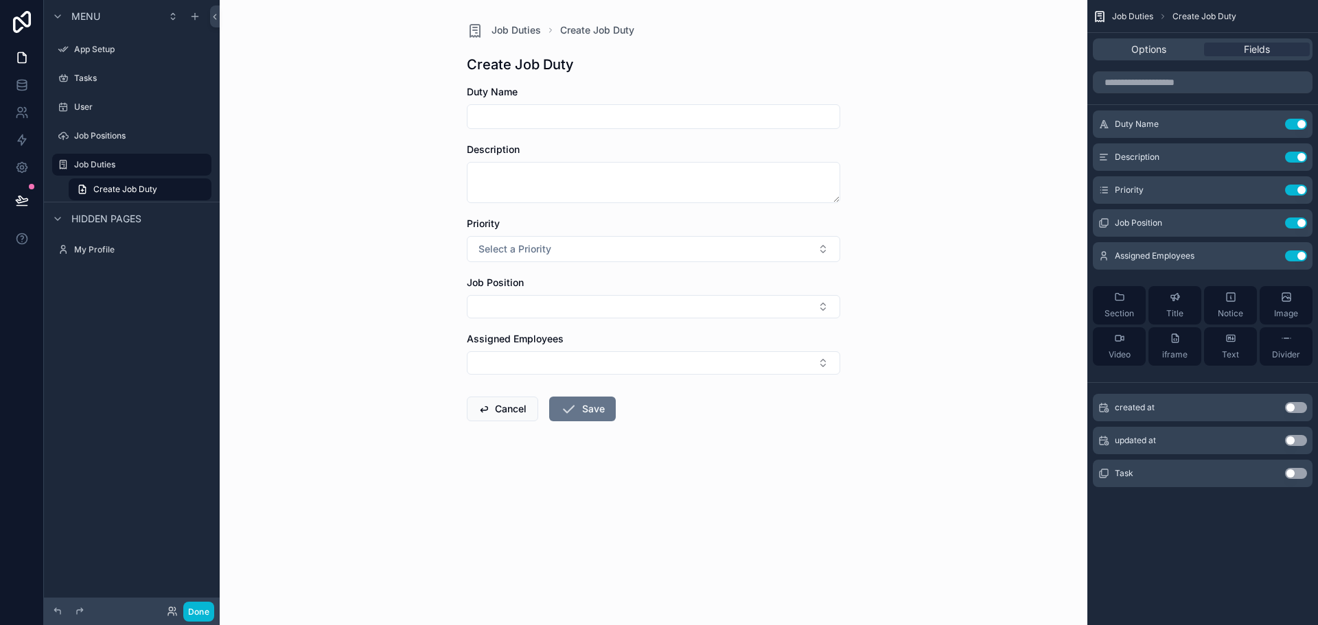
click at [588, 113] on input "scrollable content" at bounding box center [654, 116] width 372 height 19
type input "*"
type input "**********"
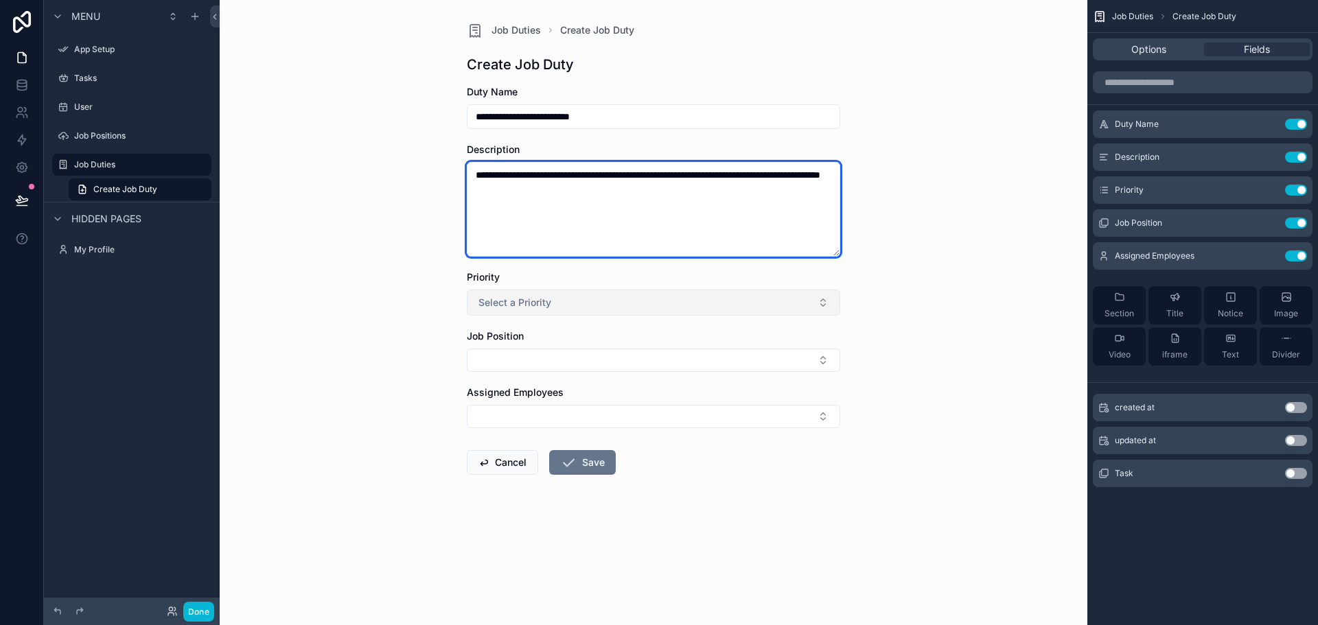
type textarea "**********"
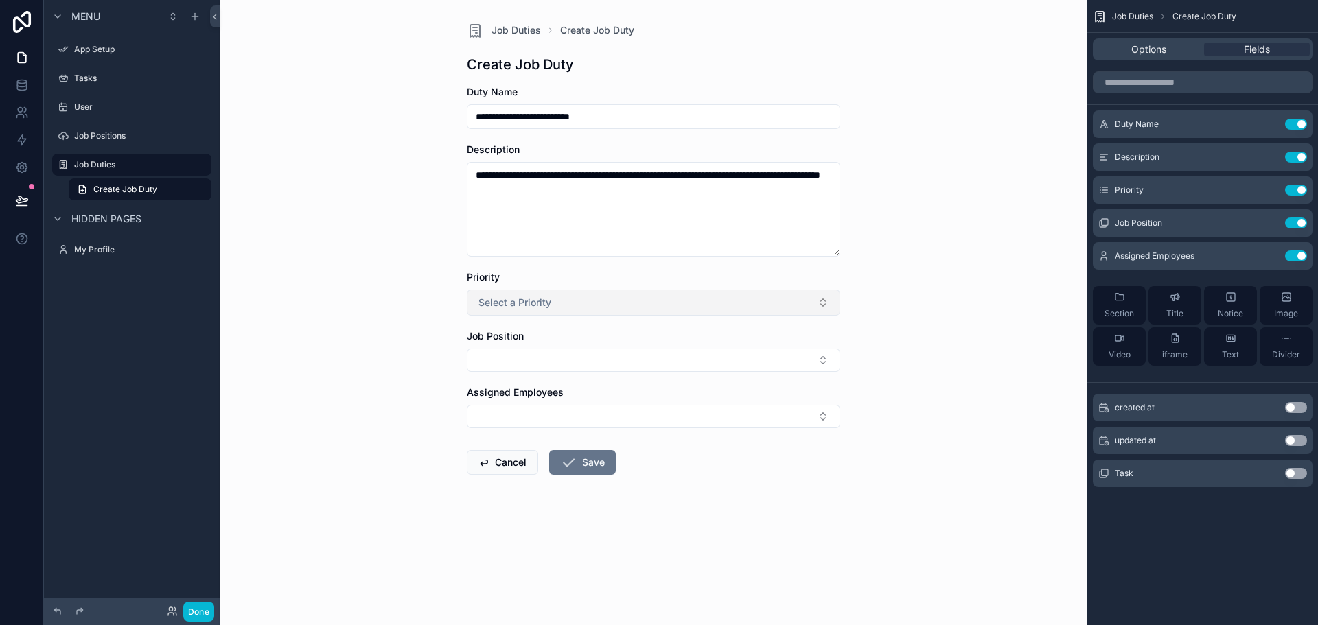
click at [604, 310] on button "Select a Priority" at bounding box center [653, 303] width 373 height 26
click at [549, 397] on div "High" at bounding box center [653, 399] width 367 height 21
click at [568, 370] on button "Select Button" at bounding box center [653, 360] width 373 height 23
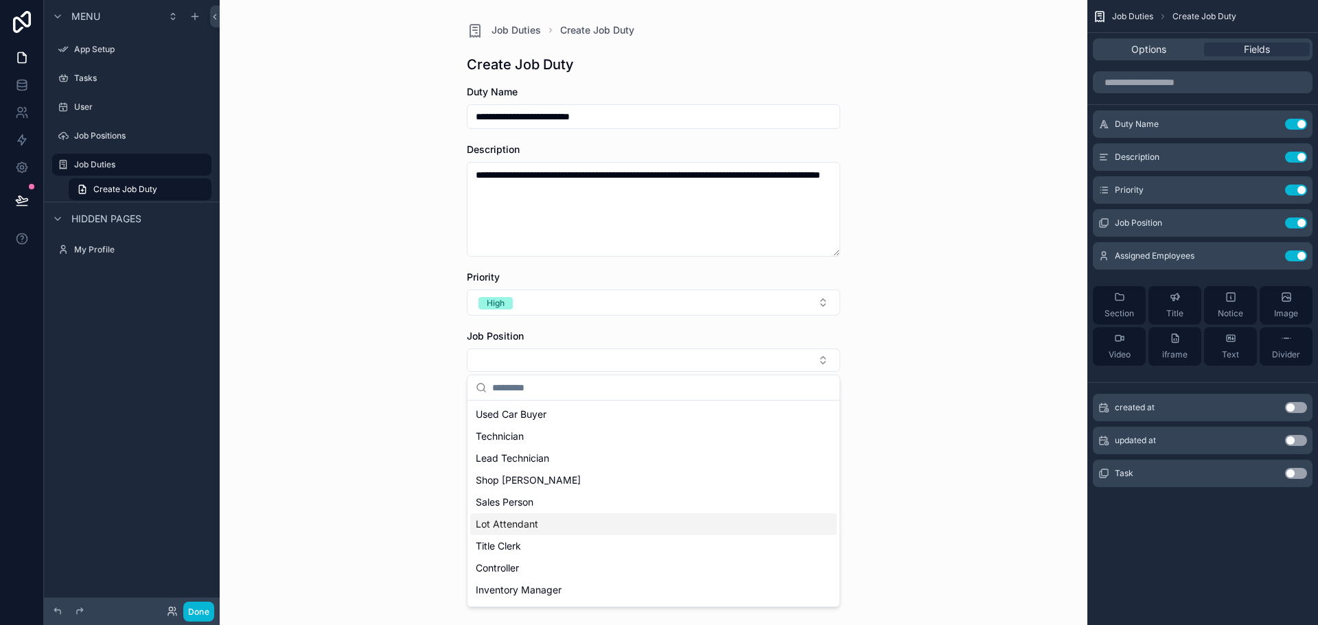
click at [526, 522] on span "Lot Attendant" at bounding box center [507, 525] width 62 height 14
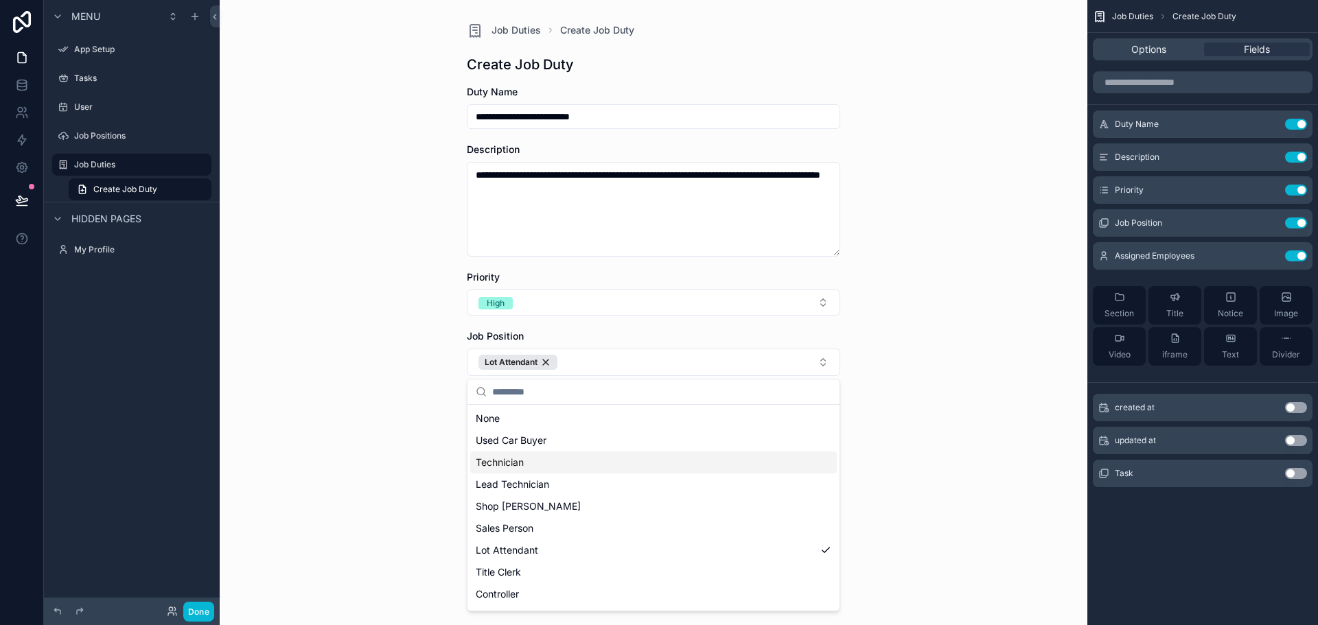
click at [369, 442] on div "**********" at bounding box center [654, 312] width 868 height 625
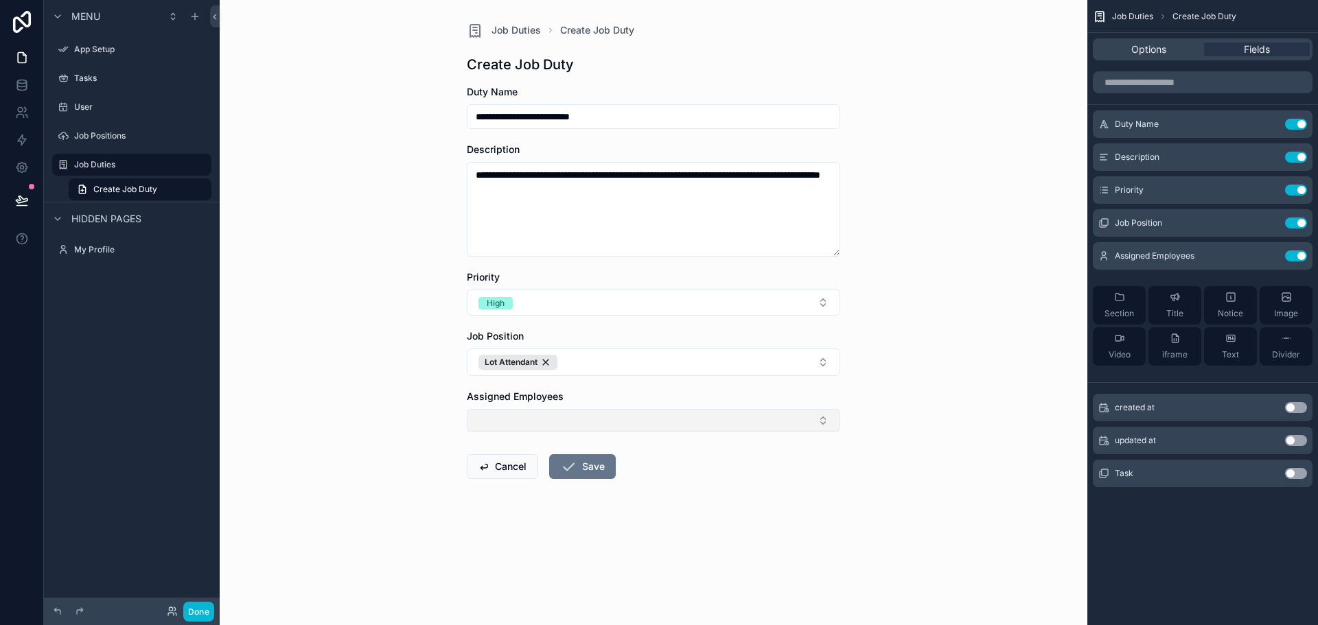
click at [507, 423] on button "Select Button" at bounding box center [653, 420] width 373 height 23
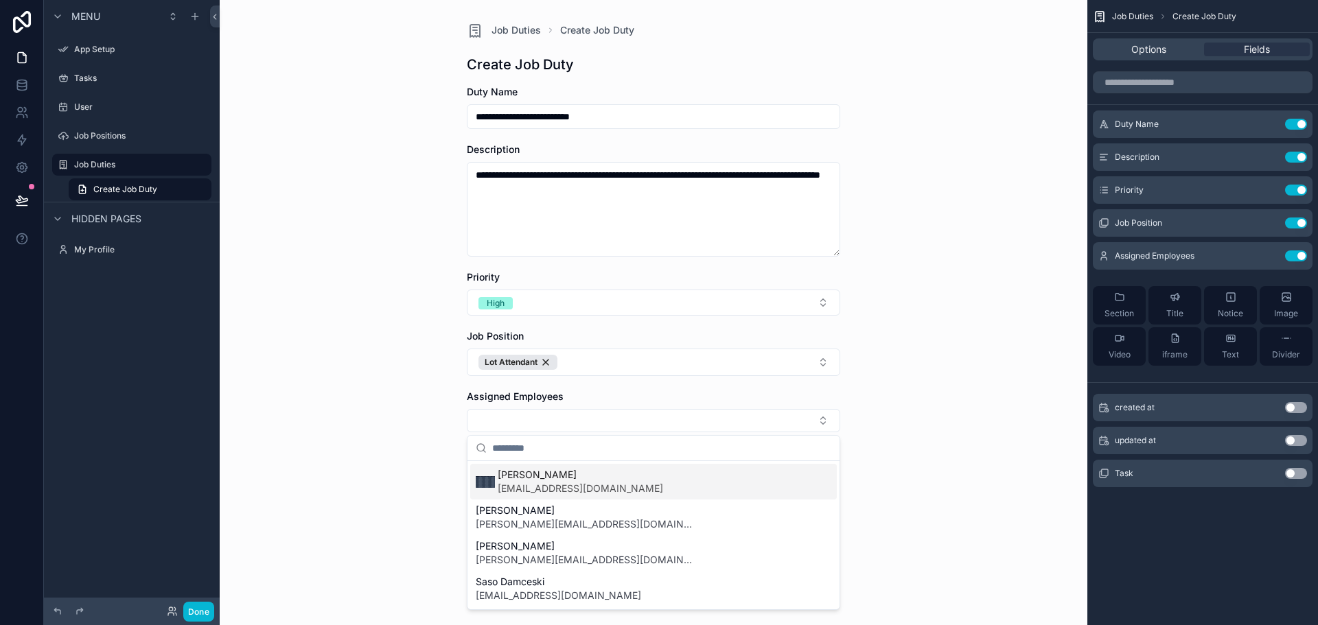
click at [601, 484] on span "[EMAIL_ADDRESS][DOMAIN_NAME]" at bounding box center [580, 489] width 165 height 14
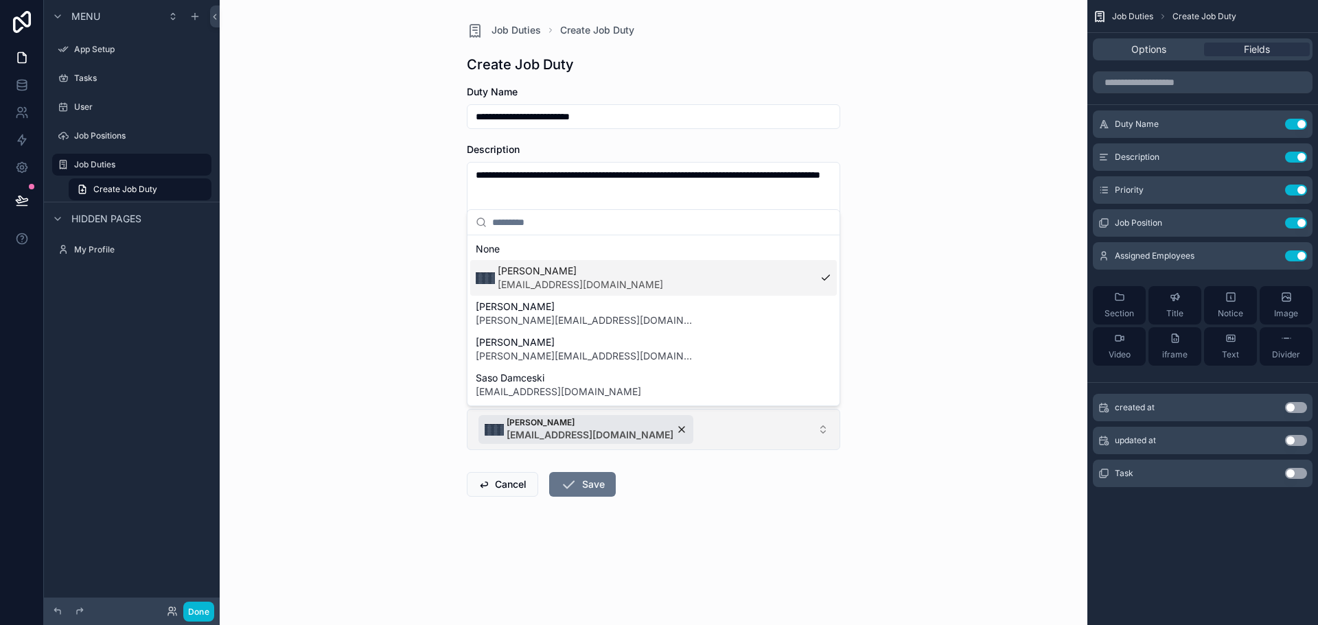
click at [713, 435] on button "[PERSON_NAME] [EMAIL_ADDRESS][DOMAIN_NAME]" at bounding box center [653, 429] width 373 height 41
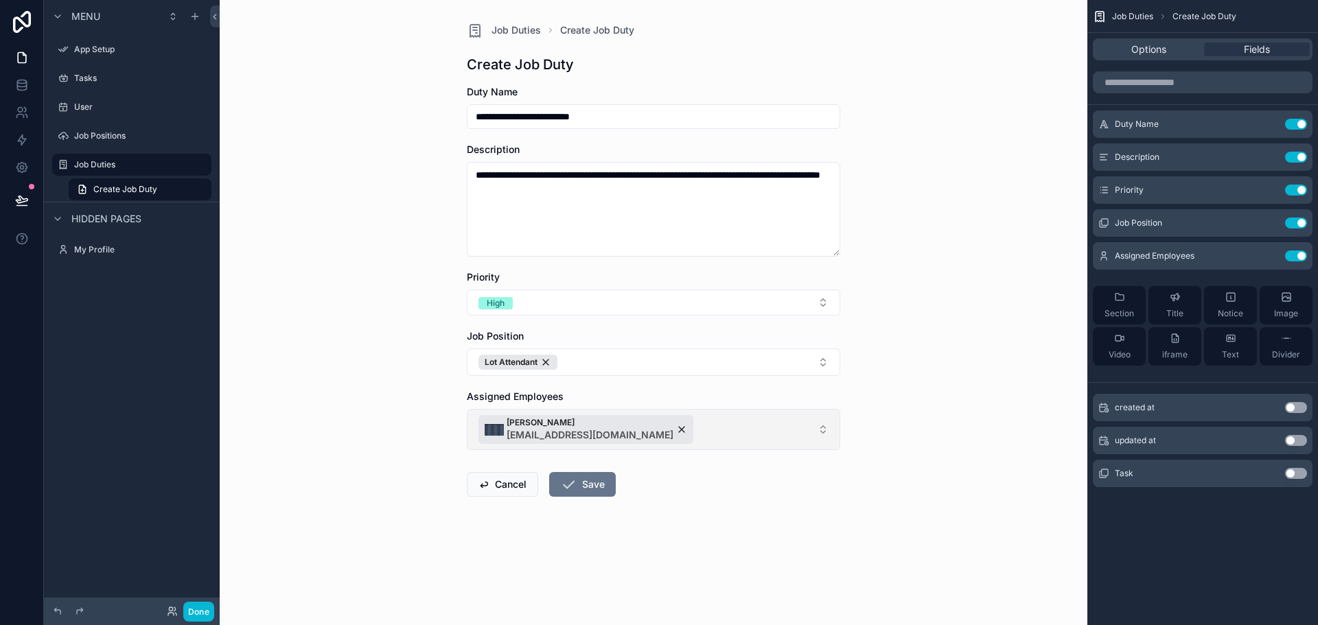
click at [706, 435] on button "[PERSON_NAME] [EMAIL_ADDRESS][DOMAIN_NAME]" at bounding box center [653, 429] width 373 height 41
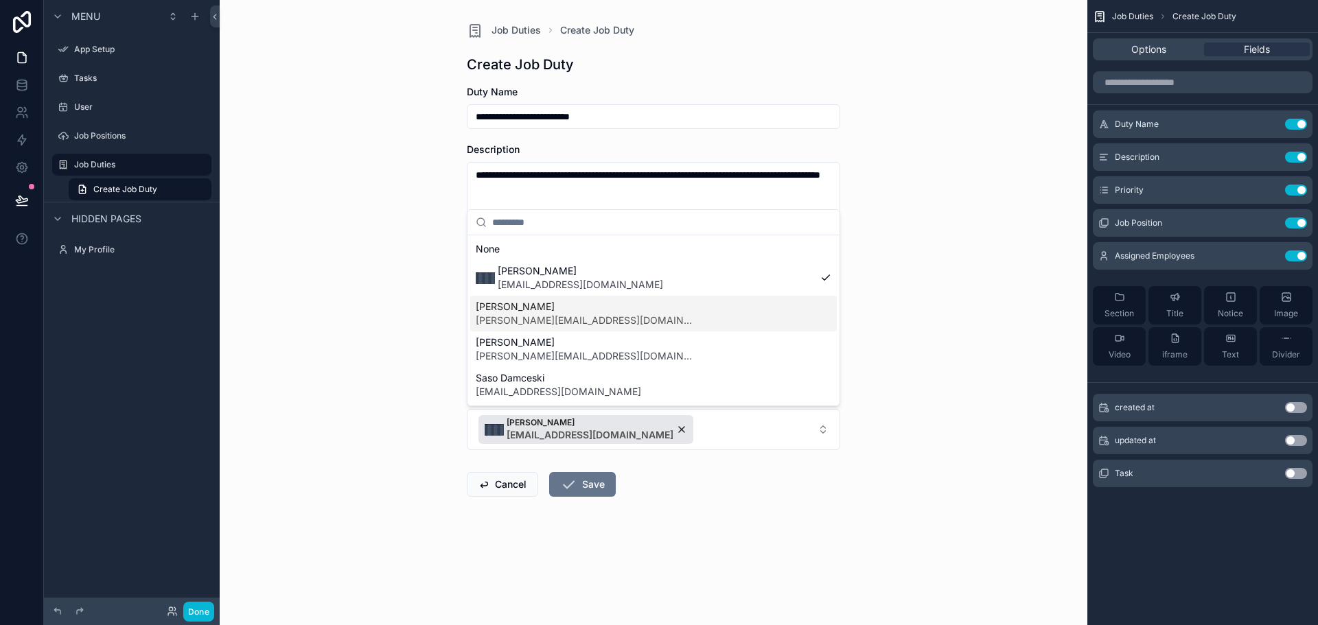
click at [668, 318] on div "[PERSON_NAME] [PERSON_NAME][EMAIL_ADDRESS][DOMAIN_NAME]" at bounding box center [653, 314] width 367 height 36
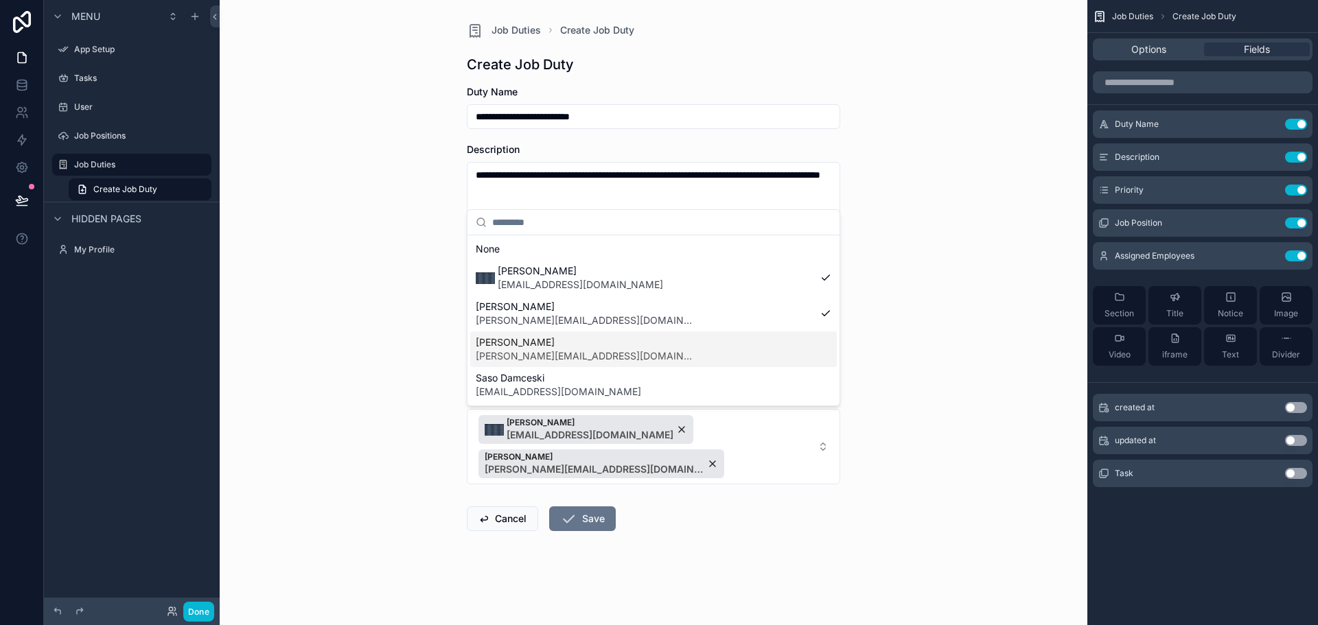
click at [632, 354] on div "[PERSON_NAME] [PERSON_NAME][EMAIL_ADDRESS][DOMAIN_NAME]" at bounding box center [653, 350] width 367 height 36
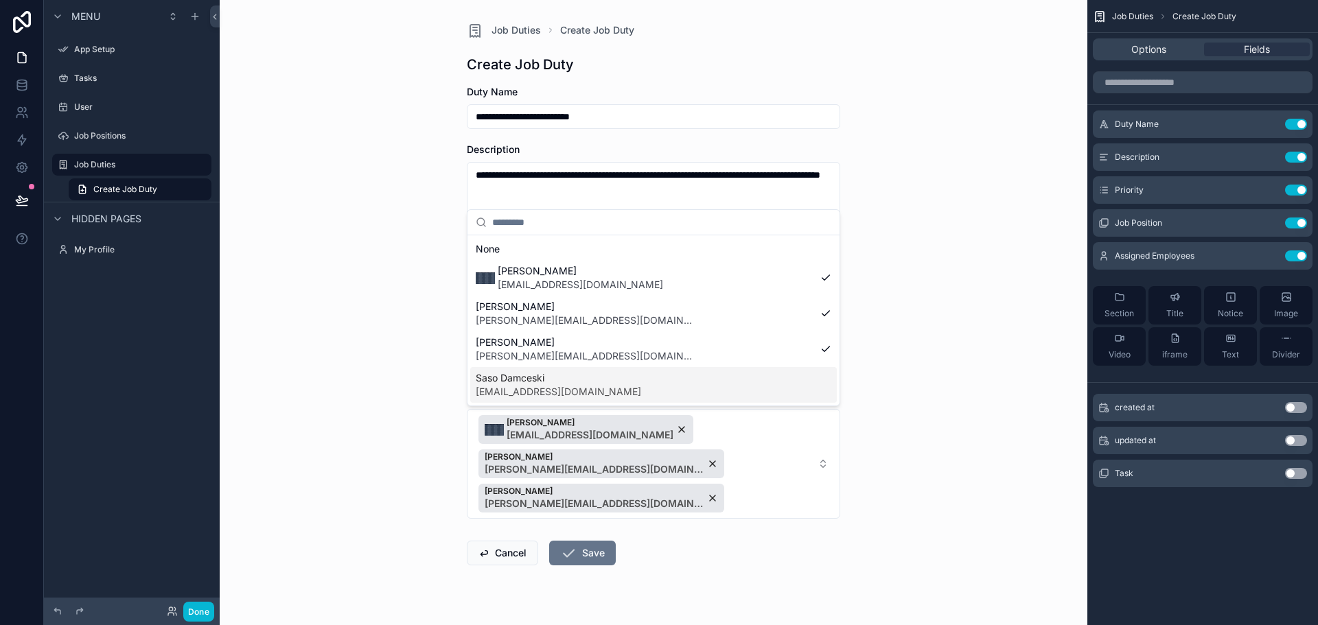
click at [619, 388] on div "Saso Damceski [EMAIL_ADDRESS][DOMAIN_NAME]" at bounding box center [653, 385] width 367 height 36
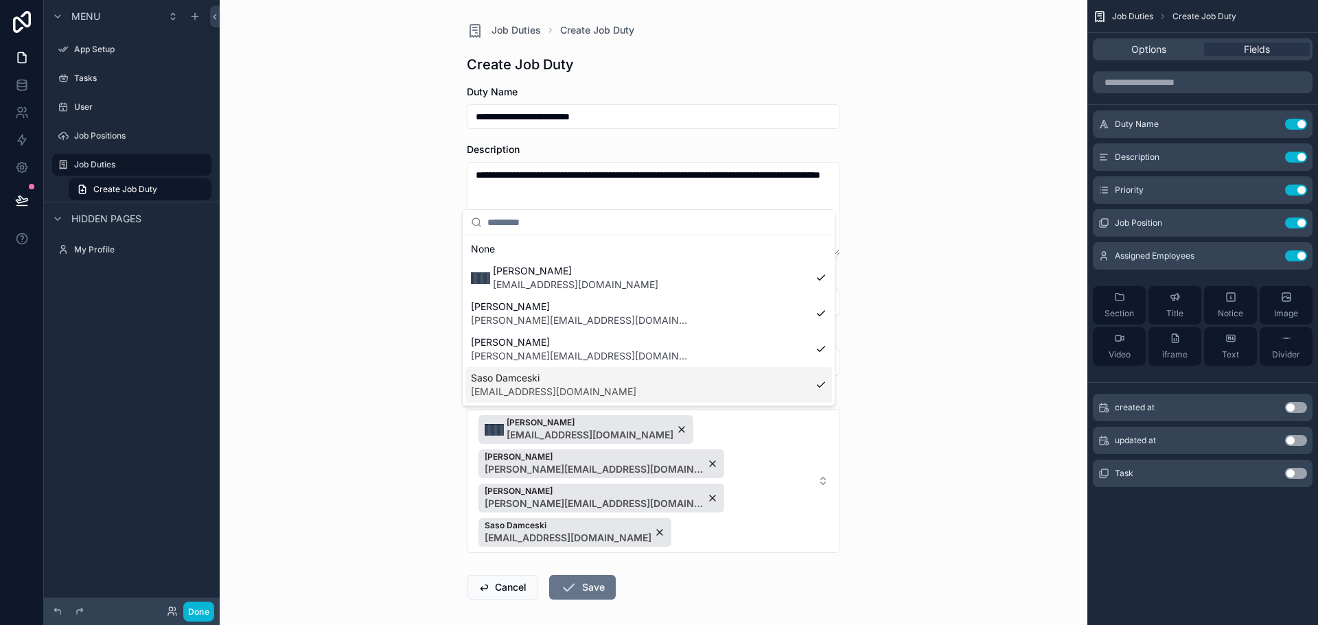
click at [860, 572] on div "**********" at bounding box center [654, 312] width 868 height 625
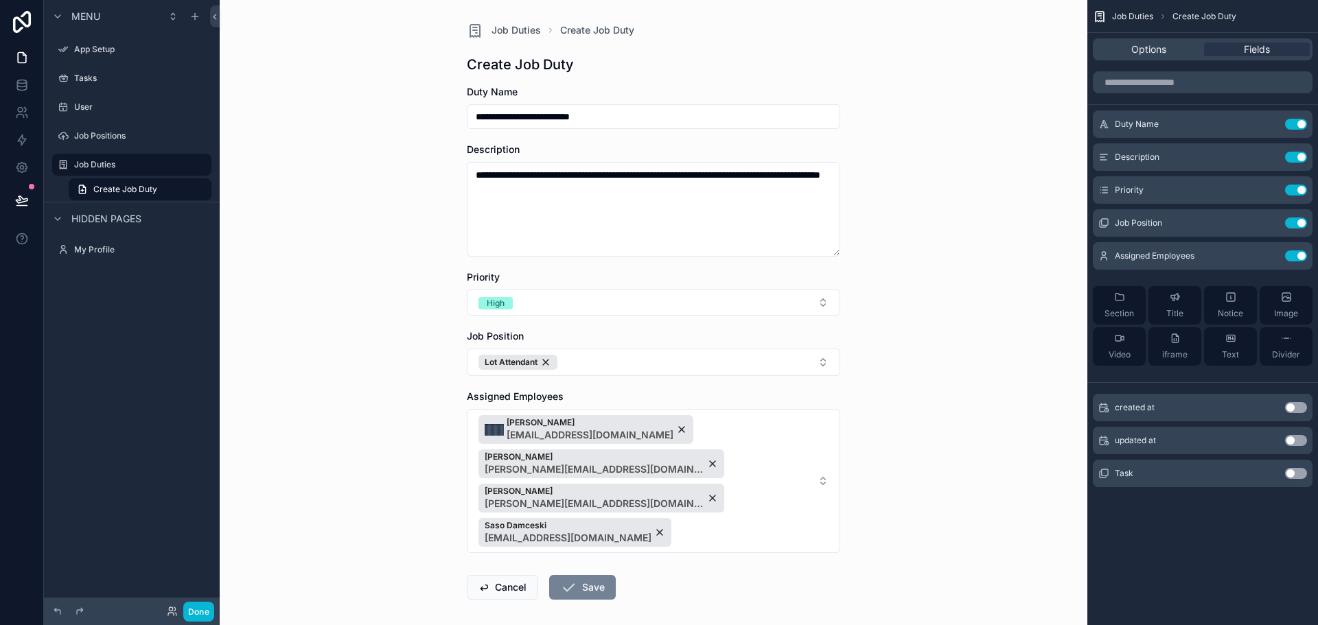
click at [599, 575] on button "Save" at bounding box center [582, 587] width 67 height 25
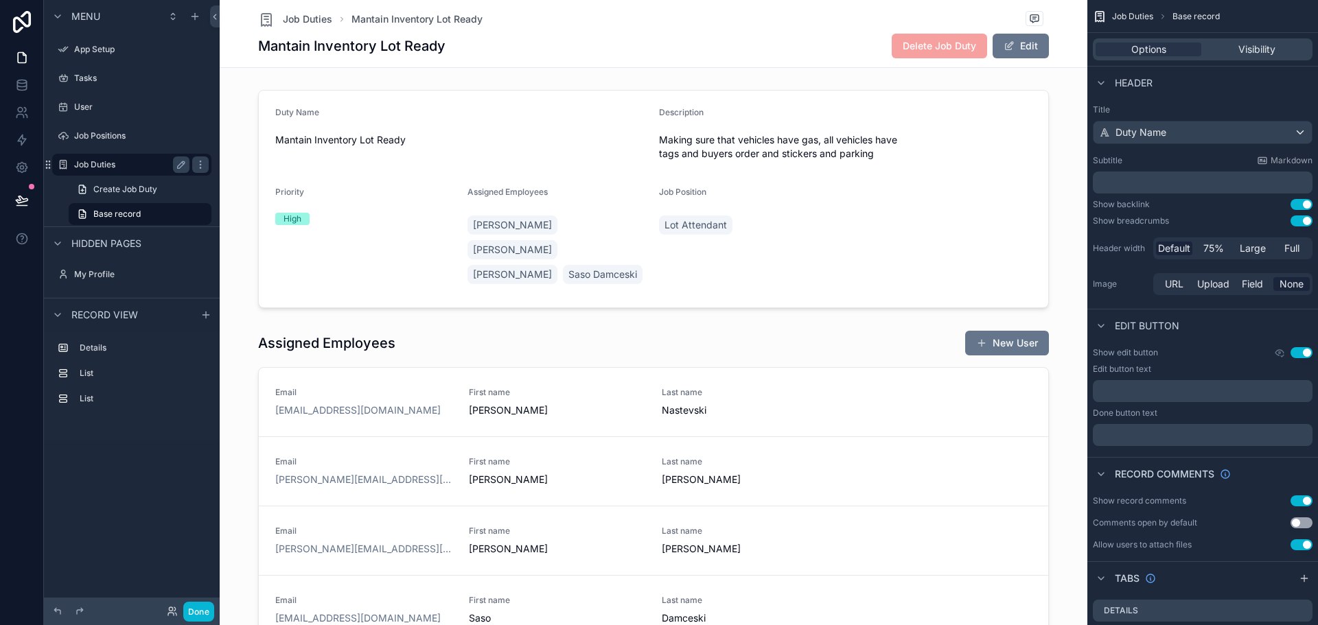
click at [107, 167] on label "Job Duties" at bounding box center [129, 164] width 110 height 11
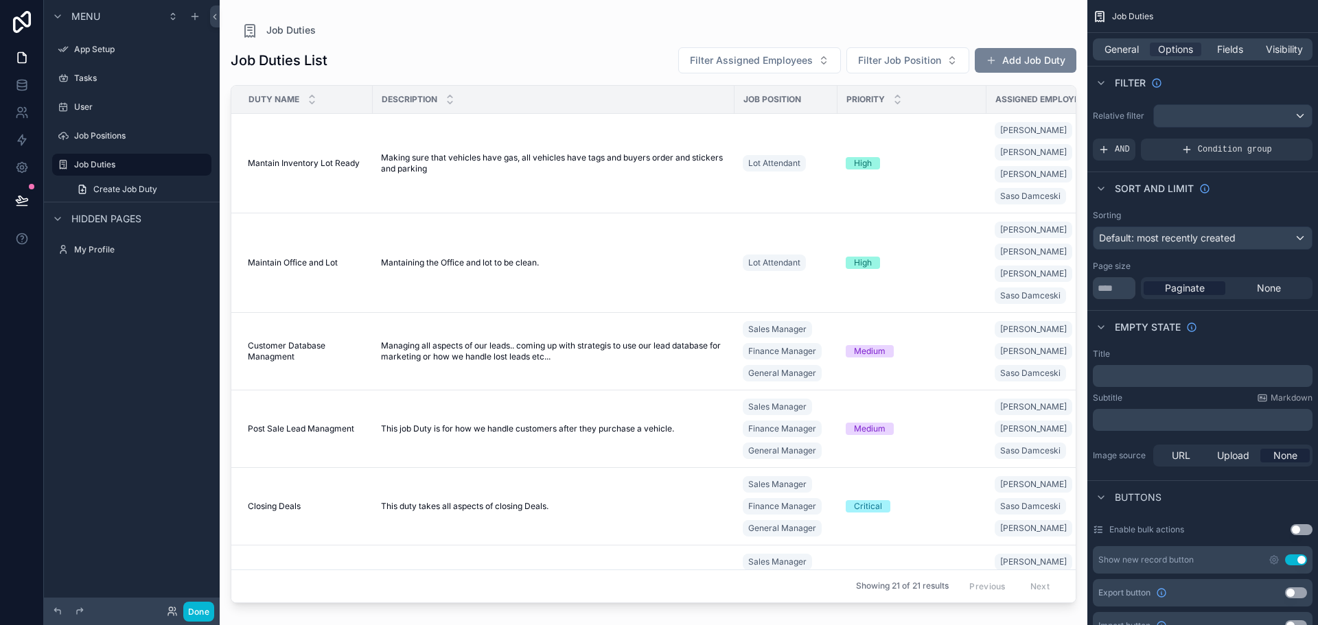
click at [1041, 69] on button "Add Job Duty" at bounding box center [1026, 60] width 102 height 25
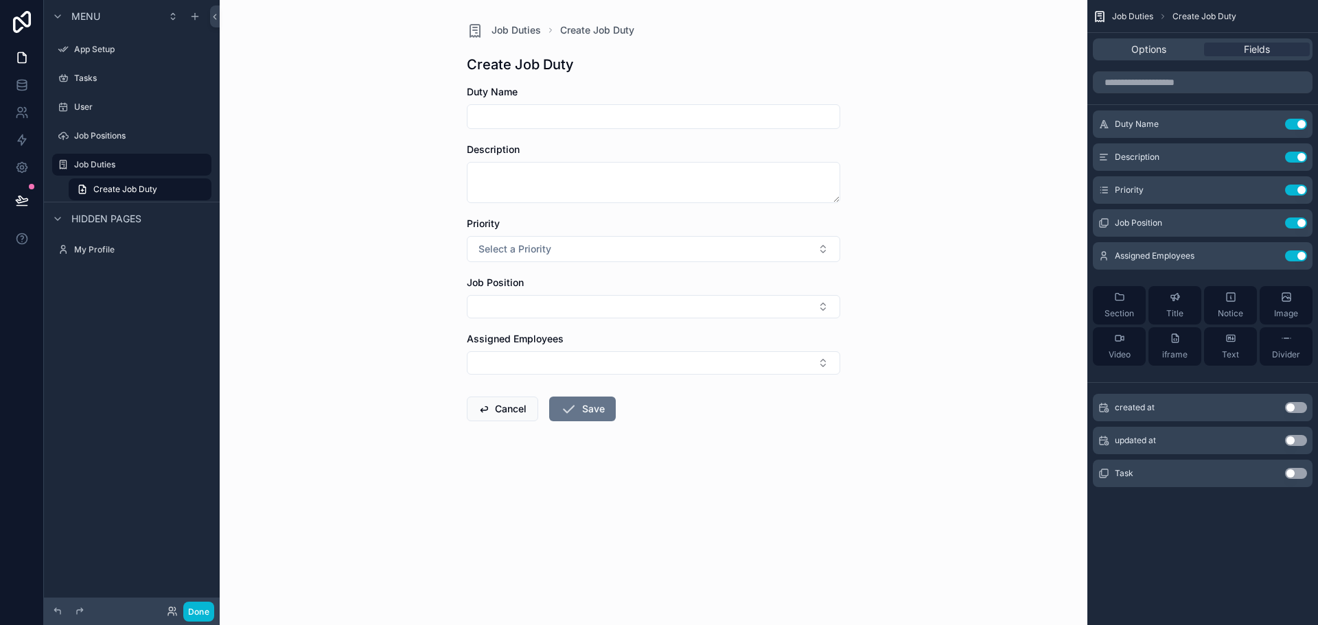
click at [666, 124] on input "scrollable content" at bounding box center [654, 116] width 372 height 19
type input "*"
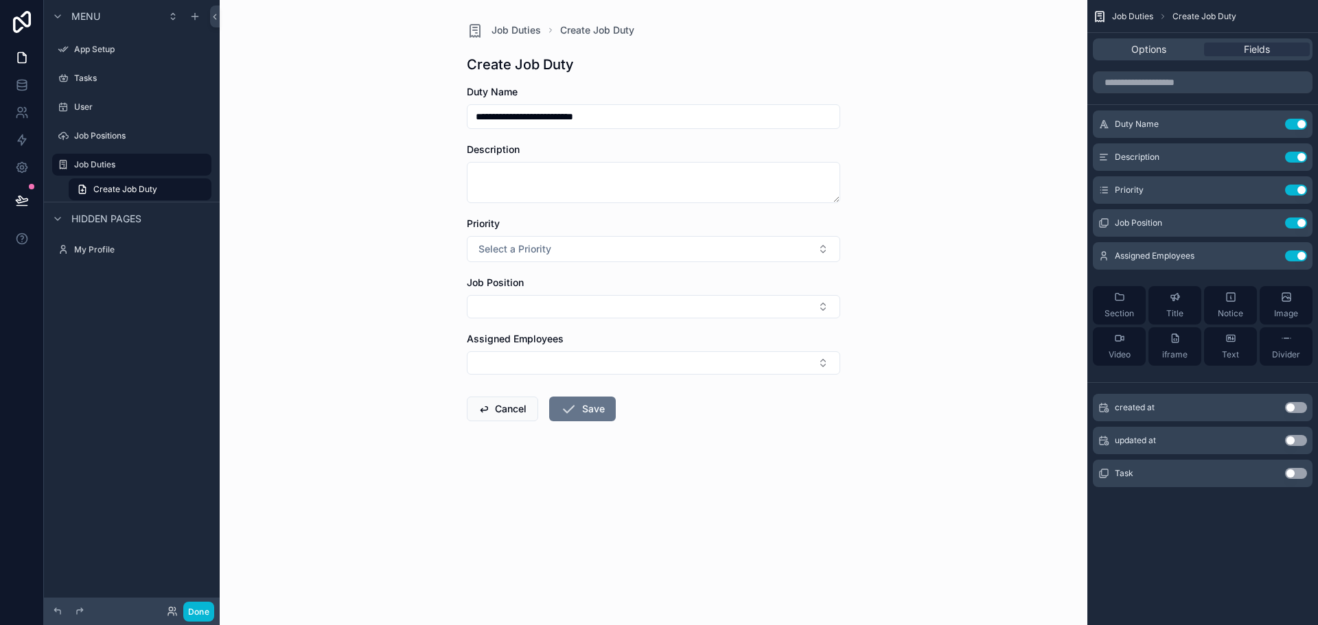
type input "**********"
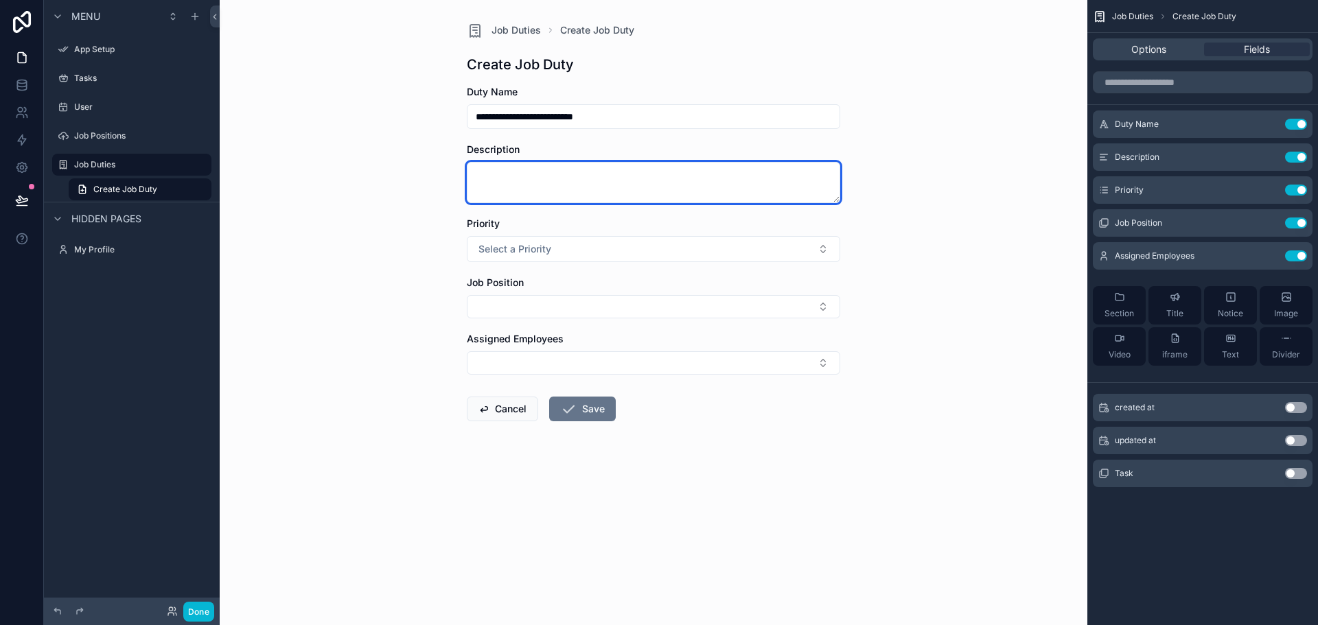
click at [546, 181] on textarea "scrollable content" at bounding box center [653, 182] width 373 height 41
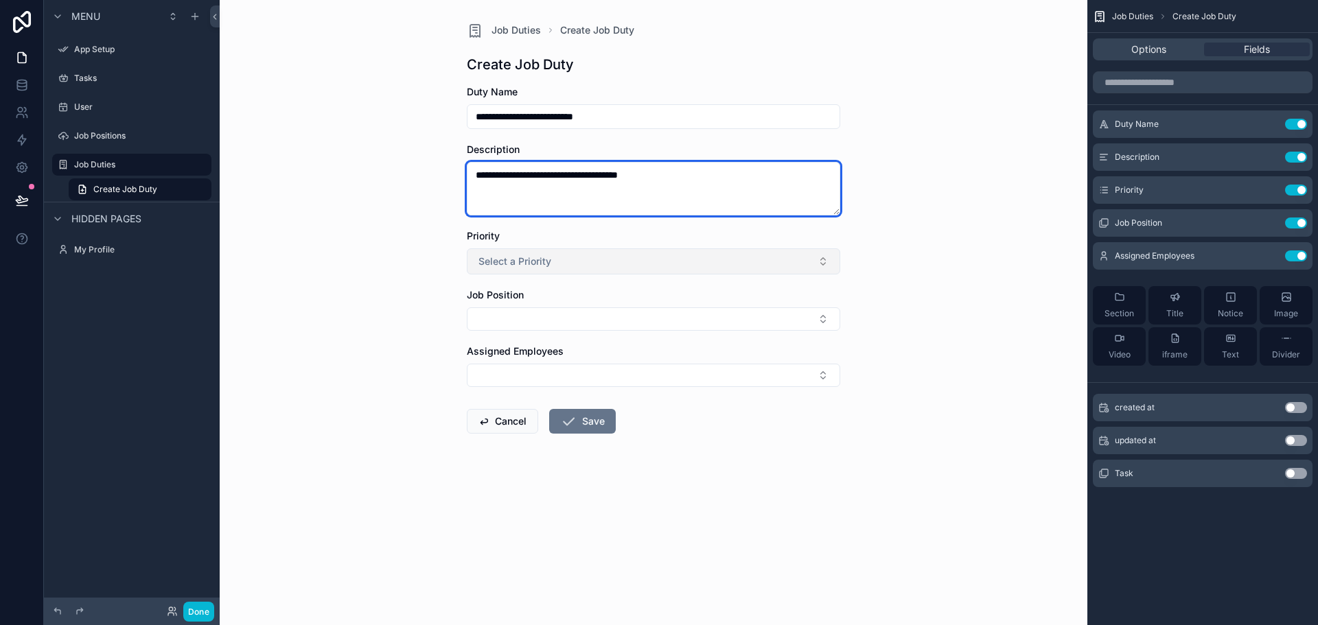
type textarea "**********"
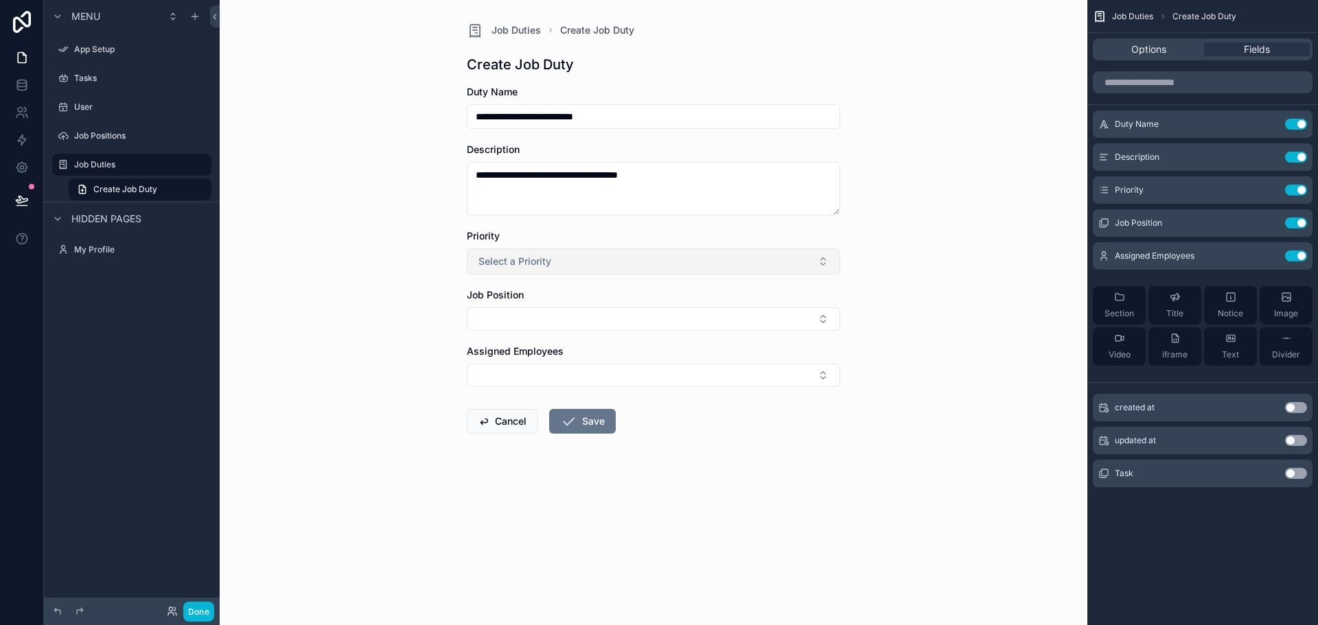
click at [532, 260] on span "Select a Priority" at bounding box center [515, 262] width 73 height 14
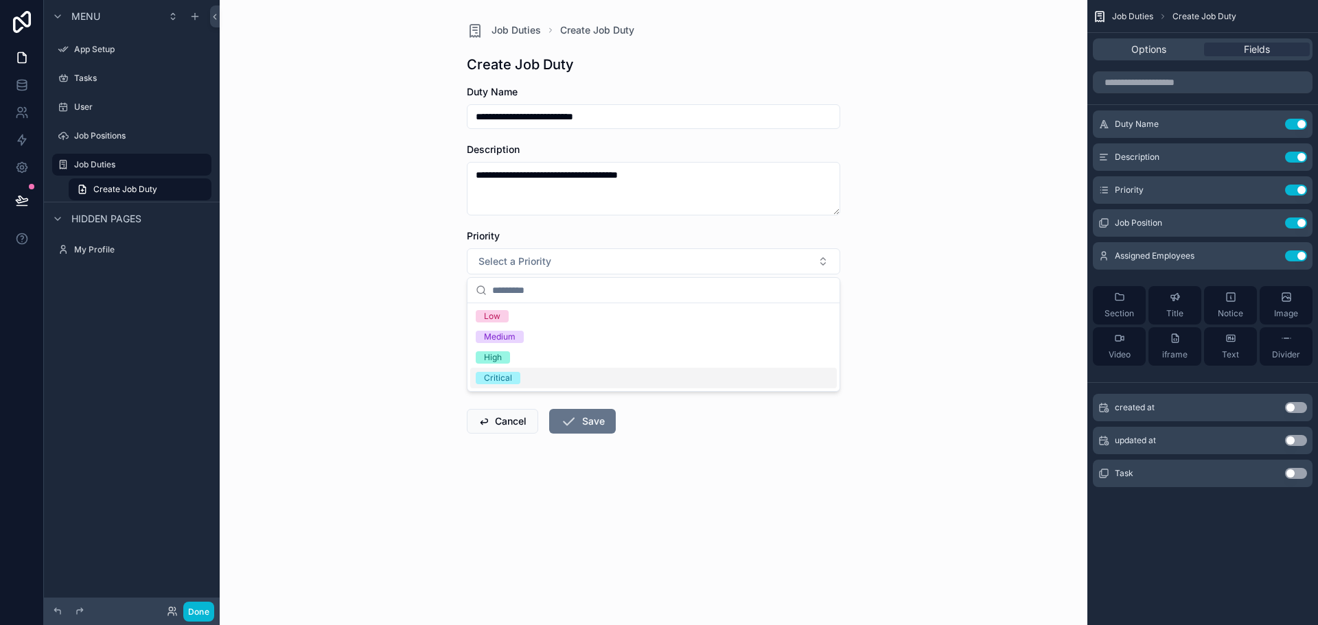
click at [513, 370] on div "Critical" at bounding box center [653, 378] width 367 height 21
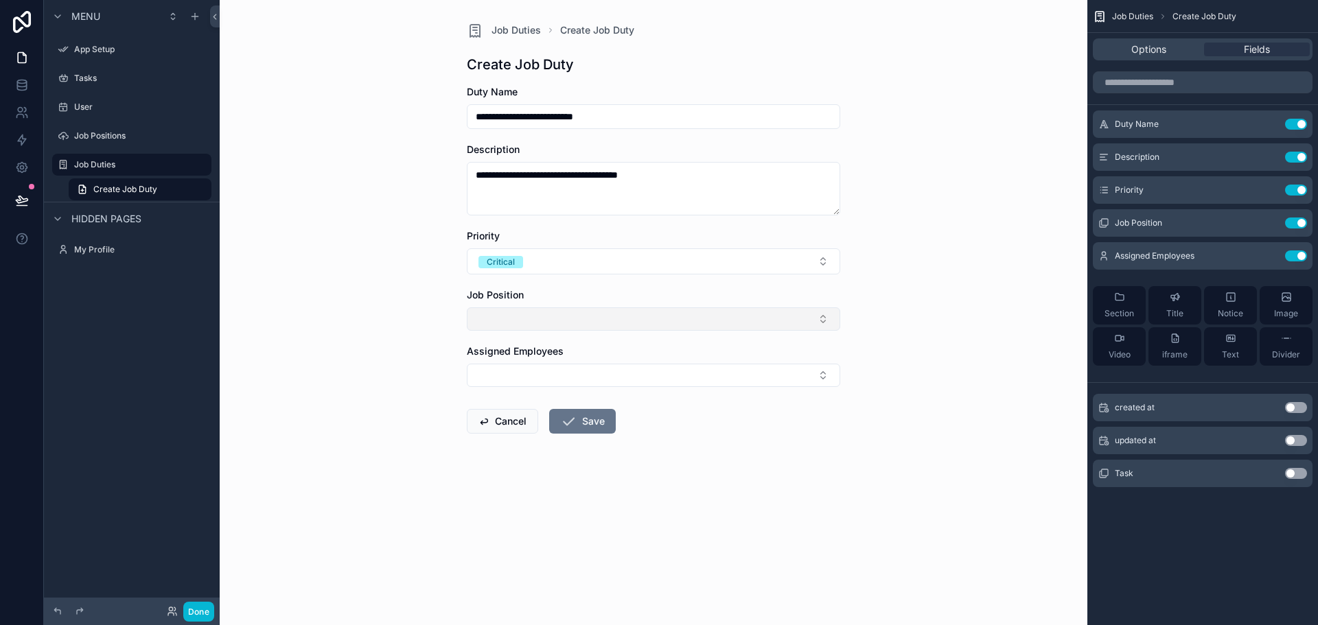
click at [512, 323] on button "Select Button" at bounding box center [653, 319] width 373 height 23
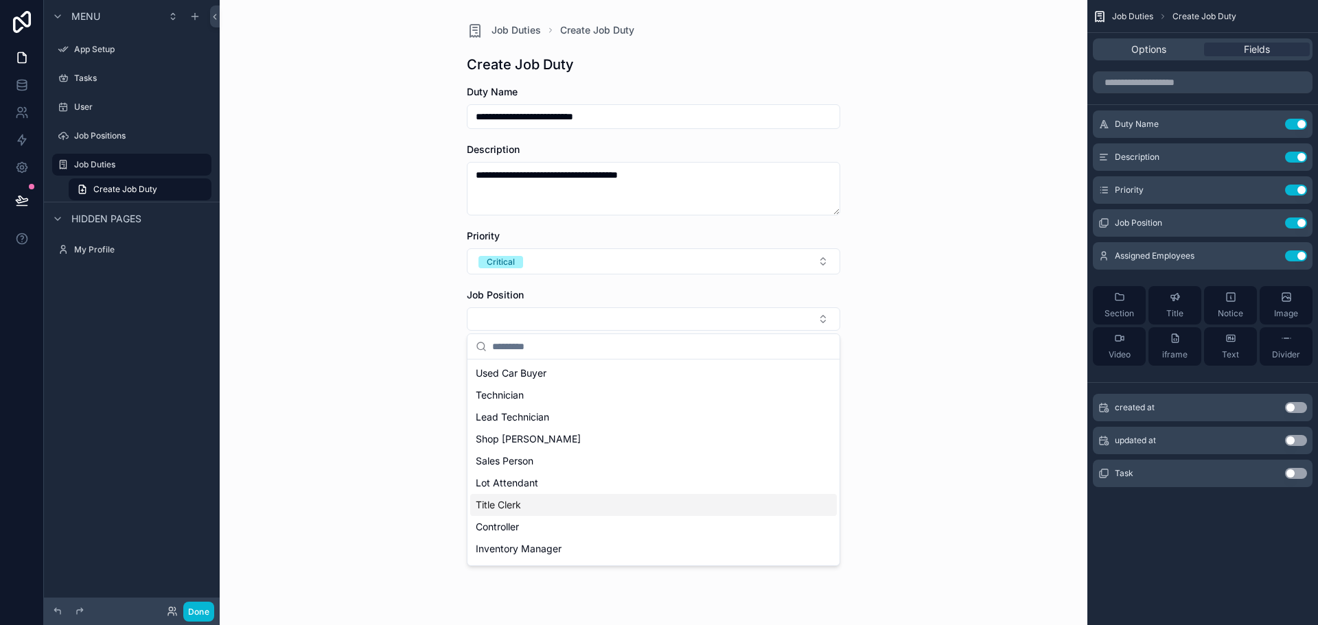
click at [549, 510] on div "Title Clerk" at bounding box center [653, 505] width 367 height 22
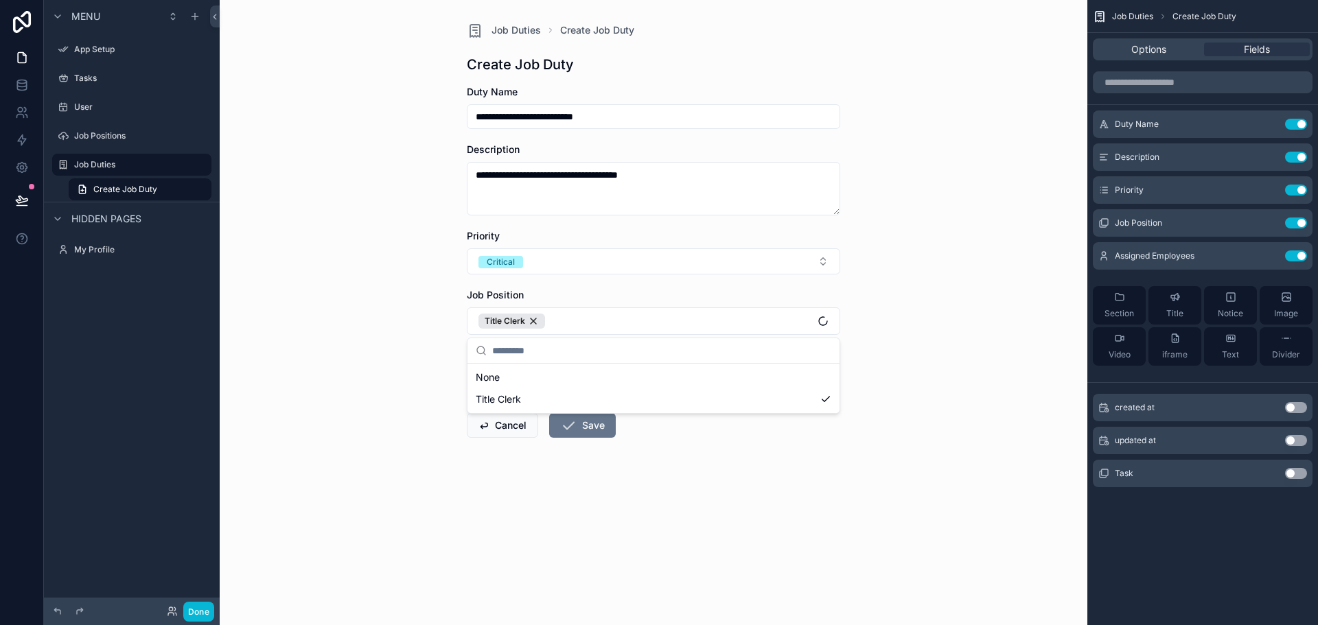
click at [369, 385] on div "**********" at bounding box center [654, 312] width 868 height 625
click at [515, 382] on button "Select Button" at bounding box center [653, 379] width 373 height 23
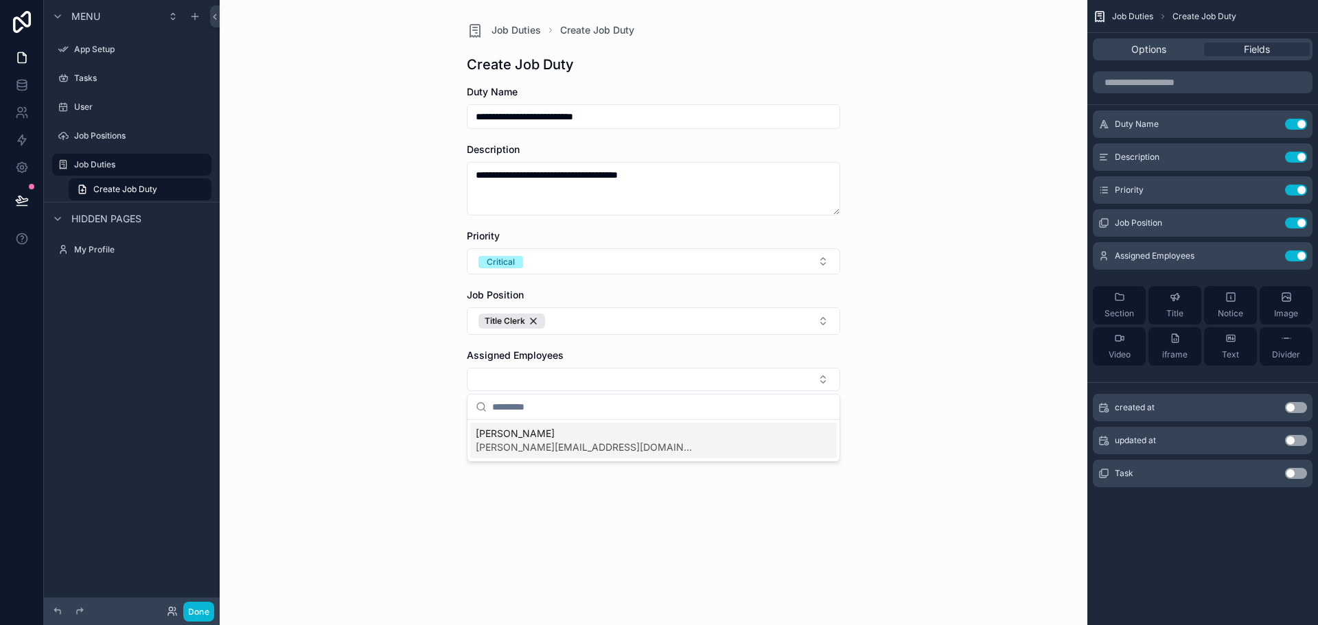
click at [519, 439] on span "[PERSON_NAME]" at bounding box center [586, 434] width 220 height 14
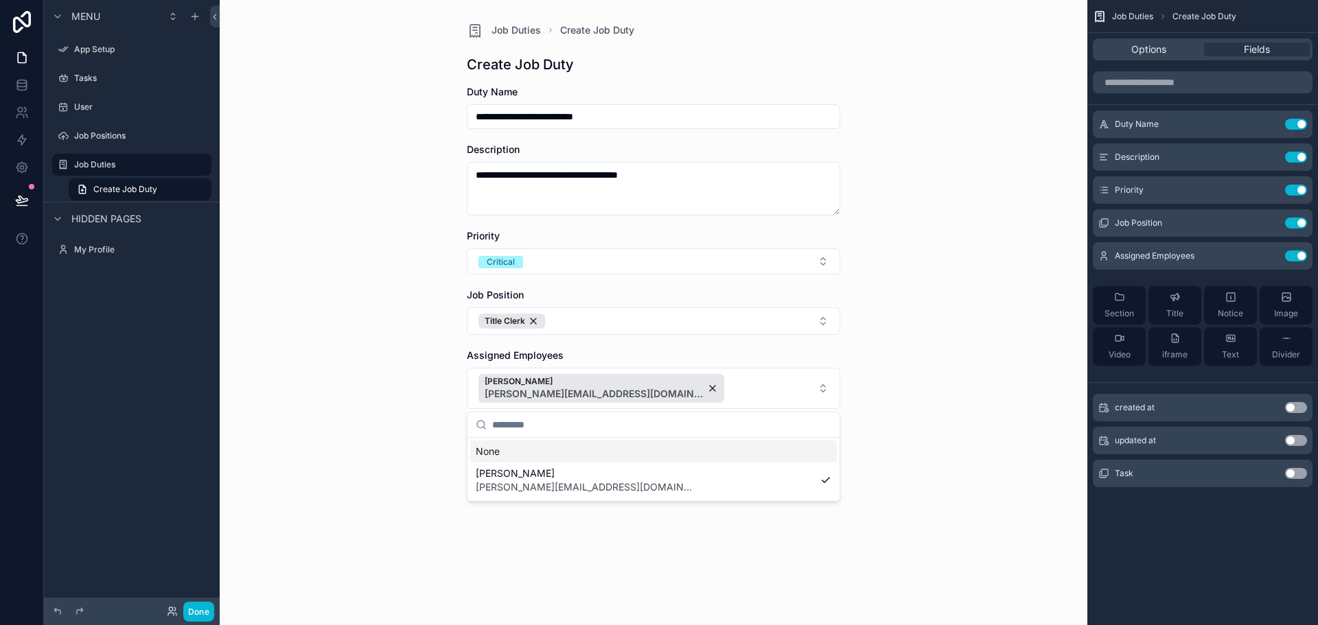
click at [391, 435] on div "**********" at bounding box center [654, 312] width 868 height 625
click at [594, 449] on button "Save" at bounding box center [582, 443] width 67 height 25
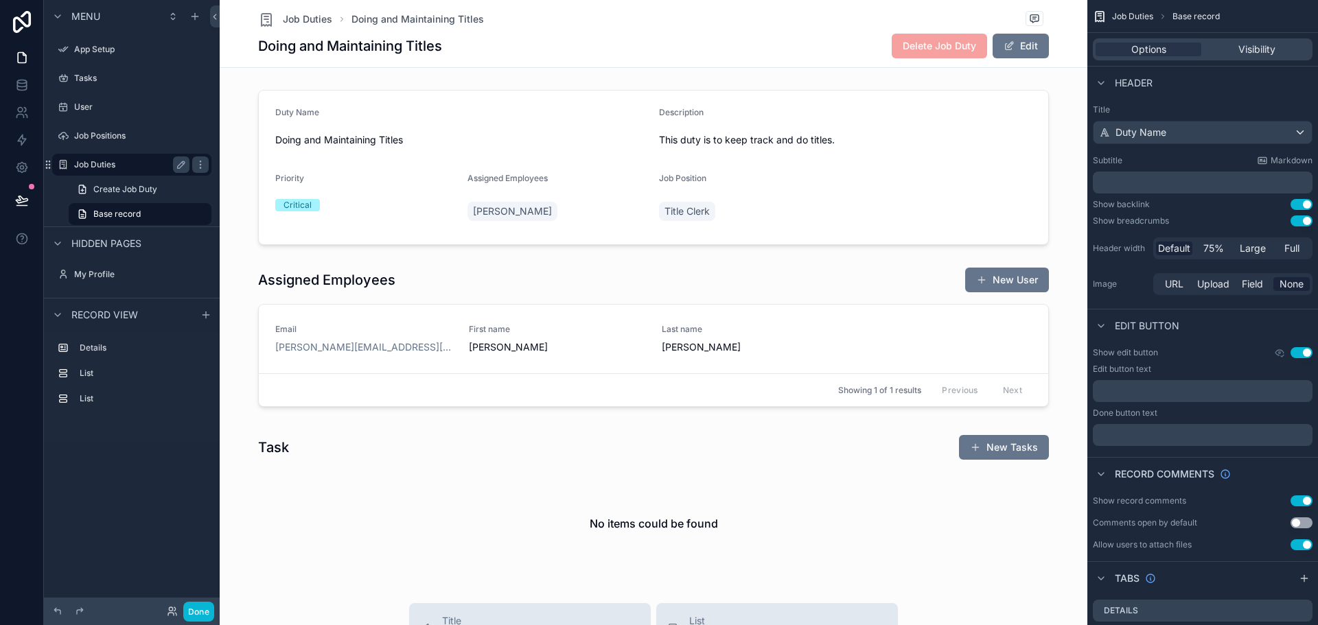
click at [95, 158] on div "Job Duties" at bounding box center [131, 165] width 115 height 16
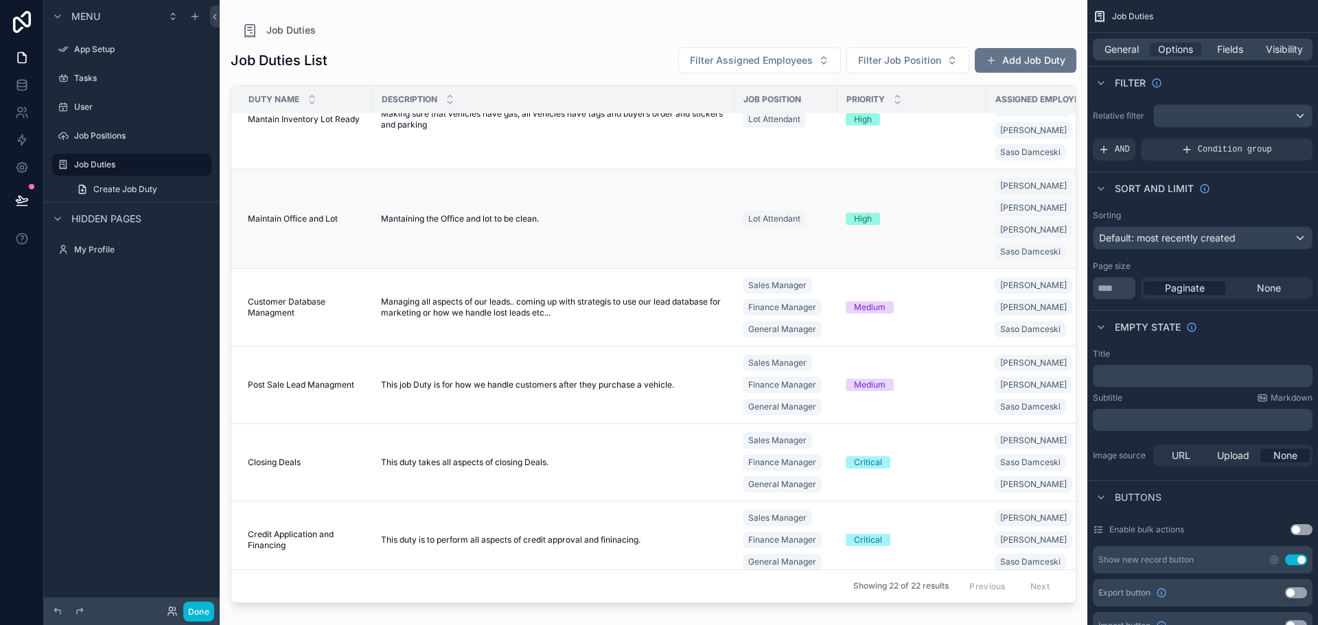
scroll to position [137, 0]
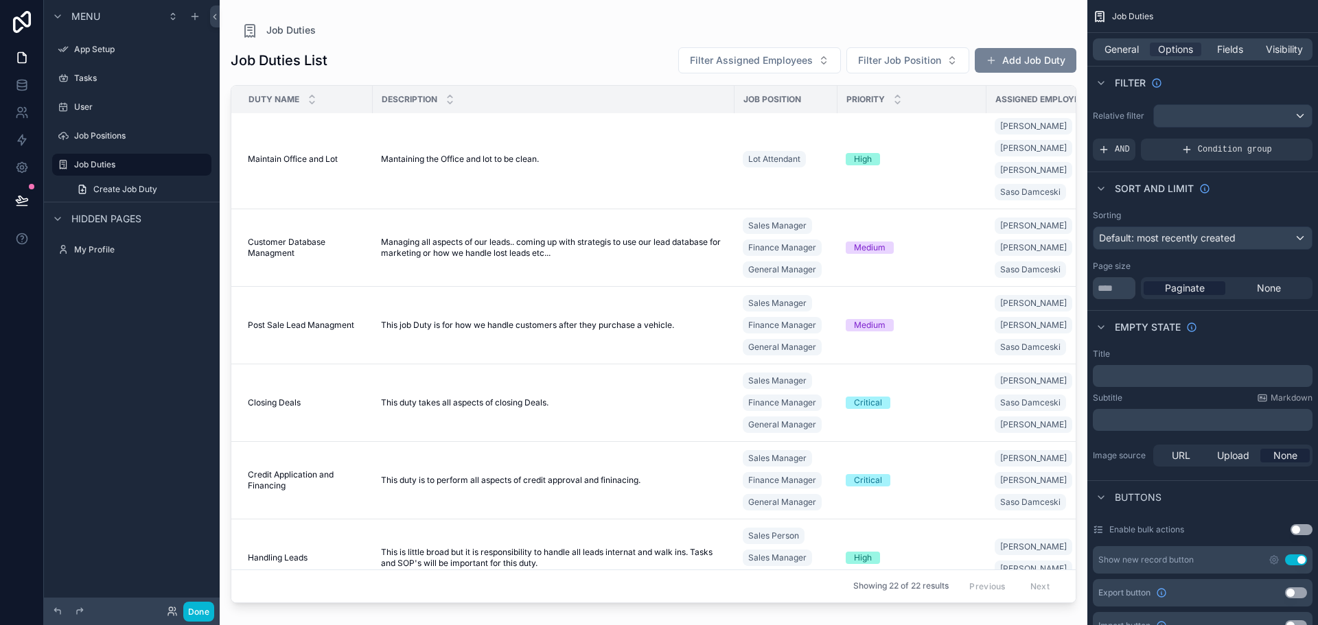
click at [1013, 60] on button "Add Job Duty" at bounding box center [1026, 60] width 102 height 25
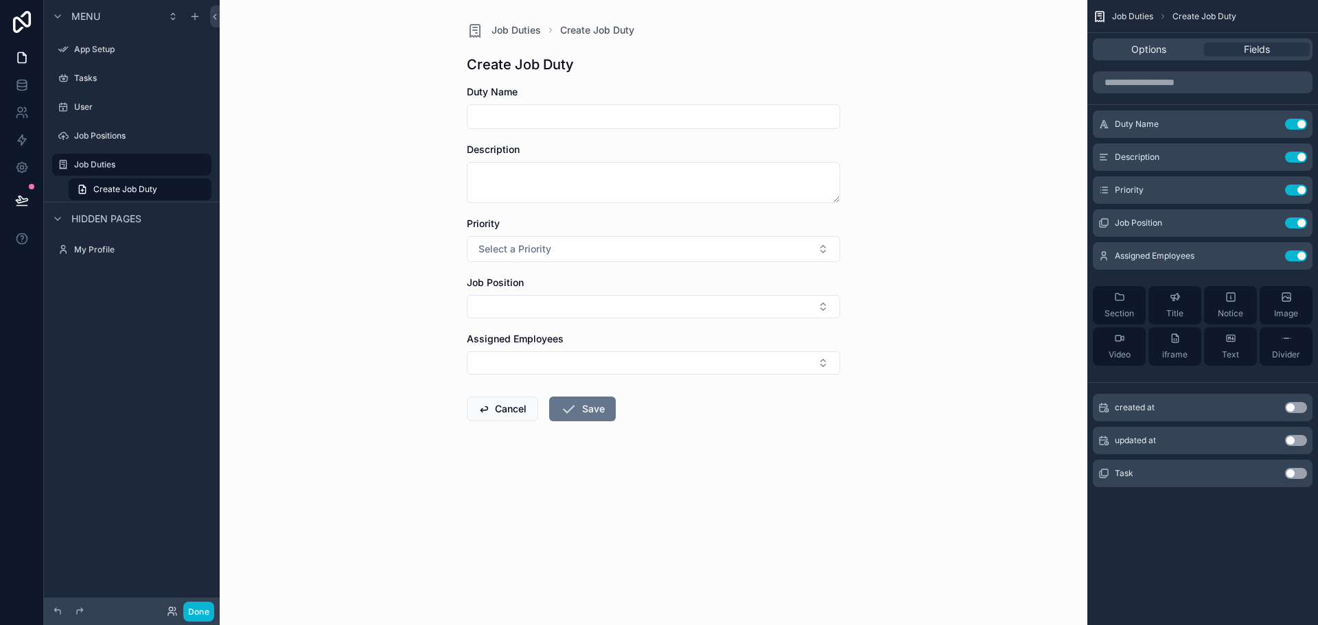
click at [619, 119] on input "scrollable content" at bounding box center [654, 116] width 372 height 19
type input "**********"
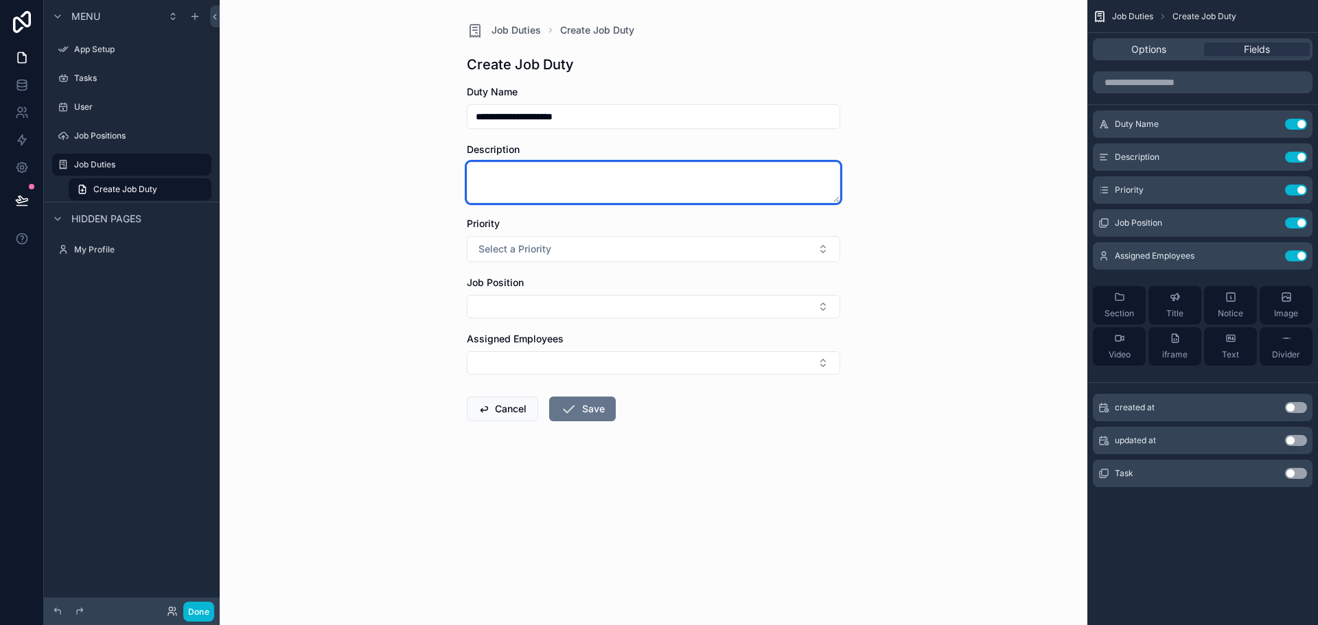
click at [530, 190] on textarea "scrollable content" at bounding box center [653, 182] width 373 height 41
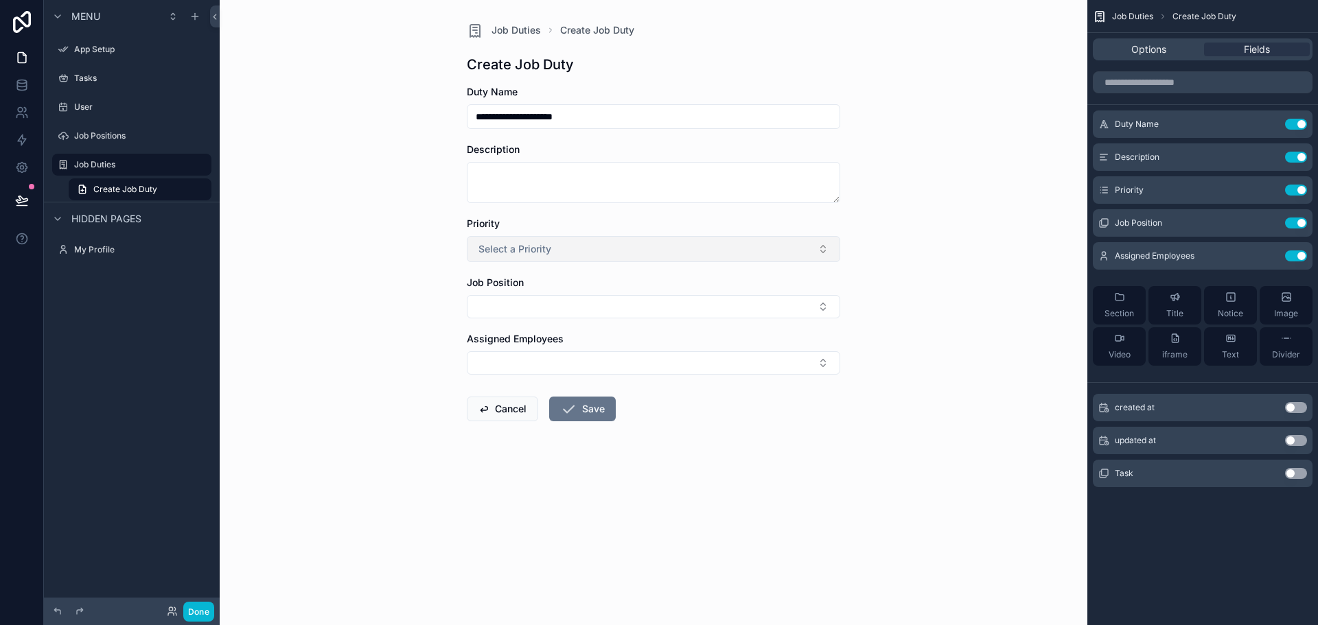
click at [555, 250] on button "Select a Priority" at bounding box center [653, 249] width 373 height 26
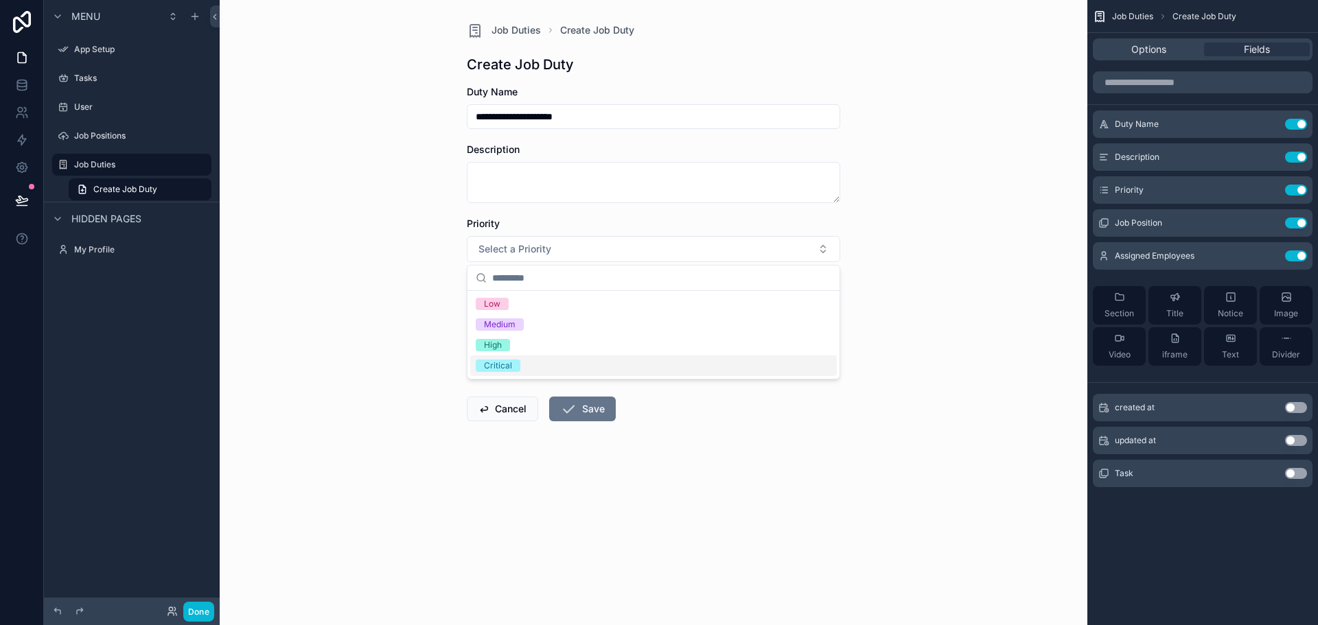
click at [538, 360] on div "Critical" at bounding box center [653, 366] width 367 height 21
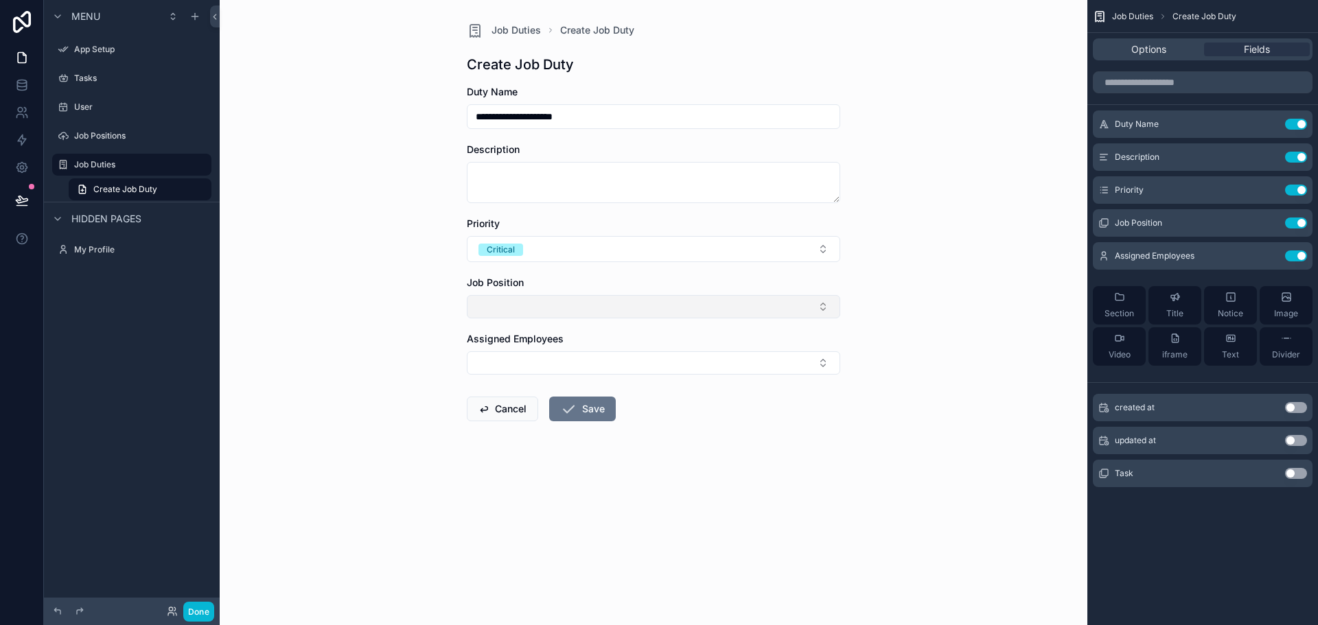
click at [557, 312] on button "Select Button" at bounding box center [653, 306] width 373 height 23
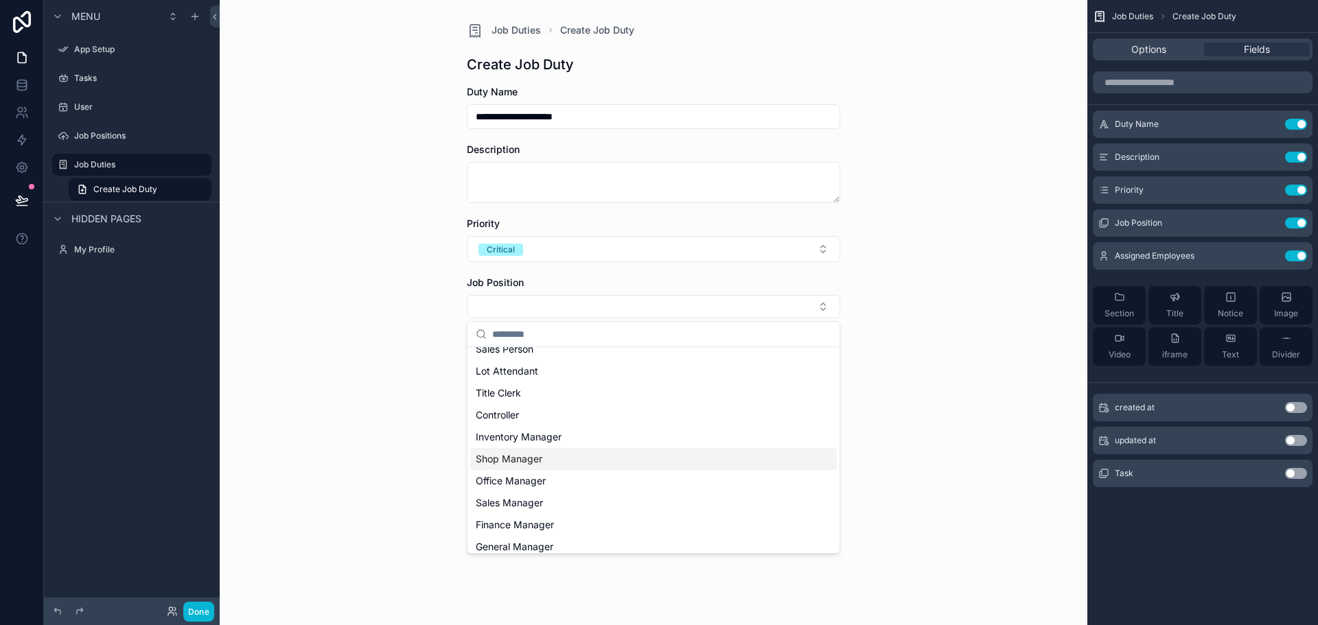
scroll to position [107, 0]
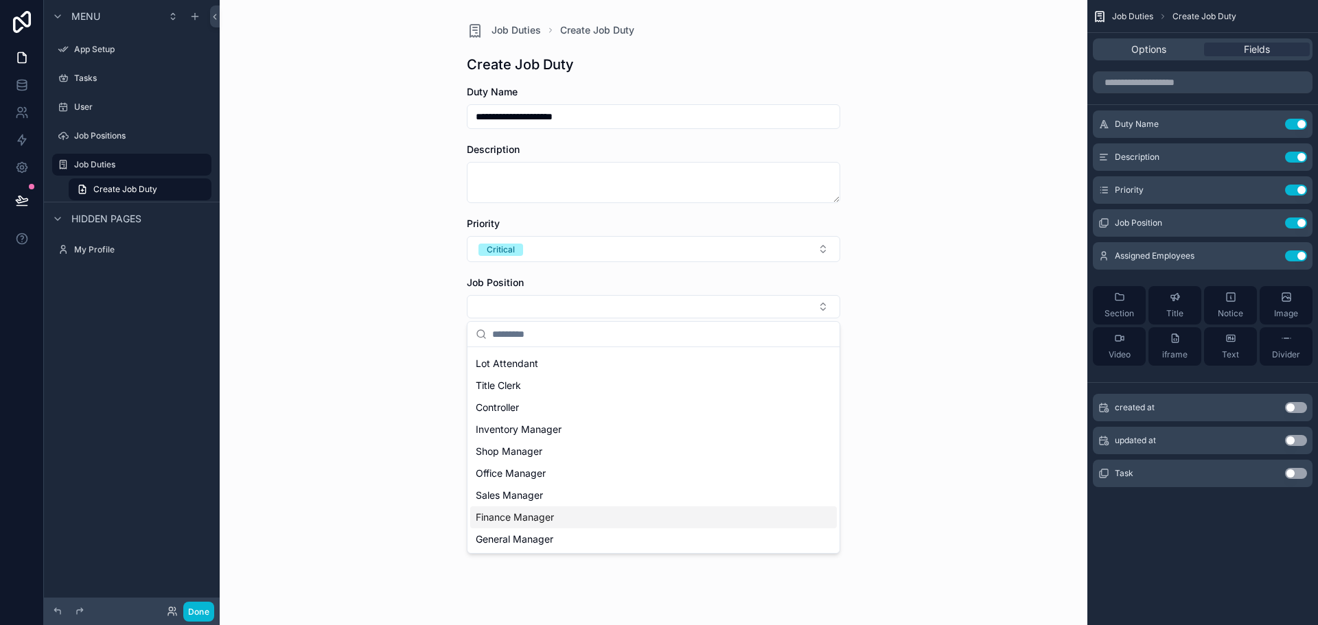
click at [553, 519] on span "Finance Manager" at bounding box center [515, 518] width 78 height 14
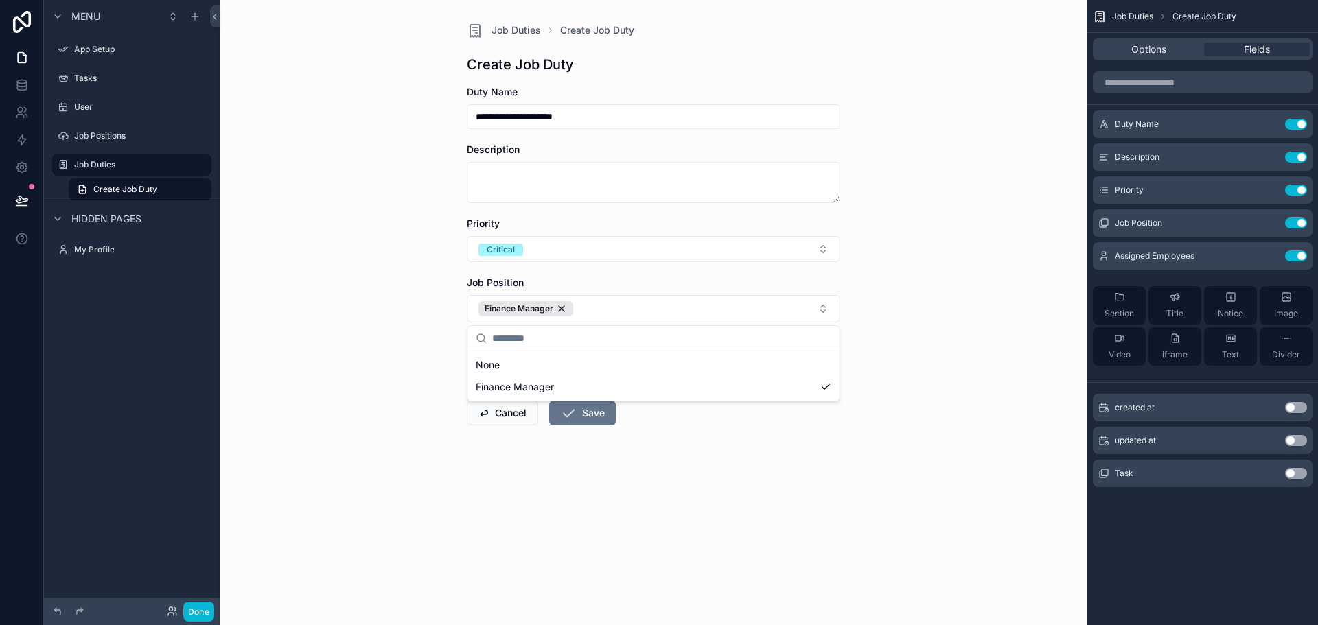
click at [424, 393] on div "**********" at bounding box center [654, 312] width 868 height 625
click at [540, 349] on label "Assigned Employees" at bounding box center [515, 343] width 97 height 14
click at [542, 357] on button "Select Button" at bounding box center [653, 367] width 373 height 23
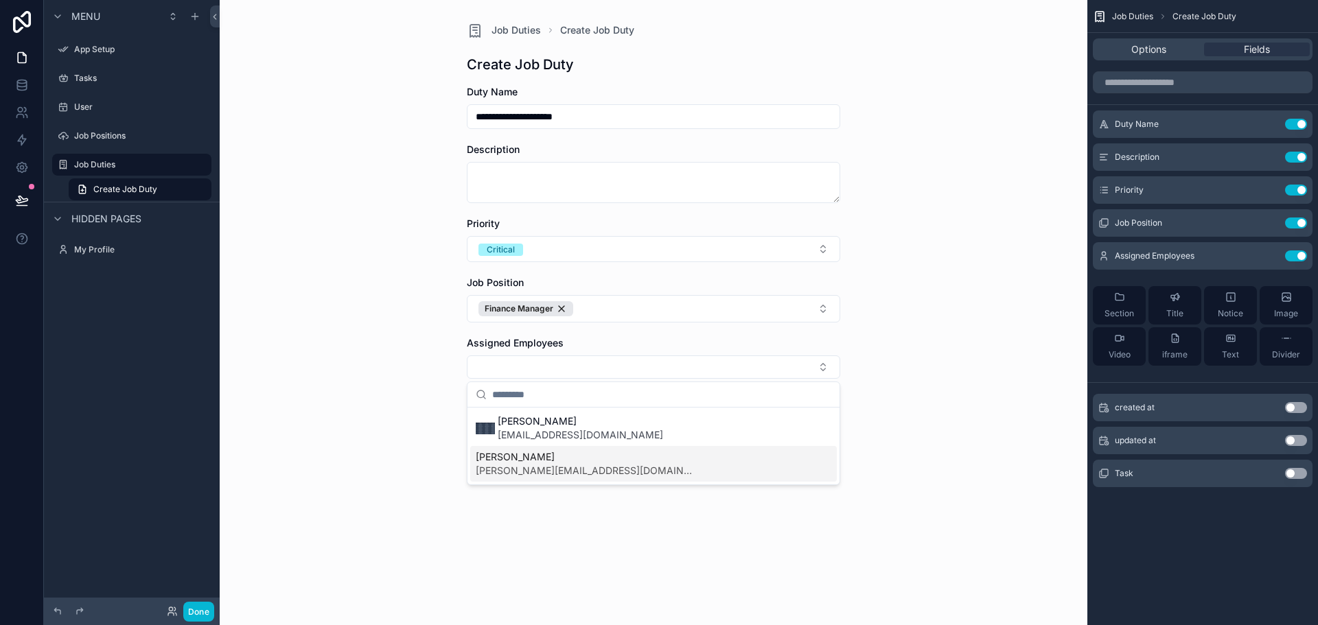
click at [551, 470] on span "[PERSON_NAME][EMAIL_ADDRESS][DOMAIN_NAME]" at bounding box center [586, 471] width 220 height 14
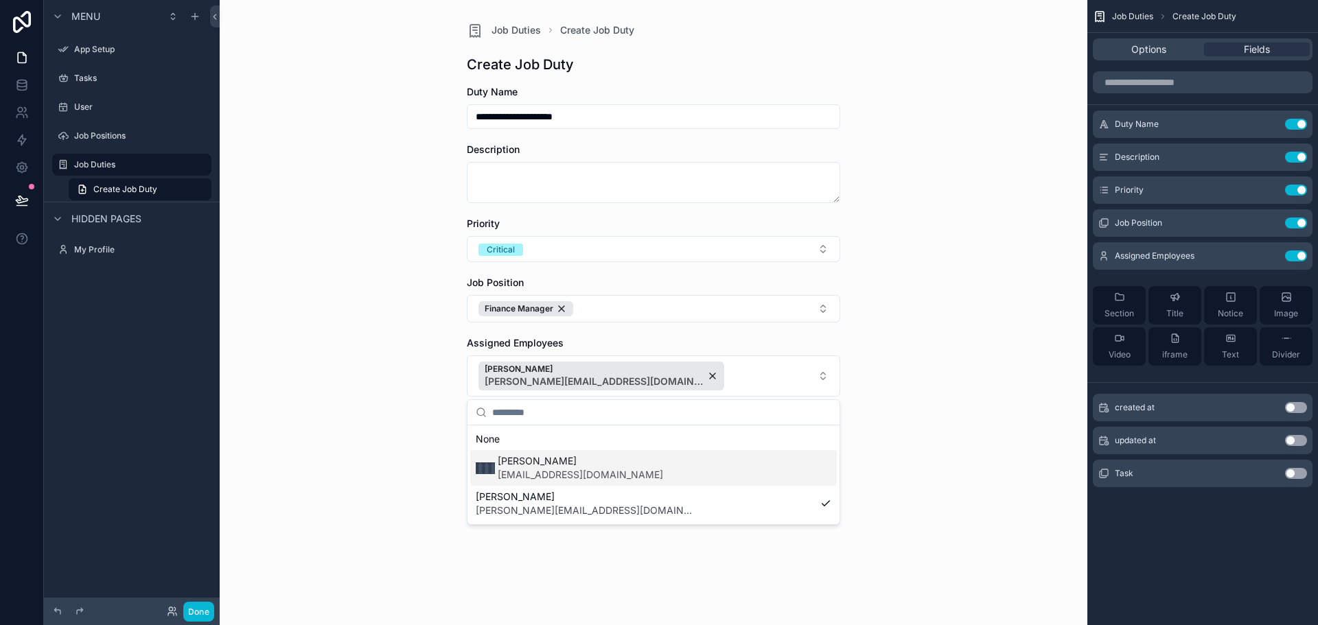
click at [899, 452] on div "**********" at bounding box center [654, 312] width 868 height 625
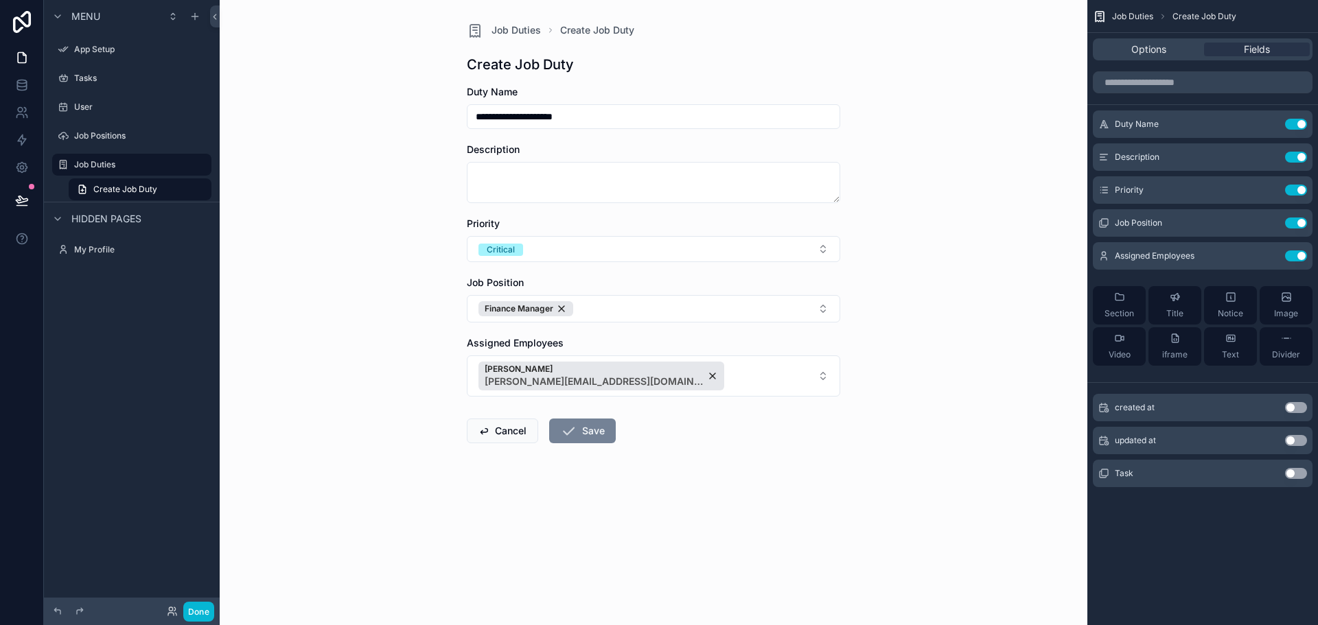
click at [601, 424] on button "Save" at bounding box center [582, 431] width 67 height 25
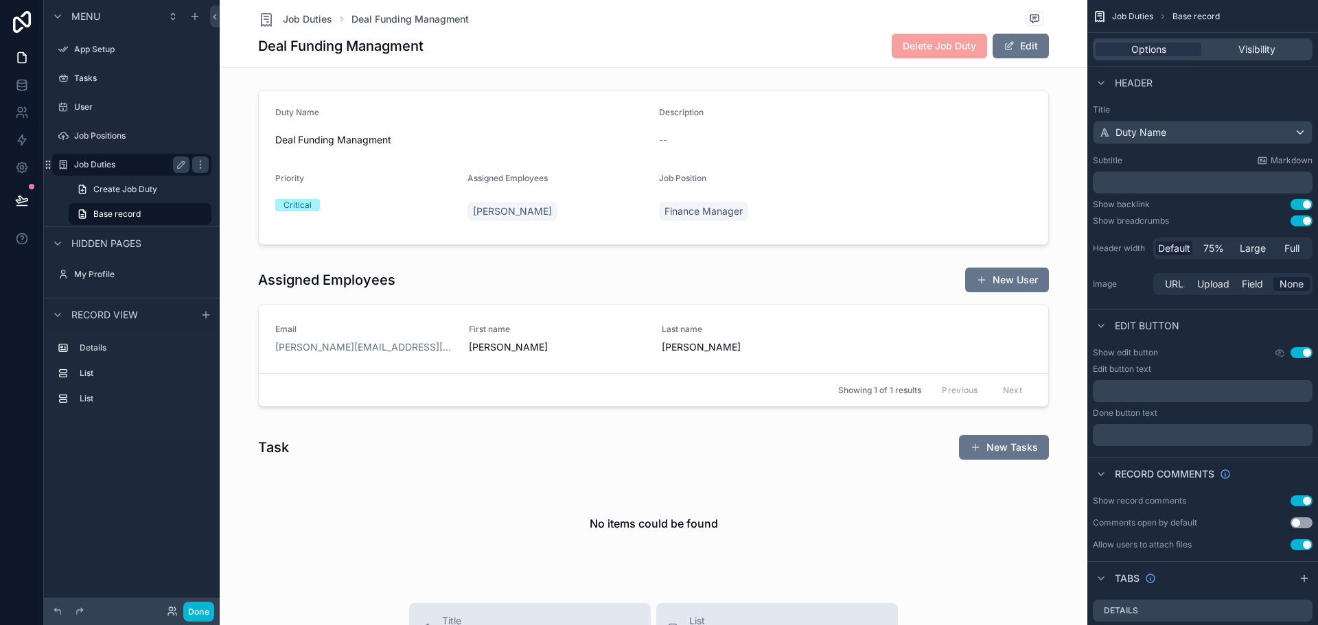
click at [104, 163] on label "Job Duties" at bounding box center [129, 164] width 110 height 11
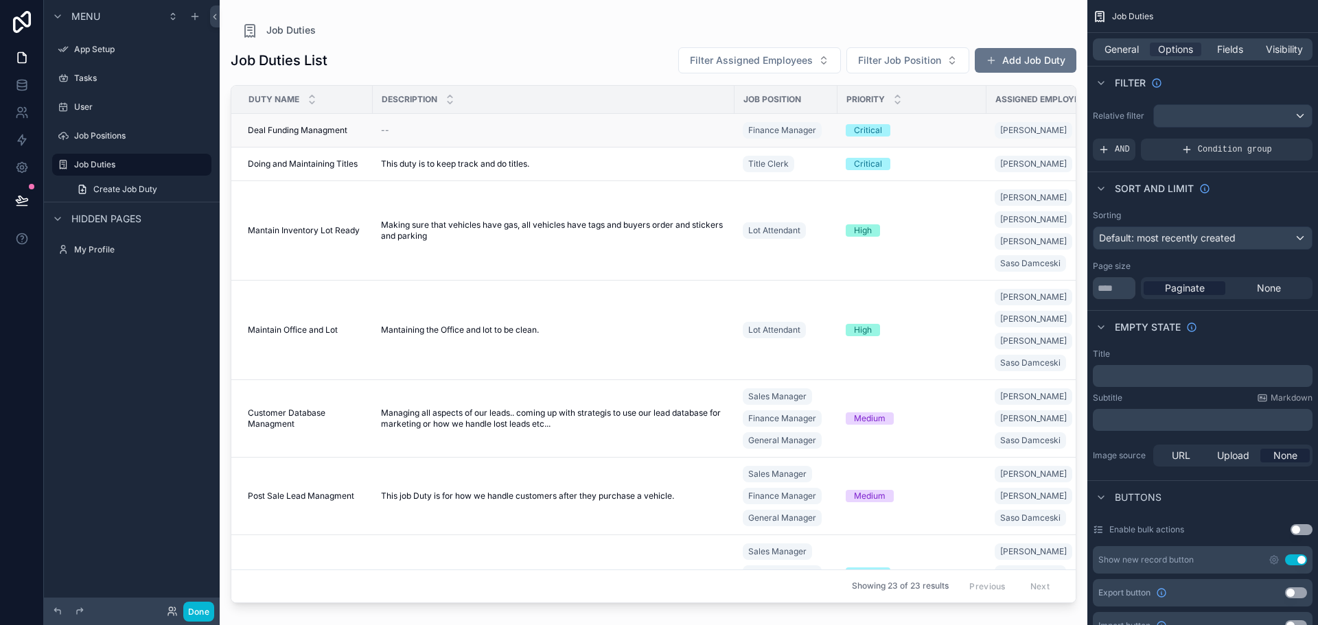
click at [413, 124] on td "--" at bounding box center [554, 131] width 362 height 34
click at [298, 128] on span "Deal Funding Managment" at bounding box center [298, 130] width 100 height 11
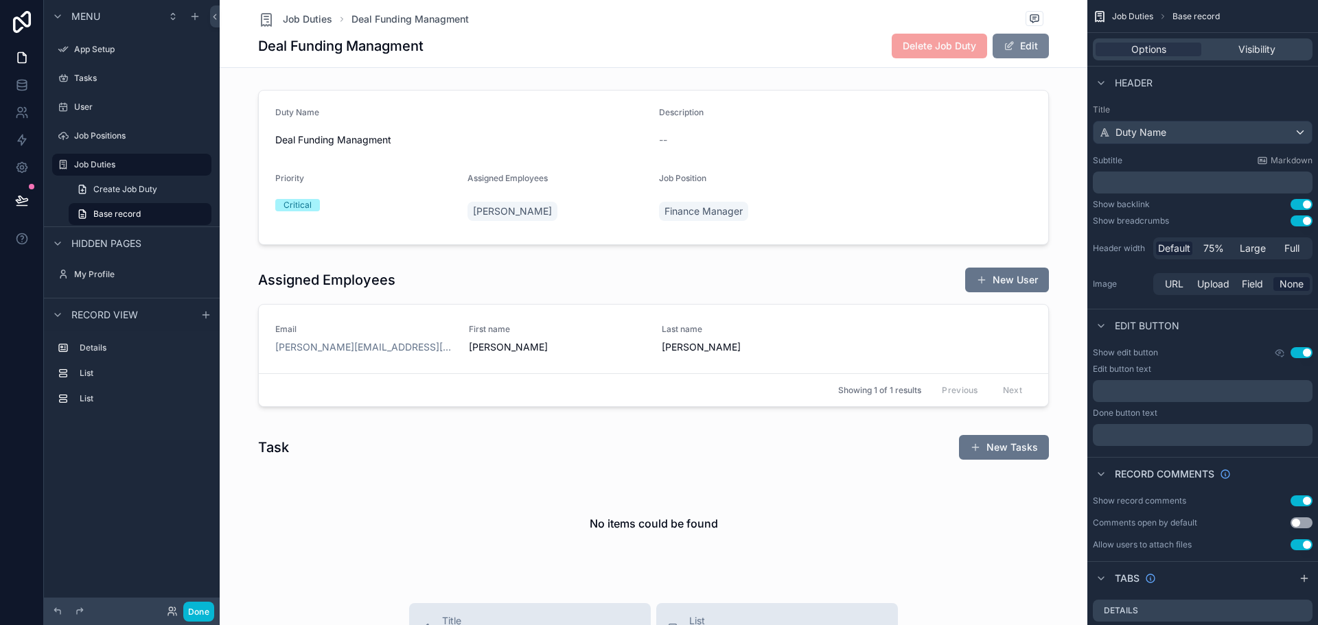
click at [1025, 43] on button "Edit" at bounding box center [1021, 46] width 56 height 25
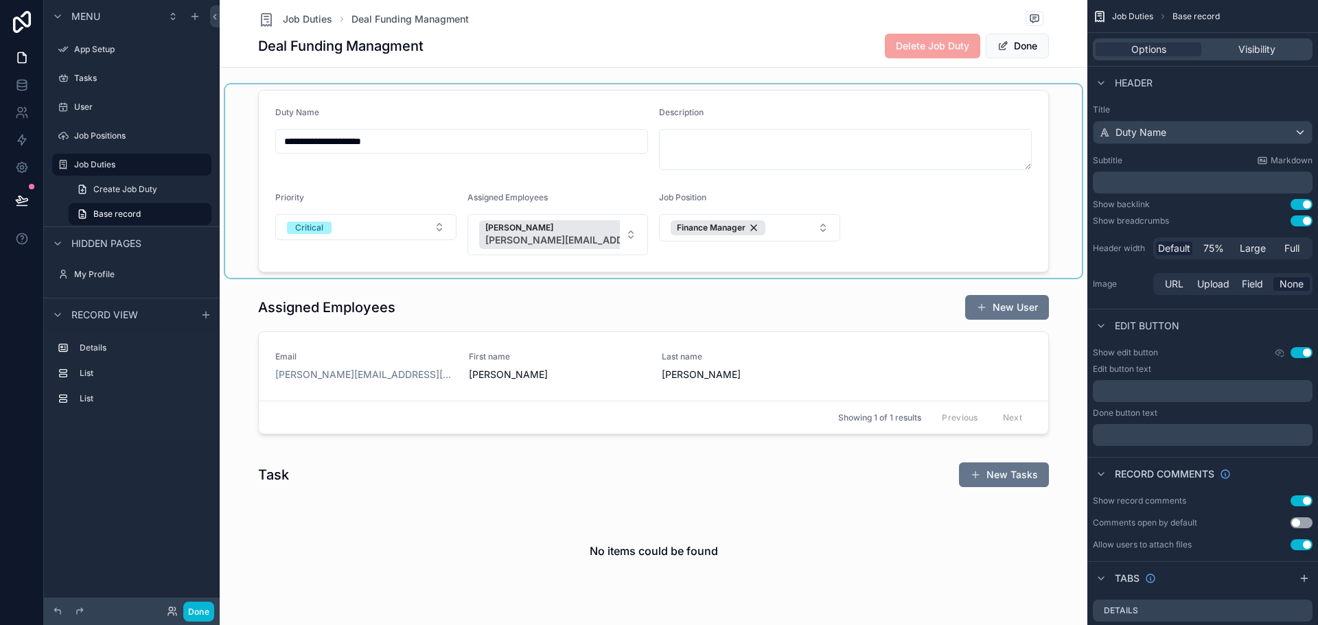
click at [733, 155] on div "scrollable content" at bounding box center [653, 181] width 857 height 194
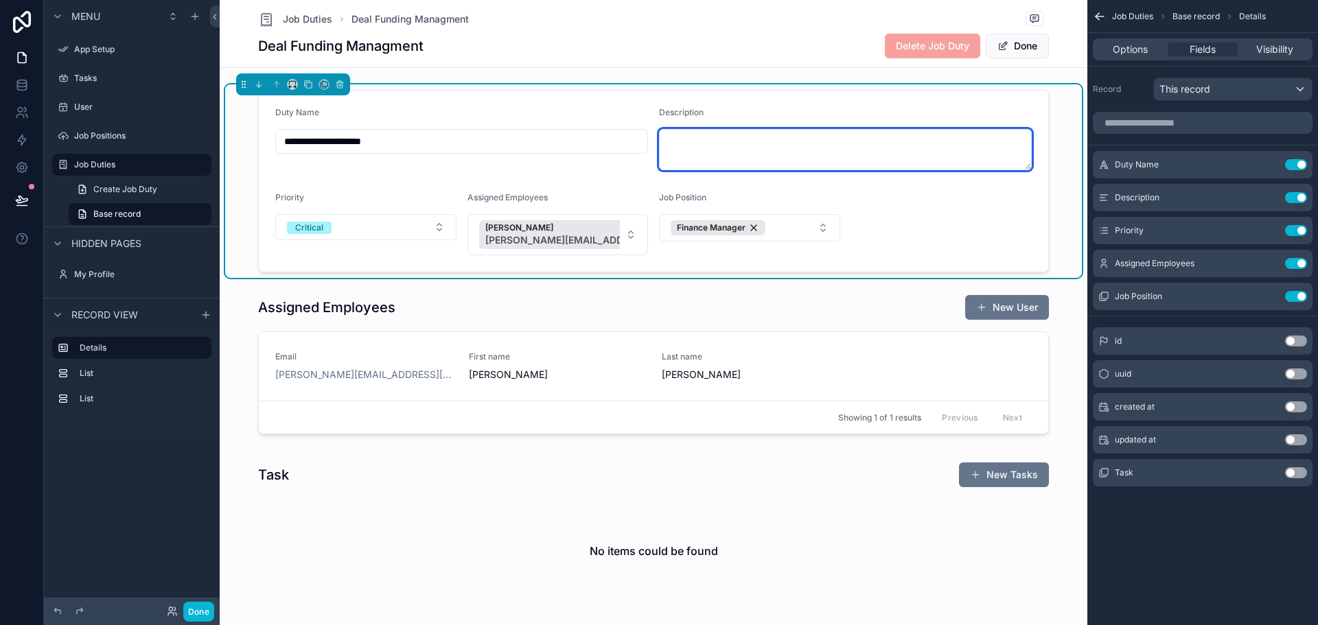
click at [733, 154] on textarea "scrollable content" at bounding box center [845, 149] width 373 height 41
type textarea "*"
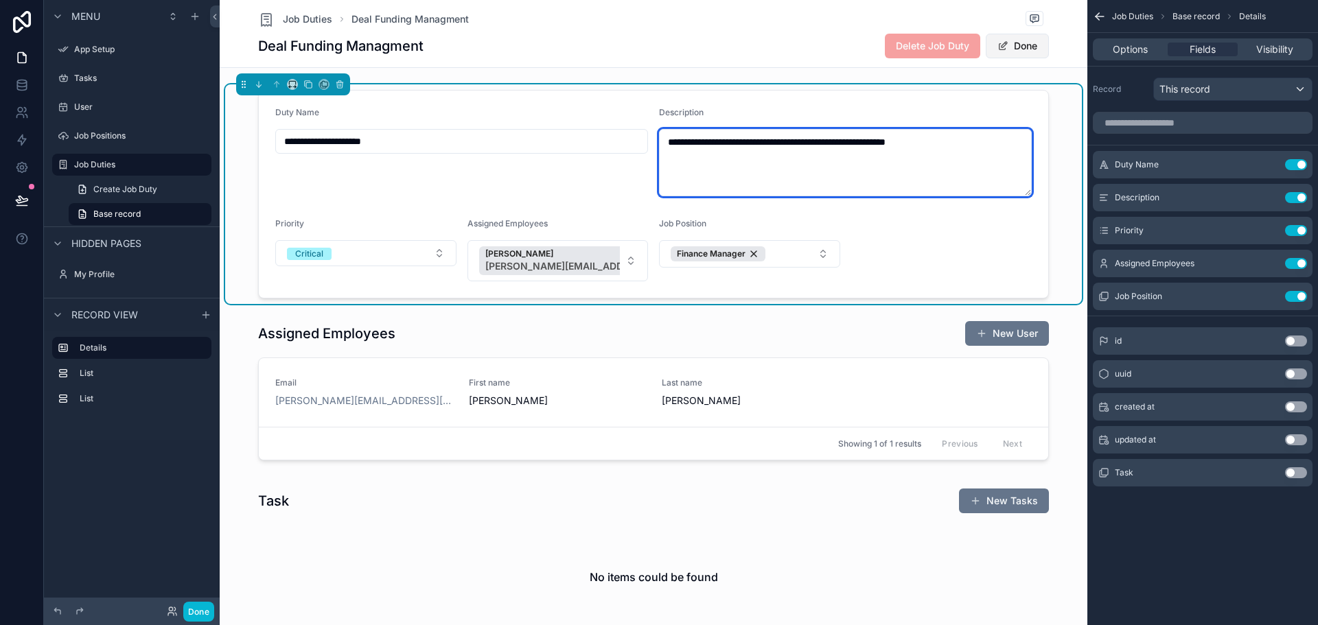
type textarea "**********"
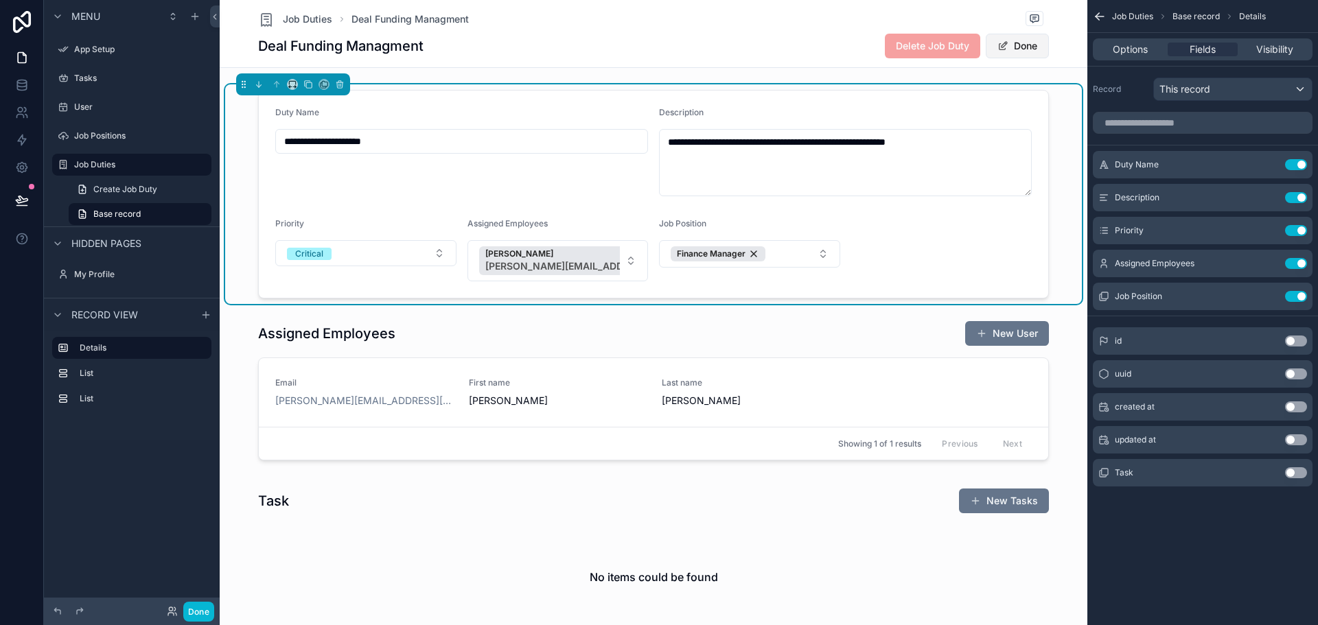
click at [1007, 54] on button "Done" at bounding box center [1017, 46] width 63 height 25
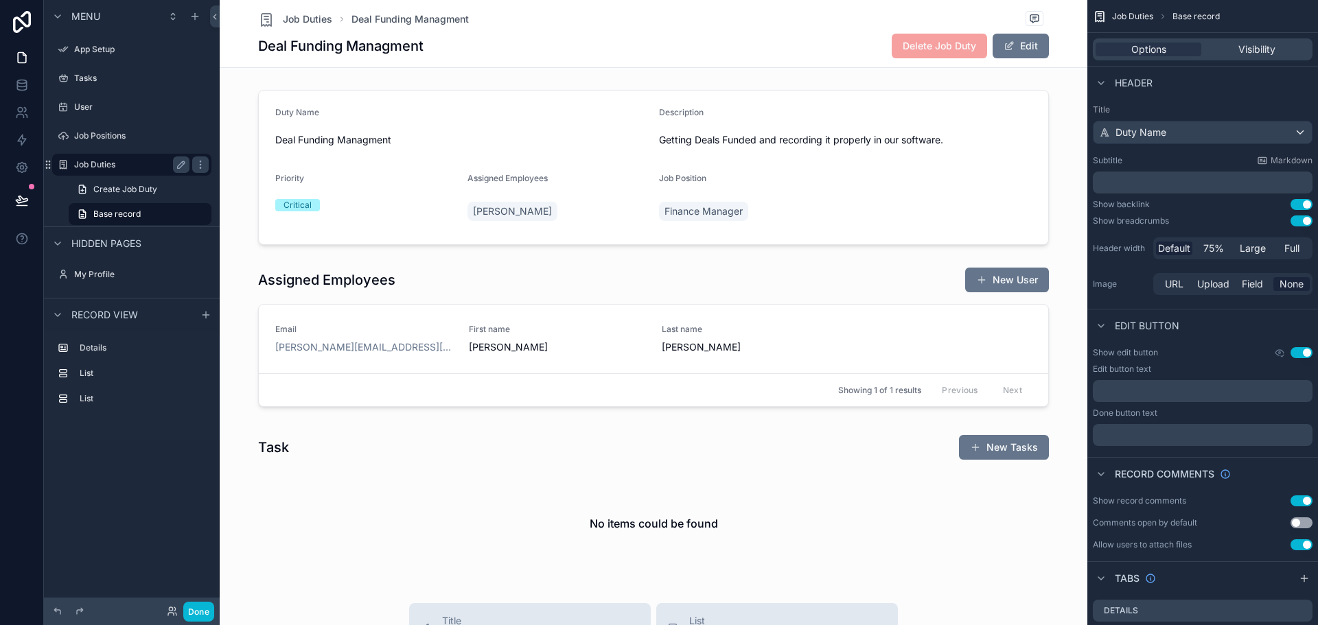
click at [91, 165] on label "Job Duties" at bounding box center [129, 164] width 110 height 11
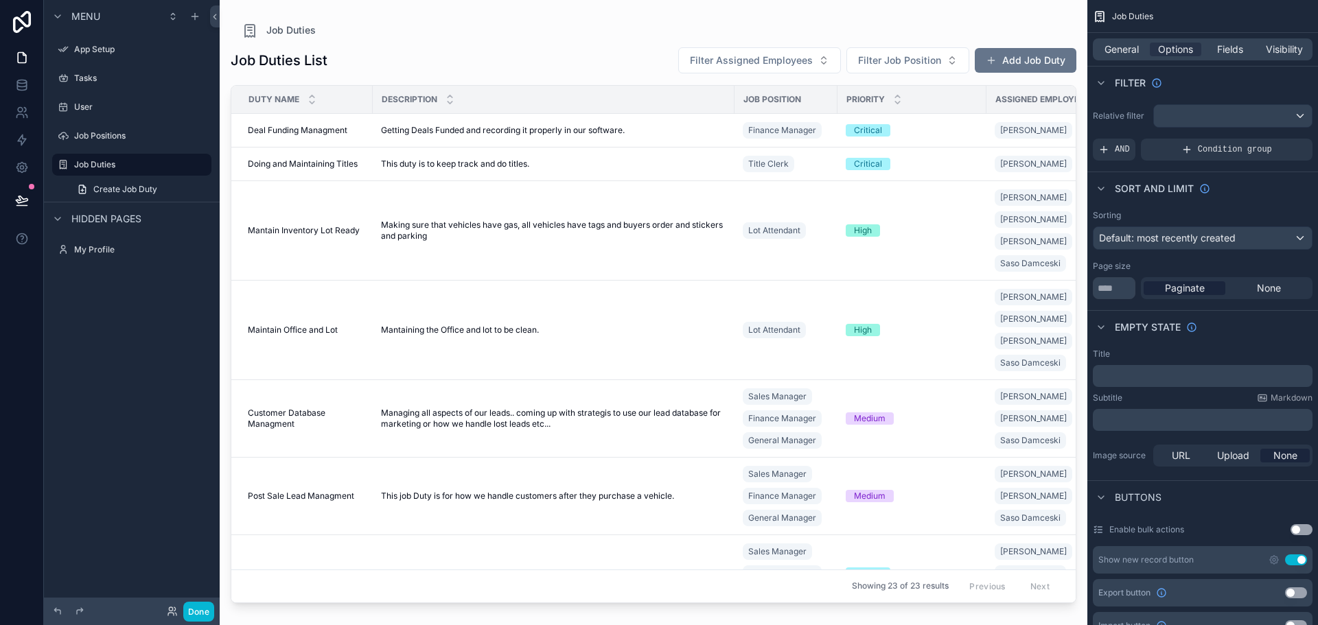
click at [627, 43] on div "Job Duties List Filter Assigned Employees Filter Job Position Add Job Duty Duty…" at bounding box center [654, 323] width 846 height 571
click at [990, 62] on span "scrollable content" at bounding box center [991, 60] width 11 height 11
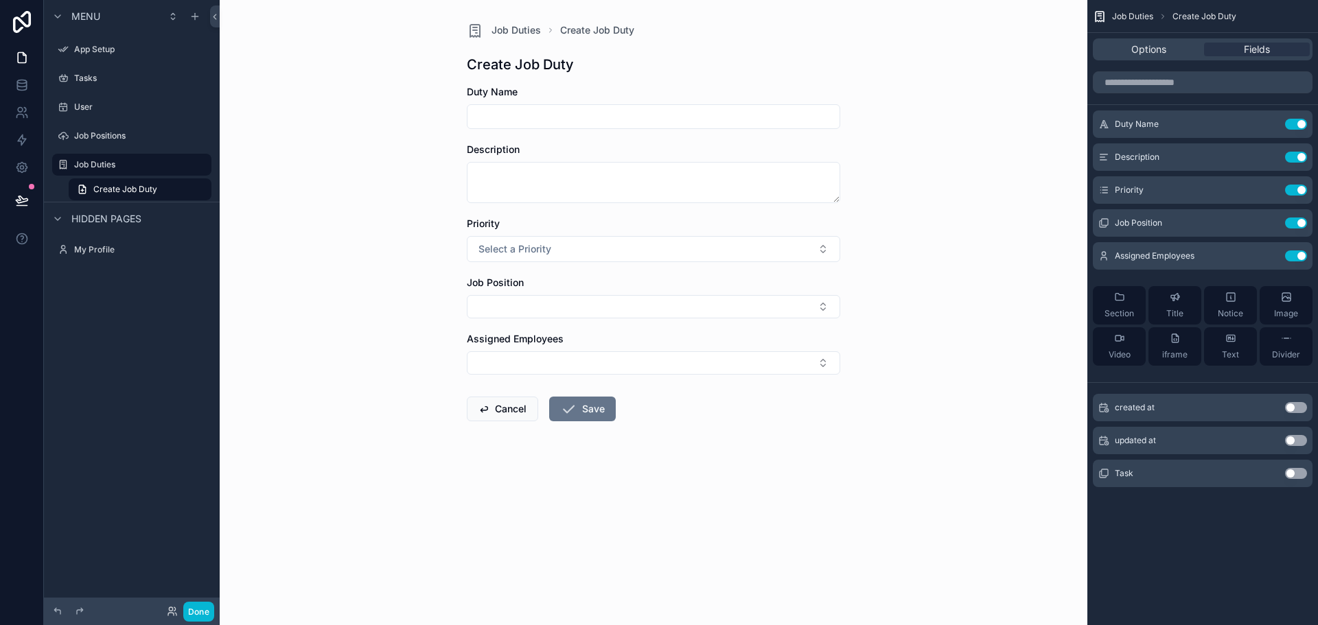
click at [691, 116] on input "scrollable content" at bounding box center [654, 116] width 372 height 19
type input "**********"
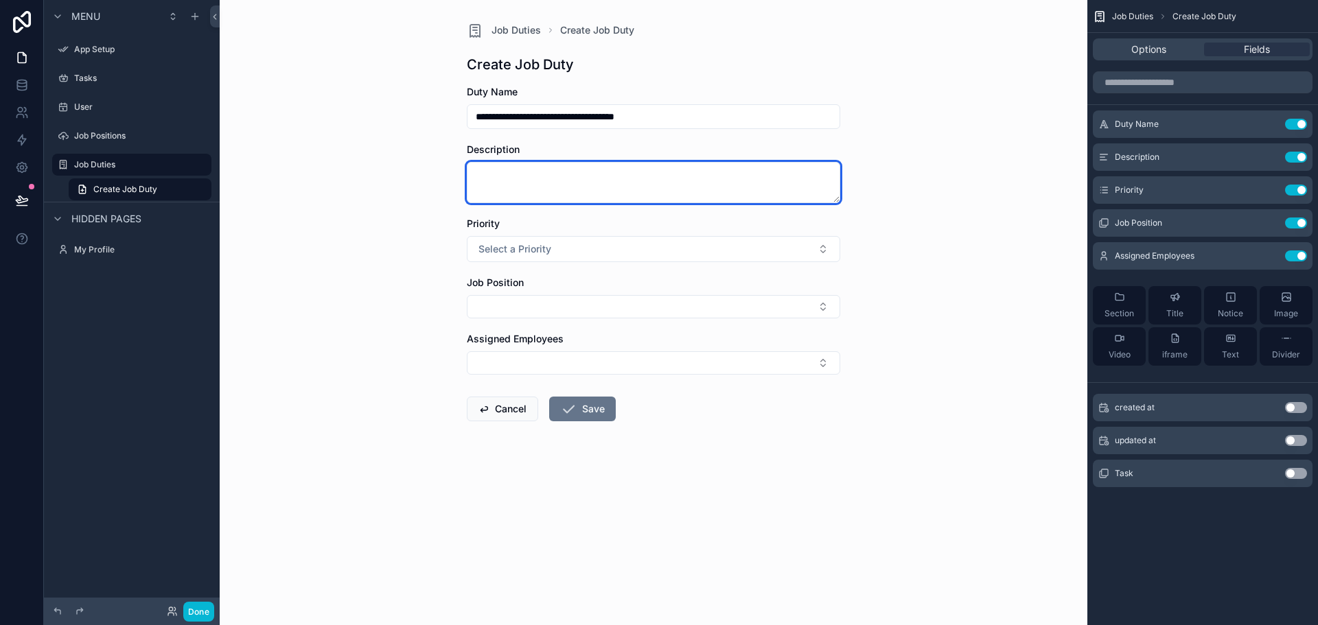
click at [654, 181] on textarea "scrollable content" at bounding box center [653, 182] width 373 height 41
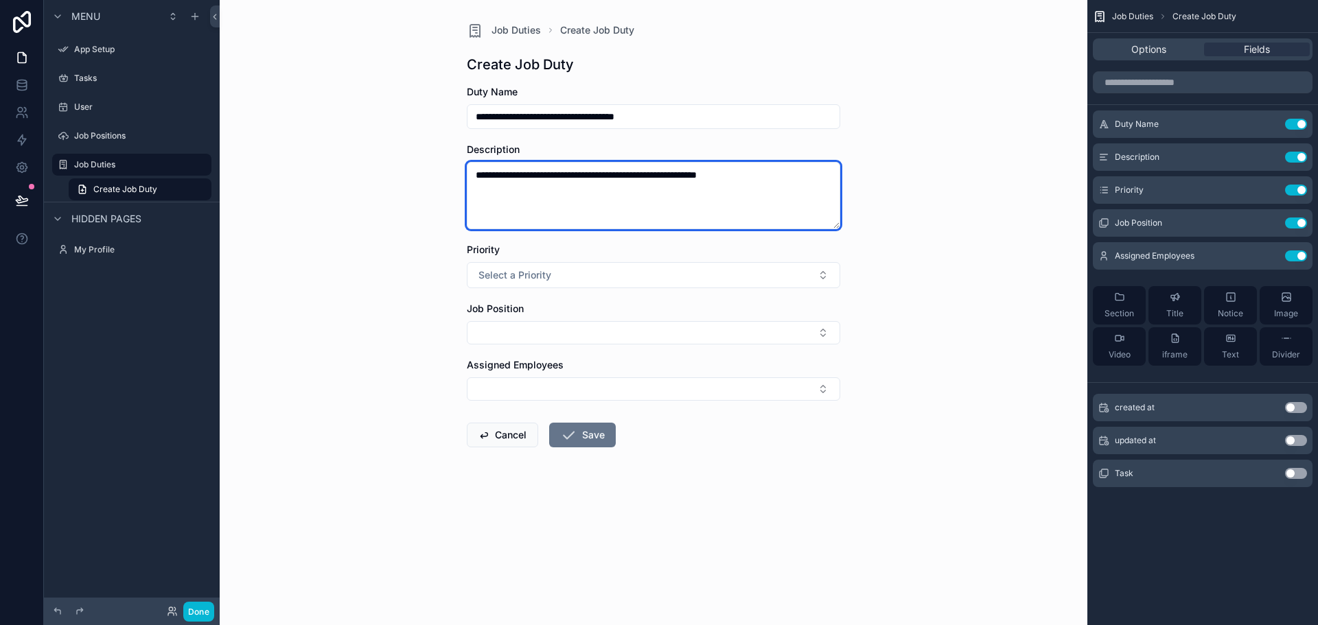
click at [774, 179] on textarea "**********" at bounding box center [653, 195] width 373 height 67
type textarea "**********"
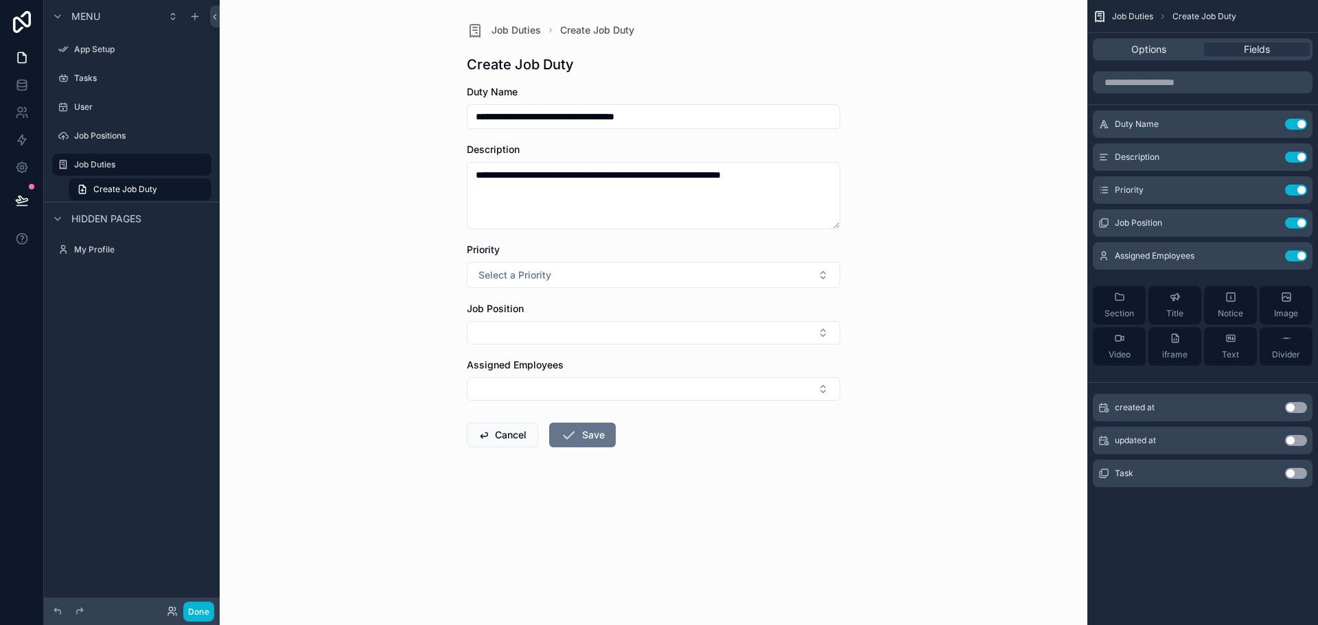
click at [899, 203] on div "**********" at bounding box center [654, 312] width 868 height 625
click at [595, 269] on button "Select a Priority" at bounding box center [653, 275] width 373 height 26
click at [520, 376] on div "High" at bounding box center [653, 371] width 367 height 21
click at [551, 332] on button "Select Button" at bounding box center [653, 332] width 373 height 23
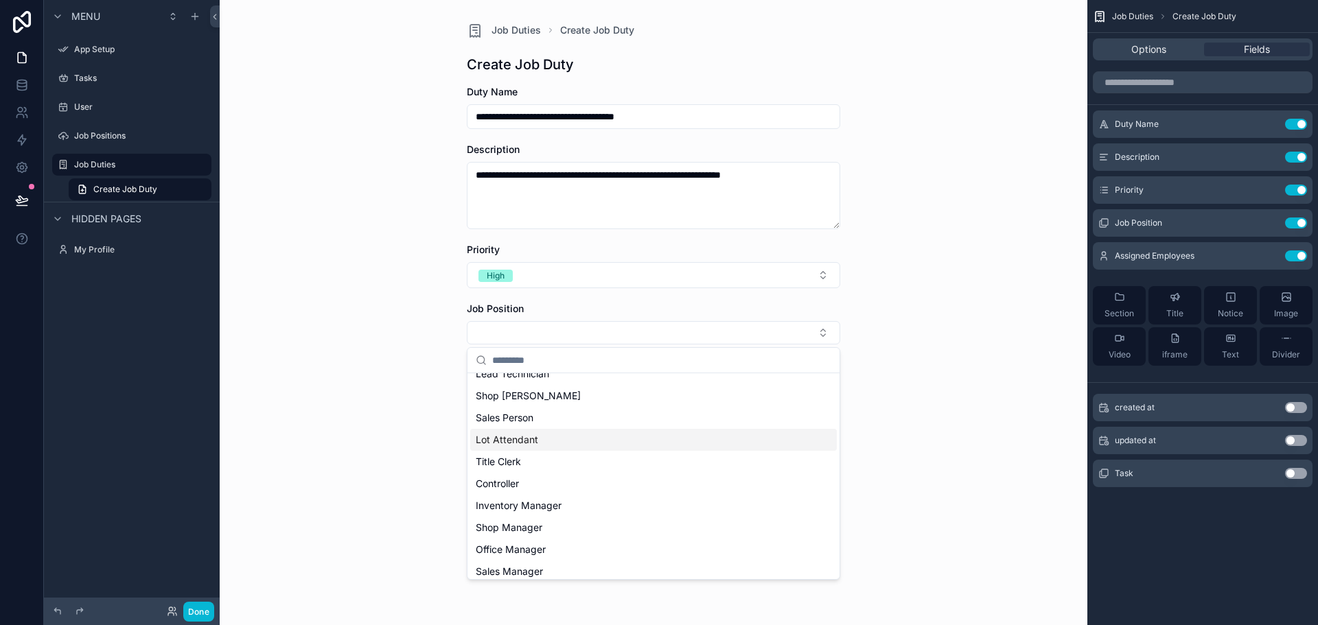
scroll to position [107, 0]
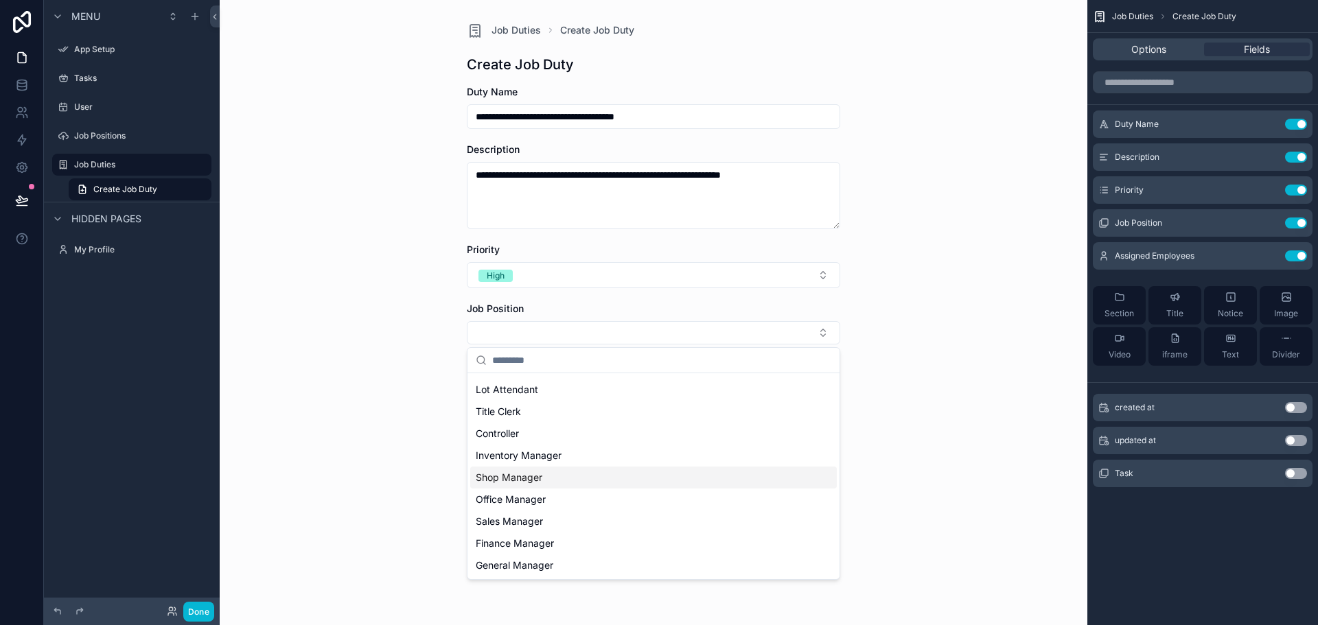
click at [569, 482] on div "Shop Manager" at bounding box center [653, 478] width 367 height 22
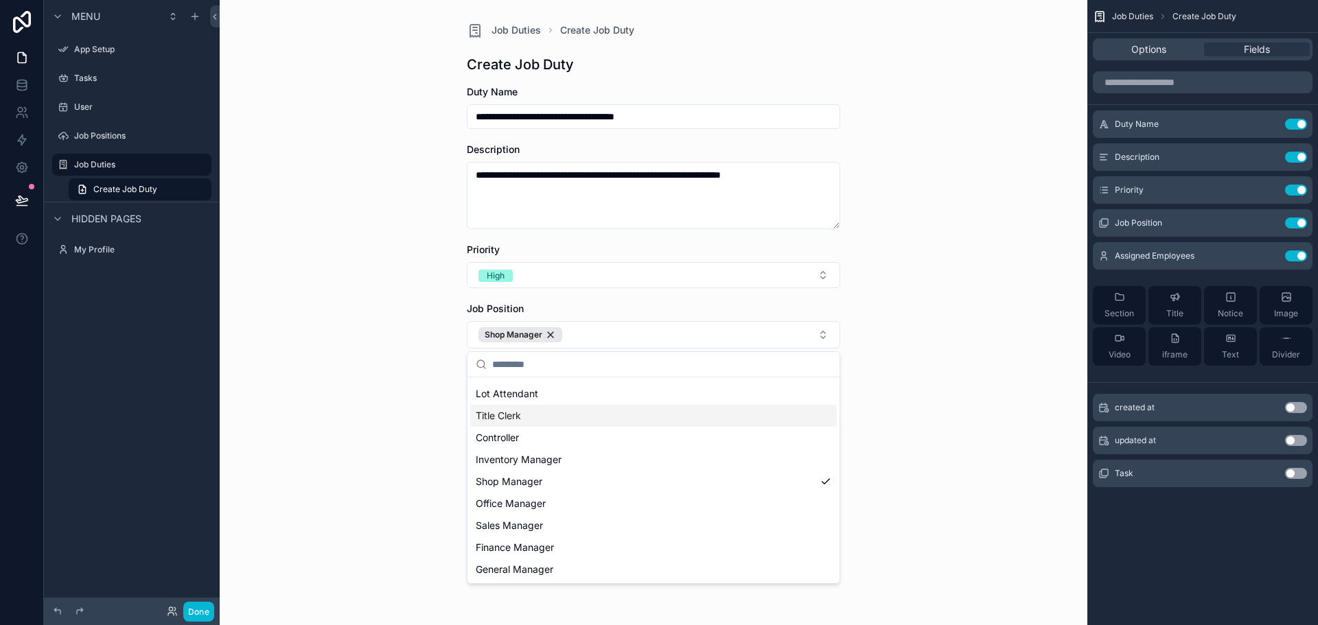
click at [417, 393] on div "**********" at bounding box center [654, 312] width 868 height 625
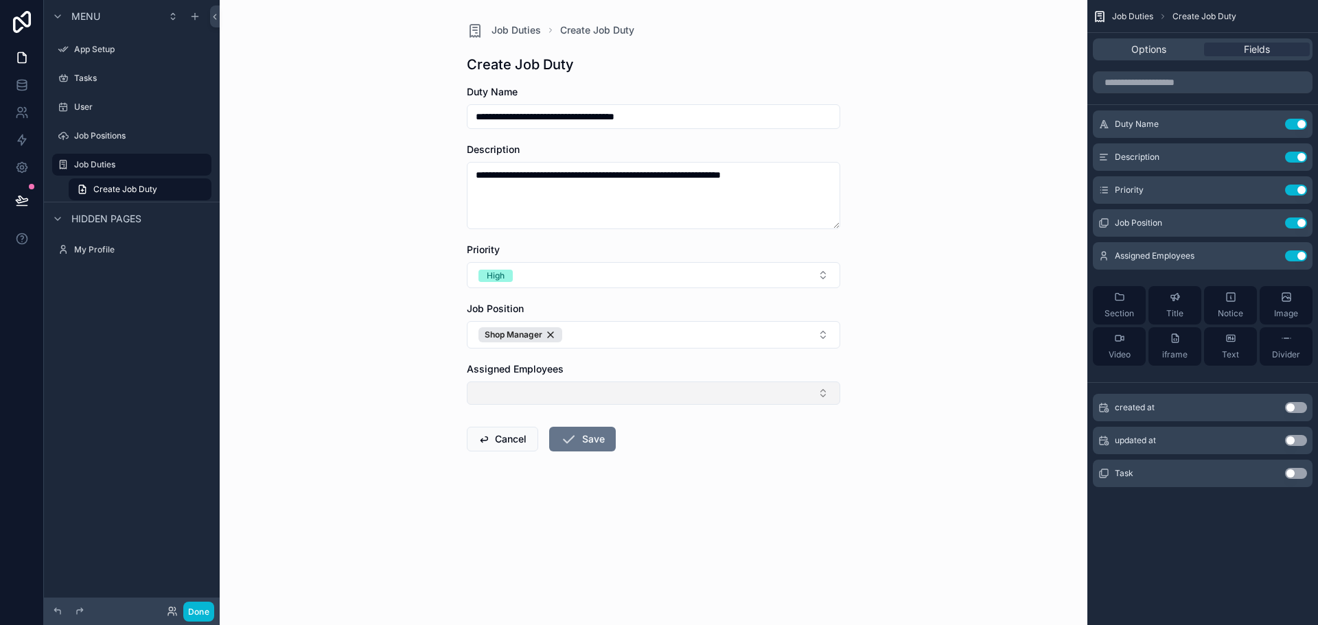
click at [537, 393] on button "Select Button" at bounding box center [653, 393] width 373 height 23
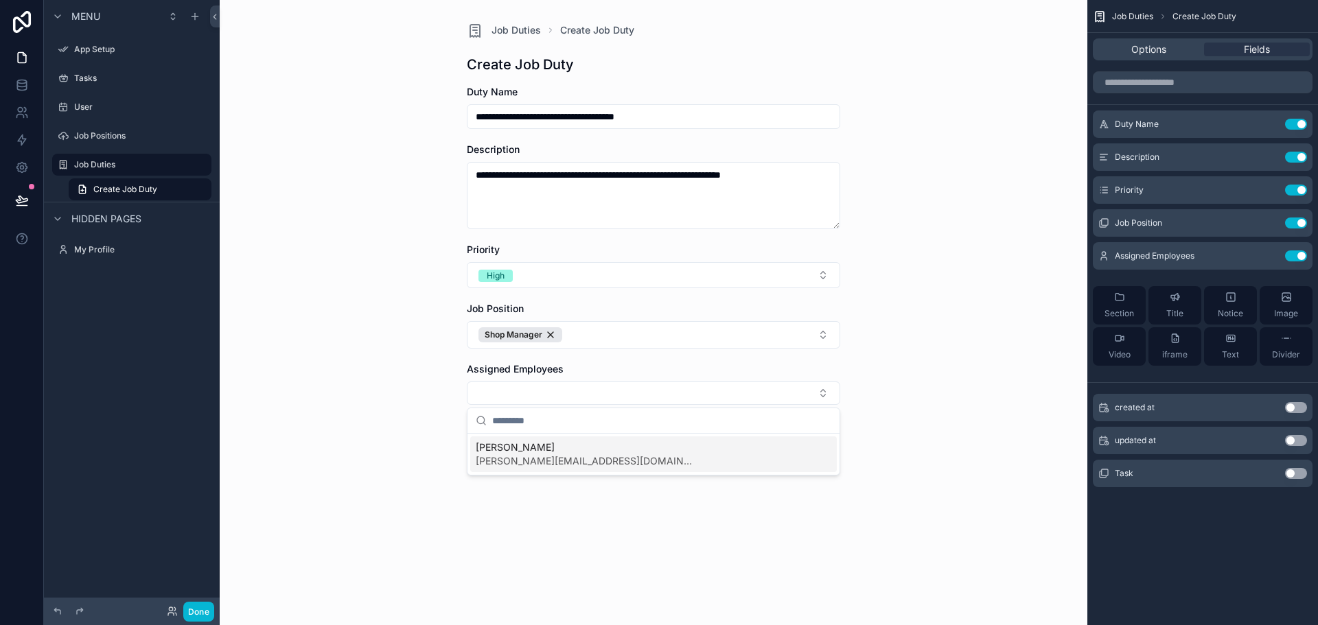
click at [539, 454] on span "[PERSON_NAME][EMAIL_ADDRESS][DOMAIN_NAME]" at bounding box center [586, 461] width 220 height 14
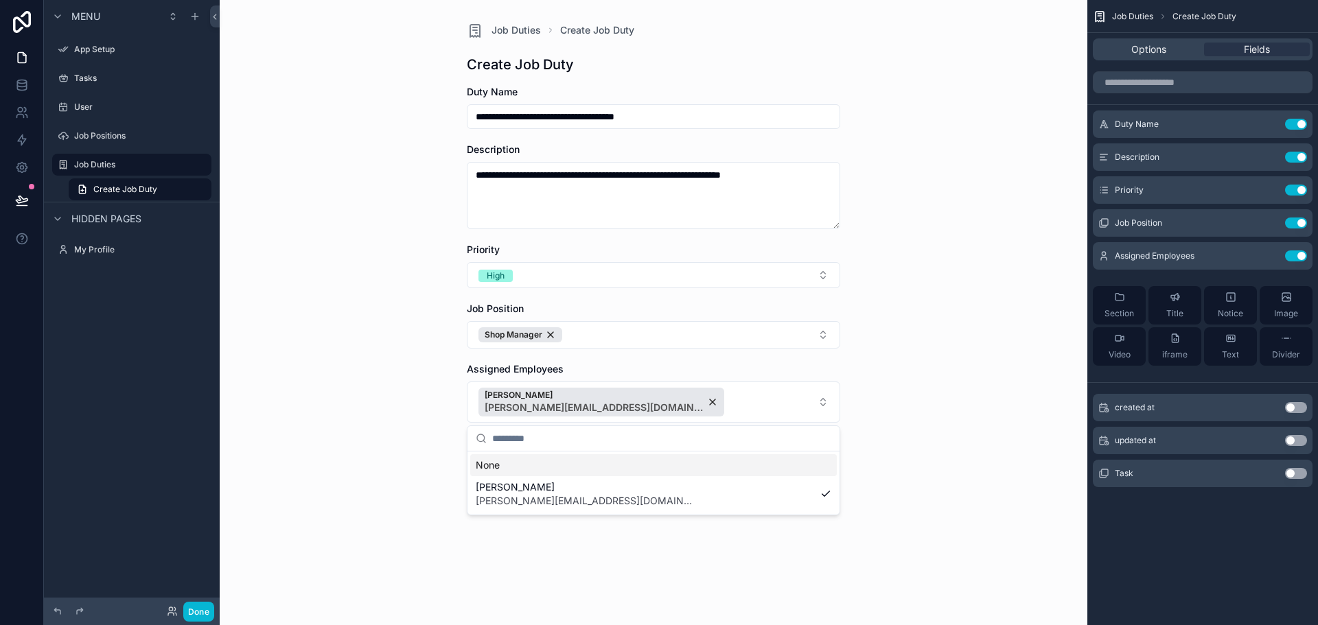
click at [954, 404] on div "**********" at bounding box center [654, 312] width 868 height 625
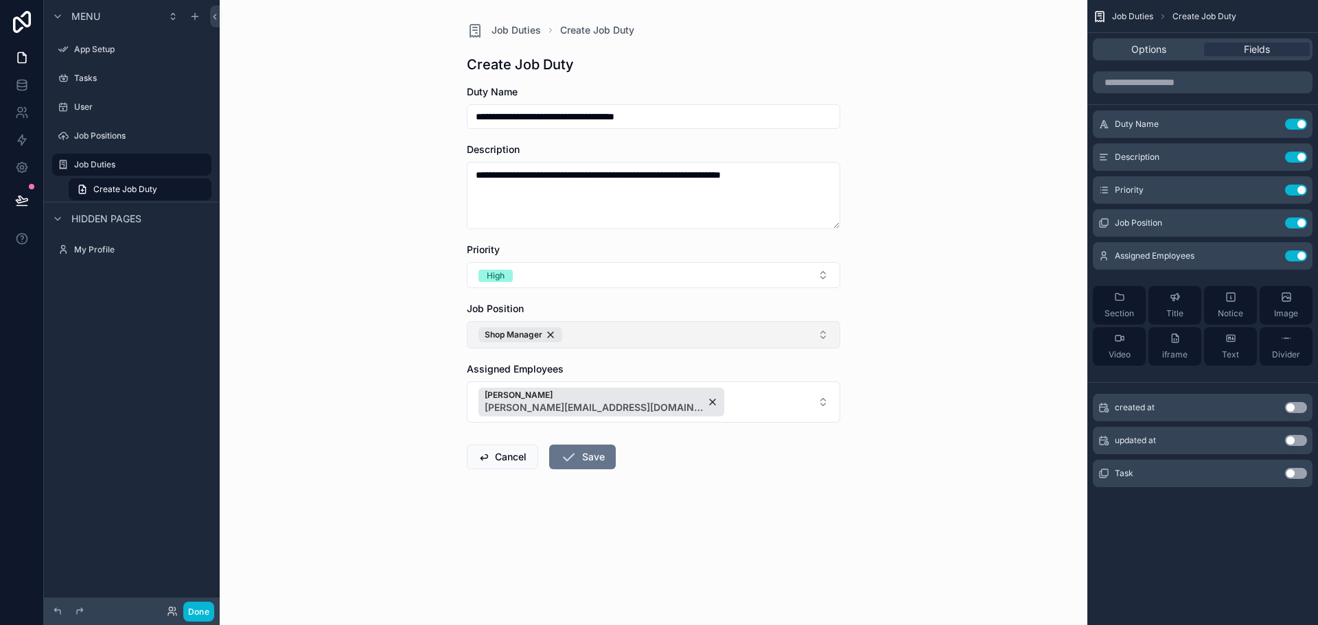
click at [691, 339] on button "Shop Manager" at bounding box center [653, 334] width 373 height 27
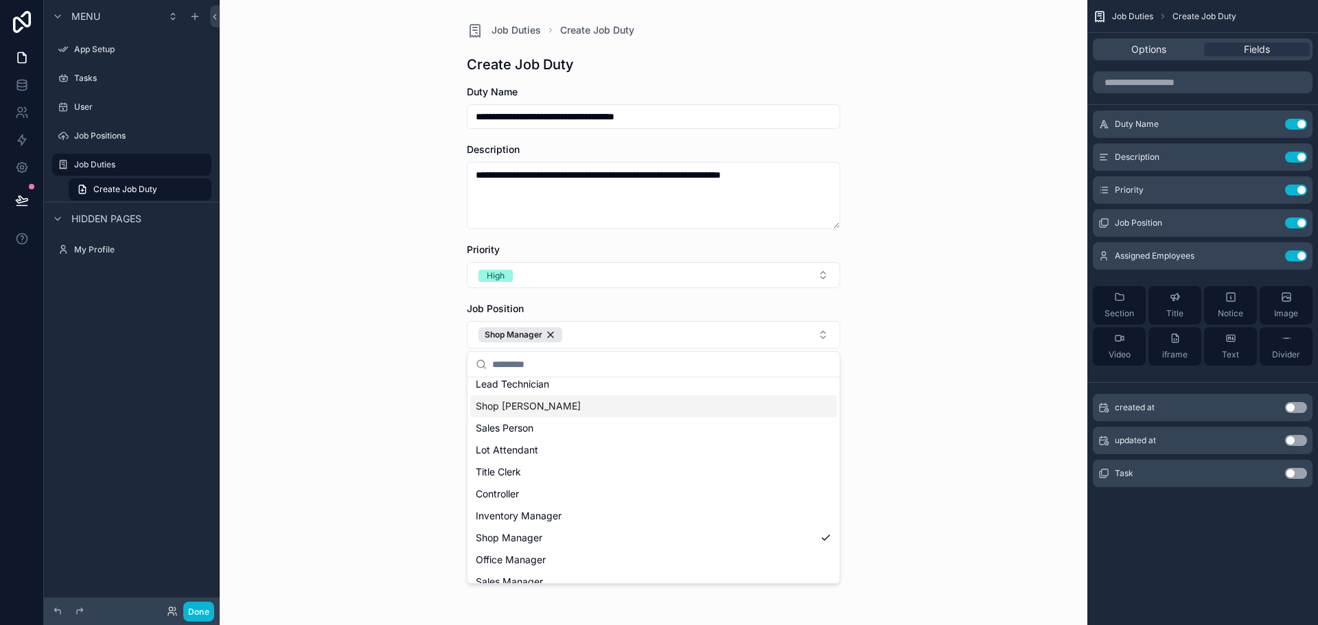
scroll to position [129, 0]
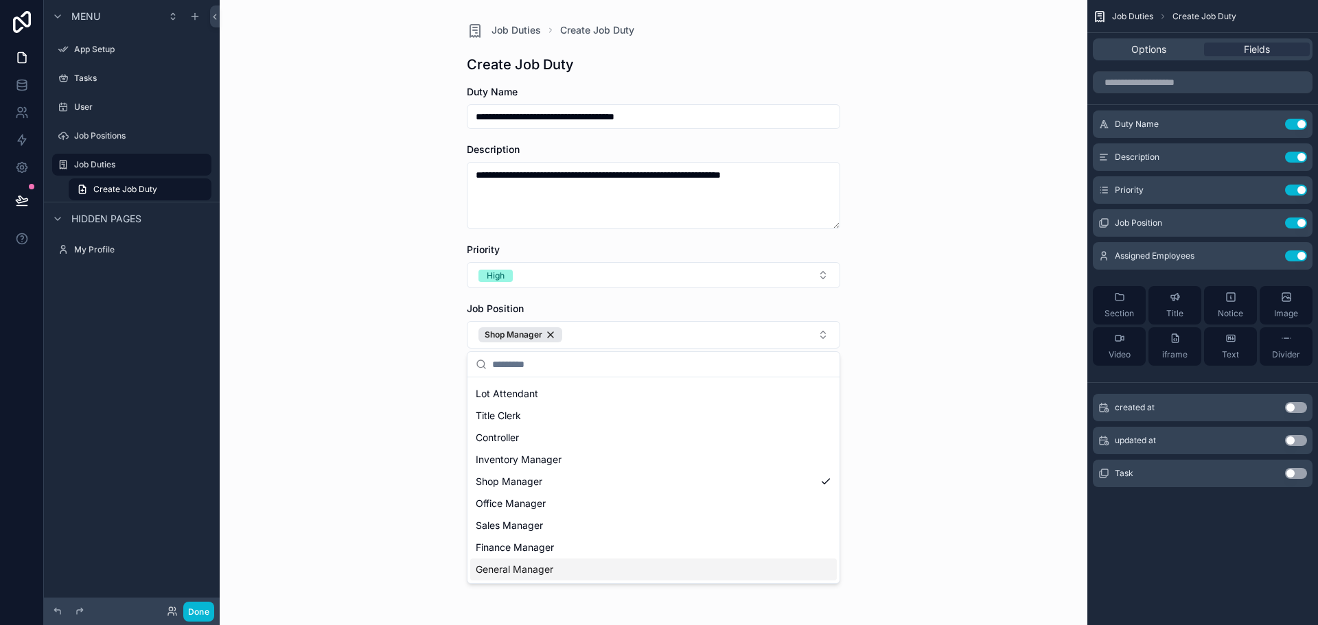
click at [536, 573] on span "General Manager" at bounding box center [515, 570] width 78 height 14
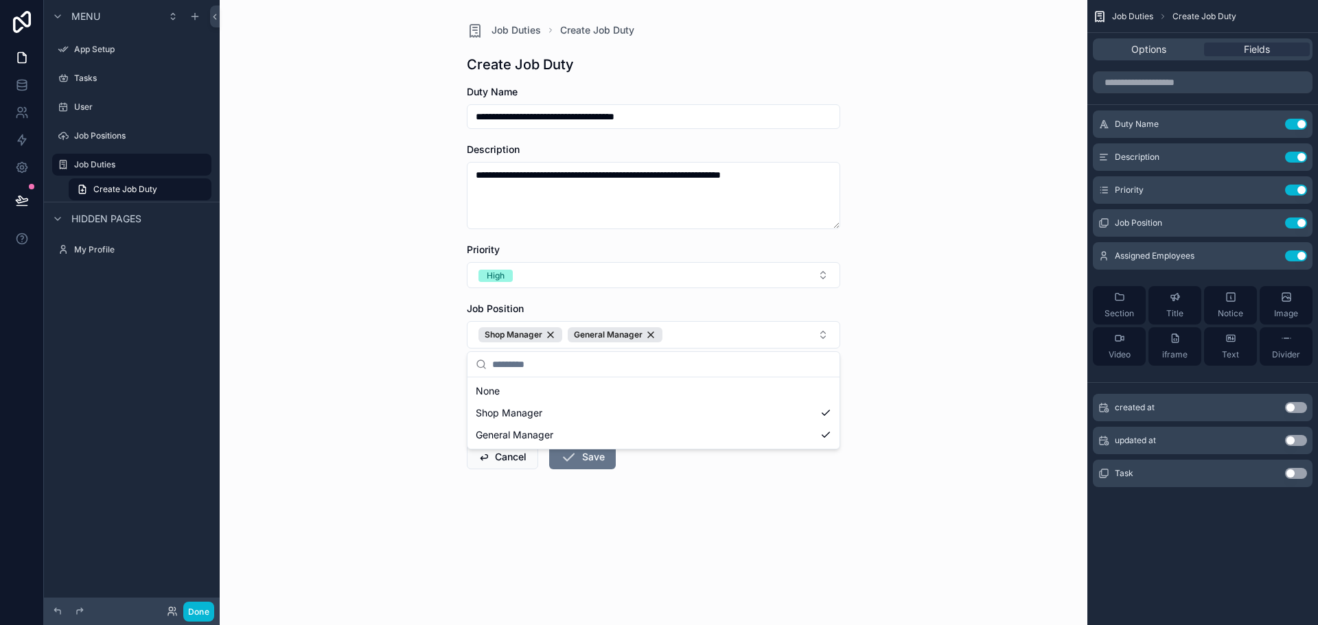
click at [947, 387] on div "**********" at bounding box center [654, 312] width 868 height 625
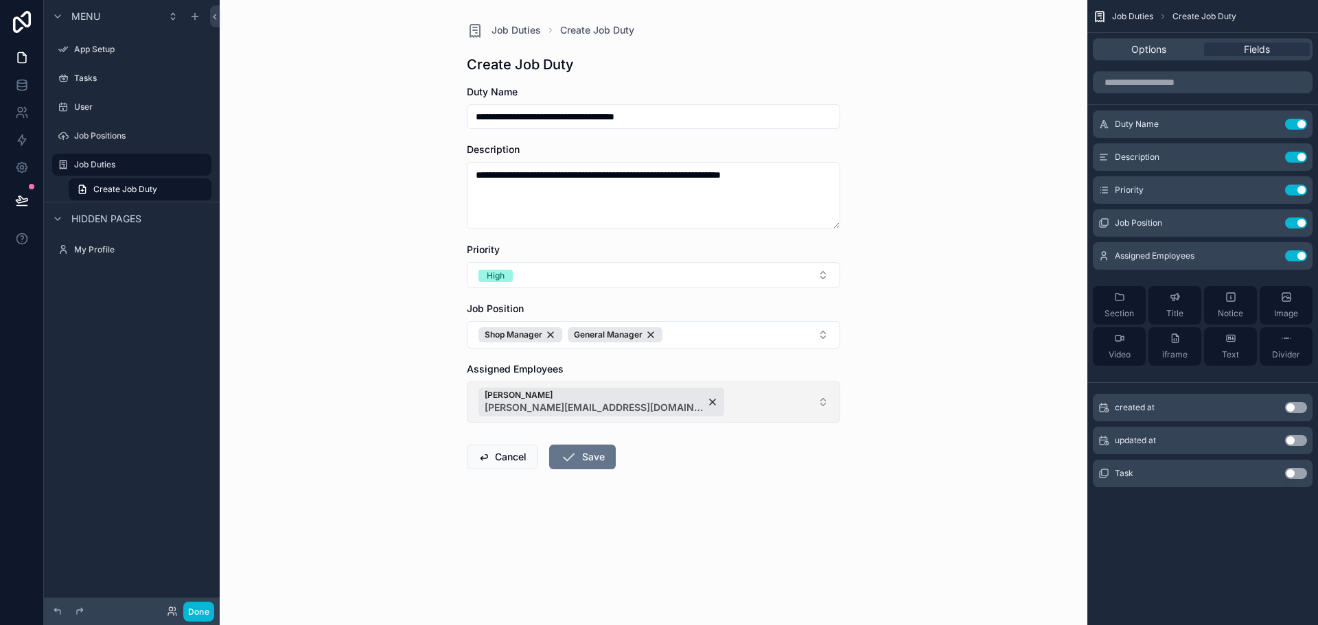
click at [684, 401] on button "[PERSON_NAME] [PERSON_NAME][EMAIL_ADDRESS][DOMAIN_NAME]" at bounding box center [653, 402] width 373 height 41
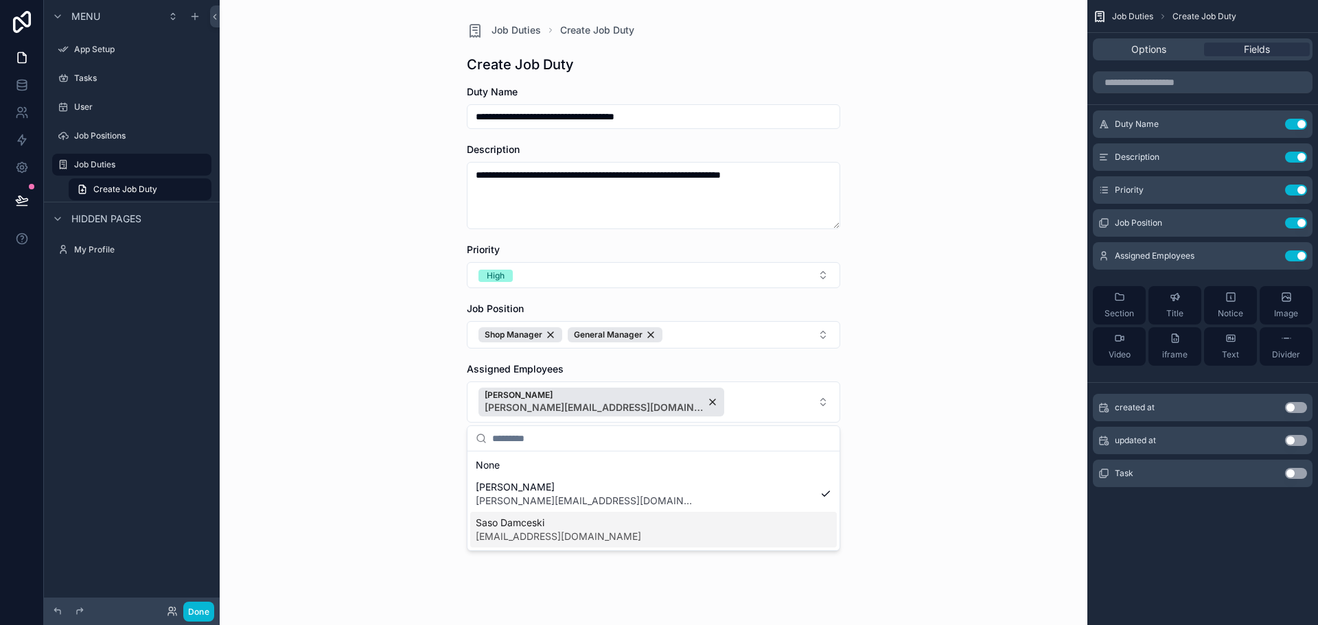
click at [560, 540] on span "[EMAIL_ADDRESS][DOMAIN_NAME]" at bounding box center [558, 537] width 165 height 14
click at [1021, 352] on div "**********" at bounding box center [654, 312] width 868 height 625
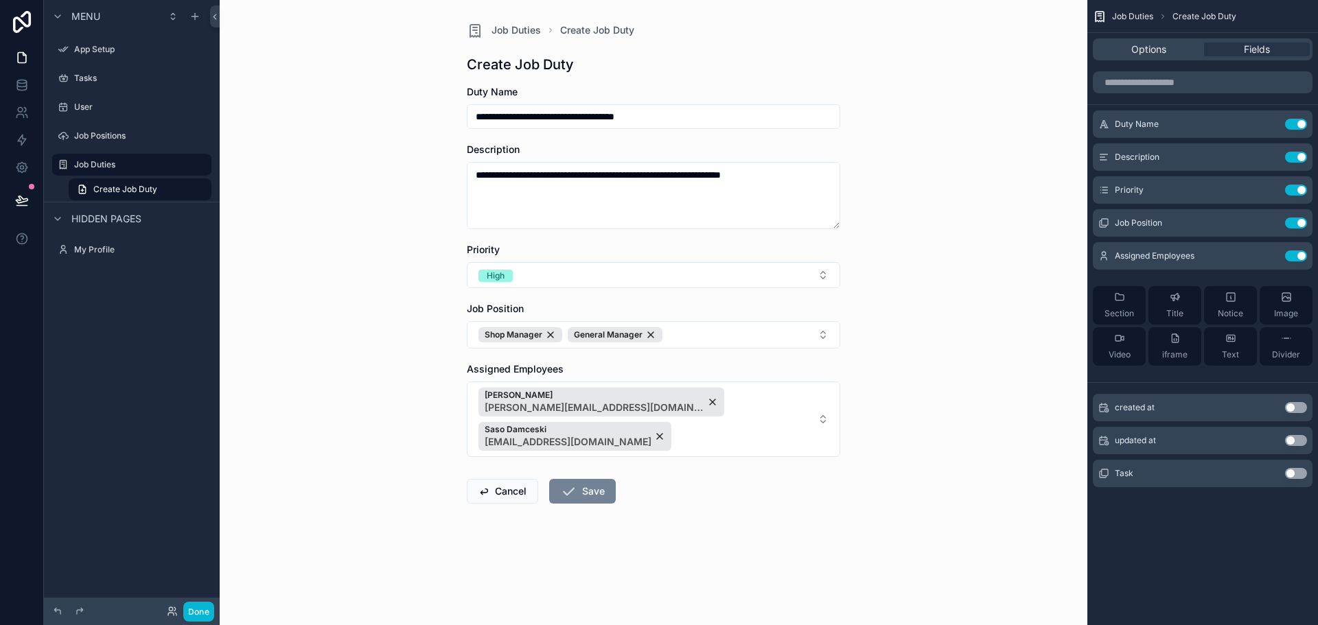
click at [590, 479] on button "Save" at bounding box center [582, 491] width 67 height 25
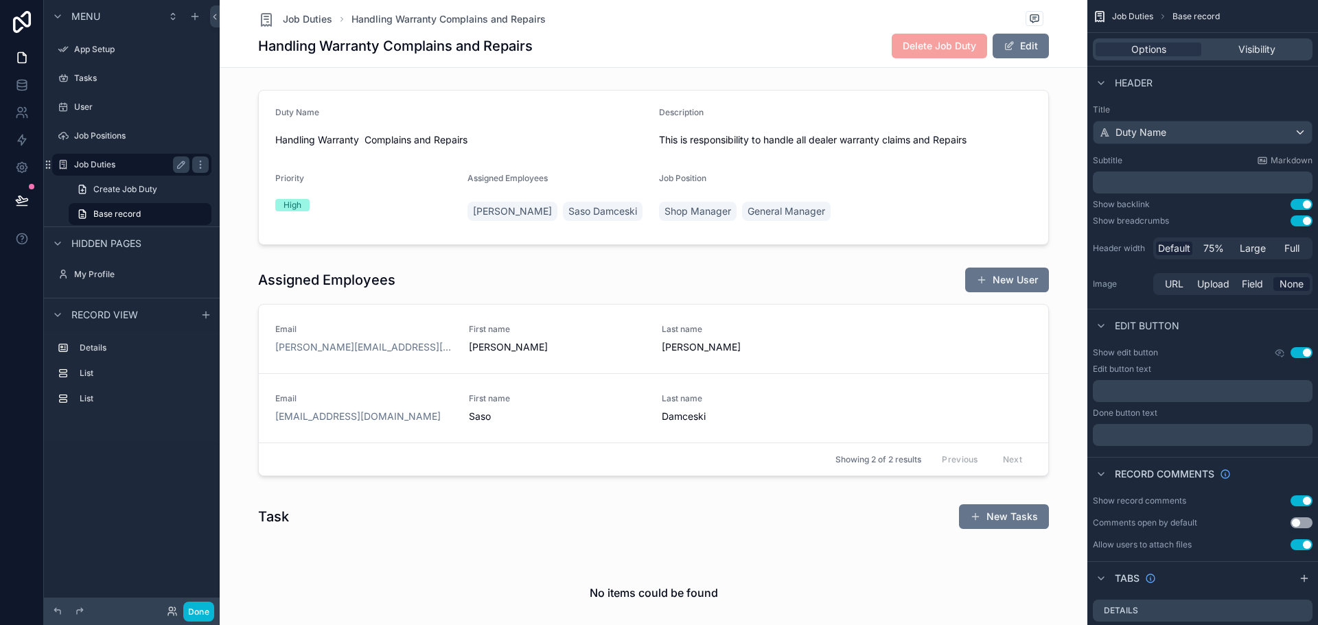
click at [98, 172] on div "Job Duties" at bounding box center [131, 165] width 115 height 16
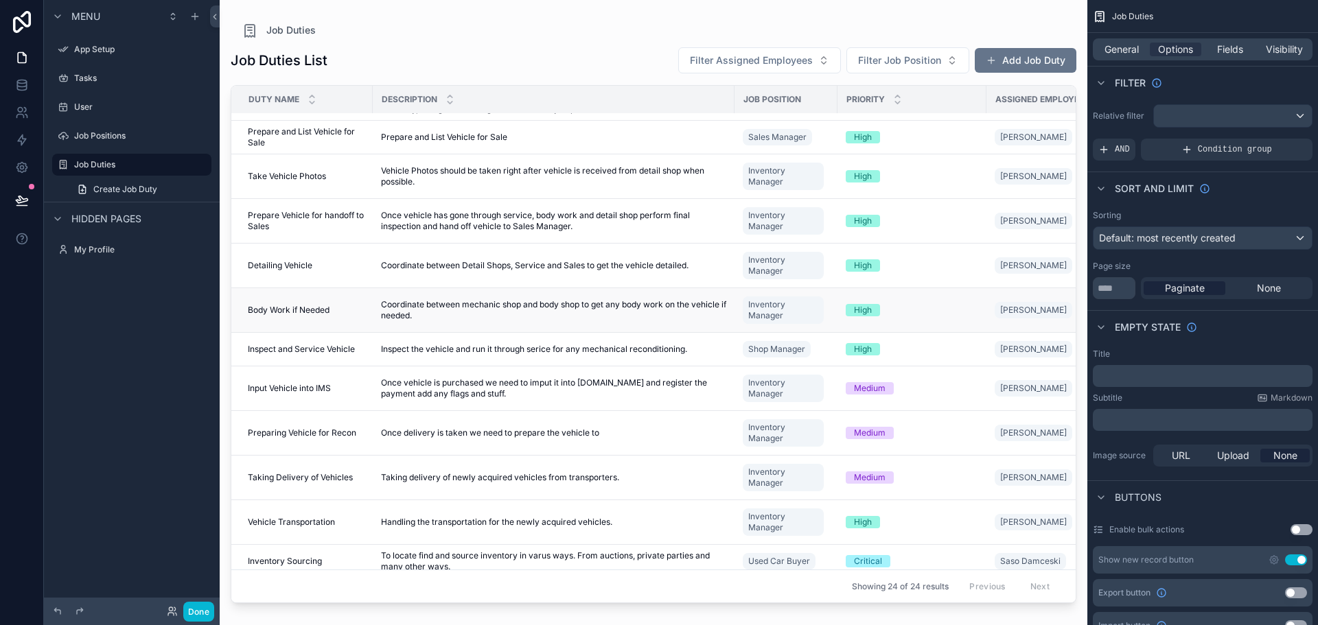
scroll to position [866, 0]
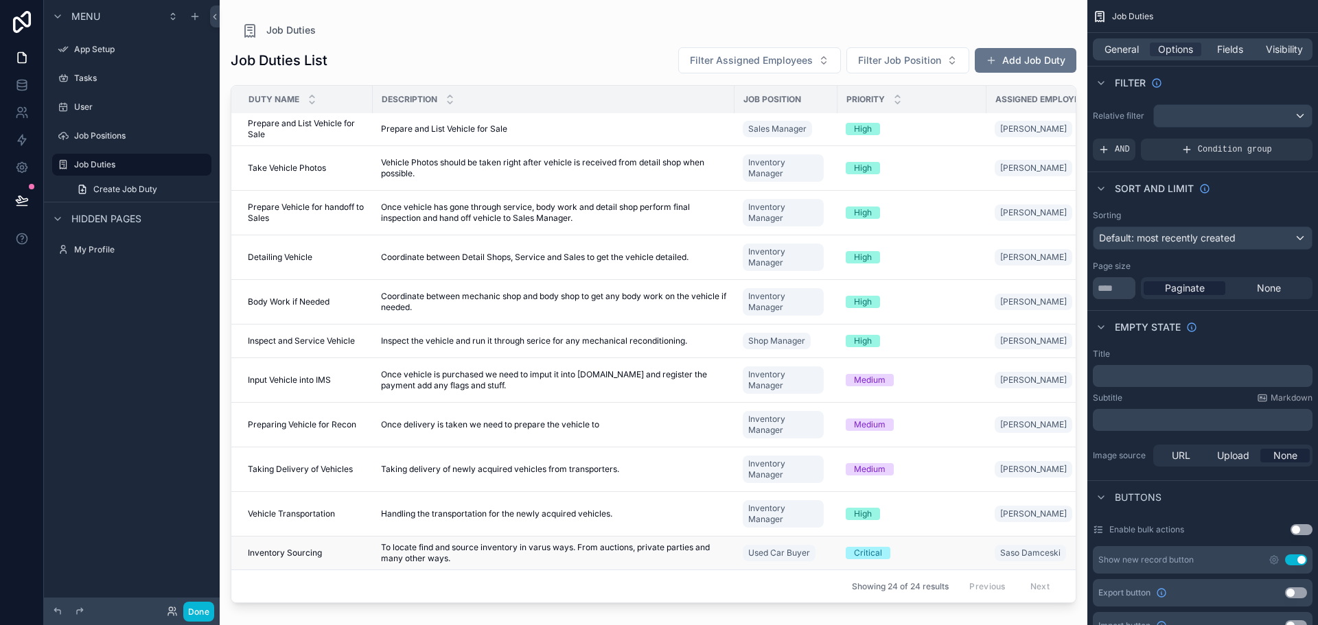
click at [288, 548] on span "Inventory Sourcing" at bounding box center [285, 553] width 74 height 11
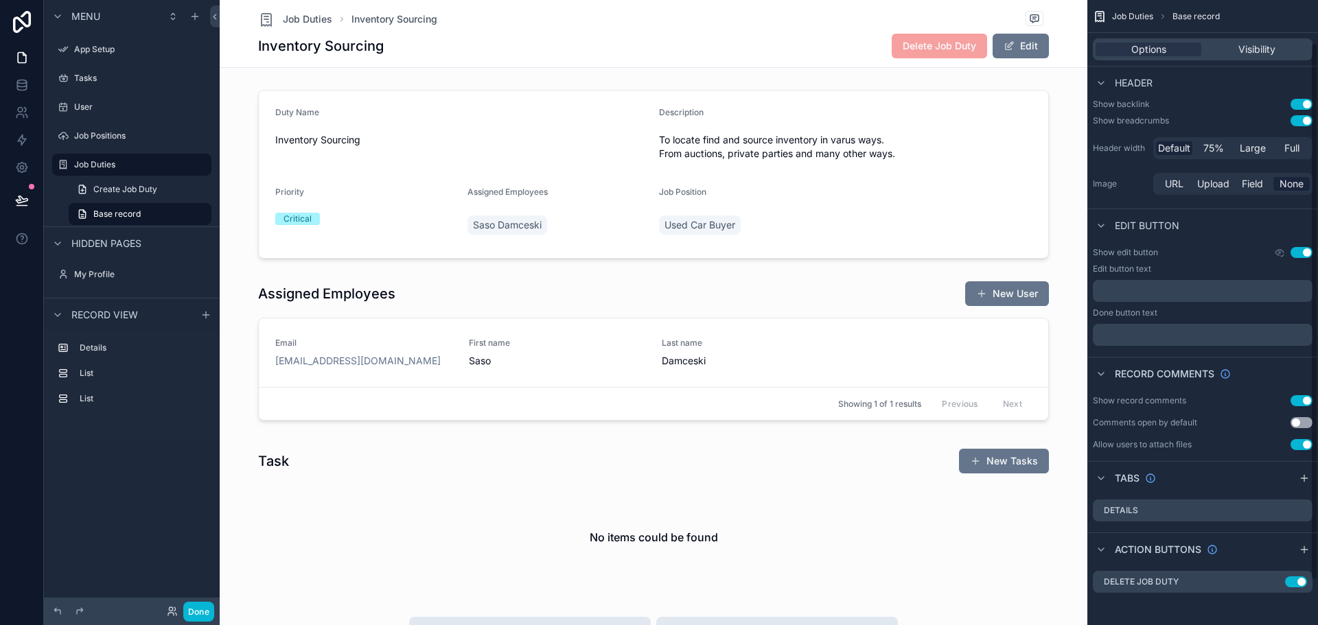
scroll to position [101, 0]
click at [1304, 472] on icon "scrollable content" at bounding box center [1304, 477] width 11 height 11
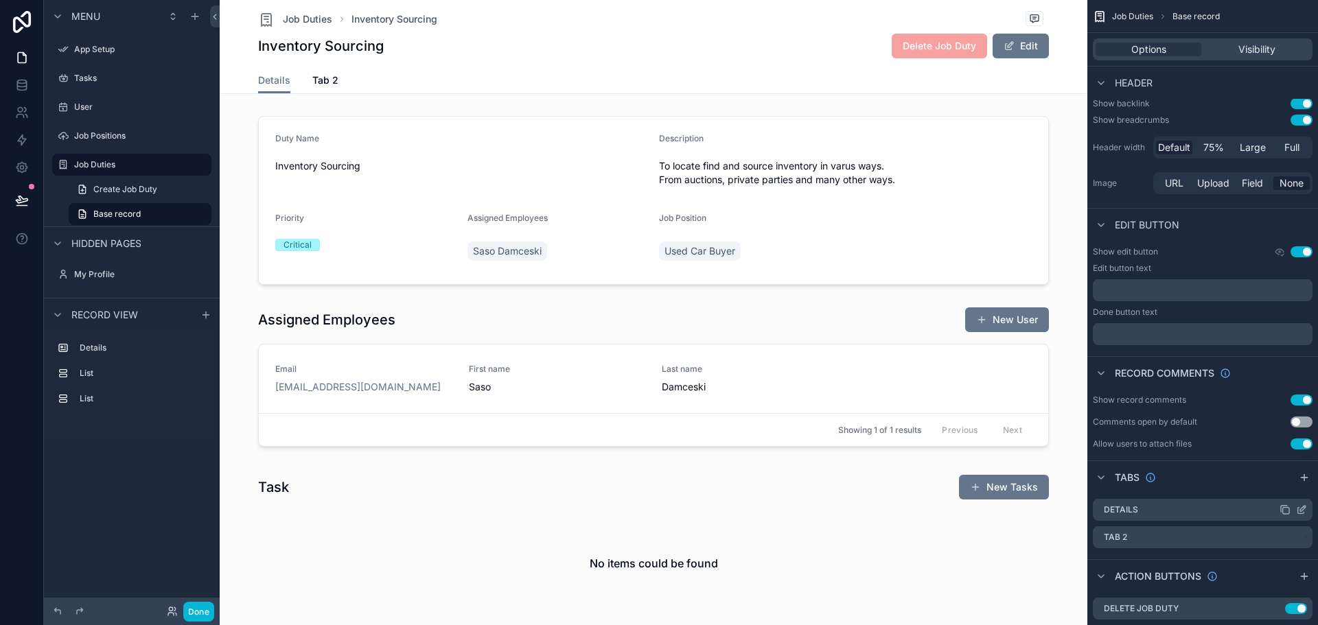
click at [1302, 509] on icon "scrollable content" at bounding box center [1301, 510] width 11 height 11
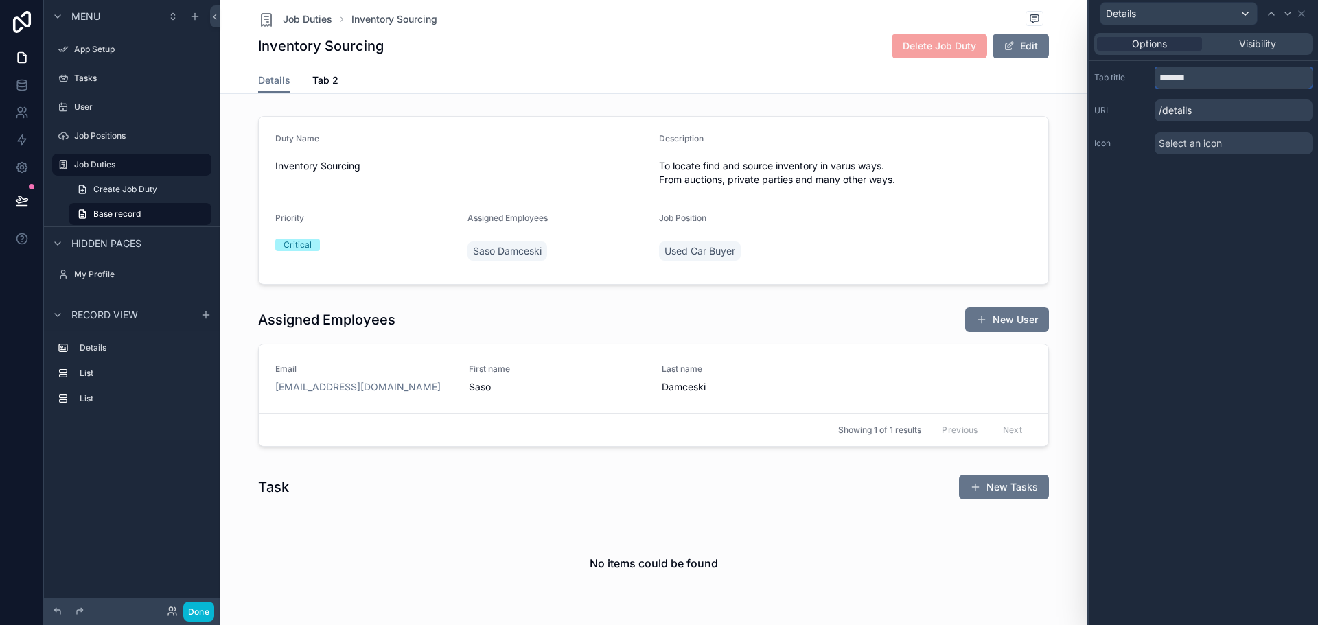
click at [1207, 86] on input "*******" at bounding box center [1234, 78] width 158 height 22
click at [1302, 14] on icon at bounding box center [1301, 13] width 5 height 5
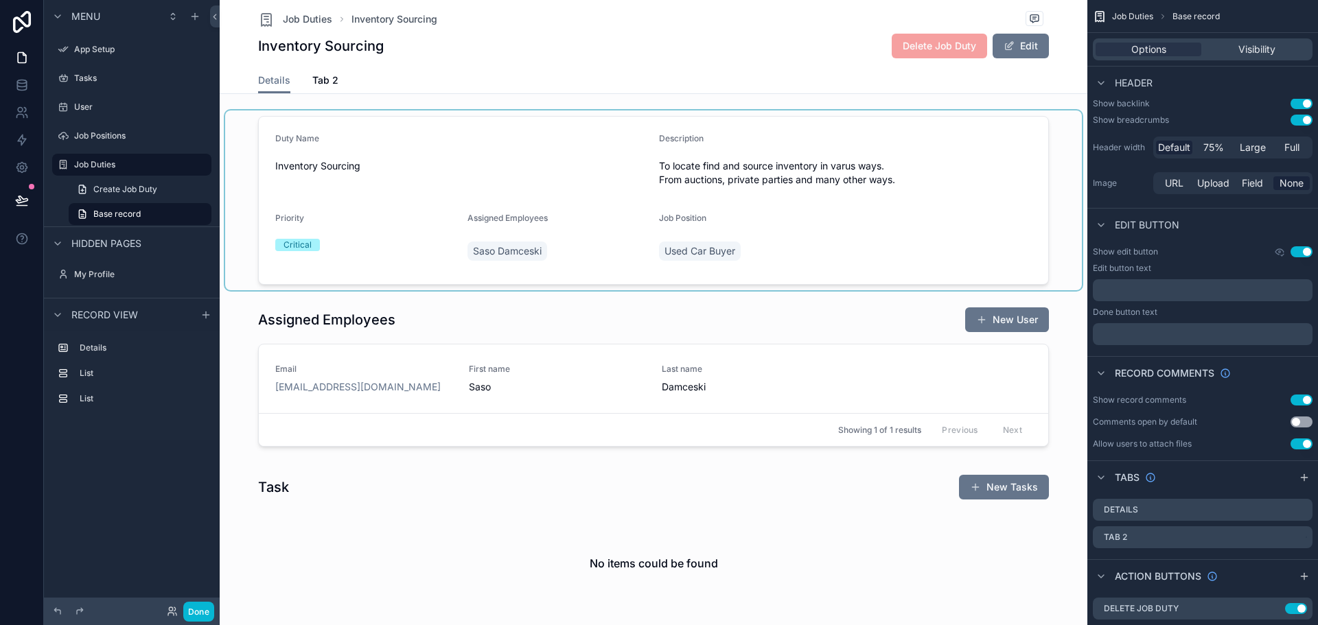
click at [820, 213] on div "scrollable content" at bounding box center [653, 201] width 857 height 180
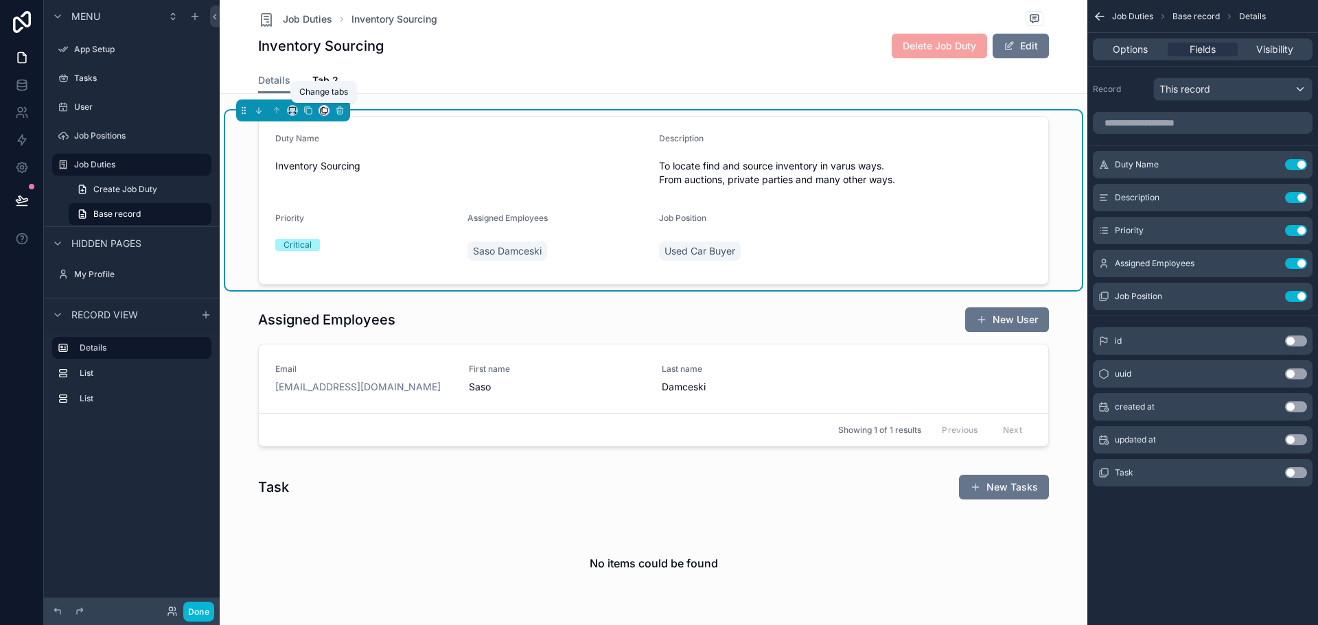
click at [322, 108] on icon "scrollable content" at bounding box center [324, 109] width 5 height 5
click at [352, 176] on span "Tab 2" at bounding box center [351, 182] width 26 height 16
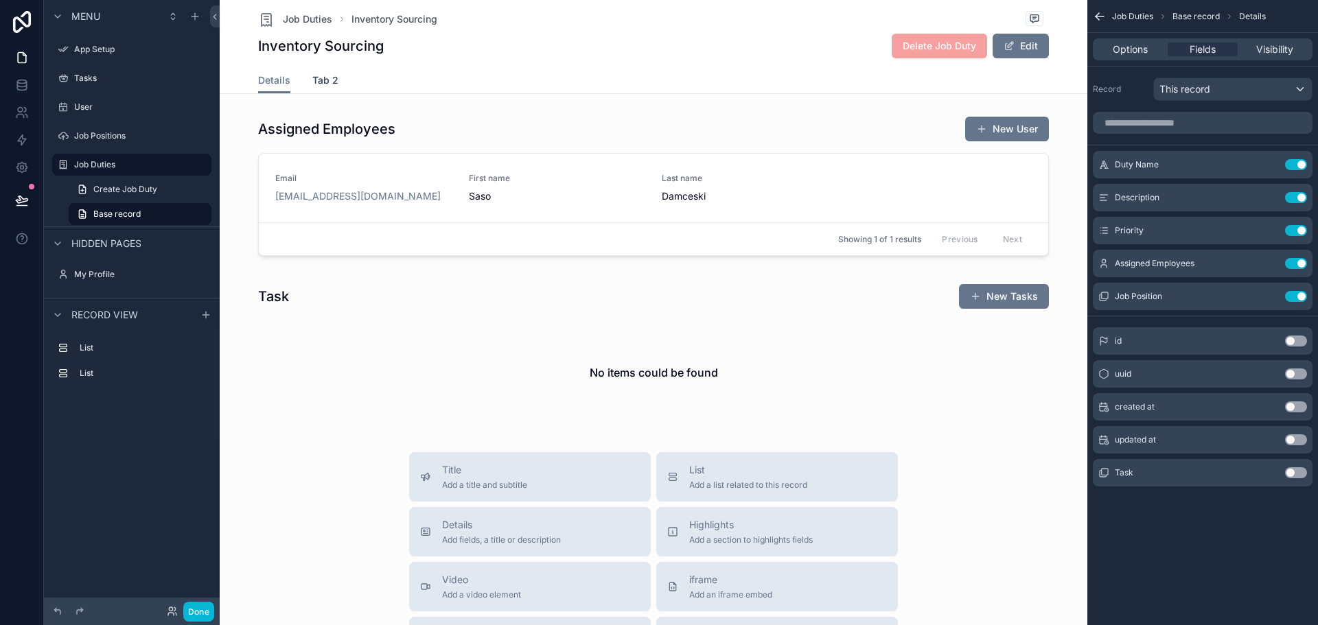
click at [325, 82] on span "Tab 2" at bounding box center [325, 80] width 26 height 14
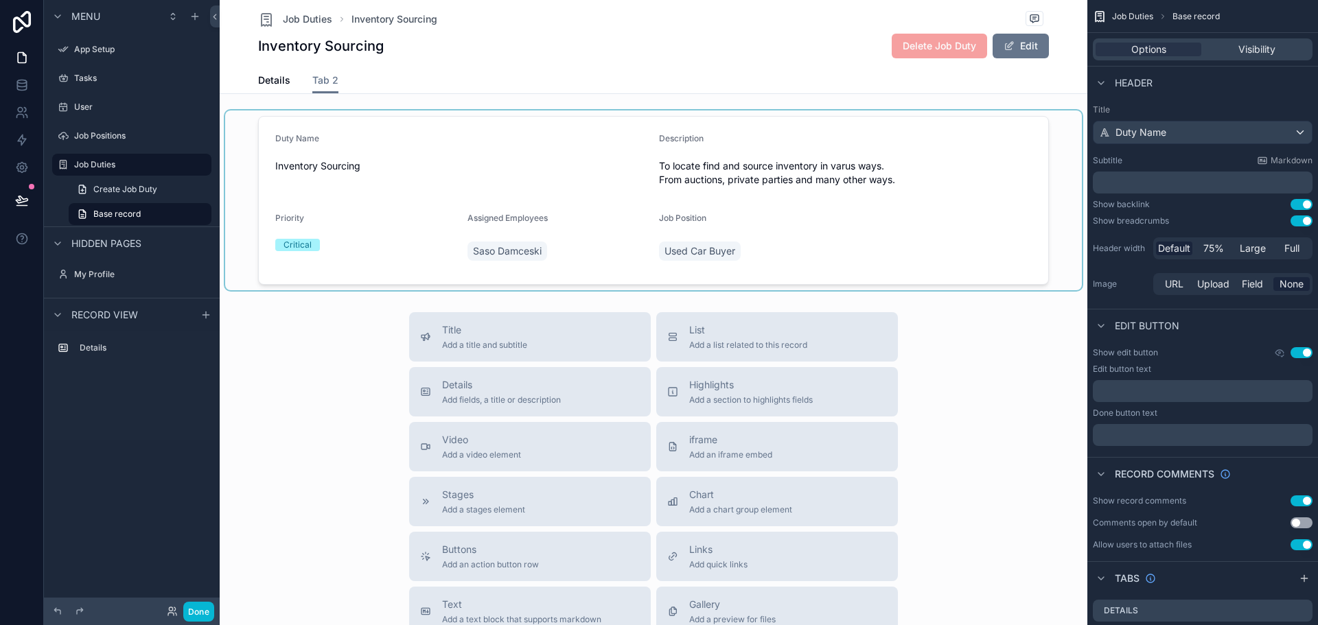
click at [374, 163] on div "scrollable content" at bounding box center [653, 201] width 857 height 180
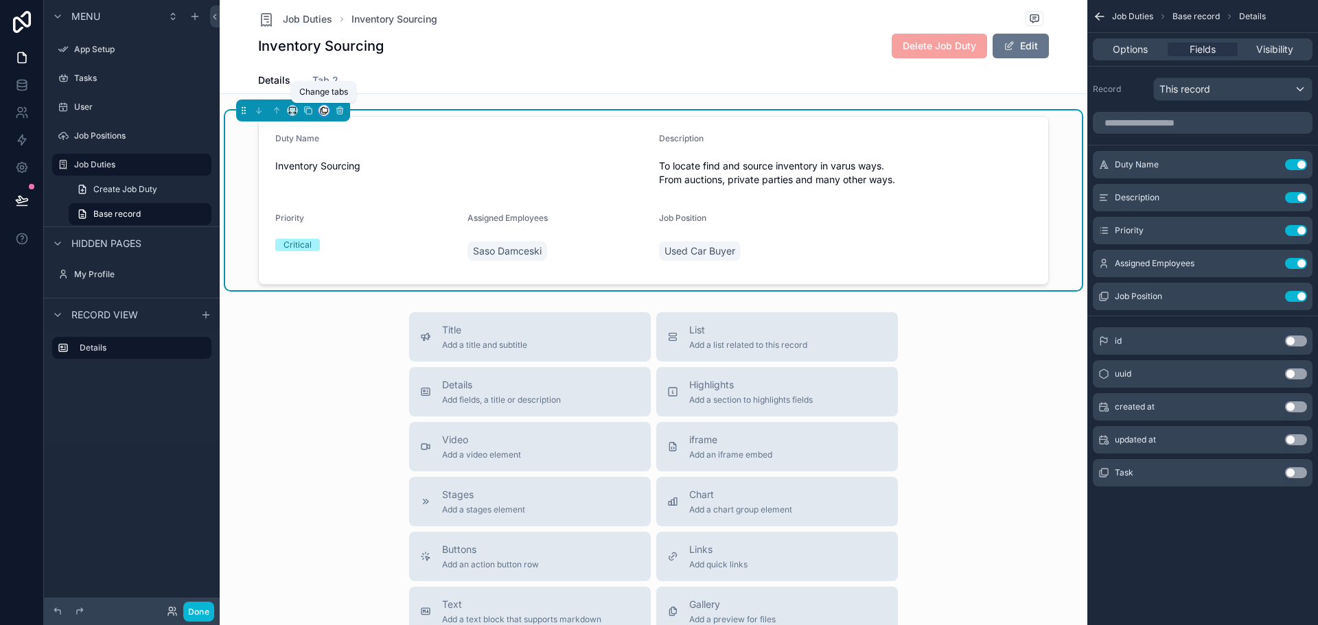
click at [324, 110] on icon "scrollable content" at bounding box center [324, 111] width 10 height 10
click at [470, 144] on div "scrollable content" at bounding box center [659, 312] width 1318 height 625
click at [435, 84] on div "Details Tab 2" at bounding box center [653, 80] width 791 height 26
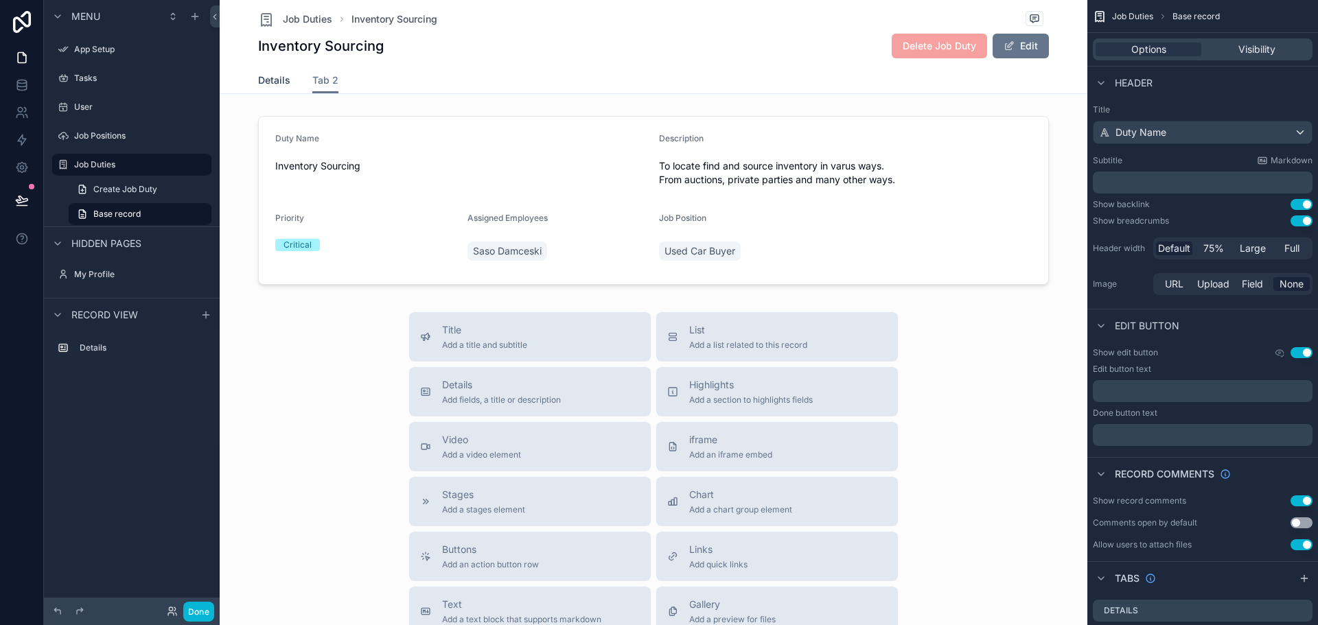
click at [266, 78] on span "Details" at bounding box center [274, 80] width 32 height 14
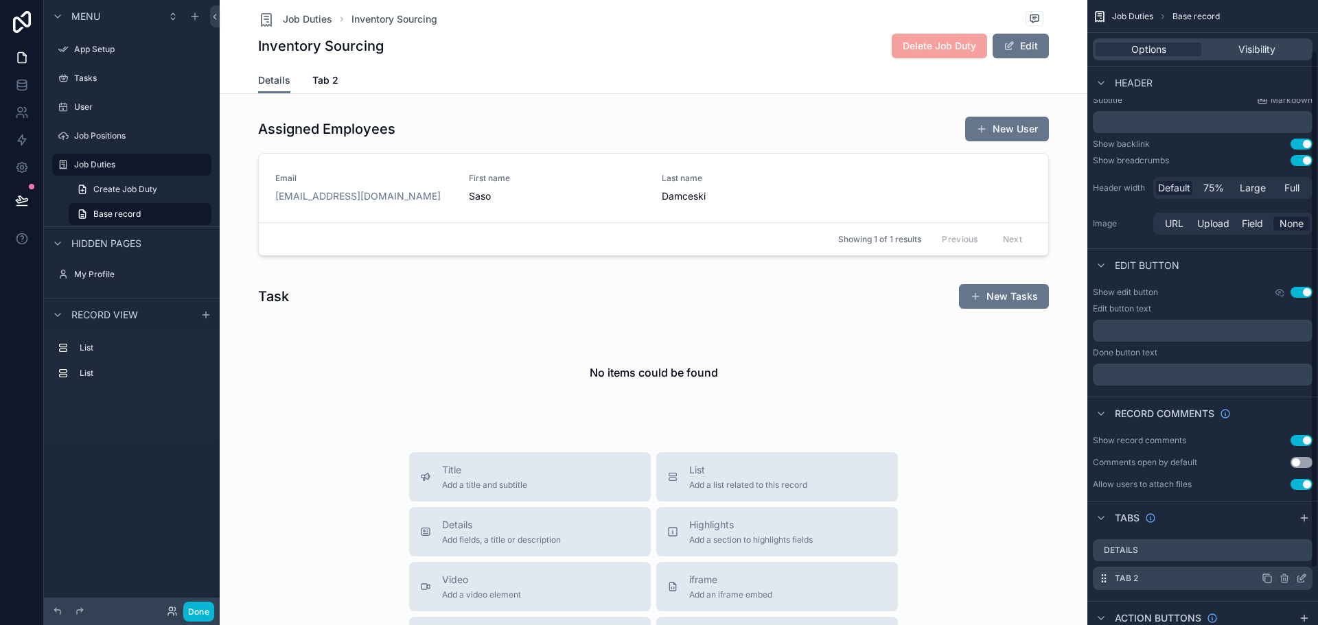
scroll to position [128, 0]
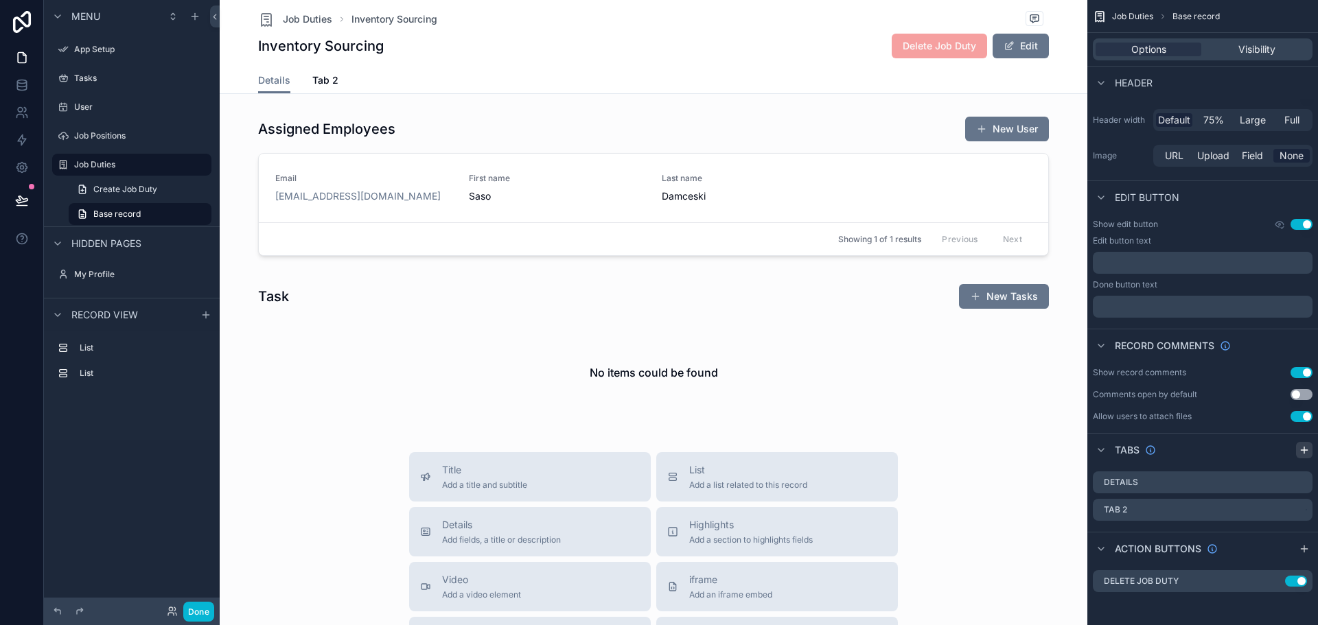
click at [1303, 452] on icon "scrollable content" at bounding box center [1304, 450] width 11 height 11
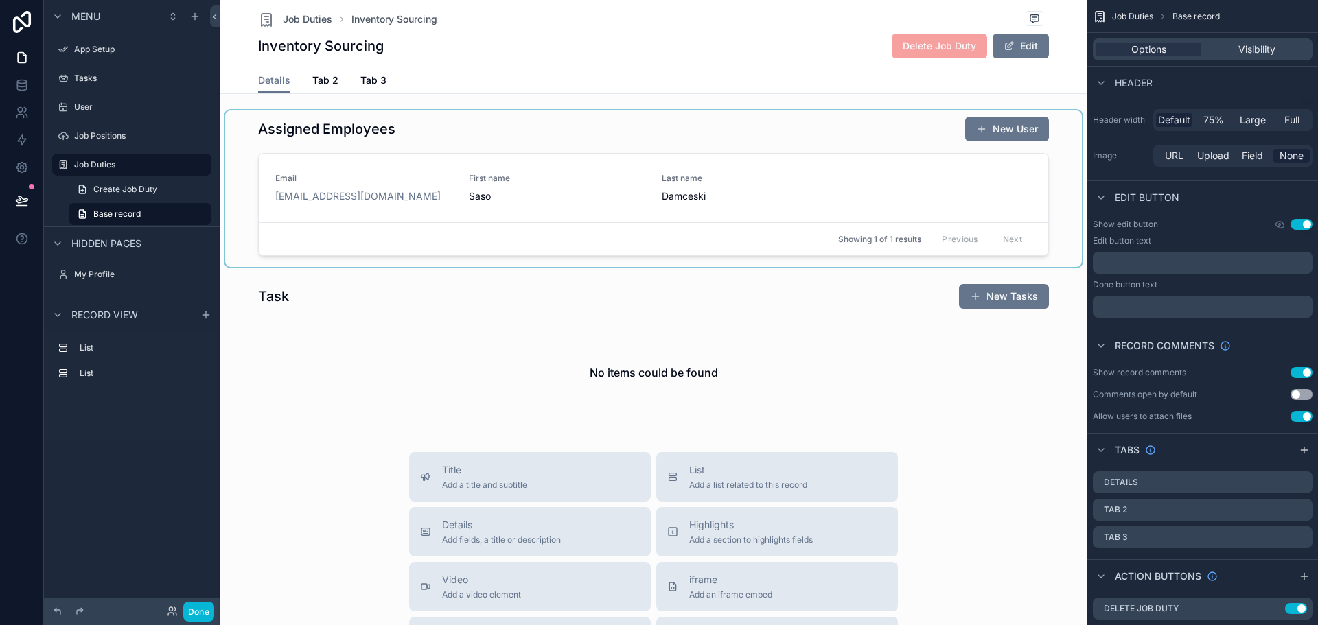
click at [826, 165] on div "scrollable content" at bounding box center [653, 189] width 857 height 157
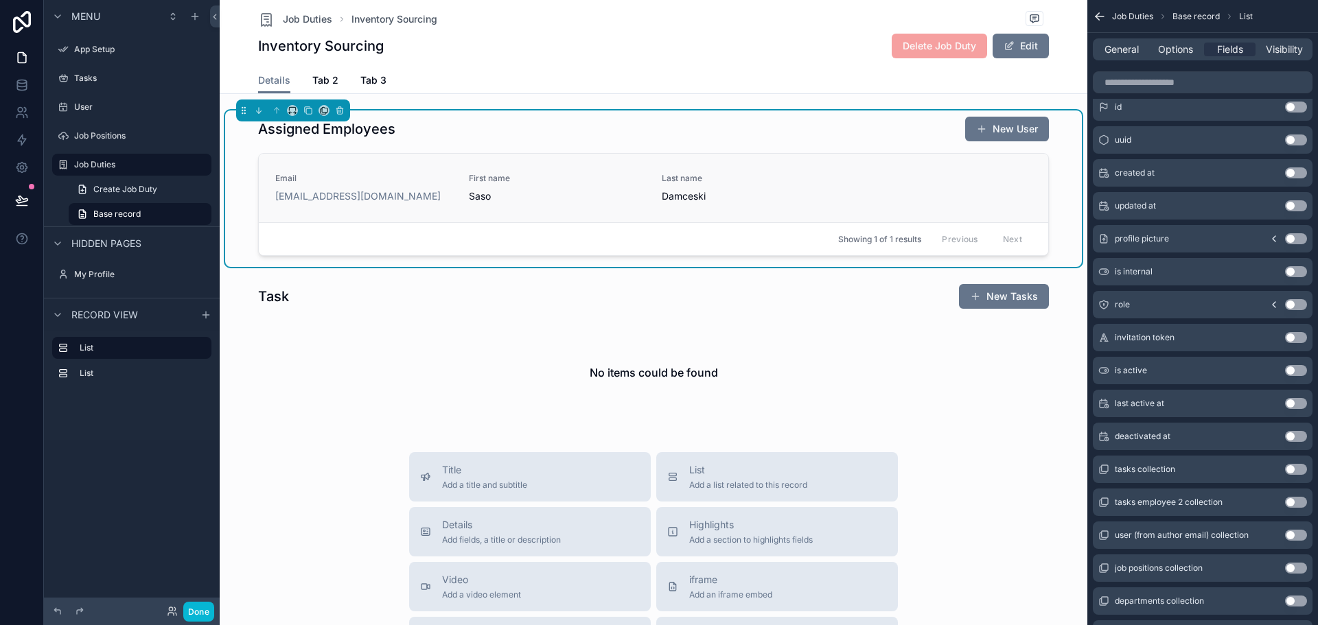
click at [768, 175] on span "Last name" at bounding box center [750, 178] width 177 height 11
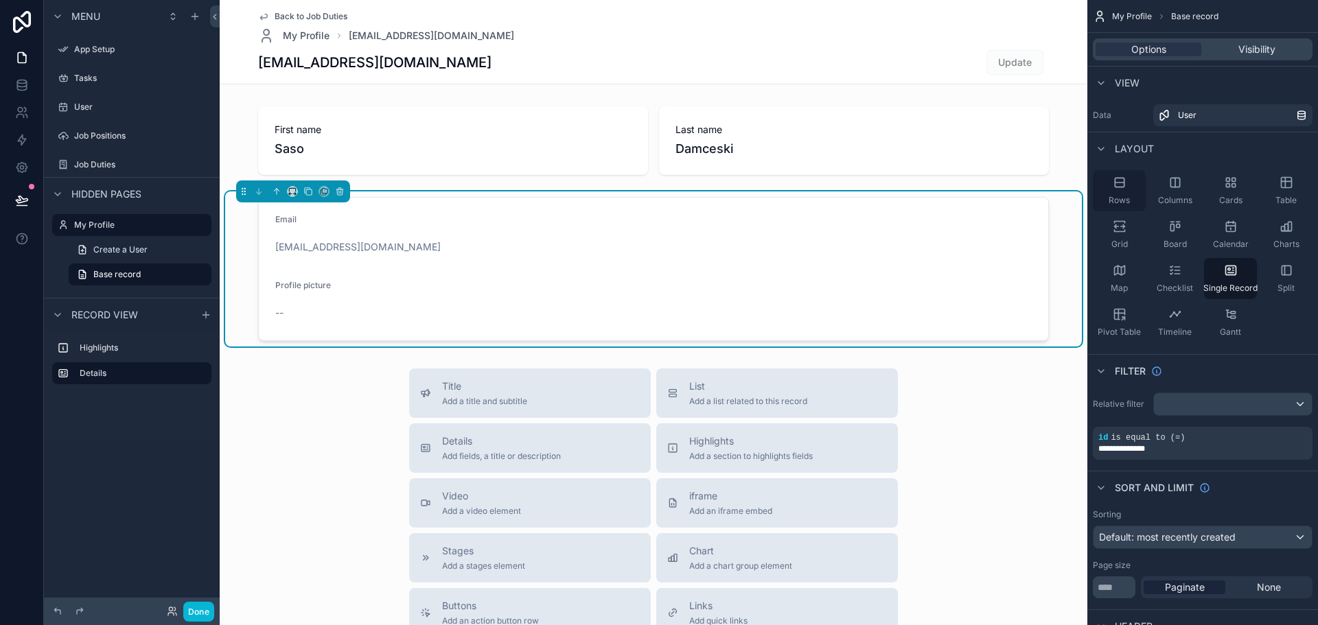
click at [1122, 194] on div "Rows" at bounding box center [1119, 190] width 53 height 41
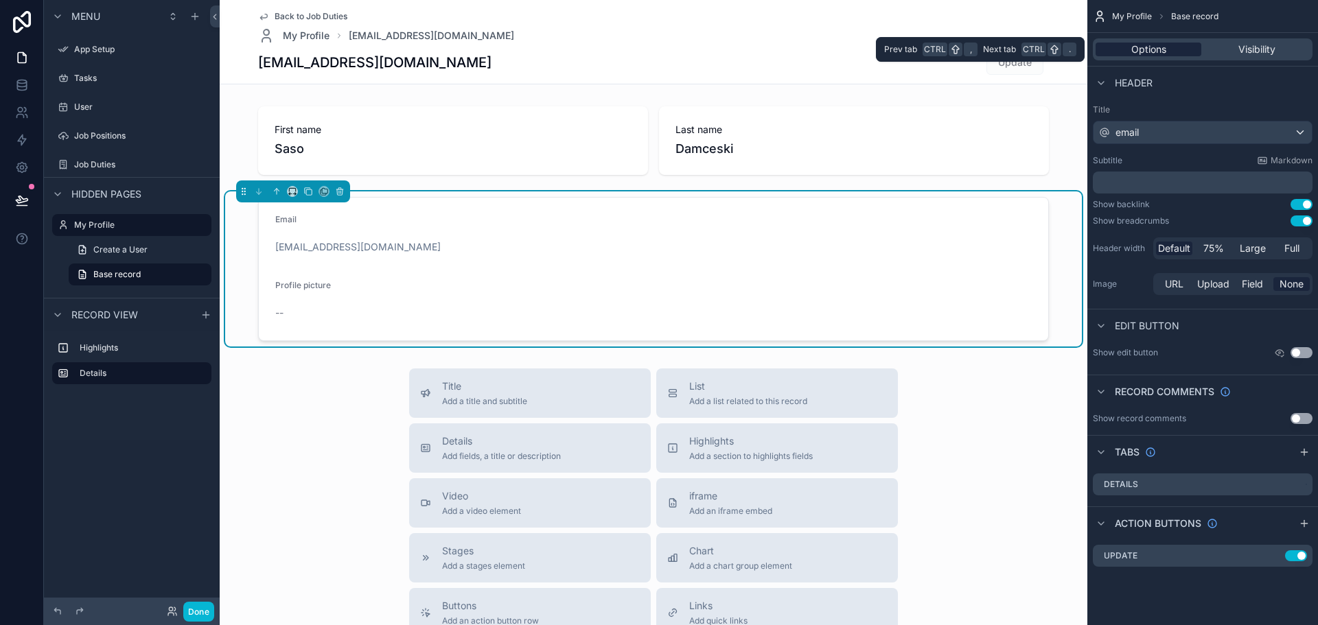
click at [1144, 49] on span "Options" at bounding box center [1148, 50] width 35 height 14
click at [523, 273] on form "Email [EMAIL_ADDRESS][DOMAIN_NAME] Profile picture --" at bounding box center [654, 269] width 790 height 143
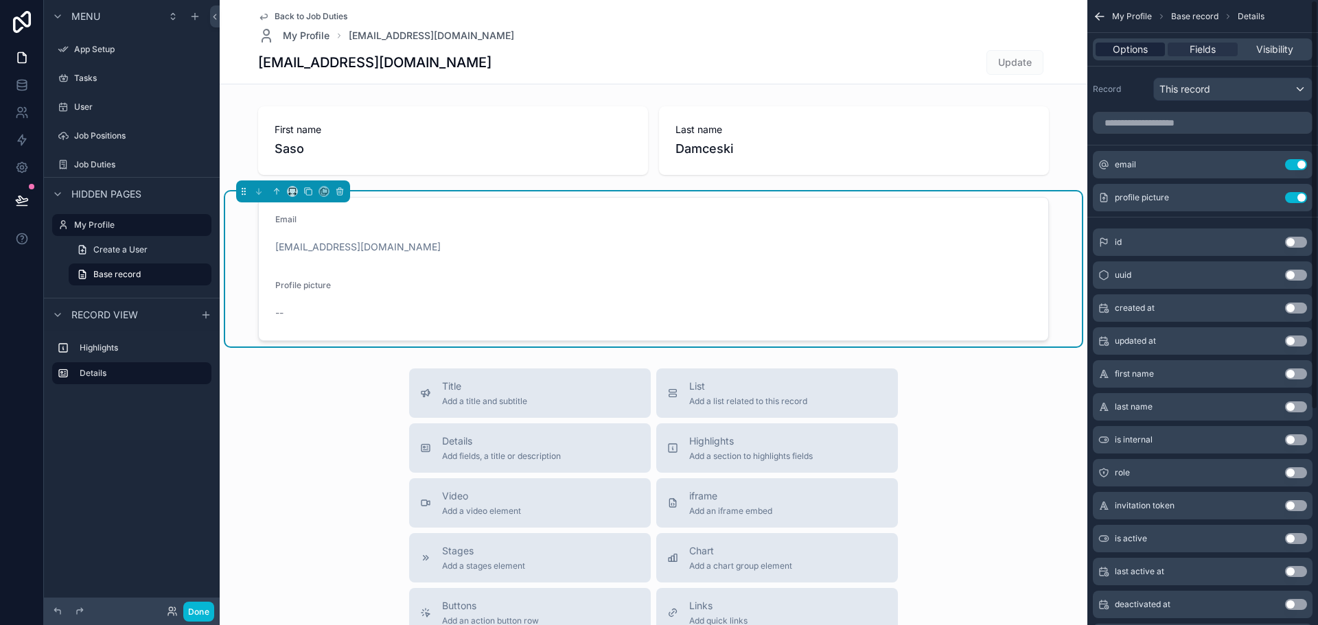
click at [1122, 51] on span "Options" at bounding box center [1130, 50] width 35 height 14
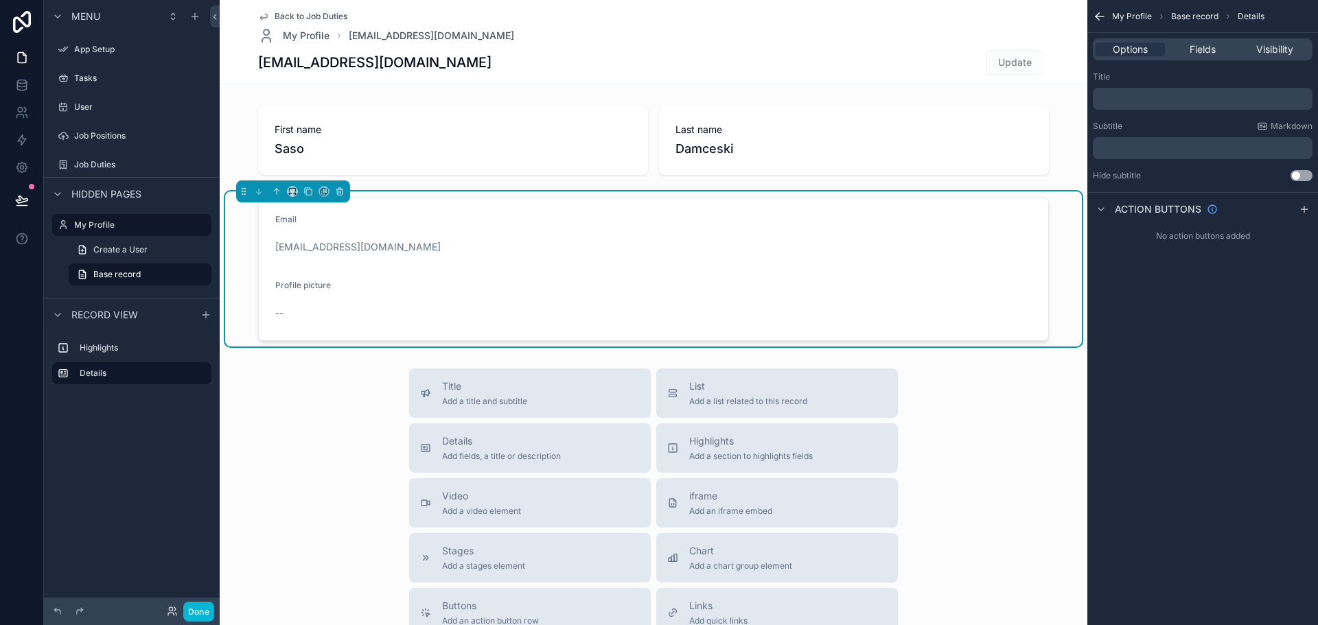
click at [1098, 19] on icon "scrollable content" at bounding box center [1100, 17] width 14 height 14
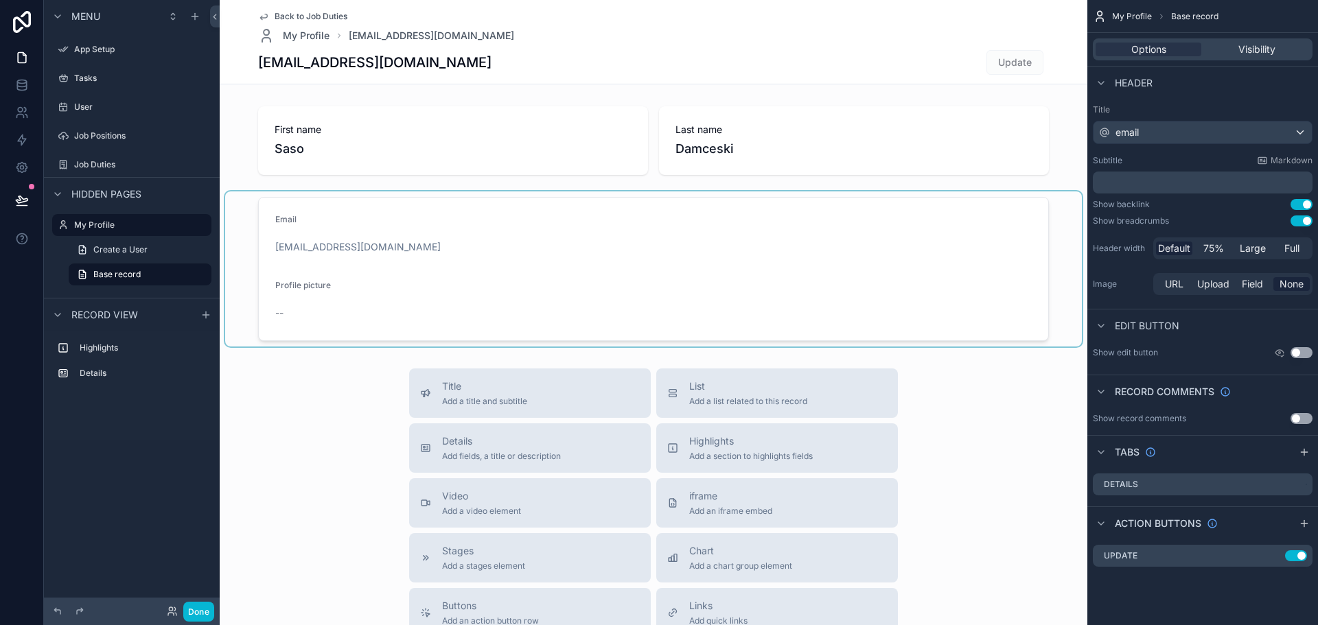
click at [761, 306] on div "scrollable content" at bounding box center [653, 269] width 857 height 155
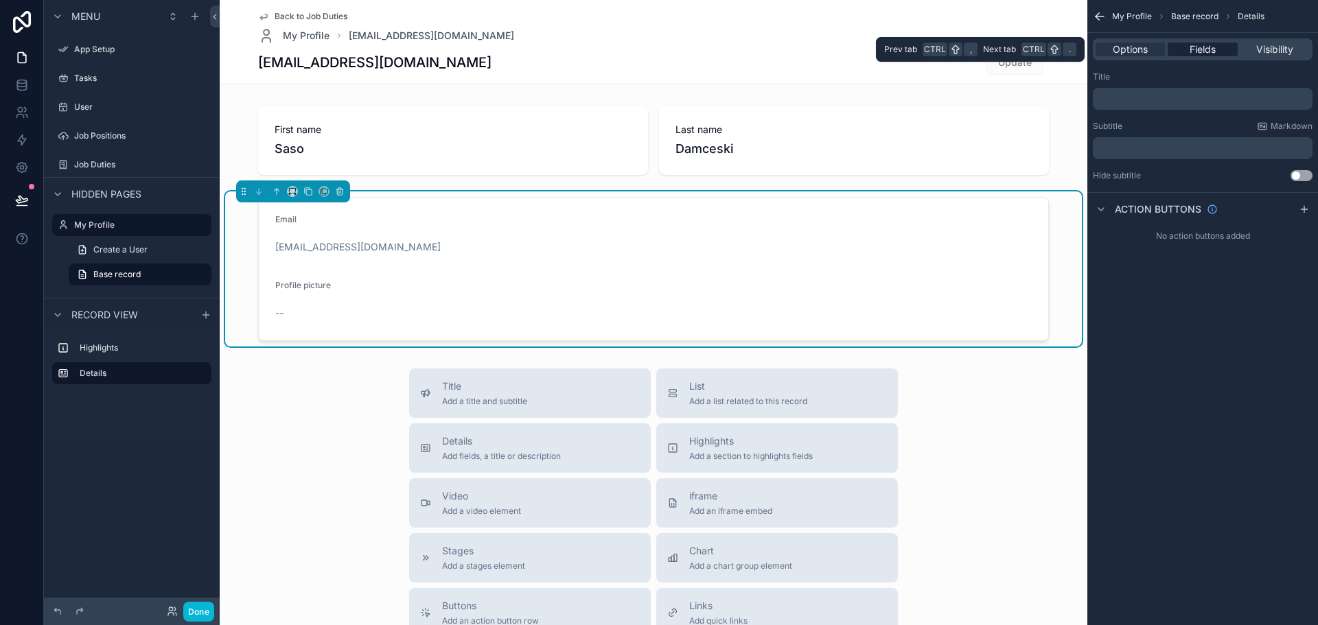
click at [1217, 51] on div "Fields" at bounding box center [1202, 50] width 69 height 14
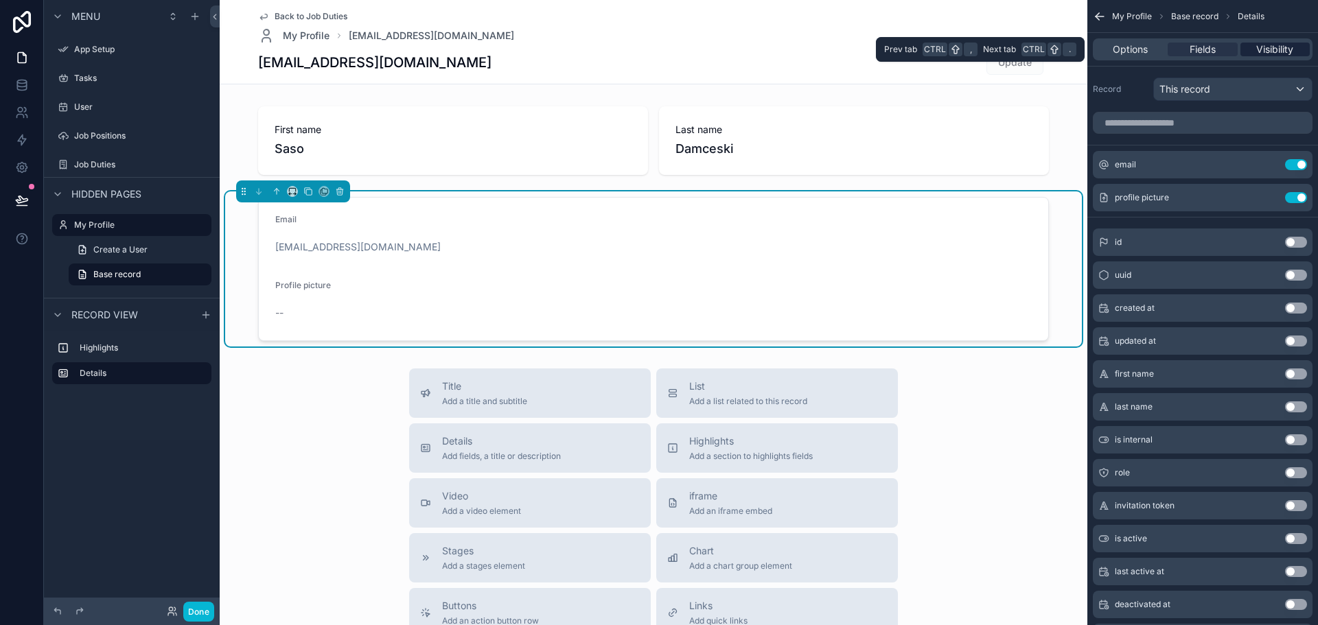
click at [1260, 49] on span "Visibility" at bounding box center [1274, 50] width 37 height 14
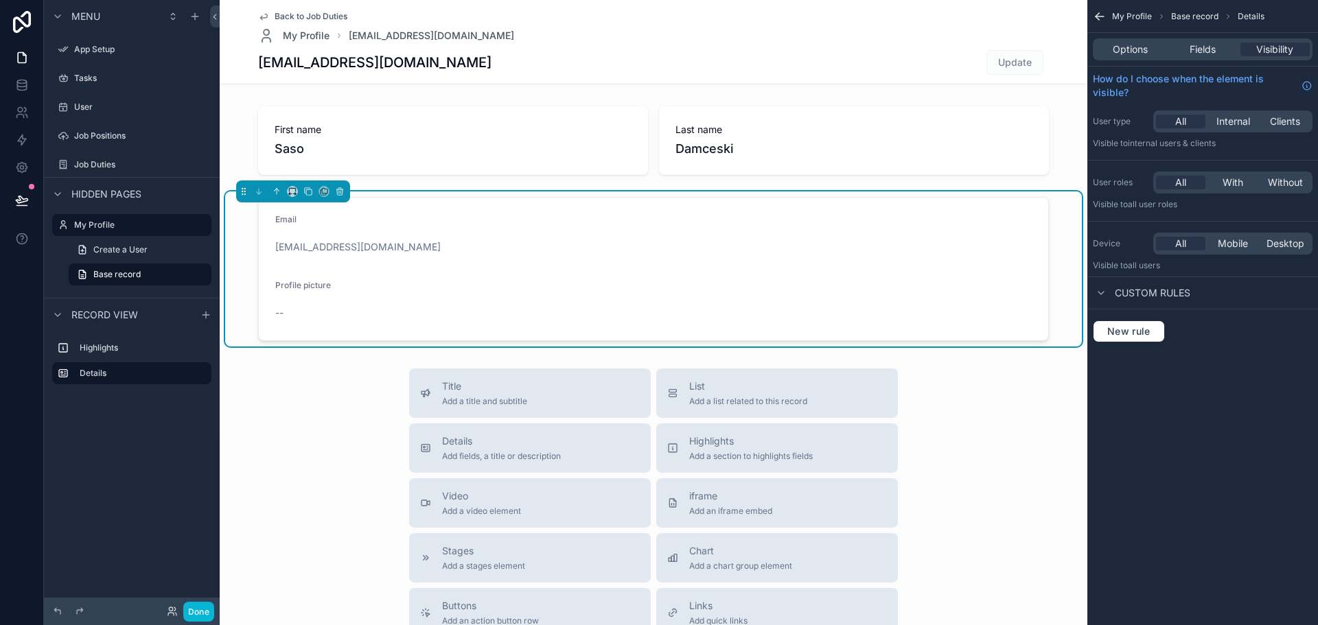
click at [666, 295] on form "Email [EMAIL_ADDRESS][DOMAIN_NAME] Profile picture --" at bounding box center [654, 269] width 790 height 143
click at [1009, 252] on div "[EMAIL_ADDRESS][DOMAIN_NAME]" at bounding box center [653, 247] width 757 height 14
click at [344, 195] on icon "scrollable content" at bounding box center [340, 192] width 10 height 10
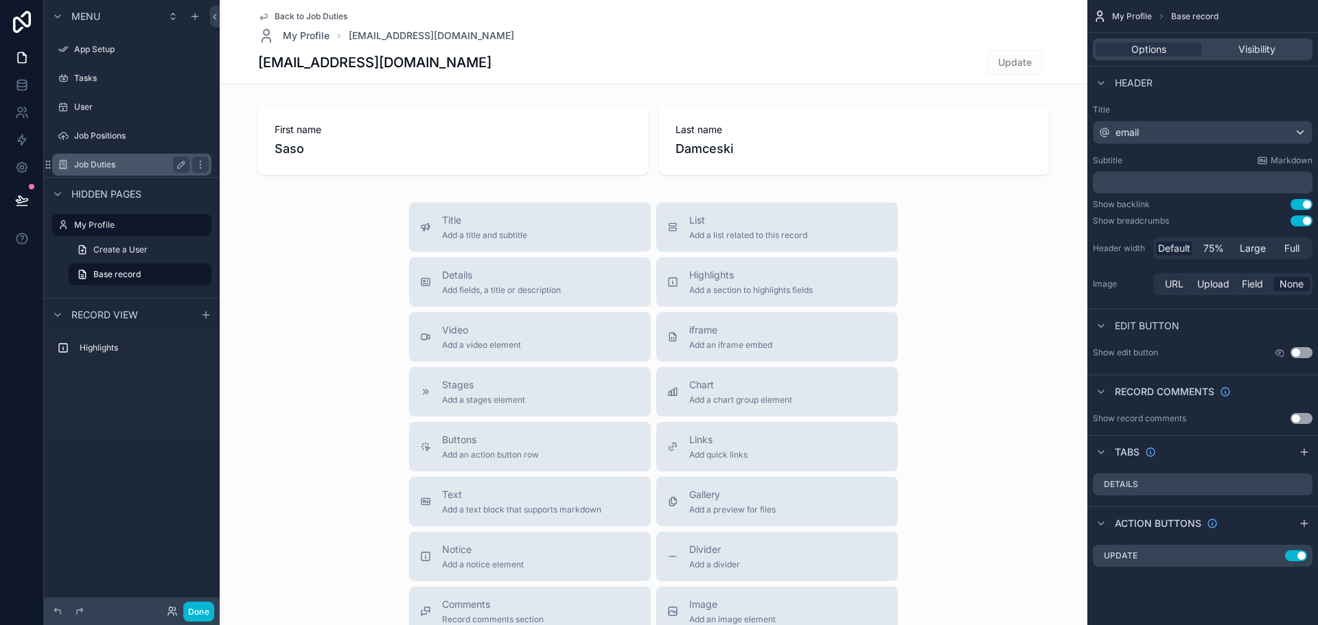
click at [146, 161] on label "Job Duties" at bounding box center [129, 164] width 110 height 11
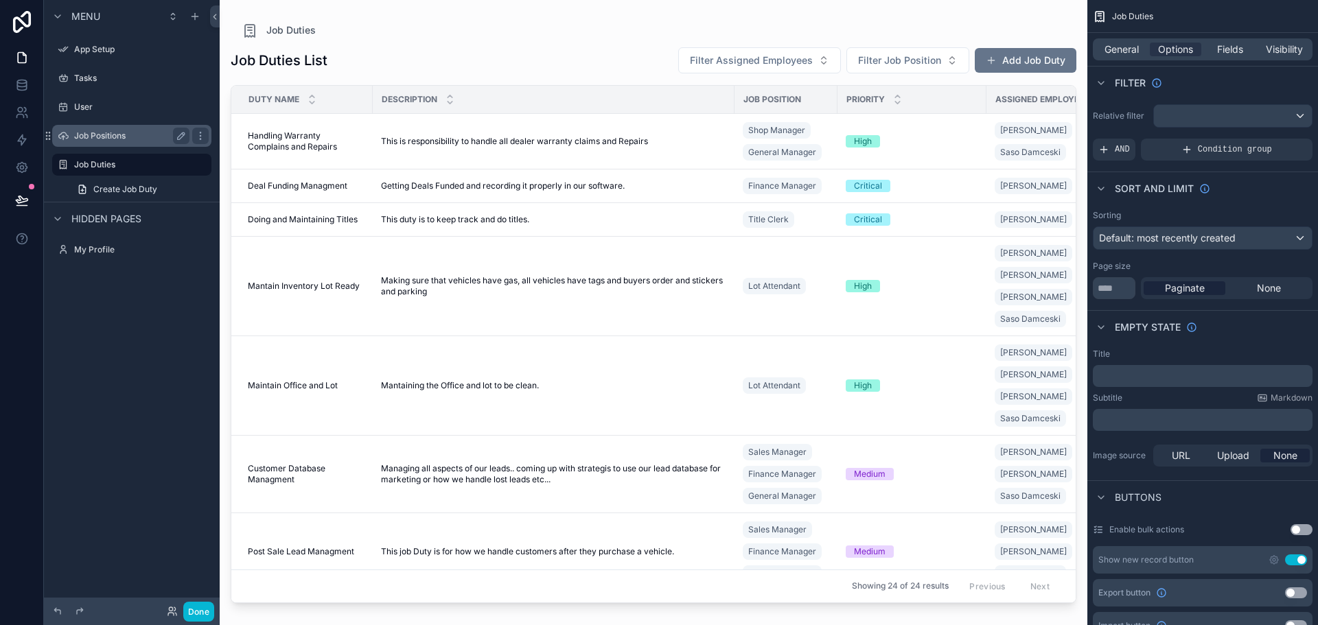
click at [110, 136] on label "Job Positions" at bounding box center [129, 135] width 110 height 11
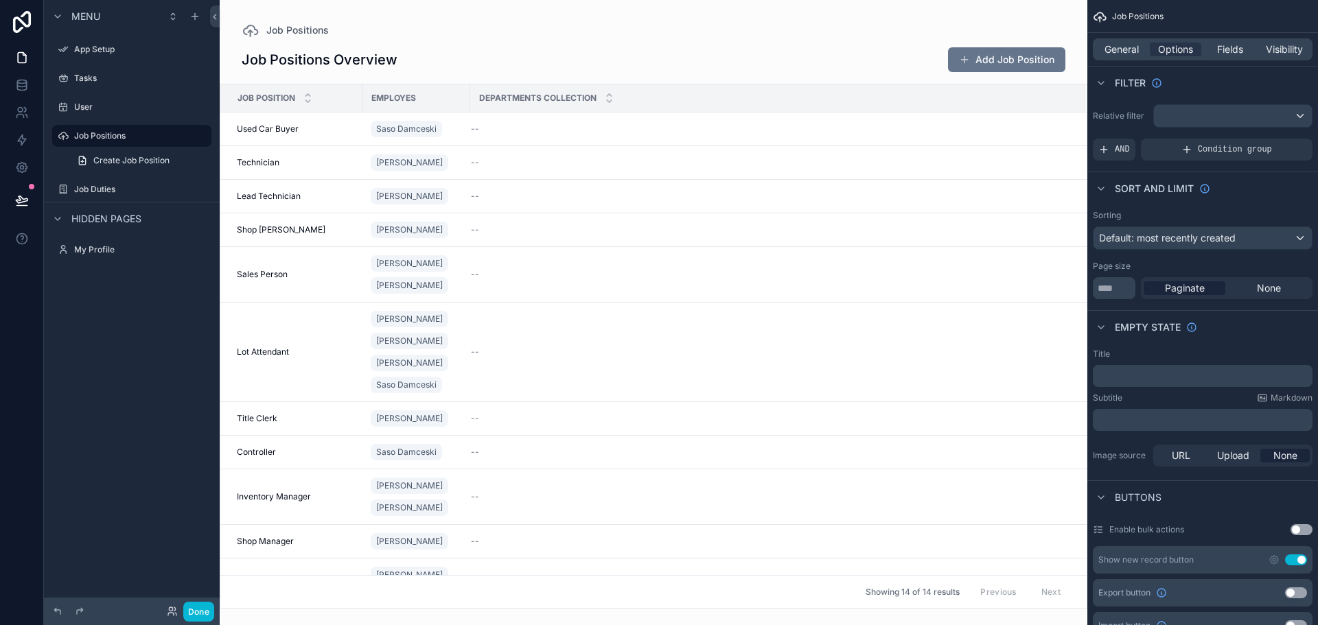
click at [111, 172] on div "Create Job Position" at bounding box center [132, 160] width 176 height 25
click at [110, 163] on span "Create Job Position" at bounding box center [131, 160] width 76 height 11
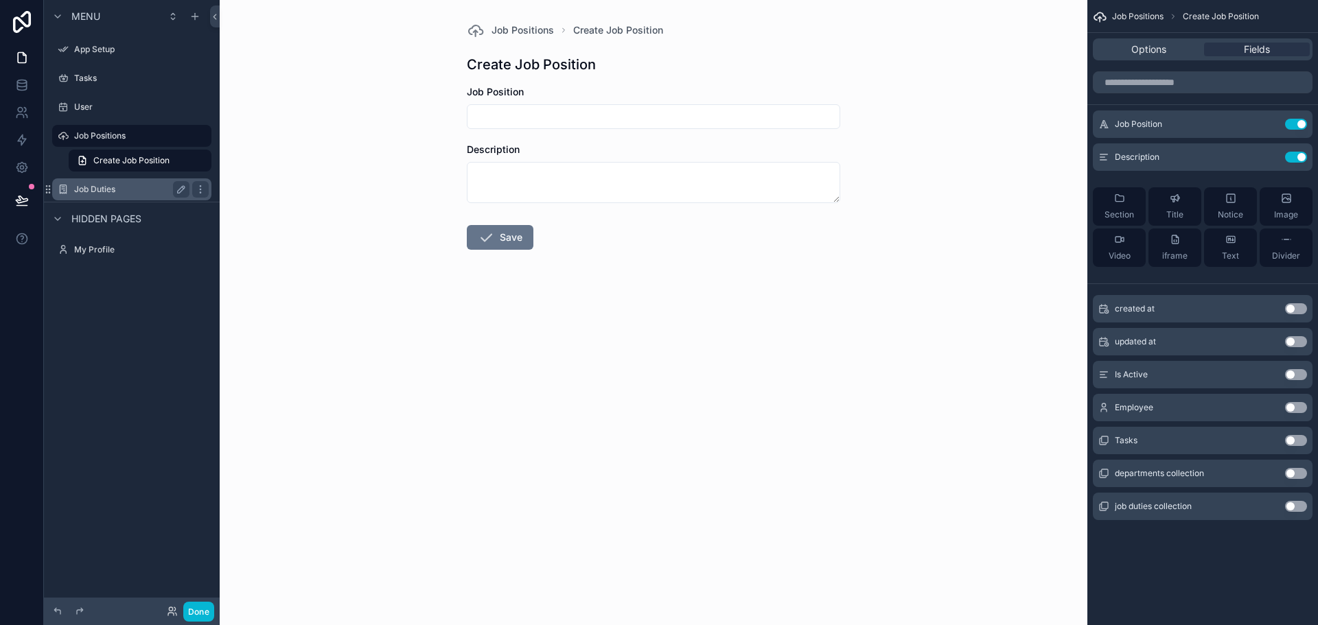
click at [103, 182] on div "Job Duties" at bounding box center [131, 189] width 115 height 16
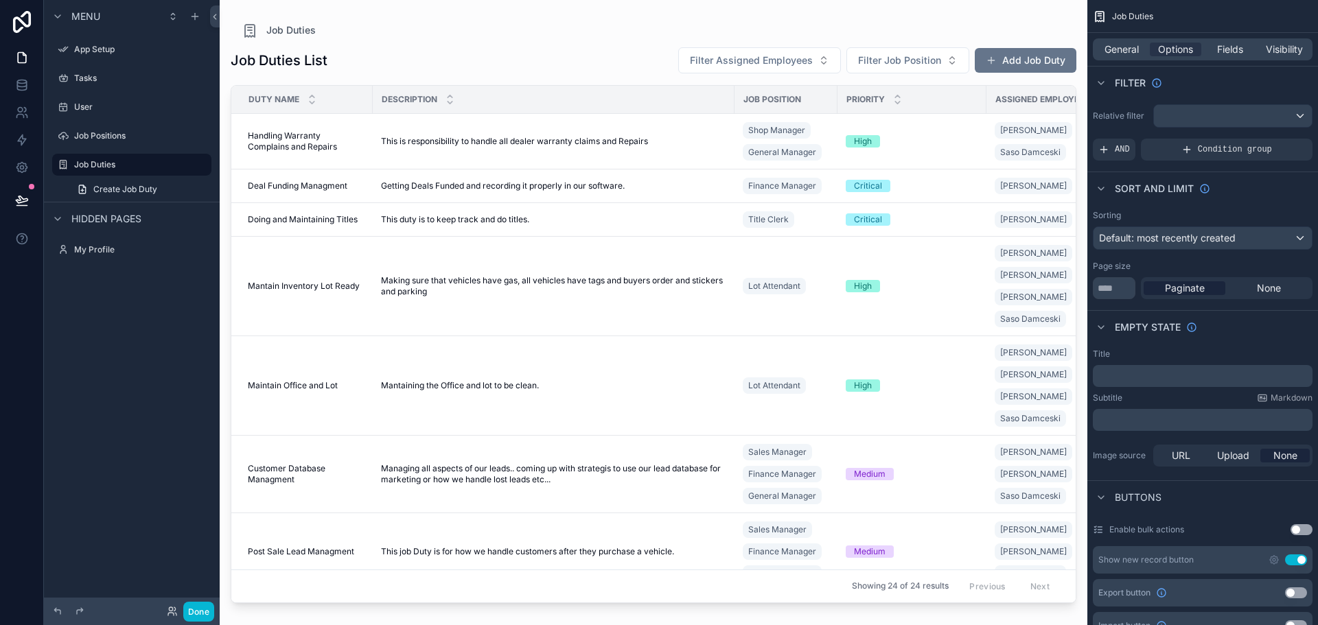
click at [319, 138] on div "scrollable content" at bounding box center [654, 304] width 868 height 609
click at [302, 139] on span "Handling Warranty Complains and Repairs" at bounding box center [306, 141] width 117 height 22
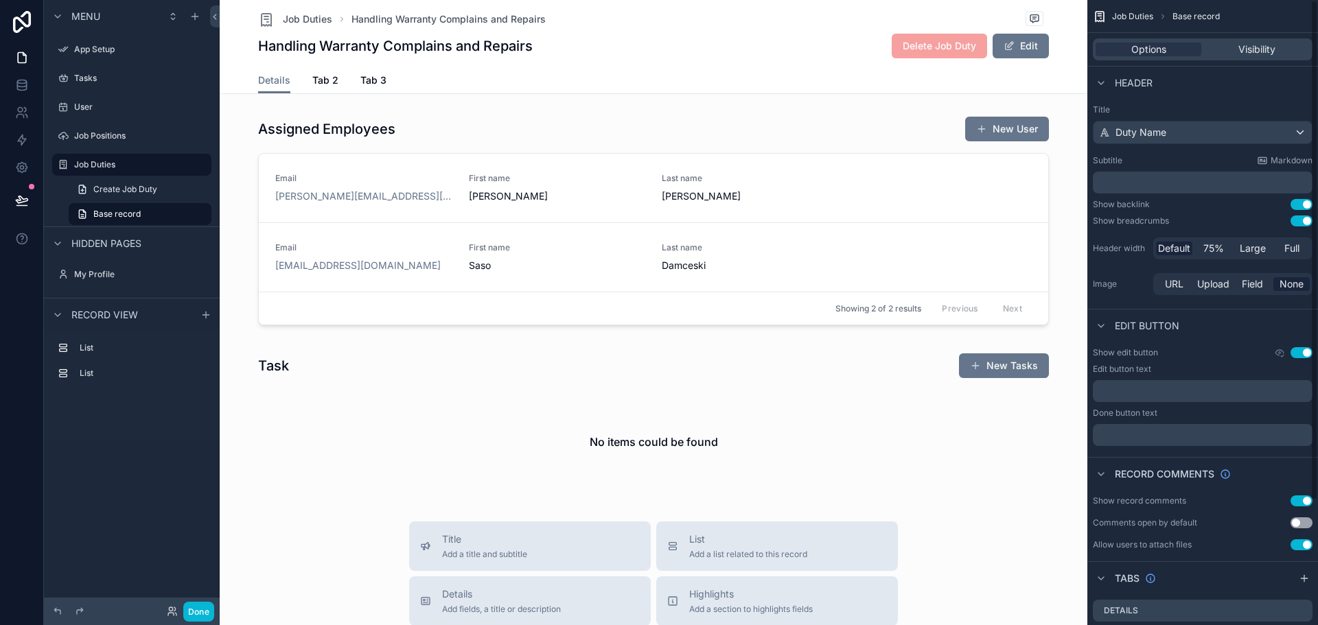
click at [1072, 151] on div "Assigned Employees New User Email [PERSON_NAME][EMAIL_ADDRESS][DOMAIN_NAME] Fir…" at bounding box center [654, 305] width 868 height 389
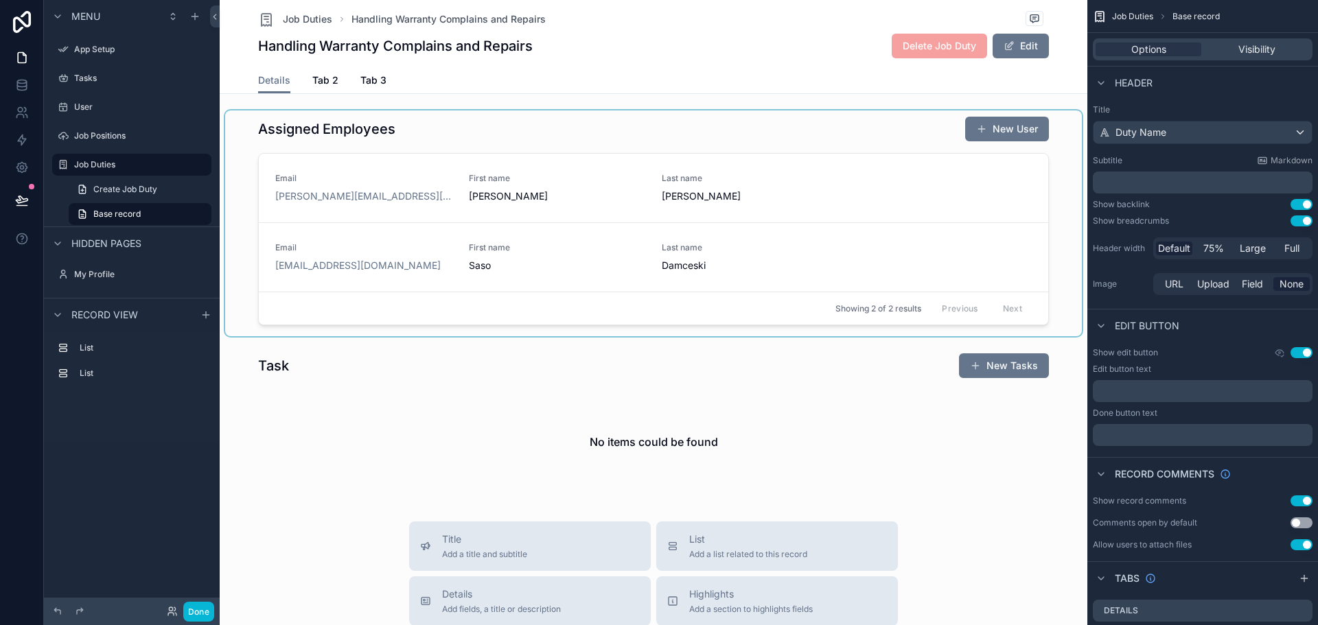
click at [1065, 149] on div "scrollable content" at bounding box center [653, 224] width 857 height 226
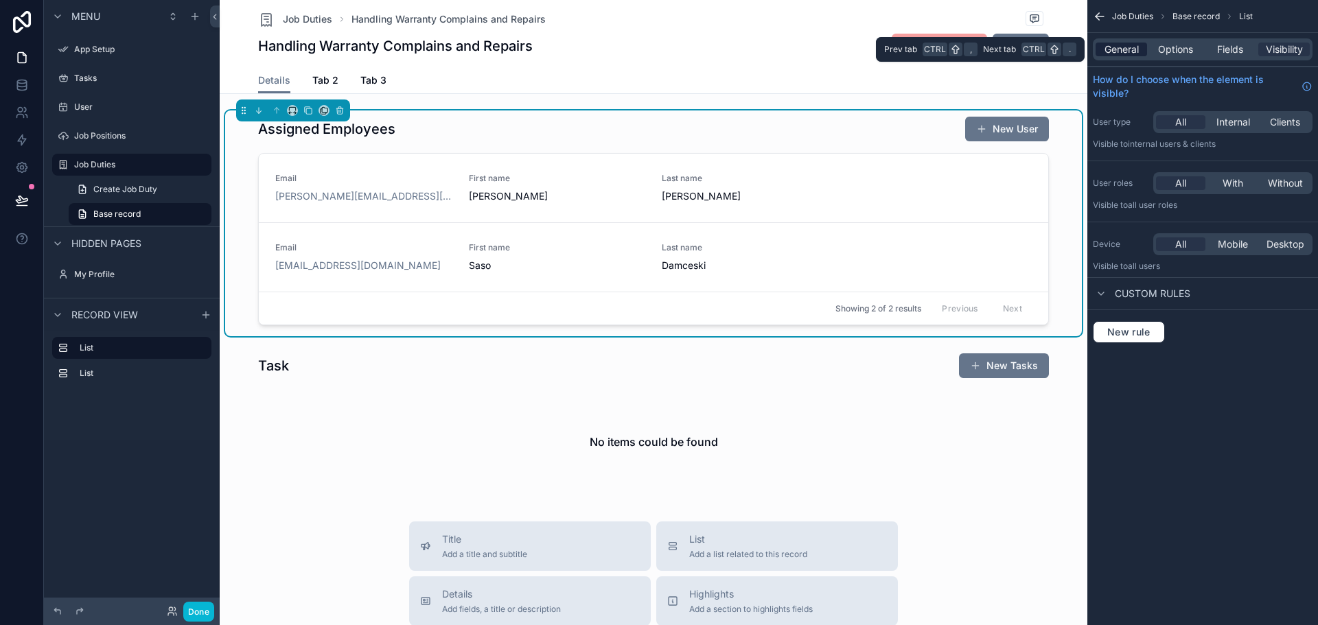
click at [1131, 49] on span "General" at bounding box center [1122, 50] width 34 height 14
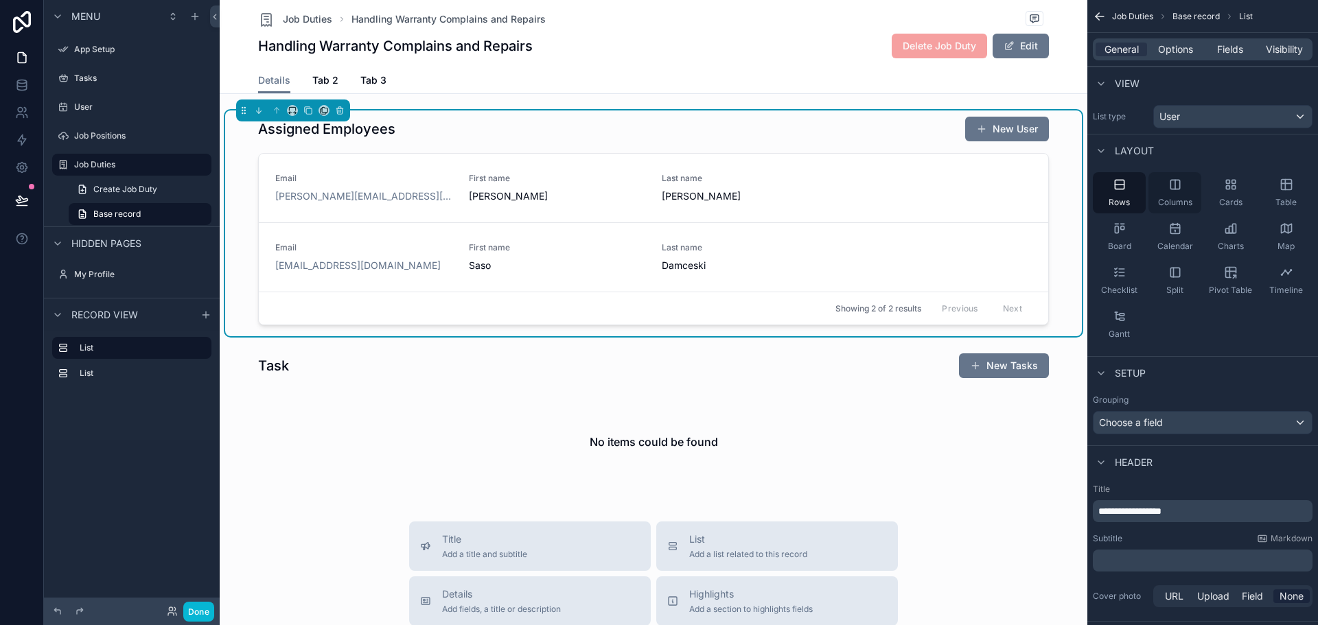
click at [1177, 196] on div "Columns" at bounding box center [1175, 192] width 53 height 41
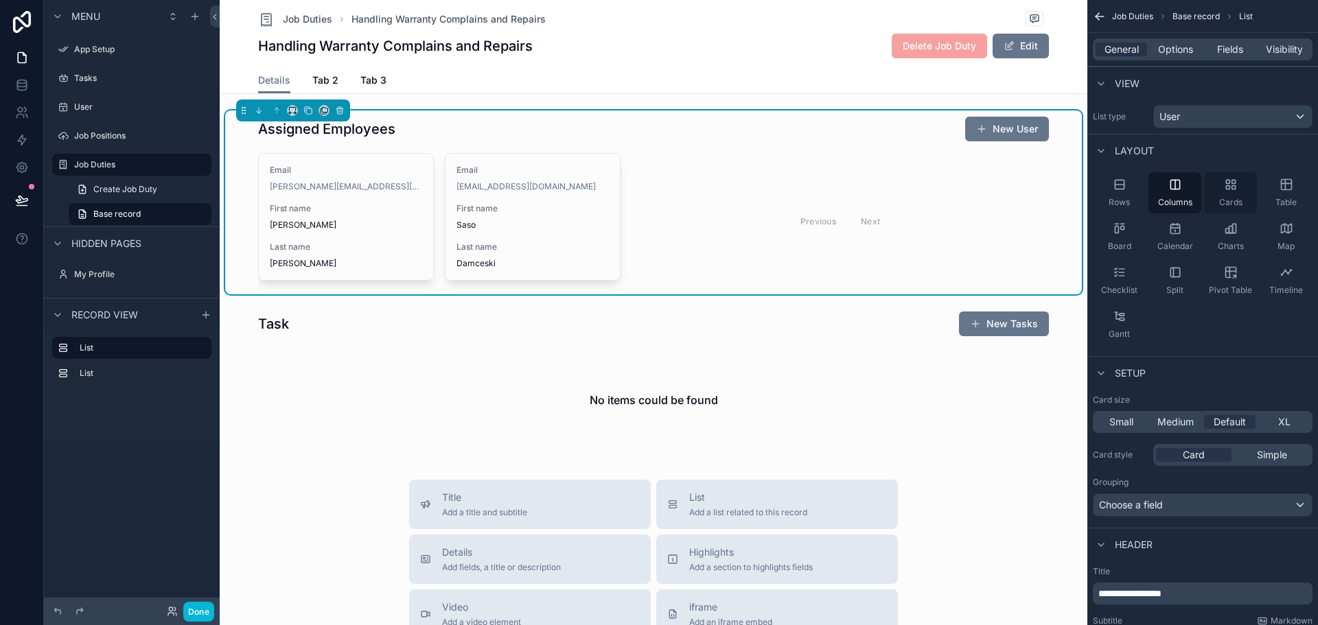
click at [1234, 203] on span "Cards" at bounding box center [1230, 202] width 23 height 11
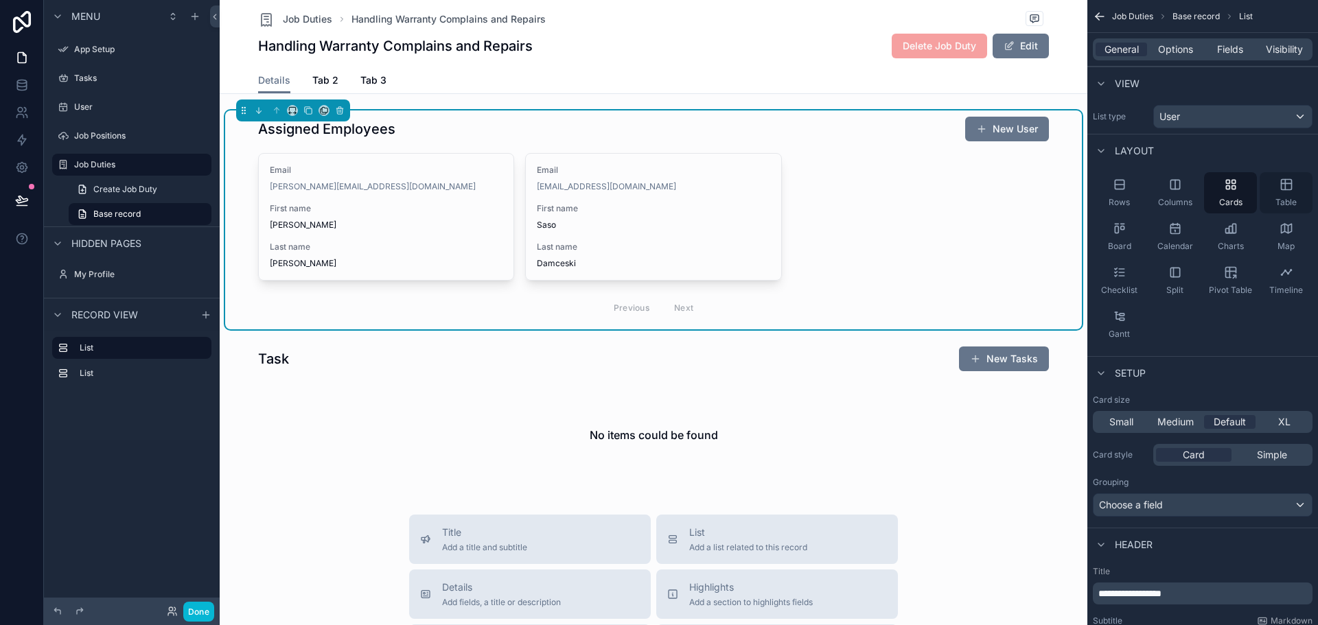
click at [1274, 193] on div "Table" at bounding box center [1286, 192] width 53 height 41
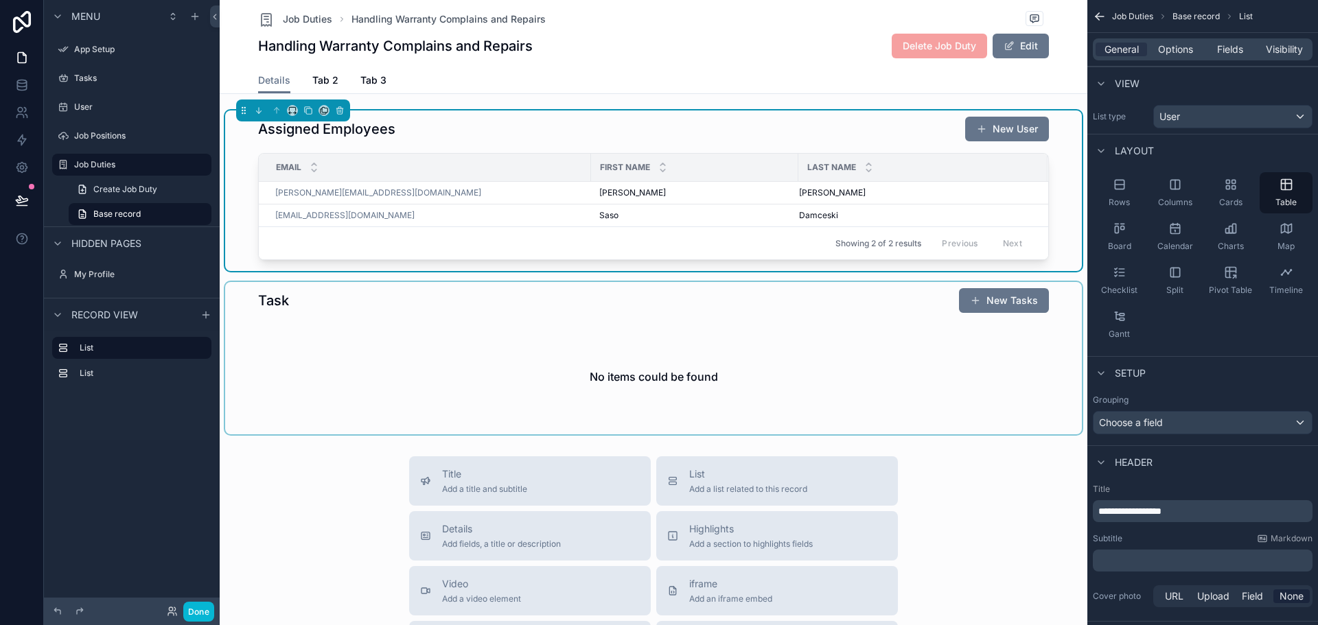
click at [888, 349] on div "scrollable content" at bounding box center [653, 358] width 857 height 152
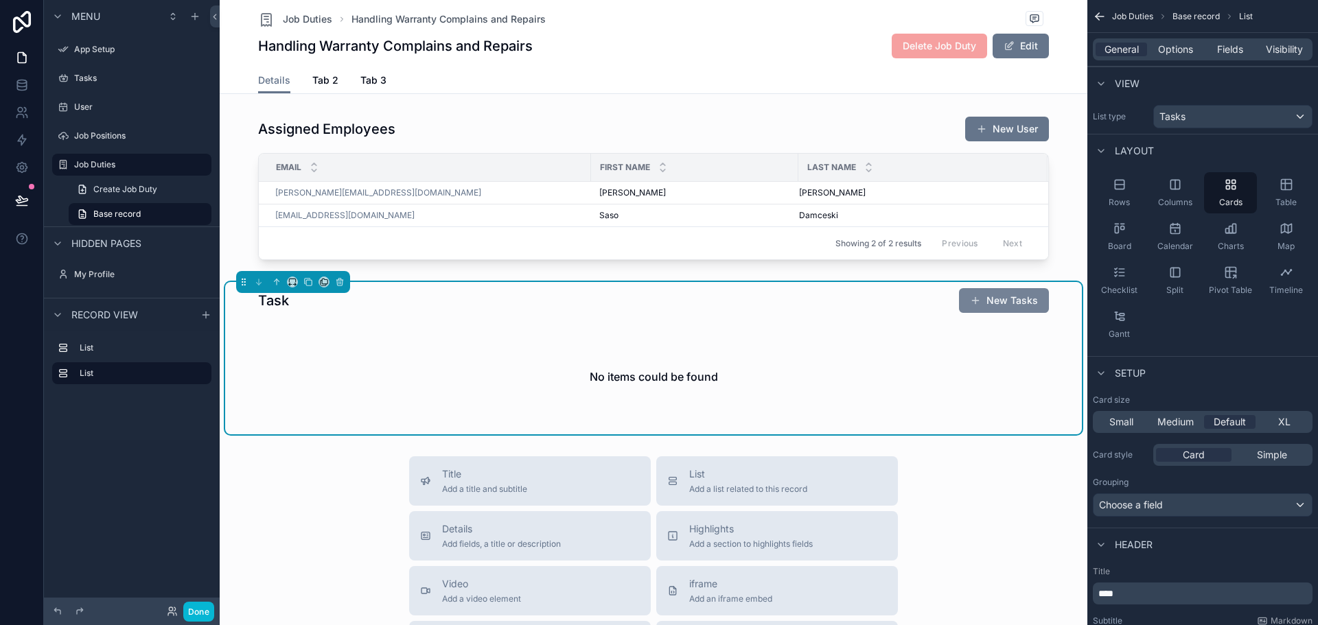
click at [986, 313] on button "New Tasks" at bounding box center [1004, 300] width 90 height 25
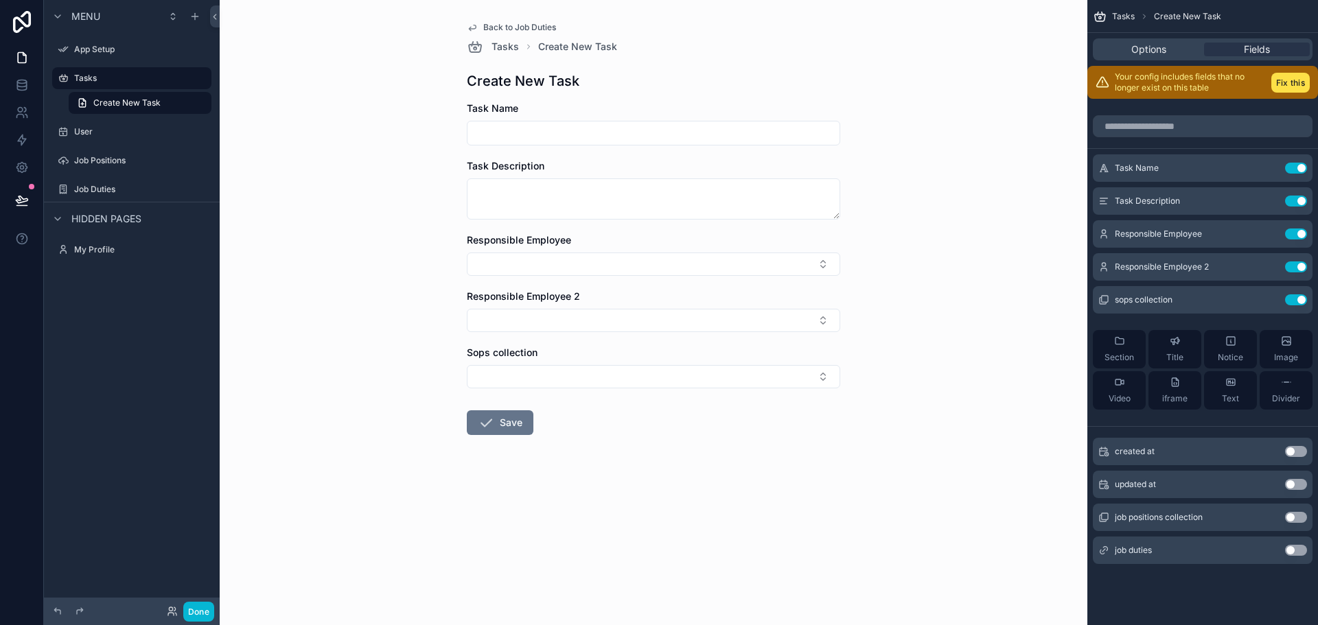
click at [608, 134] on input "scrollable content" at bounding box center [654, 133] width 372 height 19
click at [1284, 86] on button "Fix this" at bounding box center [1290, 83] width 38 height 20
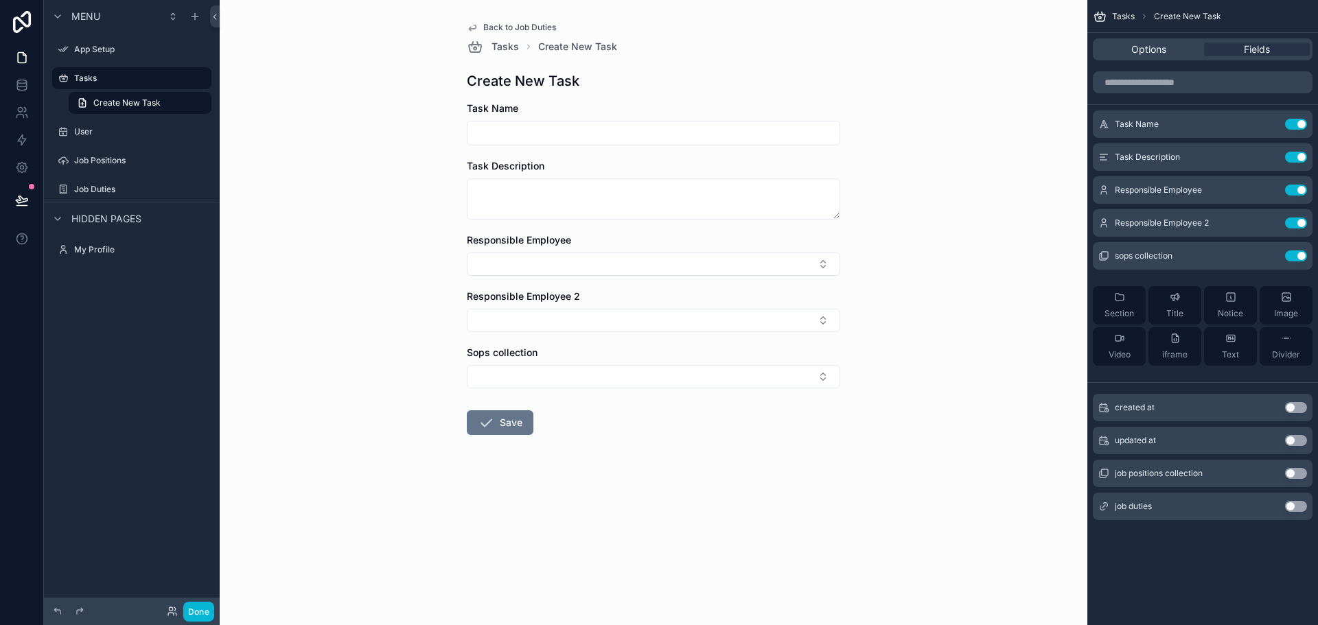
click at [616, 135] on input "scrollable content" at bounding box center [654, 133] width 372 height 19
type input "*"
type input "**********"
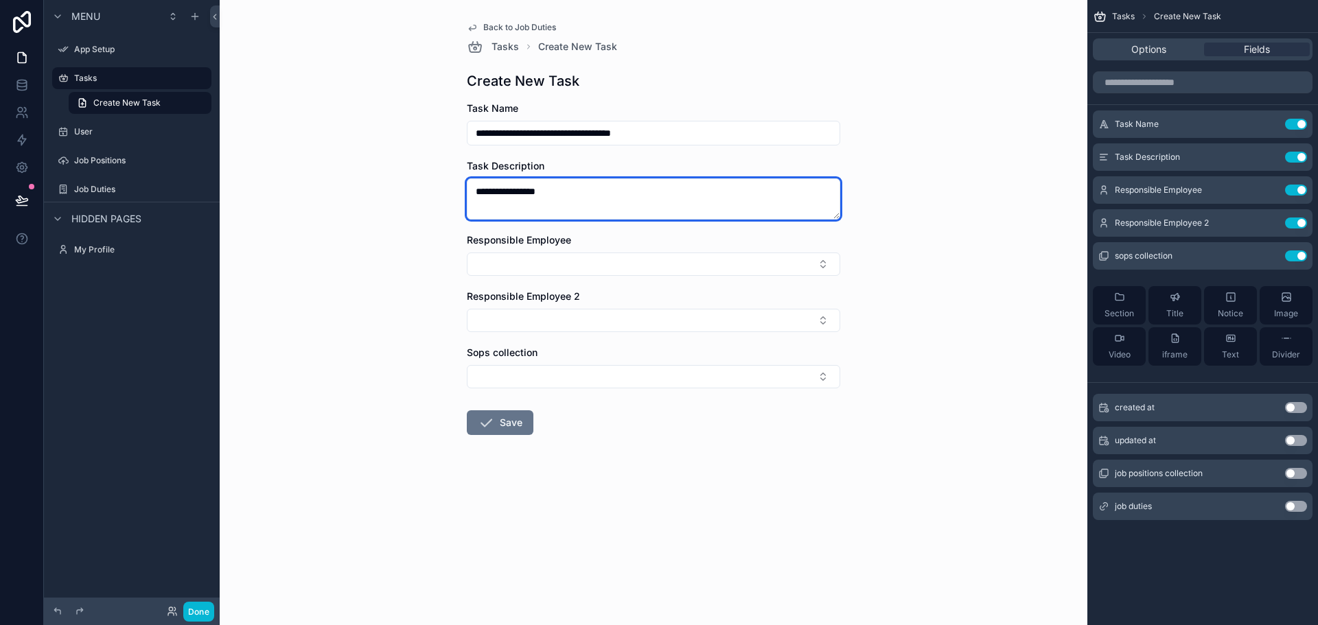
type textarea "**********"
